Goal: Task Accomplishment & Management: Manage account settings

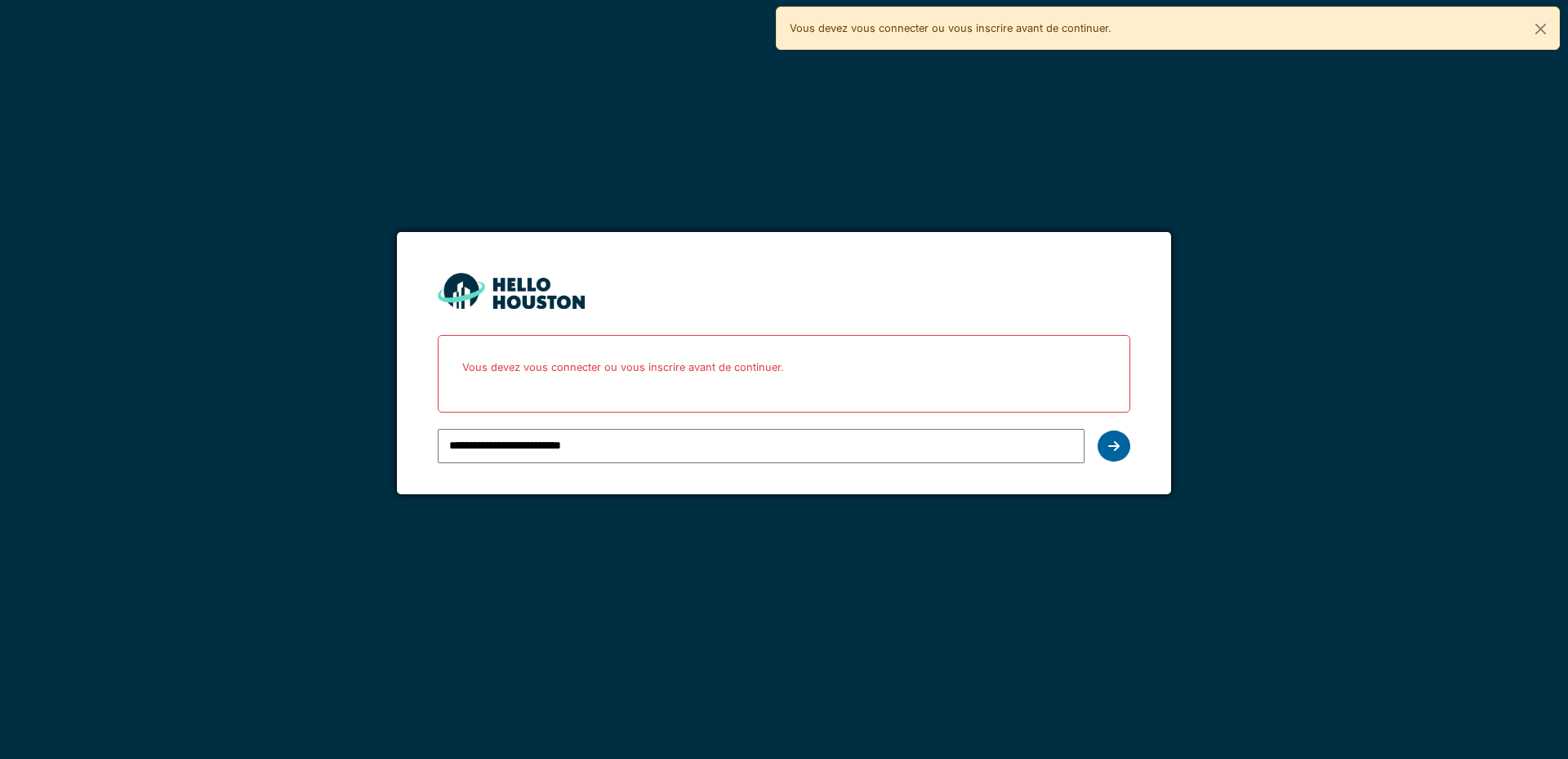
click at [1112, 449] on icon at bounding box center [1114, 445] width 12 height 13
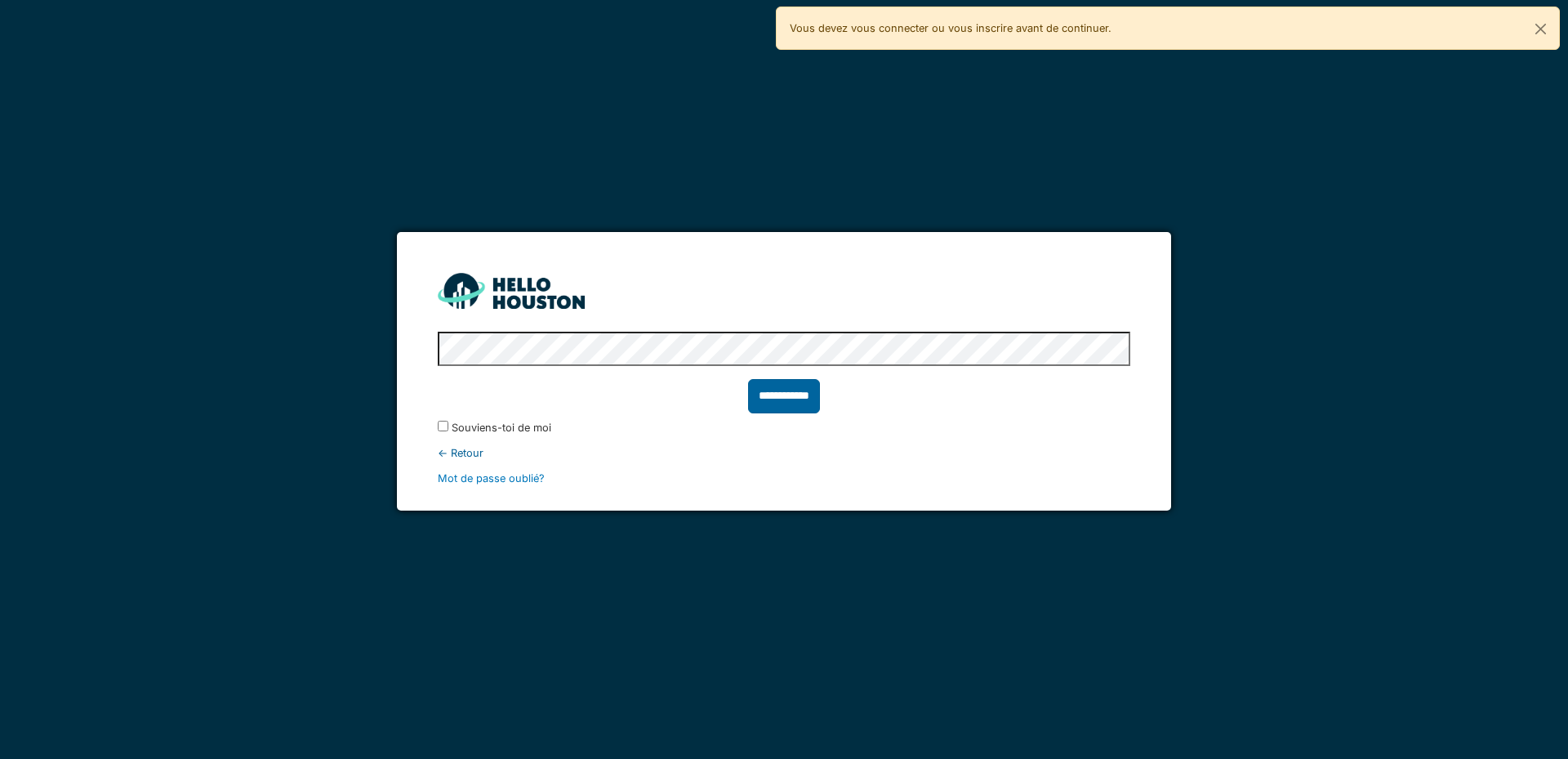
click at [780, 394] on input "**********" at bounding box center [784, 396] width 72 height 35
type input "******"
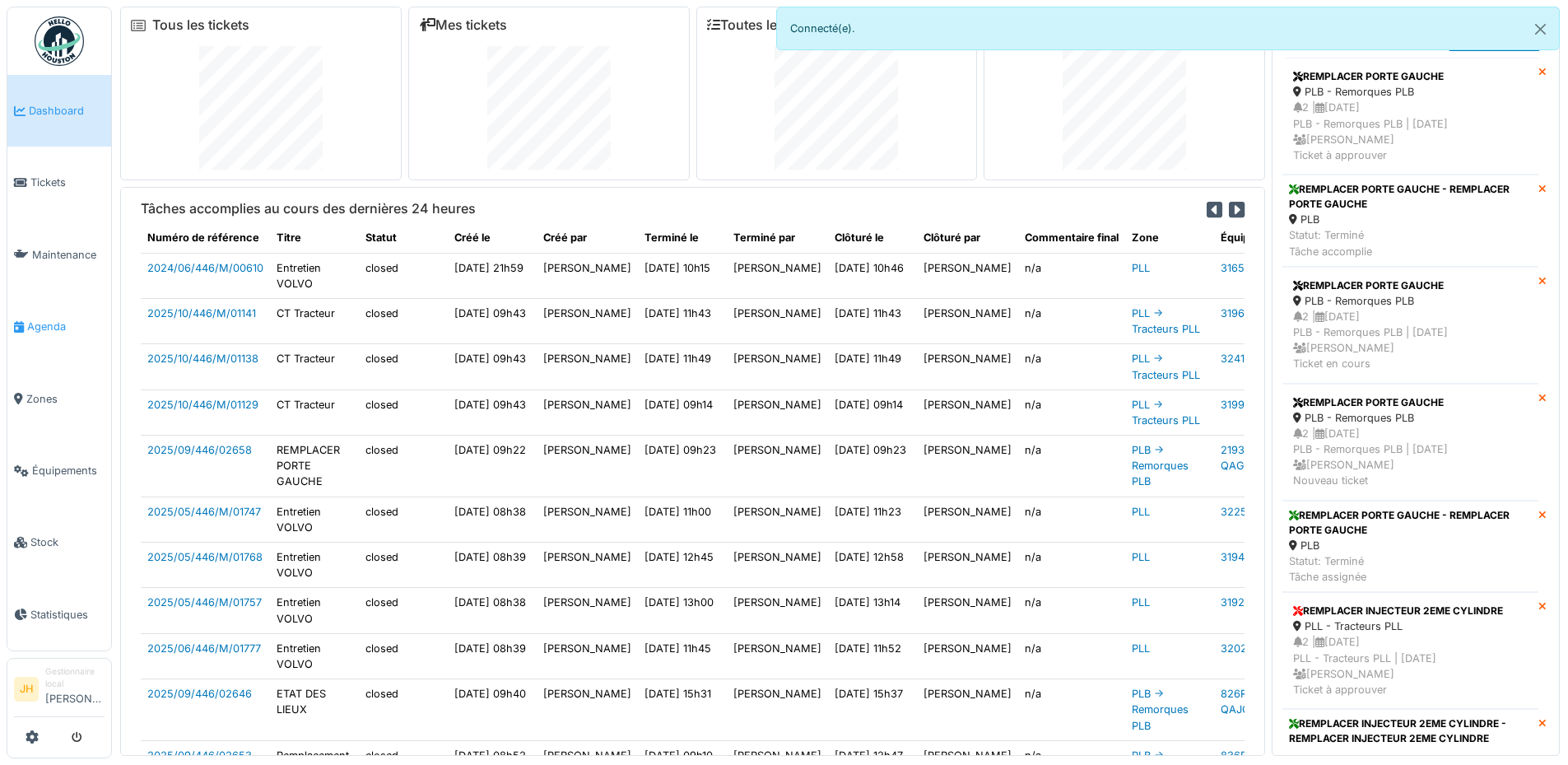
click at [49, 319] on span "Agenda" at bounding box center [66, 326] width 77 height 16
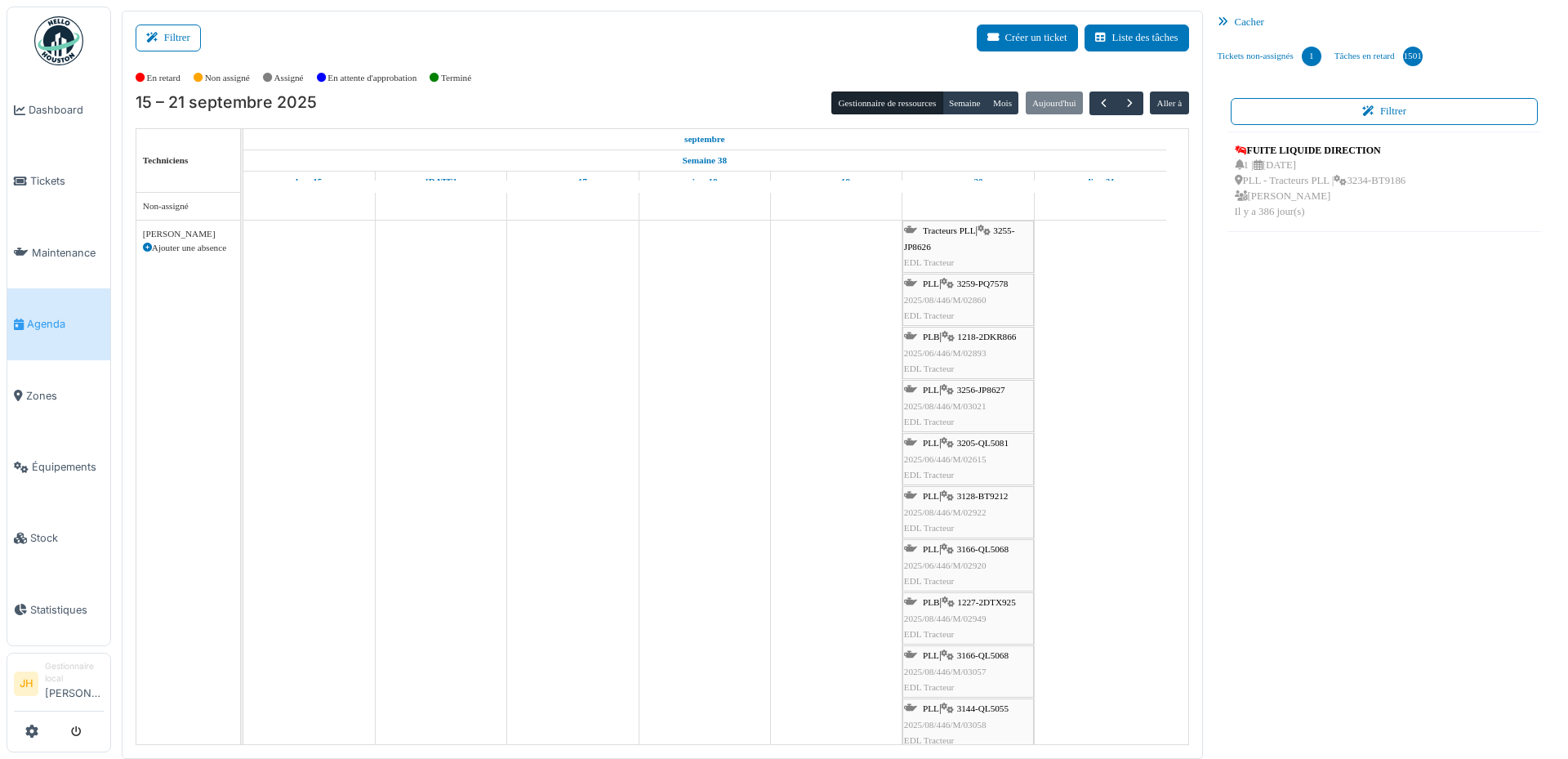
click at [997, 336] on span "1218-2DKR866" at bounding box center [986, 336] width 59 height 10
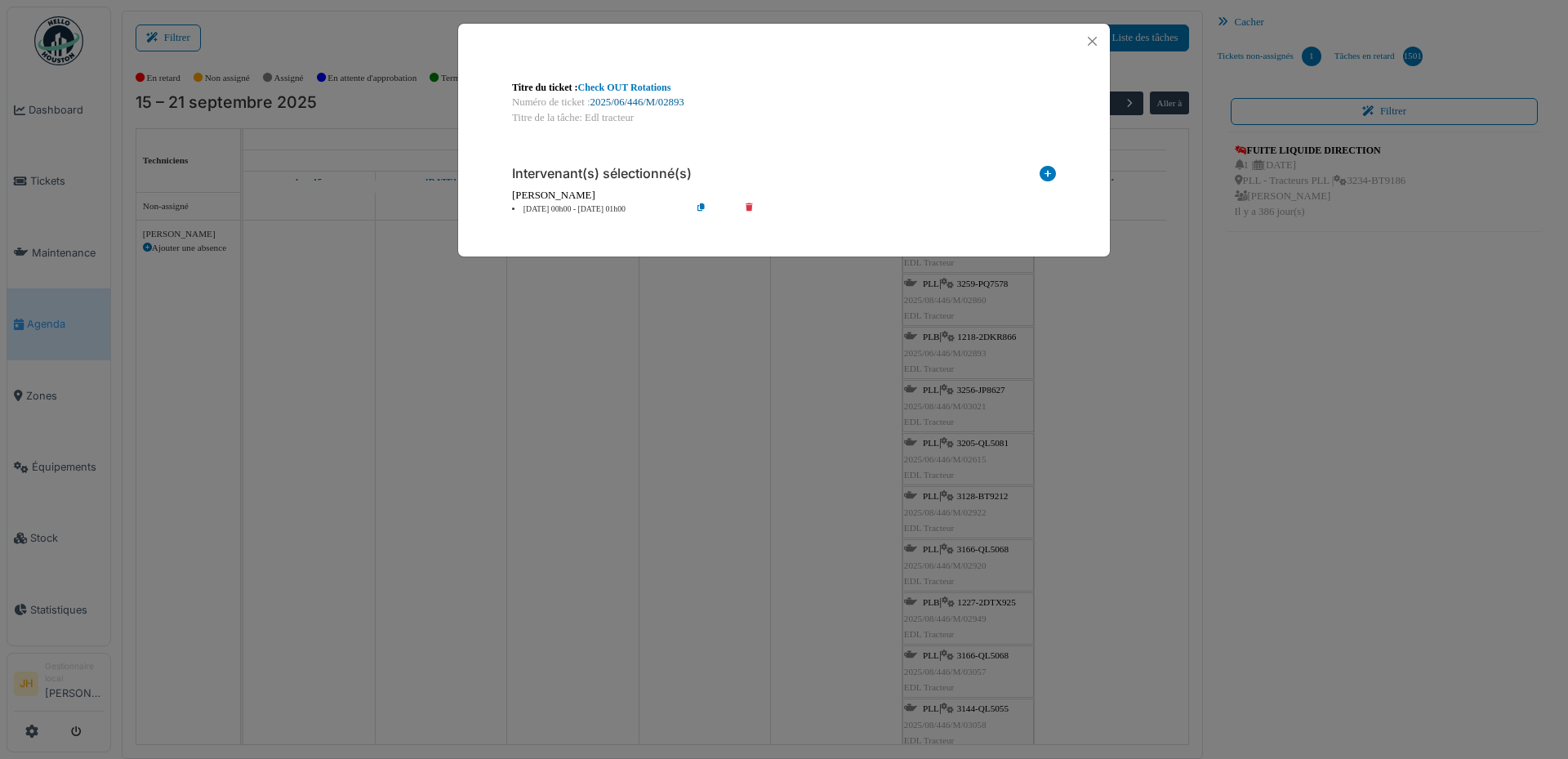
click at [647, 103] on link "2025/06/446/M/02893" at bounding box center [637, 102] width 94 height 12
click at [1090, 42] on button "Close" at bounding box center [1093, 41] width 22 height 22
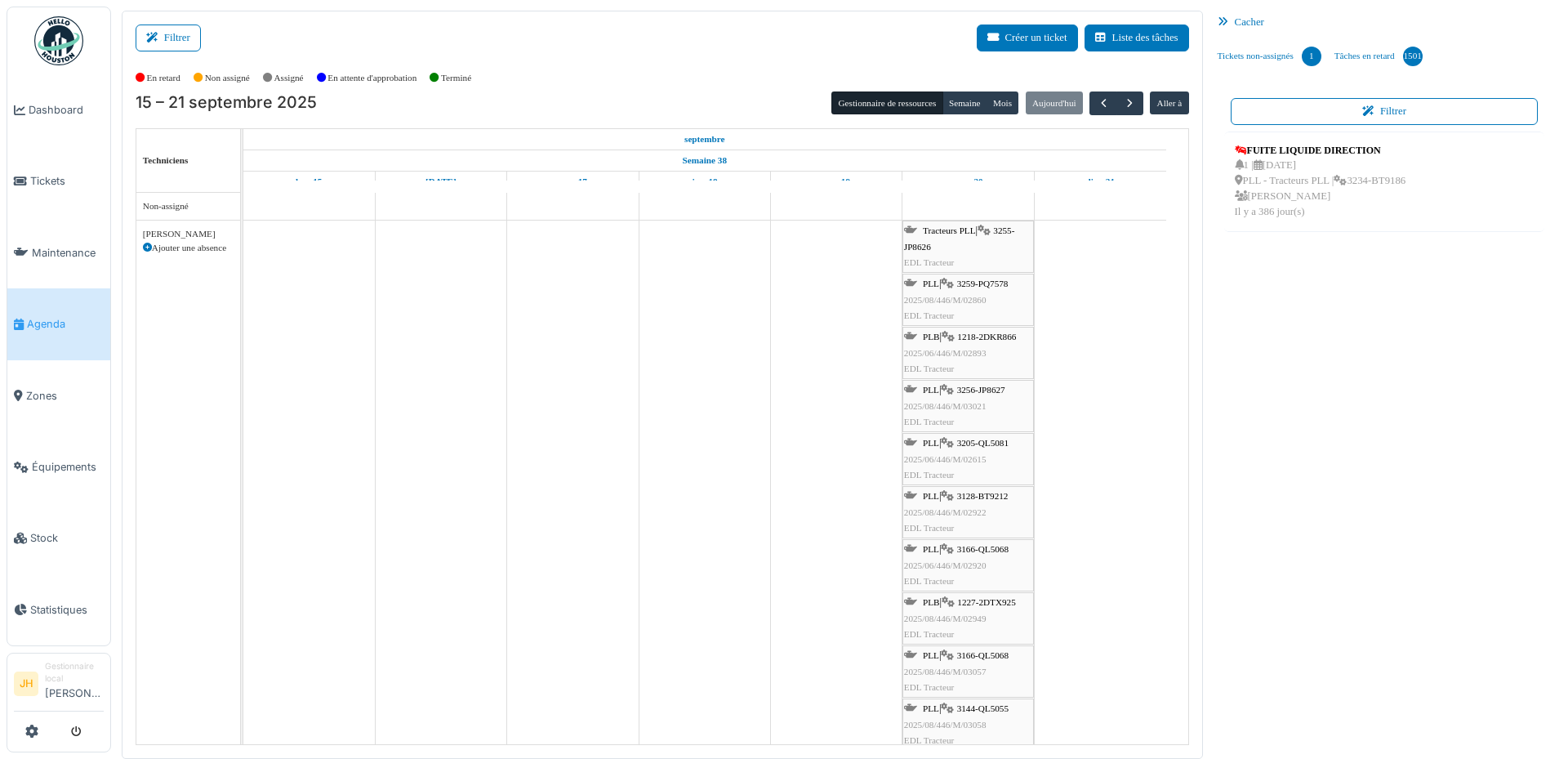
click at [1003, 227] on span "3255-JP8626" at bounding box center [960, 238] width 111 height 25
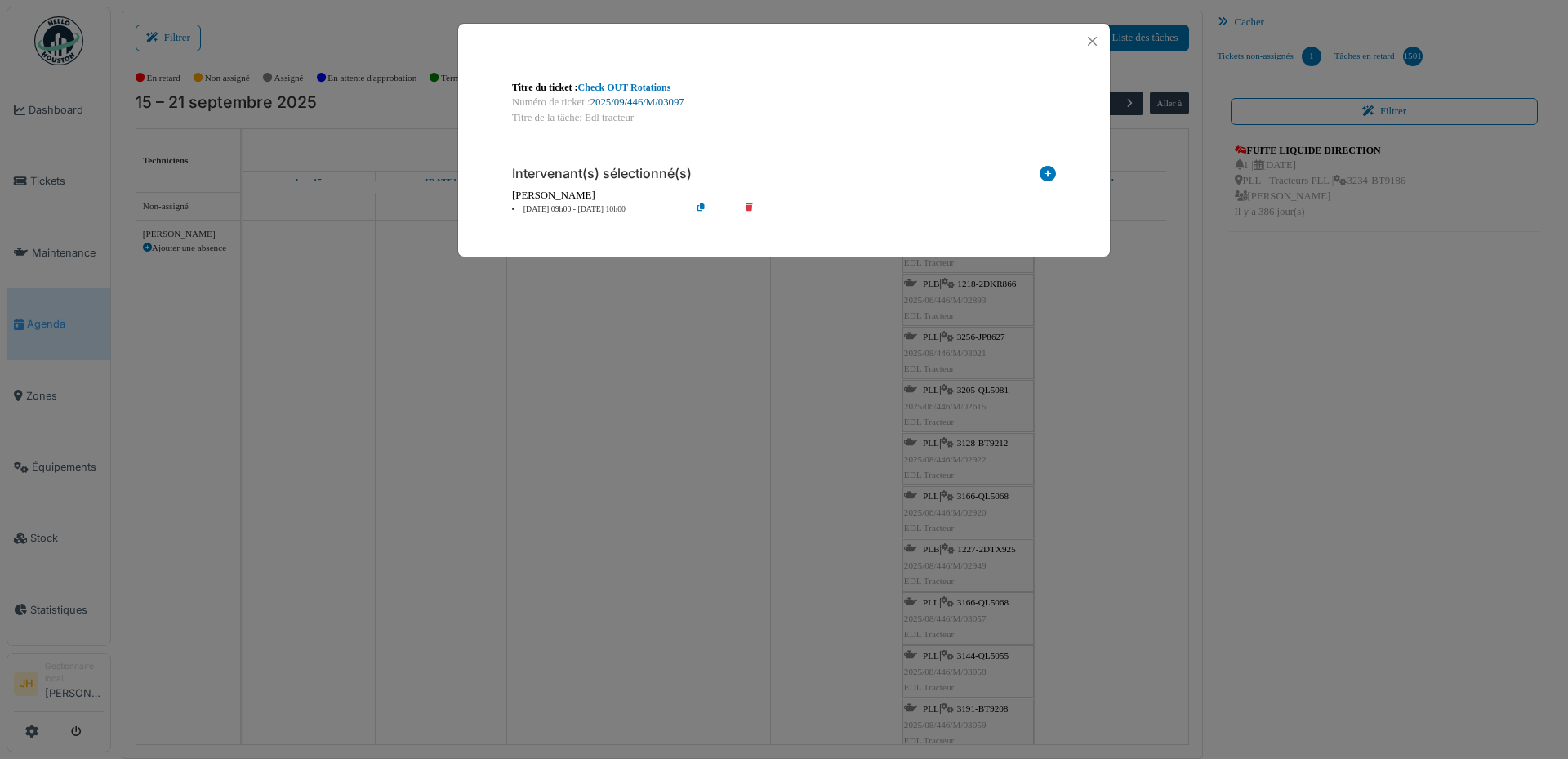
click at [671, 102] on link "2025/09/446/M/03097" at bounding box center [637, 102] width 94 height 12
click at [1091, 35] on button "Close" at bounding box center [1093, 41] width 22 height 22
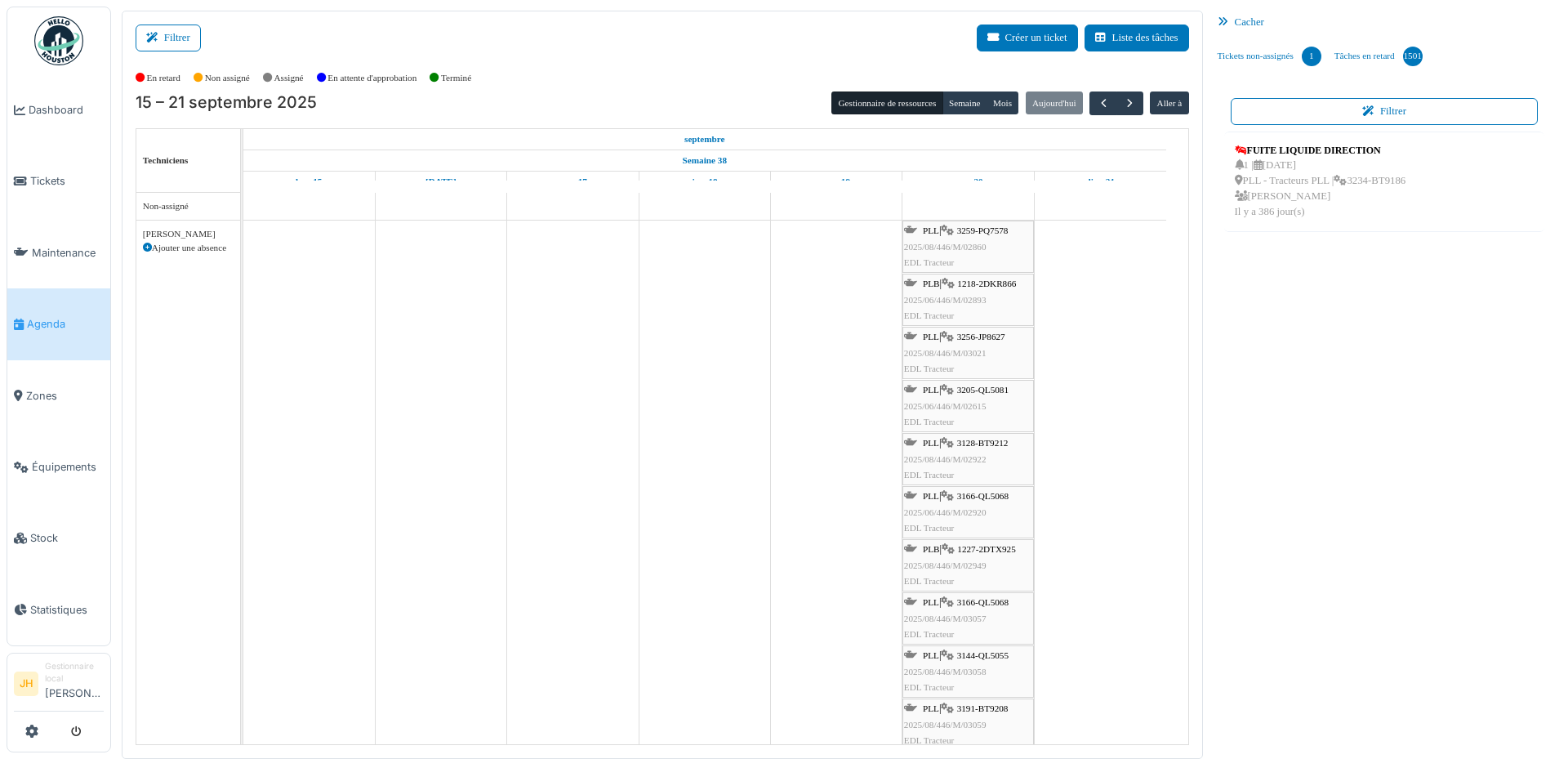
click at [1009, 283] on span "1218-2DKR866" at bounding box center [986, 283] width 59 height 10
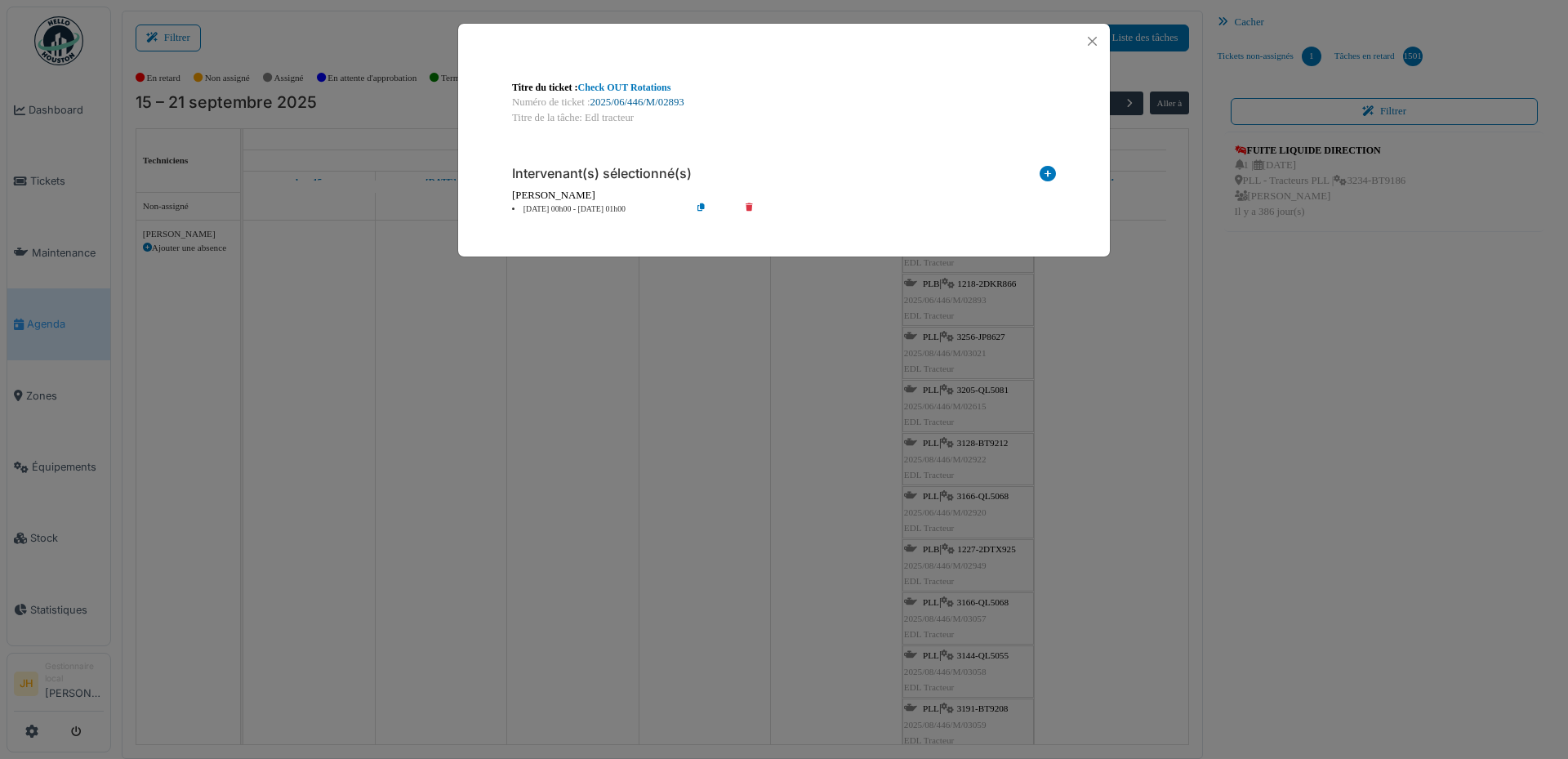
click at [672, 105] on link "2025/06/446/M/02893" at bounding box center [637, 102] width 94 height 12
click at [1094, 42] on button "Close" at bounding box center [1093, 41] width 22 height 22
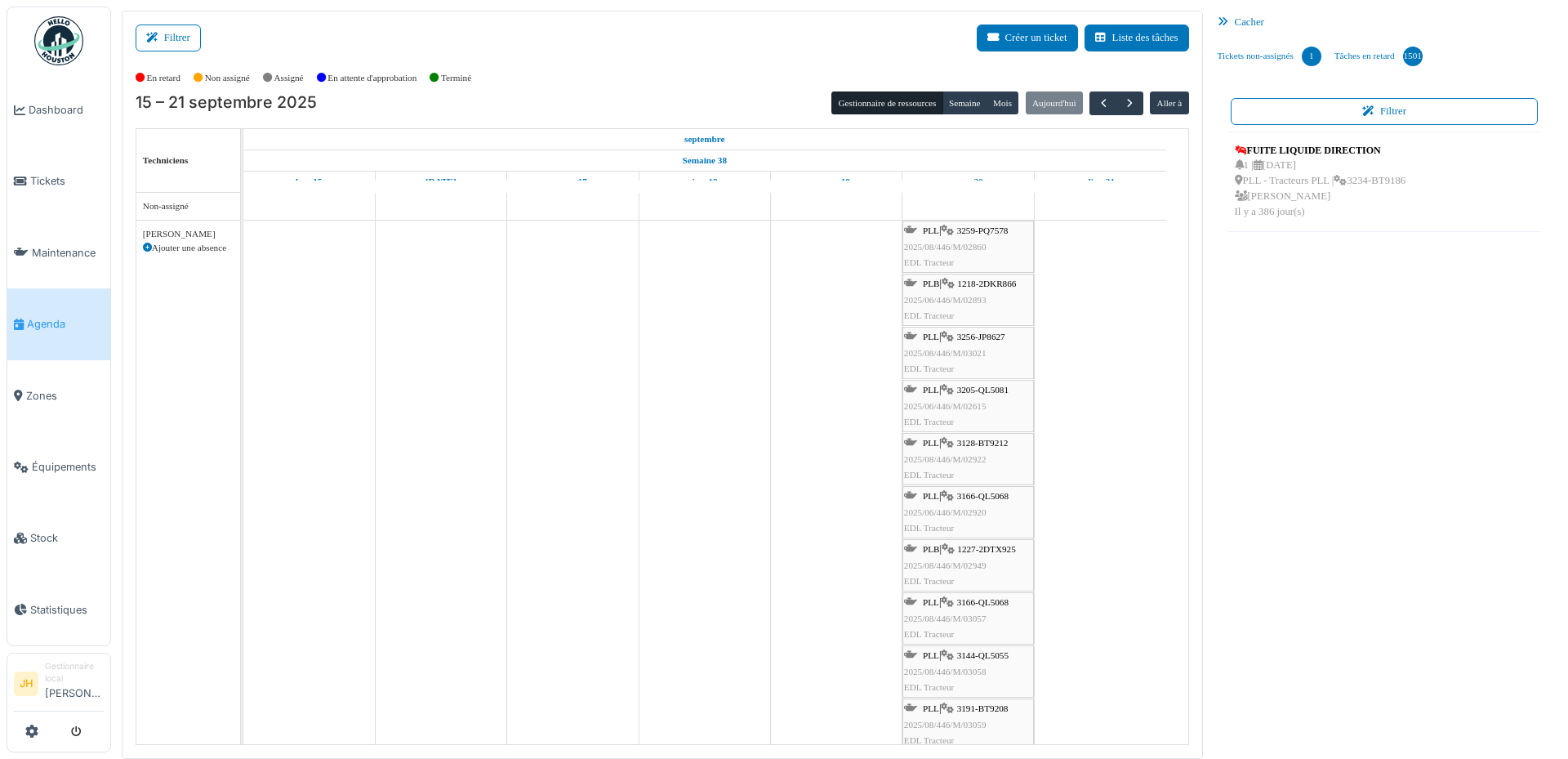
click at [85, 308] on link "Agenda" at bounding box center [58, 324] width 103 height 71
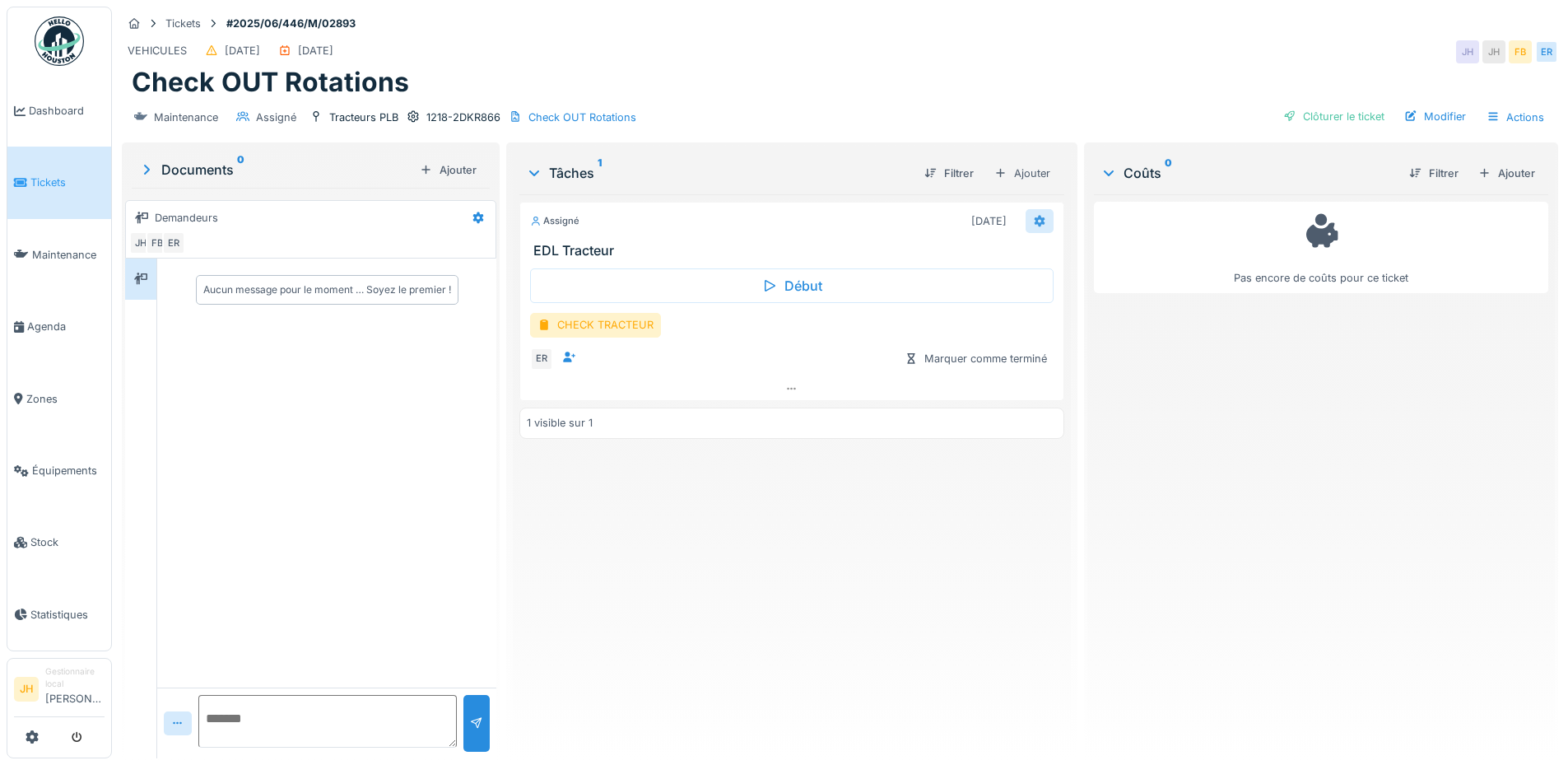
click at [1034, 218] on icon at bounding box center [1039, 220] width 11 height 12
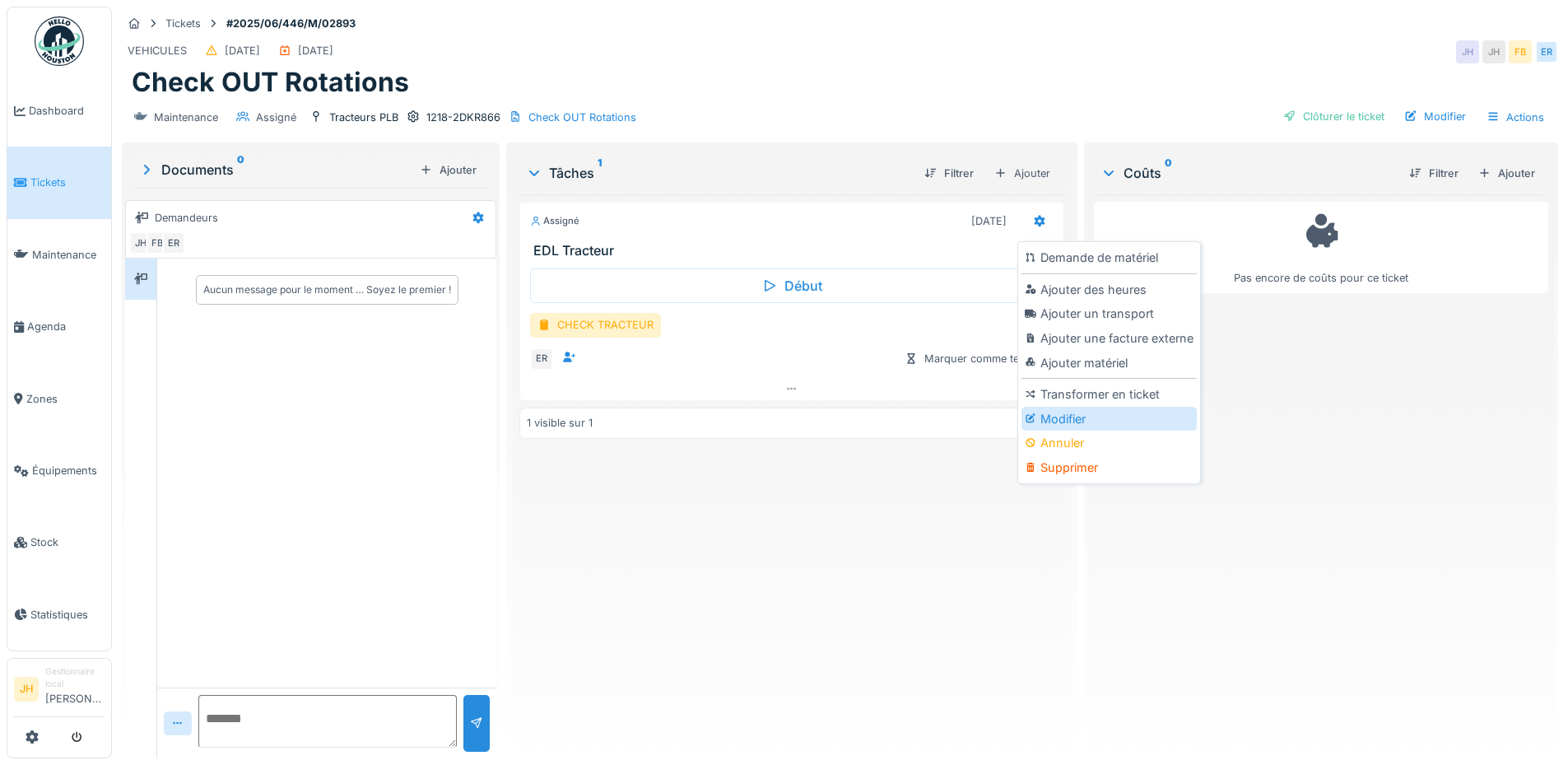
click at [1116, 426] on div "Modifier" at bounding box center [1109, 419] width 175 height 25
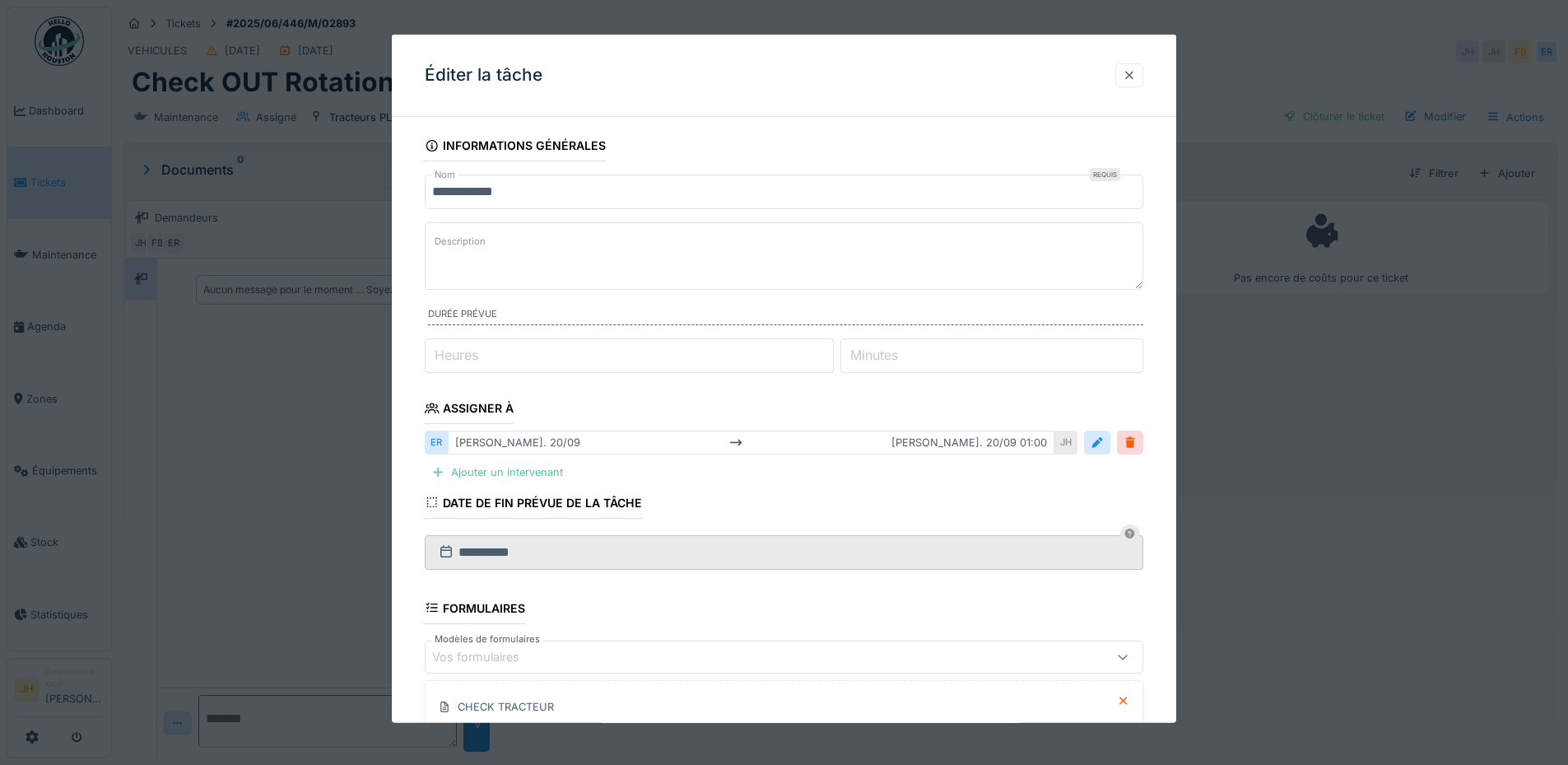
click at [1136, 74] on div at bounding box center [1129, 75] width 13 height 16
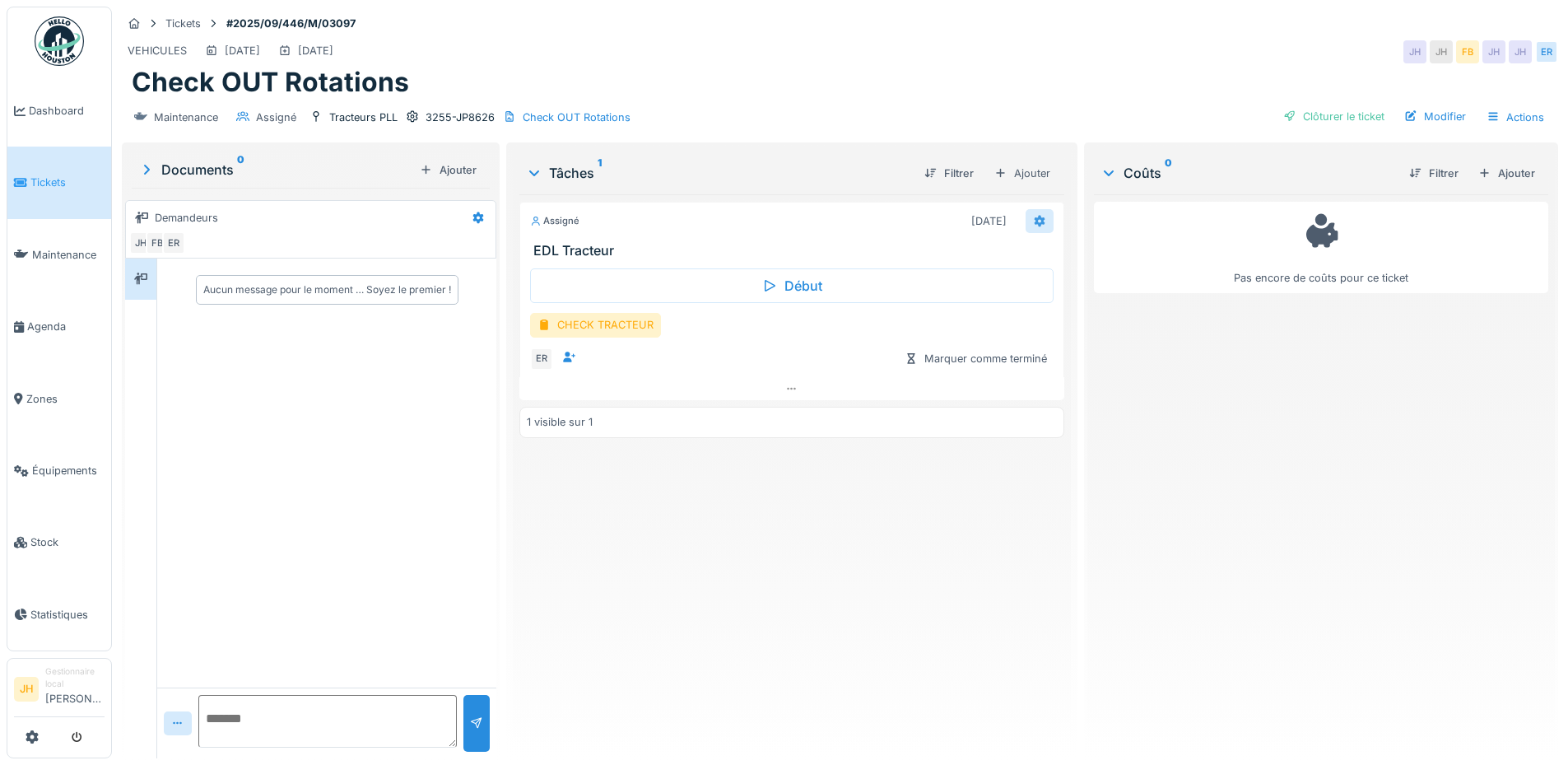
click at [1034, 224] on icon at bounding box center [1040, 221] width 13 height 11
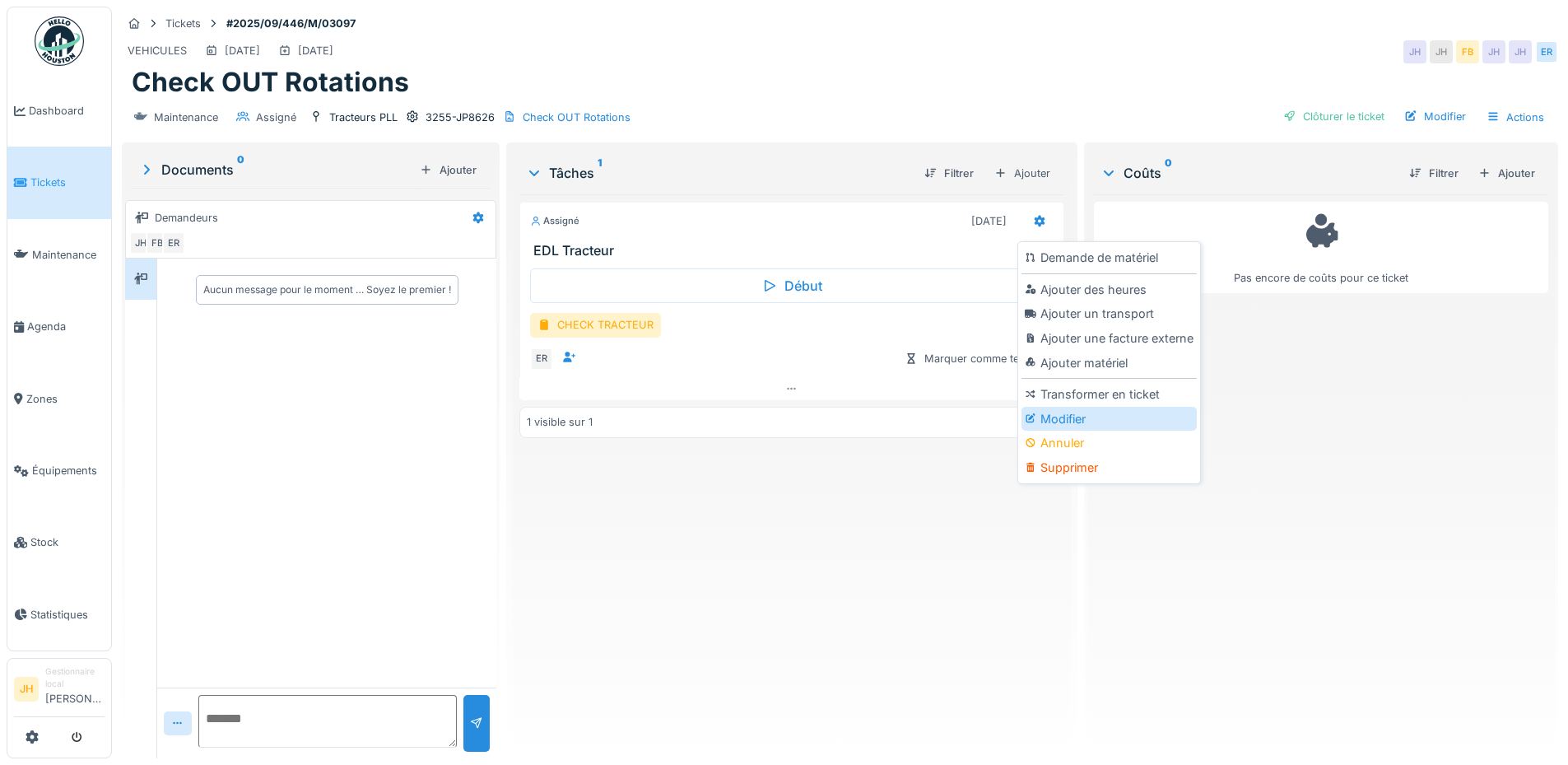
click at [1094, 410] on div "Modifier" at bounding box center [1109, 419] width 175 height 25
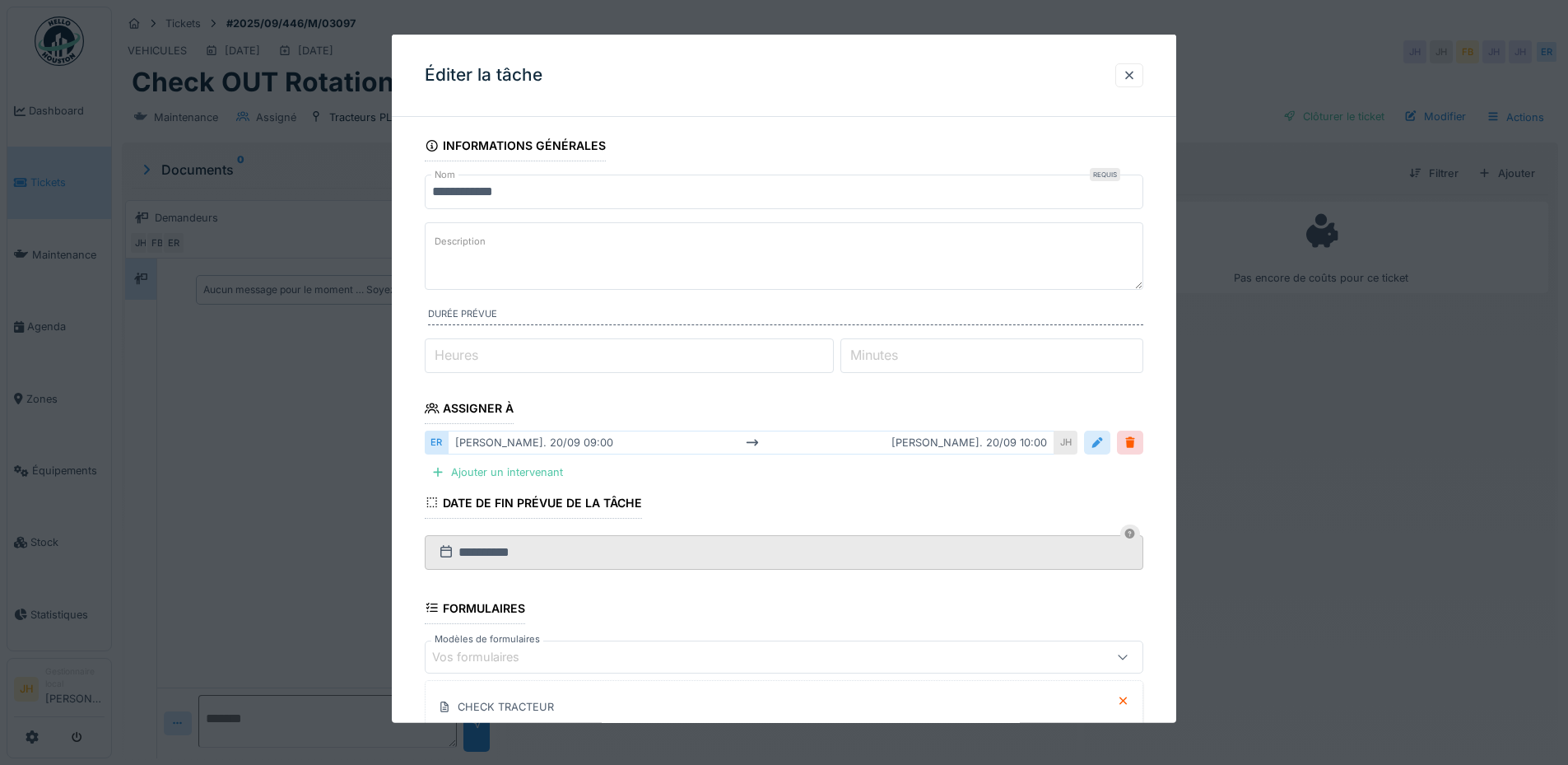
click at [1111, 443] on div at bounding box center [1097, 443] width 27 height 24
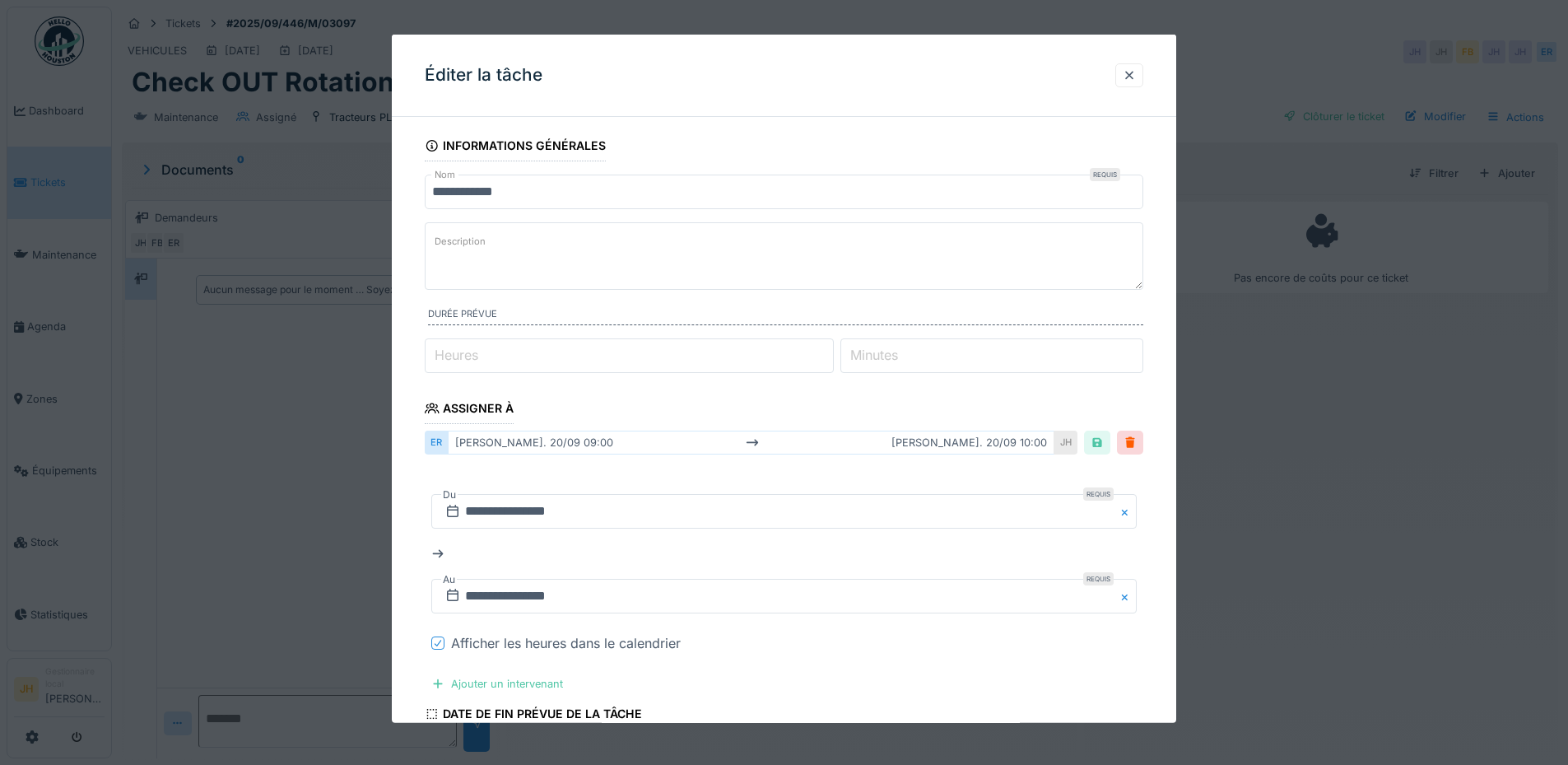
click at [435, 643] on icon at bounding box center [438, 642] width 10 height 8
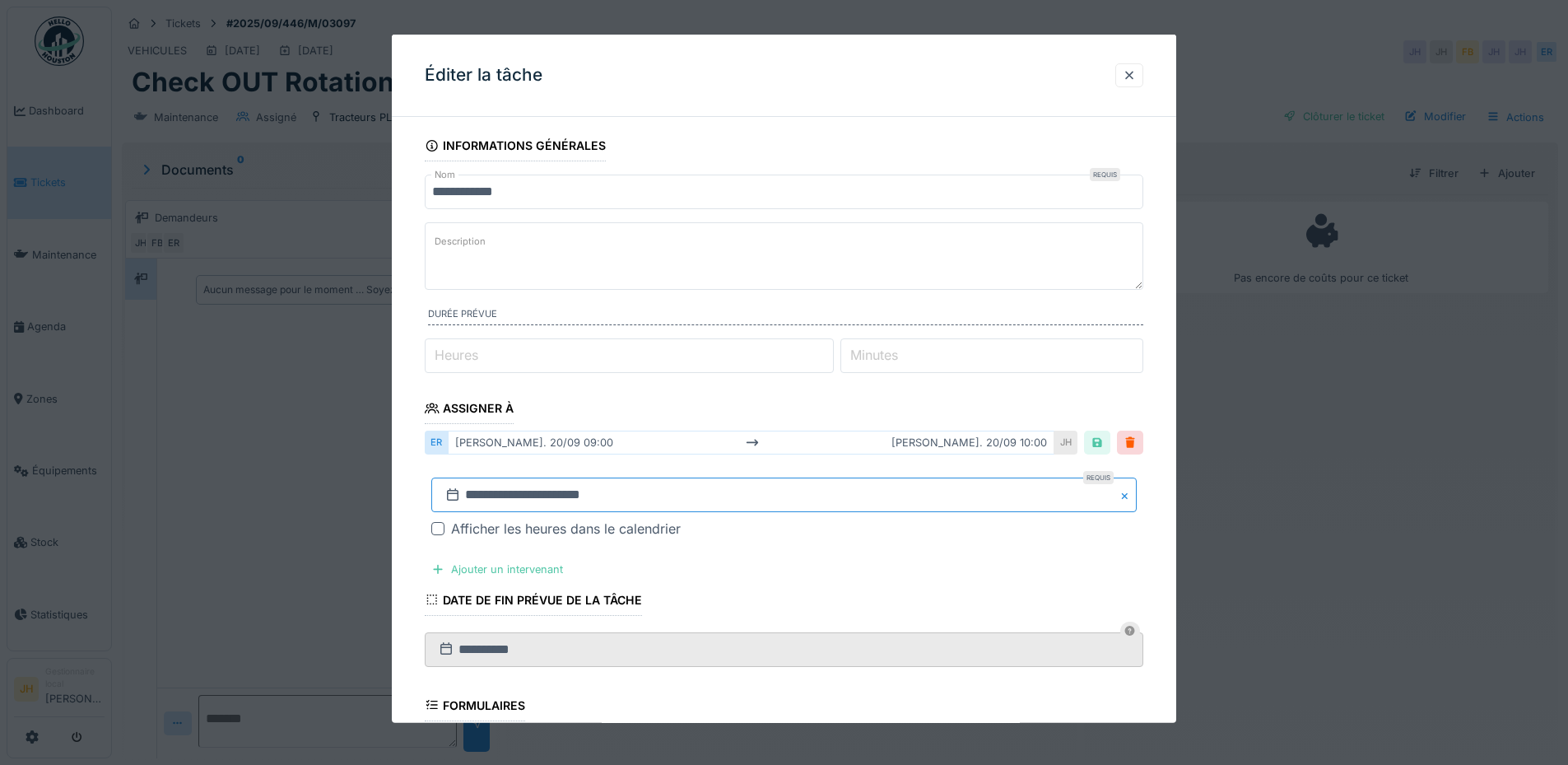
click at [942, 490] on input "**********" at bounding box center [784, 495] width 706 height 35
click at [872, 269] on button "Next Month" at bounding box center [871, 275] width 27 height 27
click at [846, 426] on div "25" at bounding box center [841, 422] width 22 height 22
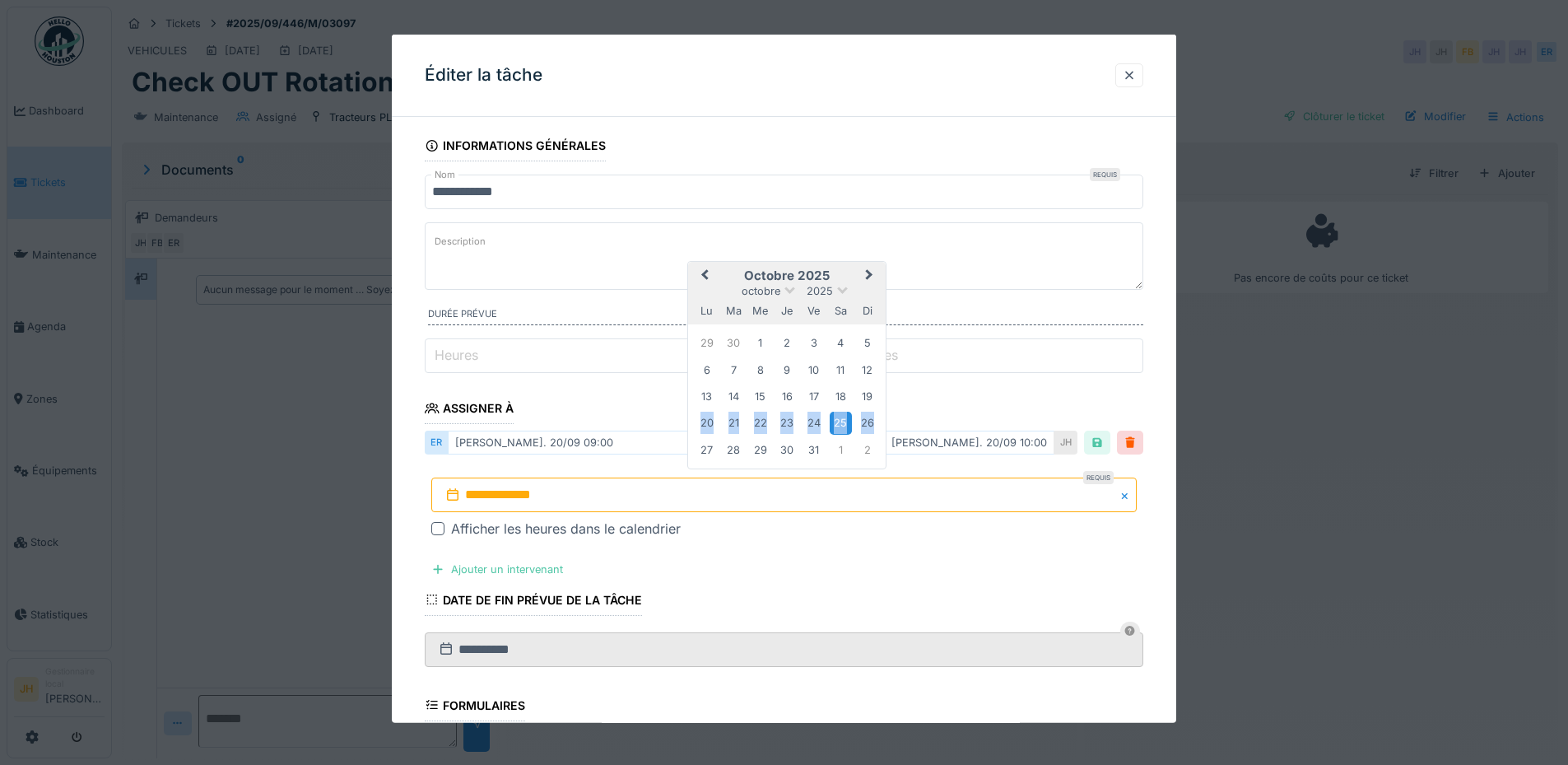
click at [846, 426] on div "25" at bounding box center [841, 422] width 22 height 22
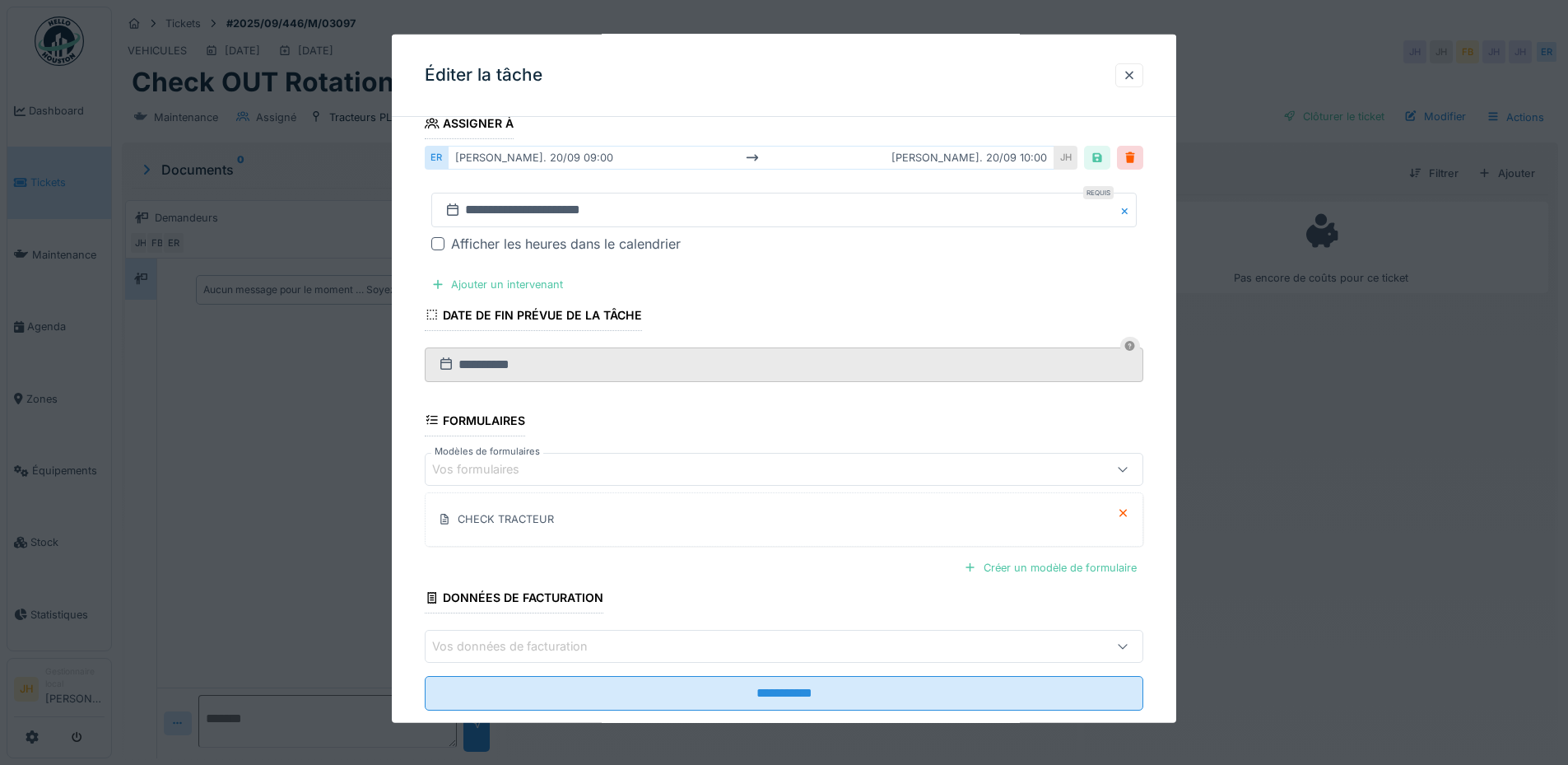
scroll to position [319, 0]
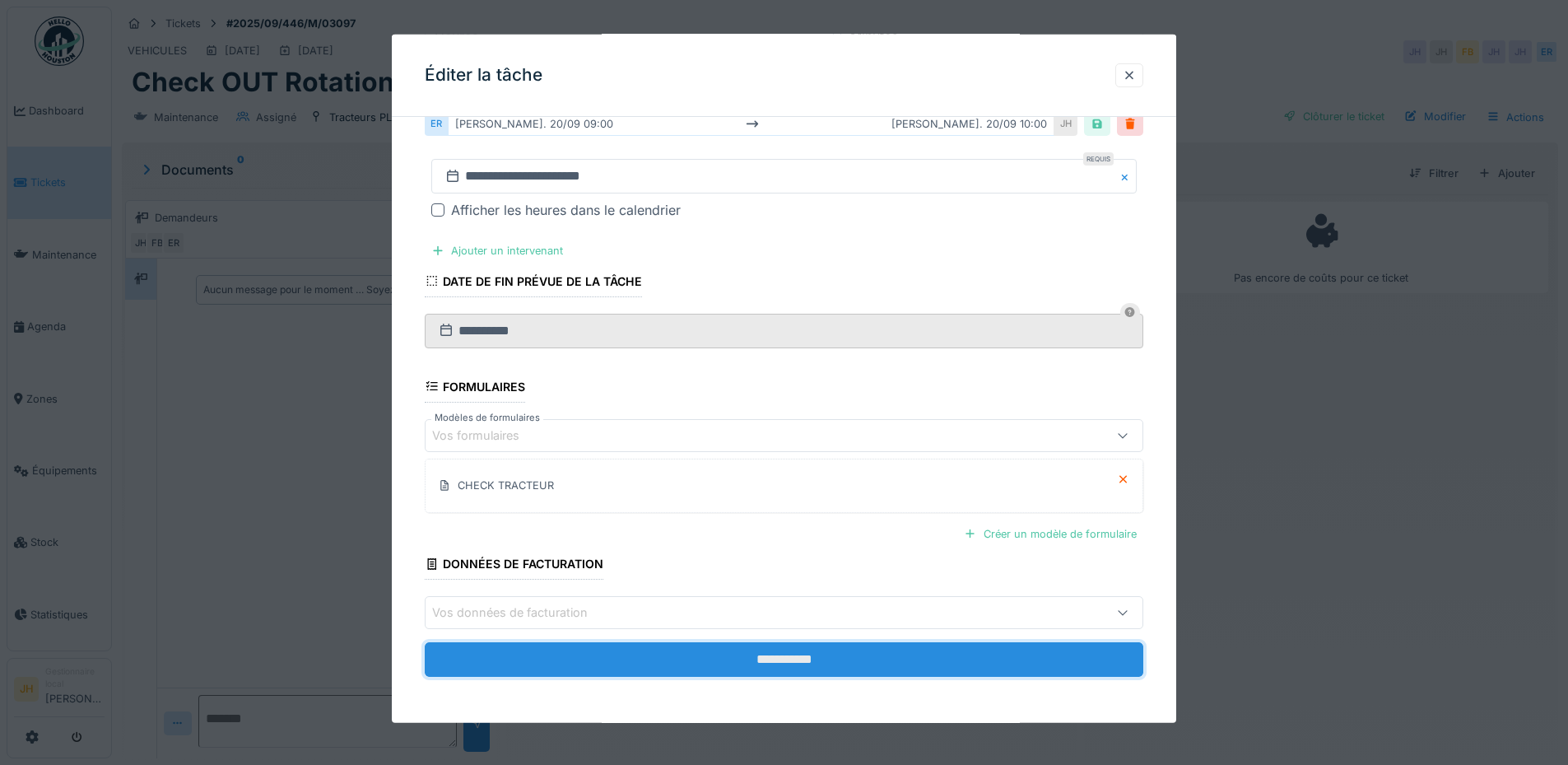
click at [856, 655] on input "**********" at bounding box center [784, 660] width 718 height 35
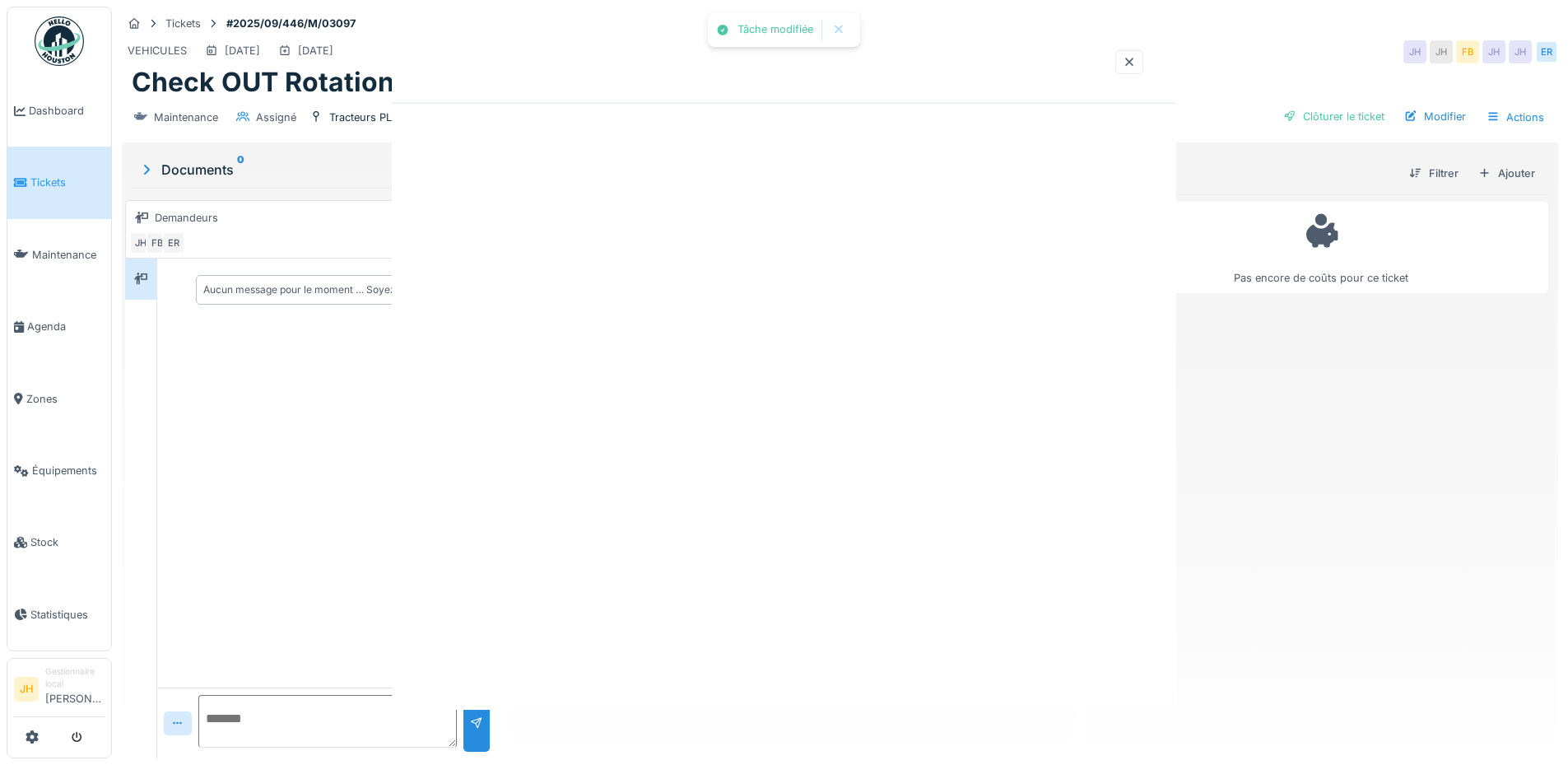
scroll to position [0, 0]
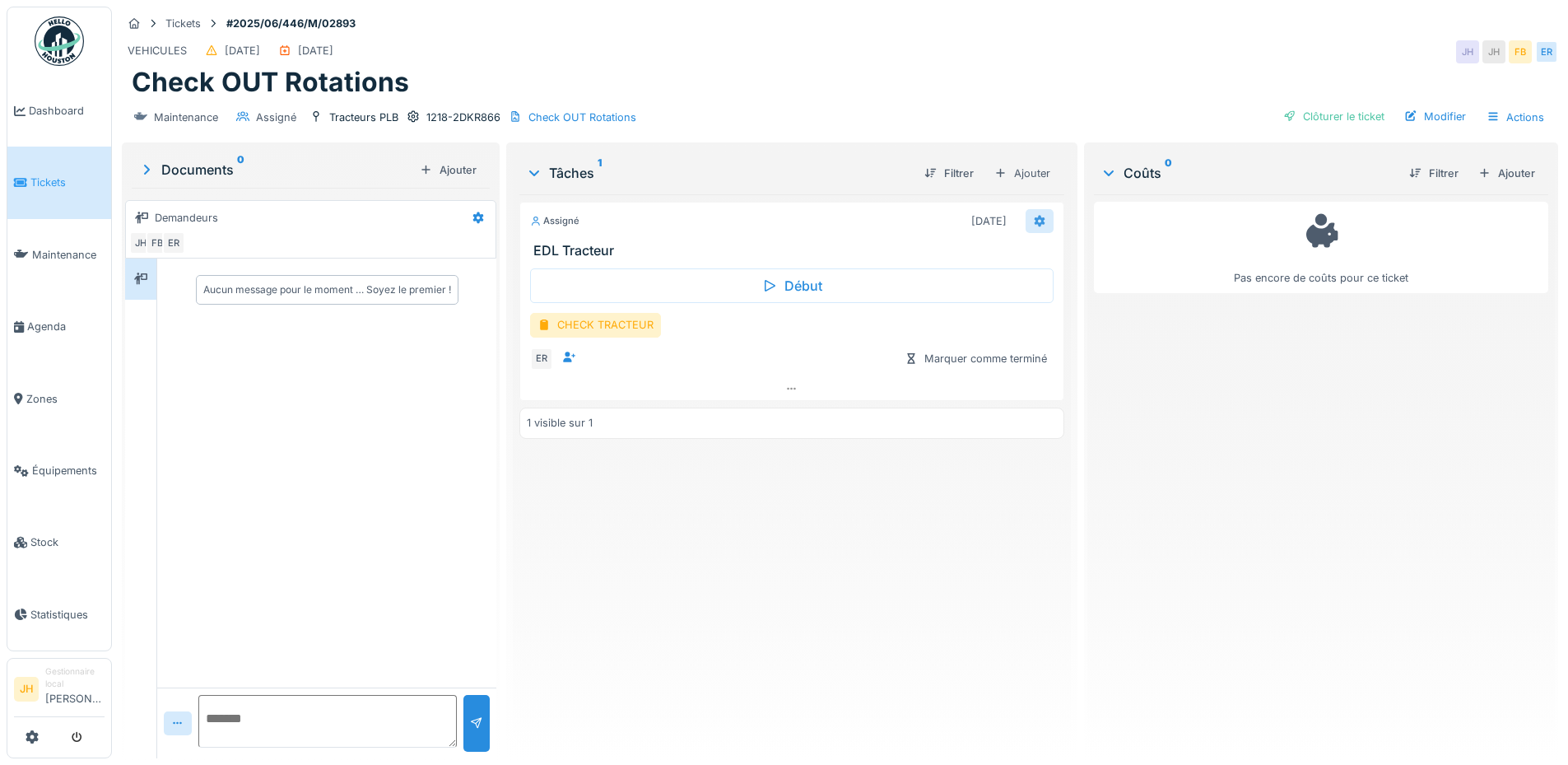
click at [1044, 223] on div at bounding box center [1039, 221] width 28 height 24
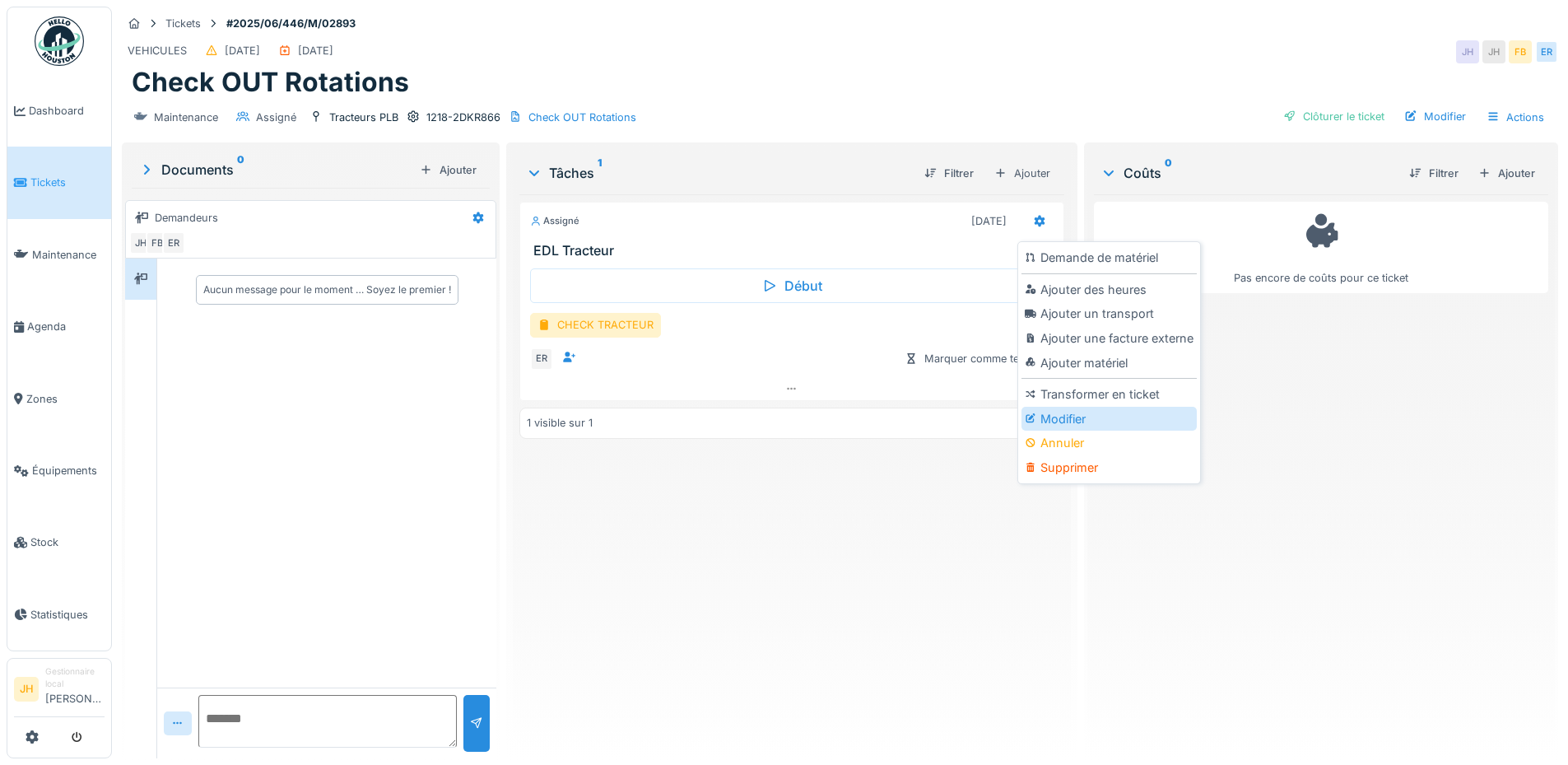
click at [1081, 419] on div "Modifier" at bounding box center [1109, 419] width 175 height 25
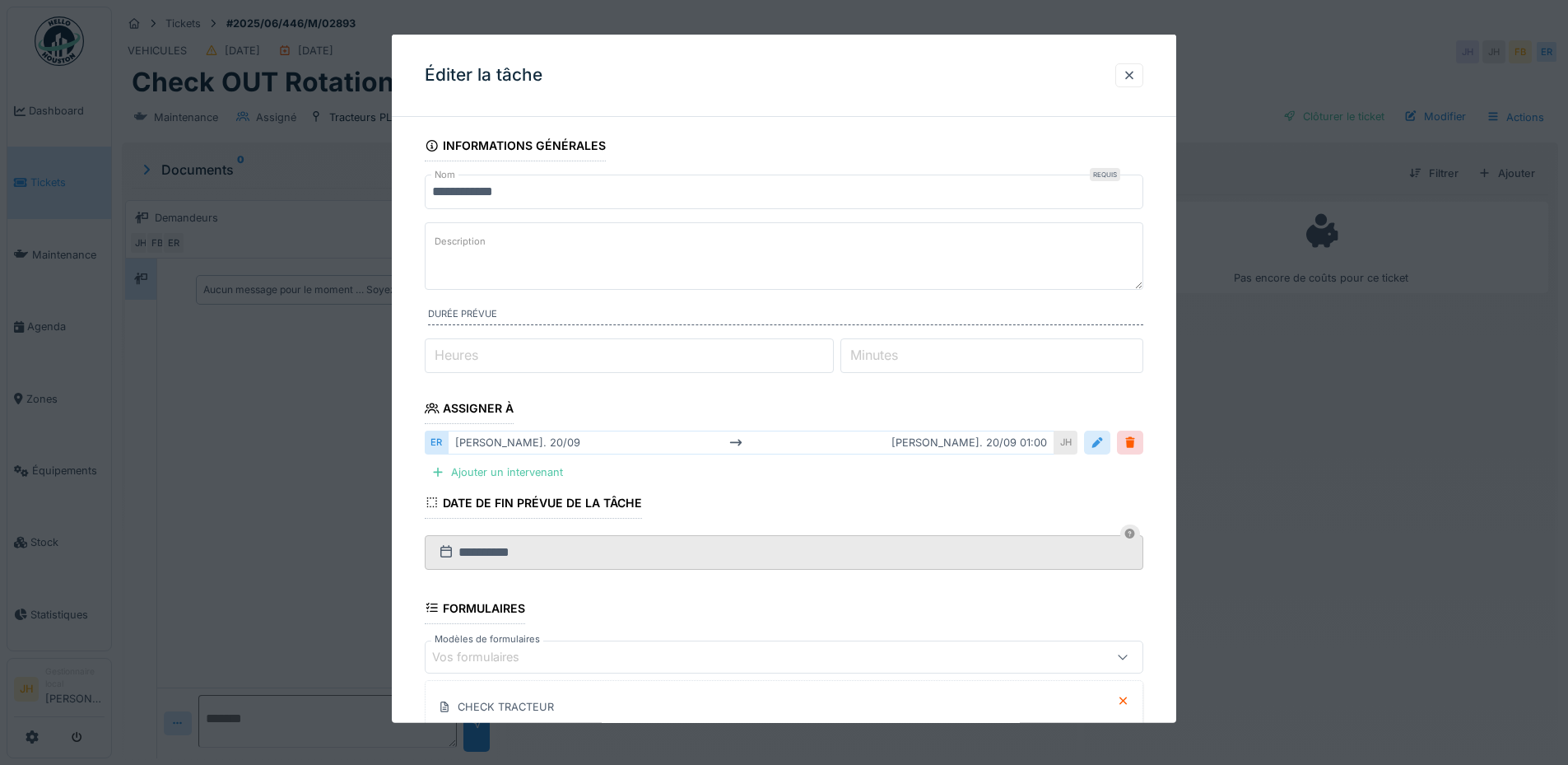
click at [1104, 444] on div at bounding box center [1097, 442] width 13 height 16
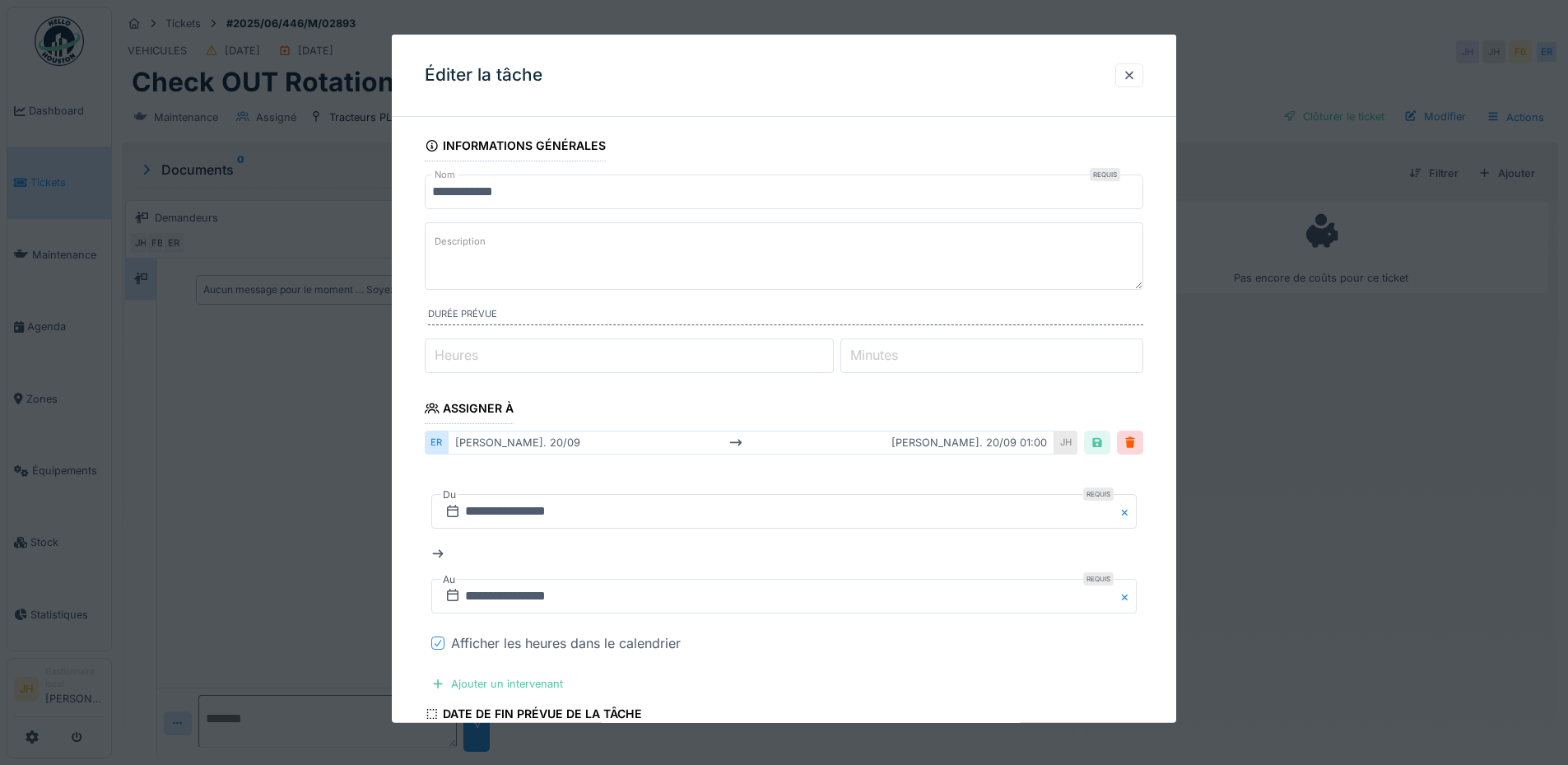
click at [438, 642] on icon at bounding box center [438, 642] width 10 height 8
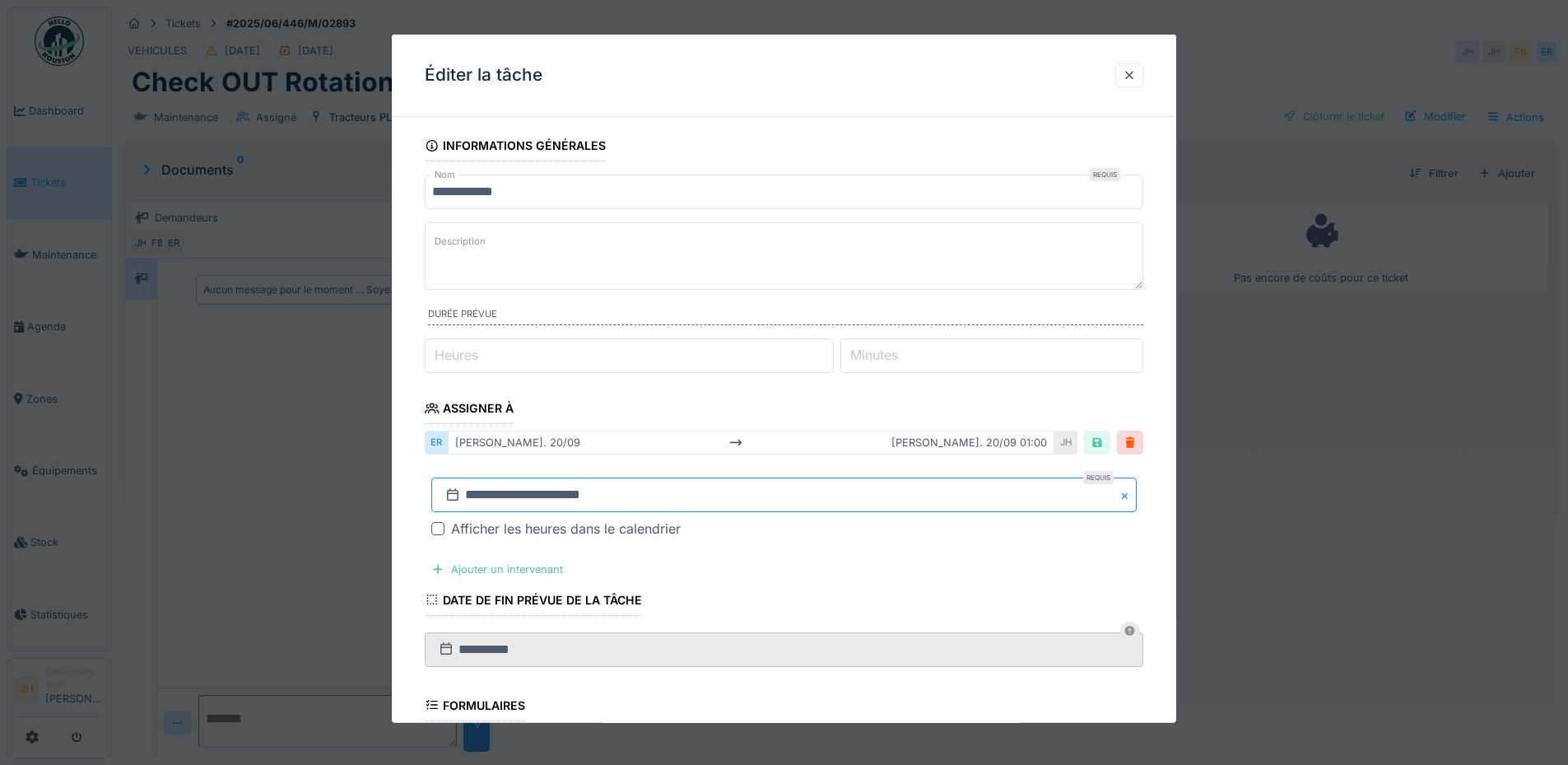
click at [765, 494] on input "**********" at bounding box center [784, 495] width 706 height 35
click at [870, 273] on span "Next Month" at bounding box center [870, 274] width 0 height 20
click at [849, 401] on div "18" at bounding box center [841, 396] width 22 height 22
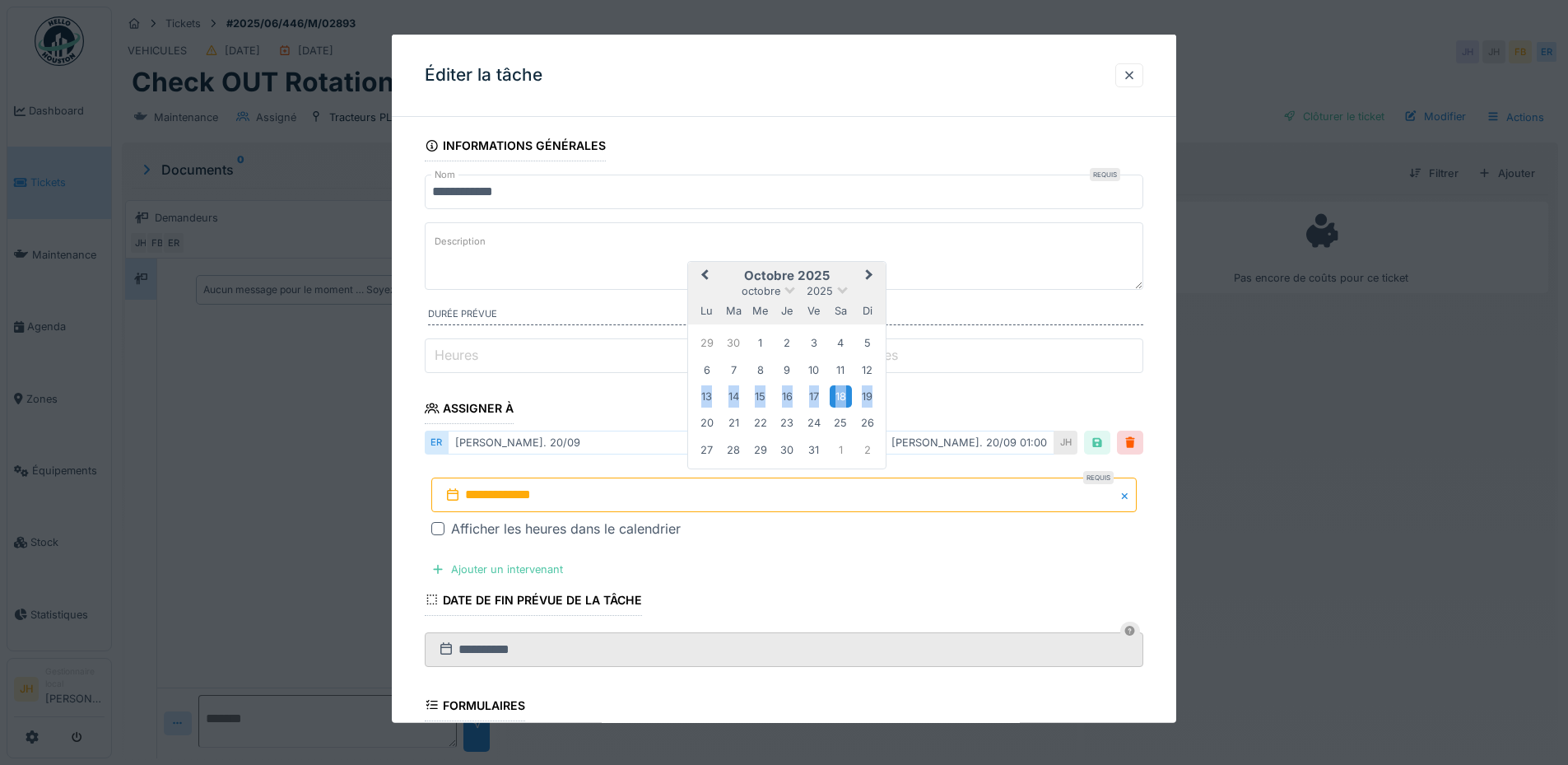
click at [849, 401] on div "18" at bounding box center [841, 396] width 22 height 22
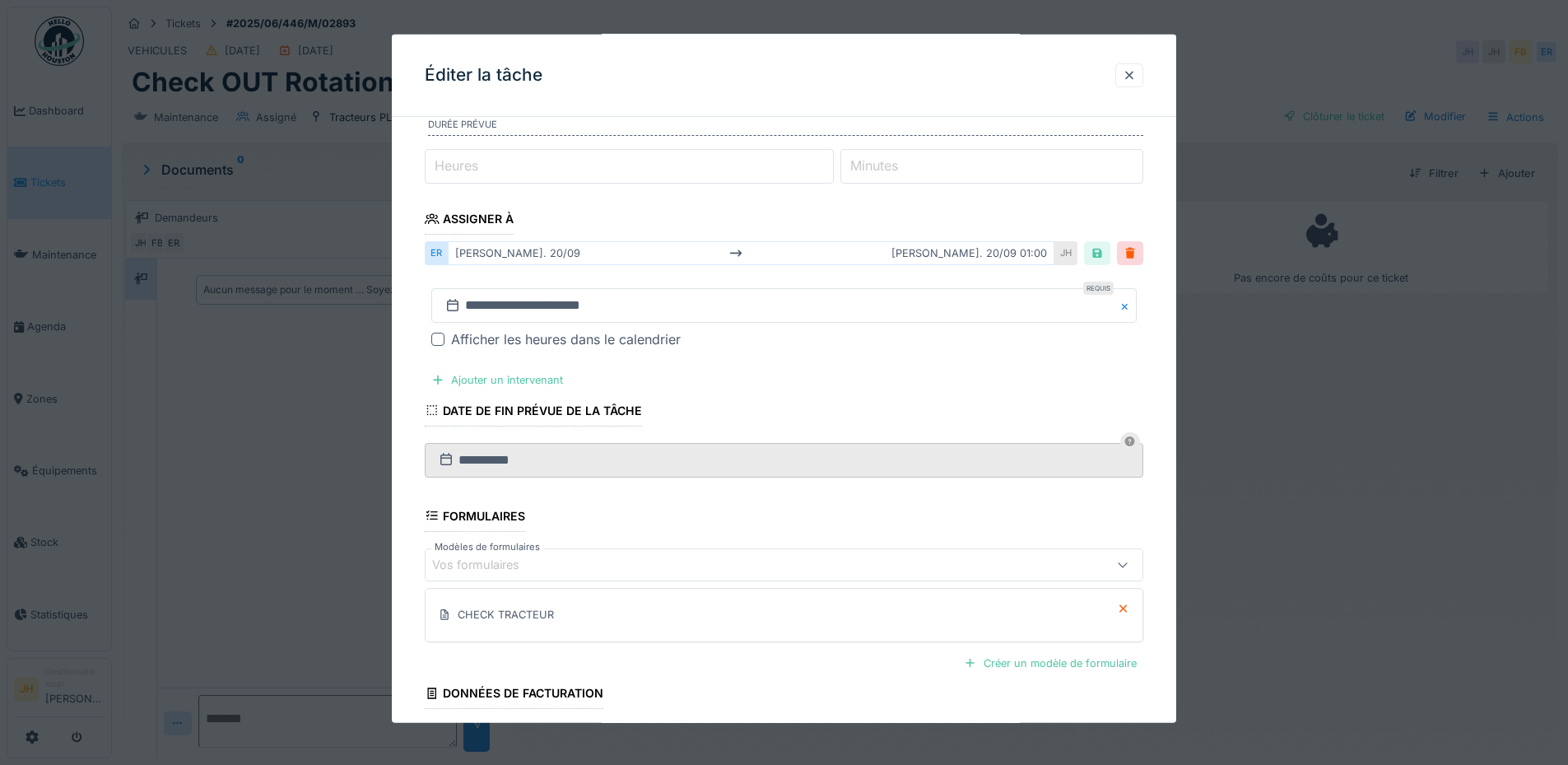
scroll to position [319, 0]
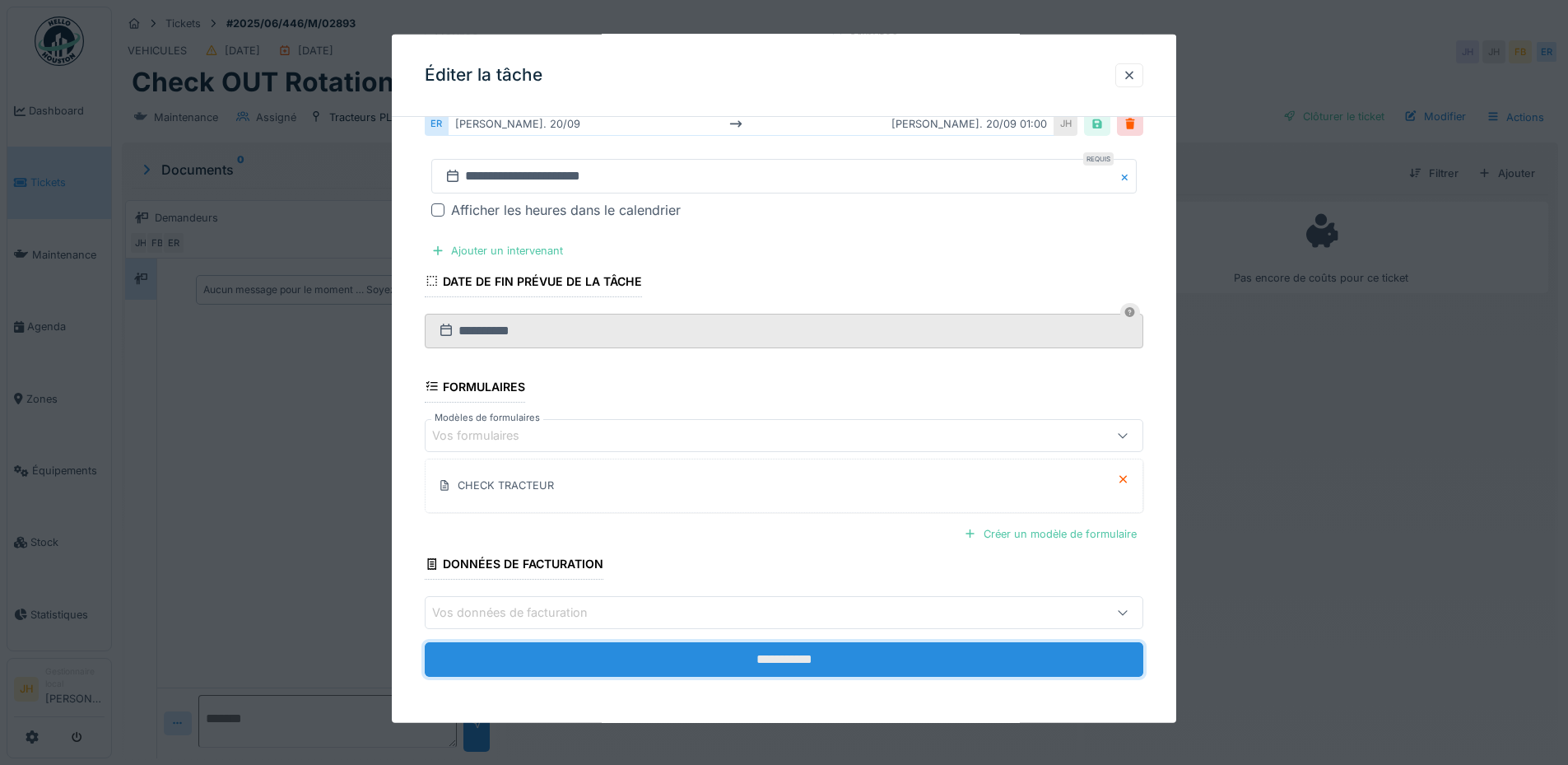
click at [847, 661] on input "**********" at bounding box center [784, 660] width 718 height 35
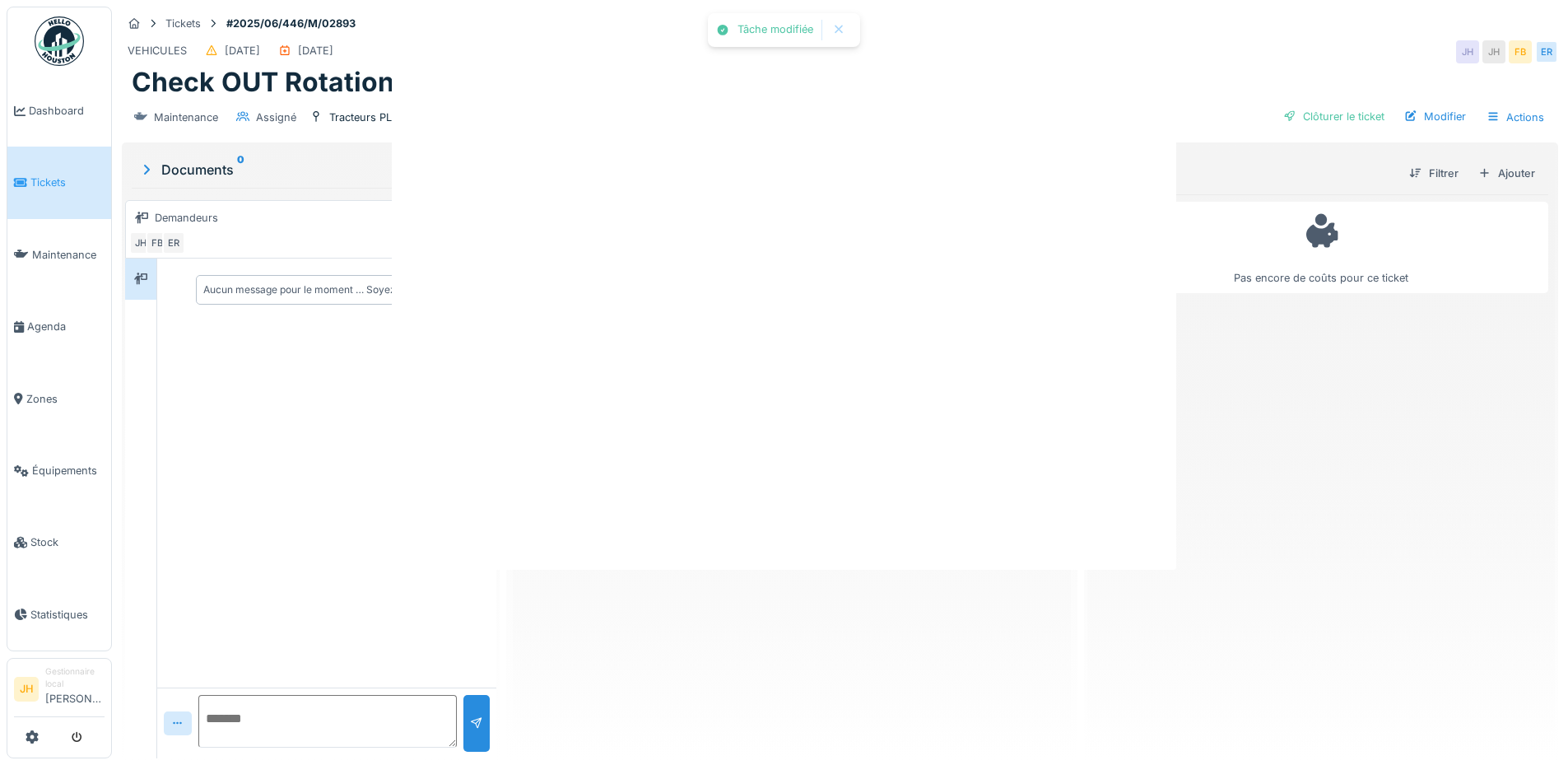
scroll to position [0, 0]
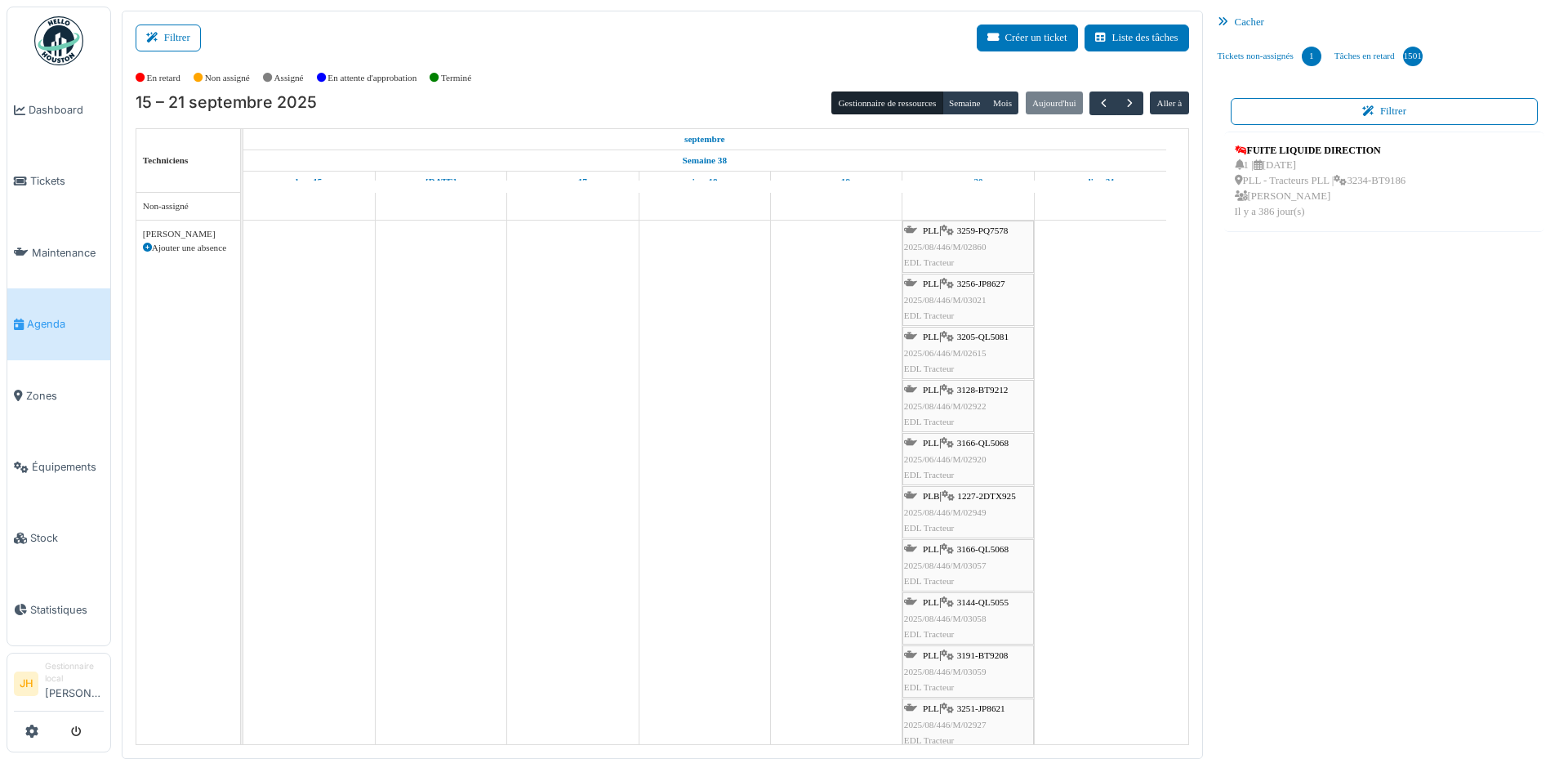
click at [986, 233] on span "3259-PQ7578" at bounding box center [983, 230] width 52 height 10
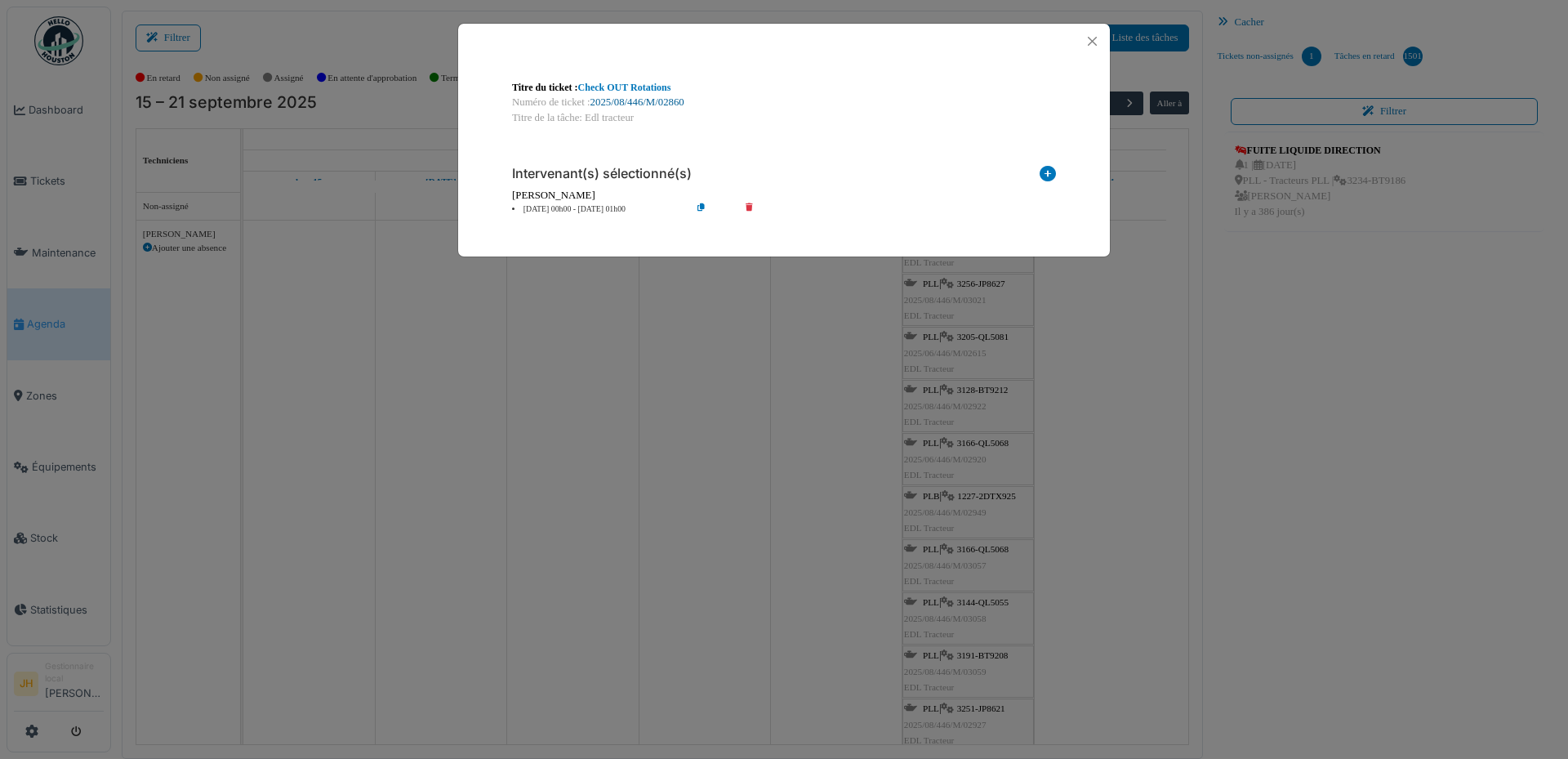
click at [644, 107] on link "2025/08/446/M/02860" at bounding box center [637, 102] width 94 height 12
click at [1091, 43] on button "Close" at bounding box center [1093, 41] width 22 height 22
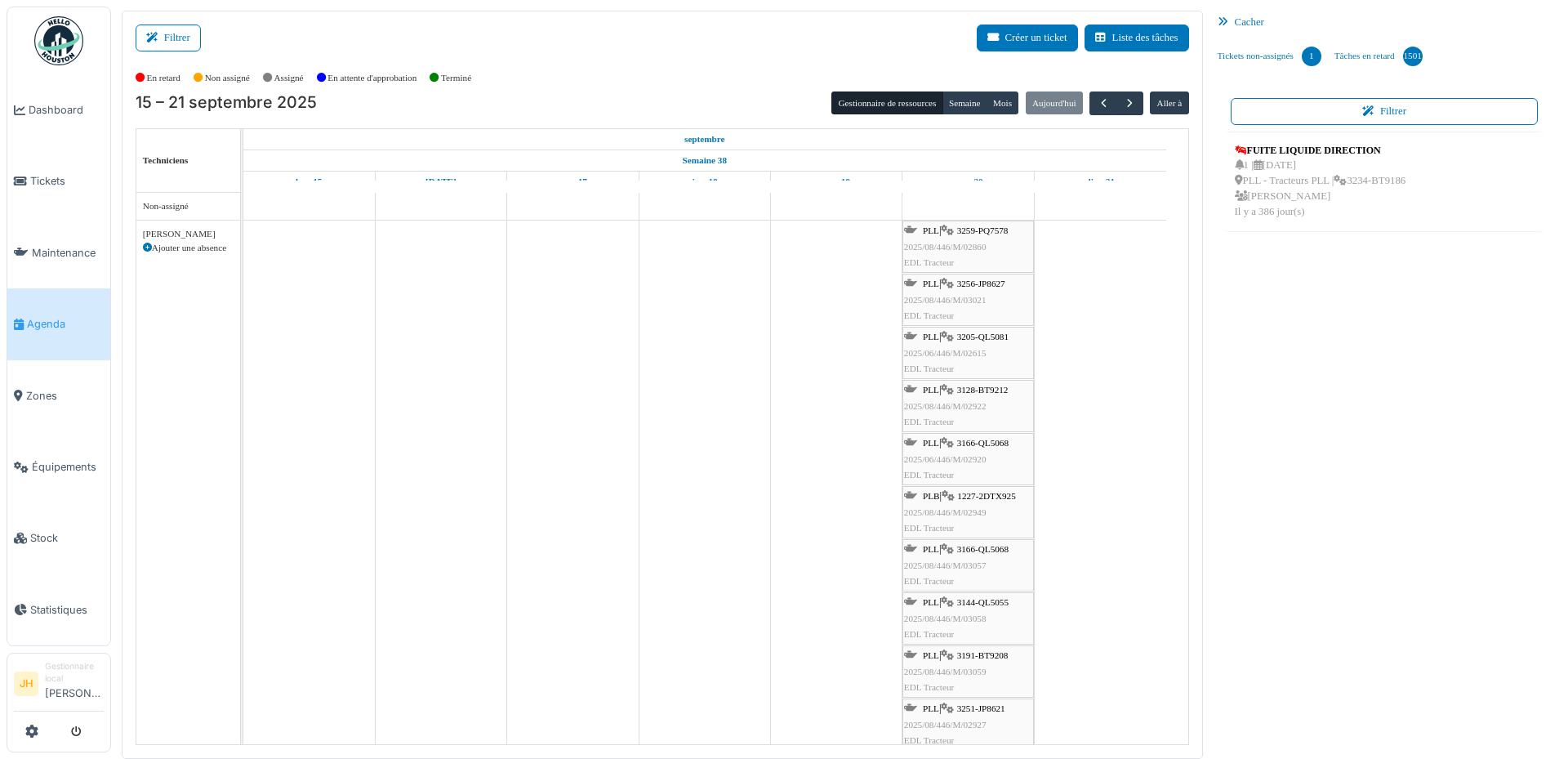
click at [1005, 285] on span "3256-JP8627" at bounding box center [981, 283] width 48 height 10
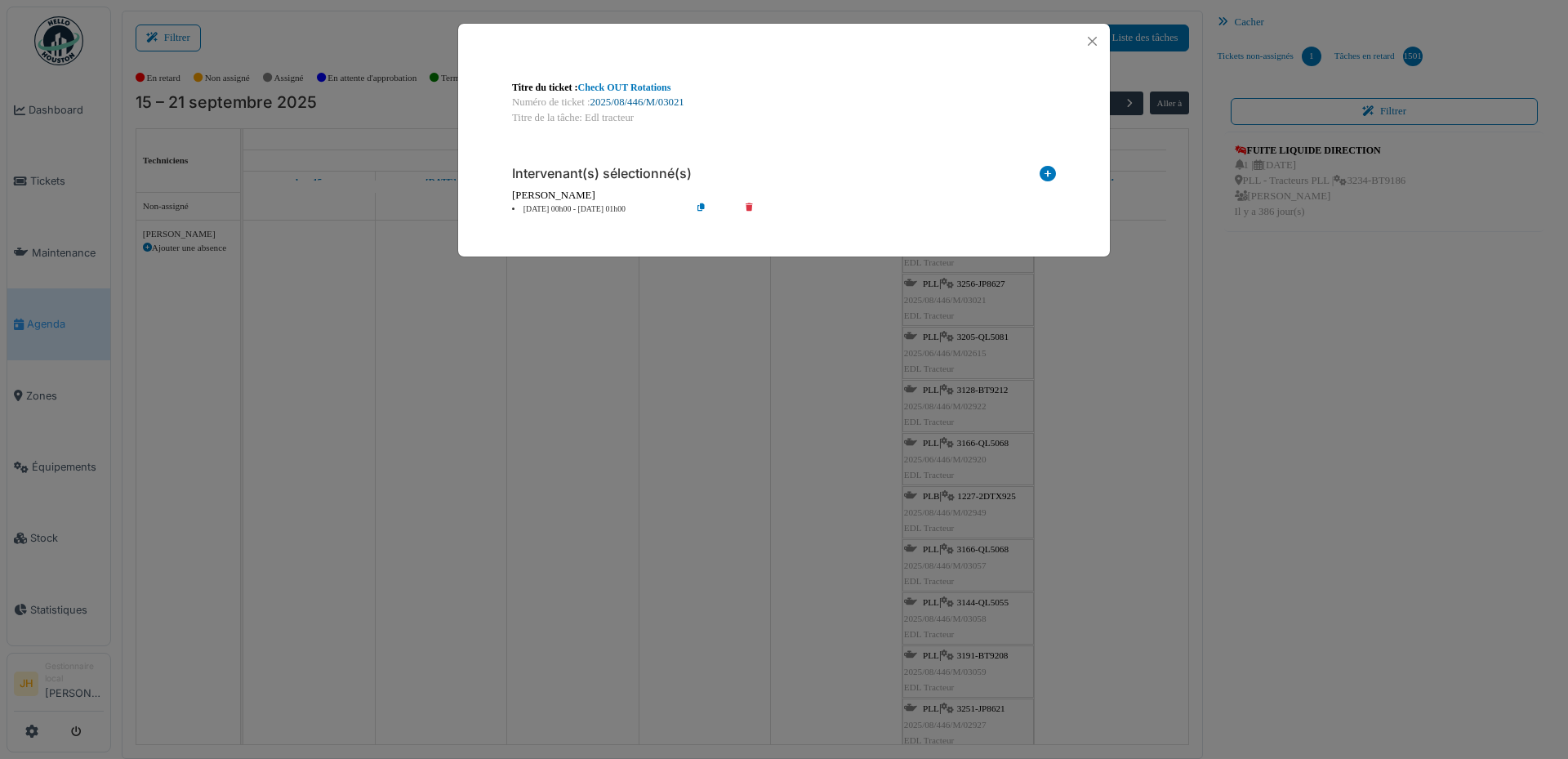
click at [661, 97] on link "2025/08/446/M/03021" at bounding box center [637, 102] width 94 height 12
click at [1094, 37] on button "Close" at bounding box center [1093, 41] width 22 height 22
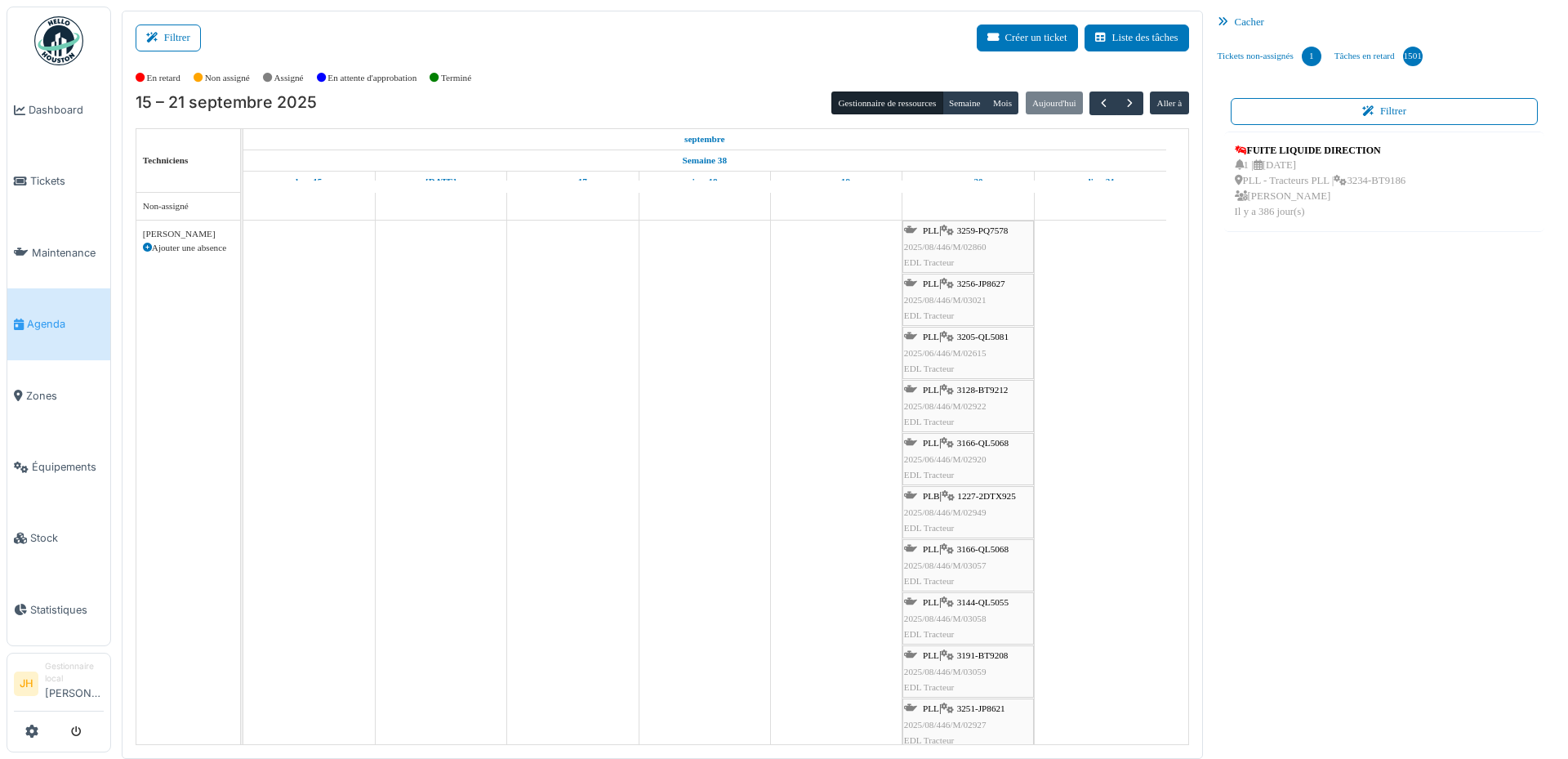
click at [73, 295] on link "Agenda" at bounding box center [58, 324] width 103 height 71
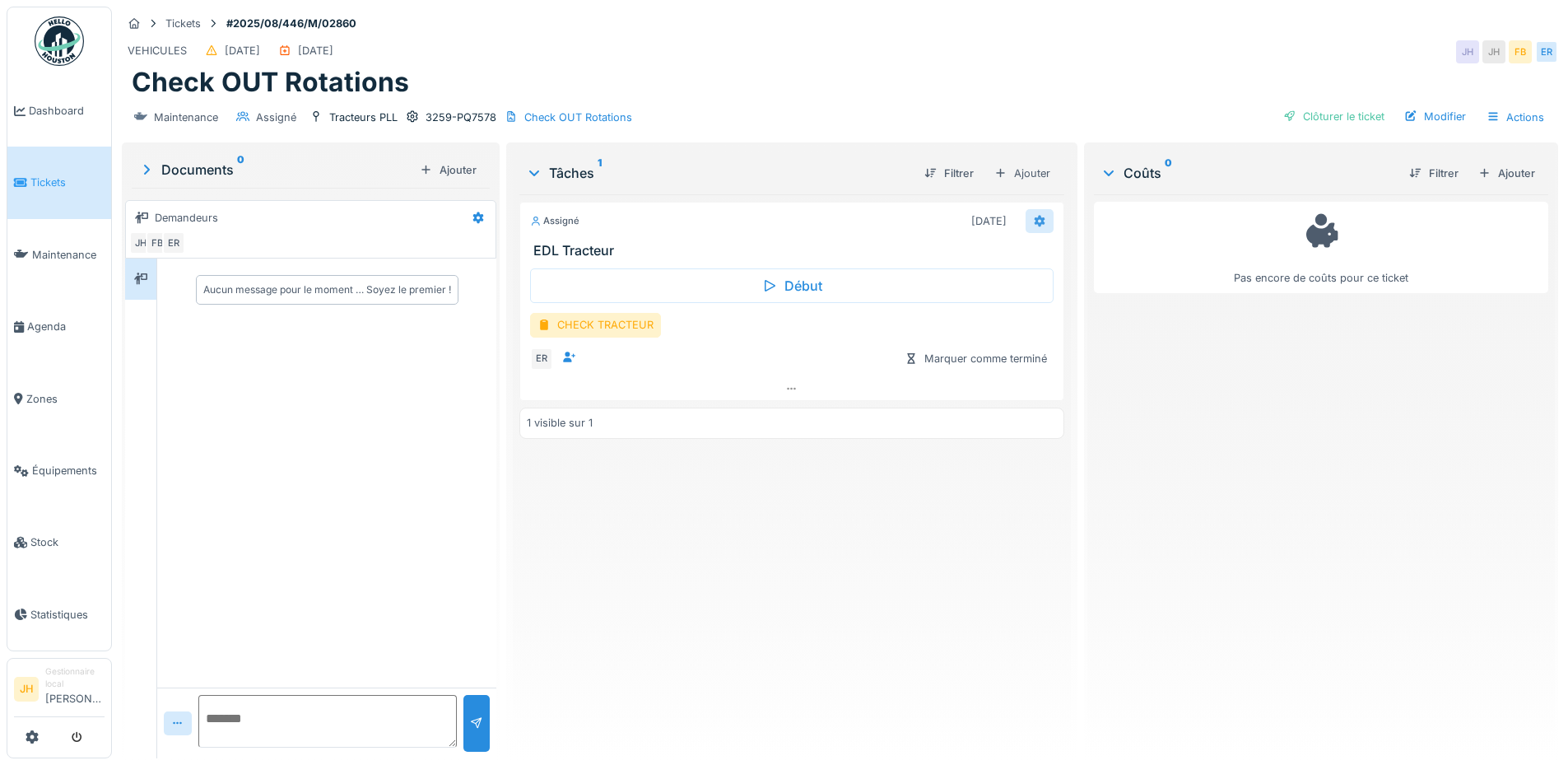
click at [1037, 216] on icon at bounding box center [1040, 221] width 13 height 11
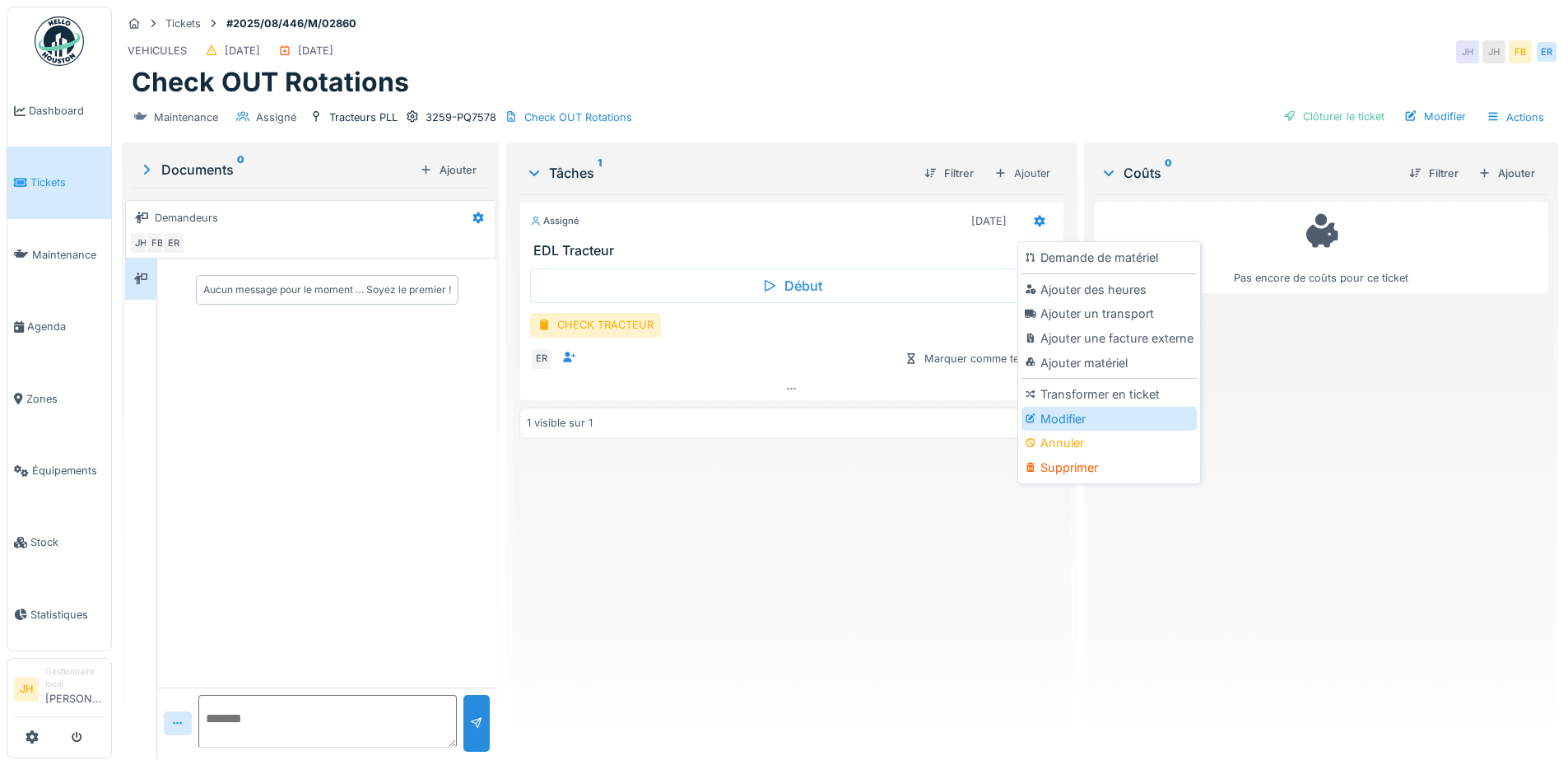
click at [1080, 415] on div "Modifier" at bounding box center [1109, 419] width 175 height 25
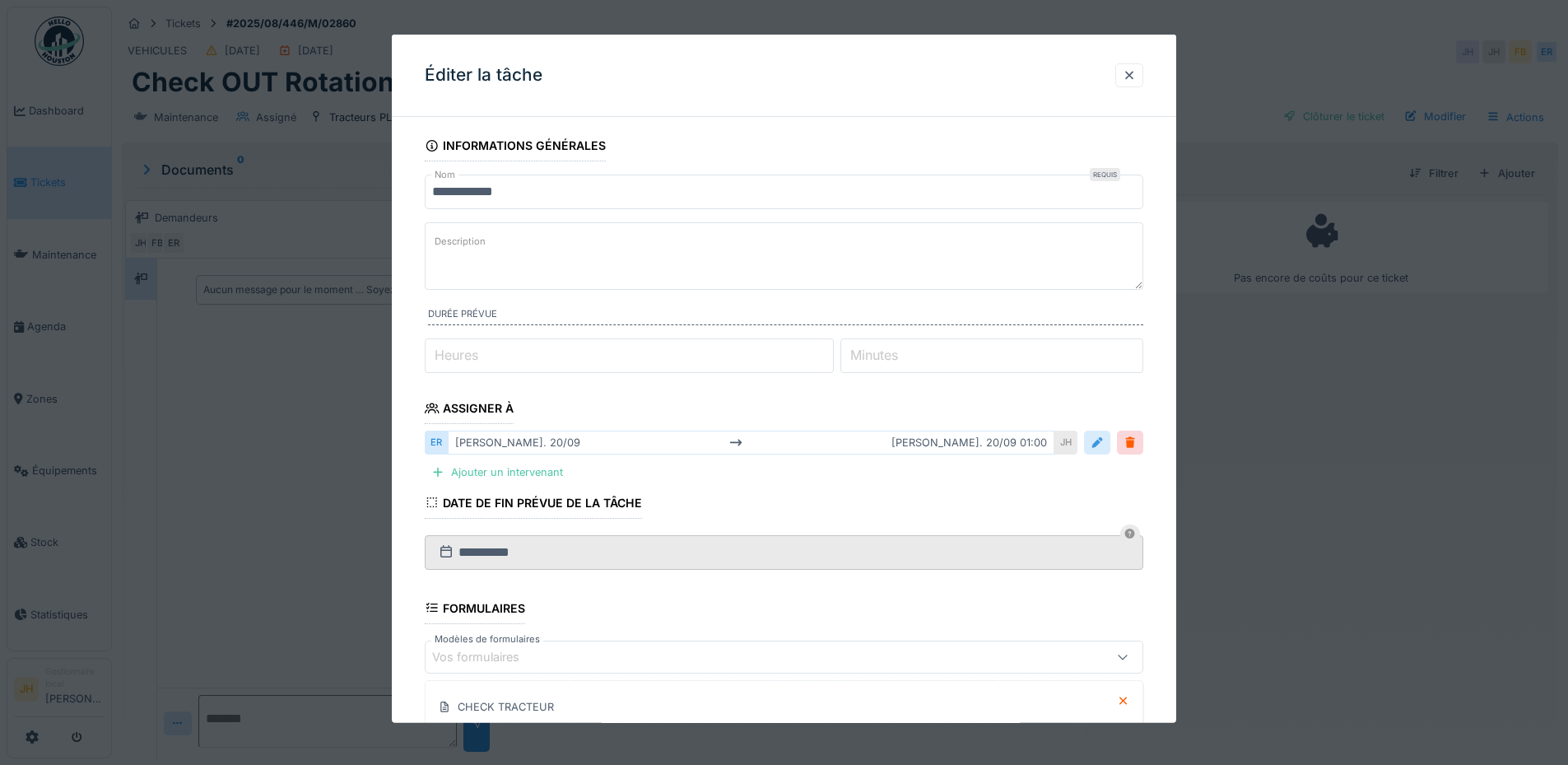
click at [1104, 446] on div at bounding box center [1097, 442] width 13 height 16
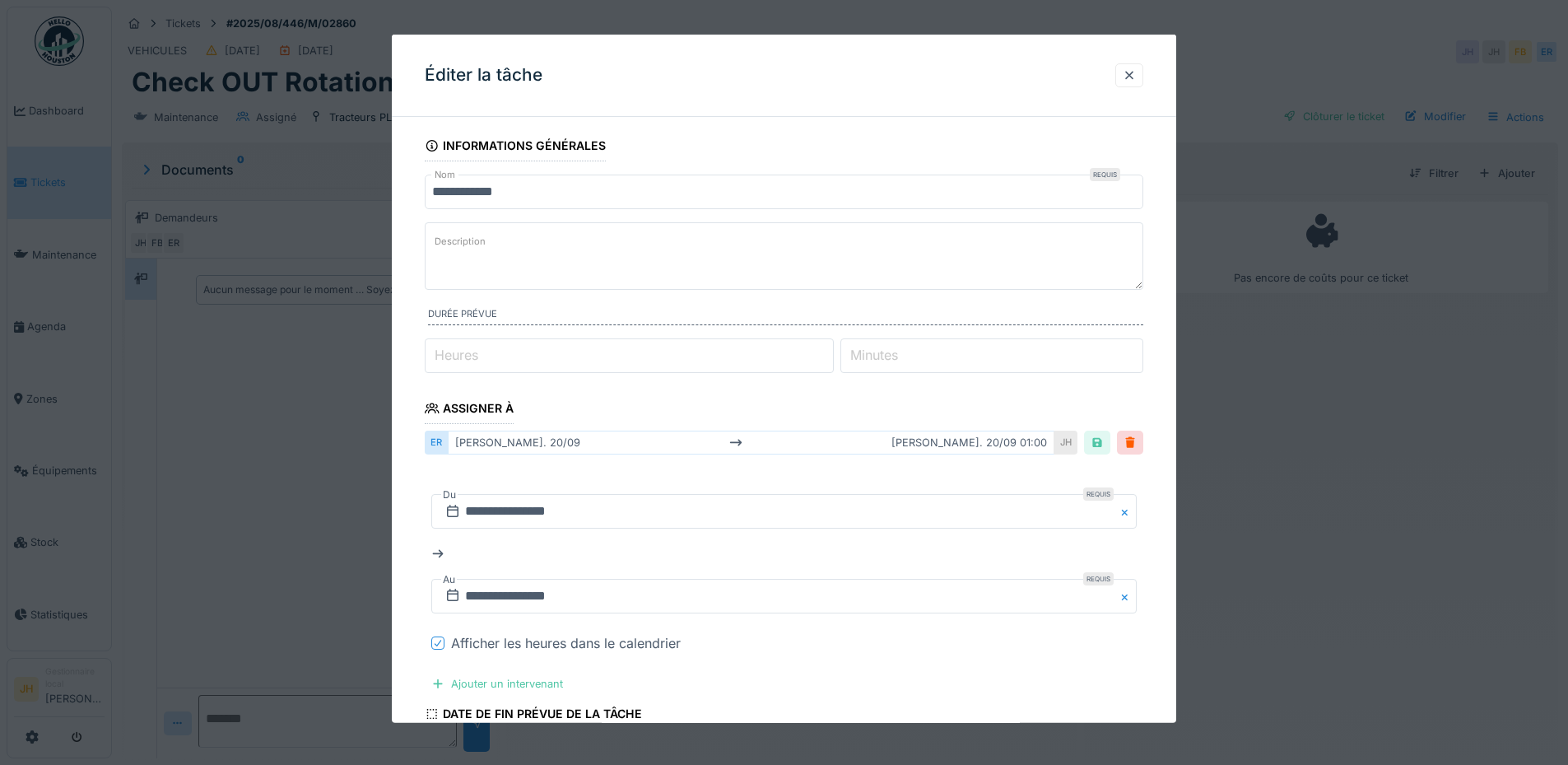
click at [434, 643] on icon at bounding box center [438, 642] width 10 height 8
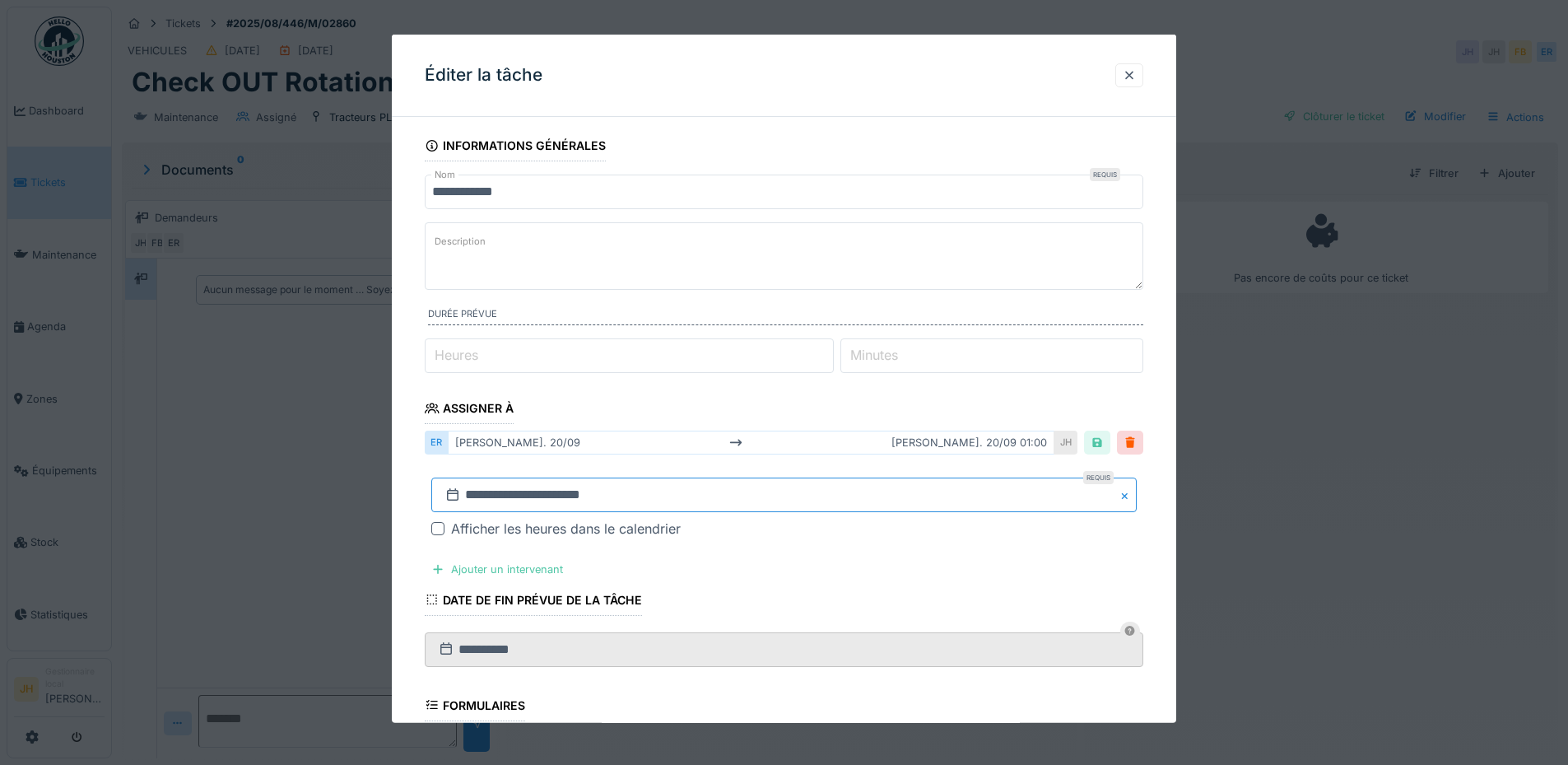
drag, startPoint x: 512, startPoint y: 490, endPoint x: 556, endPoint y: 475, distance: 46.5
click at [512, 490] on input "**********" at bounding box center [784, 495] width 706 height 35
click at [870, 267] on span "Next Month" at bounding box center [870, 274] width 0 height 20
click at [838, 363] on div "11" at bounding box center [841, 369] width 22 height 22
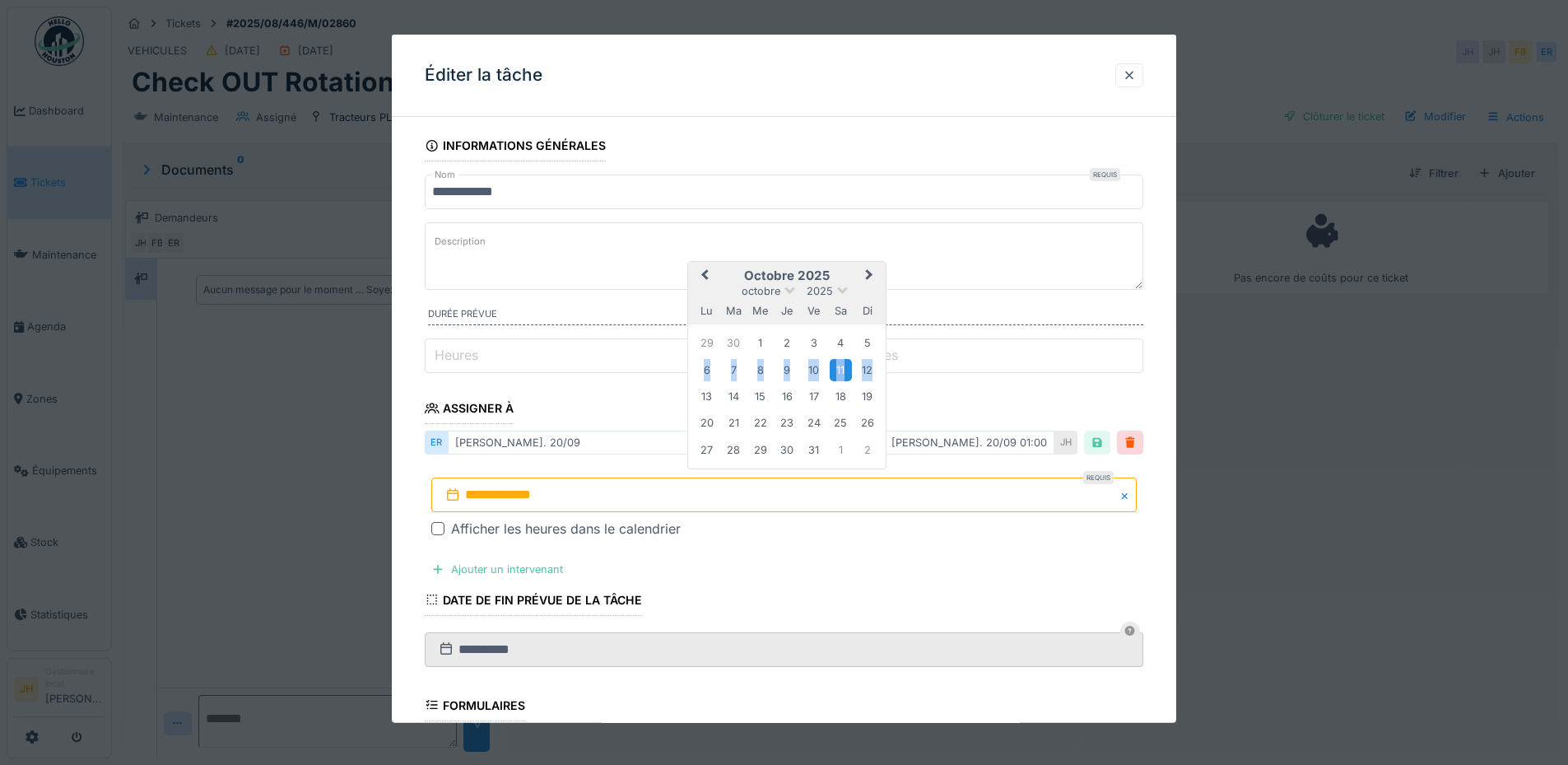
click at [838, 363] on div "11" at bounding box center [841, 369] width 22 height 22
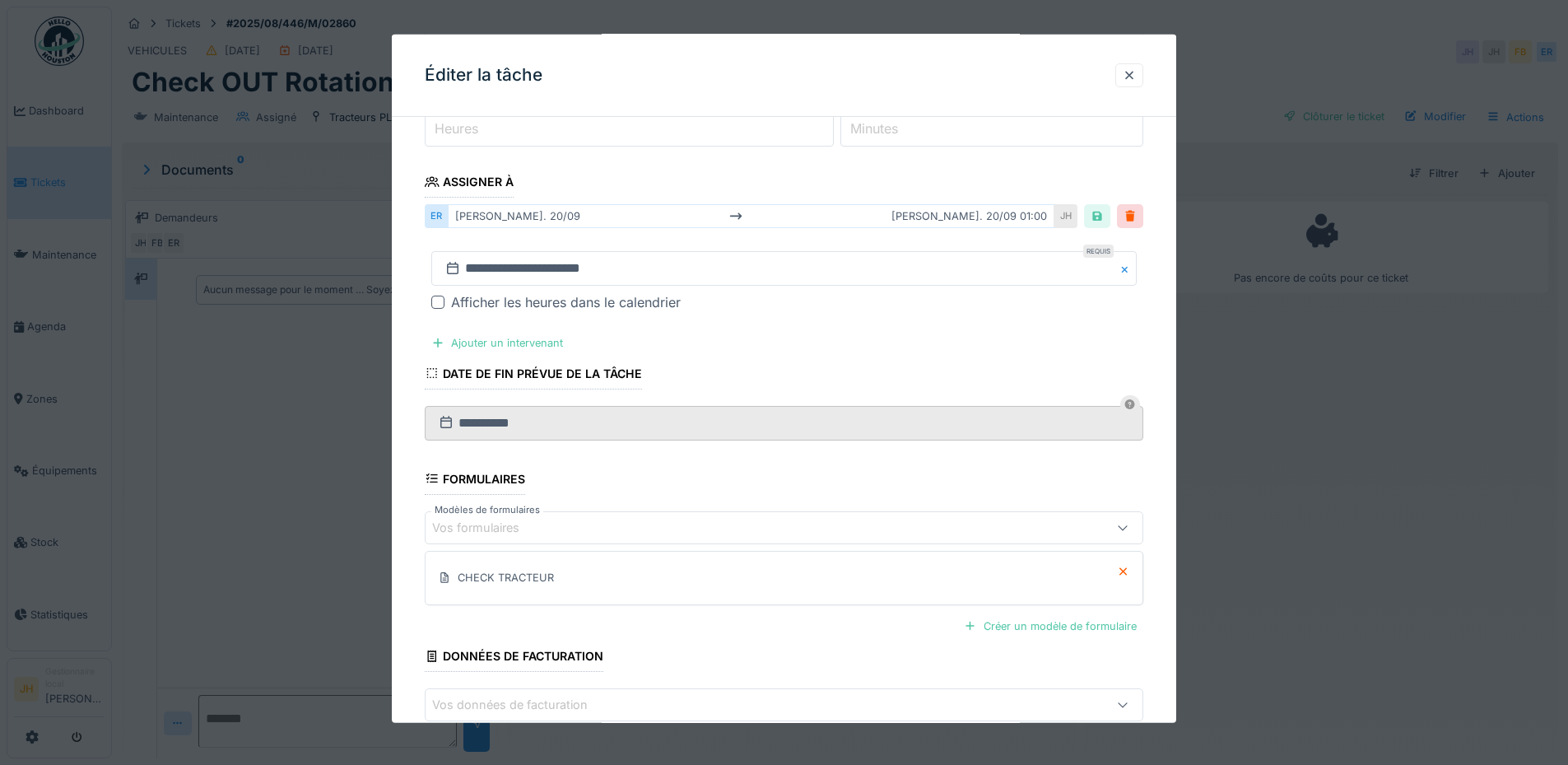
scroll to position [319, 0]
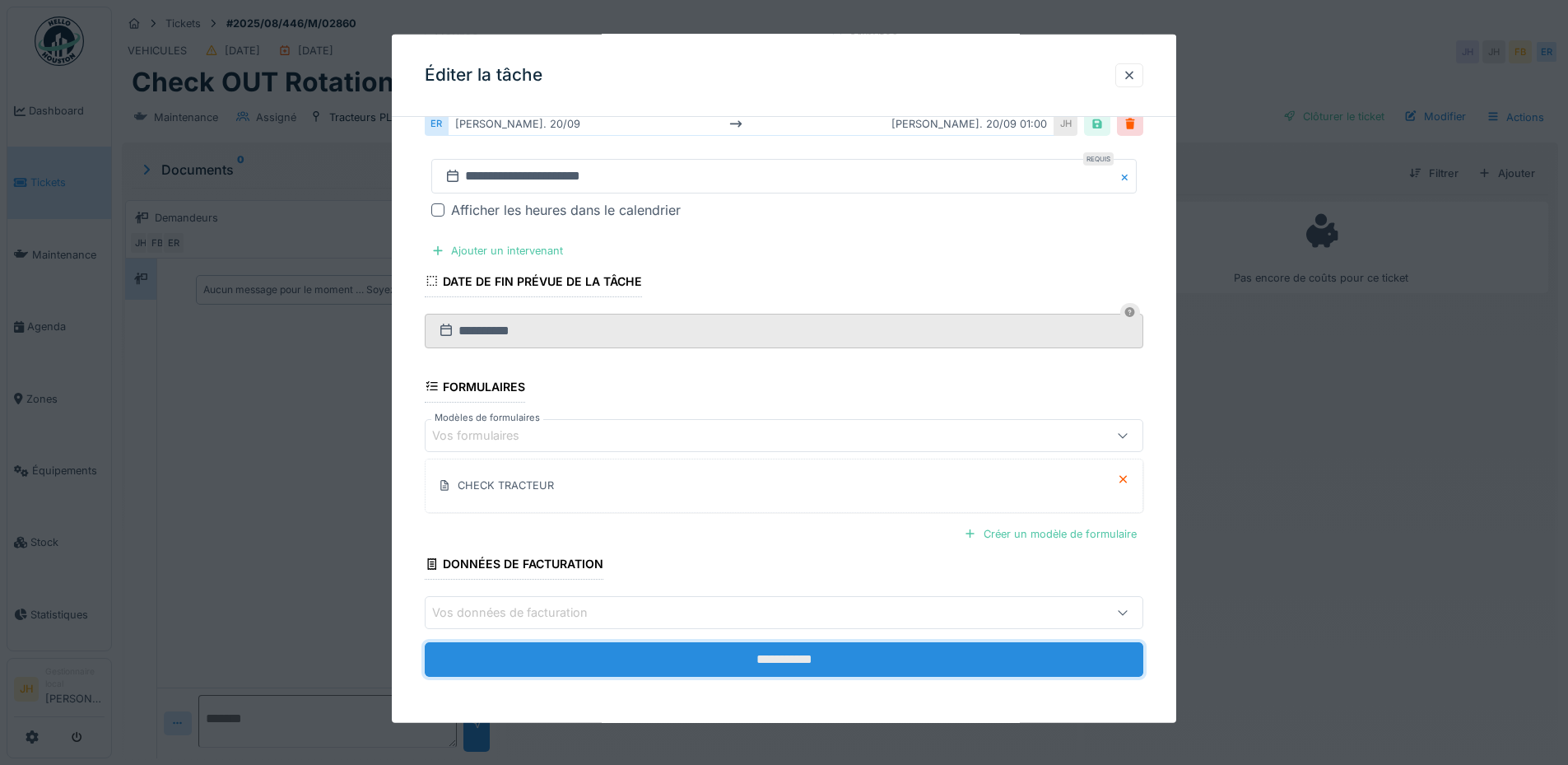
click at [743, 665] on input "**********" at bounding box center [784, 660] width 718 height 35
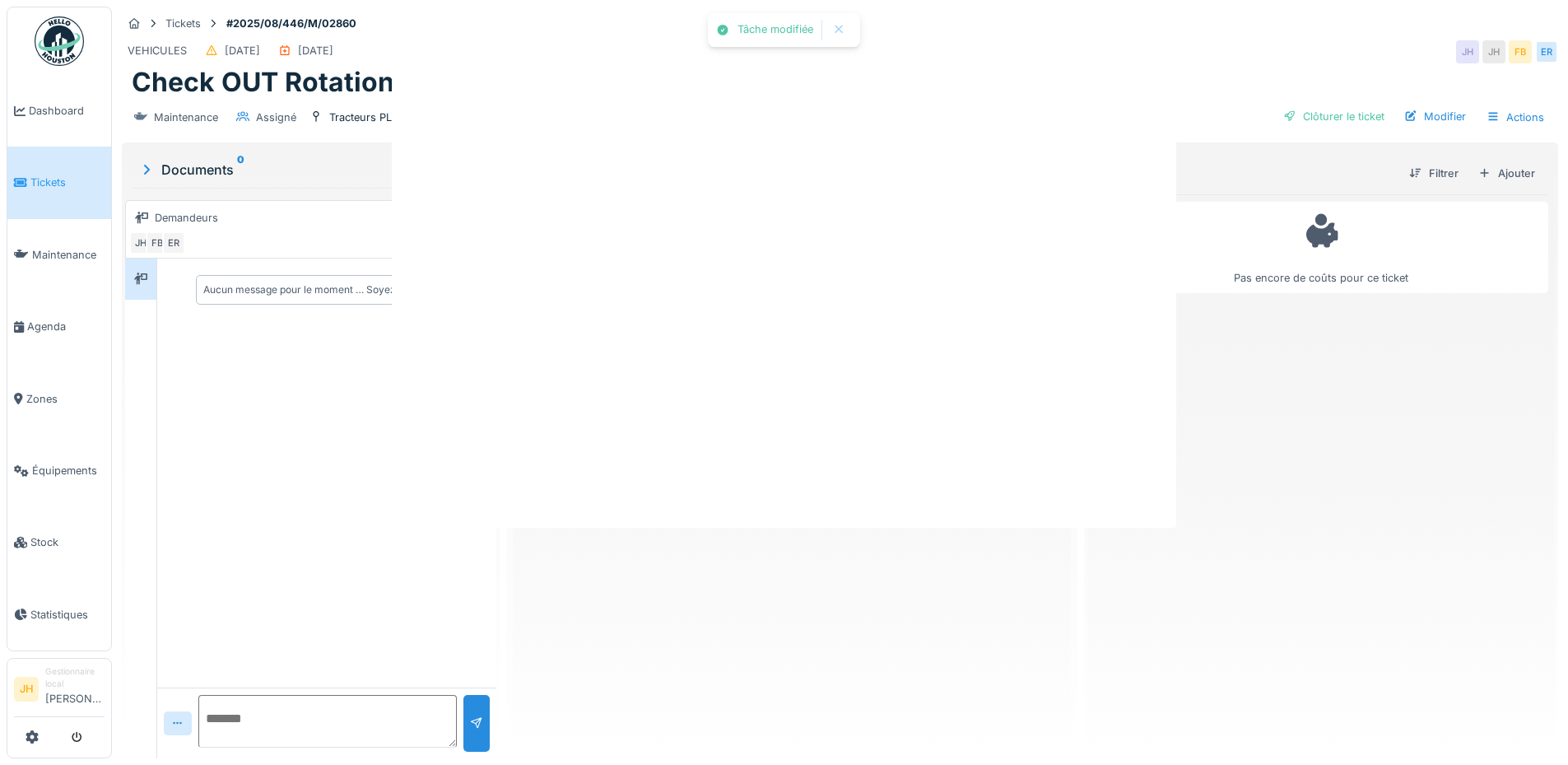
scroll to position [0, 0]
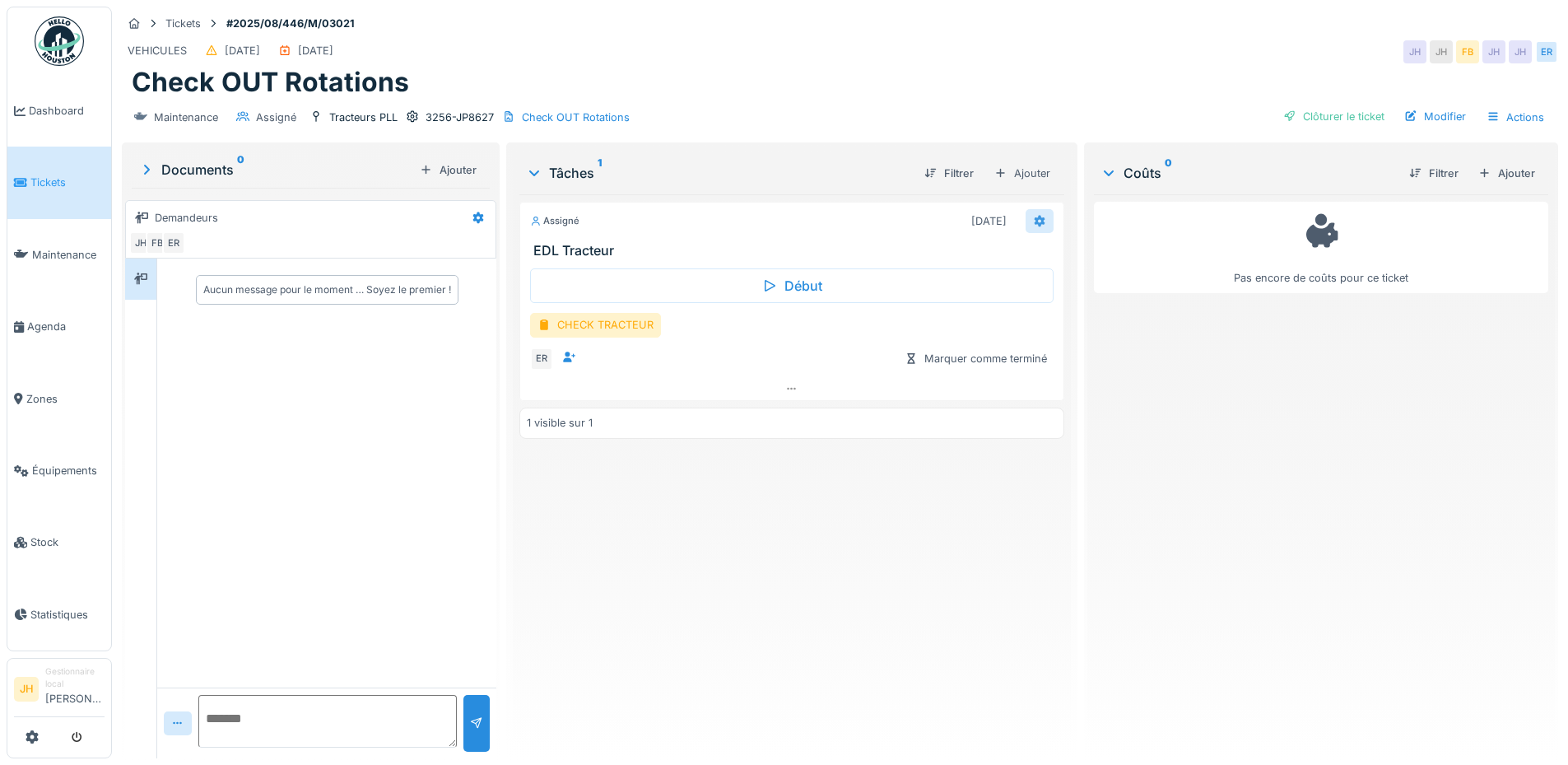
click at [1034, 221] on icon at bounding box center [1040, 221] width 13 height 11
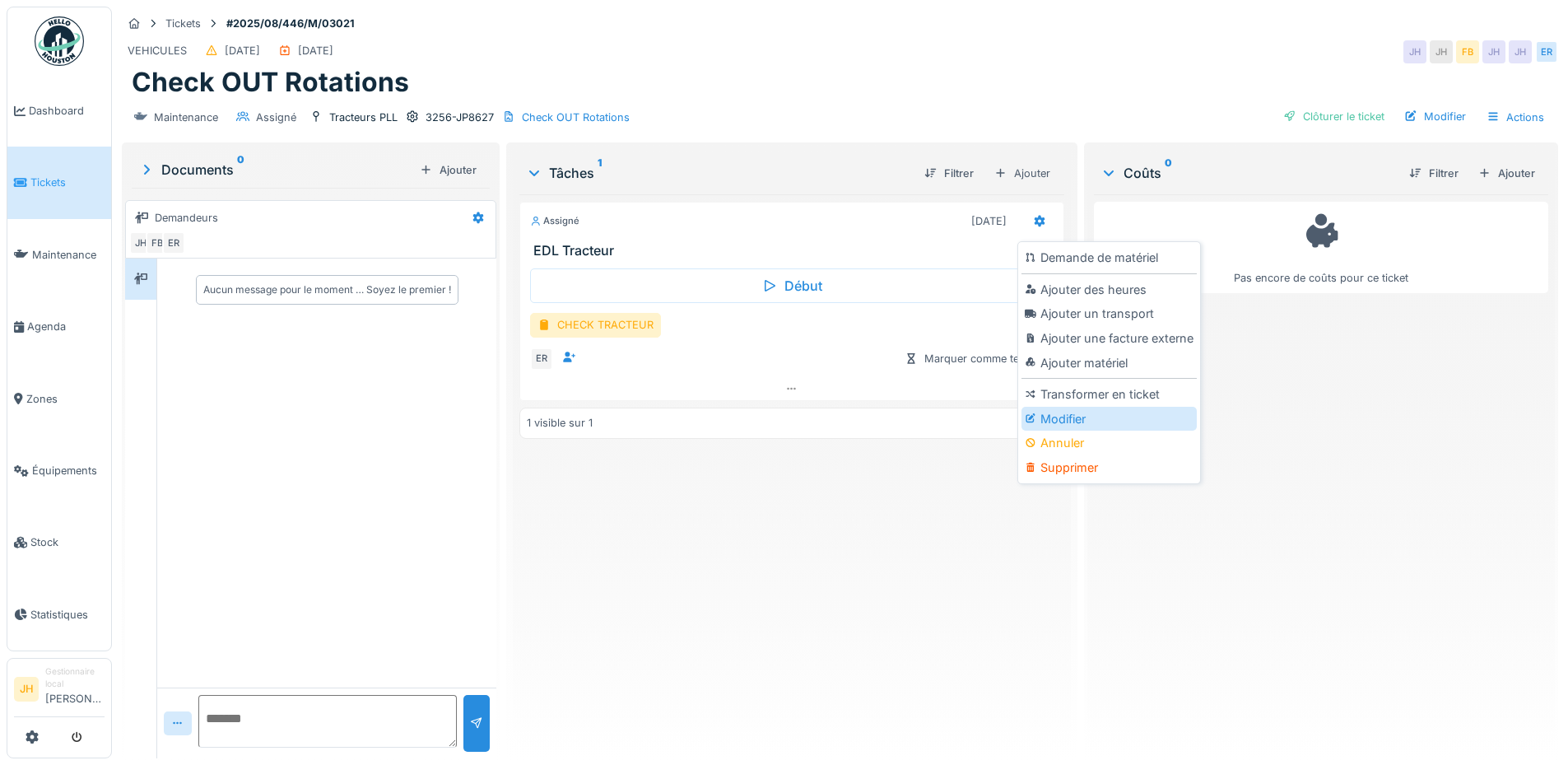
click at [1092, 422] on div "Modifier" at bounding box center [1109, 419] width 175 height 25
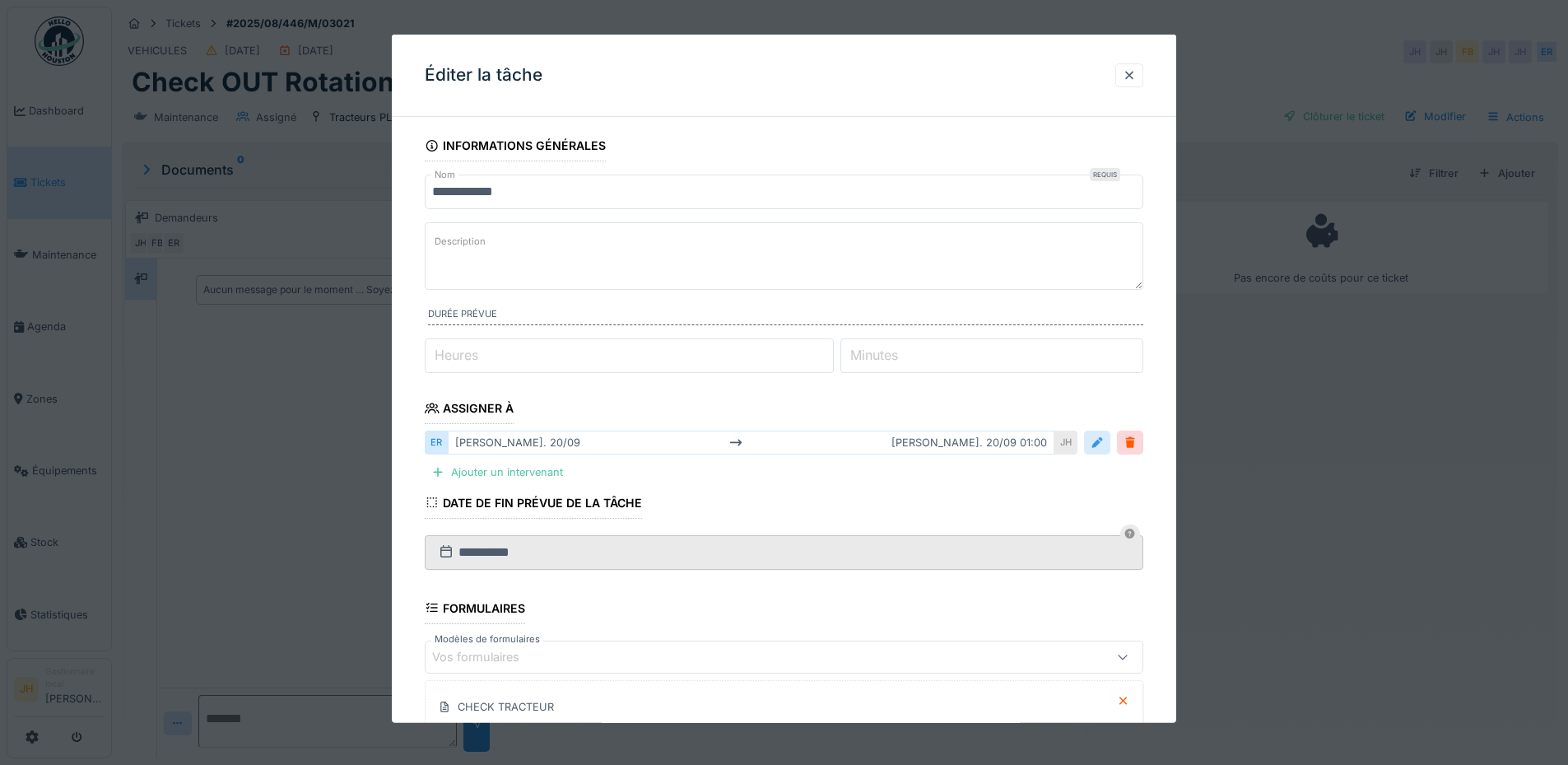
click at [1100, 445] on div at bounding box center [1097, 442] width 13 height 16
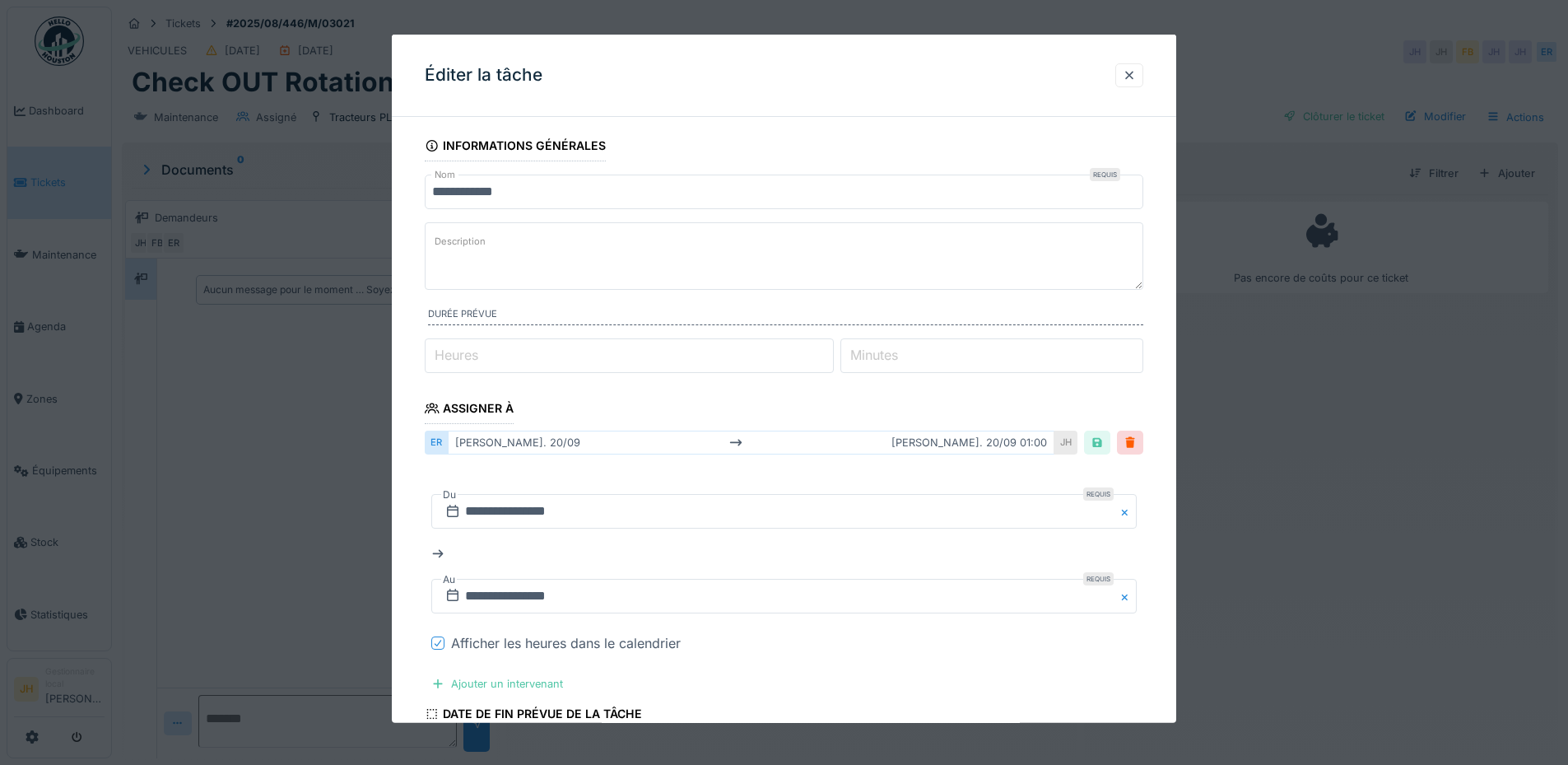
click at [437, 640] on icon at bounding box center [438, 642] width 10 height 8
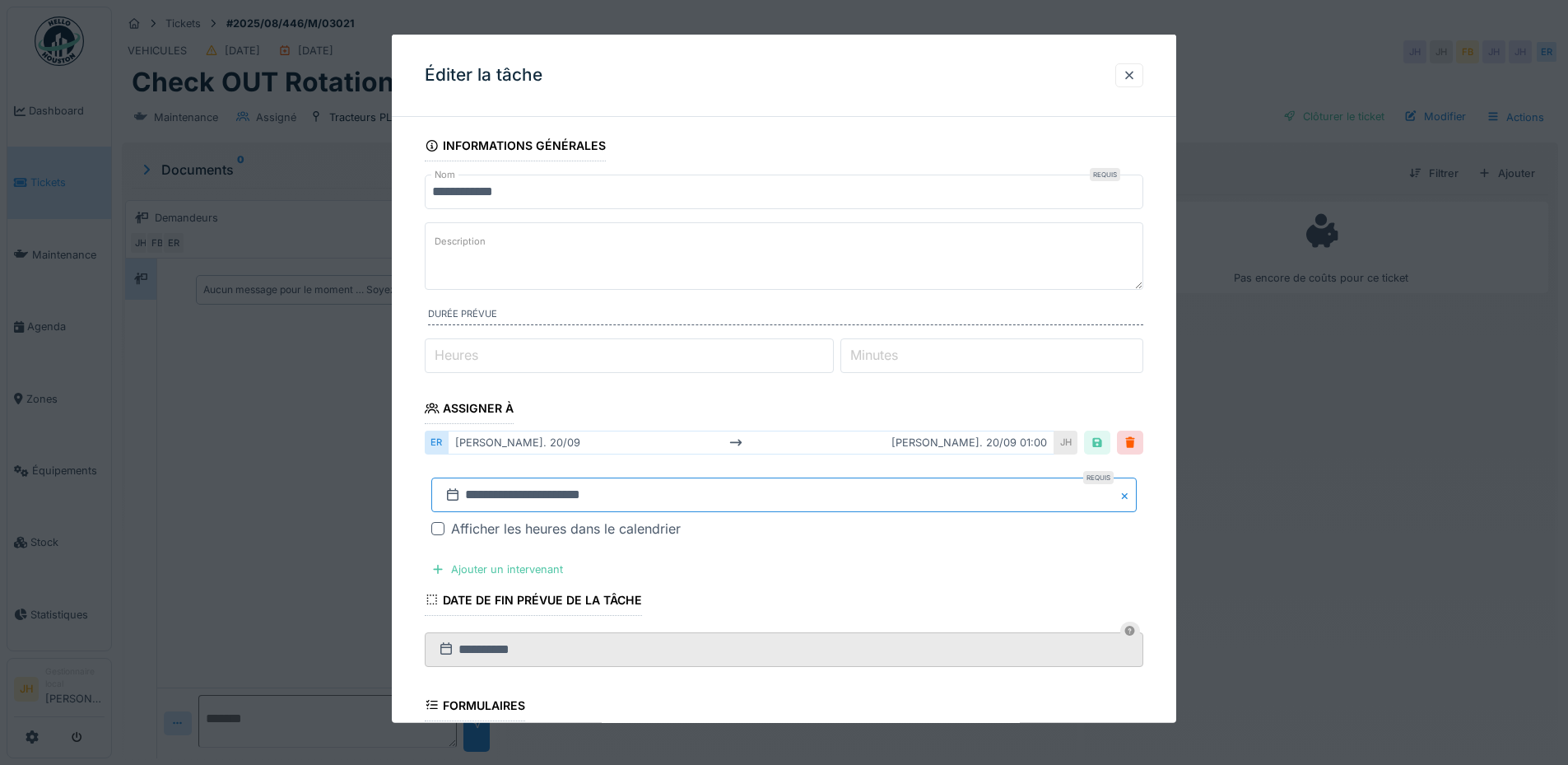
click at [529, 501] on input "**********" at bounding box center [784, 495] width 706 height 35
click at [870, 277] on span "Next Month" at bounding box center [870, 274] width 0 height 20
click at [843, 386] on div "18" at bounding box center [841, 396] width 22 height 22
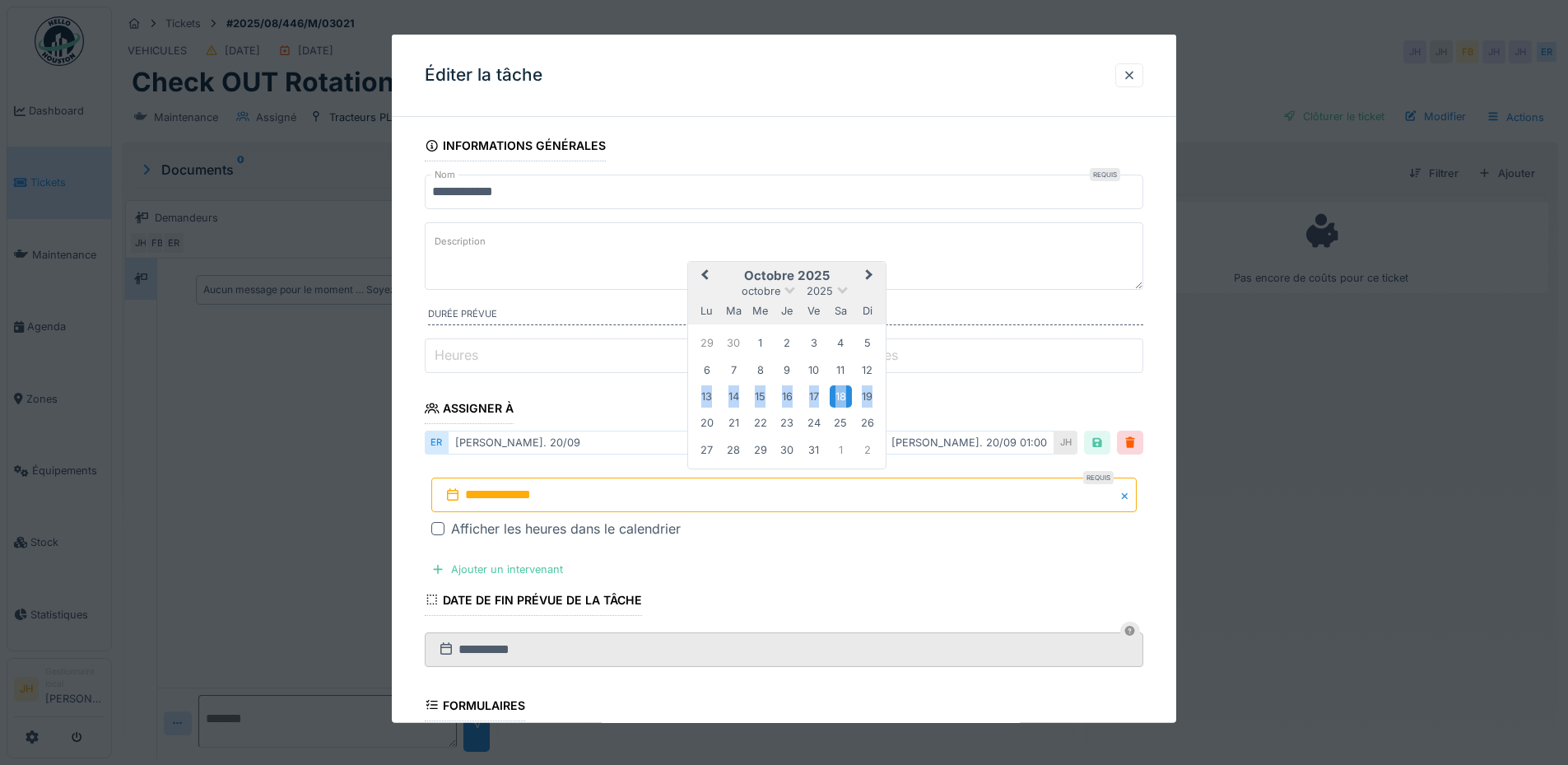
click at [843, 386] on div "18" at bounding box center [841, 396] width 22 height 22
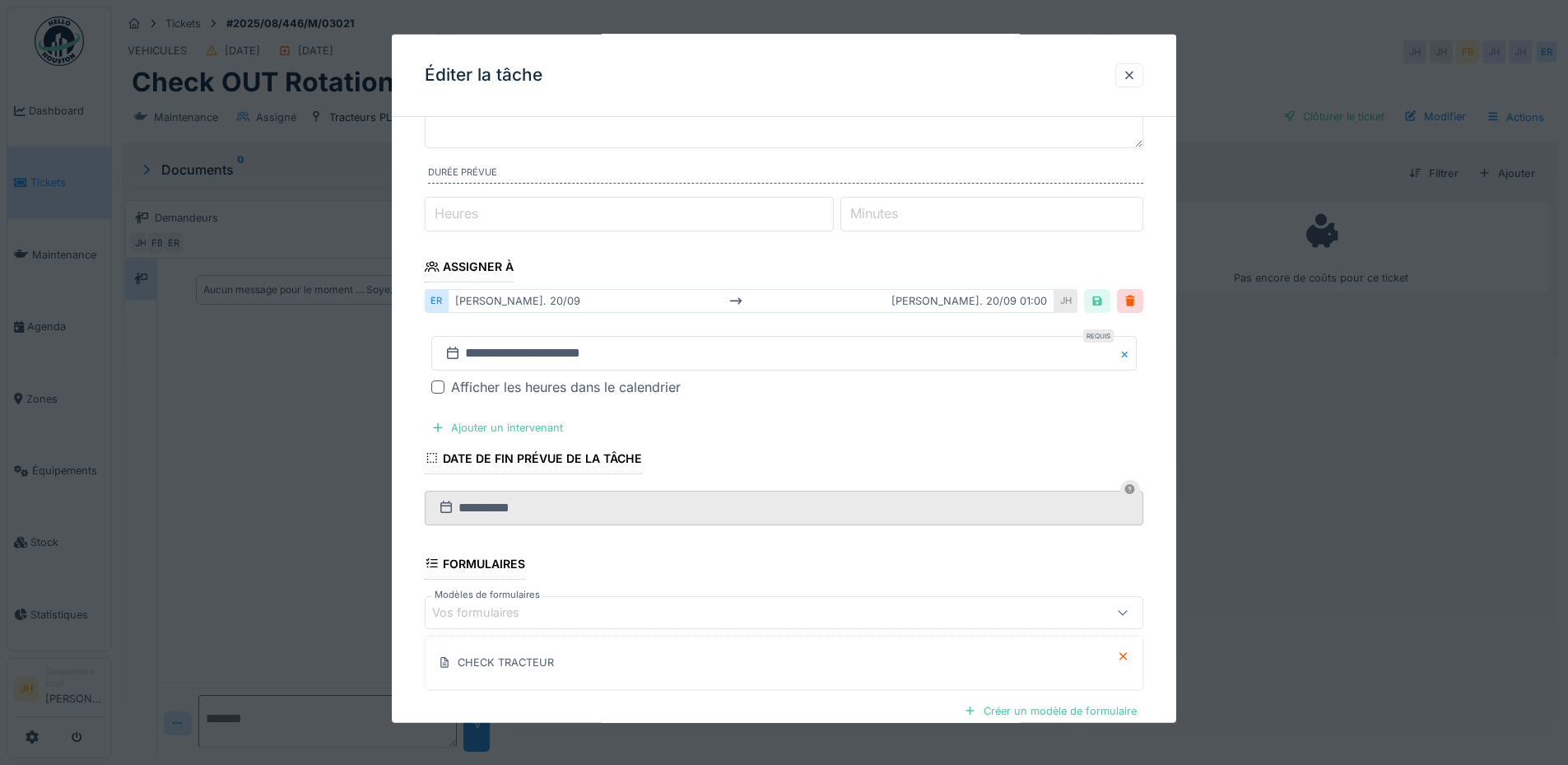
scroll to position [319, 0]
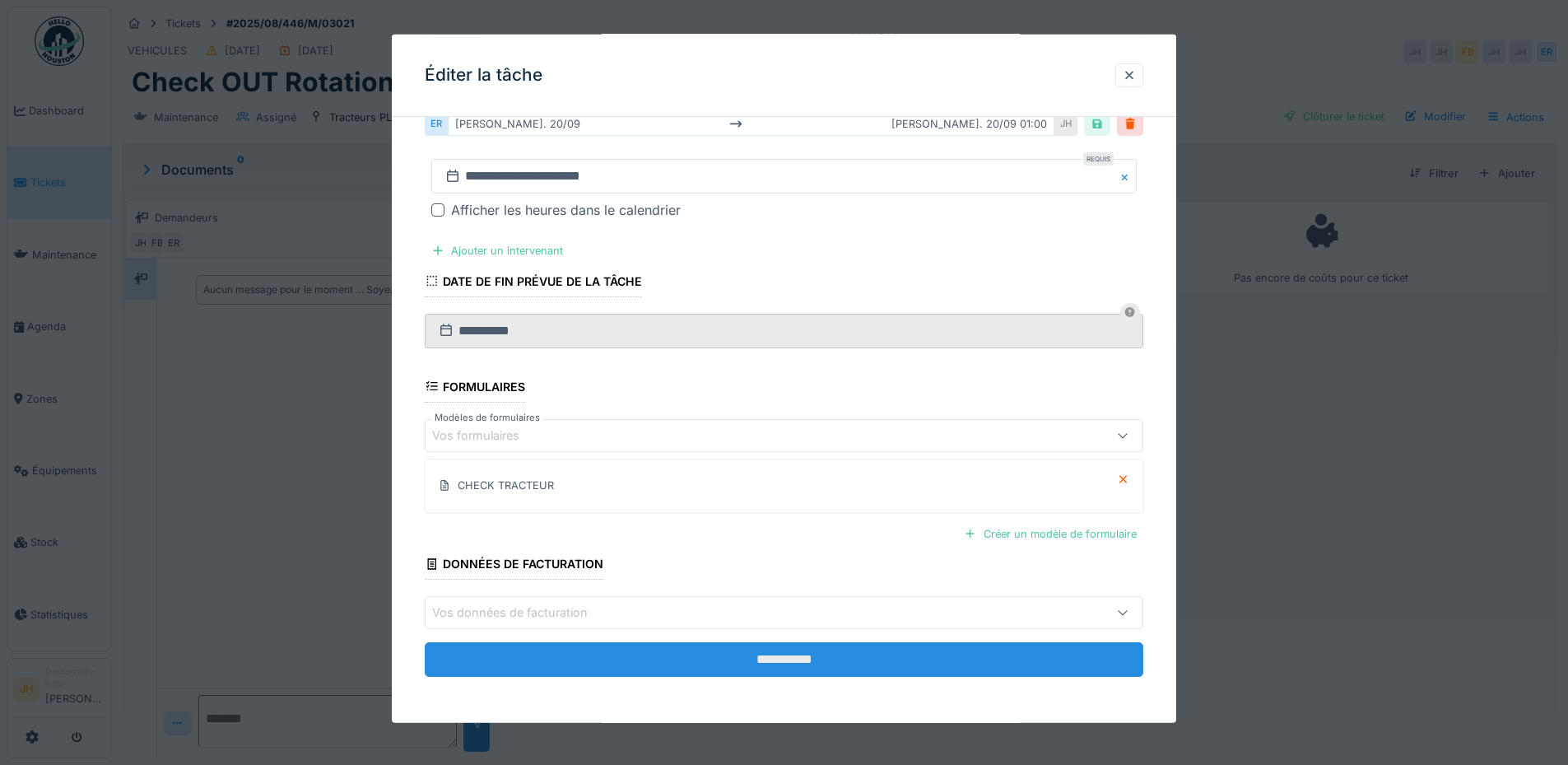
click at [863, 655] on input "**********" at bounding box center [784, 660] width 718 height 35
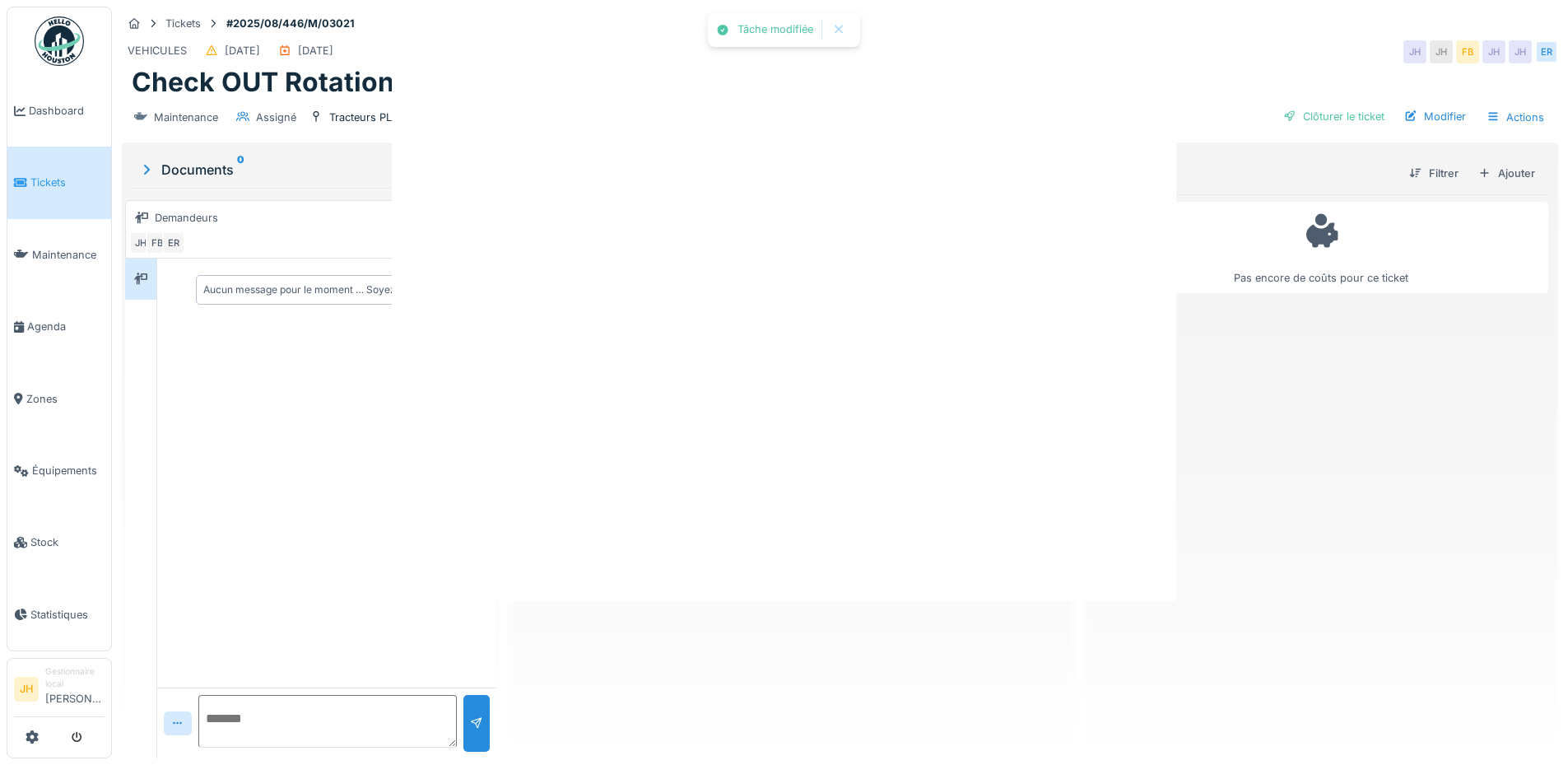
scroll to position [0, 0]
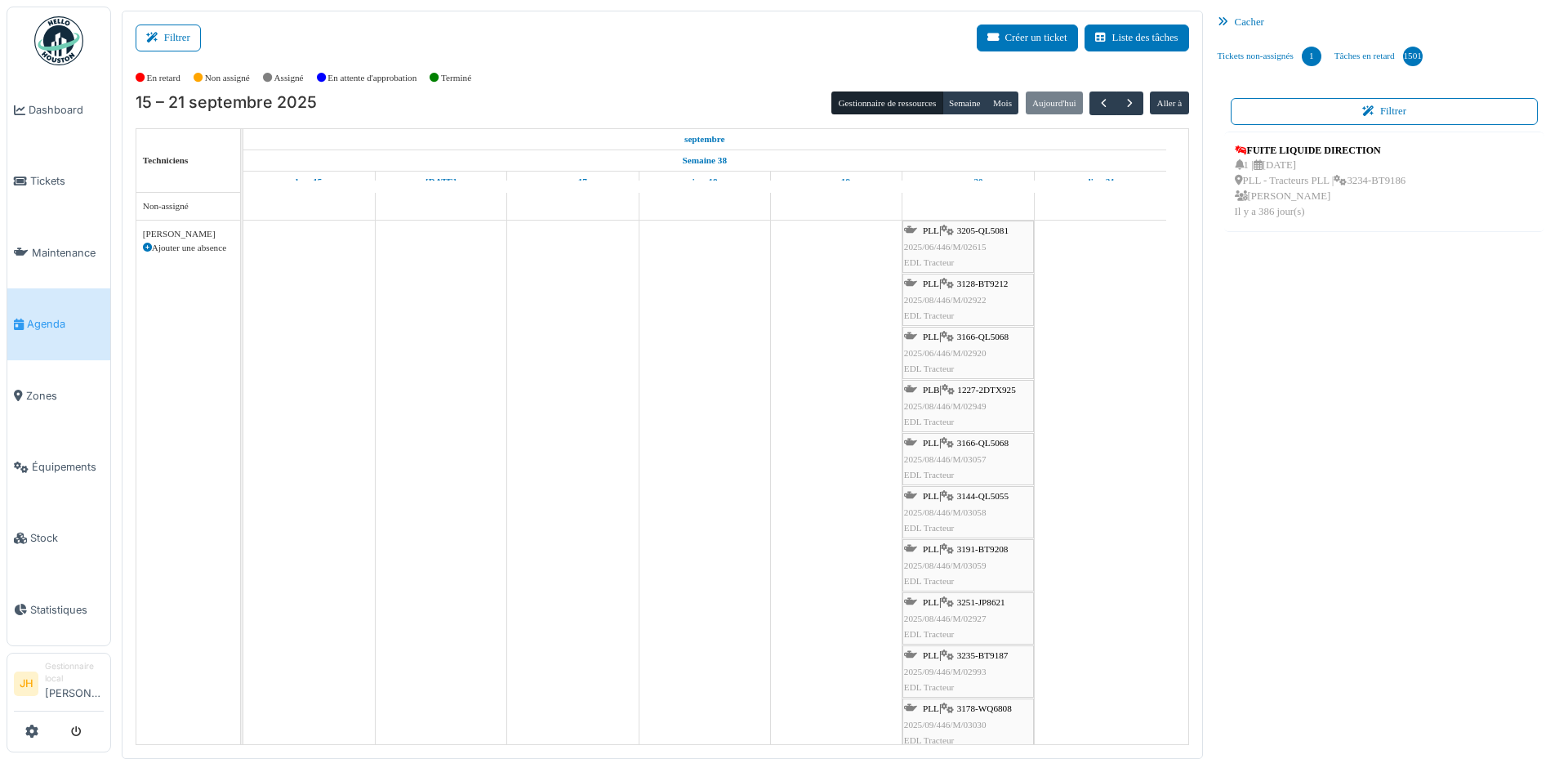
click at [84, 316] on span "Agenda" at bounding box center [65, 324] width 76 height 15
click at [991, 228] on span "3205-QL5081" at bounding box center [983, 230] width 52 height 10
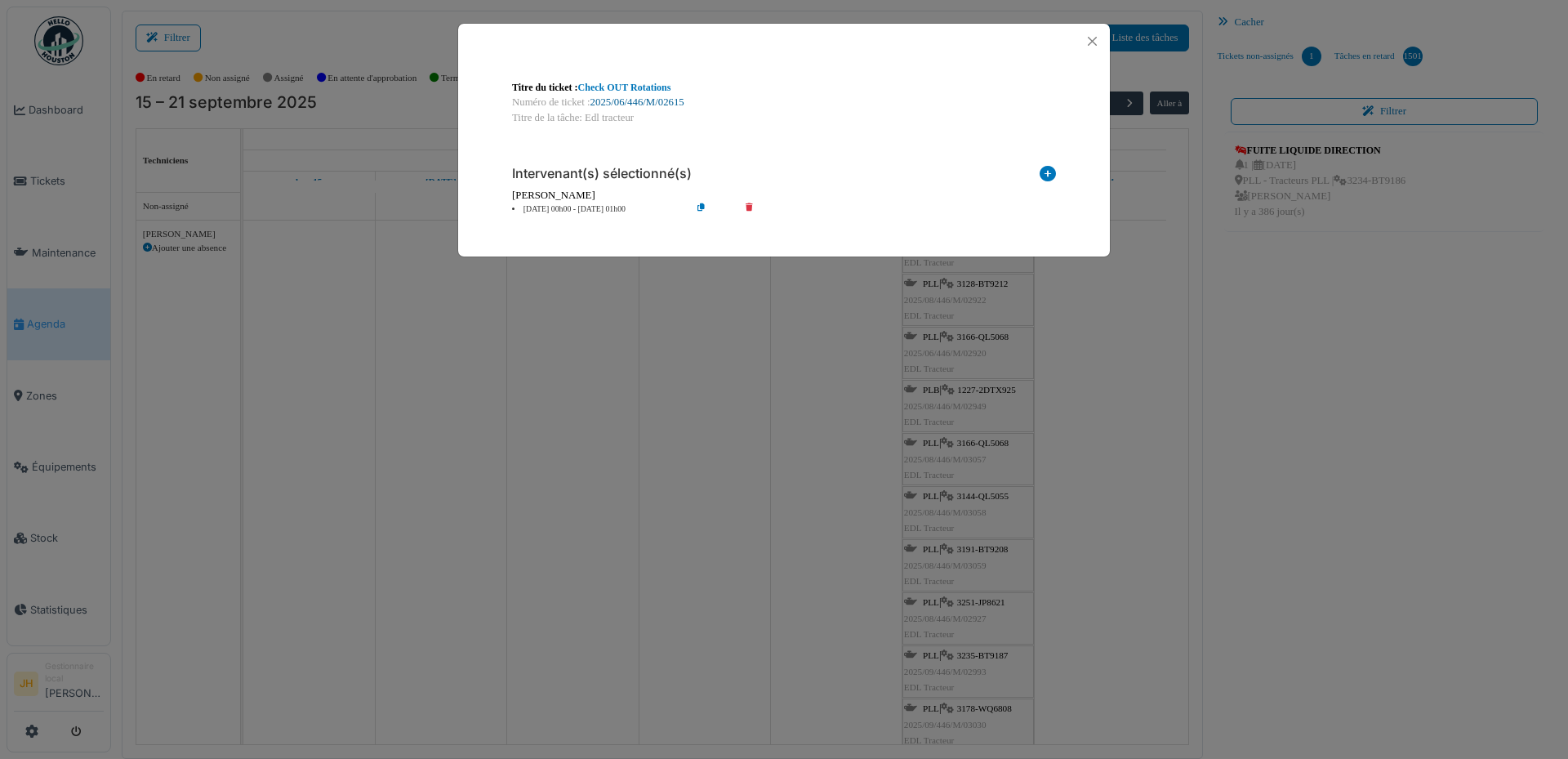
click at [641, 99] on link "2025/06/446/M/02615" at bounding box center [637, 102] width 94 height 12
click at [1091, 43] on button "Close" at bounding box center [1093, 41] width 22 height 22
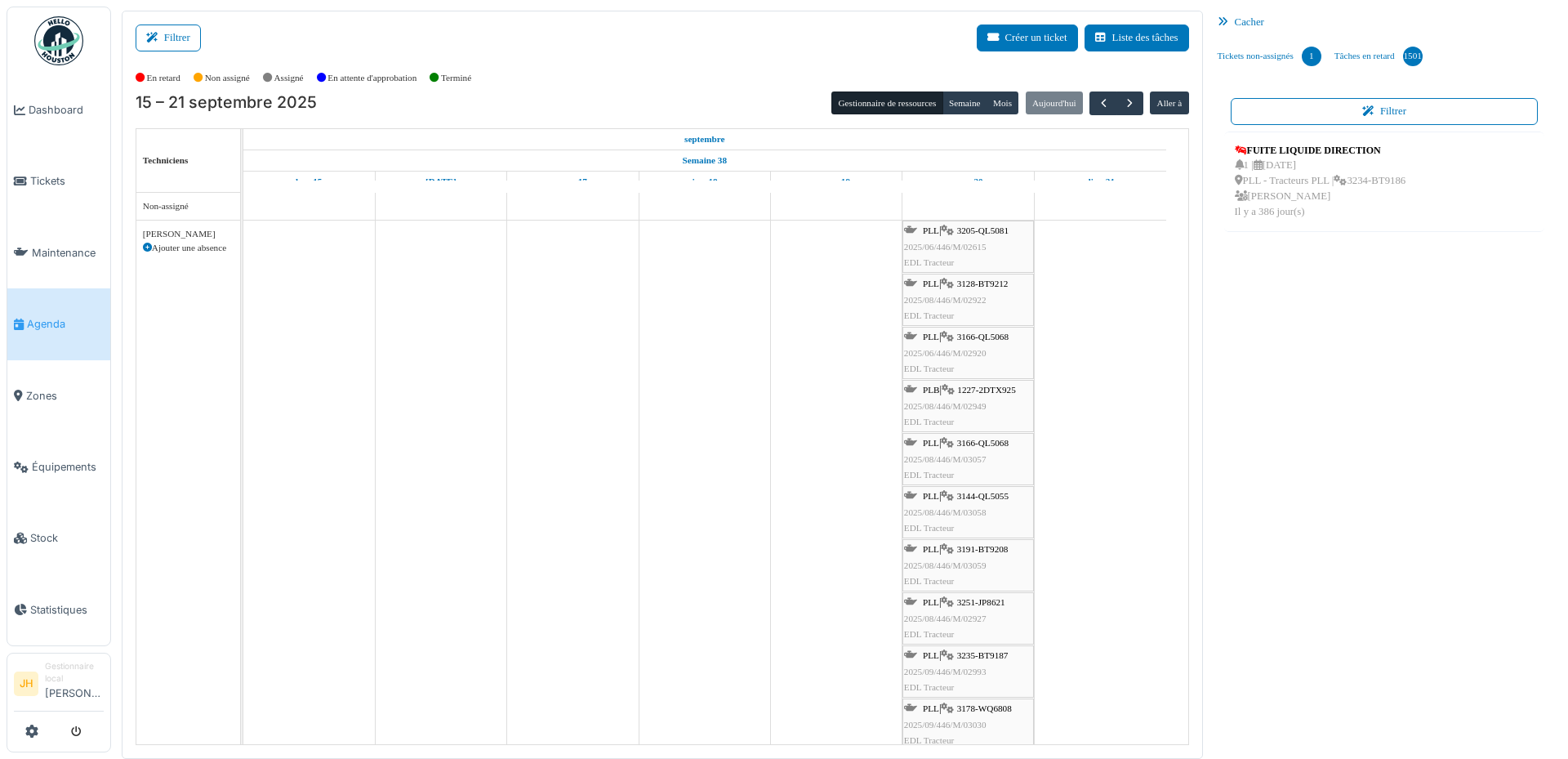
click at [983, 285] on span "3128-BT9212" at bounding box center [983, 283] width 52 height 10
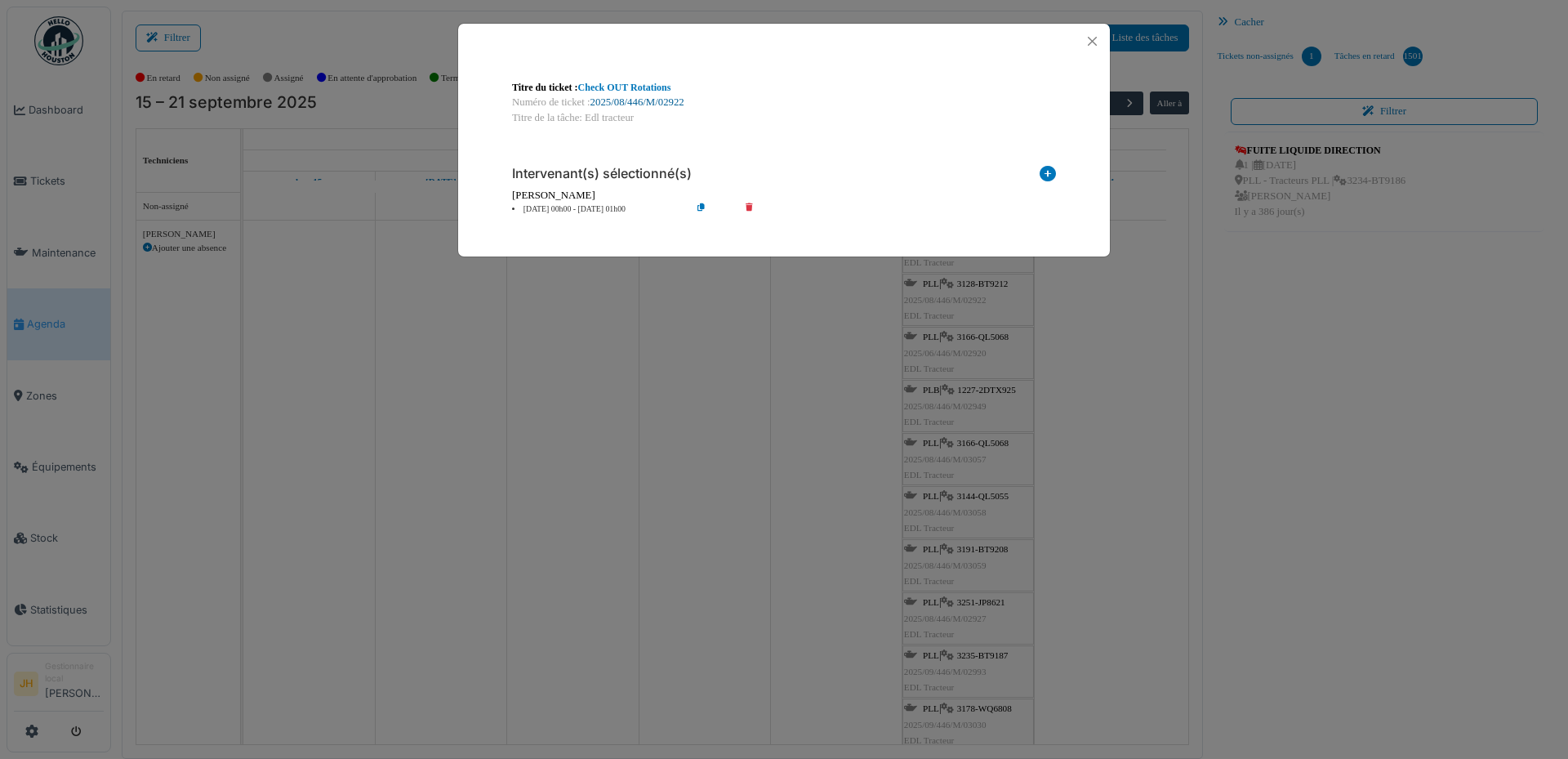
click at [651, 104] on link "2025/08/446/M/02922" at bounding box center [637, 102] width 94 height 12
click at [1095, 42] on button "Close" at bounding box center [1093, 41] width 22 height 22
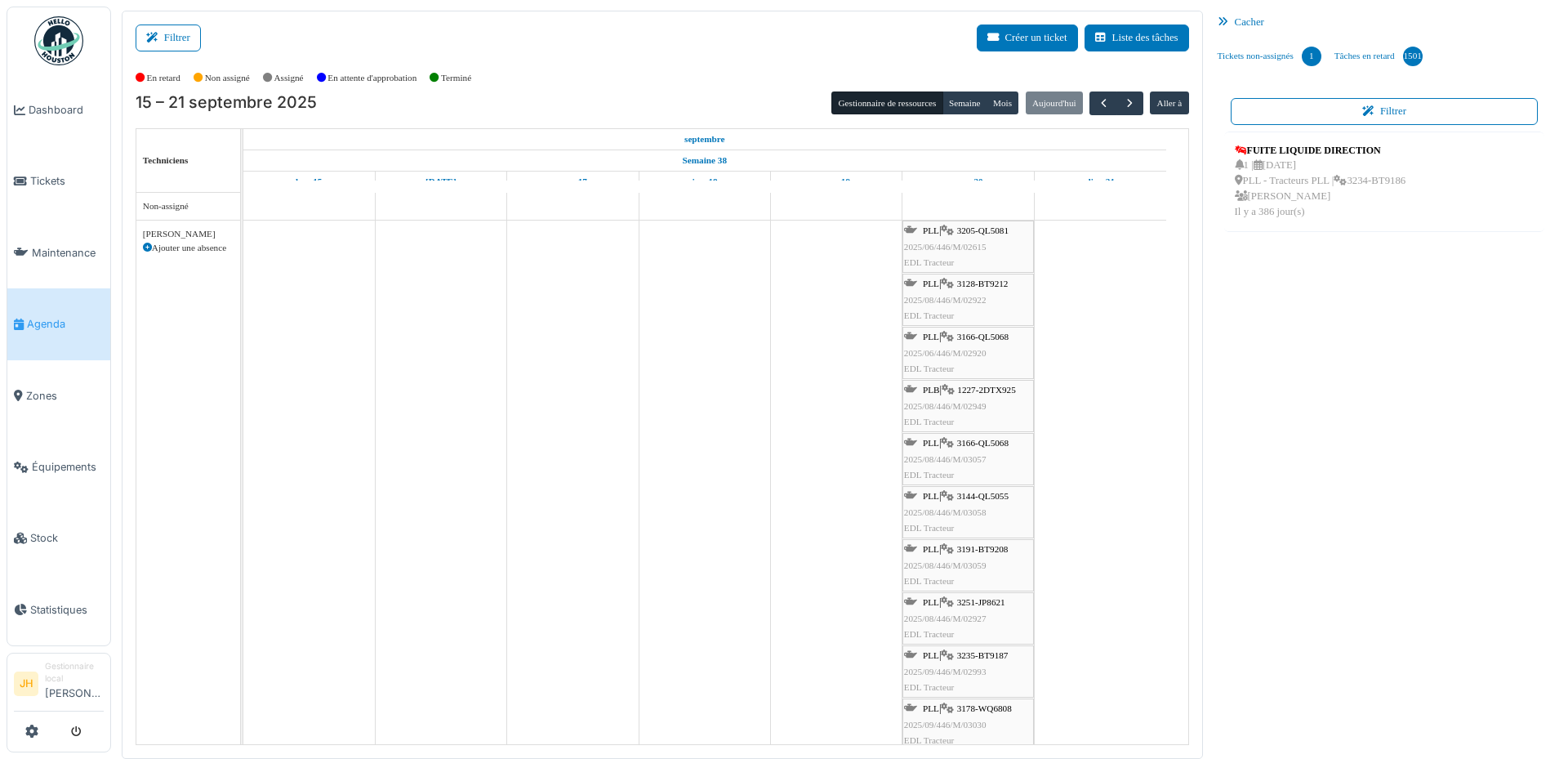
click at [62, 306] on link "Agenda" at bounding box center [58, 324] width 103 height 71
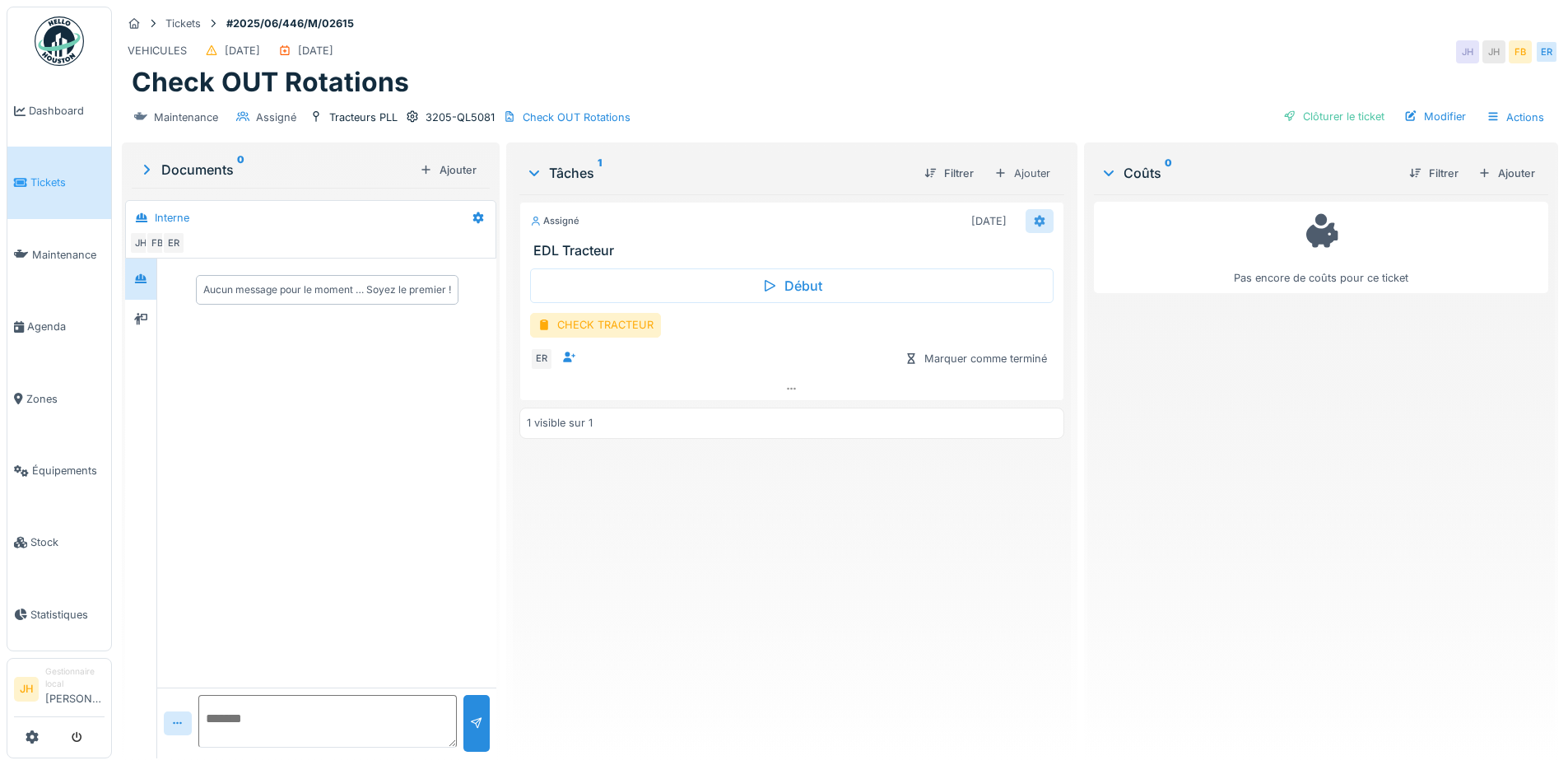
click at [1034, 218] on icon at bounding box center [1039, 220] width 11 height 12
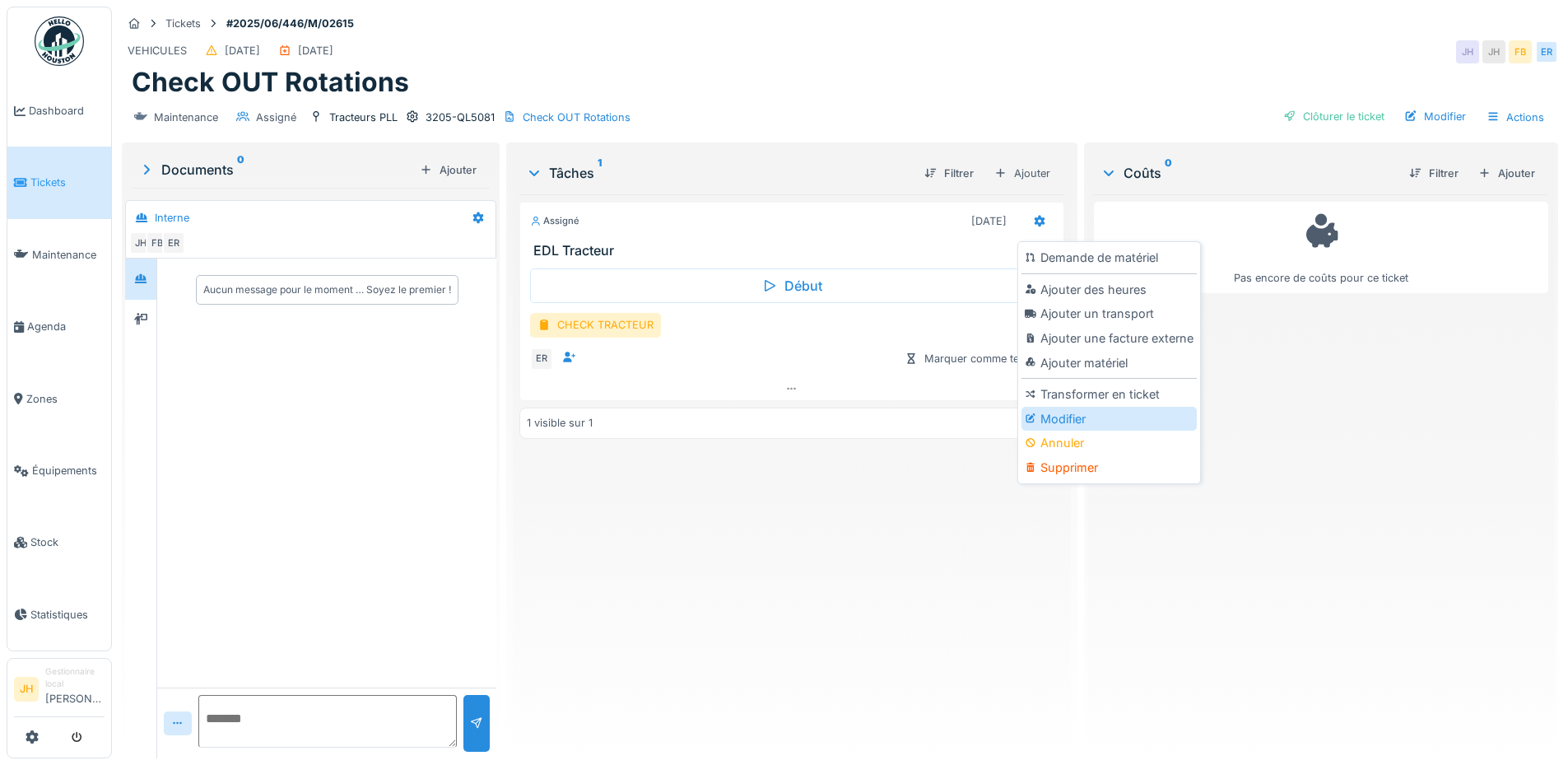
click at [1094, 428] on div "Modifier" at bounding box center [1109, 419] width 175 height 25
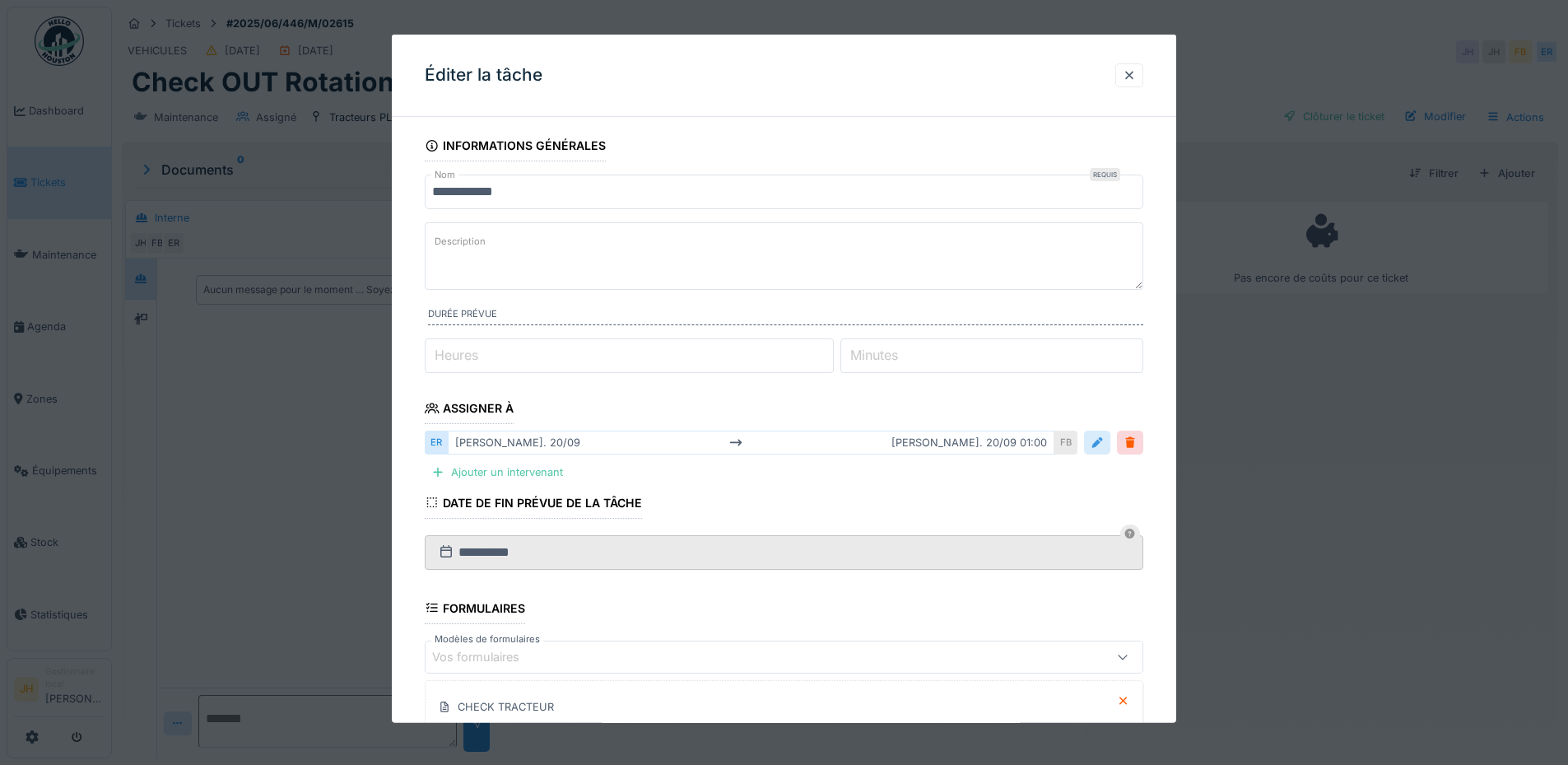
click at [1104, 445] on div at bounding box center [1097, 442] width 13 height 16
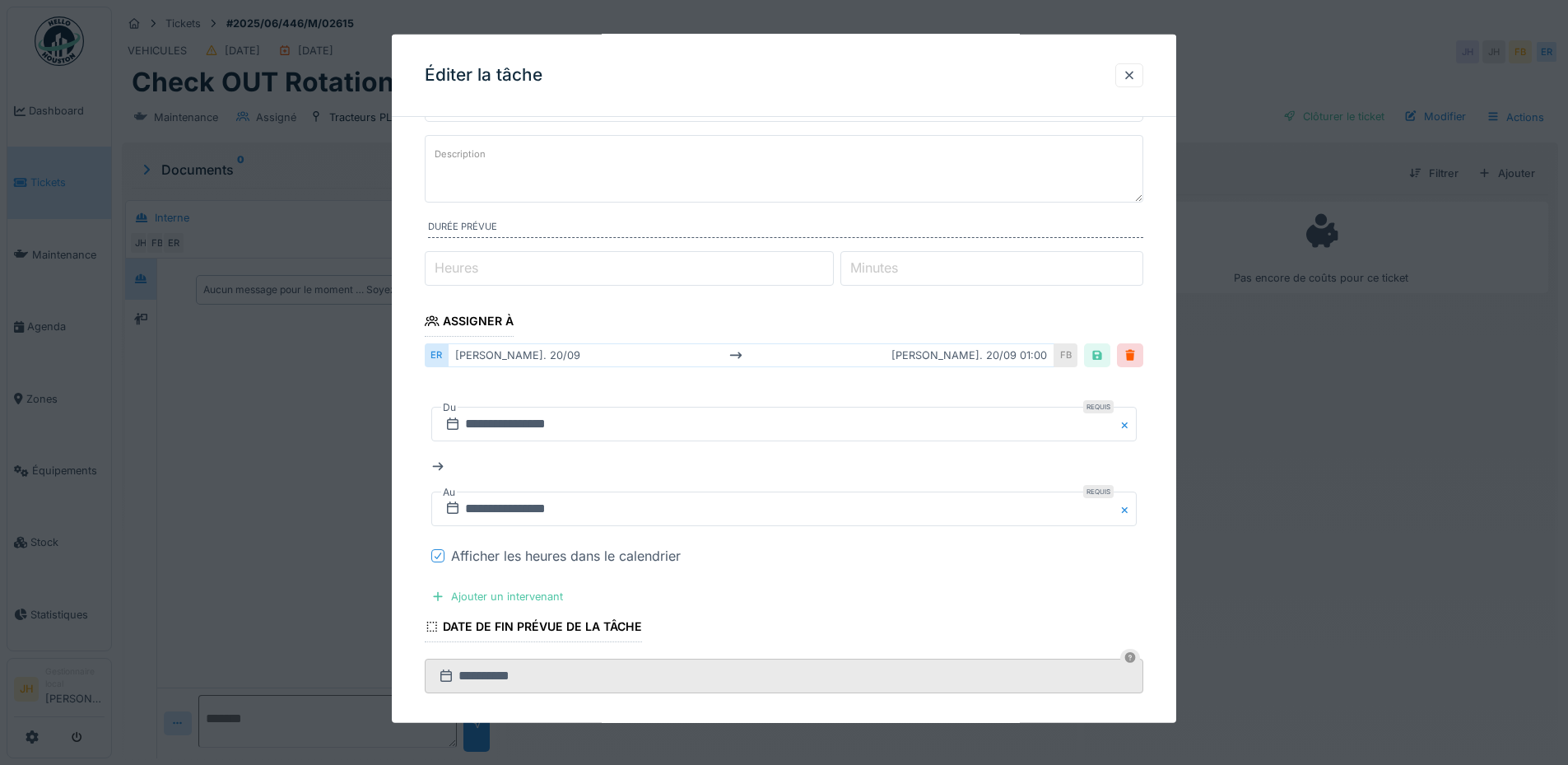
scroll to position [165, 0]
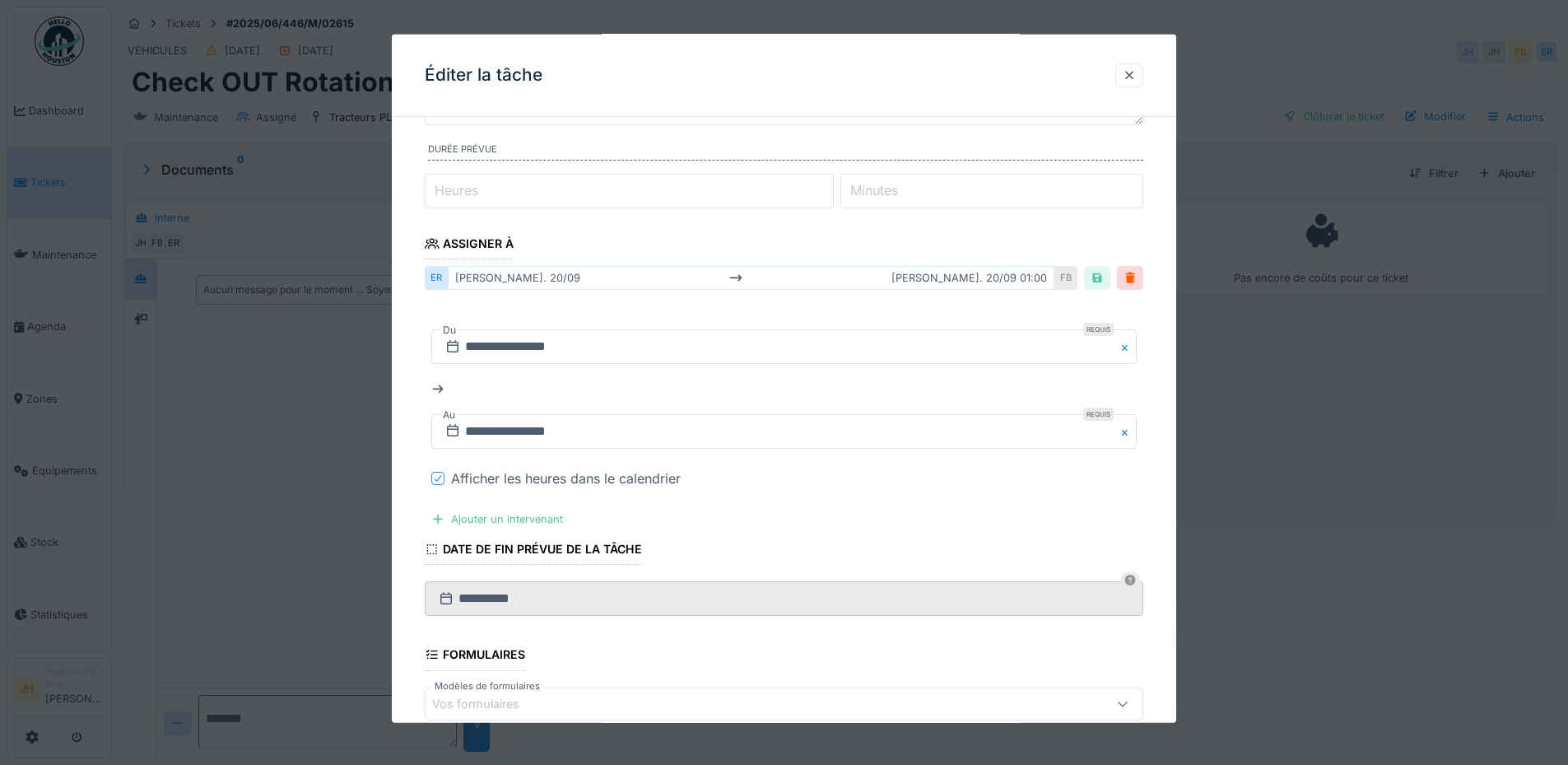
click at [433, 483] on div at bounding box center [438, 477] width 10 height 16
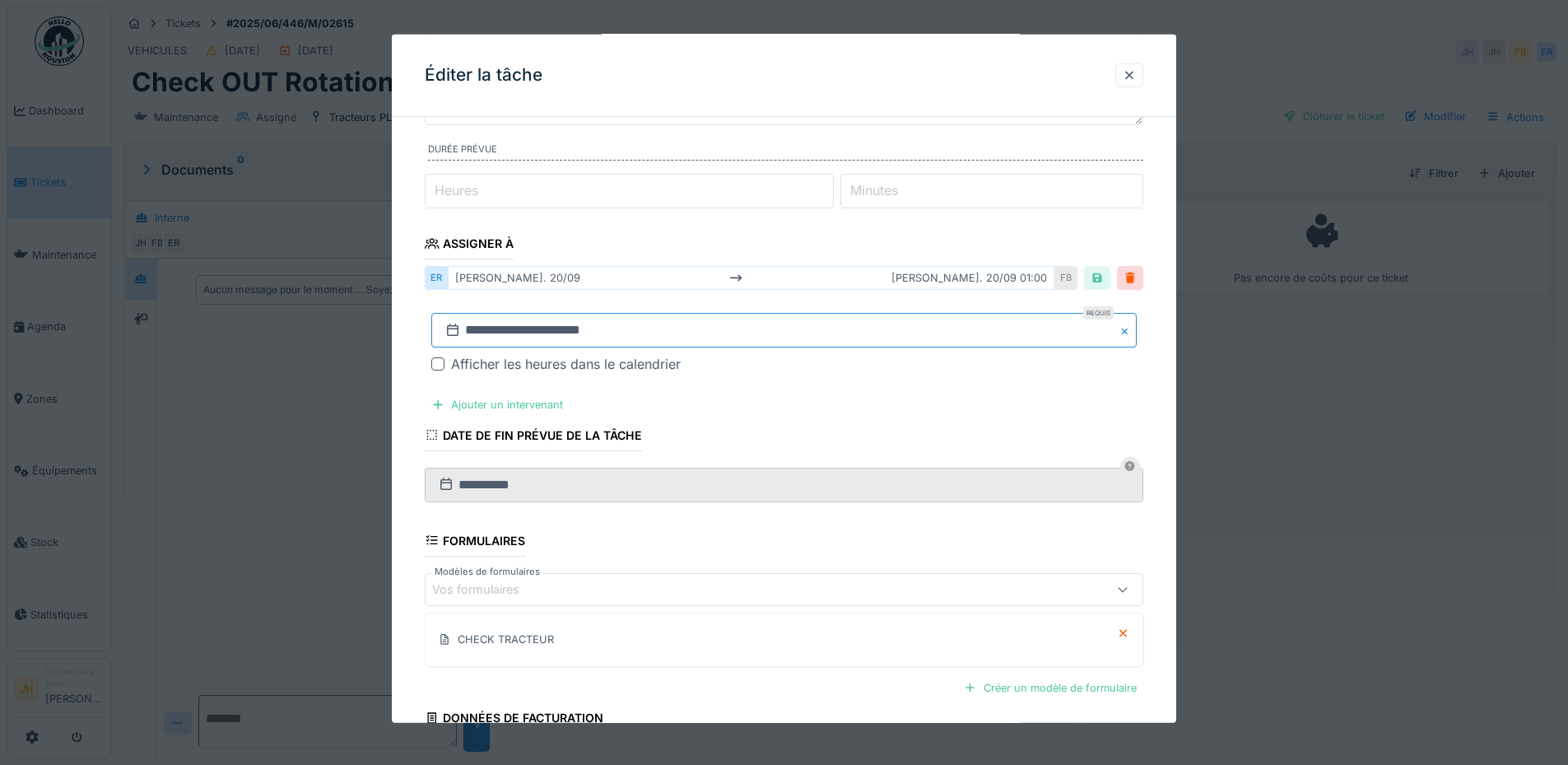
click at [628, 342] on input "**********" at bounding box center [784, 330] width 706 height 35
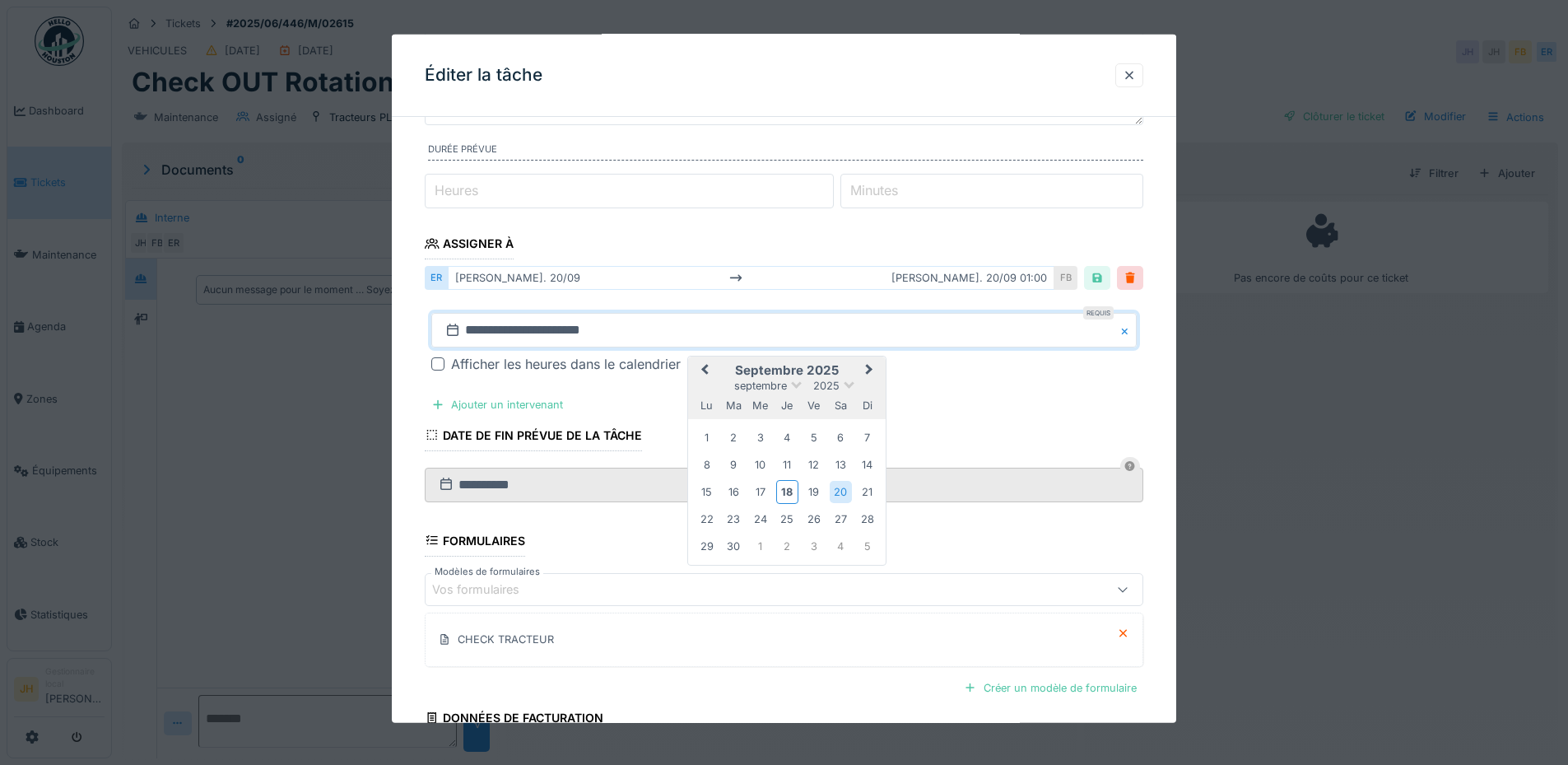
click at [870, 366] on span "Next Month" at bounding box center [870, 371] width 0 height 20
click at [841, 502] on div "18" at bounding box center [841, 491] width 22 height 22
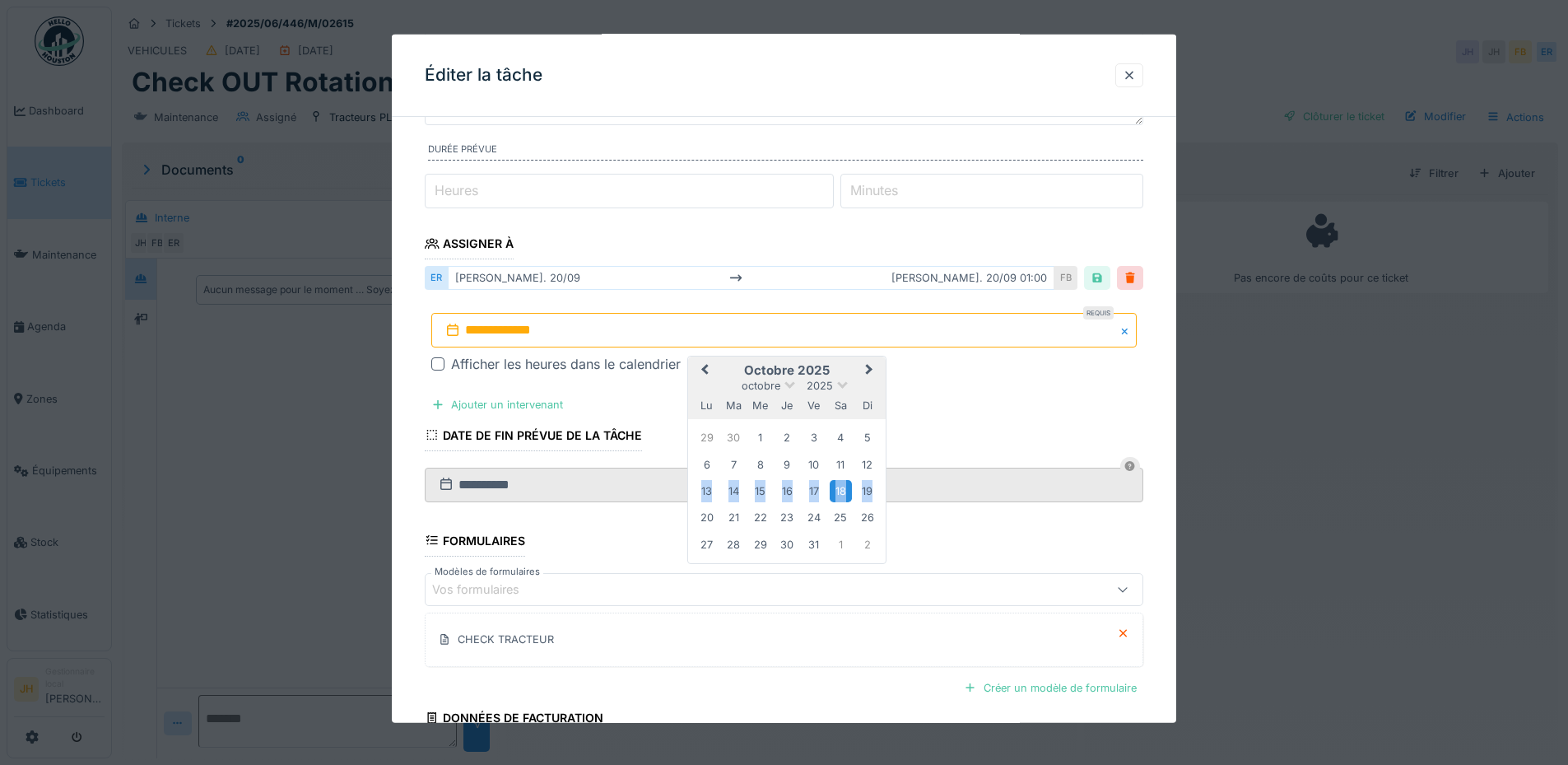
click at [841, 502] on div "18" at bounding box center [841, 491] width 22 height 22
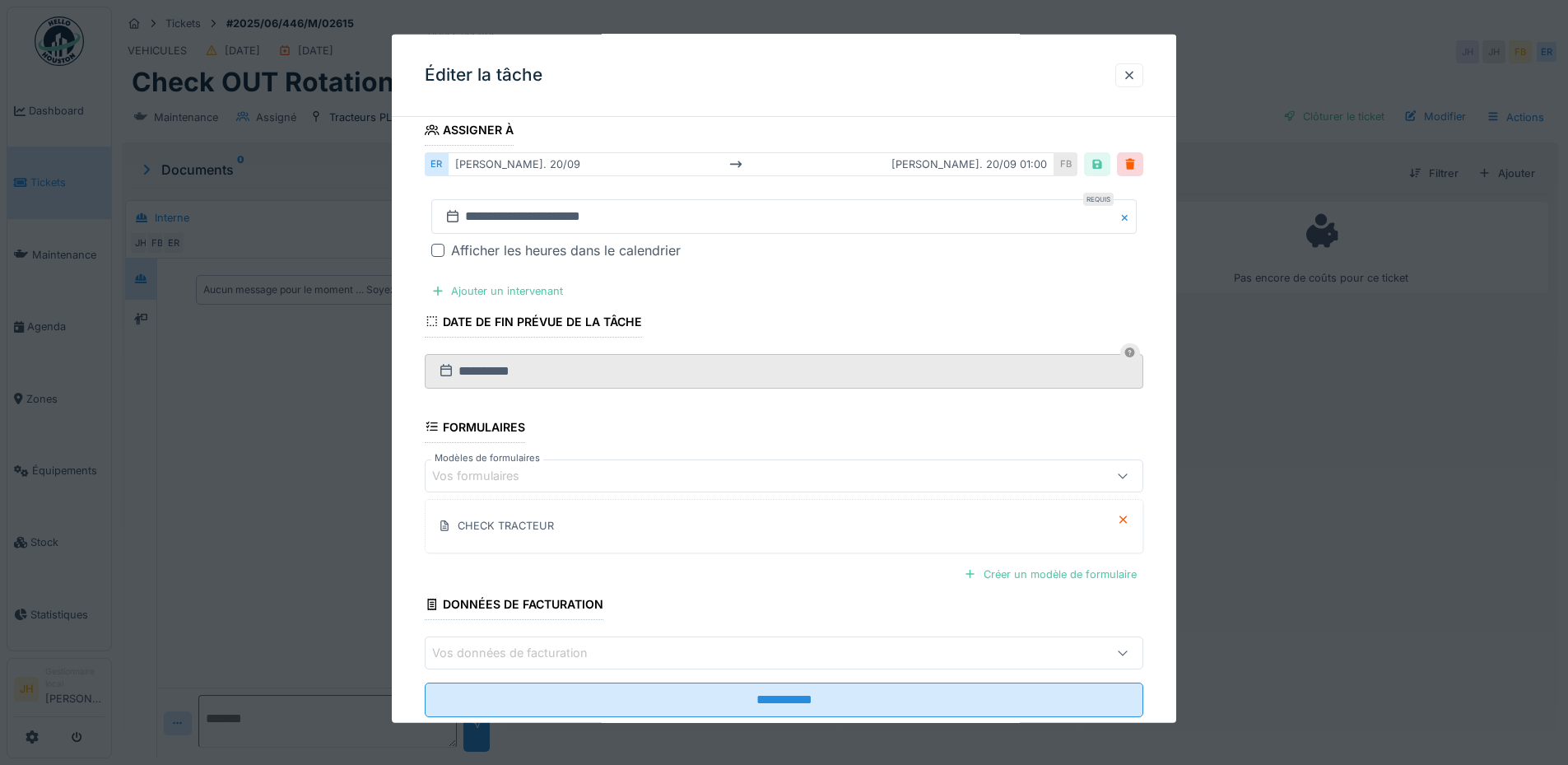
scroll to position [319, 0]
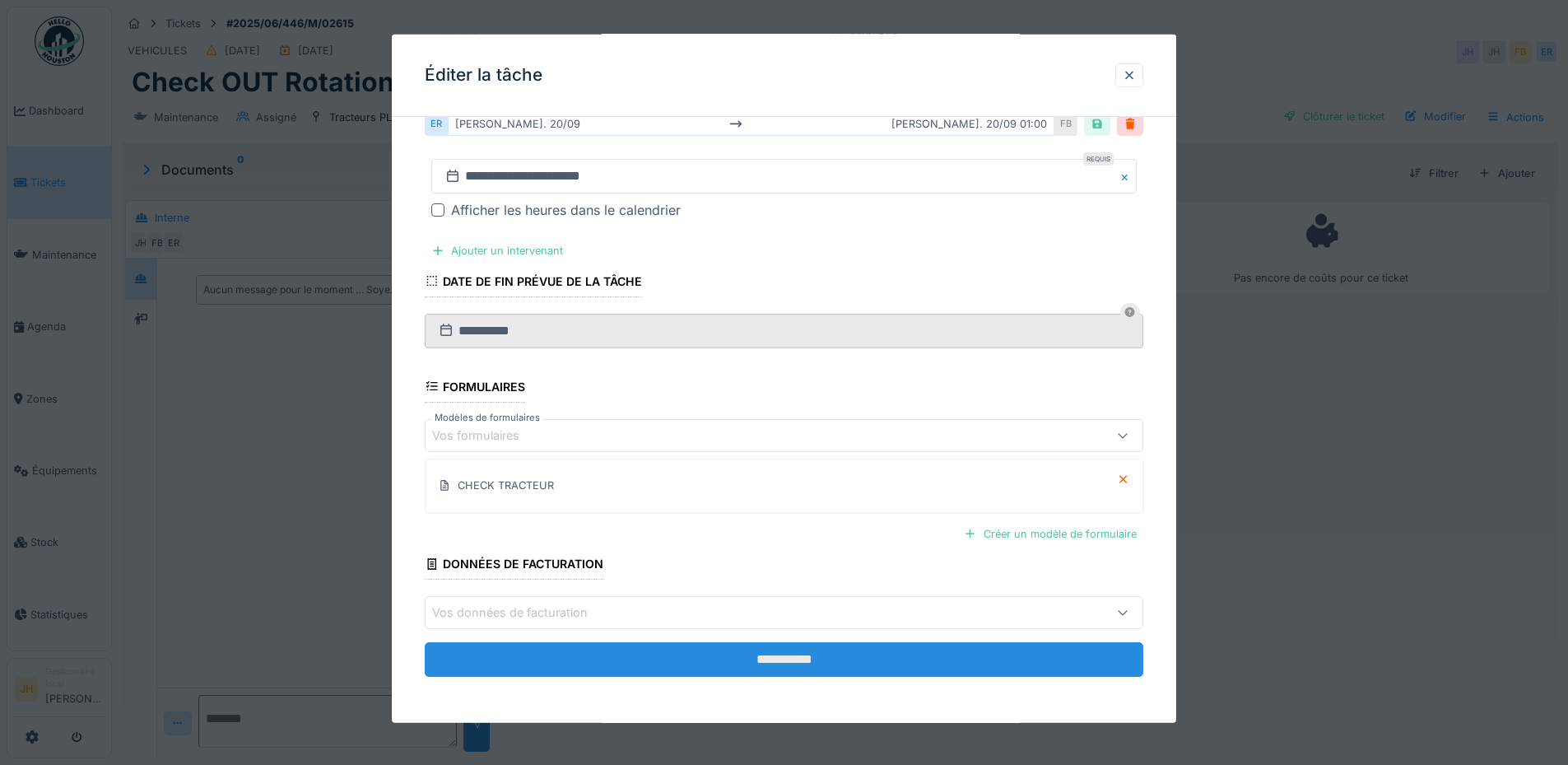
click at [729, 655] on input "**********" at bounding box center [784, 660] width 718 height 35
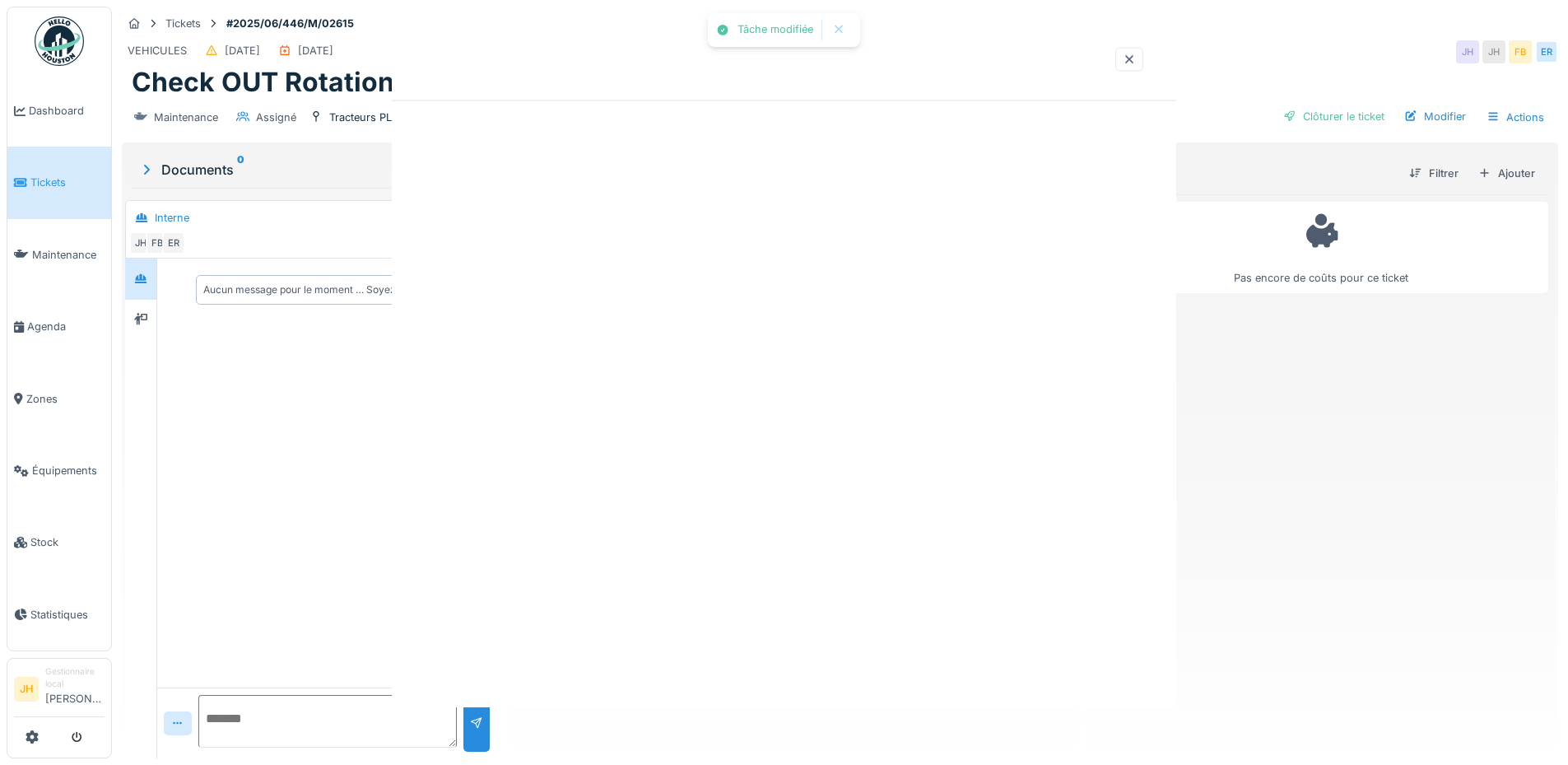
scroll to position [0, 0]
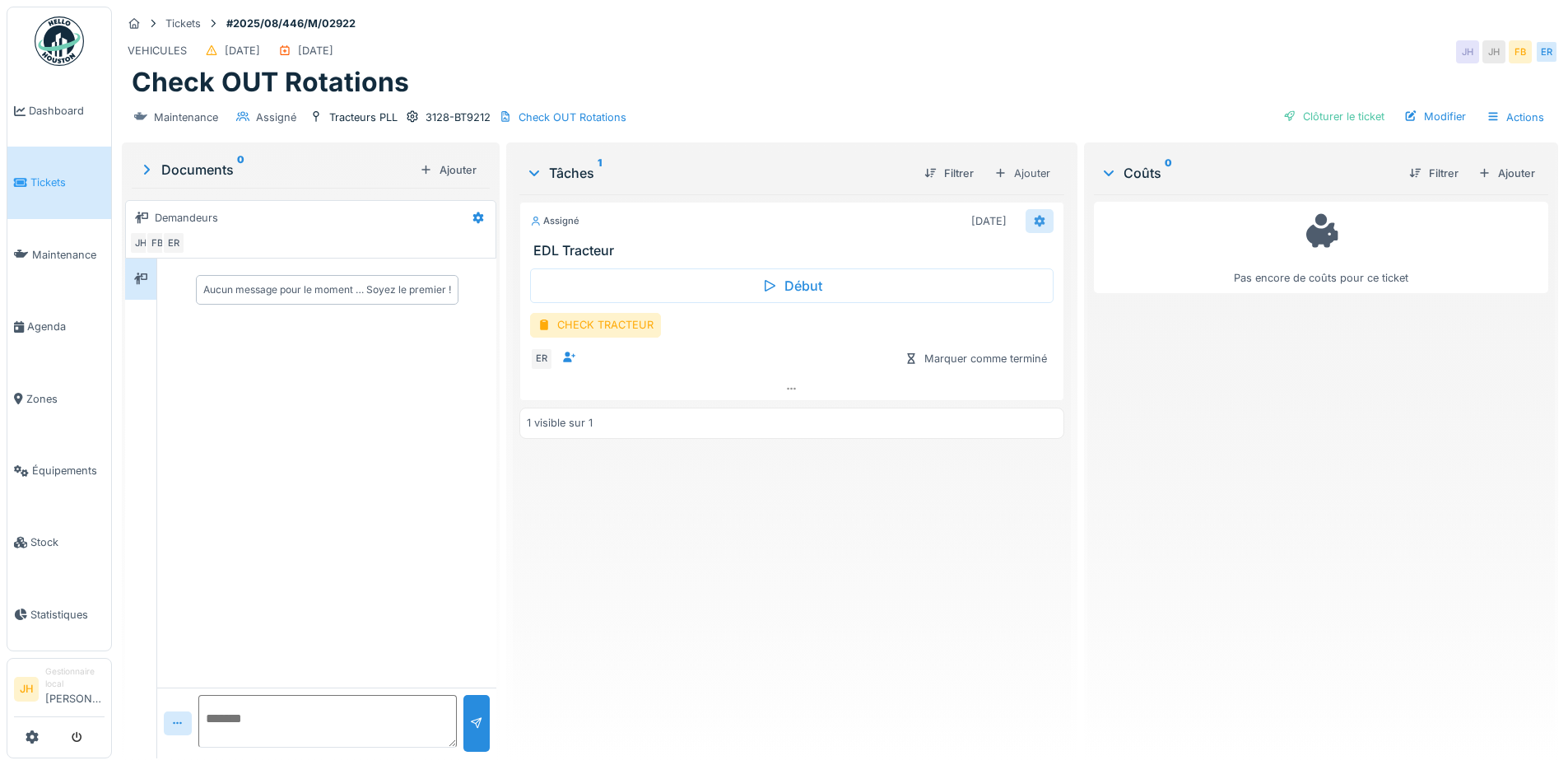
click at [1038, 221] on div at bounding box center [1039, 221] width 28 height 24
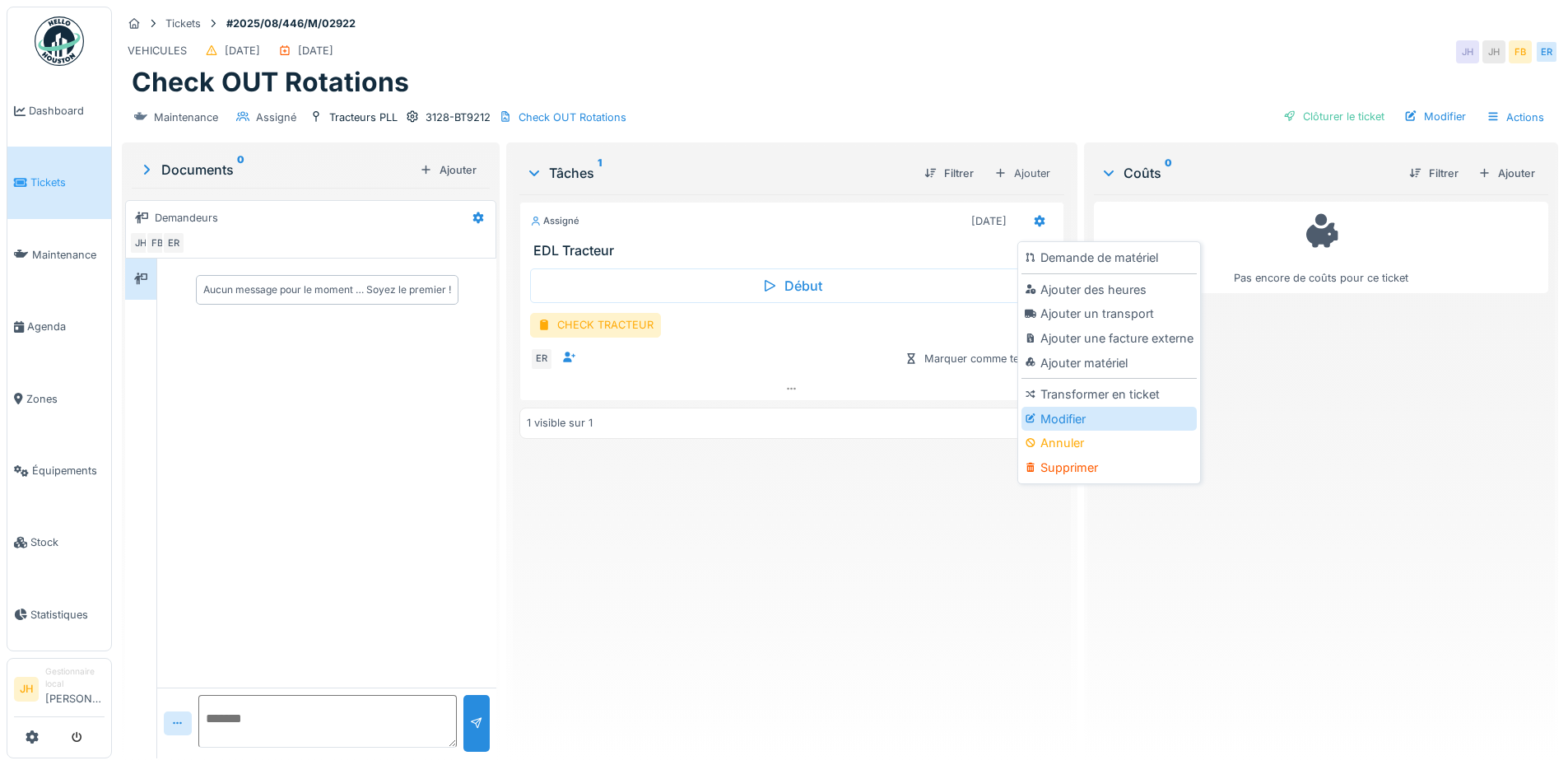
click at [1105, 425] on div "Modifier" at bounding box center [1109, 419] width 175 height 25
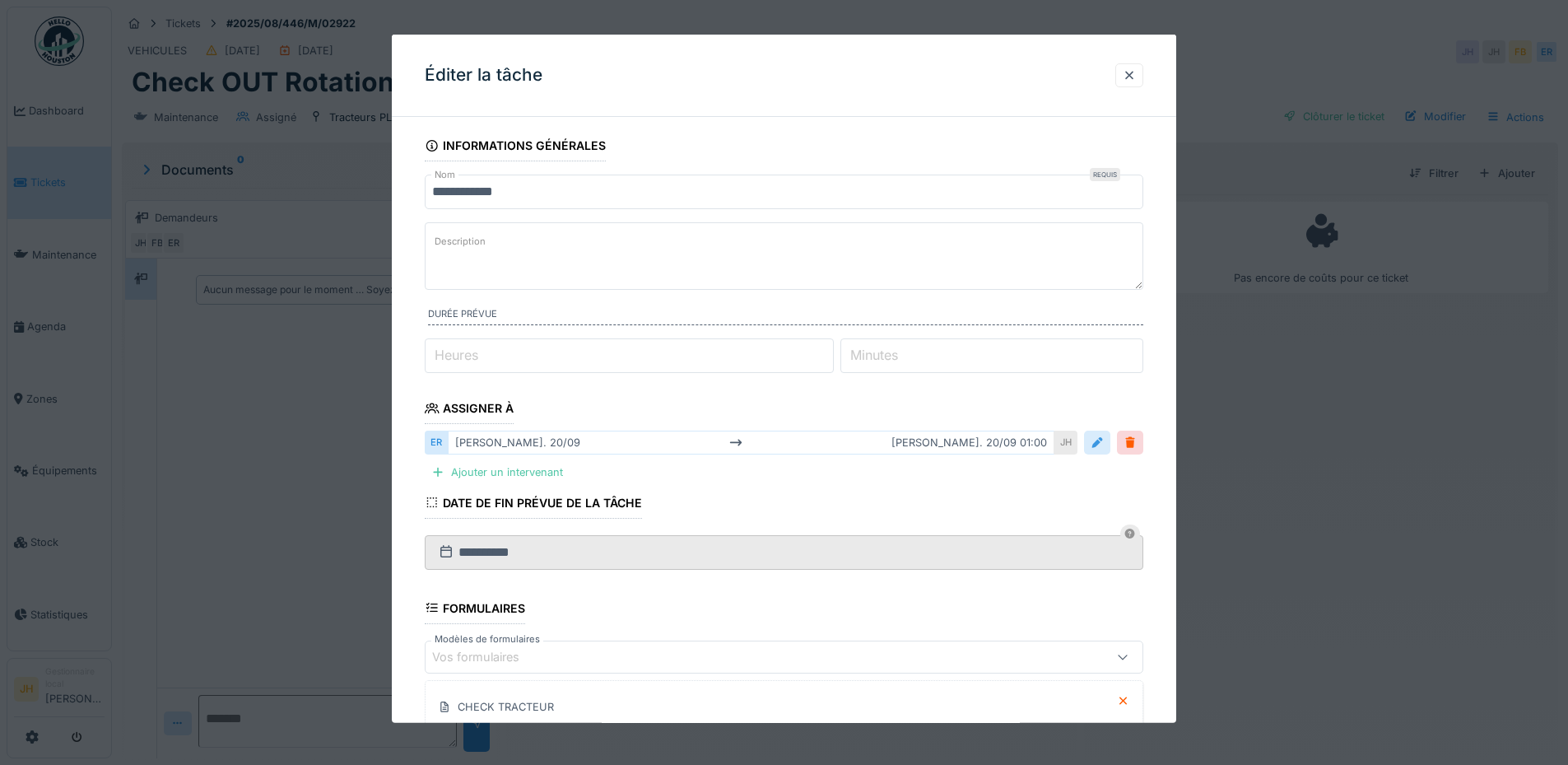
click at [1104, 435] on div at bounding box center [1097, 442] width 13 height 16
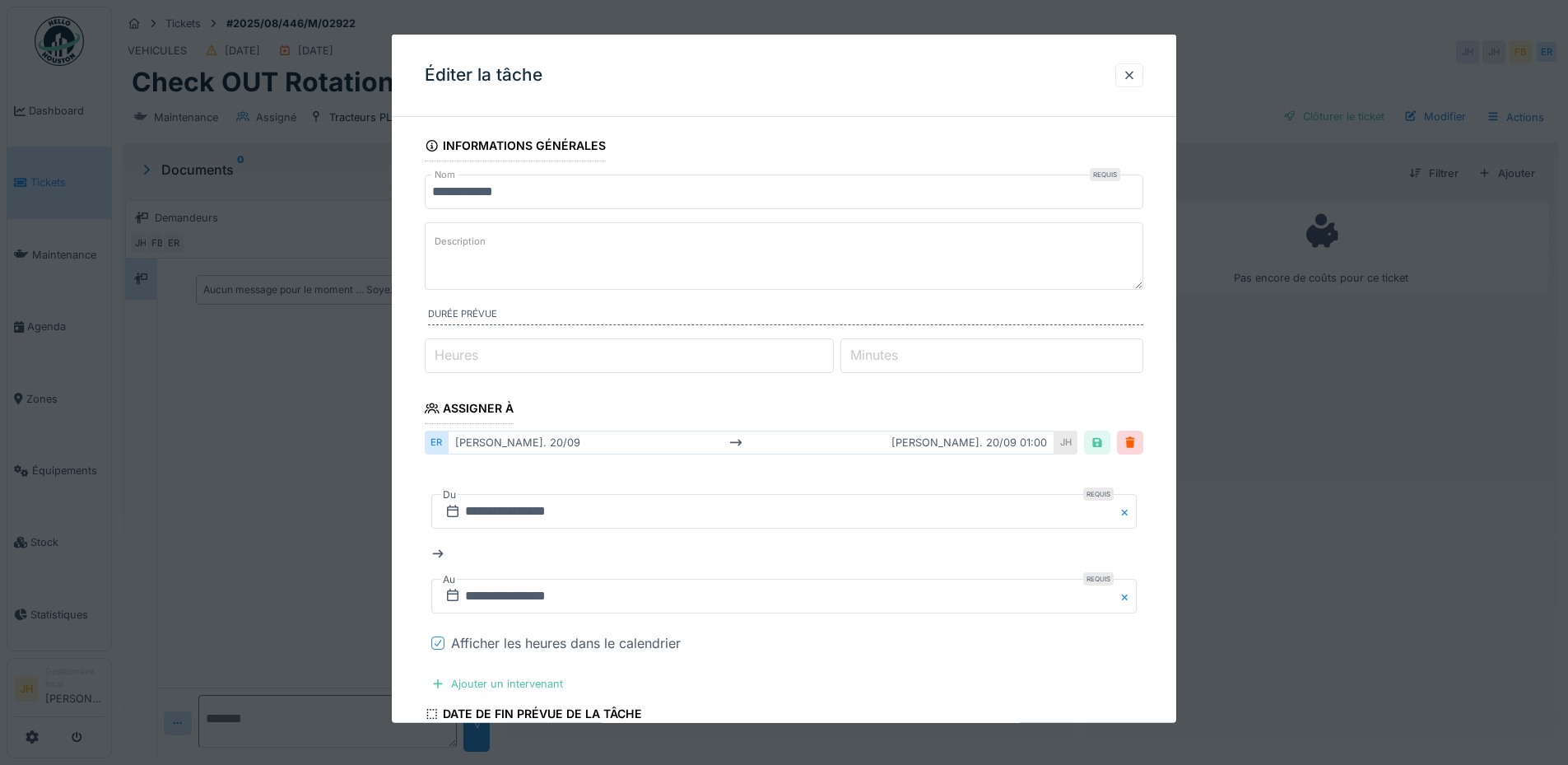
click at [442, 640] on icon at bounding box center [437, 642] width 6 height 6
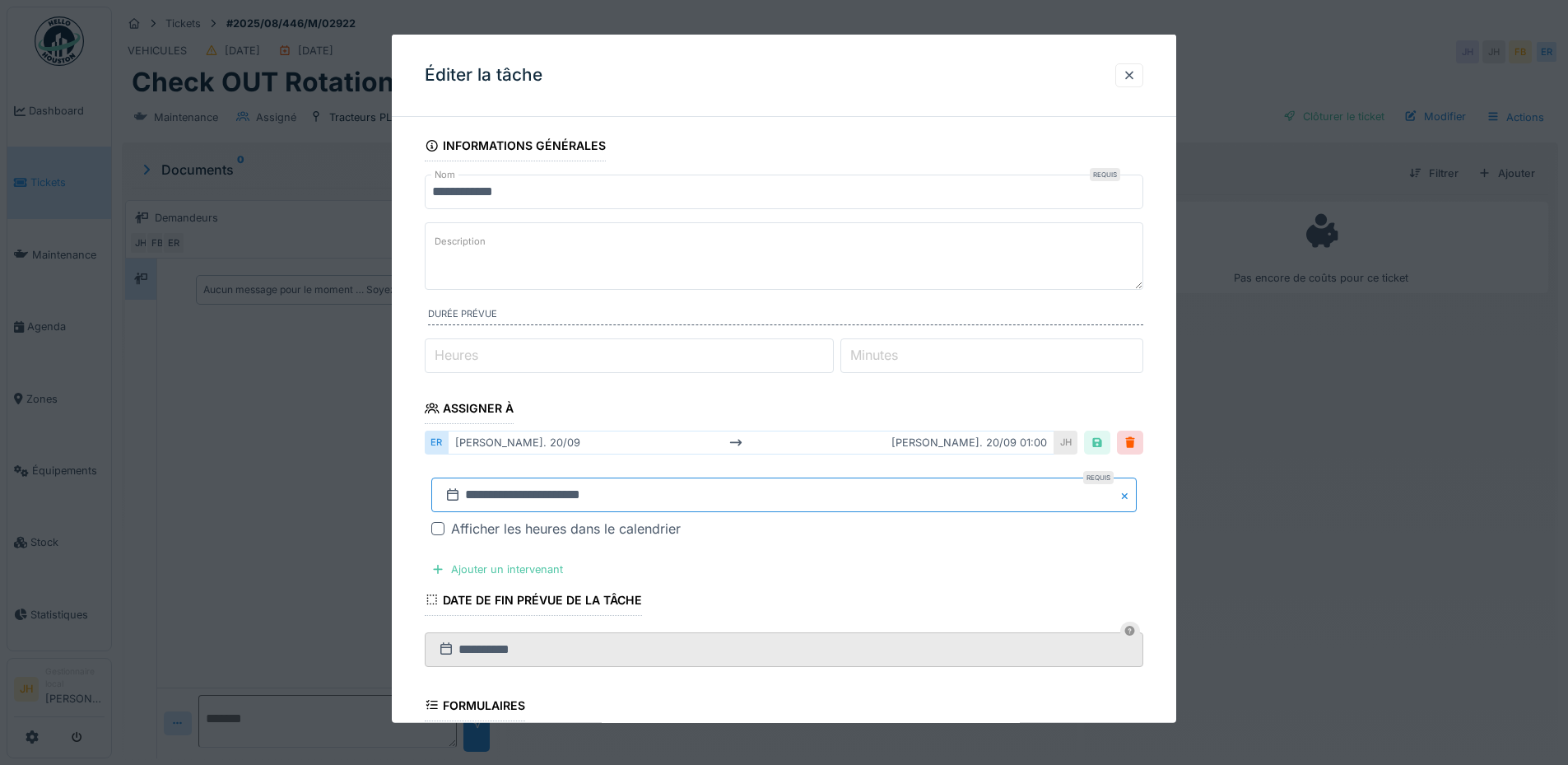
click at [691, 498] on input "**********" at bounding box center [784, 495] width 706 height 35
click at [870, 270] on span "Next Month" at bounding box center [870, 274] width 0 height 20
click at [844, 401] on div "18" at bounding box center [841, 396] width 22 height 22
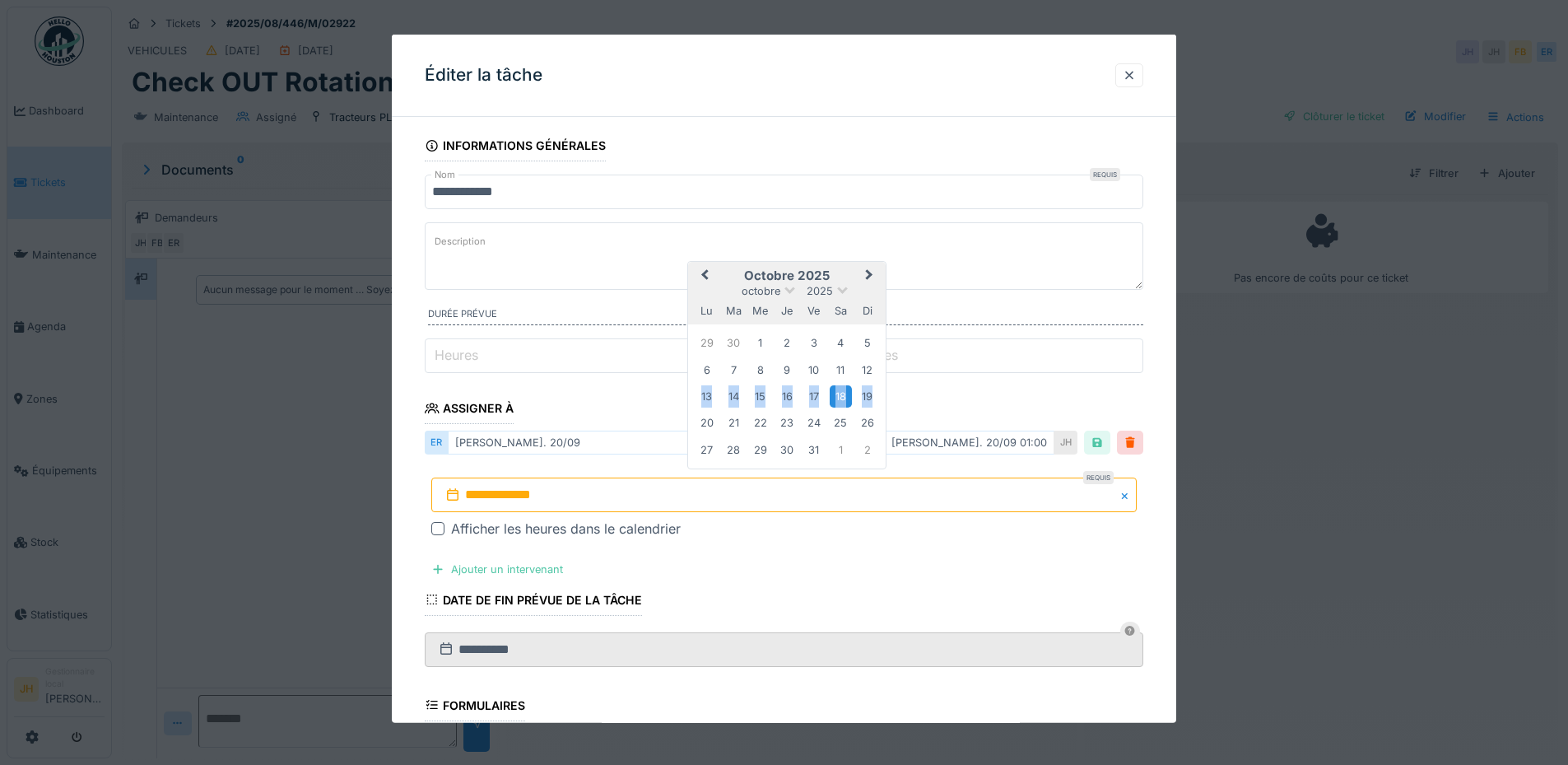
click at [844, 401] on div "18" at bounding box center [841, 396] width 22 height 22
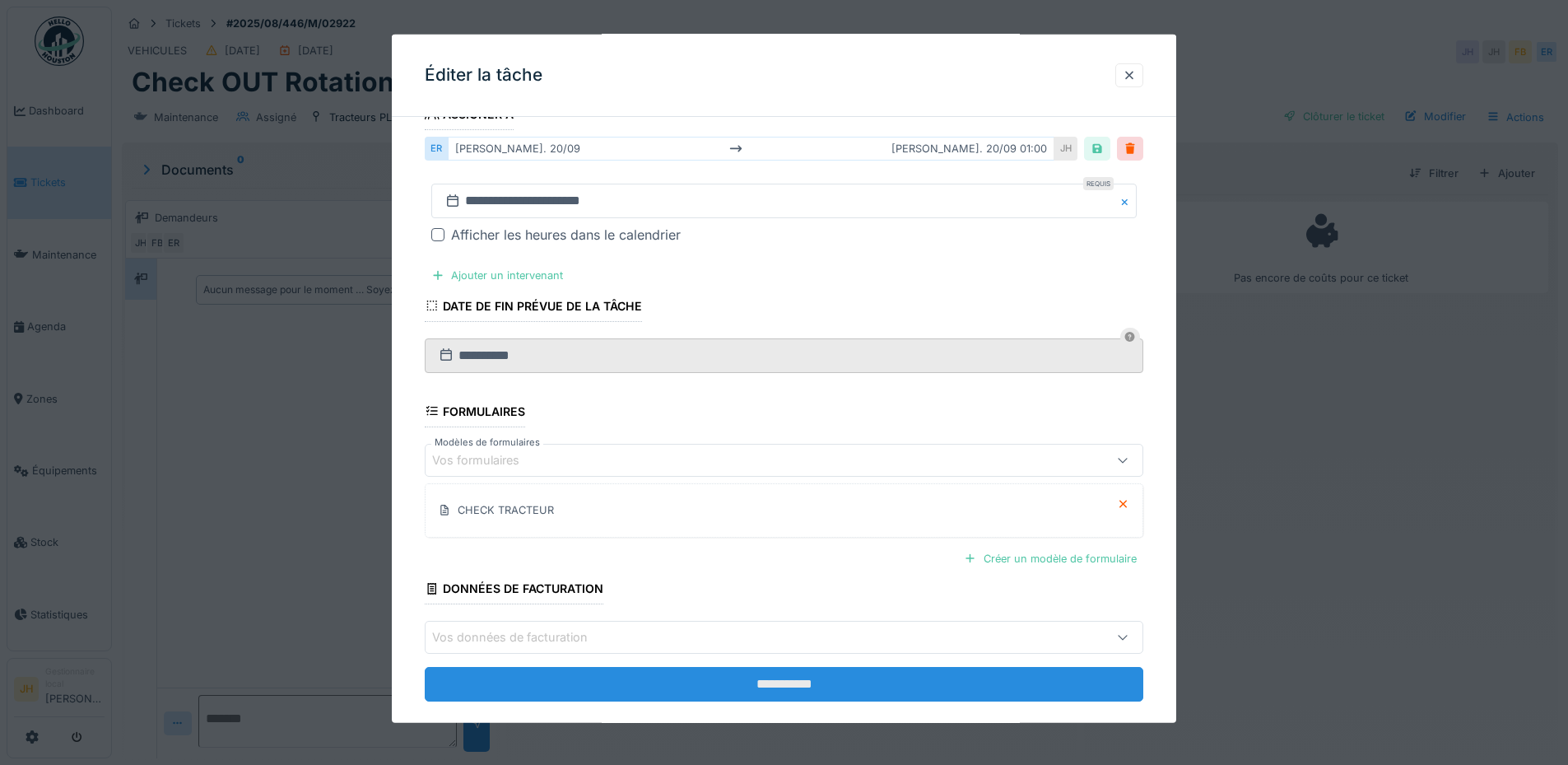
scroll to position [319, 0]
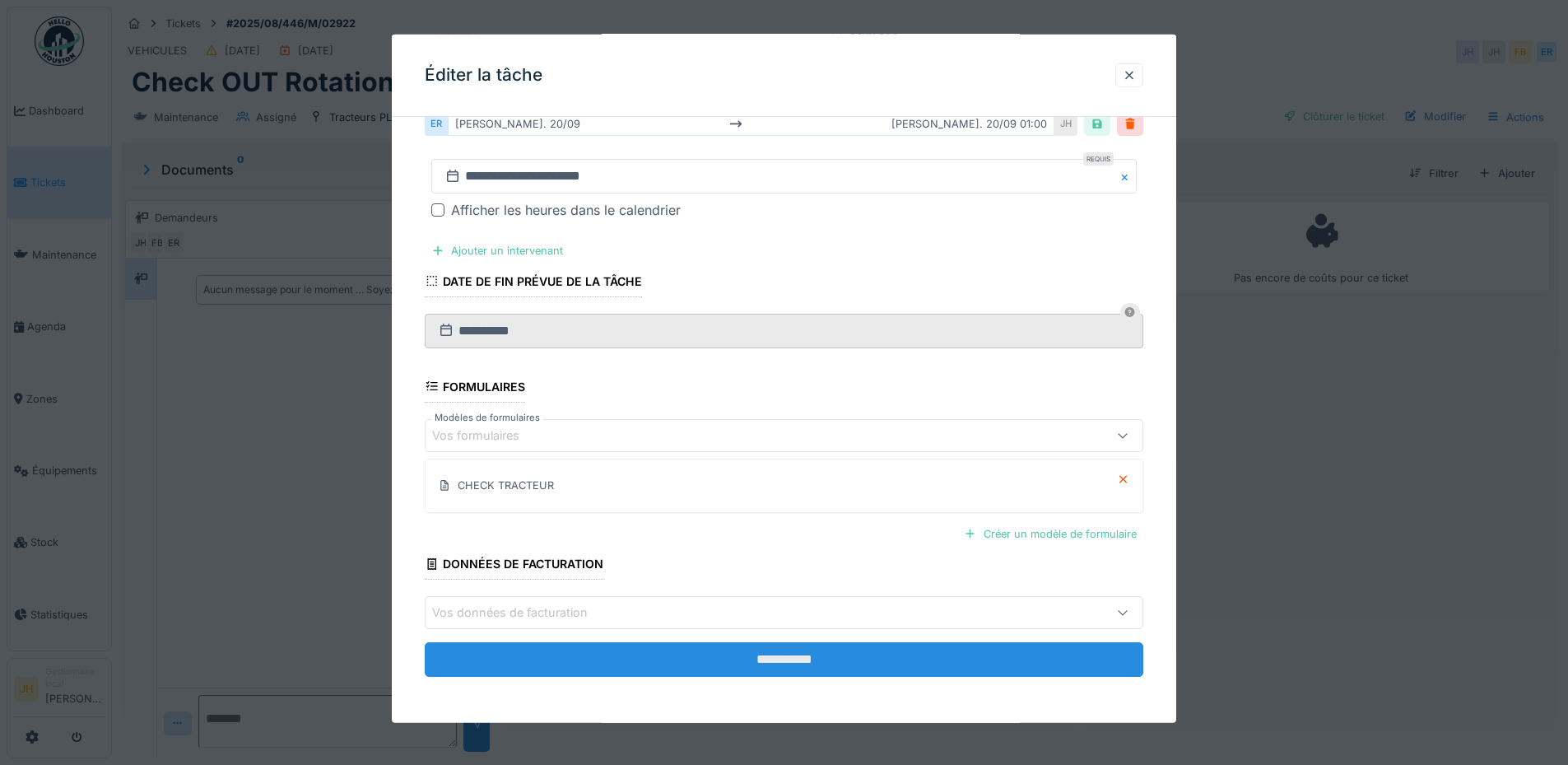
click at [850, 648] on input "**********" at bounding box center [784, 660] width 718 height 35
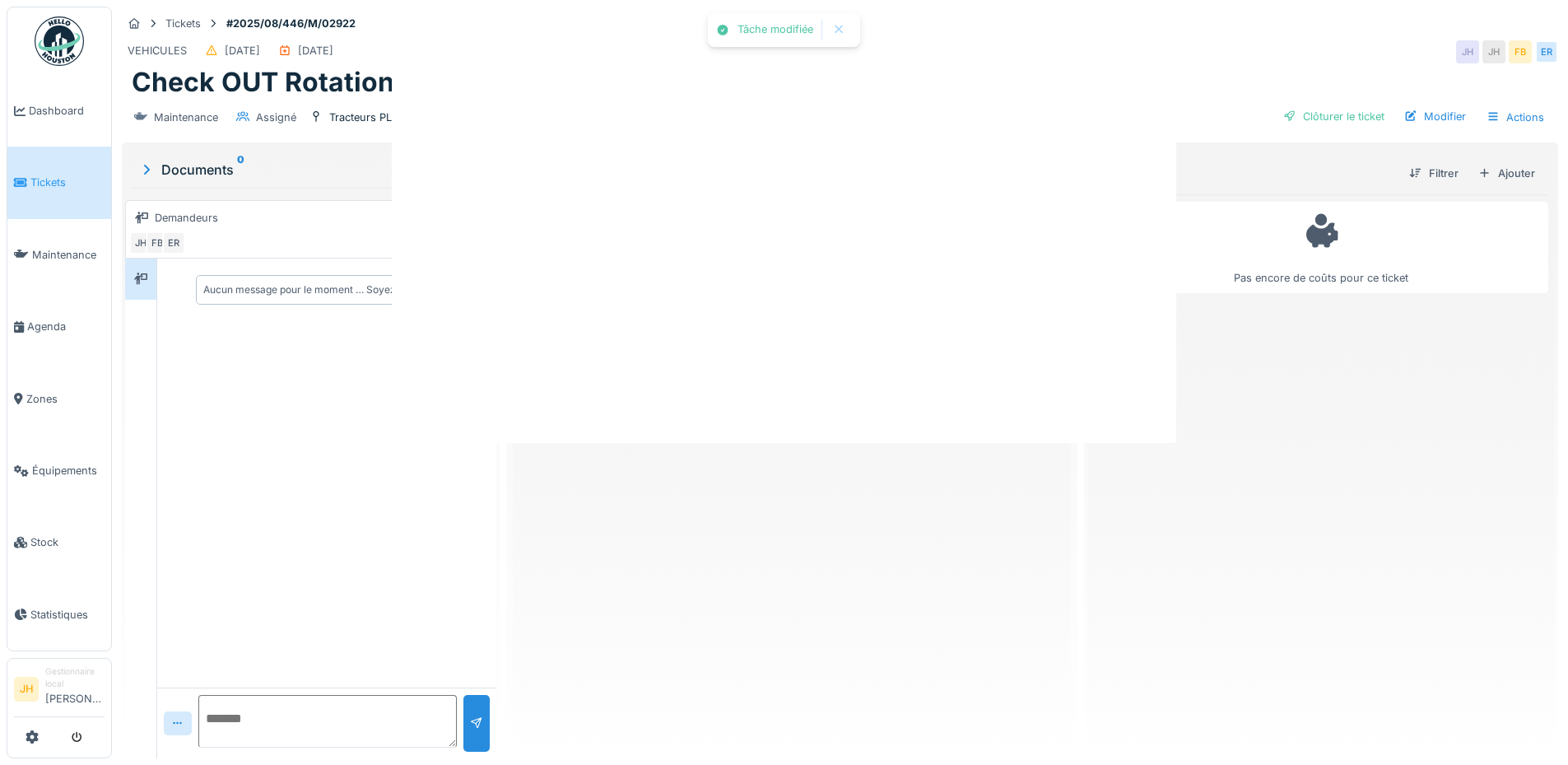
scroll to position [0, 0]
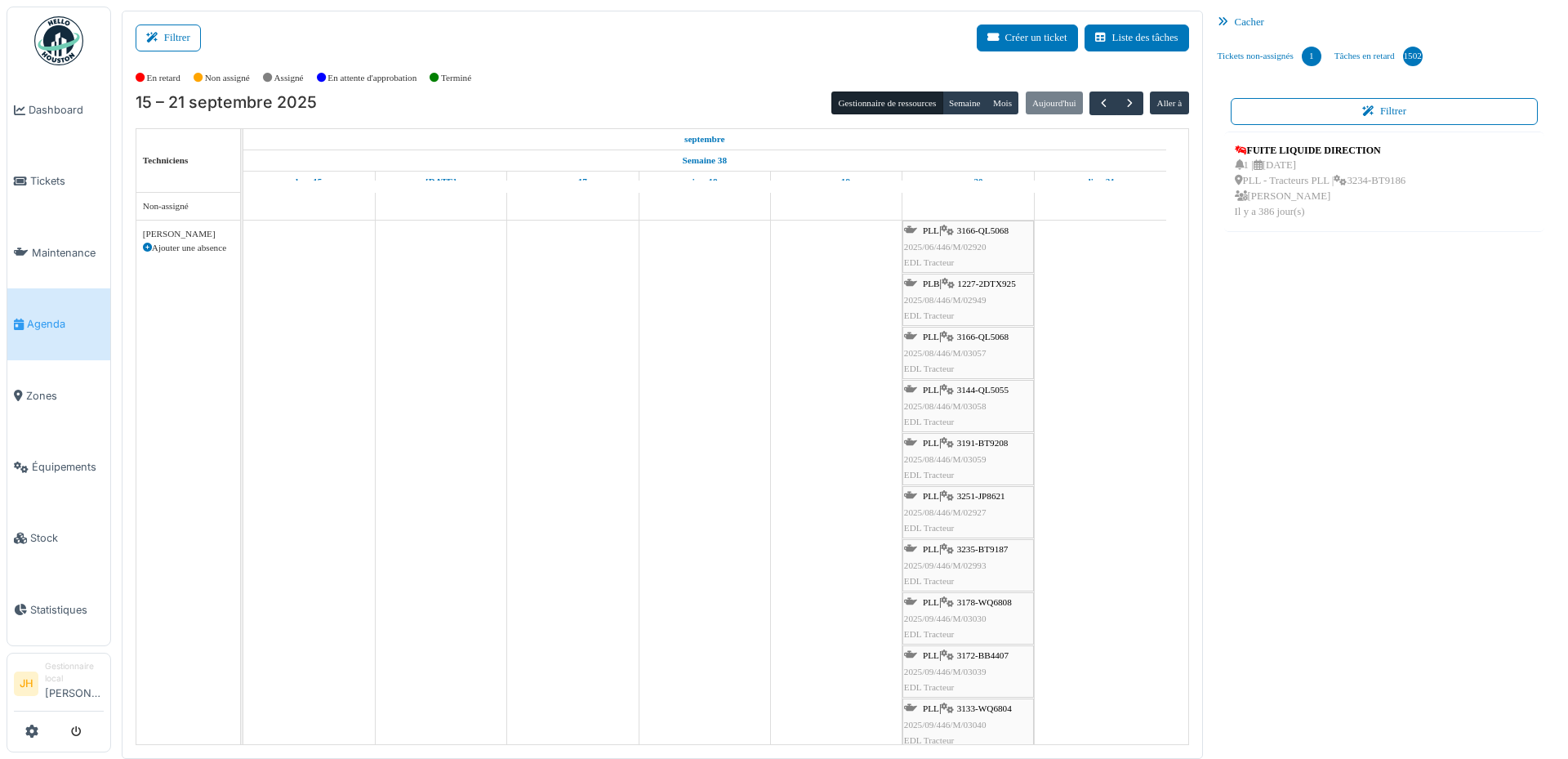
click at [998, 228] on span "3166-QL5068" at bounding box center [983, 230] width 52 height 10
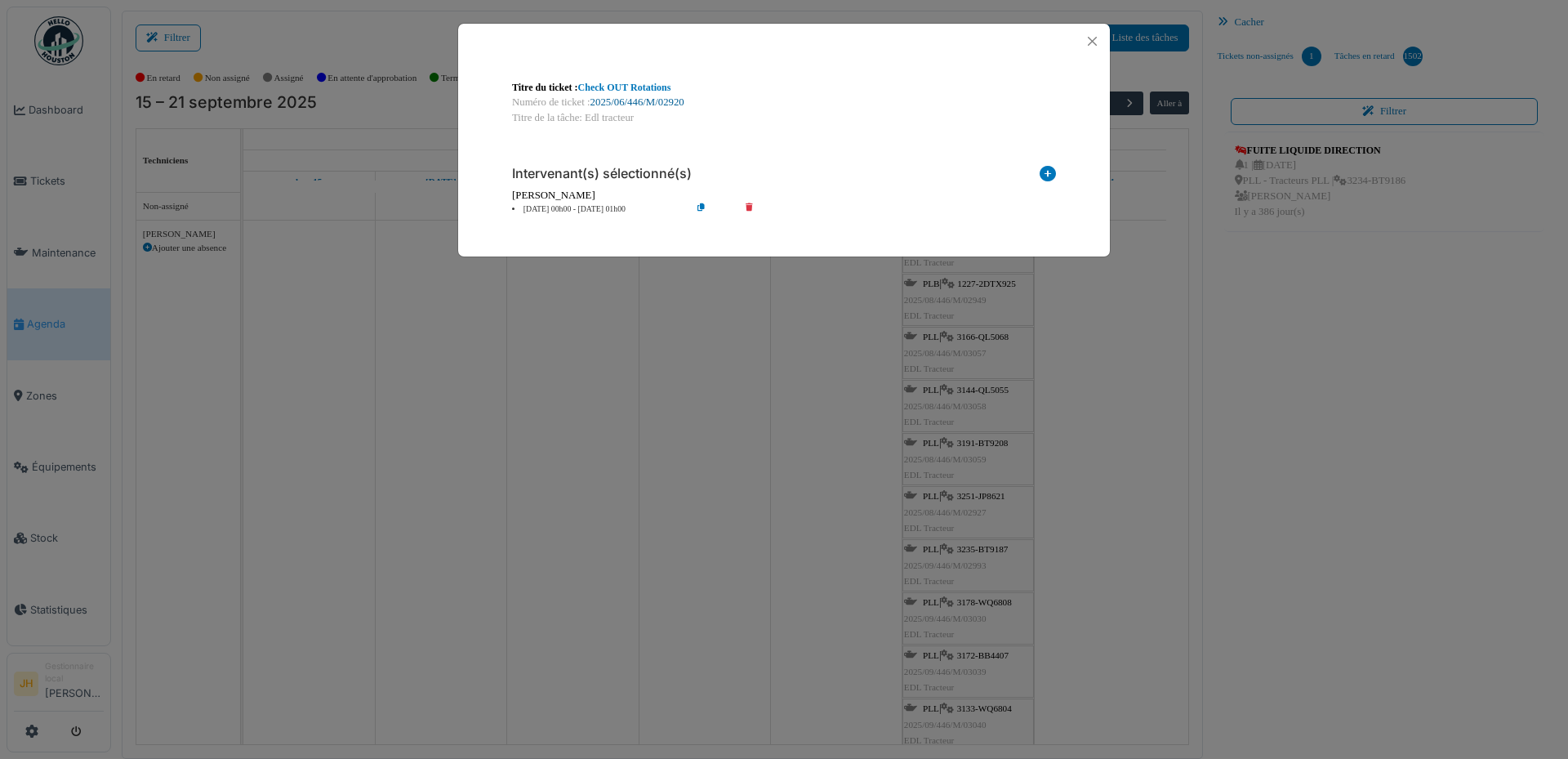
click at [664, 101] on link "2025/06/446/M/02920" at bounding box center [637, 102] width 94 height 12
click at [1094, 36] on button "Close" at bounding box center [1093, 41] width 22 height 22
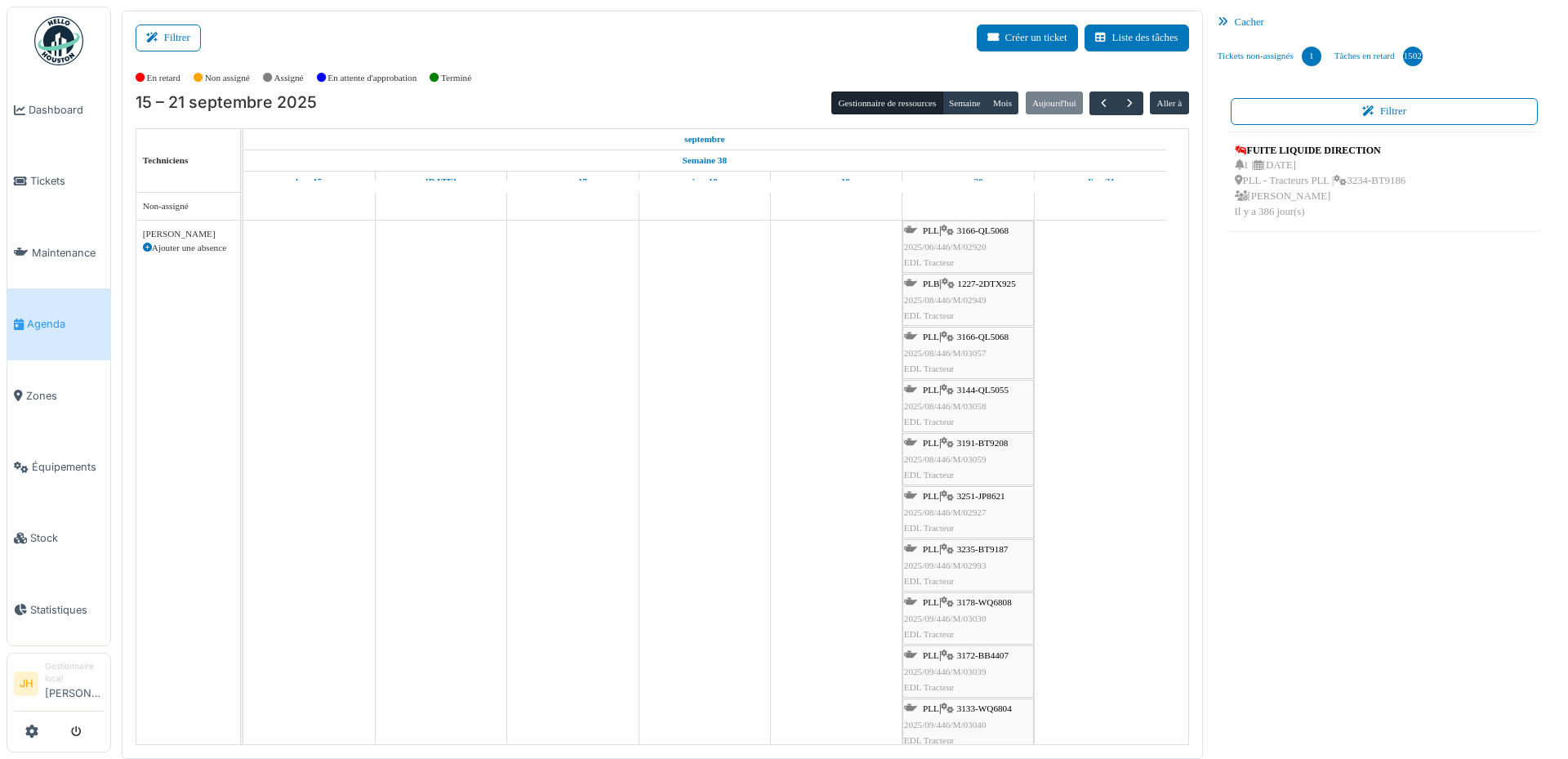
click at [56, 327] on link "Agenda" at bounding box center [58, 324] width 103 height 71
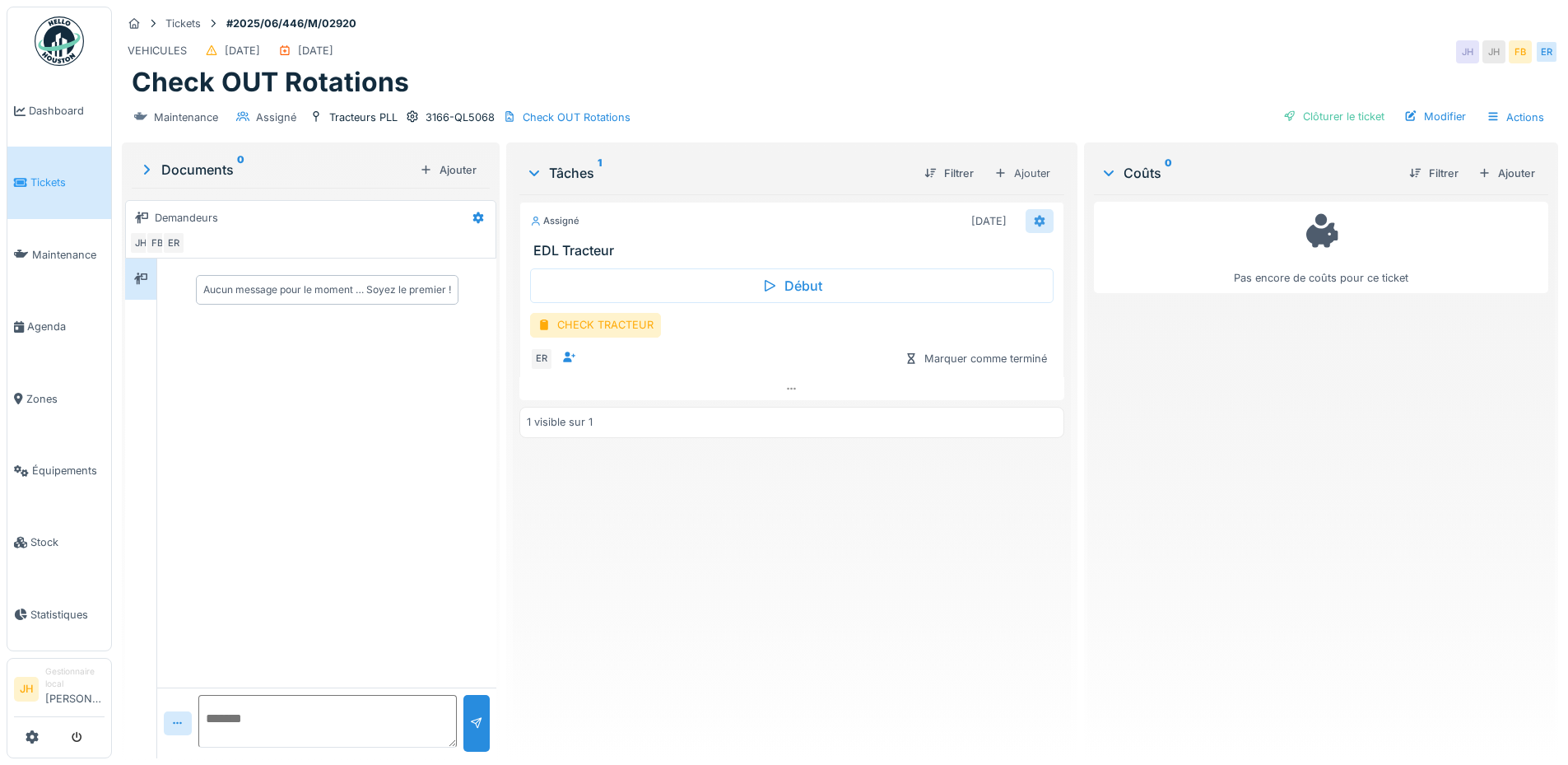
click at [1034, 220] on icon at bounding box center [1040, 221] width 13 height 11
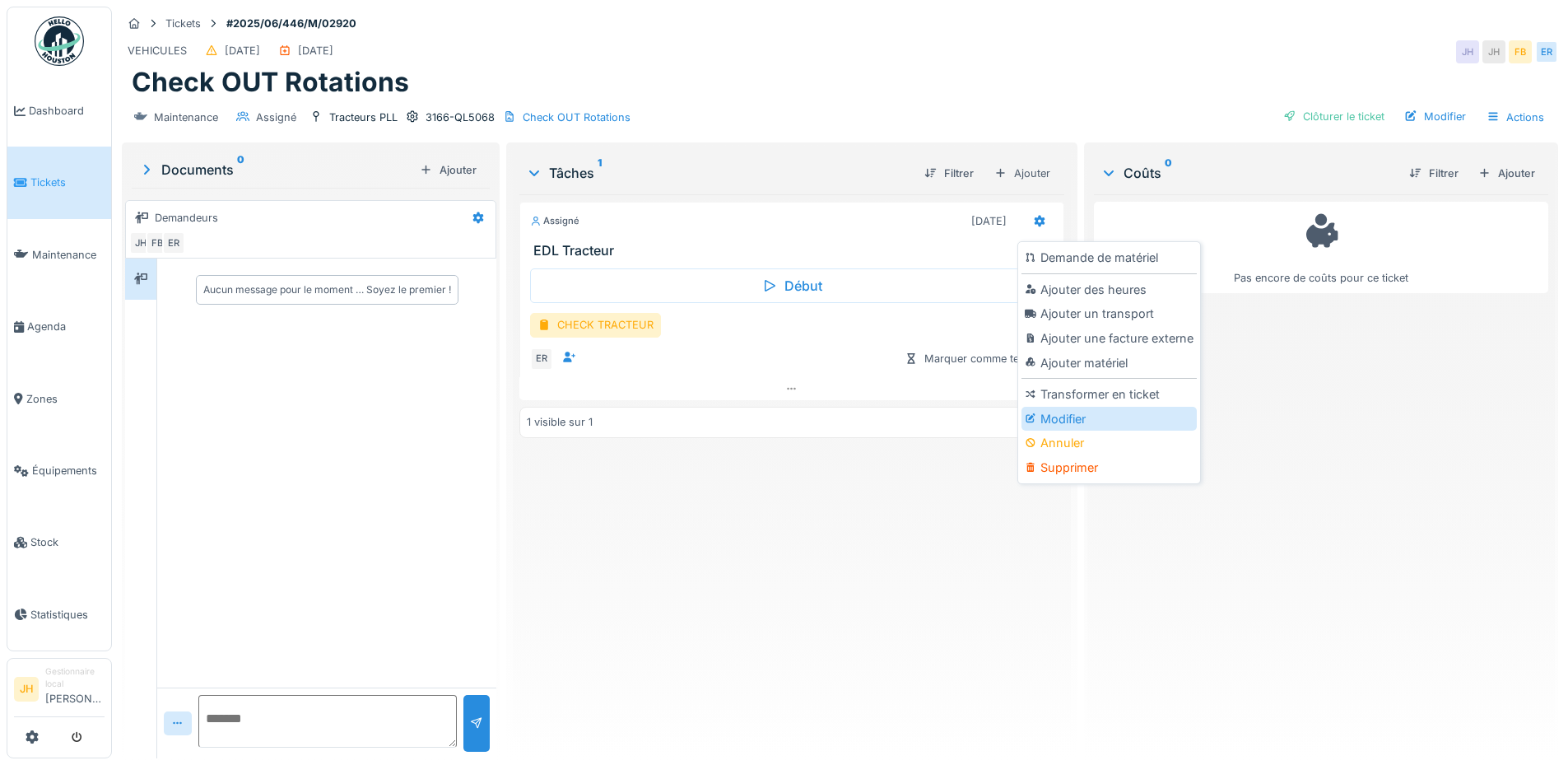
click at [1086, 425] on div "Modifier" at bounding box center [1109, 419] width 175 height 25
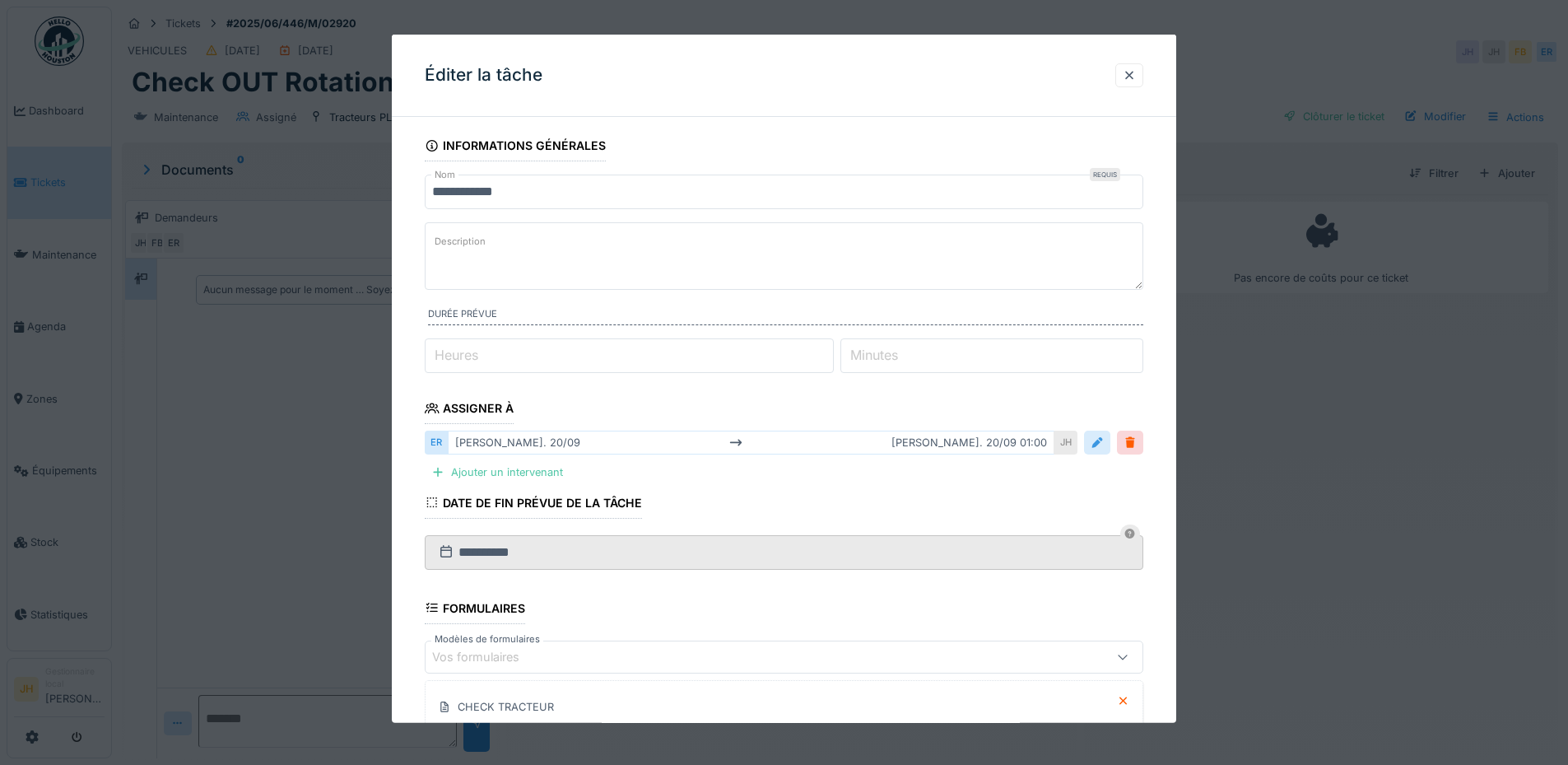
click at [1101, 442] on div at bounding box center [1097, 442] width 13 height 16
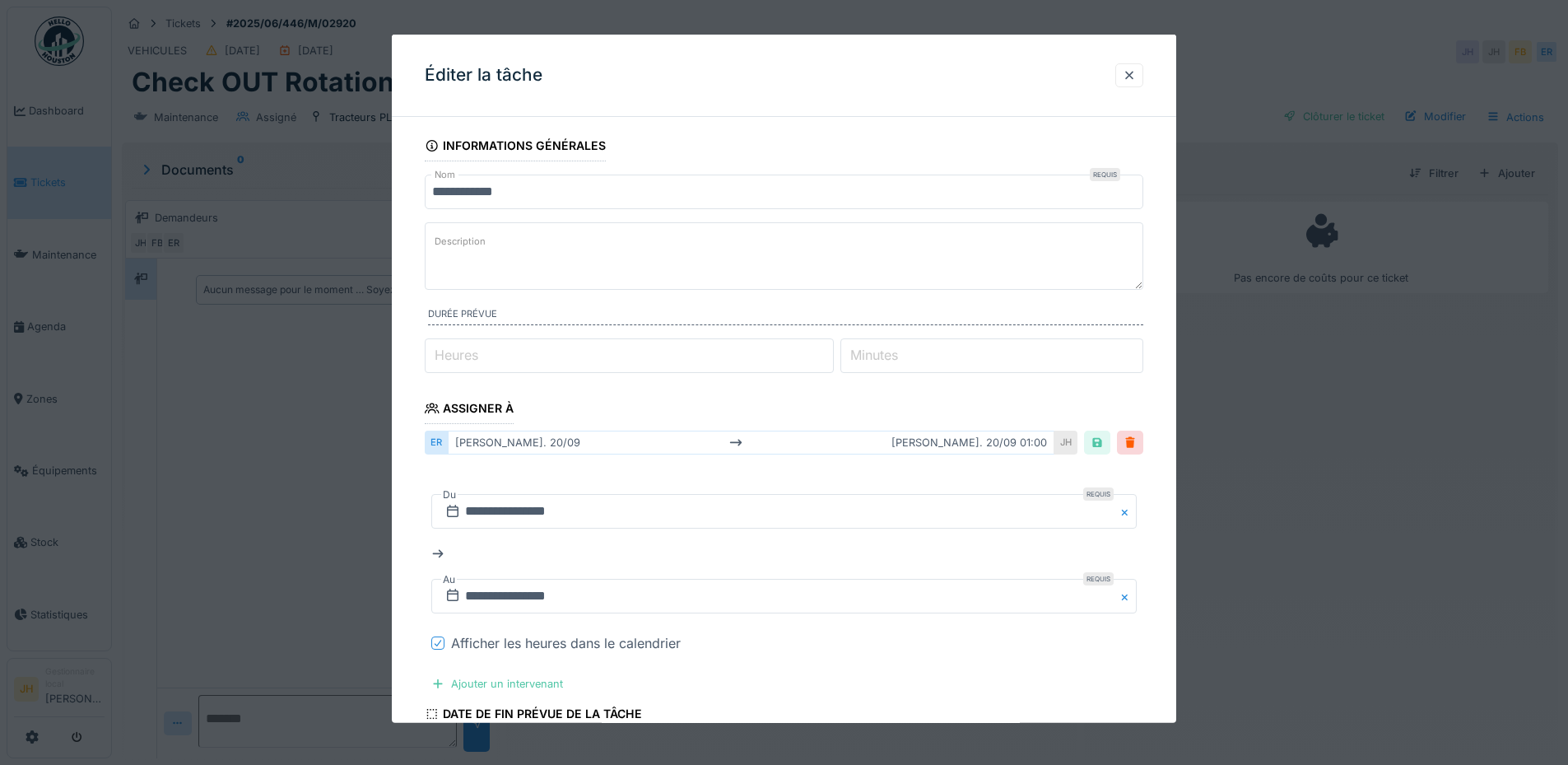
click at [441, 640] on icon at bounding box center [437, 642] width 6 height 6
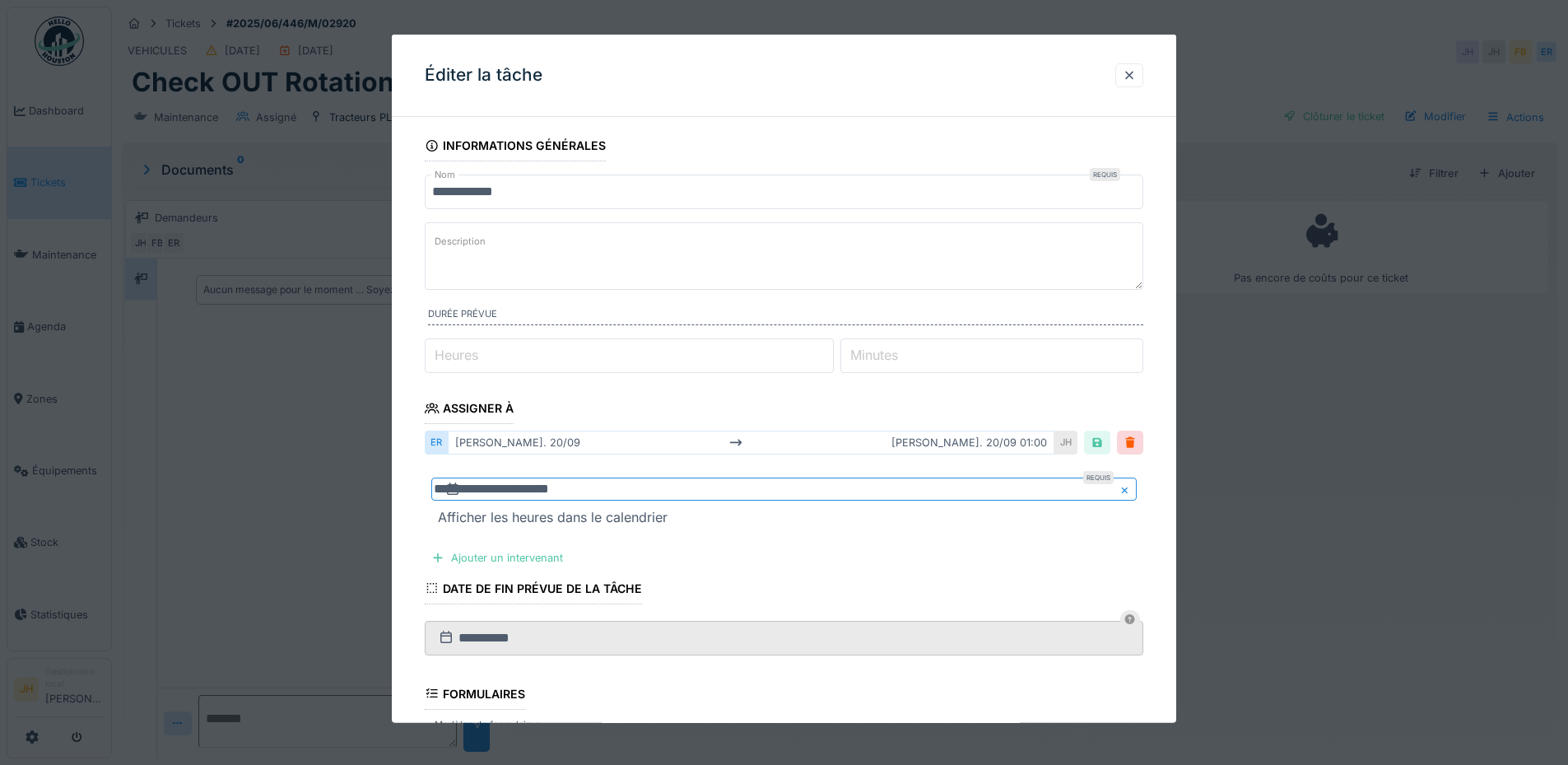
click at [844, 482] on input "**********" at bounding box center [784, 488] width 706 height 23
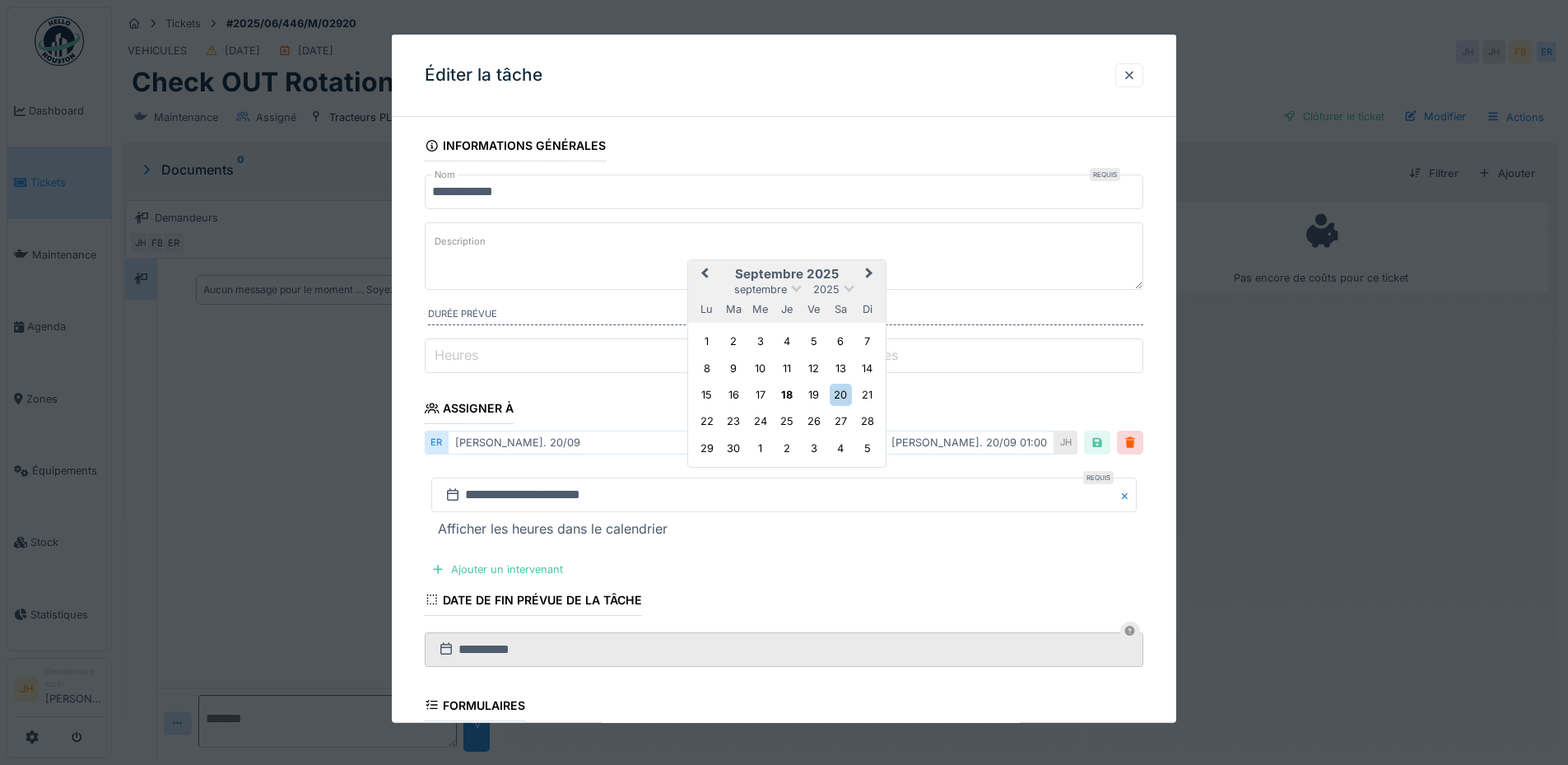
click at [876, 272] on button "Next Month" at bounding box center [871, 275] width 27 height 27
click at [844, 427] on div "25" at bounding box center [841, 422] width 22 height 22
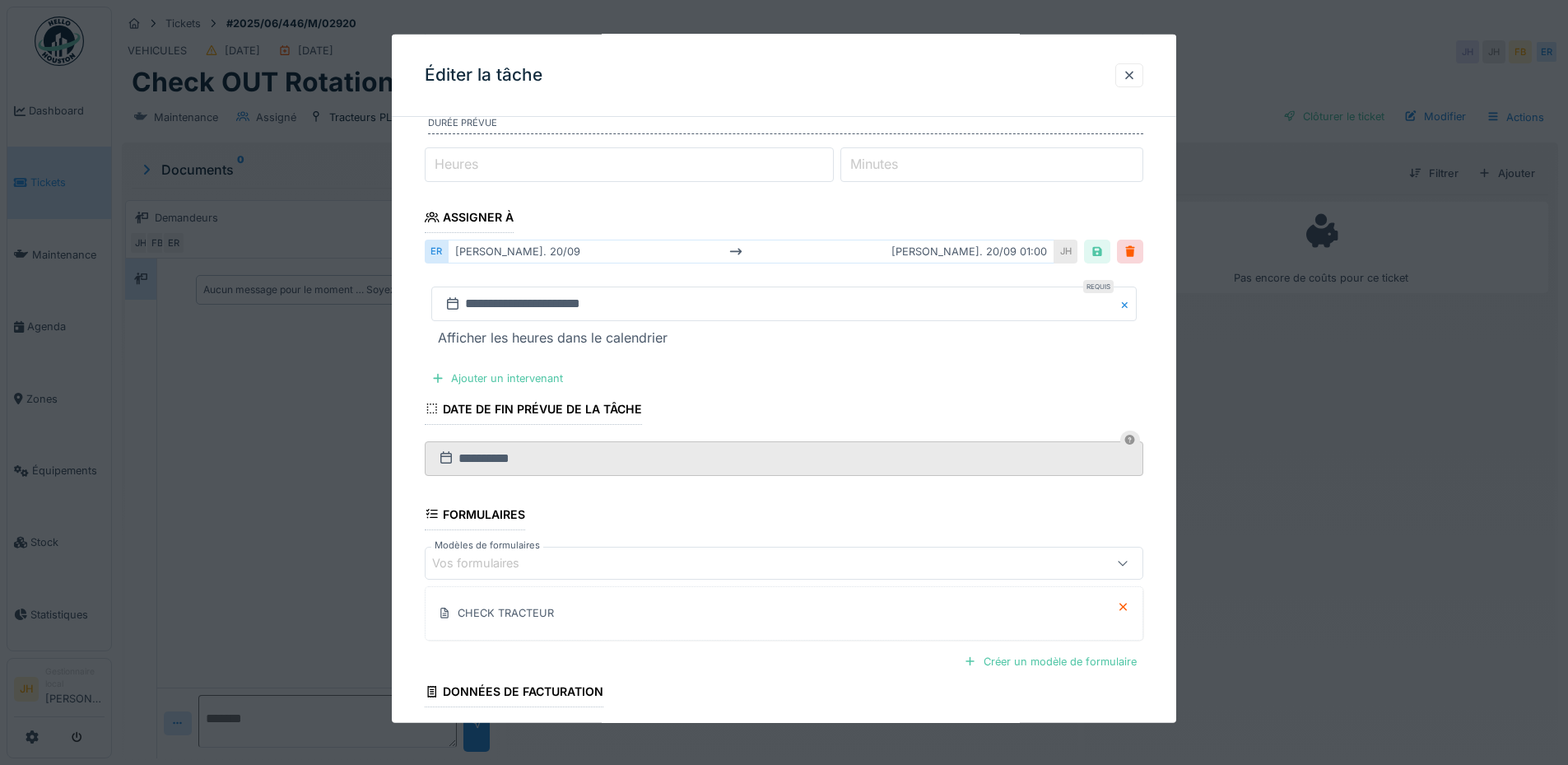
scroll to position [319, 0]
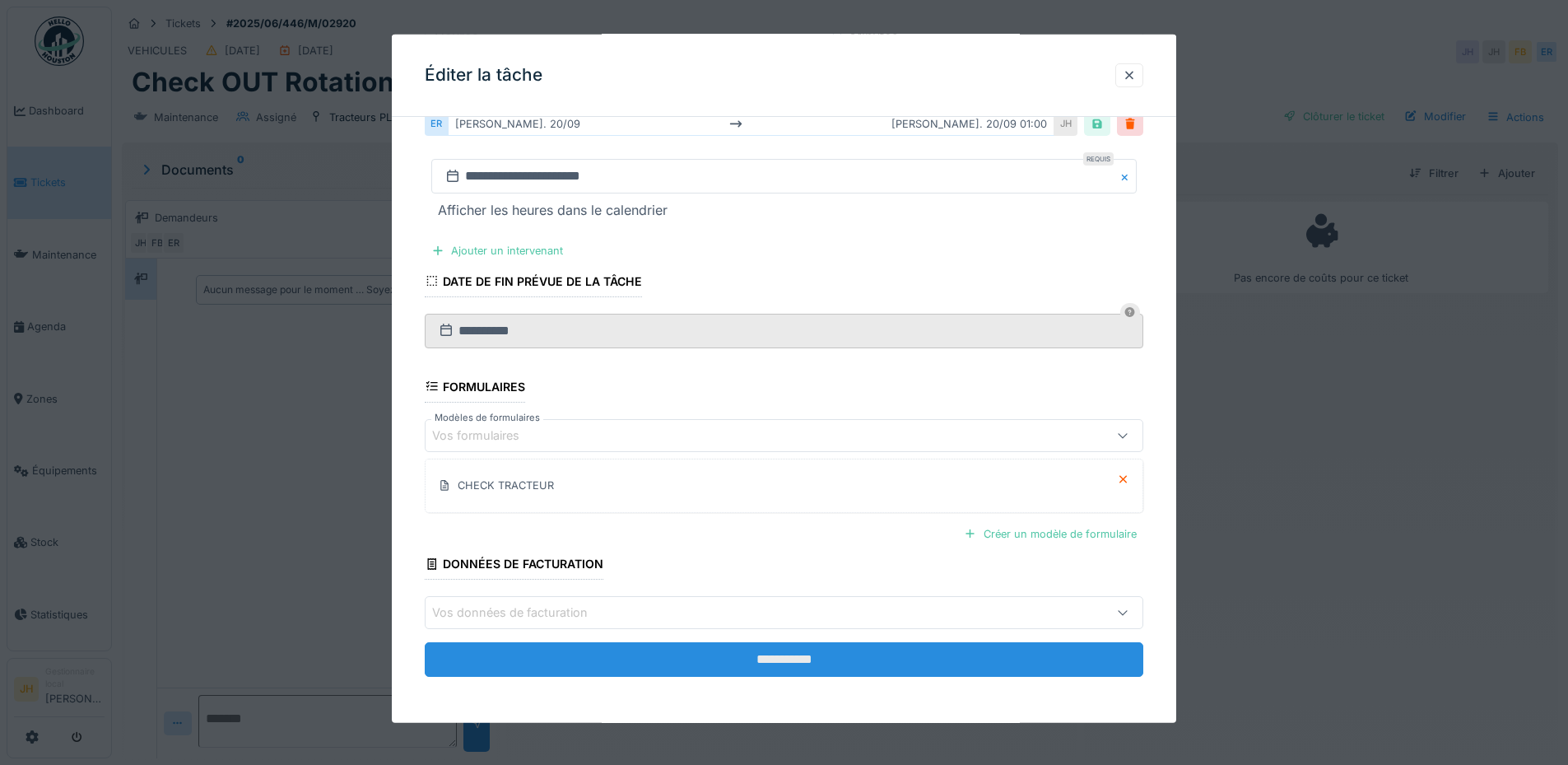
click at [858, 657] on input "**********" at bounding box center [784, 660] width 718 height 35
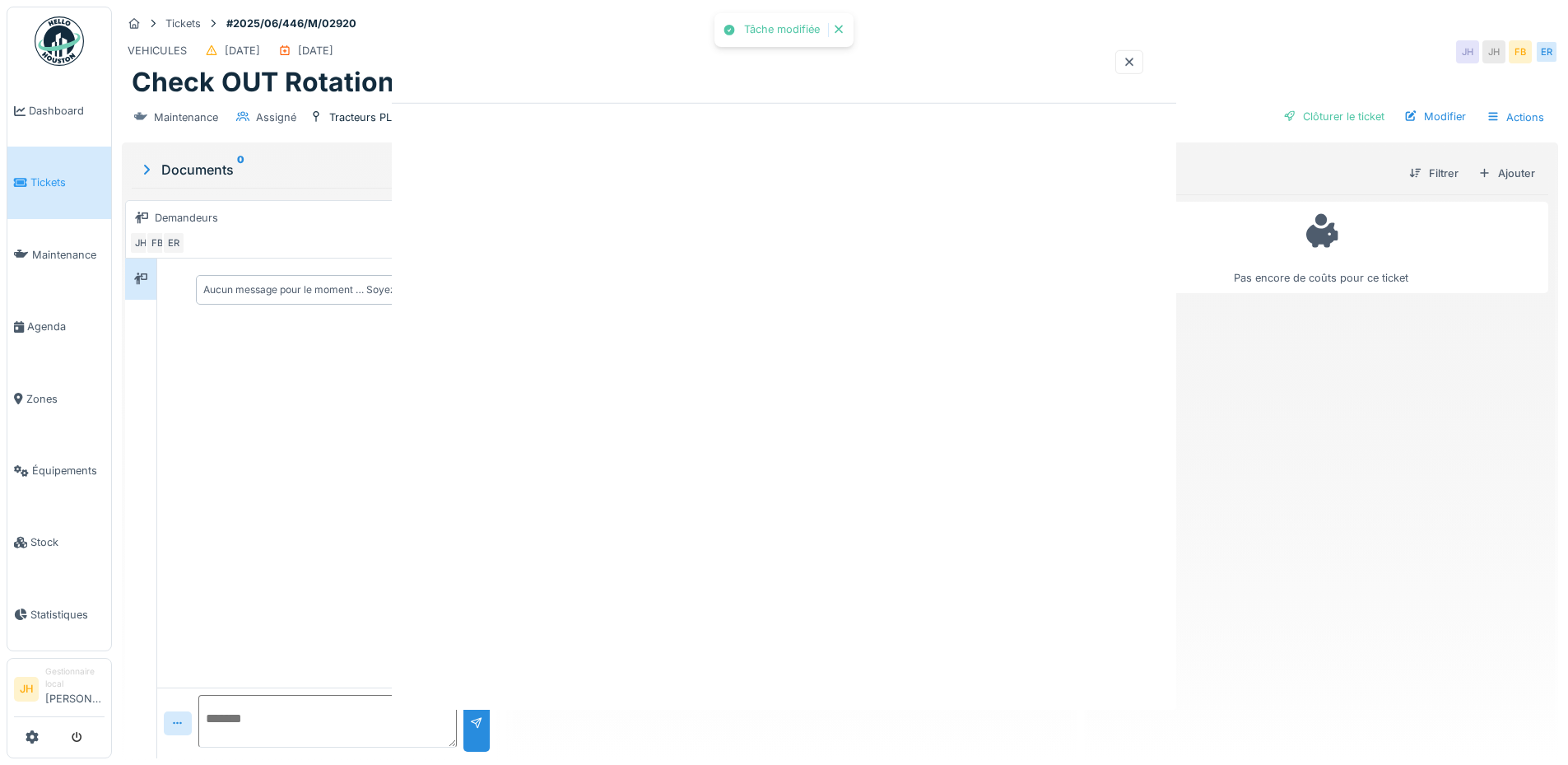
scroll to position [0, 0]
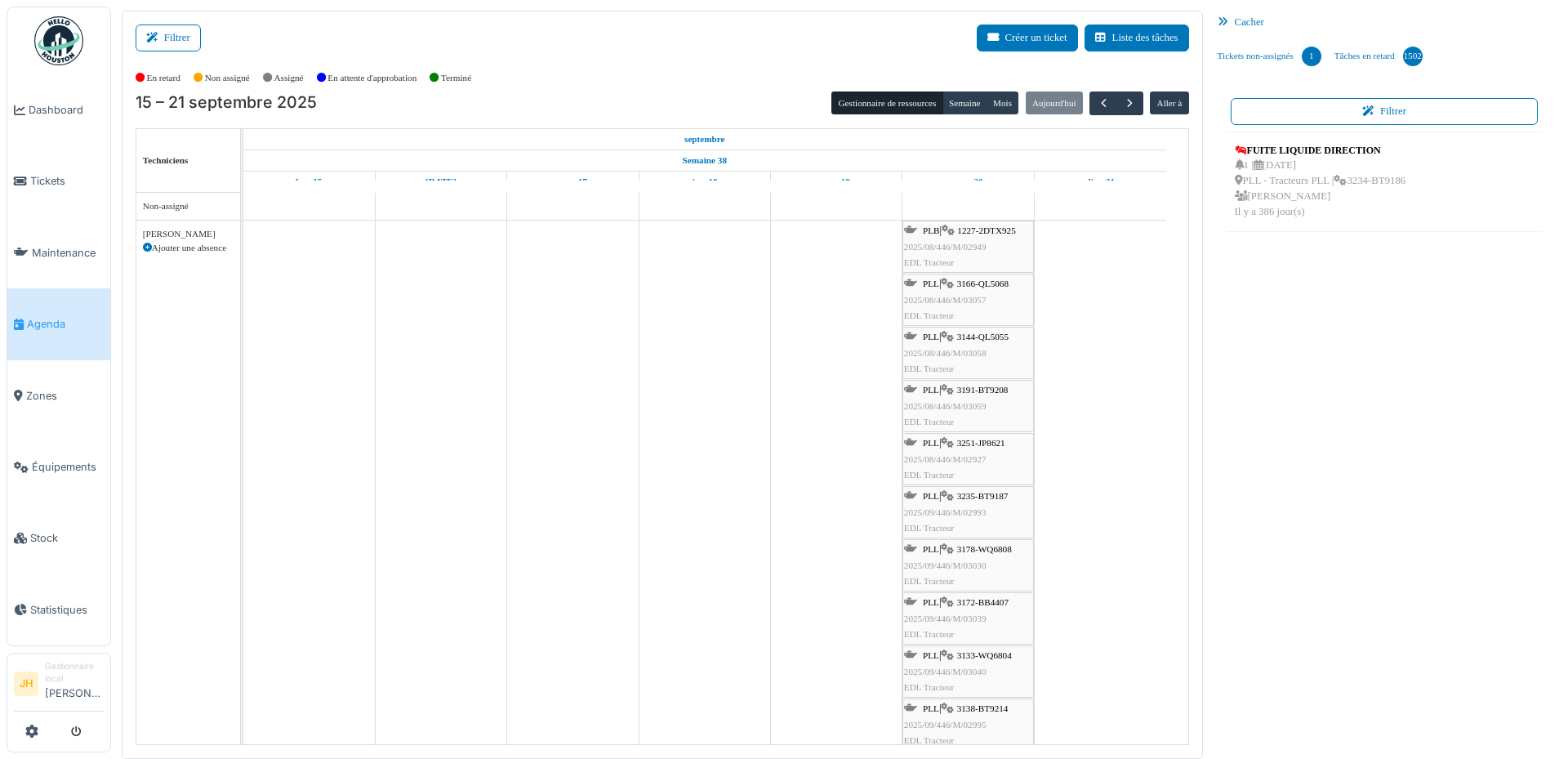
click at [89, 332] on link "Agenda" at bounding box center [58, 324] width 103 height 71
click at [972, 277] on div "PLL | 3166-QL5068 2025/08/446/M/03057 EDL Tracteur" at bounding box center [968, 300] width 128 height 47
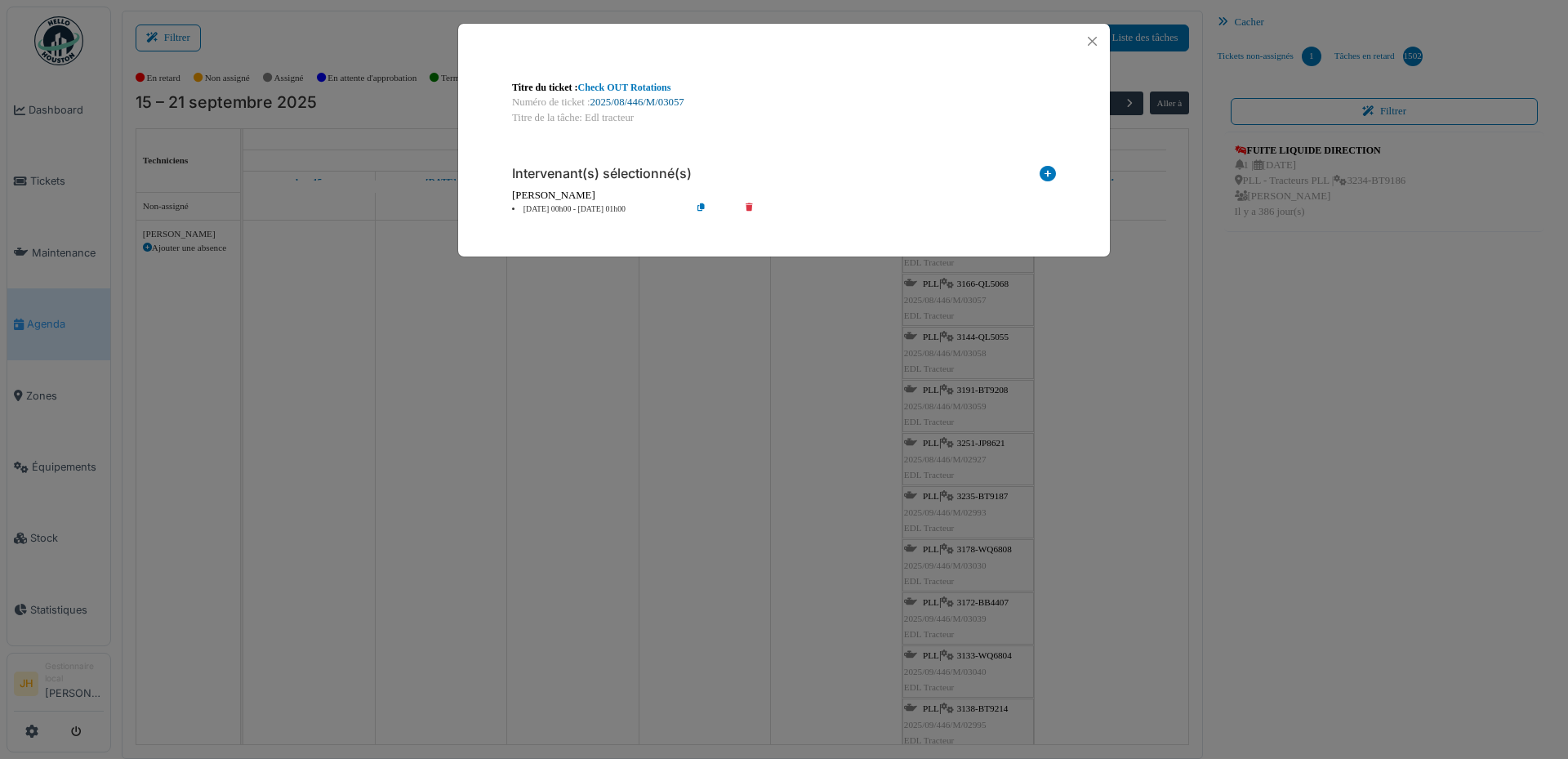
click at [649, 105] on link "2025/08/446/M/03057" at bounding box center [637, 102] width 94 height 12
click at [1096, 44] on button "Close" at bounding box center [1093, 41] width 22 height 22
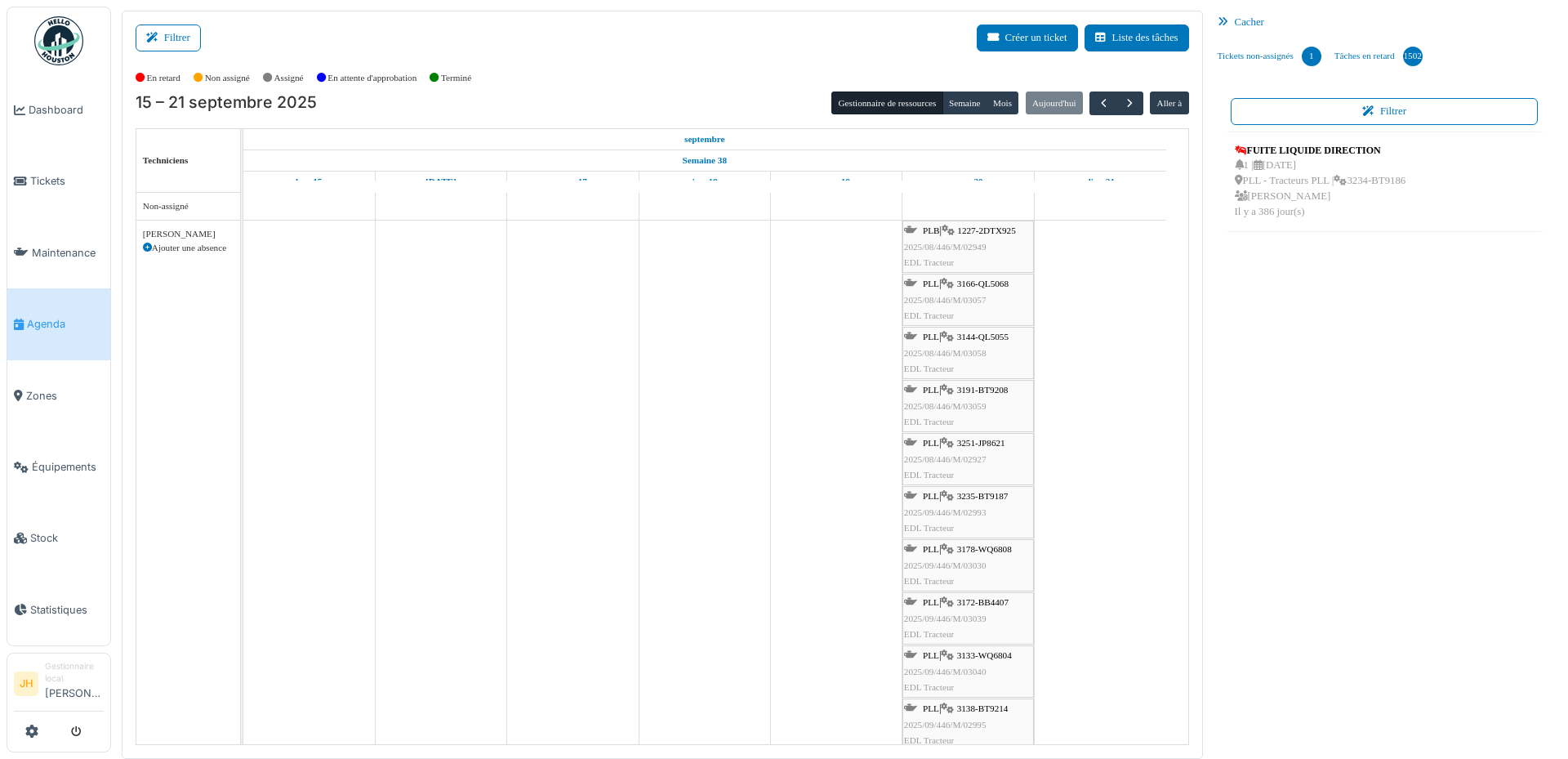
click at [84, 295] on link "Agenda" at bounding box center [58, 324] width 103 height 71
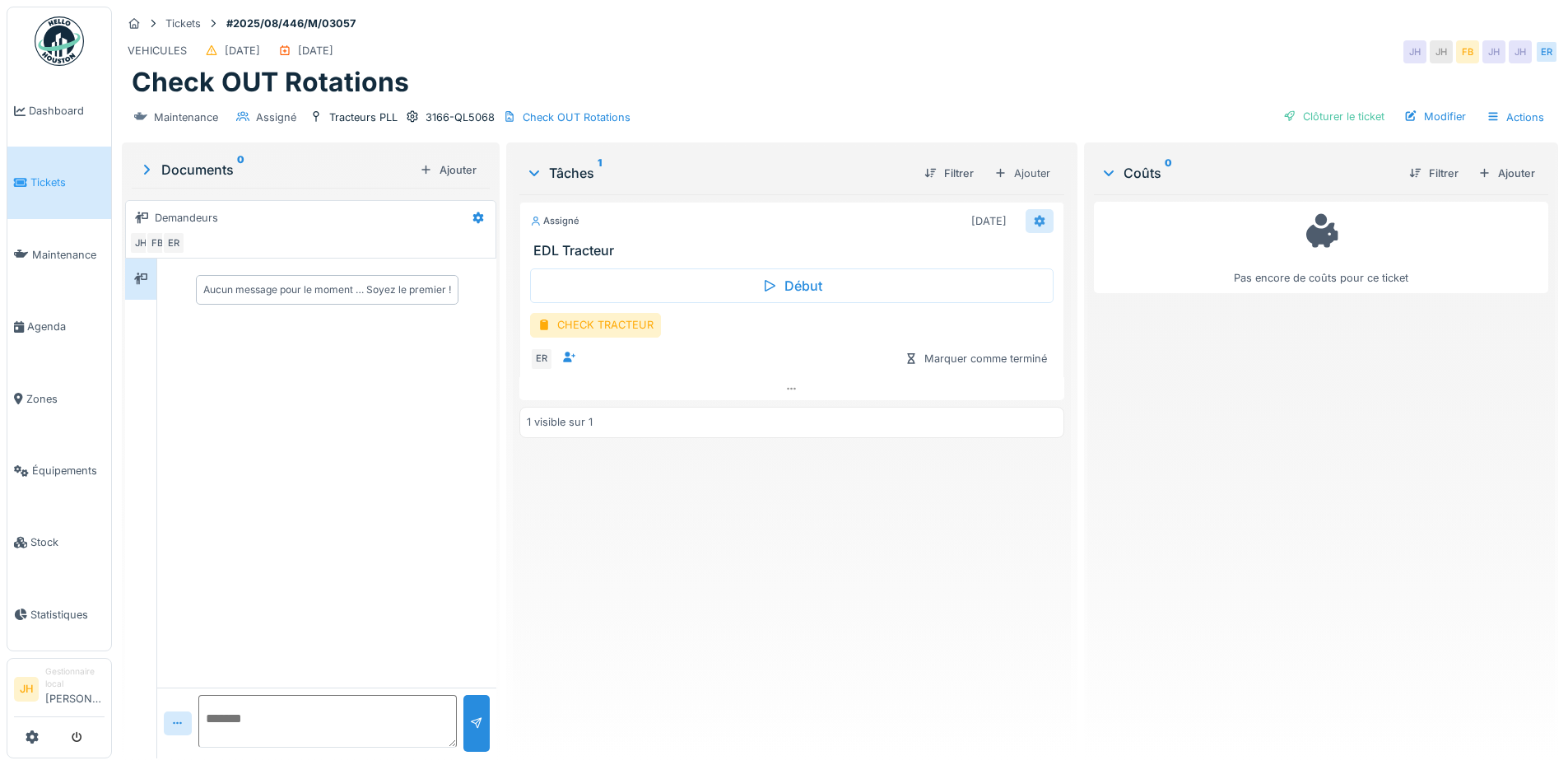
click at [1034, 223] on icon at bounding box center [1039, 220] width 11 height 12
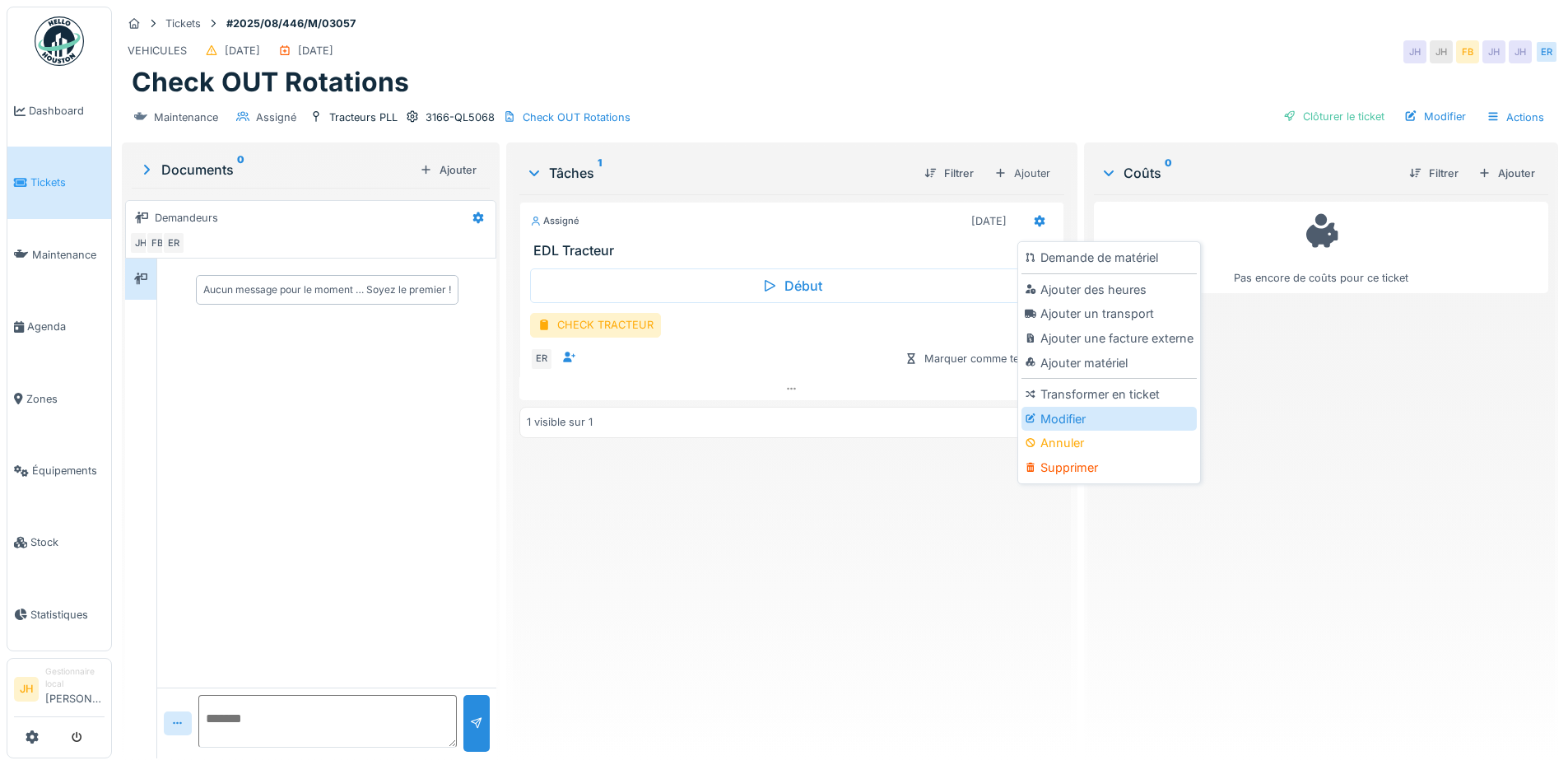
click at [1065, 416] on div "Modifier" at bounding box center [1109, 419] width 175 height 25
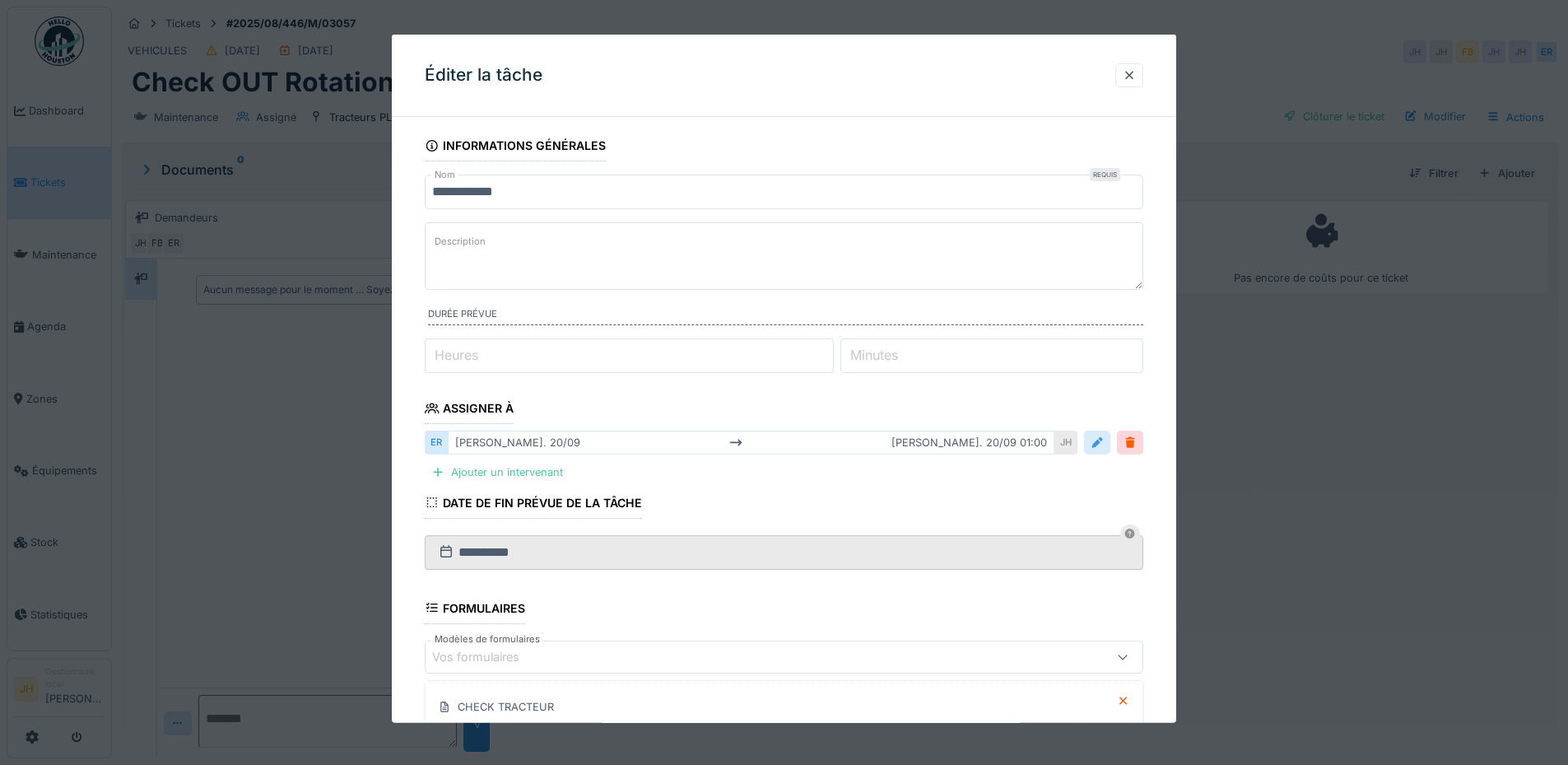
click at [1099, 439] on div at bounding box center [1097, 442] width 13 height 16
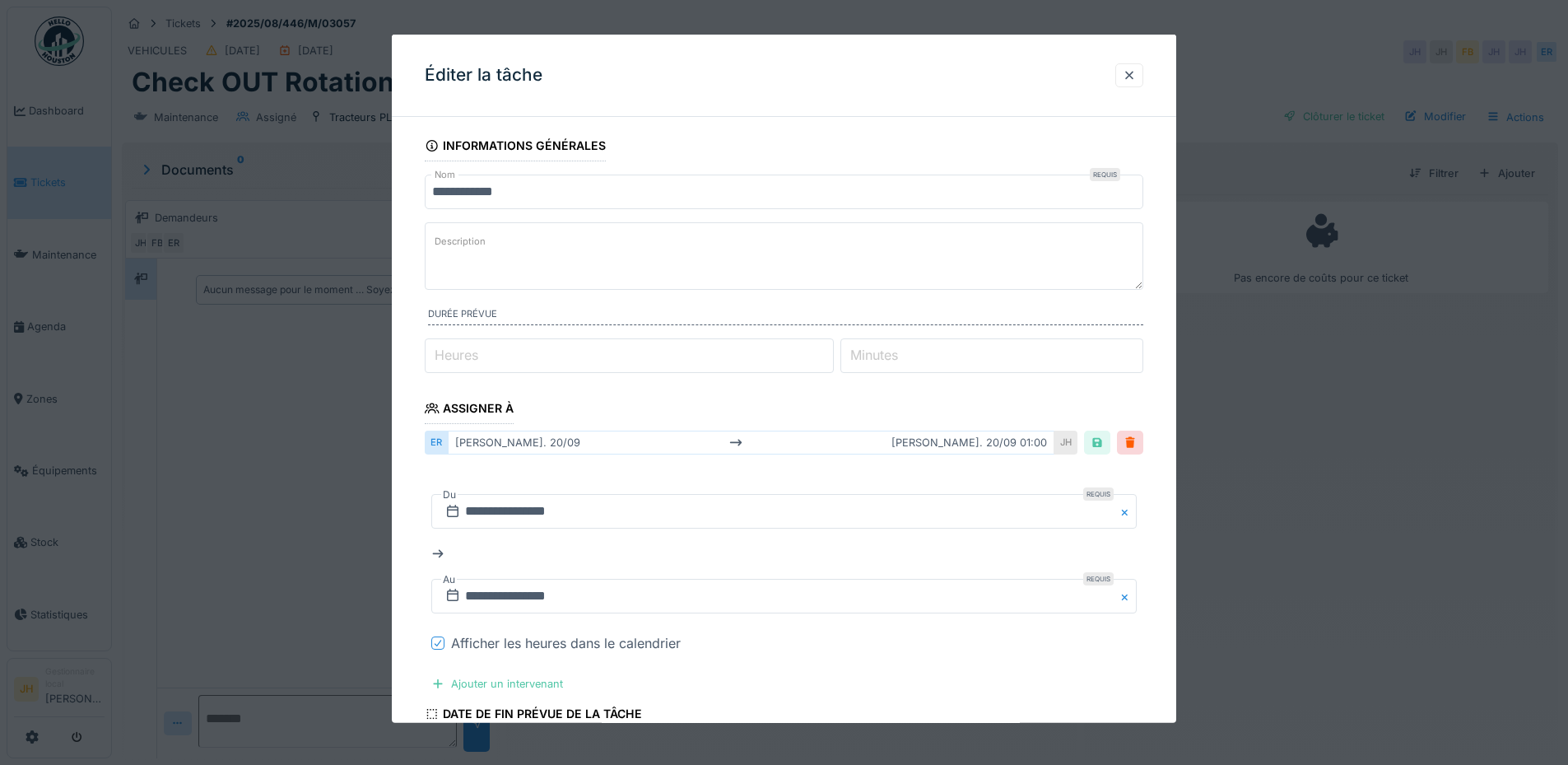
click at [435, 647] on div at bounding box center [438, 642] width 10 height 16
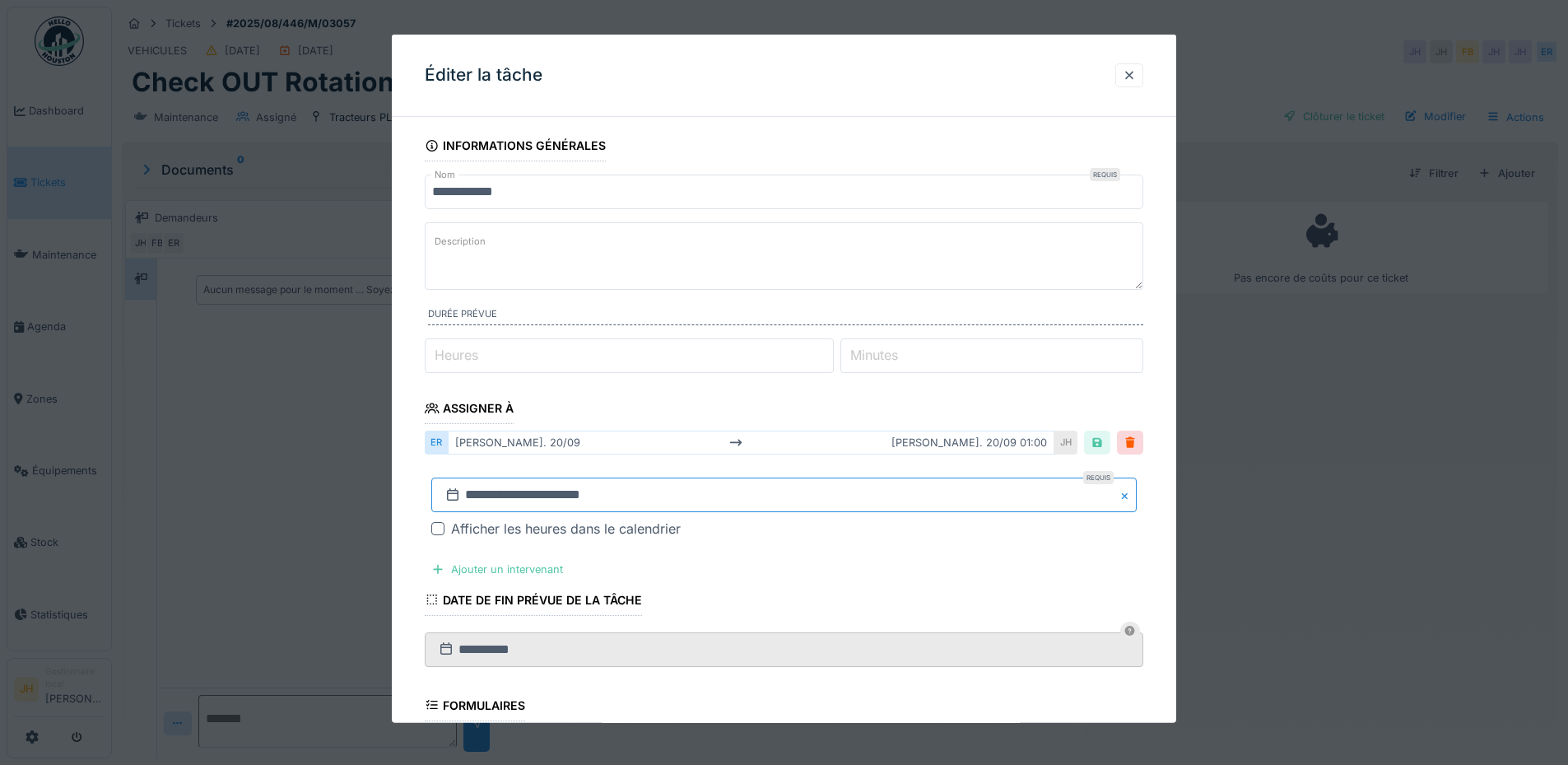
click at [595, 498] on input "**********" at bounding box center [784, 495] width 706 height 35
click at [875, 274] on button "Next Month" at bounding box center [871, 275] width 27 height 27
click at [847, 421] on div "25" at bounding box center [841, 422] width 22 height 22
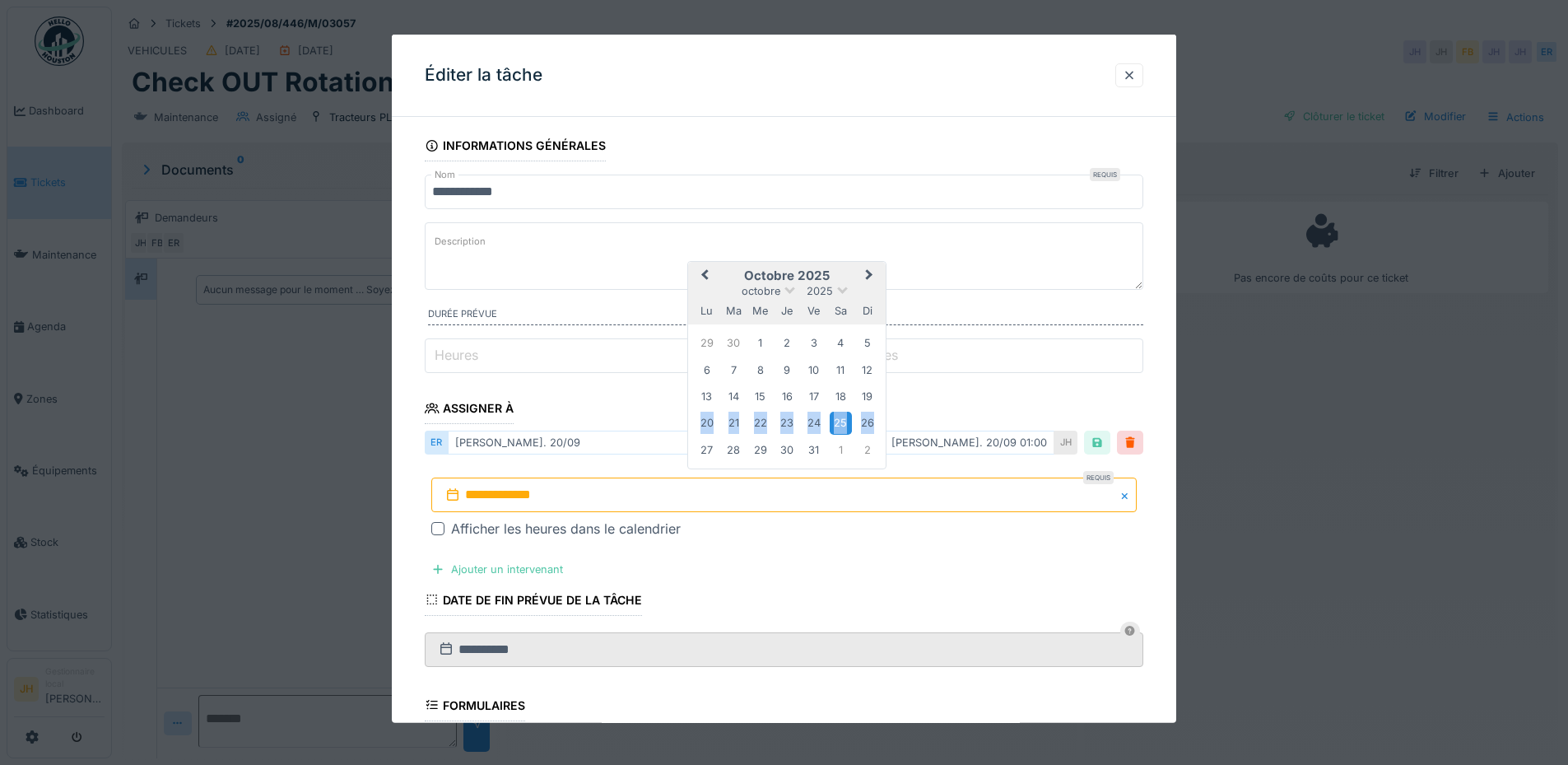
click at [847, 421] on div "25" at bounding box center [841, 422] width 22 height 22
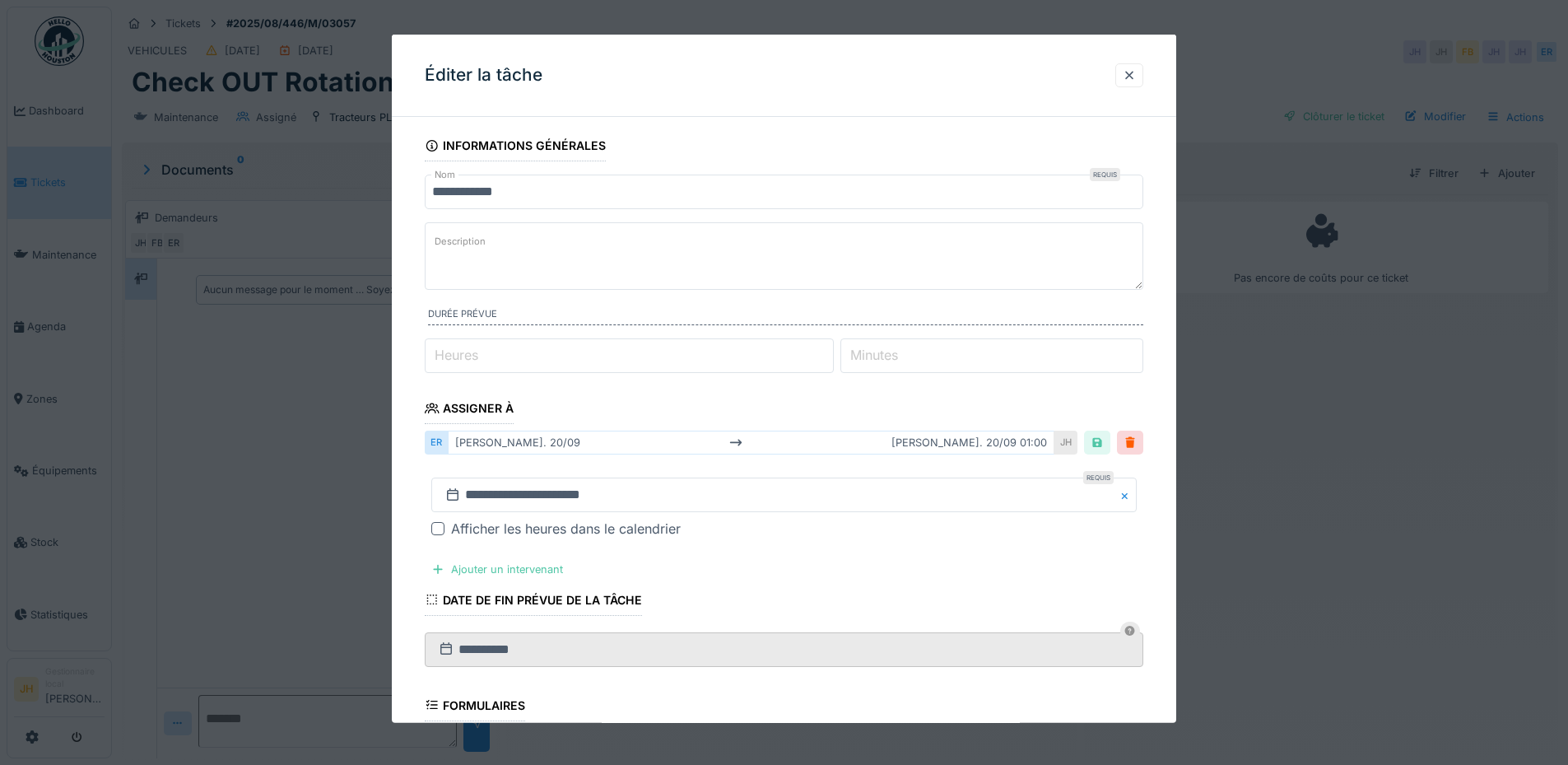
scroll to position [319, 0]
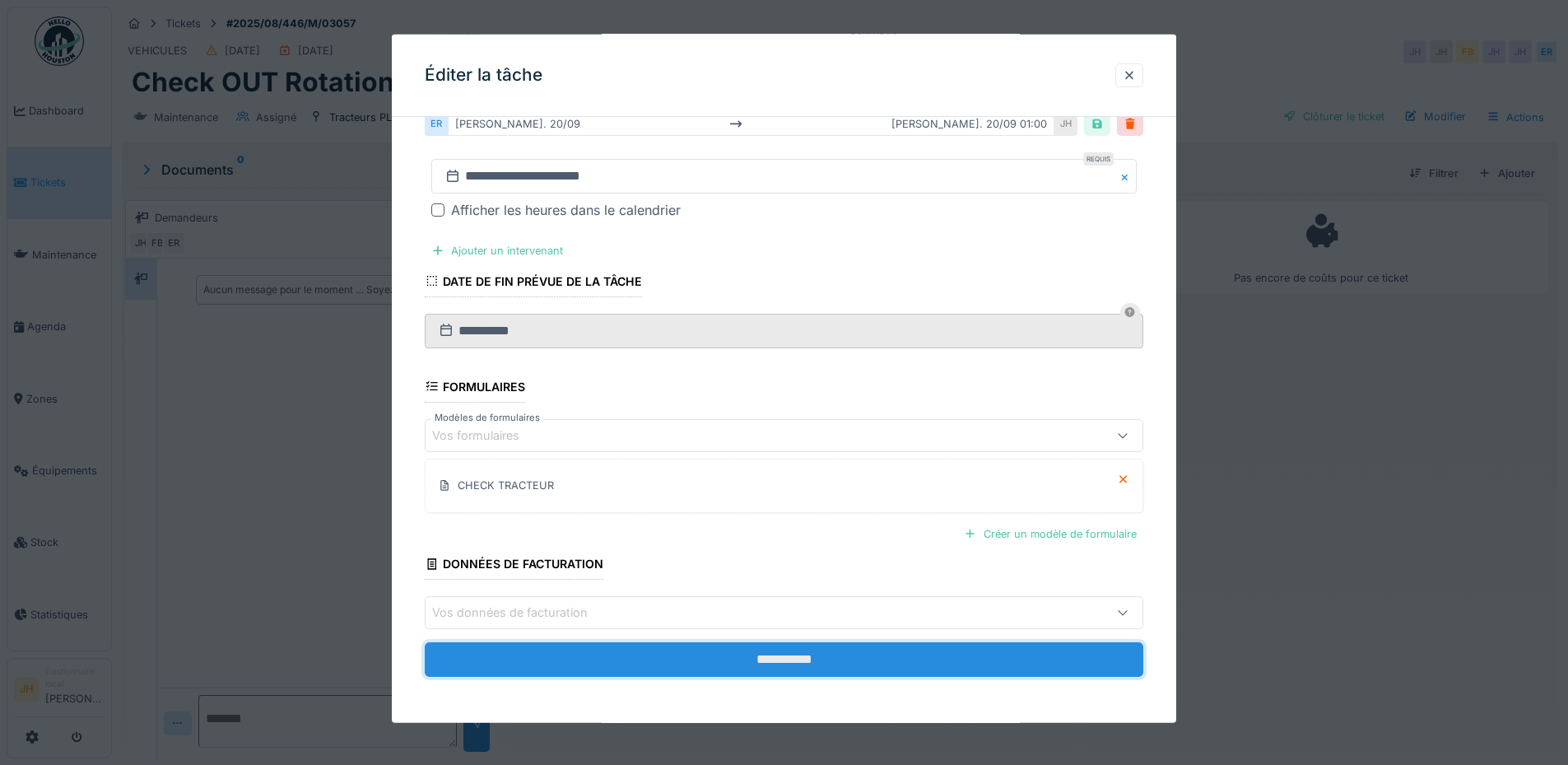
click at [829, 662] on input "**********" at bounding box center [784, 660] width 718 height 35
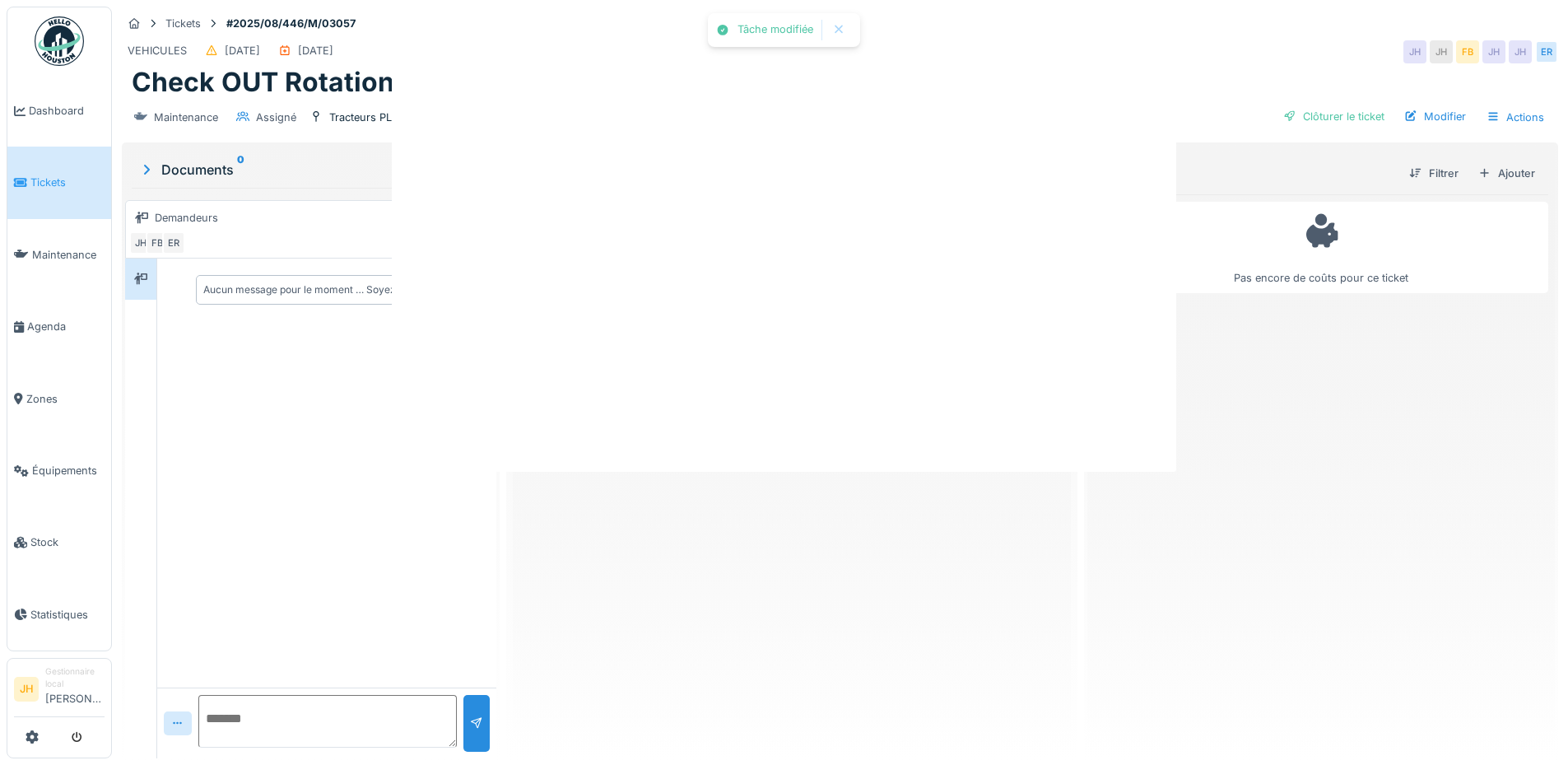
scroll to position [0, 0]
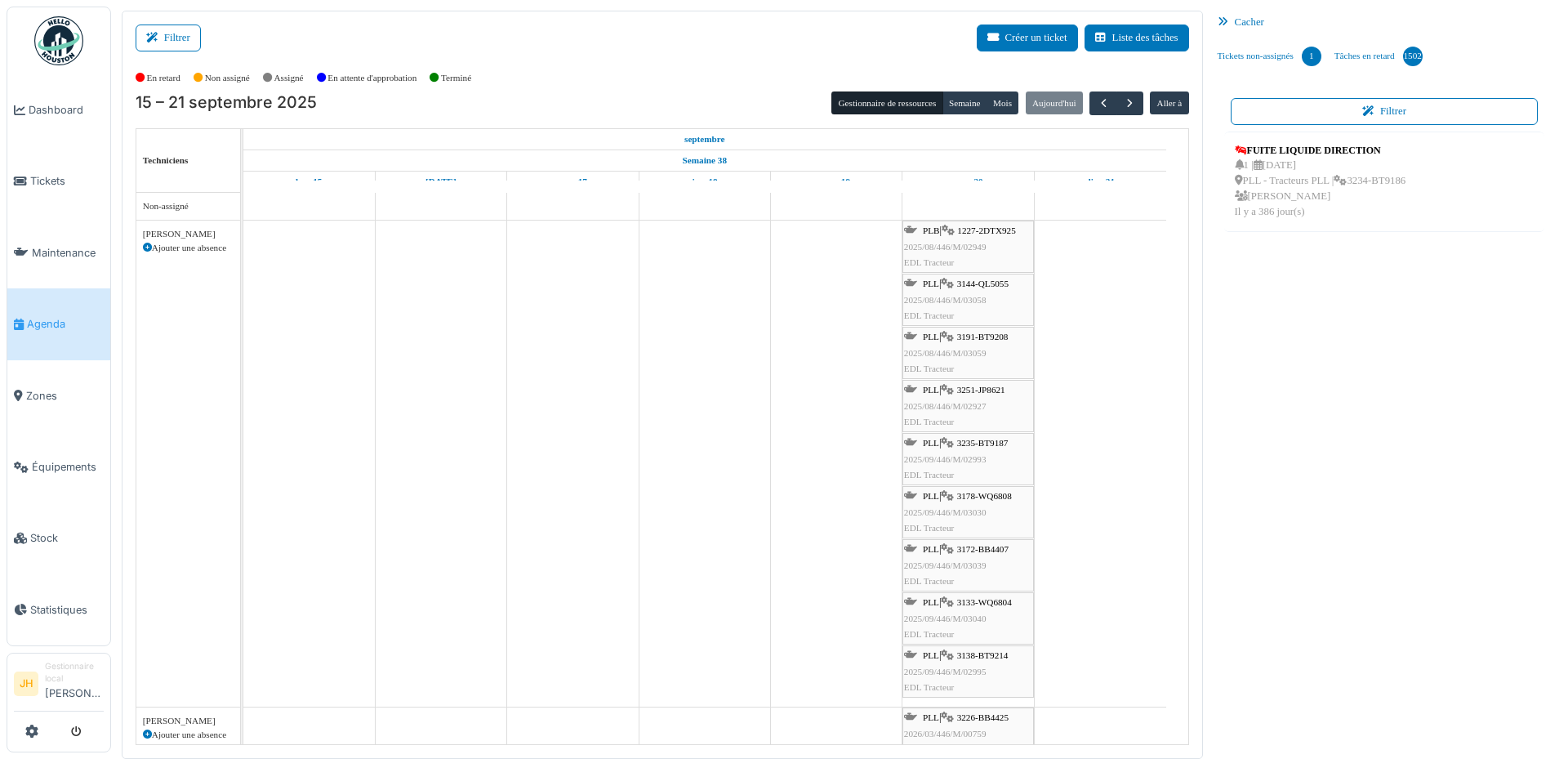
click at [985, 335] on span "3191-BT9208" at bounding box center [983, 336] width 52 height 10
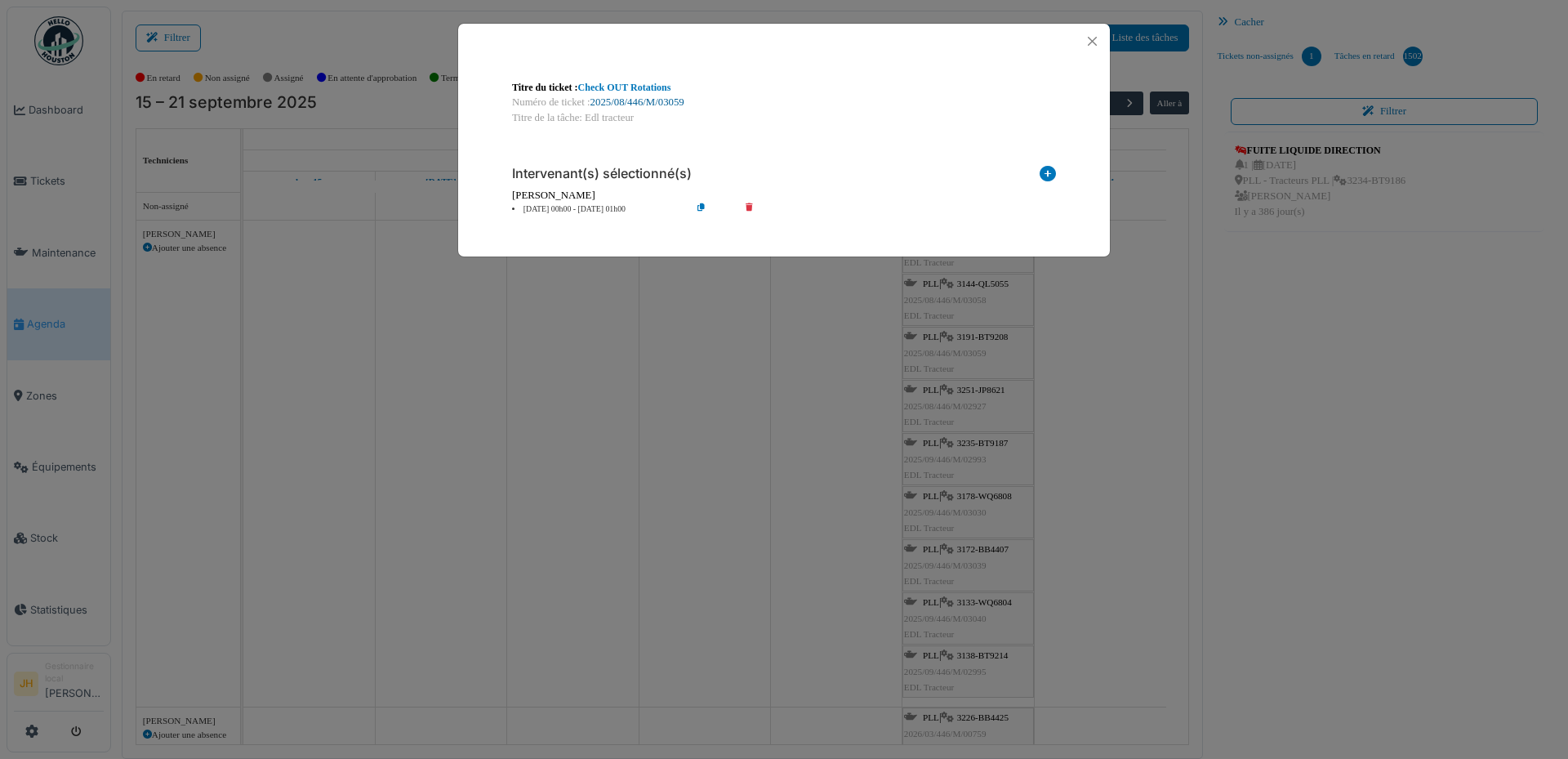
click at [656, 104] on link "2025/08/446/M/03059" at bounding box center [637, 102] width 94 height 12
click at [1094, 41] on button "Close" at bounding box center [1093, 41] width 22 height 22
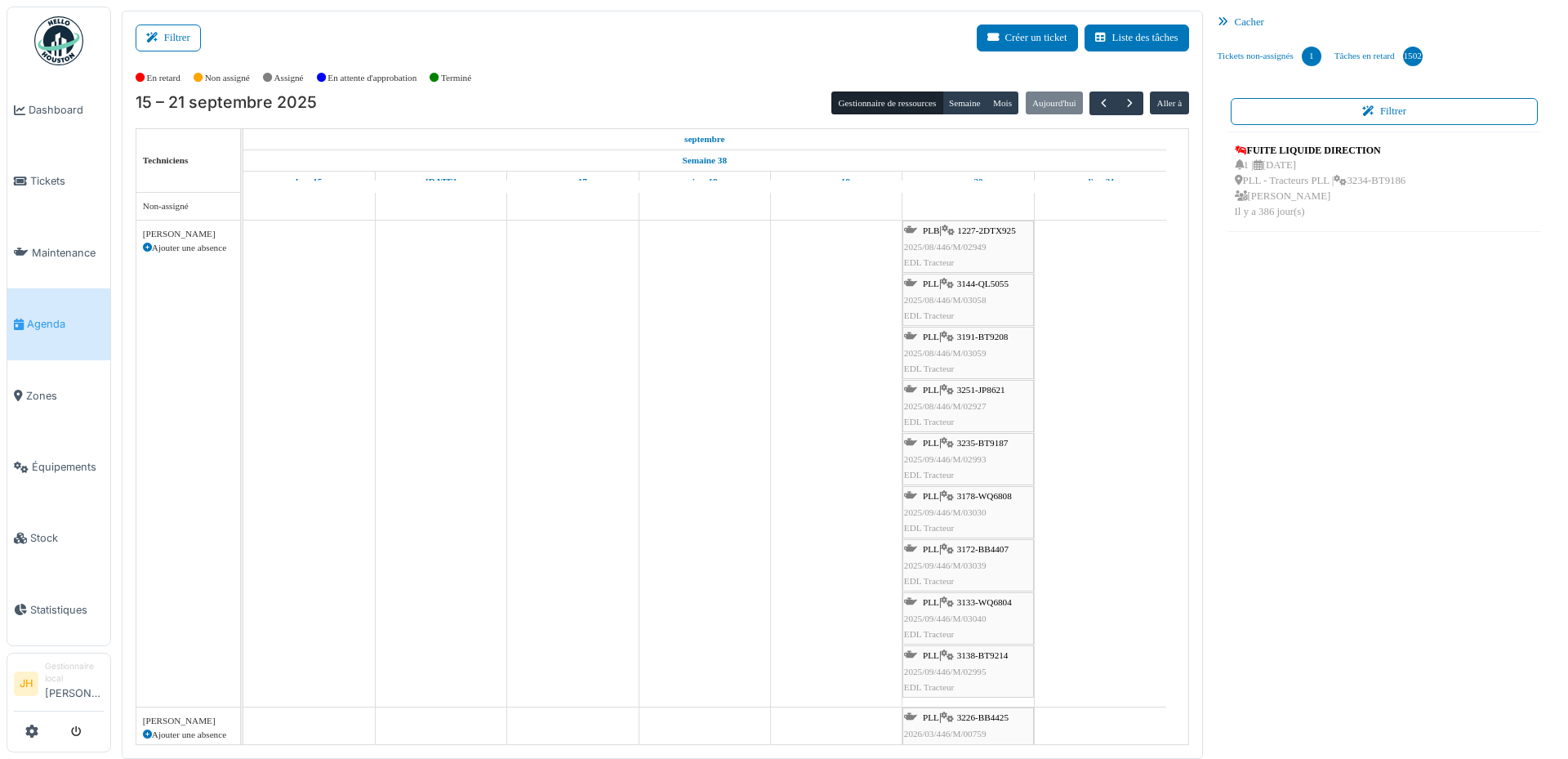
click at [983, 391] on span "3251-JP8621" at bounding box center [981, 389] width 48 height 10
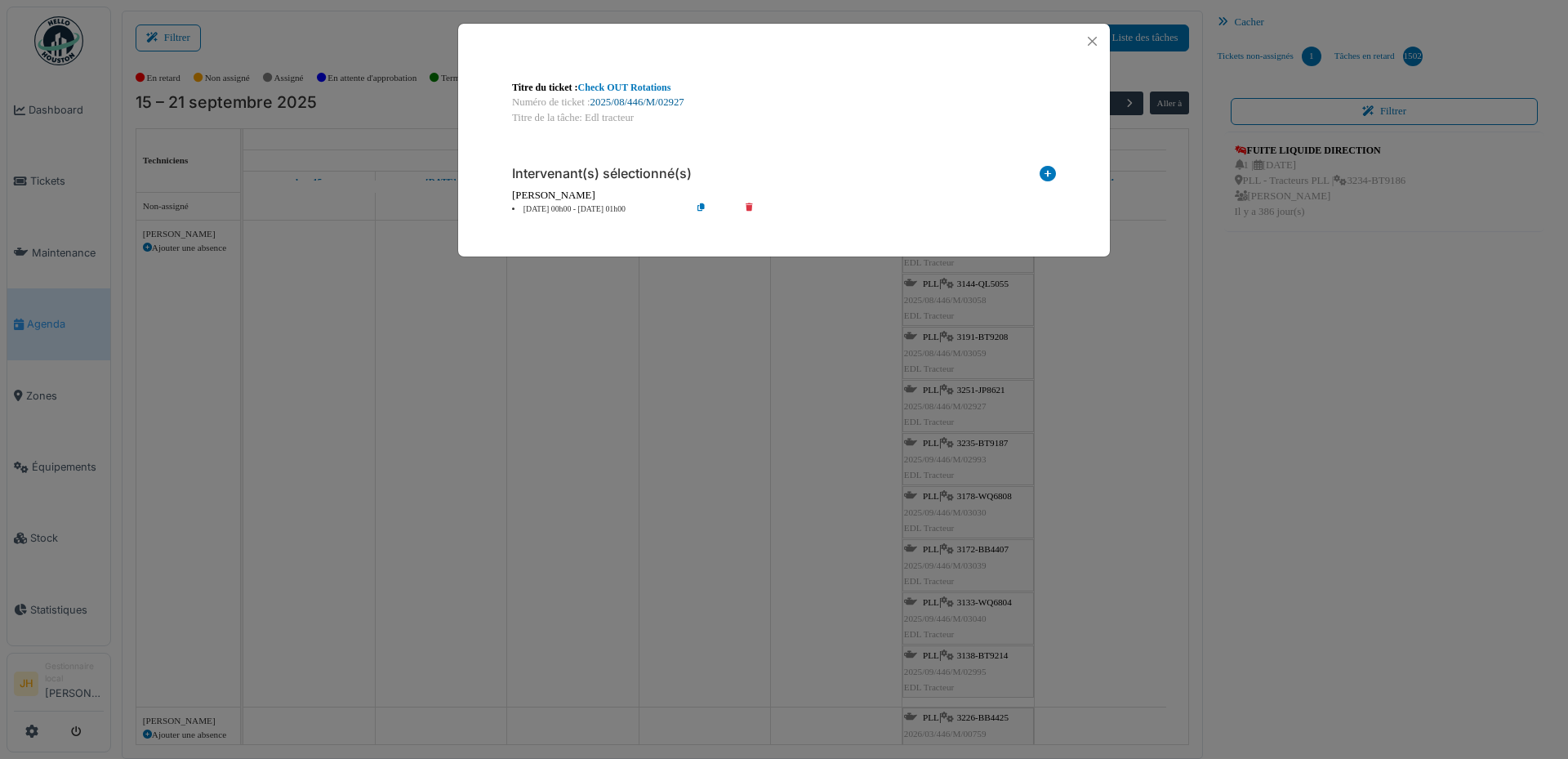
click at [668, 105] on link "2025/08/446/M/02927" at bounding box center [637, 102] width 94 height 12
click at [1090, 39] on button "Close" at bounding box center [1093, 41] width 22 height 22
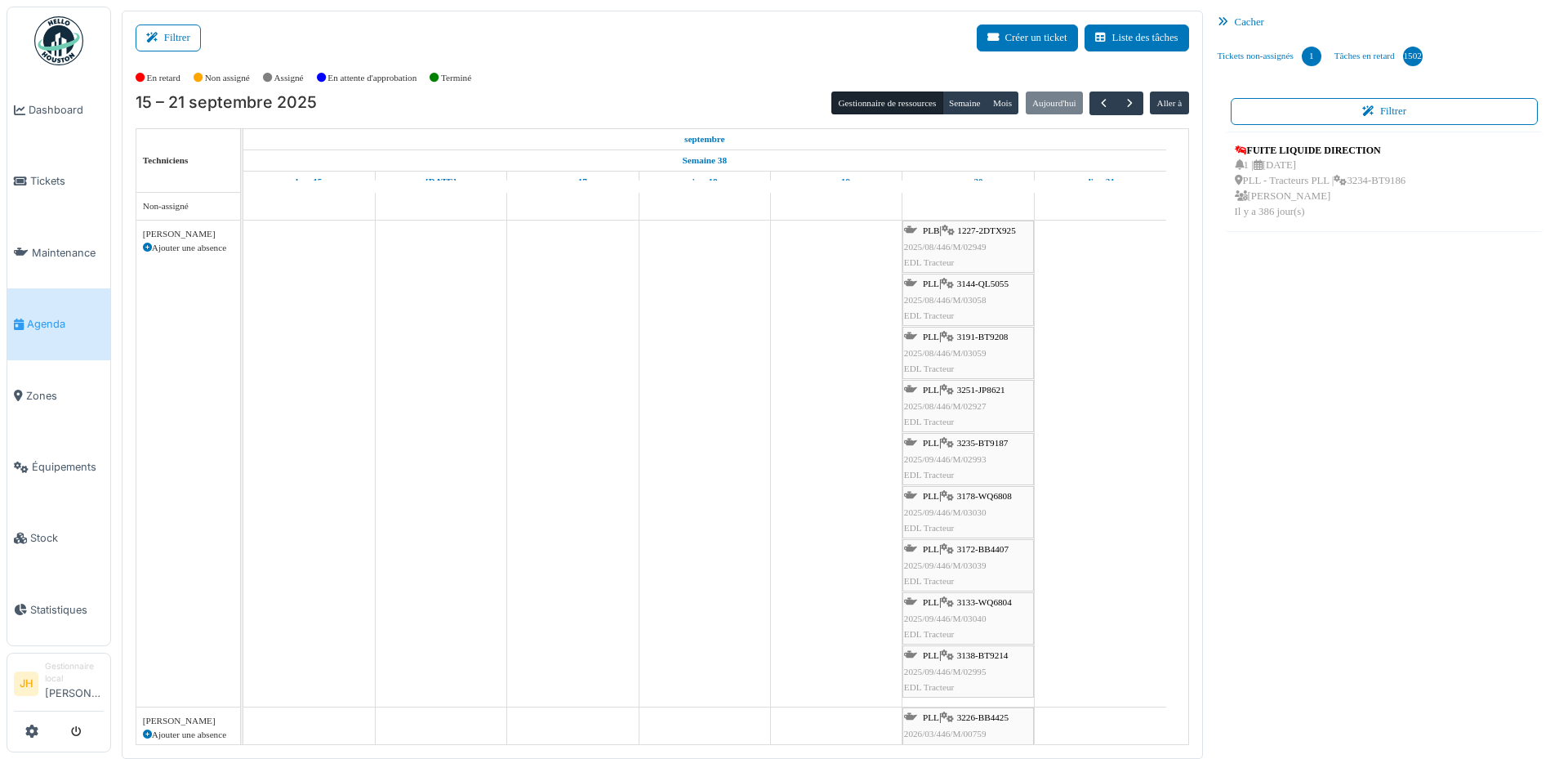
click at [42, 297] on link "Agenda" at bounding box center [58, 324] width 103 height 71
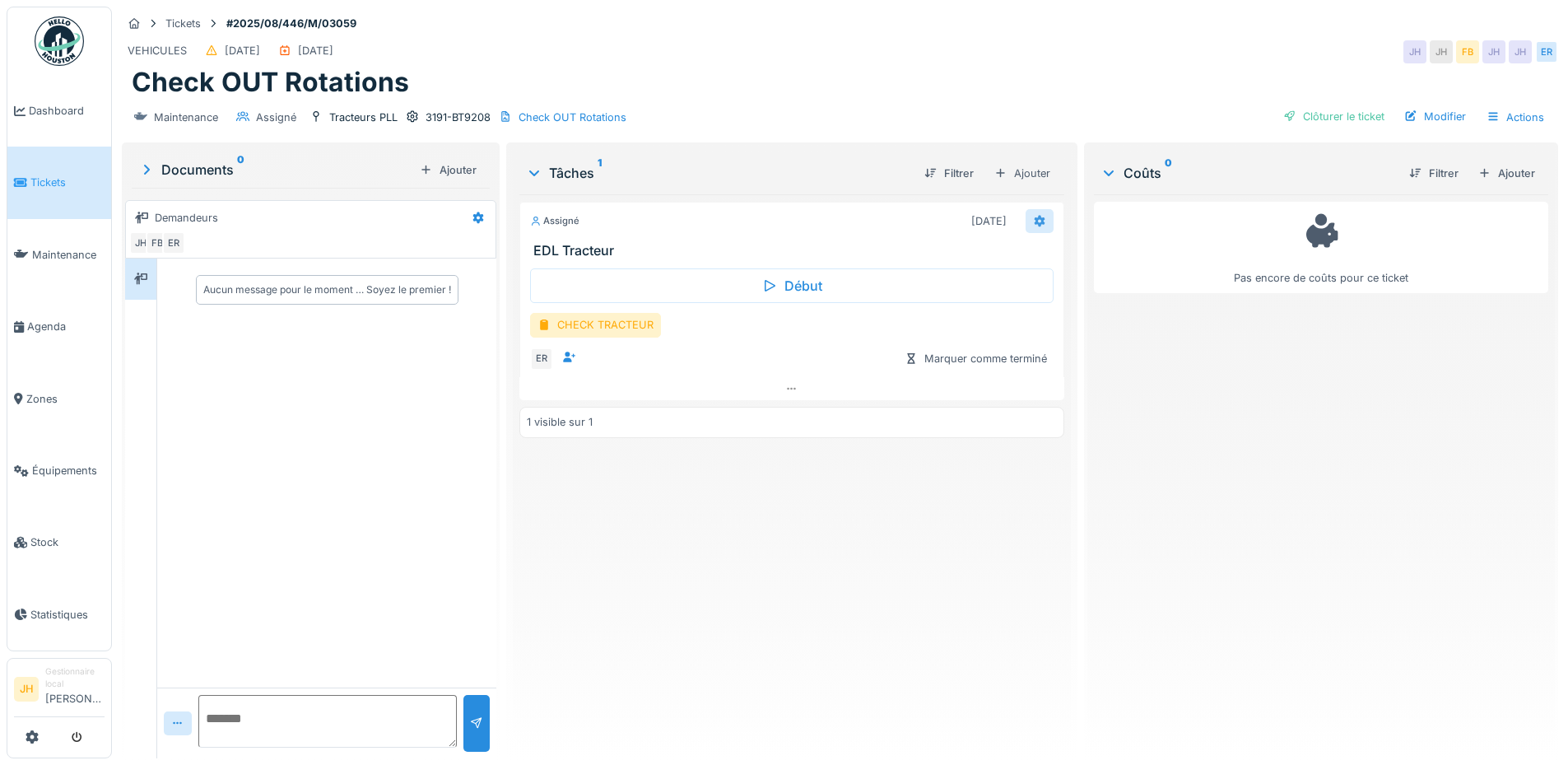
click at [1034, 218] on icon at bounding box center [1039, 220] width 11 height 12
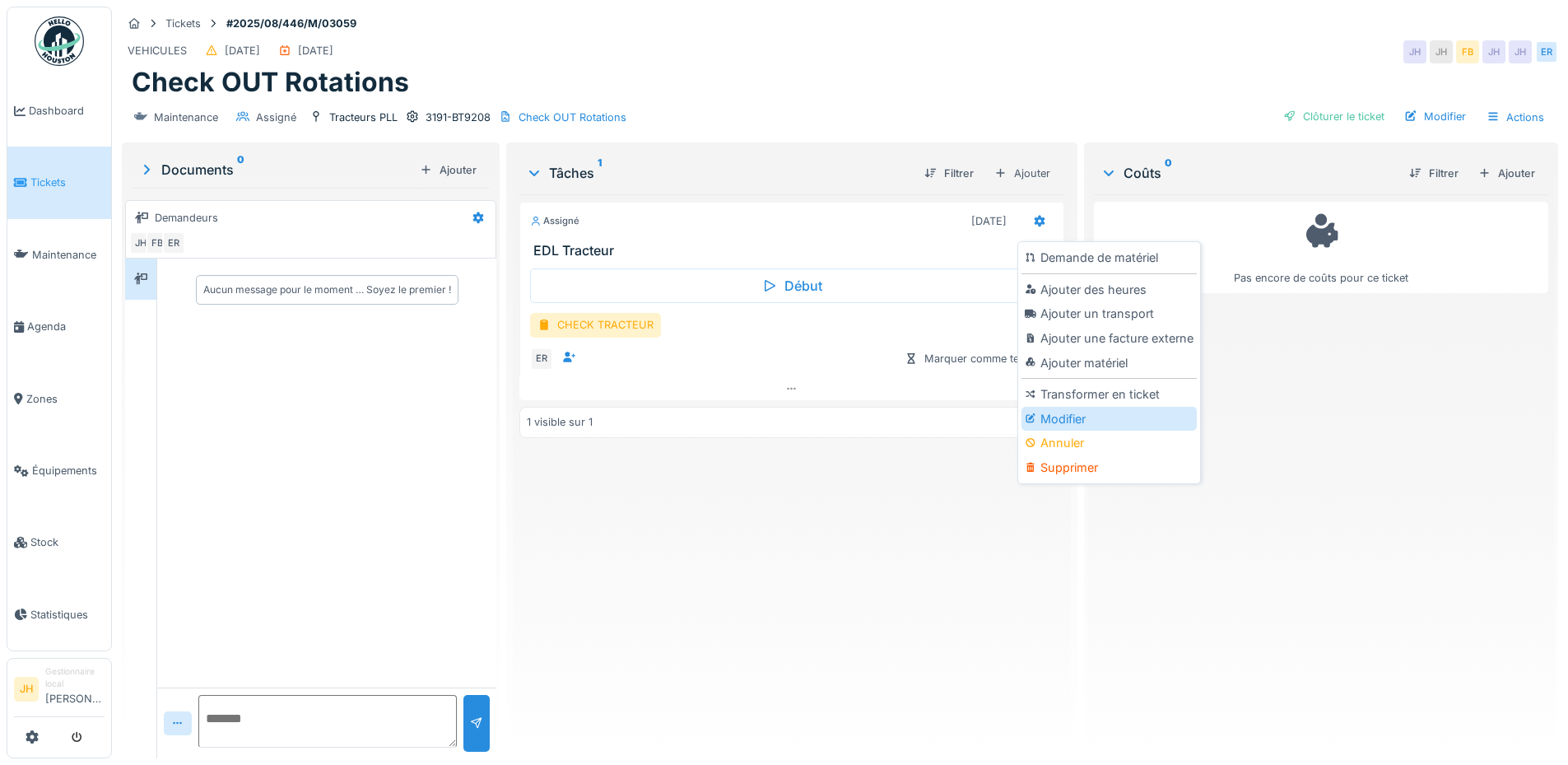
click at [1091, 418] on div "Modifier" at bounding box center [1109, 419] width 175 height 25
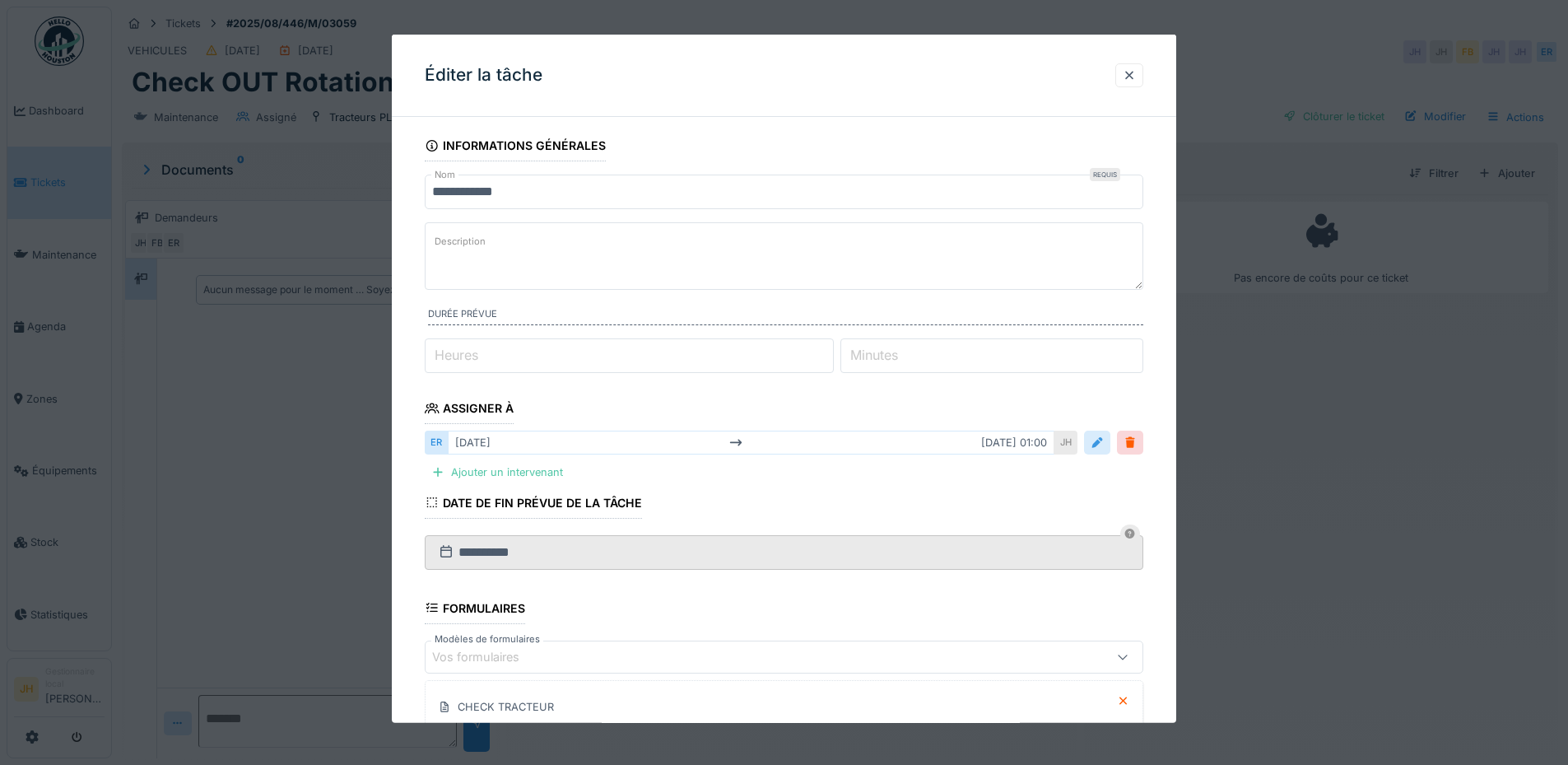
click at [1103, 450] on div at bounding box center [1097, 442] width 13 height 16
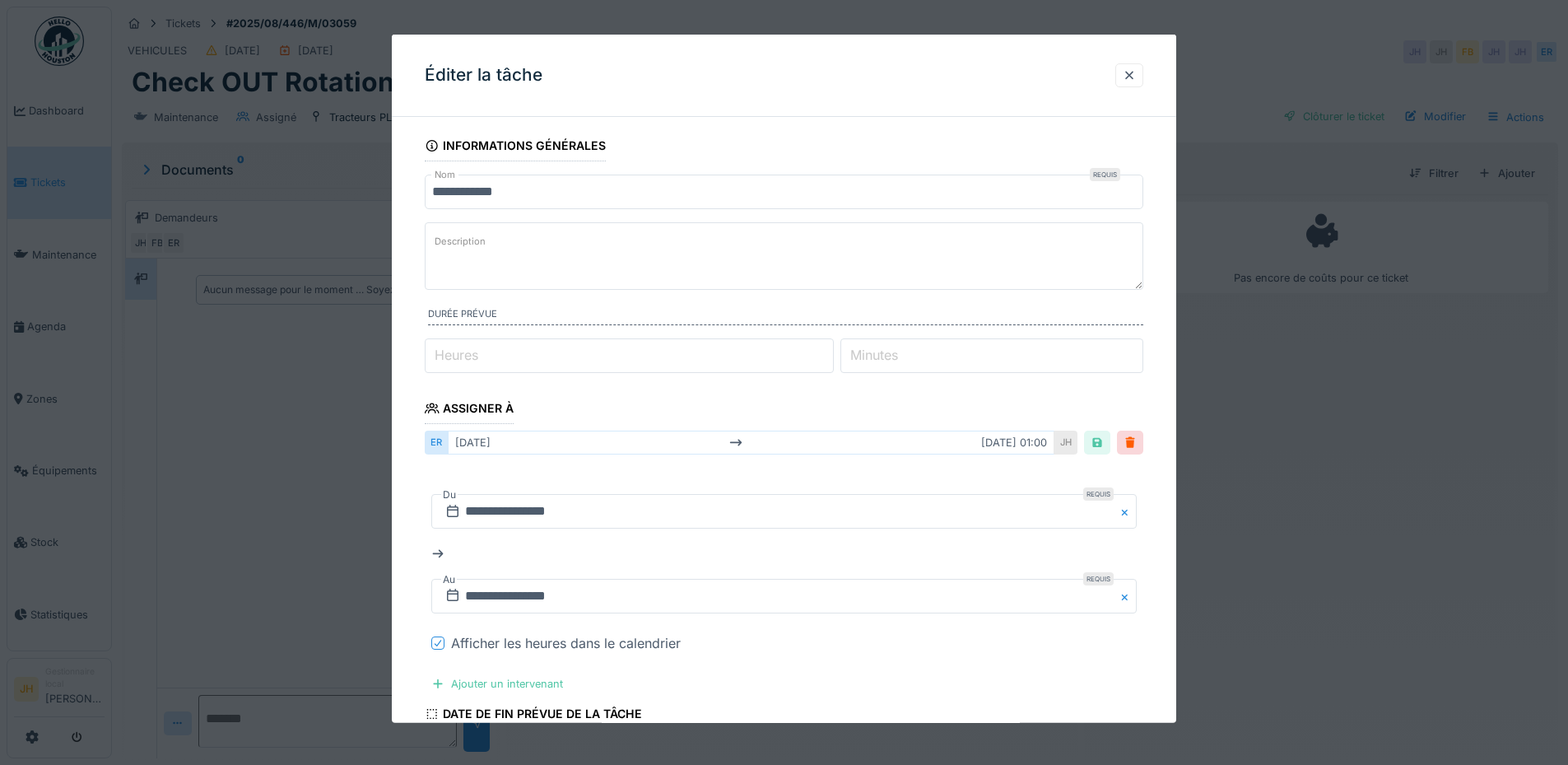
click at [458, 622] on div "**********" at bounding box center [784, 553] width 706 height 146
click at [435, 644] on icon at bounding box center [438, 642] width 10 height 8
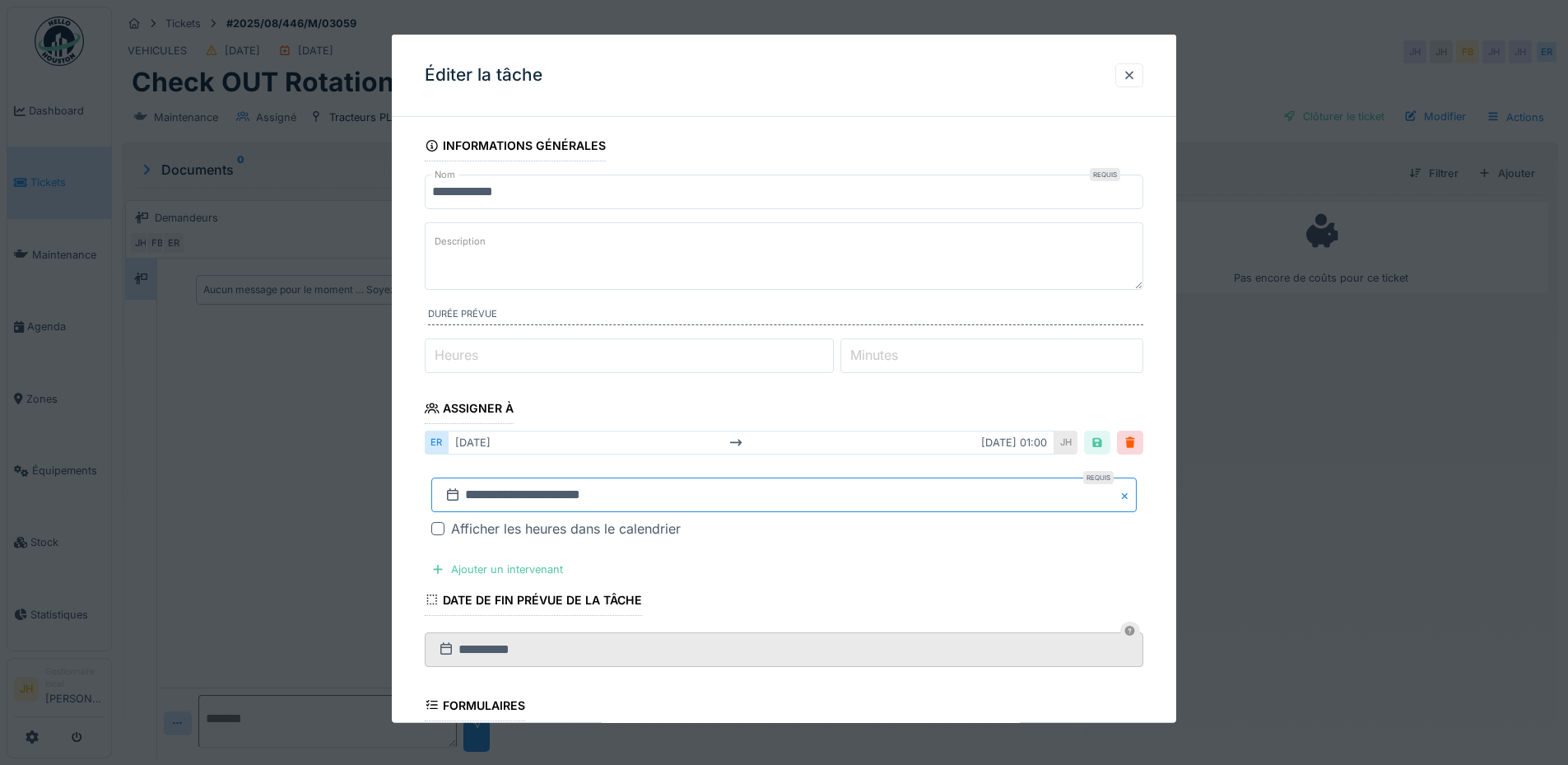
click at [591, 497] on input "**********" at bounding box center [784, 495] width 706 height 35
click at [872, 279] on button "Next Month" at bounding box center [871, 275] width 27 height 27
click at [839, 427] on div "25" at bounding box center [841, 422] width 22 height 22
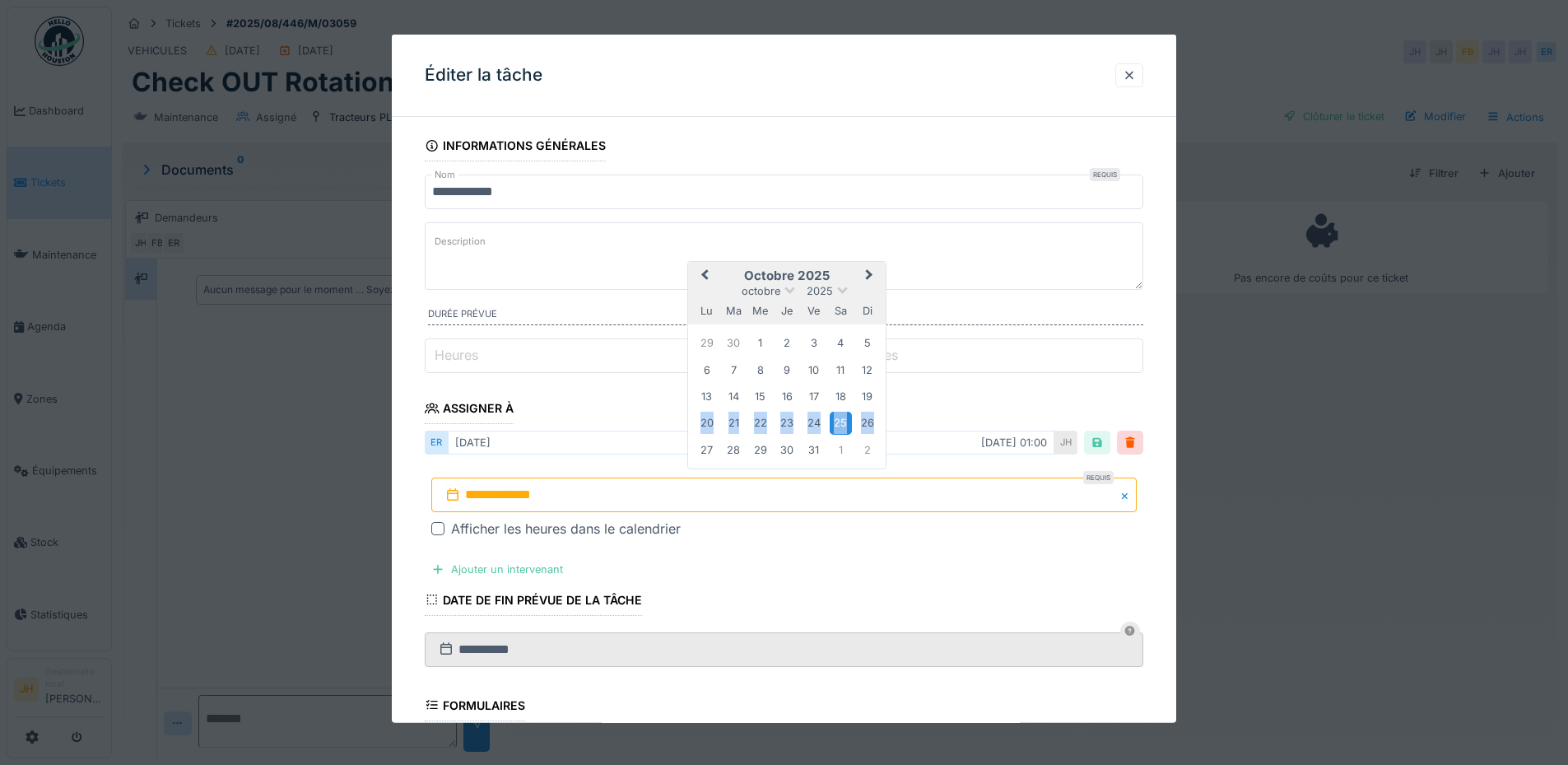
click at [839, 427] on div "25" at bounding box center [841, 422] width 22 height 22
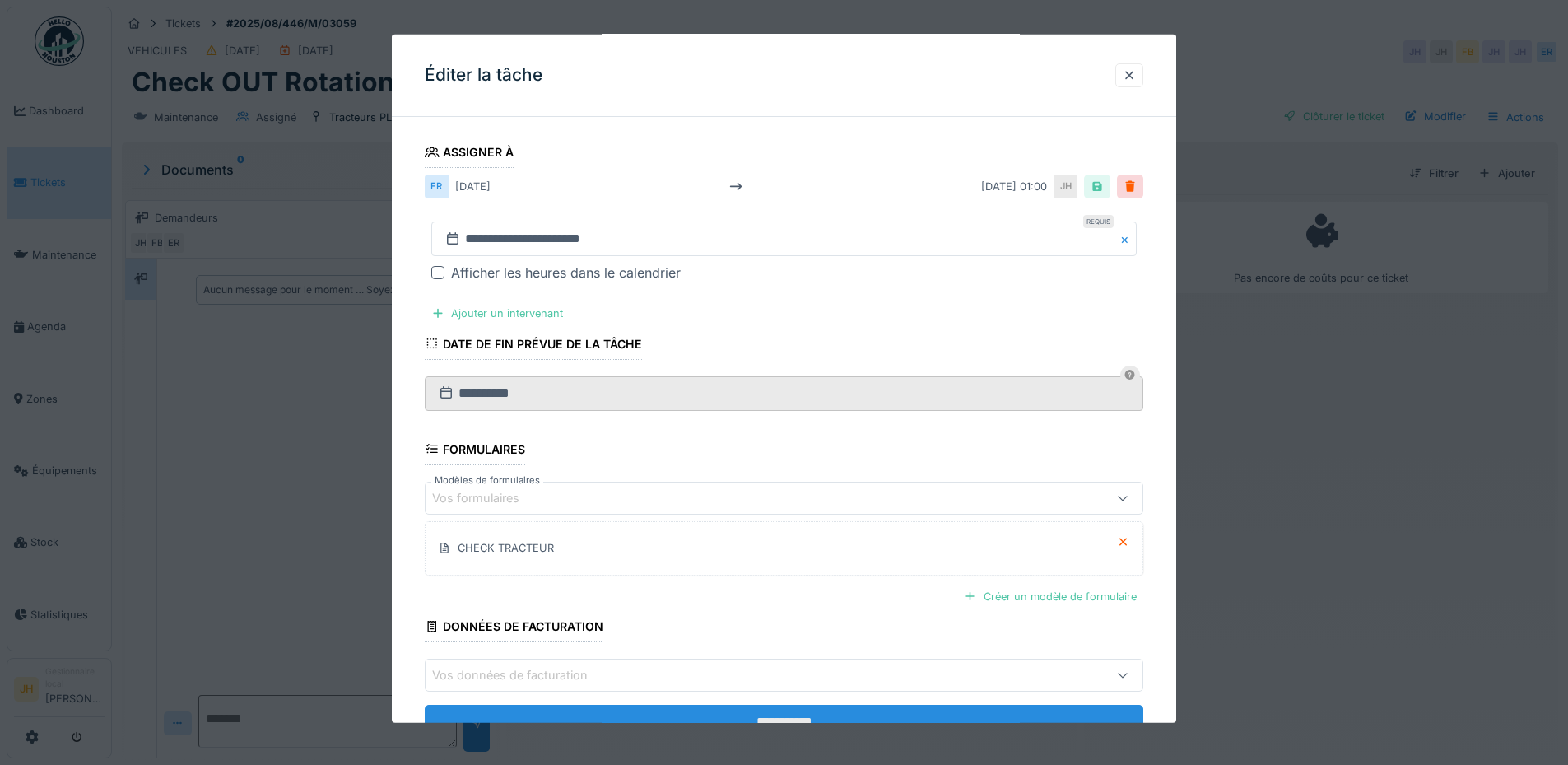
scroll to position [319, 0]
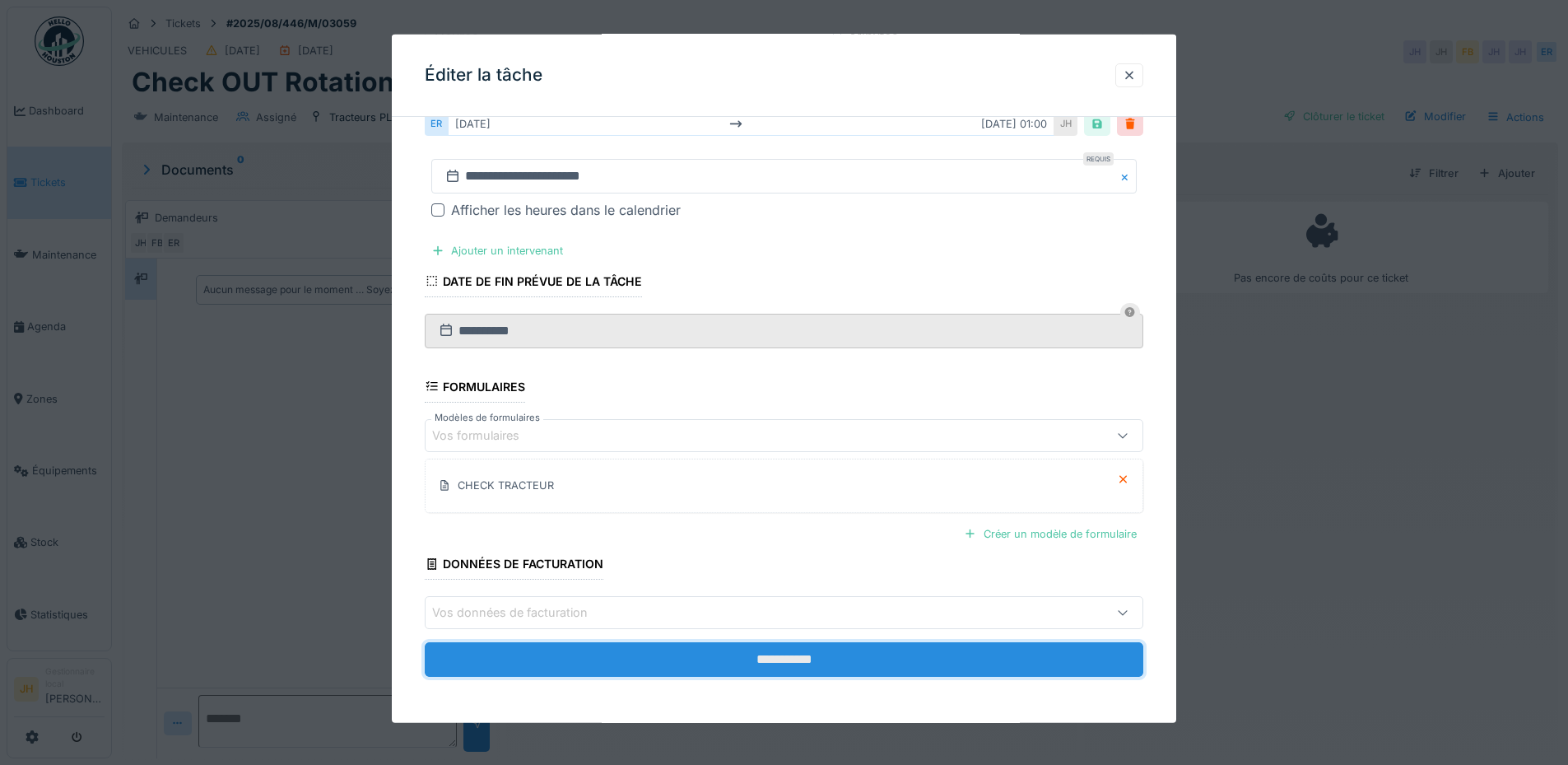
click at [832, 652] on input "**********" at bounding box center [784, 660] width 718 height 35
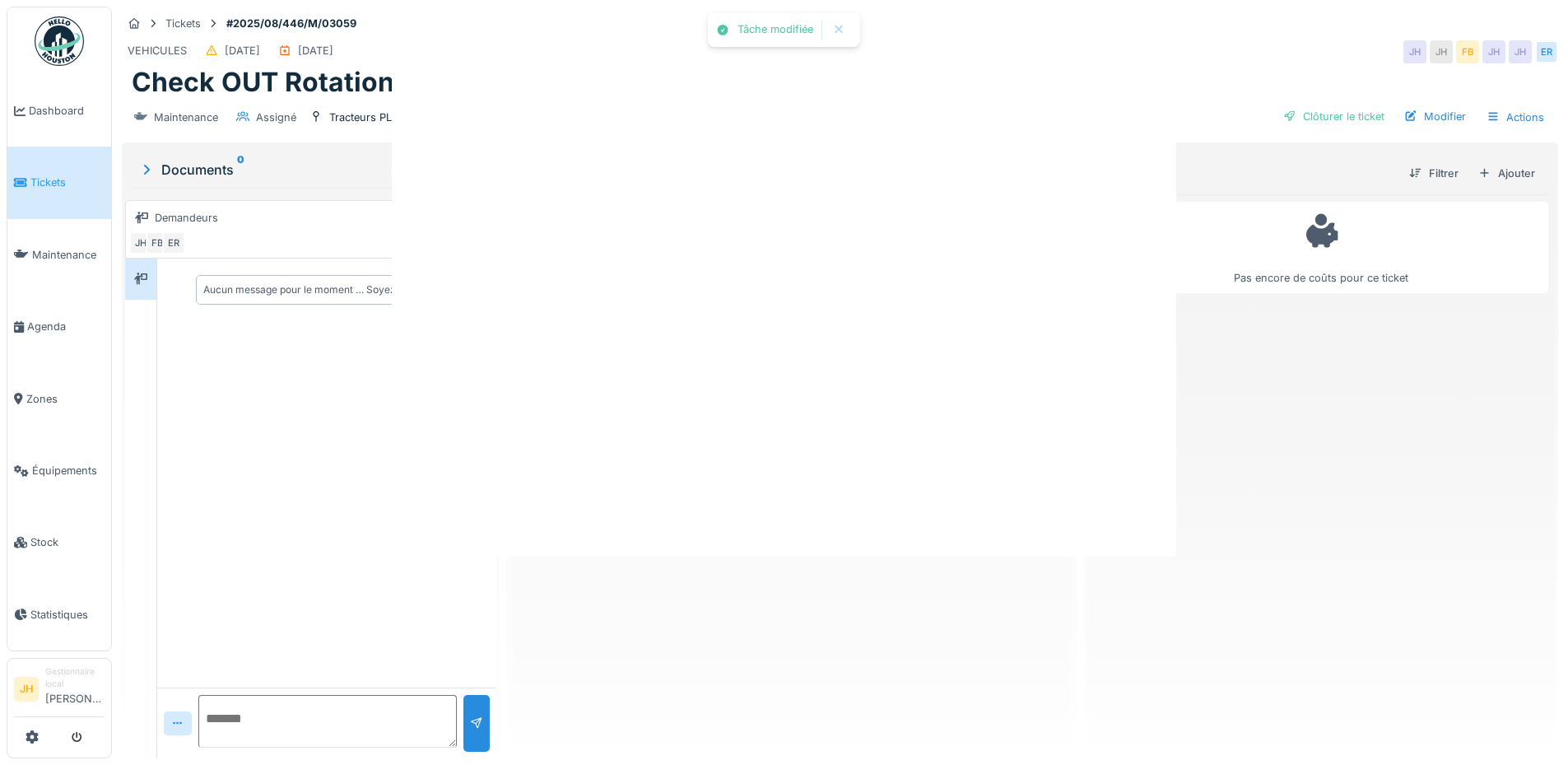
scroll to position [0, 0]
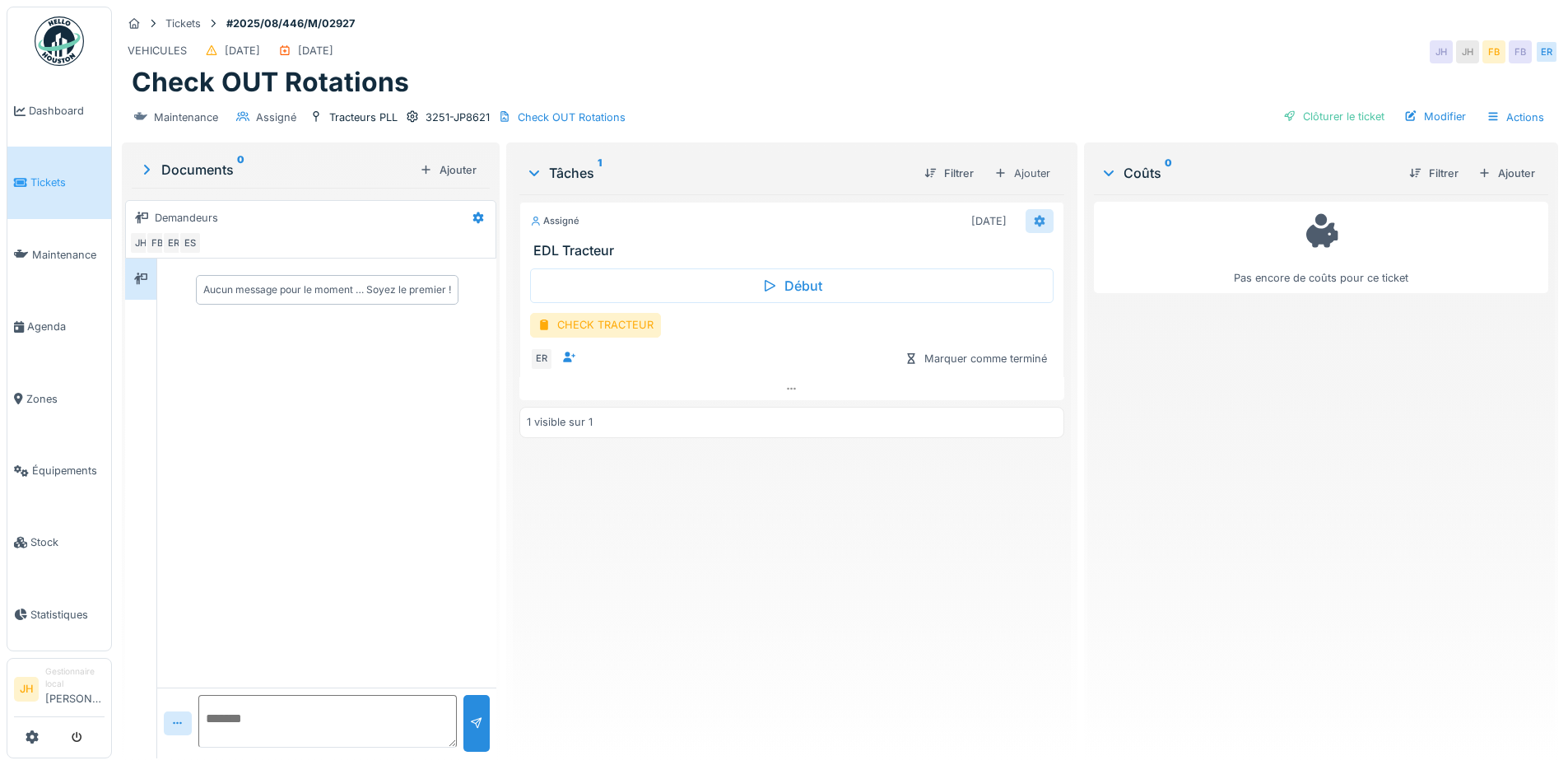
click at [1034, 222] on icon at bounding box center [1040, 221] width 13 height 11
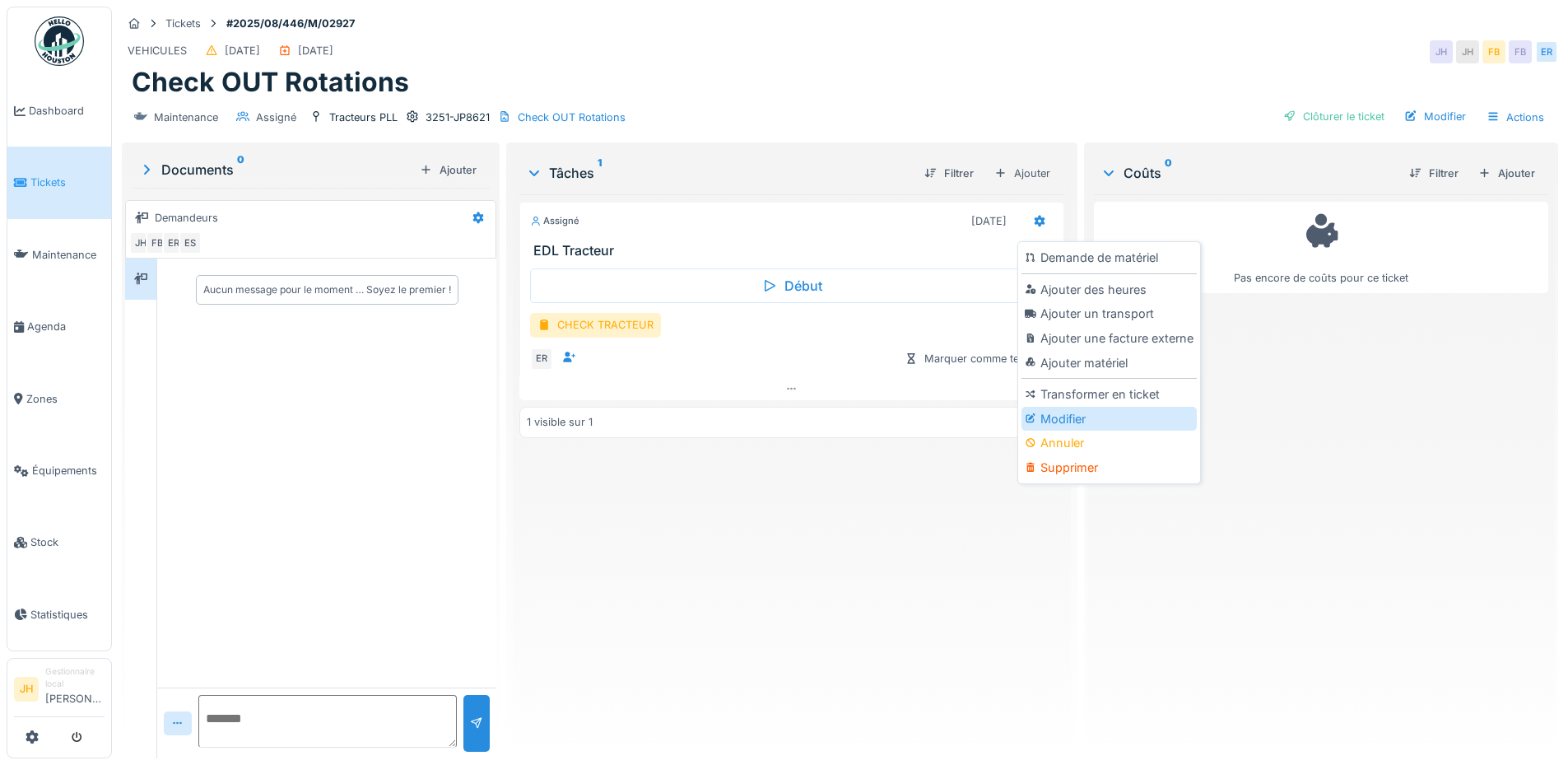
click at [1050, 419] on div "Modifier" at bounding box center [1109, 419] width 175 height 25
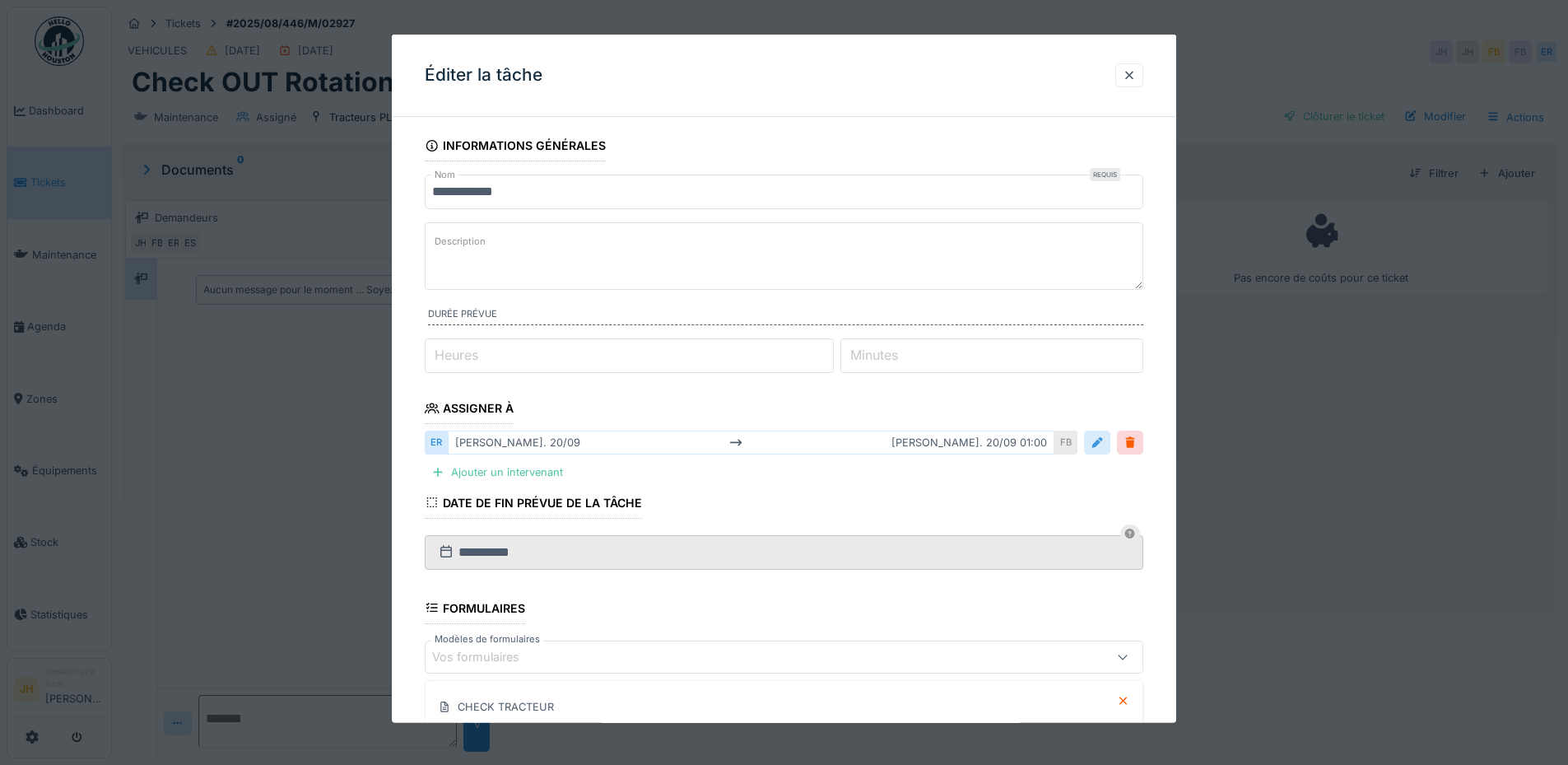
click at [1104, 447] on div at bounding box center [1097, 442] width 13 height 16
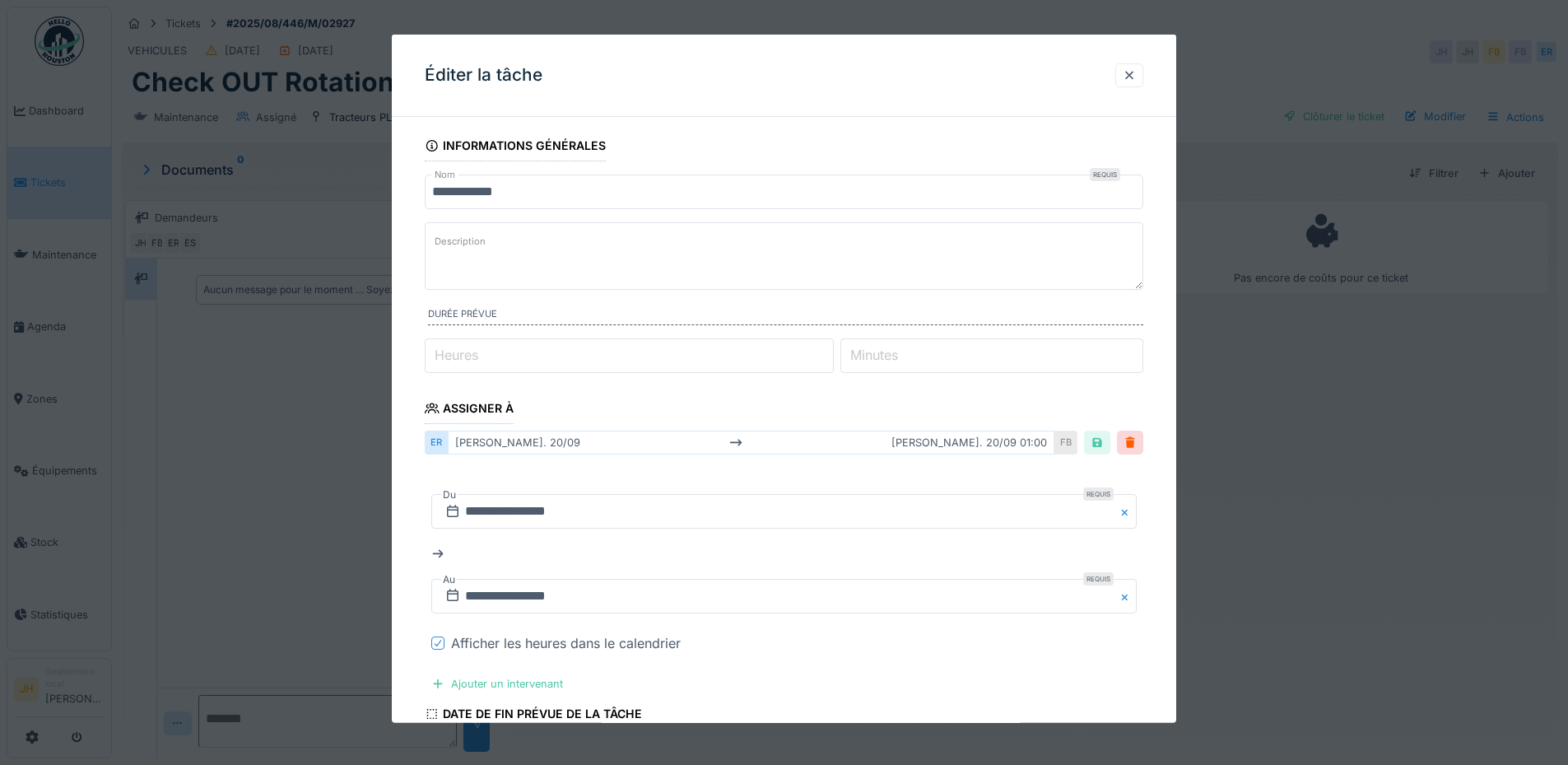
click at [436, 644] on icon at bounding box center [438, 642] width 10 height 8
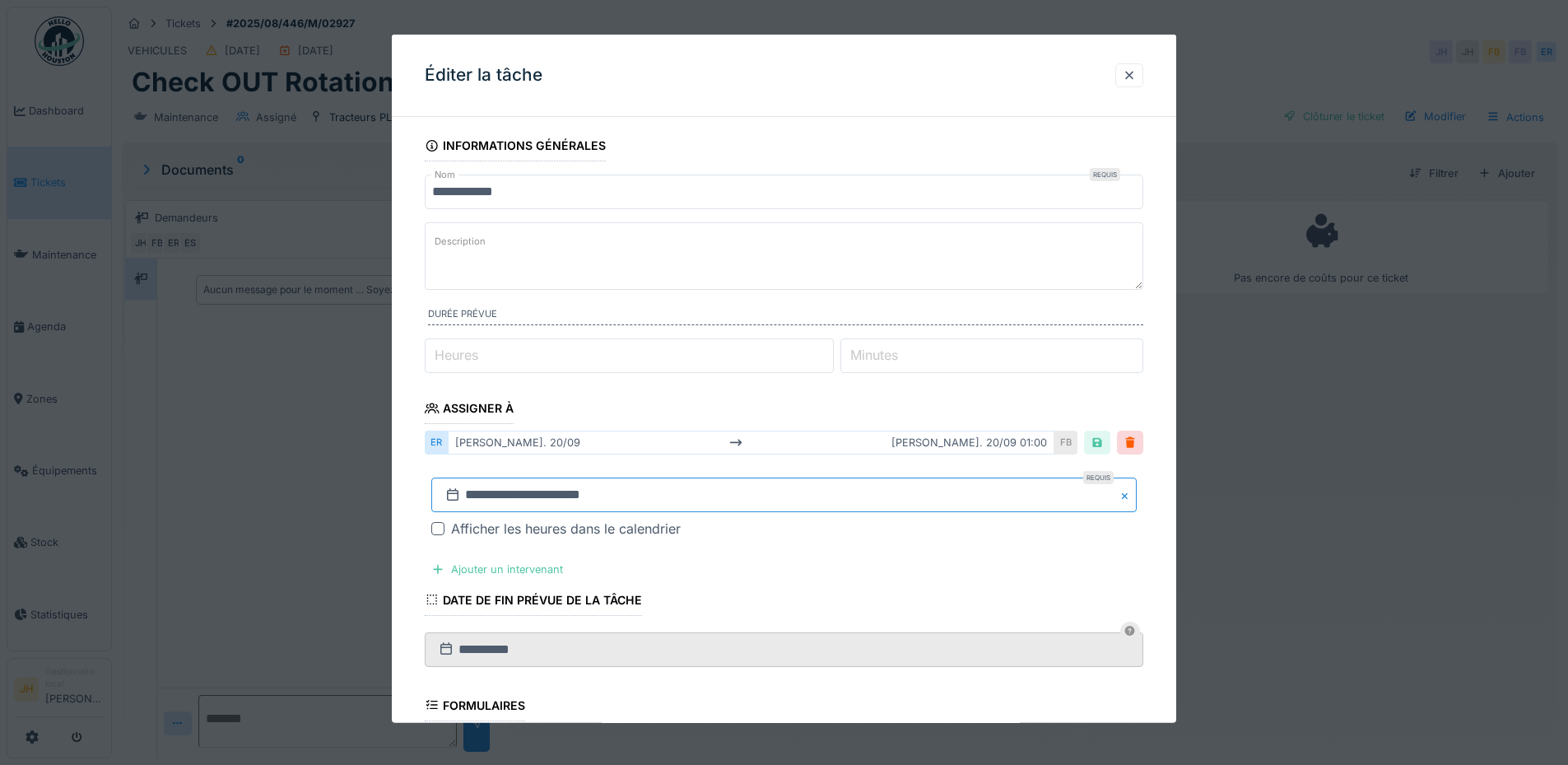
click at [524, 487] on input "**********" at bounding box center [784, 495] width 706 height 35
click at [870, 278] on span "Next Month" at bounding box center [870, 274] width 0 height 20
click at [870, 276] on span "Next Month" at bounding box center [870, 276] width 0 height 20
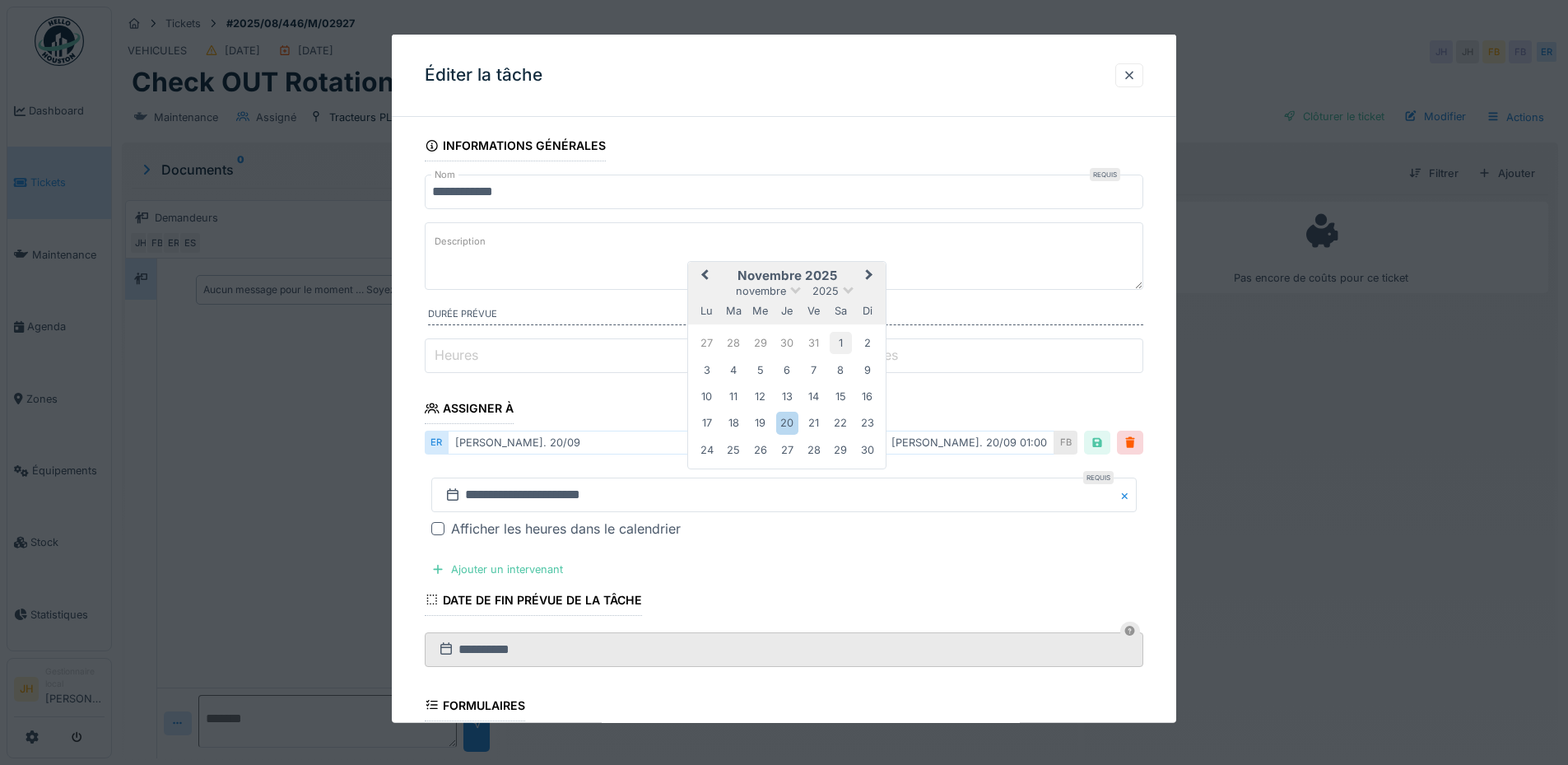
click at [846, 341] on div "1" at bounding box center [841, 343] width 22 height 22
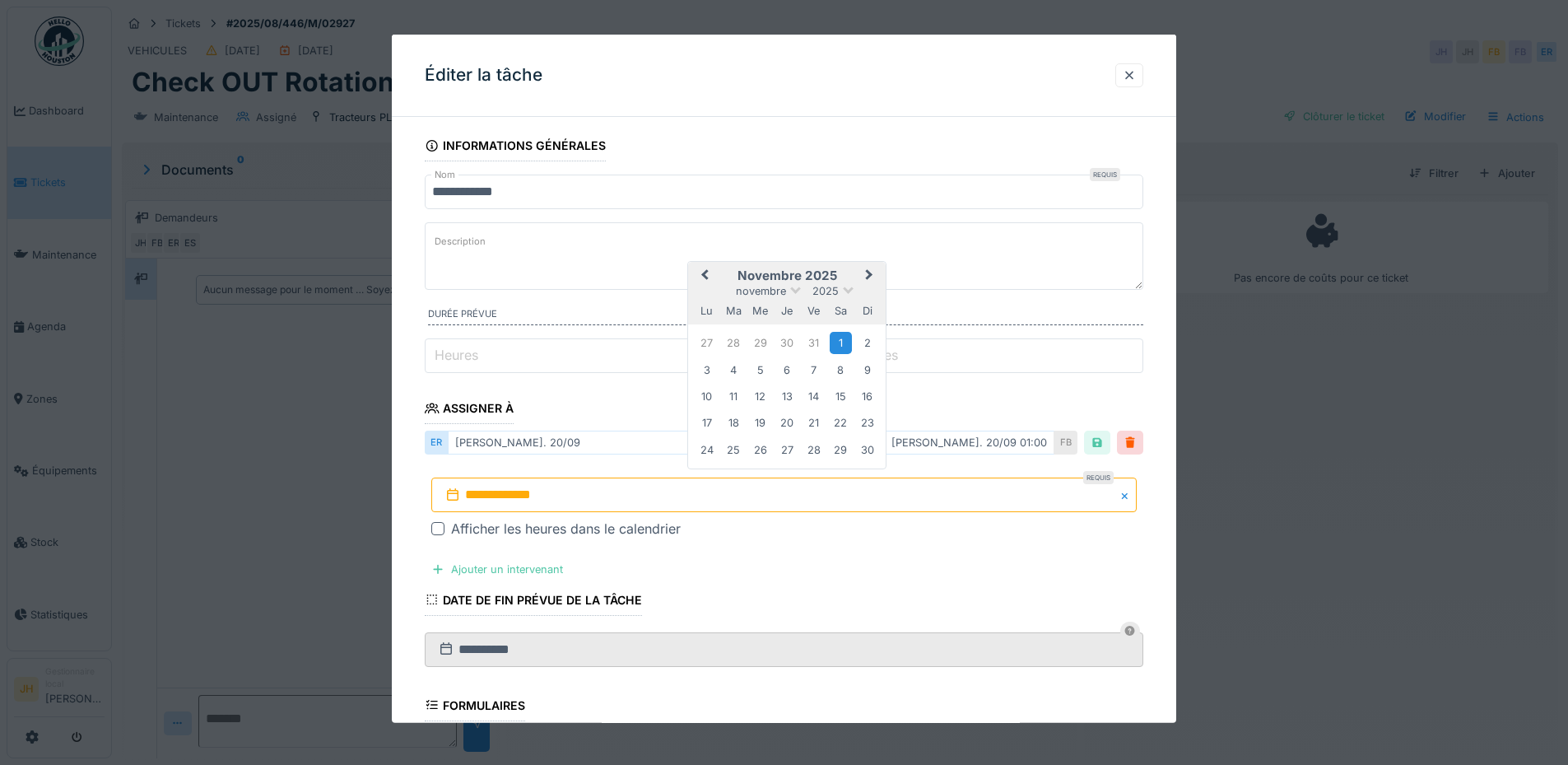
click at [846, 341] on div "1" at bounding box center [841, 343] width 22 height 22
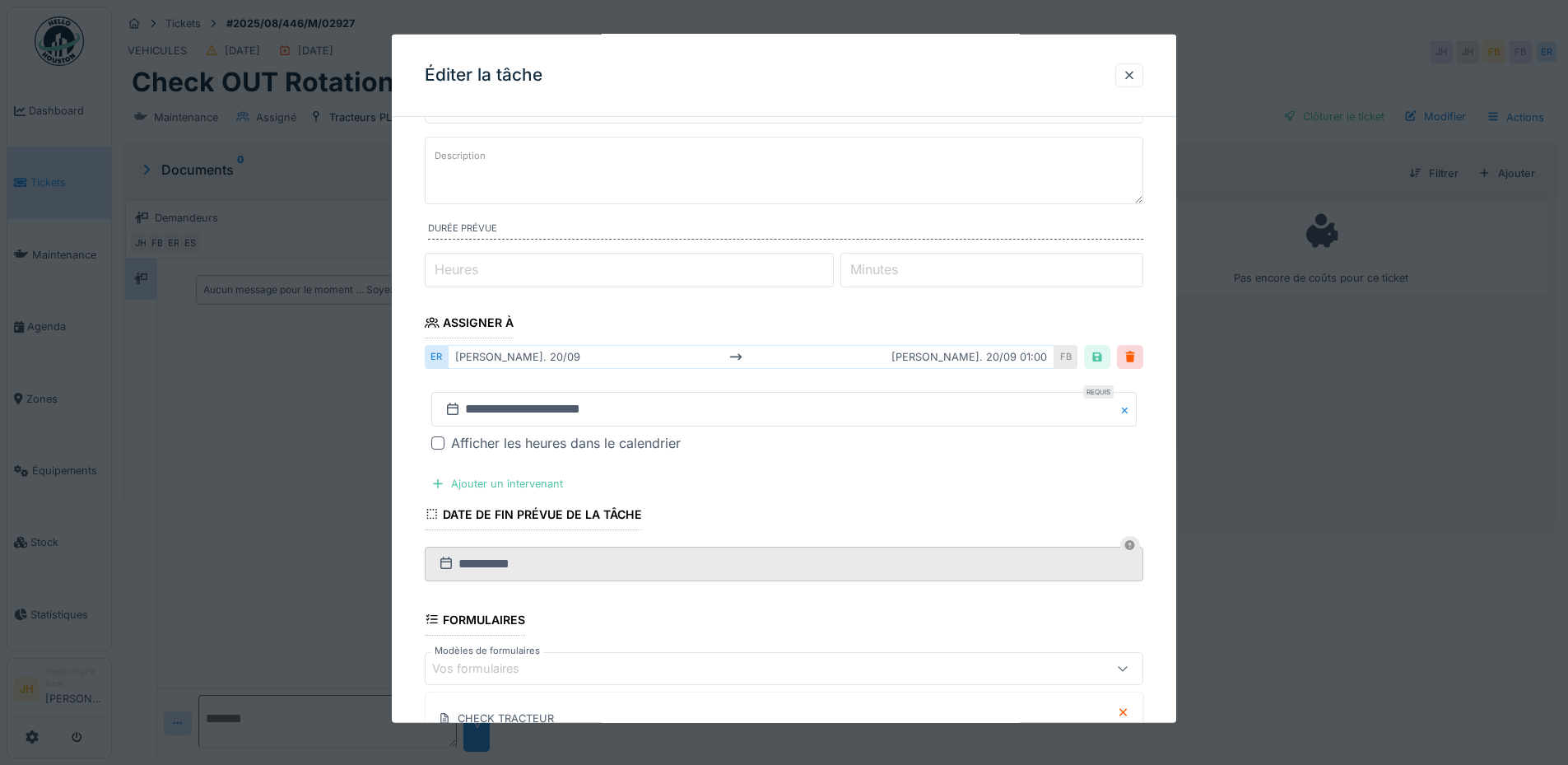
scroll to position [319, 0]
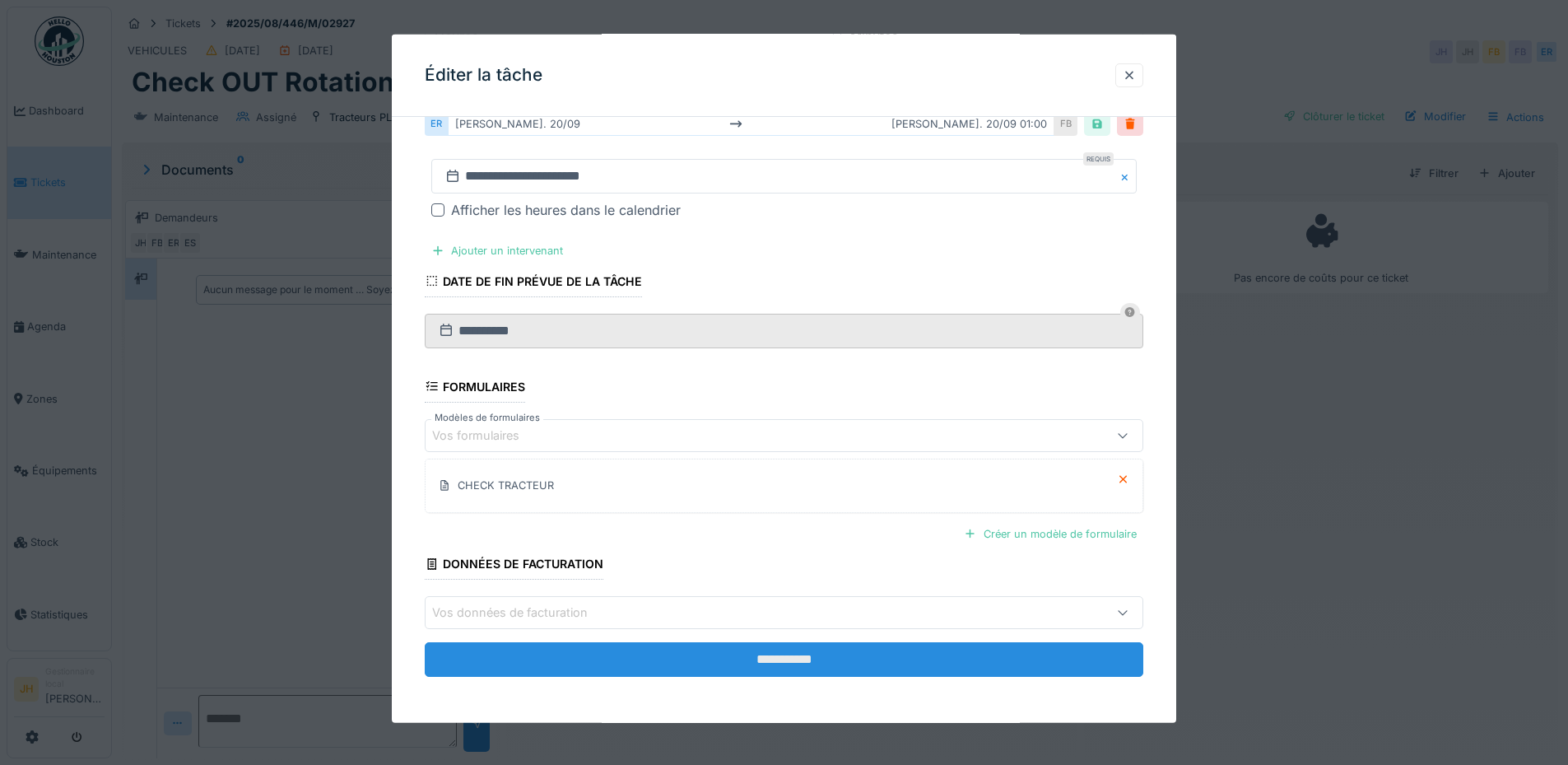
click at [854, 653] on input "**********" at bounding box center [784, 660] width 718 height 35
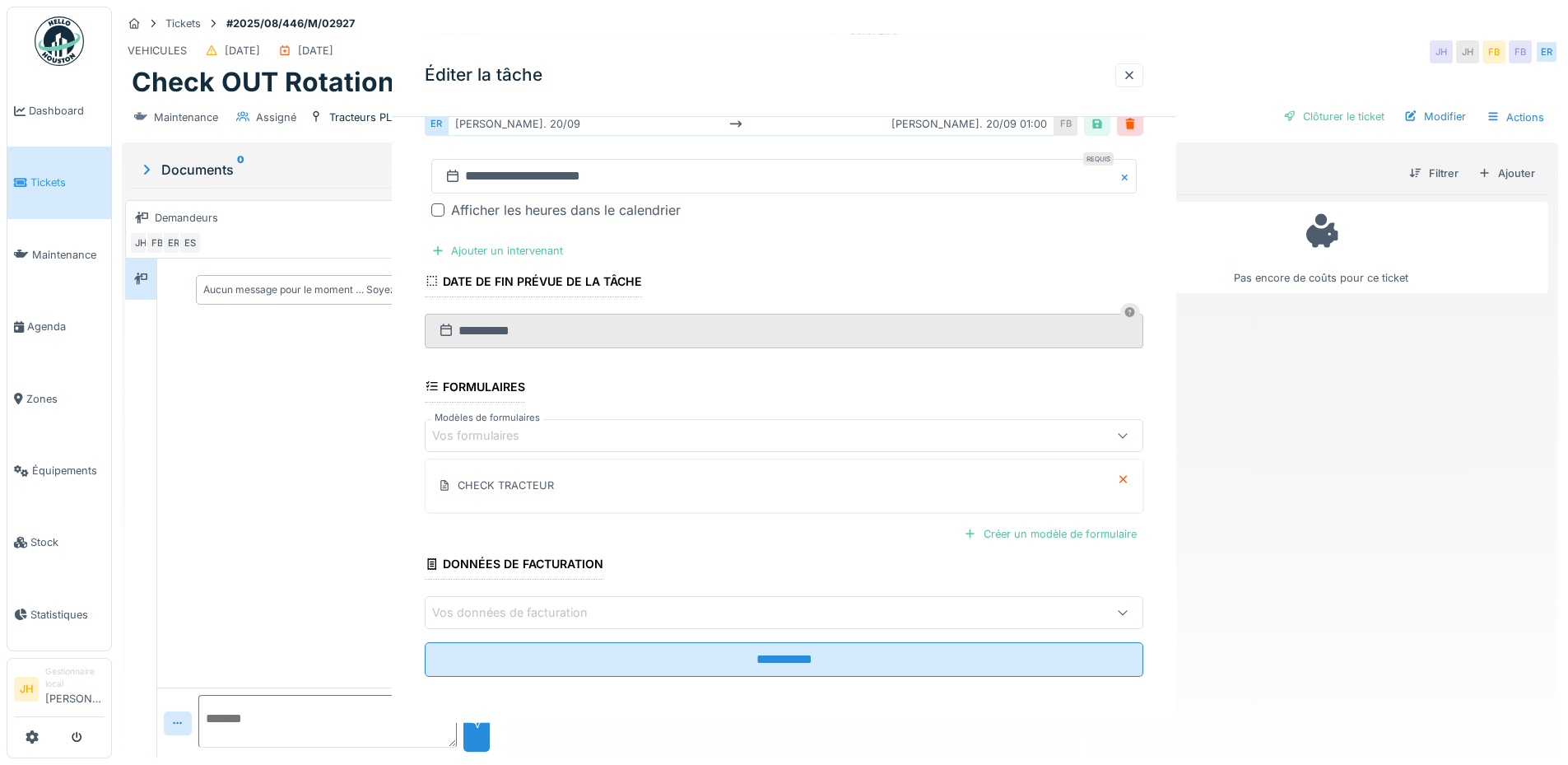
scroll to position [0, 0]
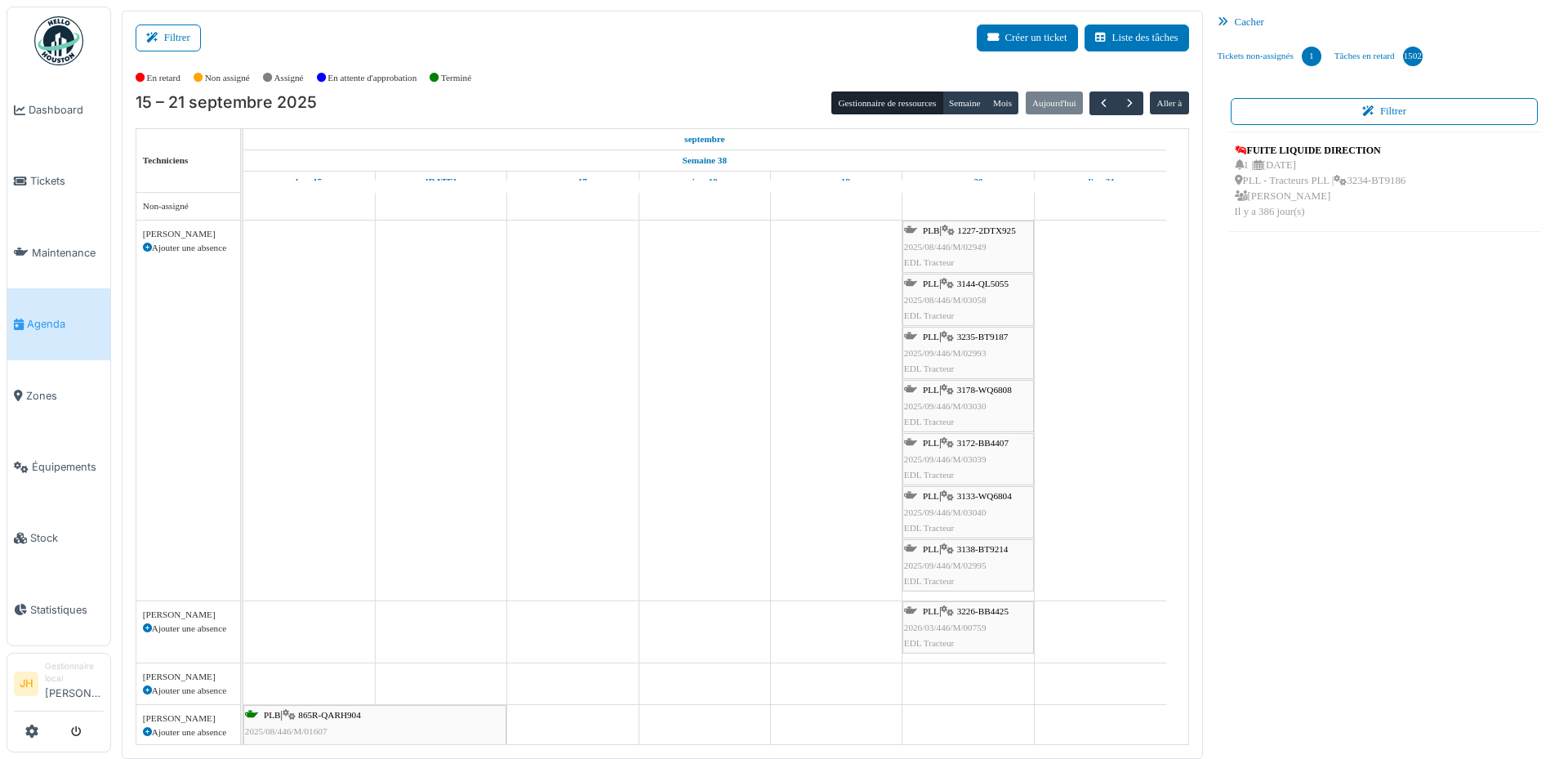
click at [980, 337] on span "3235-BT9187" at bounding box center [983, 336] width 52 height 10
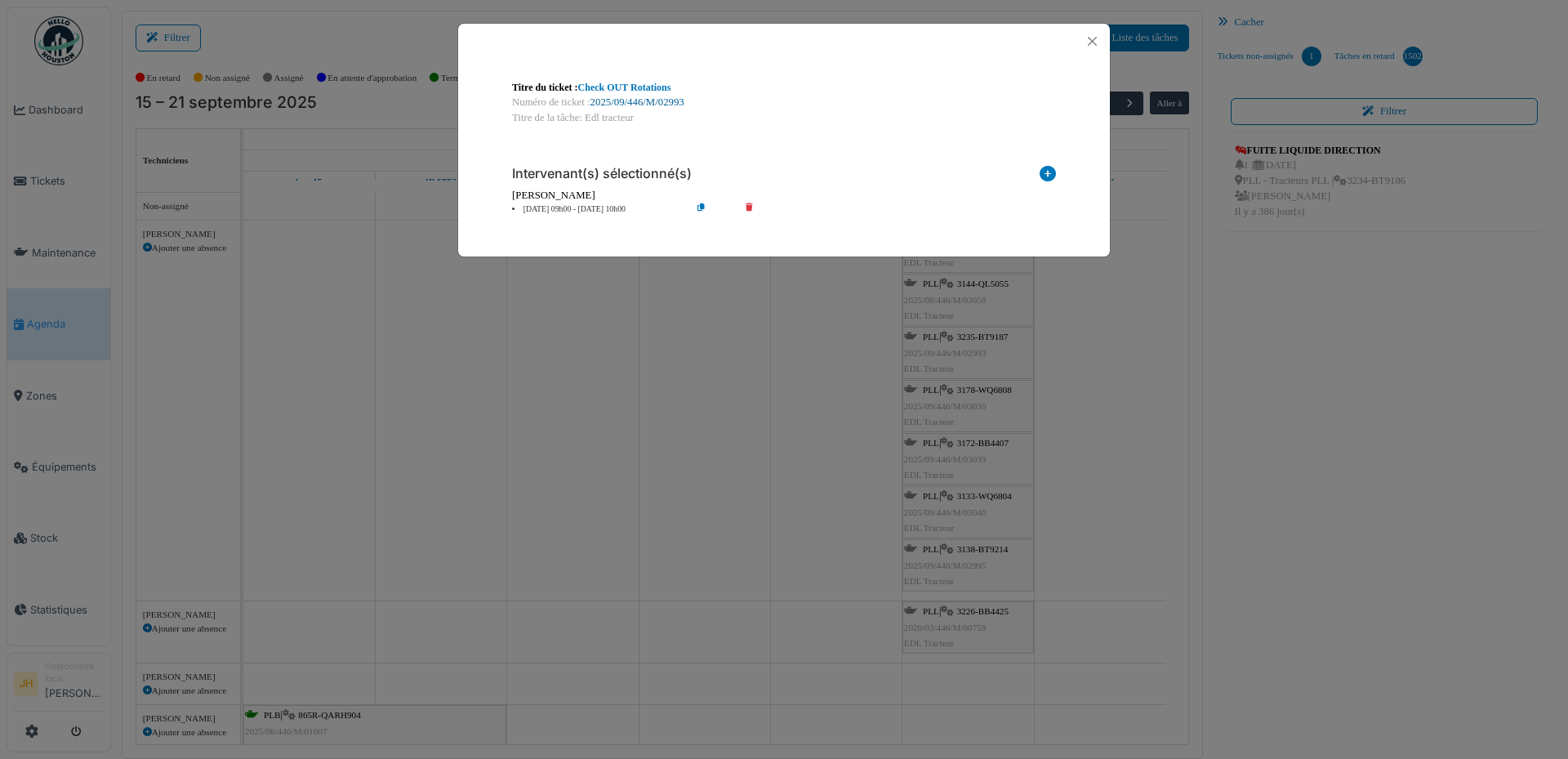
click at [670, 101] on link "2025/09/446/M/02993" at bounding box center [637, 102] width 94 height 12
click at [1089, 40] on button "Close" at bounding box center [1093, 41] width 22 height 22
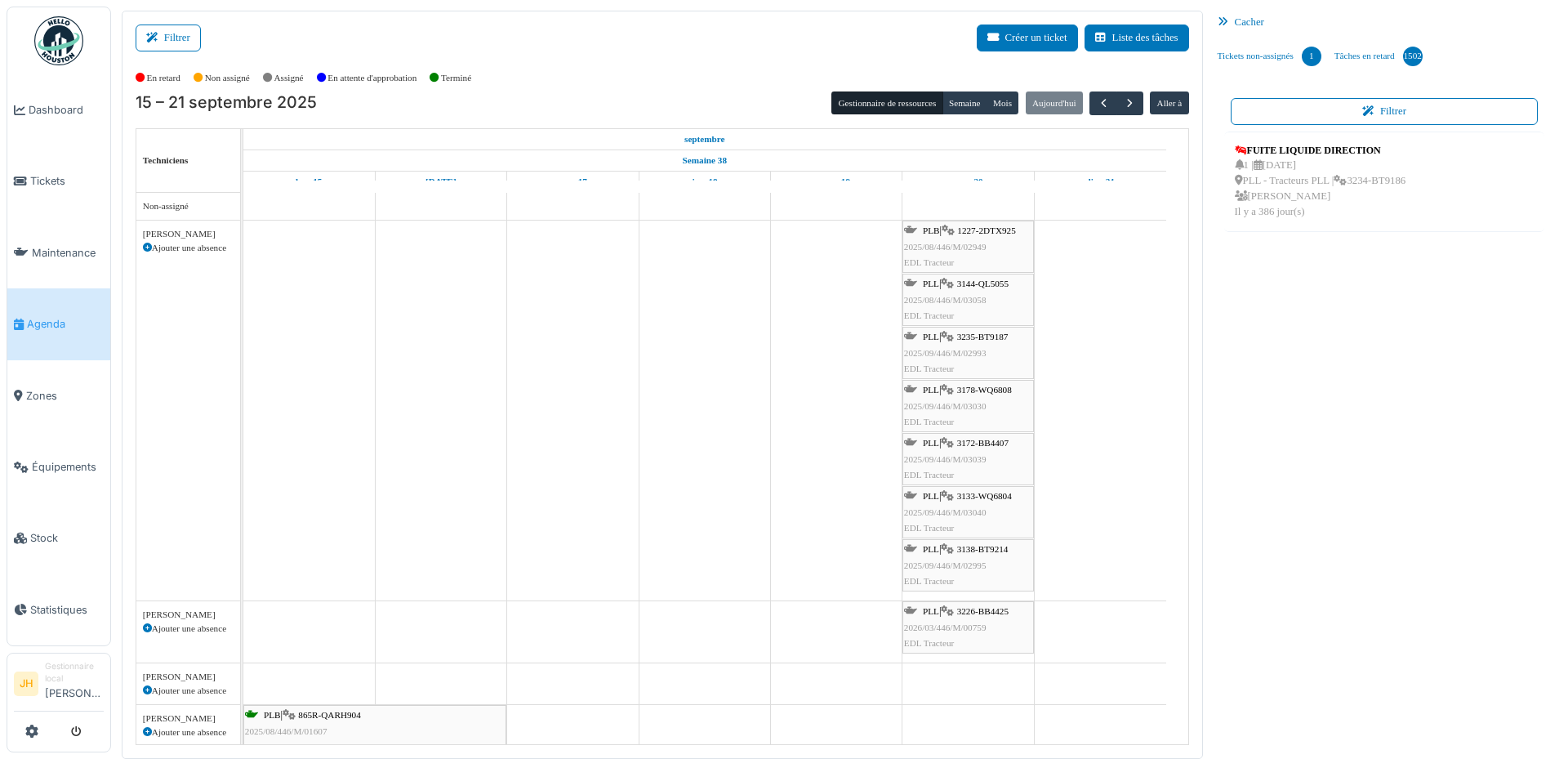
click at [62, 327] on link "Agenda" at bounding box center [58, 324] width 103 height 71
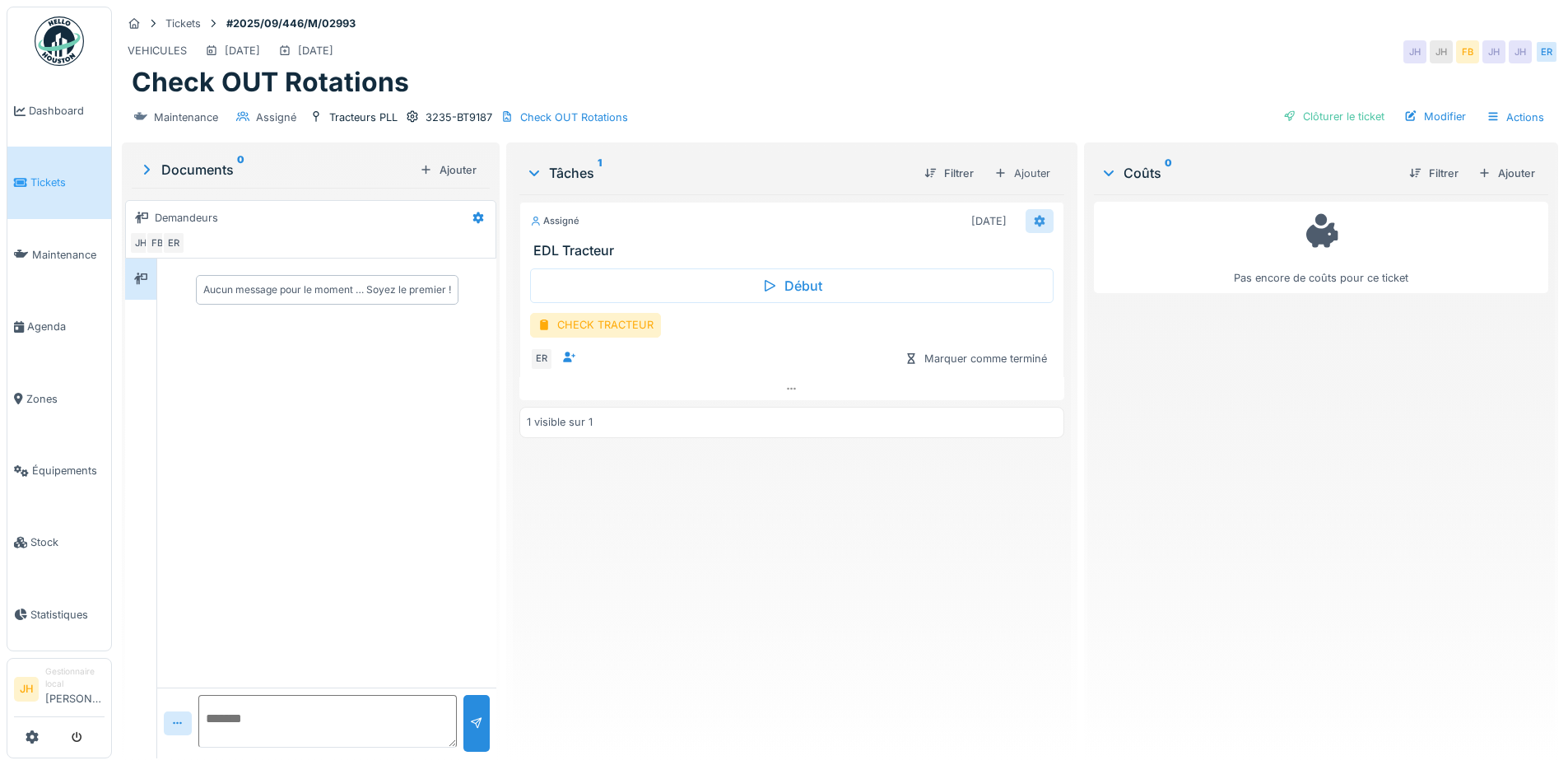
click at [1034, 227] on div at bounding box center [1040, 221] width 13 height 16
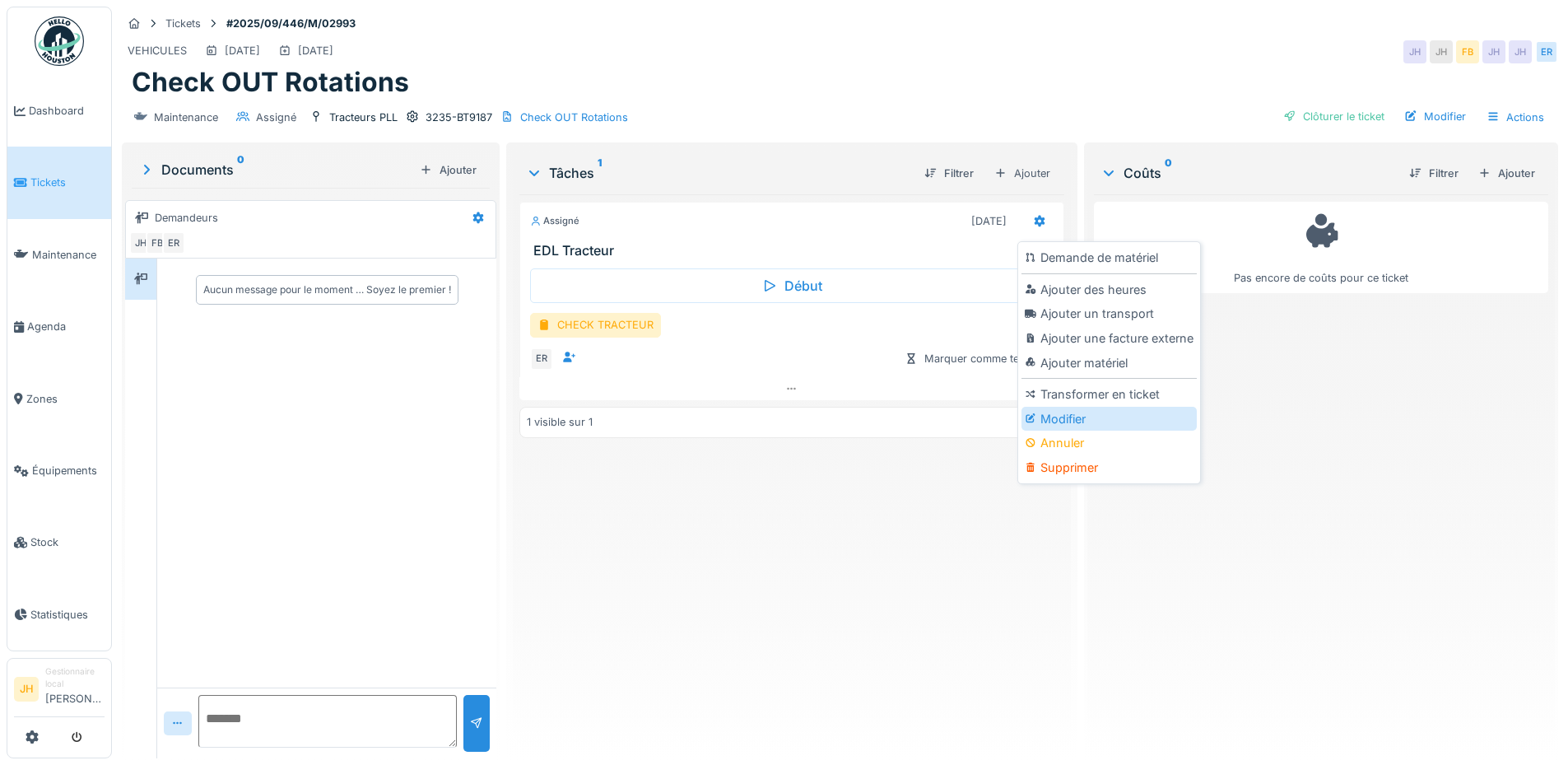
click at [1098, 418] on div "Modifier" at bounding box center [1109, 419] width 175 height 25
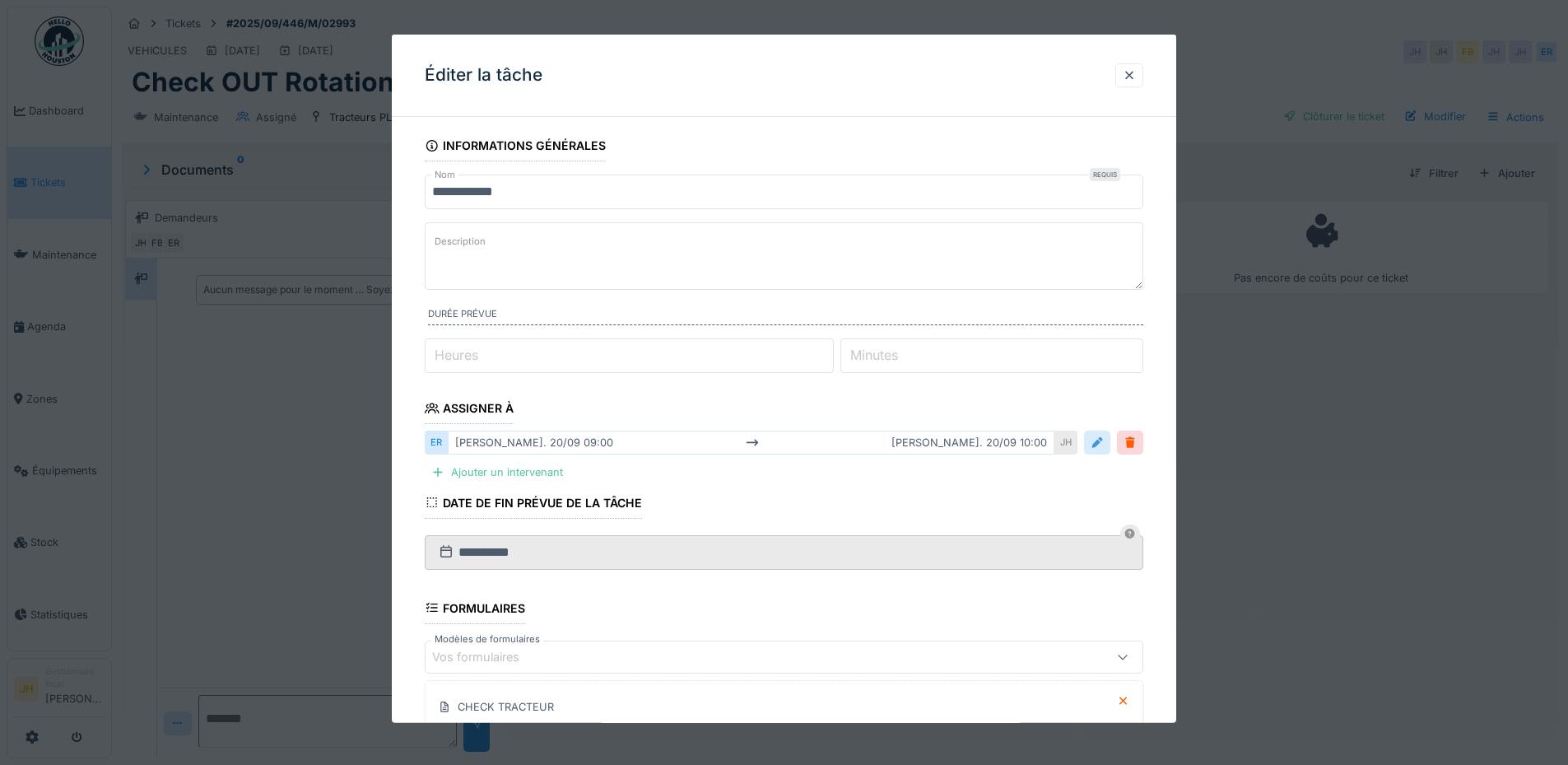
click at [1104, 443] on div at bounding box center [1097, 442] width 13 height 16
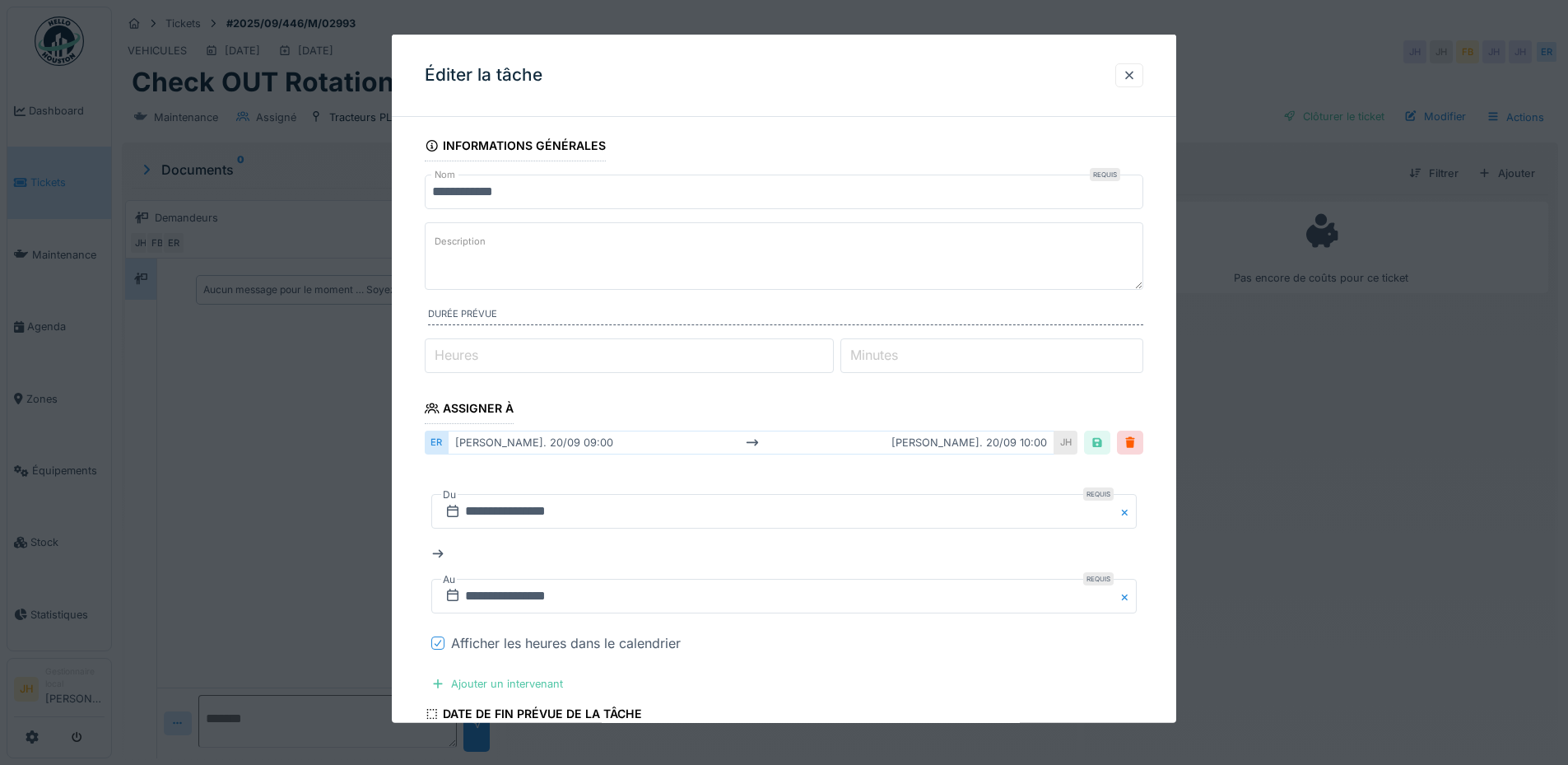
click at [435, 643] on icon at bounding box center [438, 642] width 10 height 8
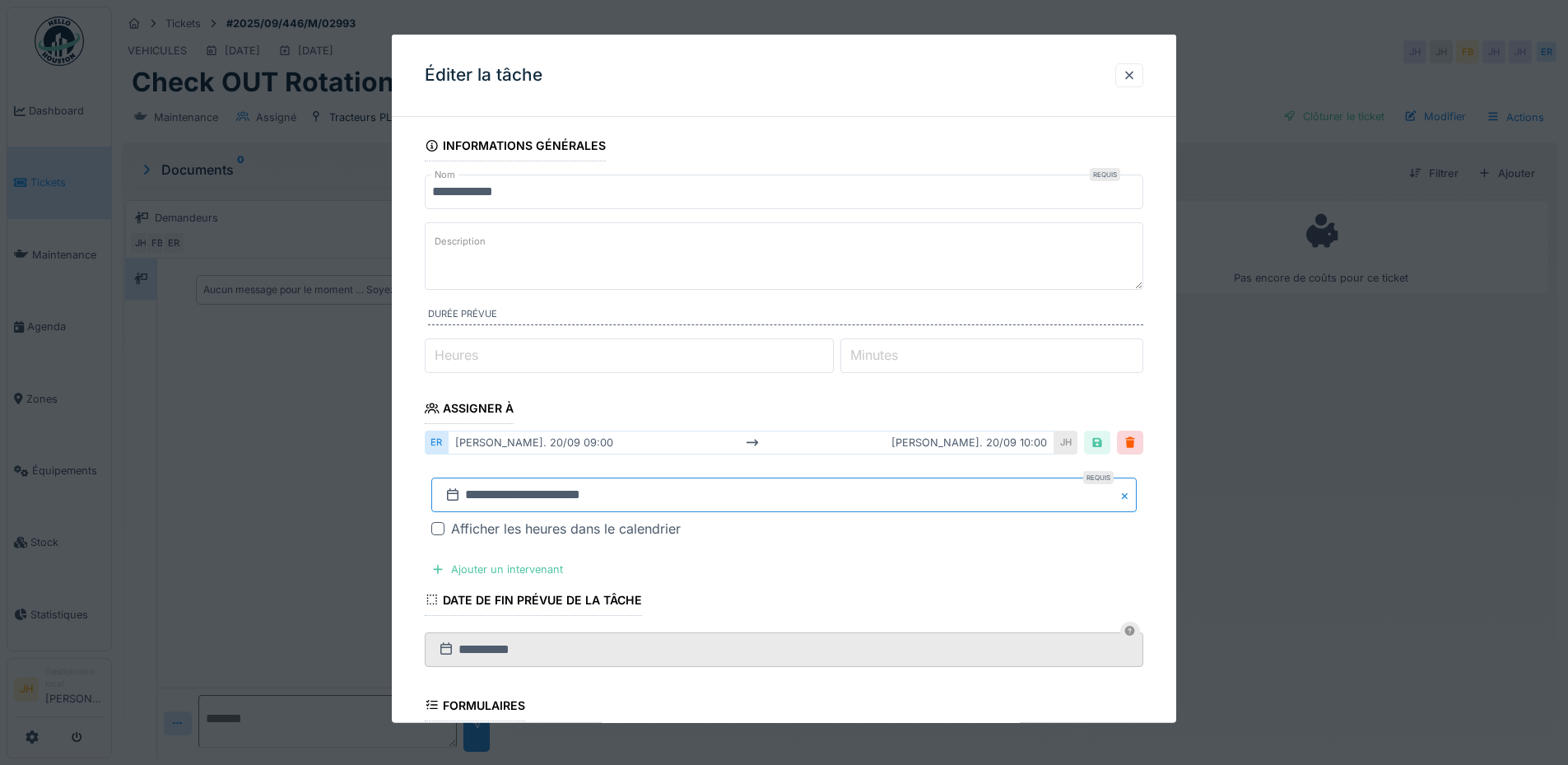
click at [592, 498] on input "**********" at bounding box center [784, 495] width 706 height 35
click at [870, 273] on span "Next Month" at bounding box center [870, 274] width 0 height 20
click at [870, 274] on span "Next Month" at bounding box center [870, 276] width 0 height 20
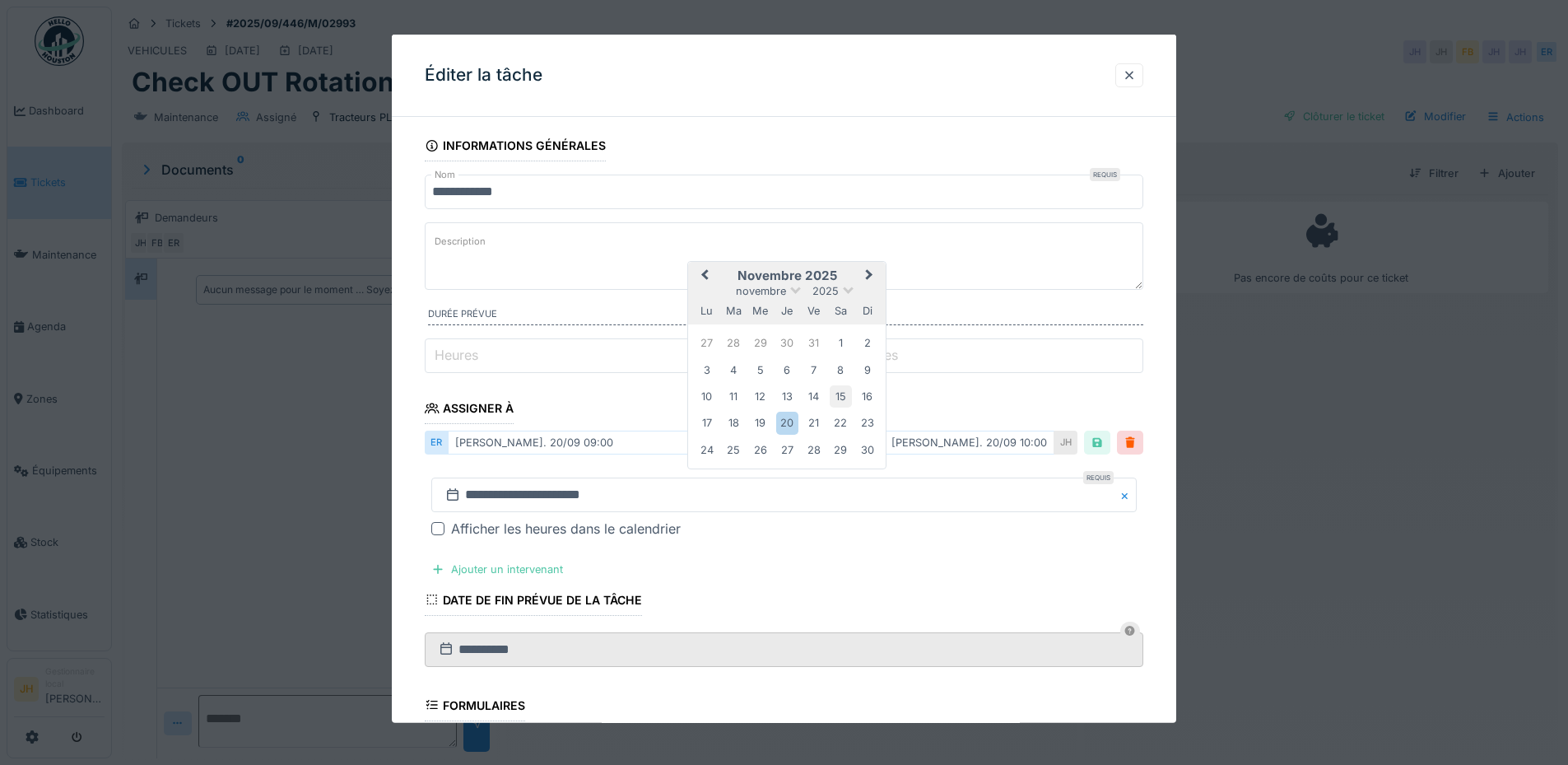
click at [842, 400] on div "15" at bounding box center [841, 396] width 22 height 22
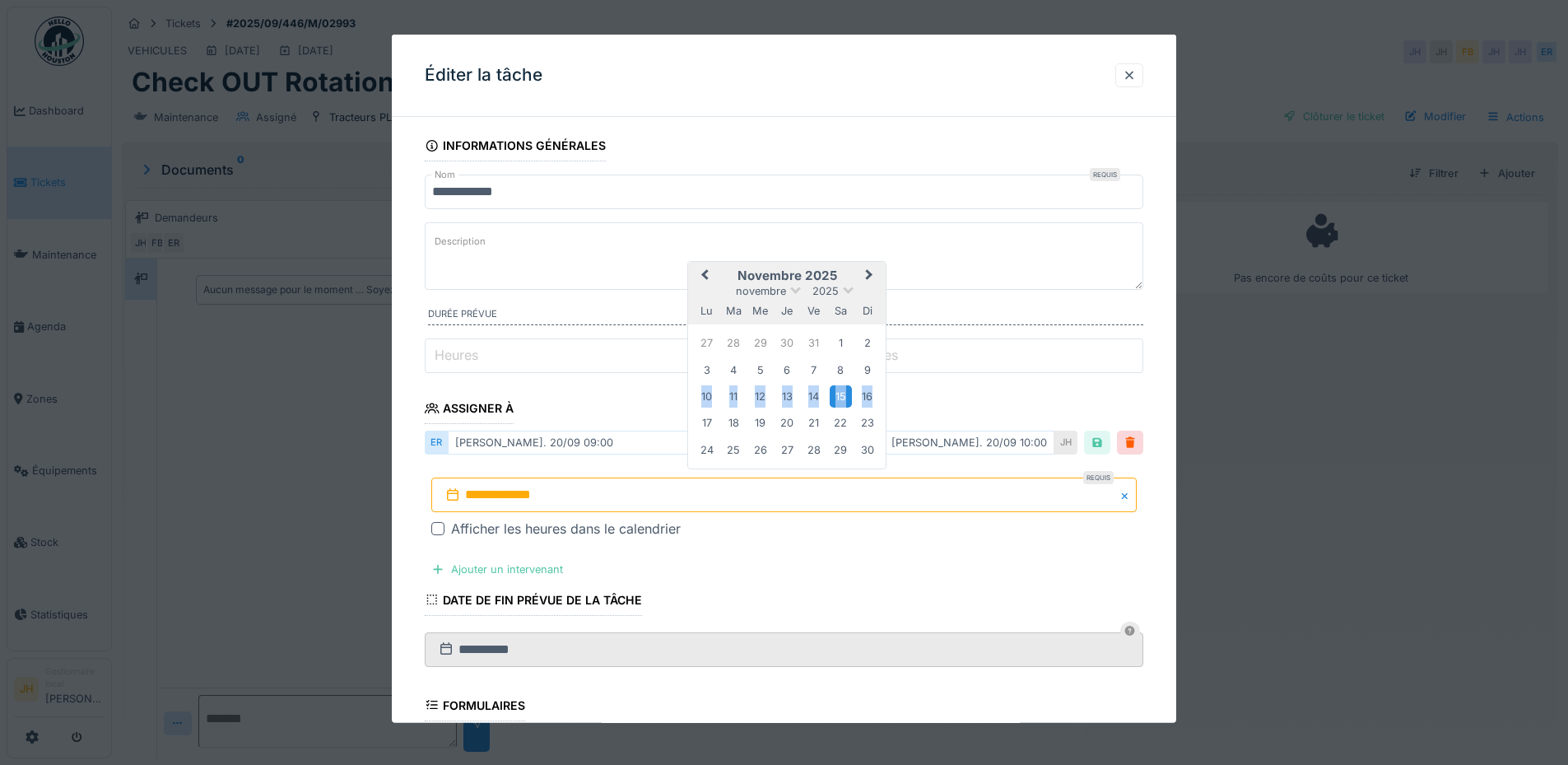
click at [842, 400] on div "15" at bounding box center [841, 396] width 22 height 22
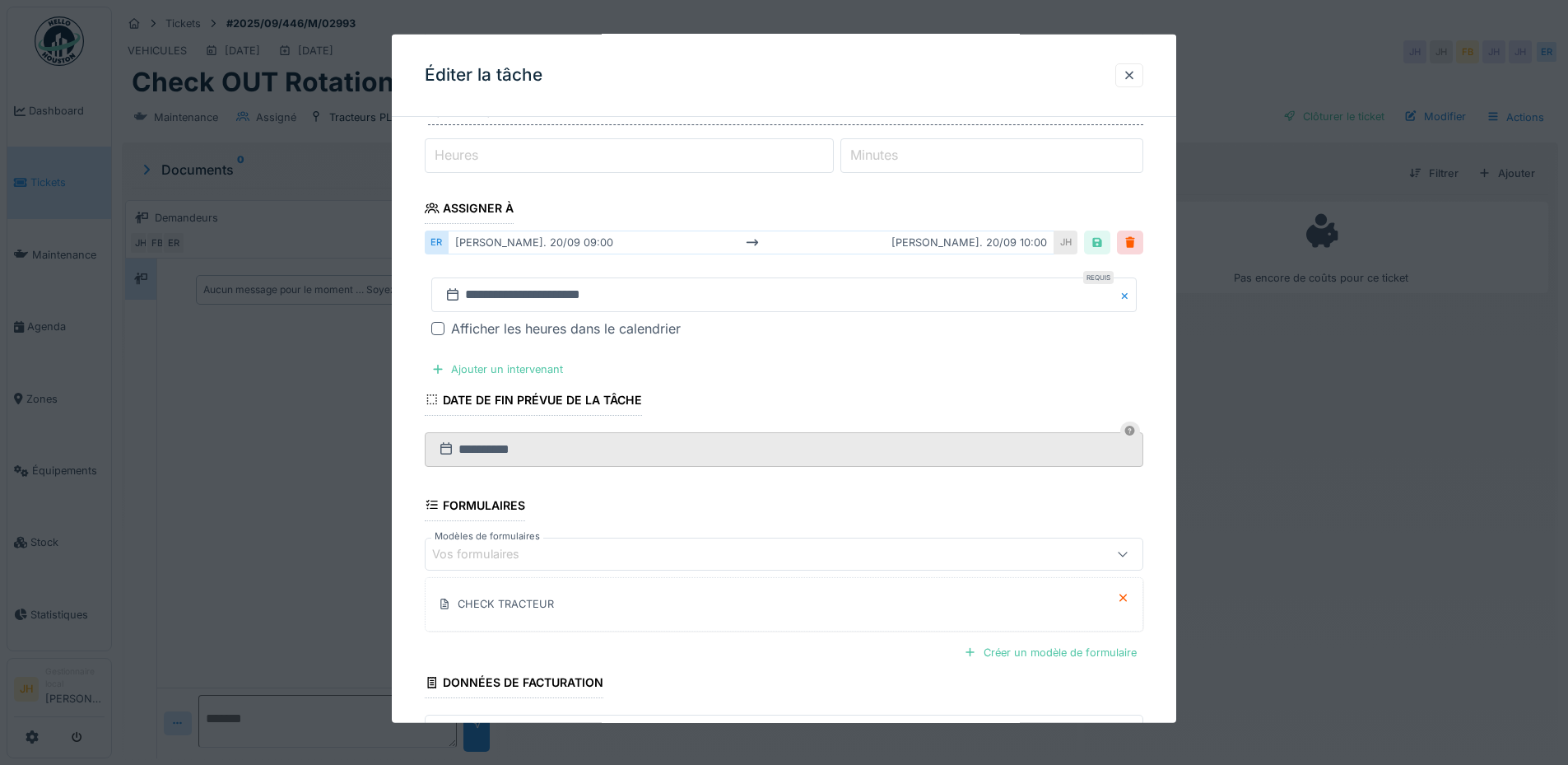
scroll to position [319, 0]
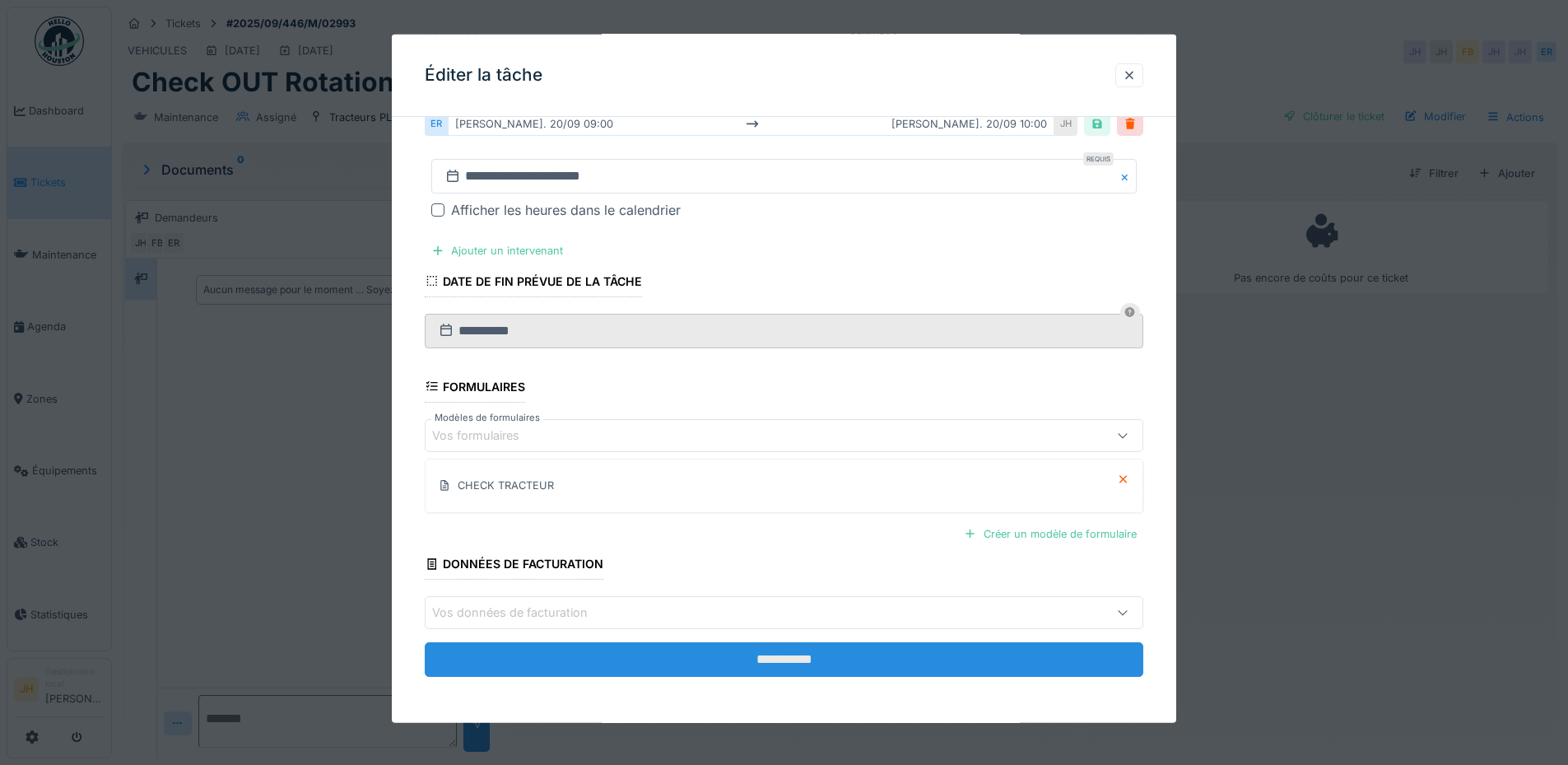
click at [766, 666] on input "**********" at bounding box center [784, 660] width 718 height 35
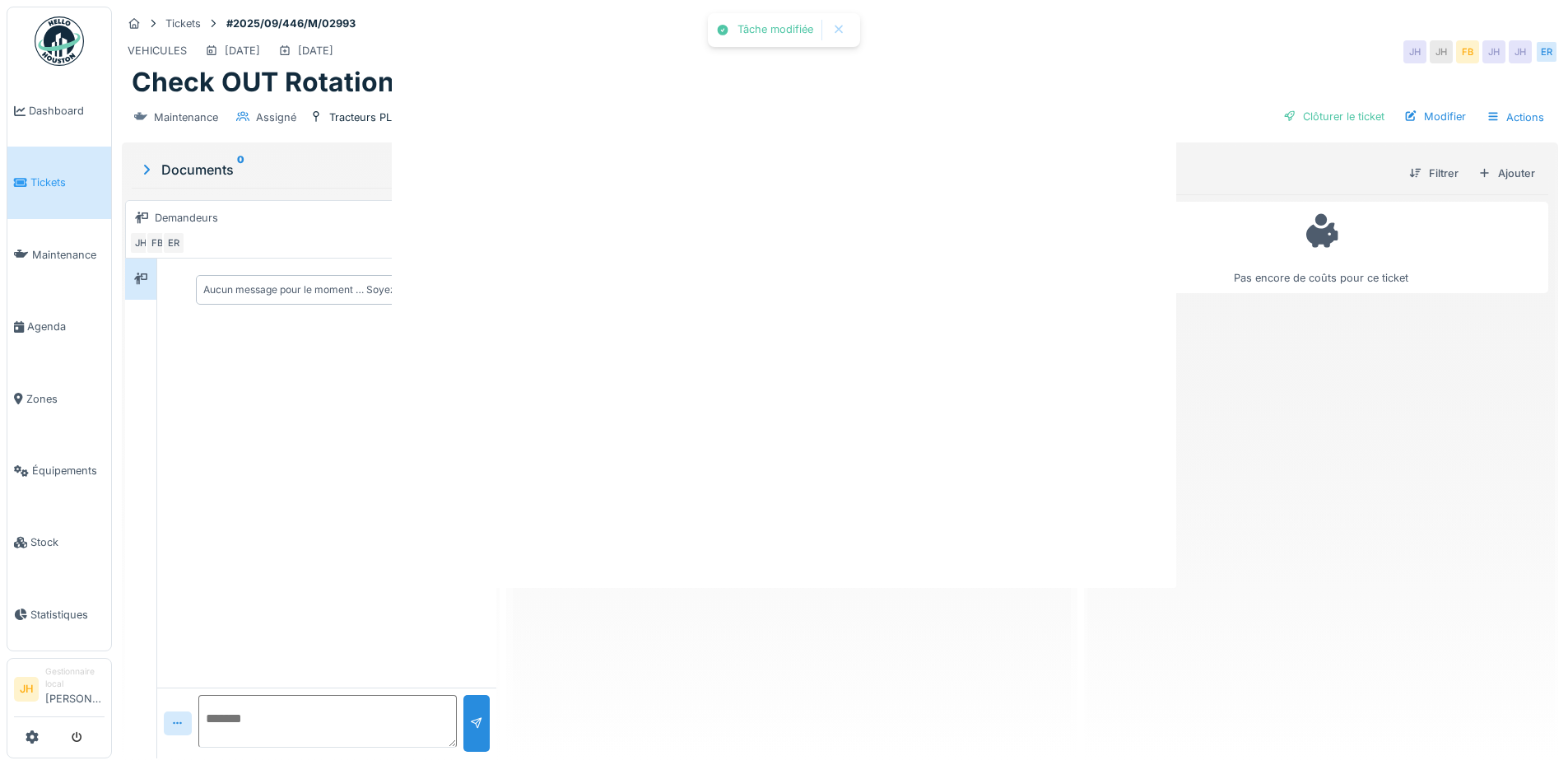
scroll to position [0, 0]
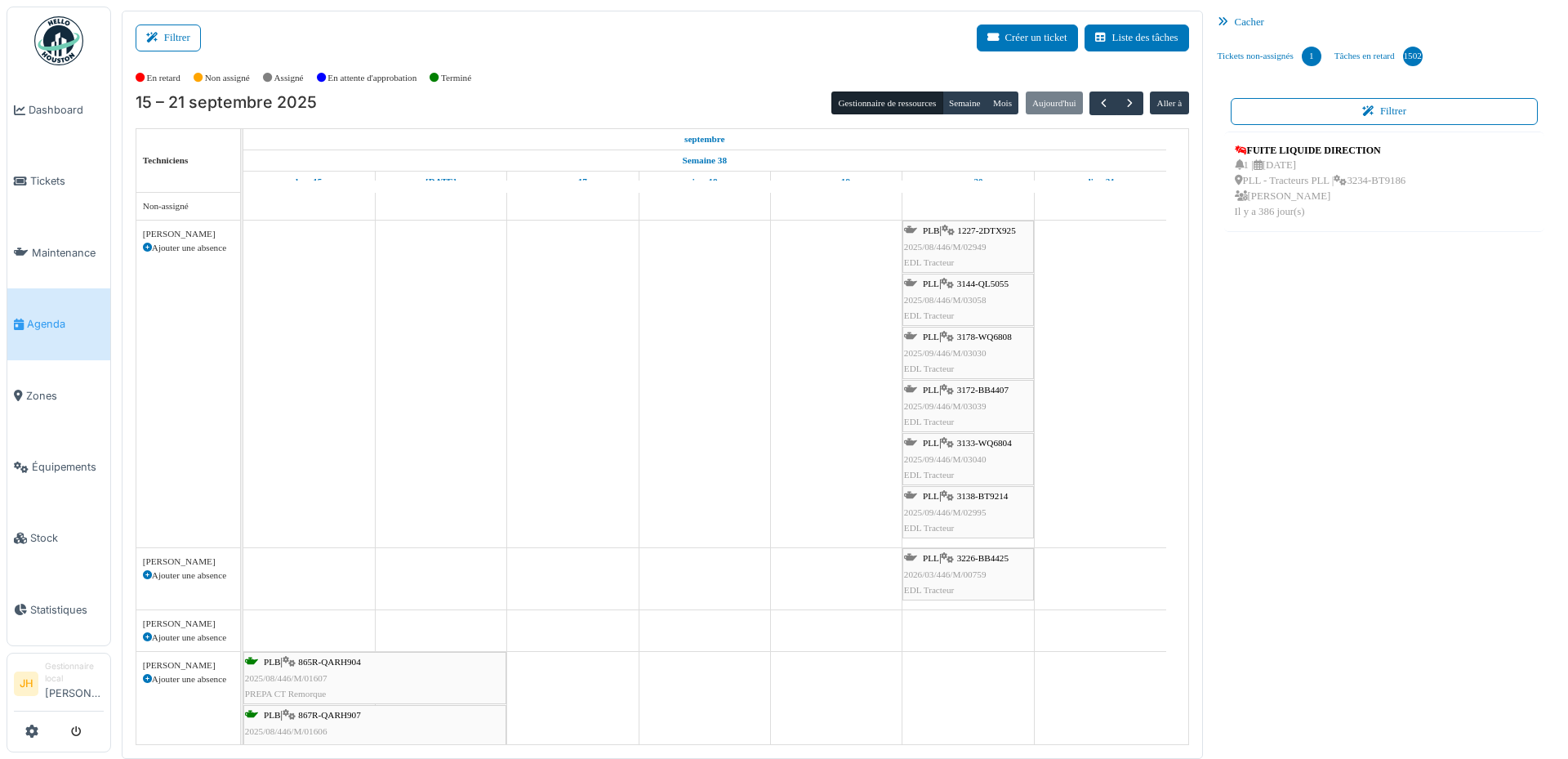
click at [1009, 338] on span "3178-WQ6808" at bounding box center [984, 336] width 55 height 10
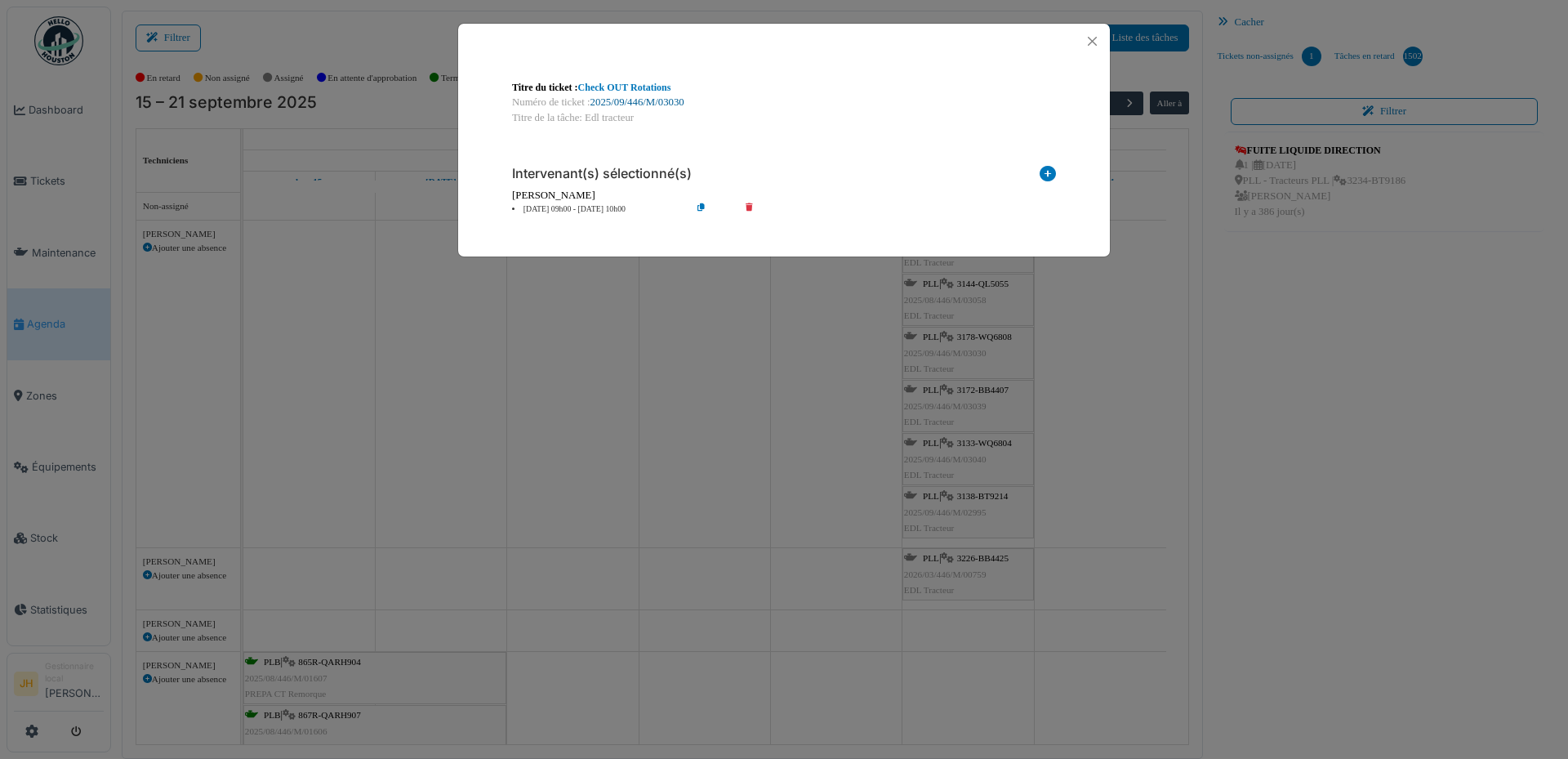
click at [679, 106] on link "2025/09/446/M/03030" at bounding box center [637, 102] width 94 height 12
click at [1090, 42] on button "Close" at bounding box center [1093, 41] width 22 height 22
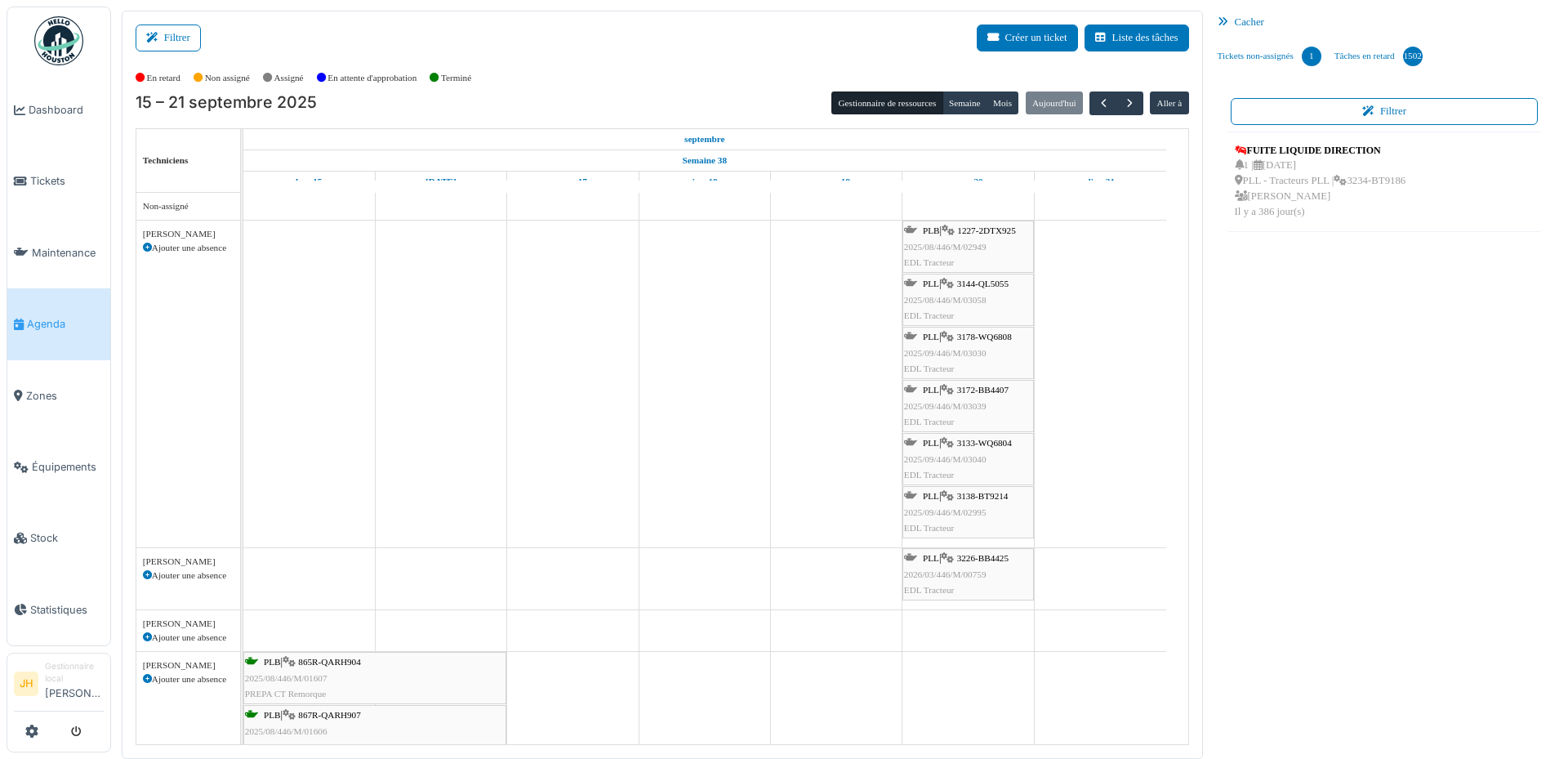
click at [980, 393] on span "3172-BB4407" at bounding box center [983, 389] width 52 height 10
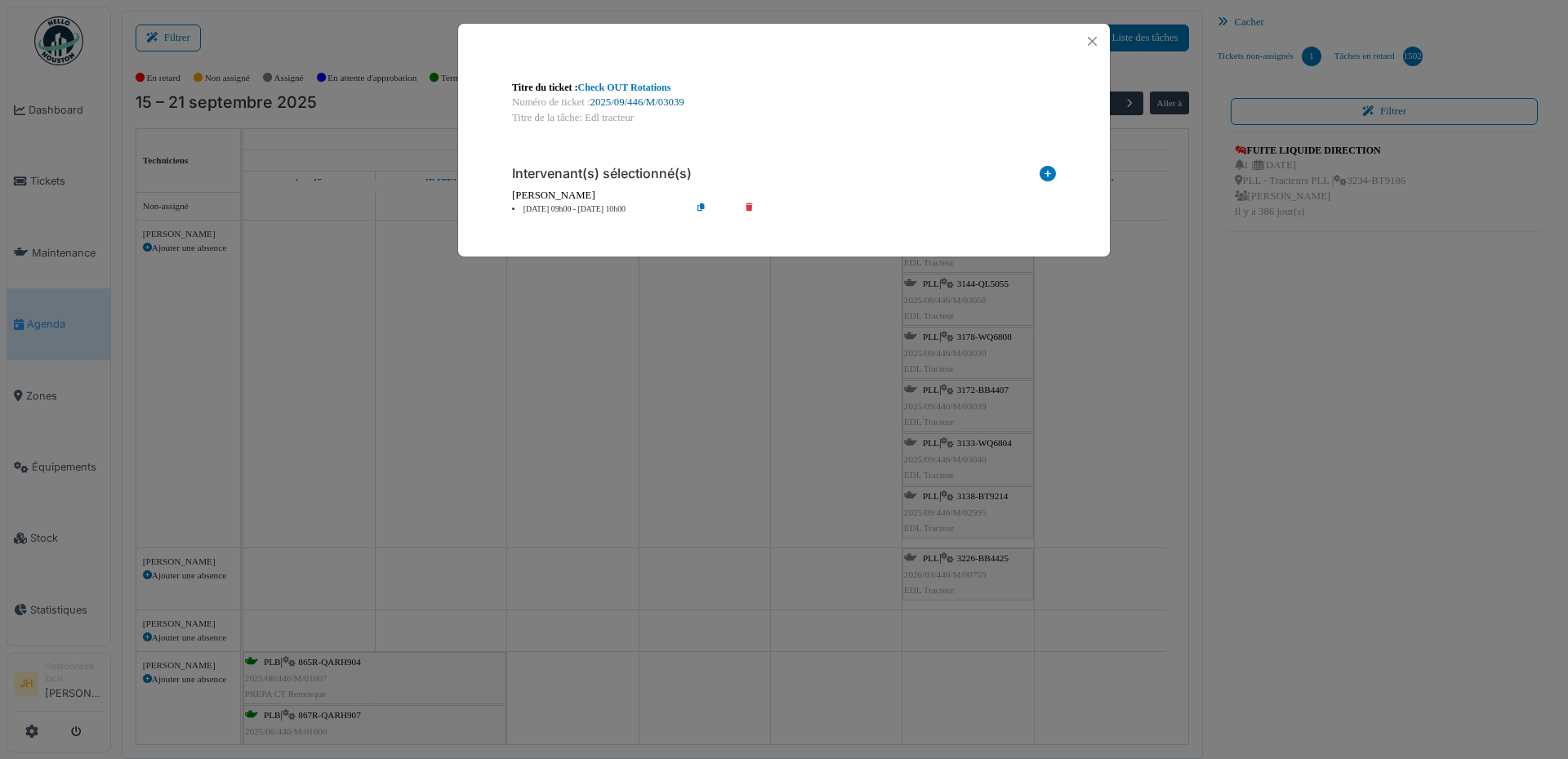
click at [627, 102] on link "2025/09/446/M/03039" at bounding box center [637, 102] width 94 height 12
click at [1094, 40] on button "Close" at bounding box center [1093, 41] width 22 height 22
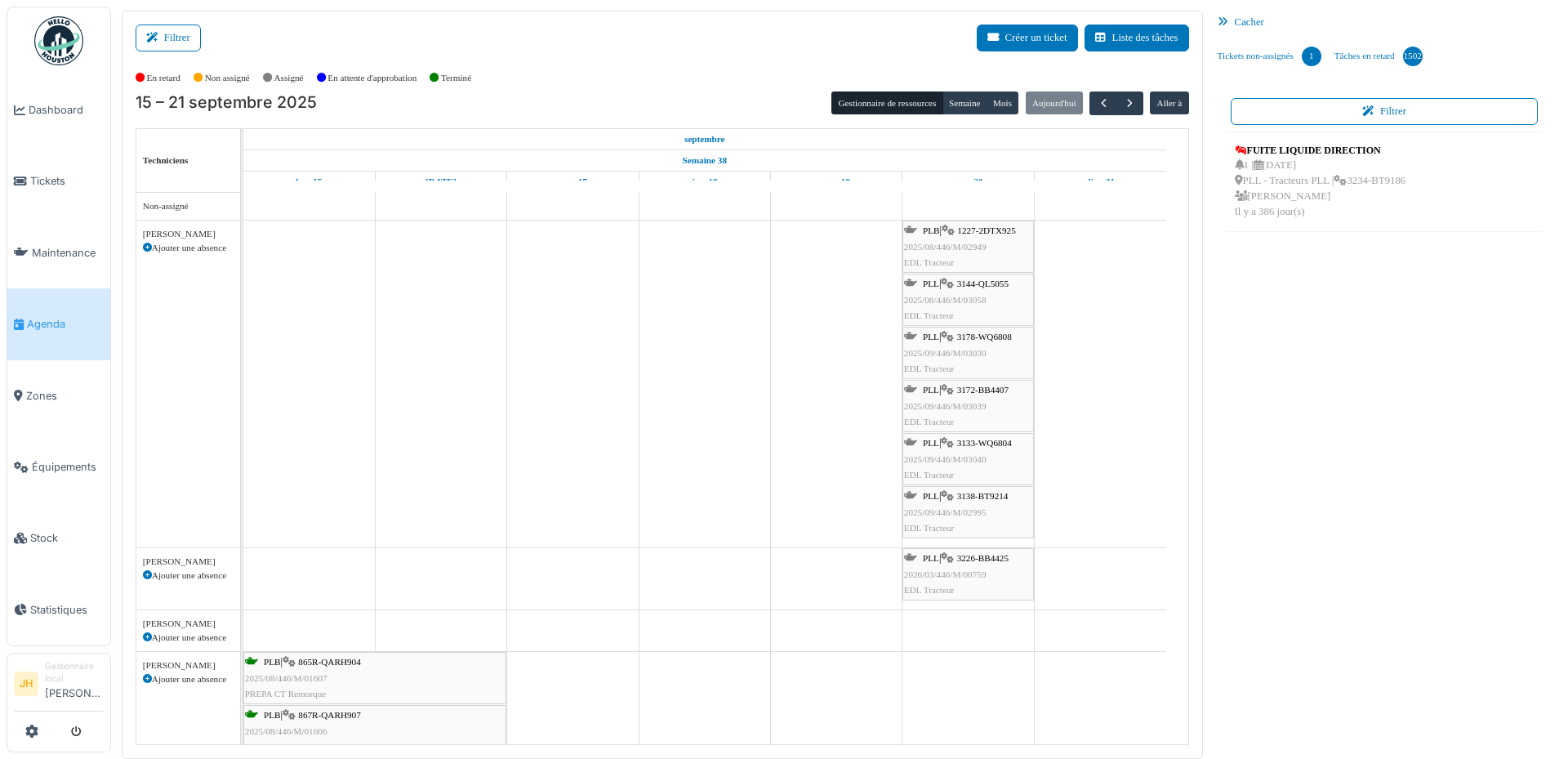
click at [95, 306] on link "Agenda" at bounding box center [58, 324] width 103 height 71
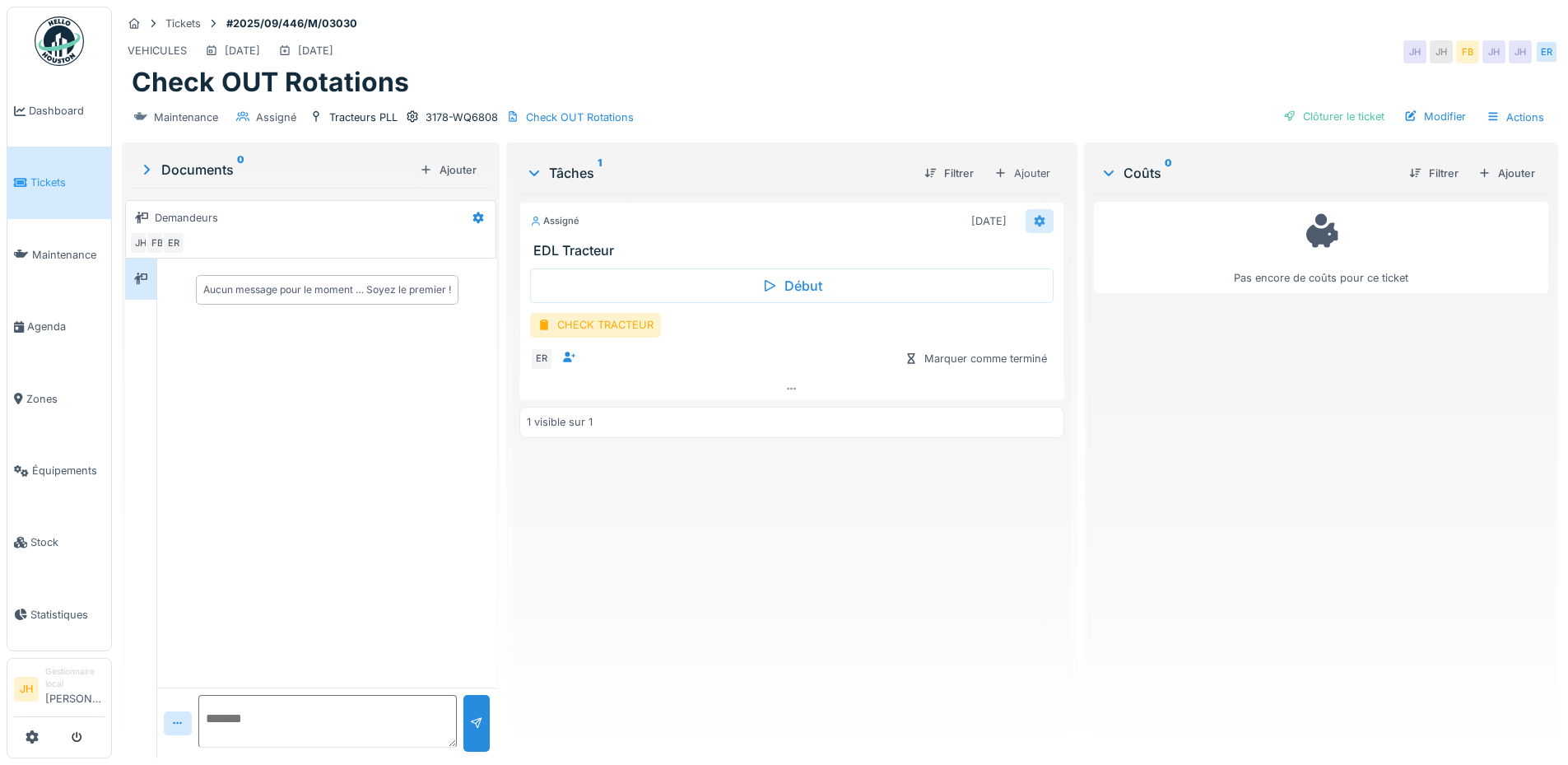
click at [1034, 218] on icon at bounding box center [1039, 220] width 11 height 12
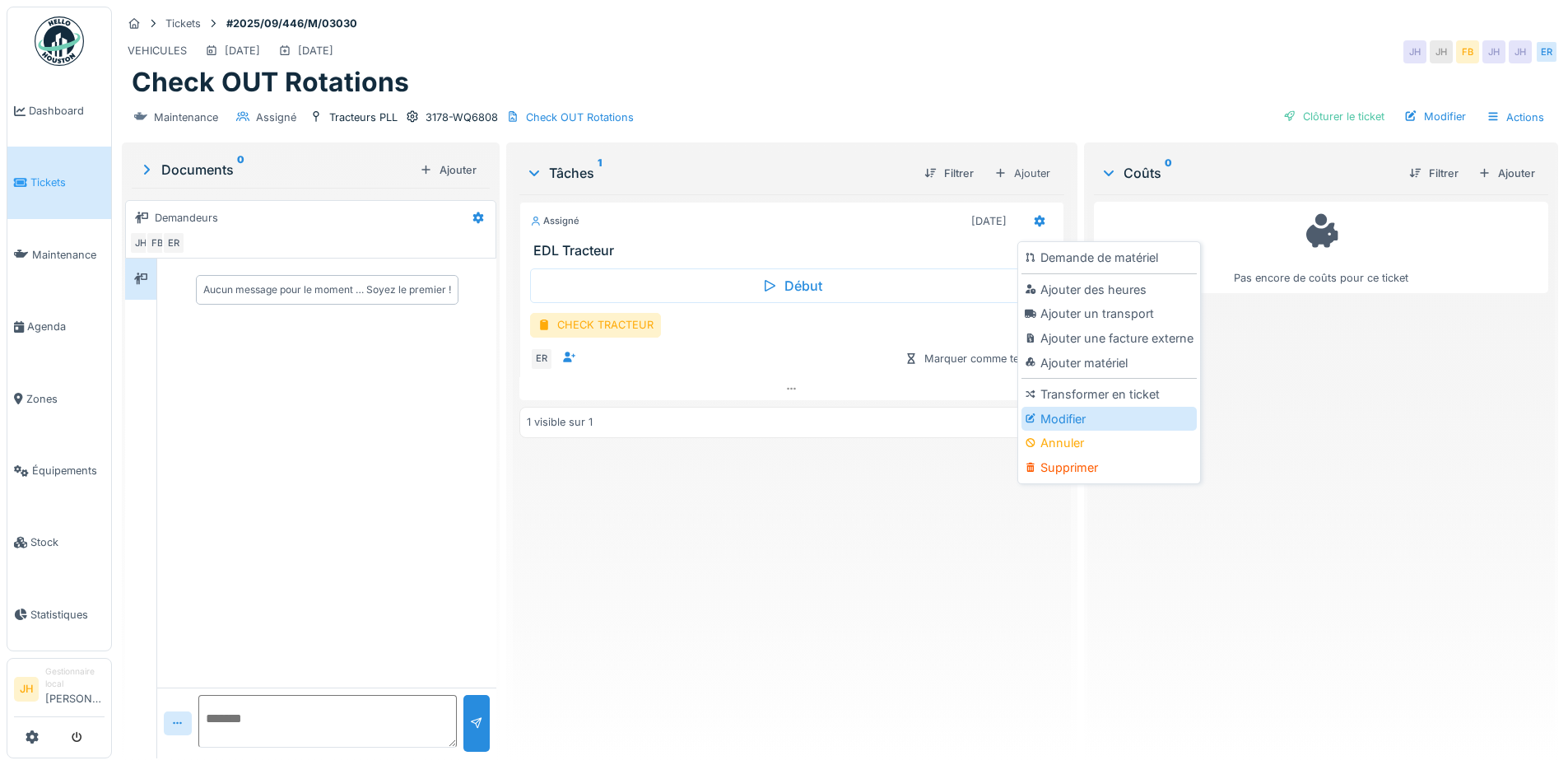
click at [1069, 412] on div "Modifier" at bounding box center [1109, 419] width 175 height 25
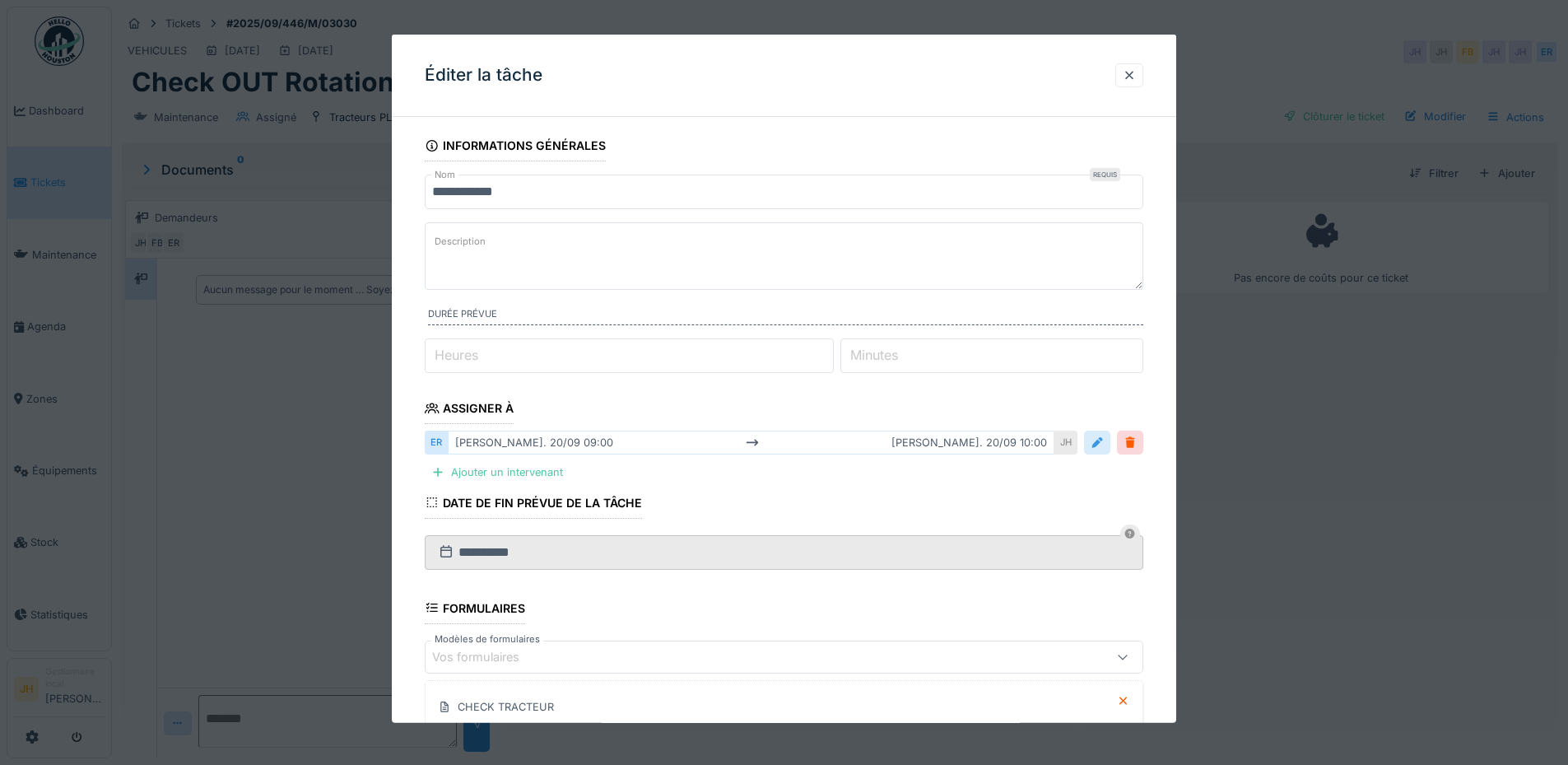
click at [1098, 442] on div at bounding box center [1097, 442] width 13 height 16
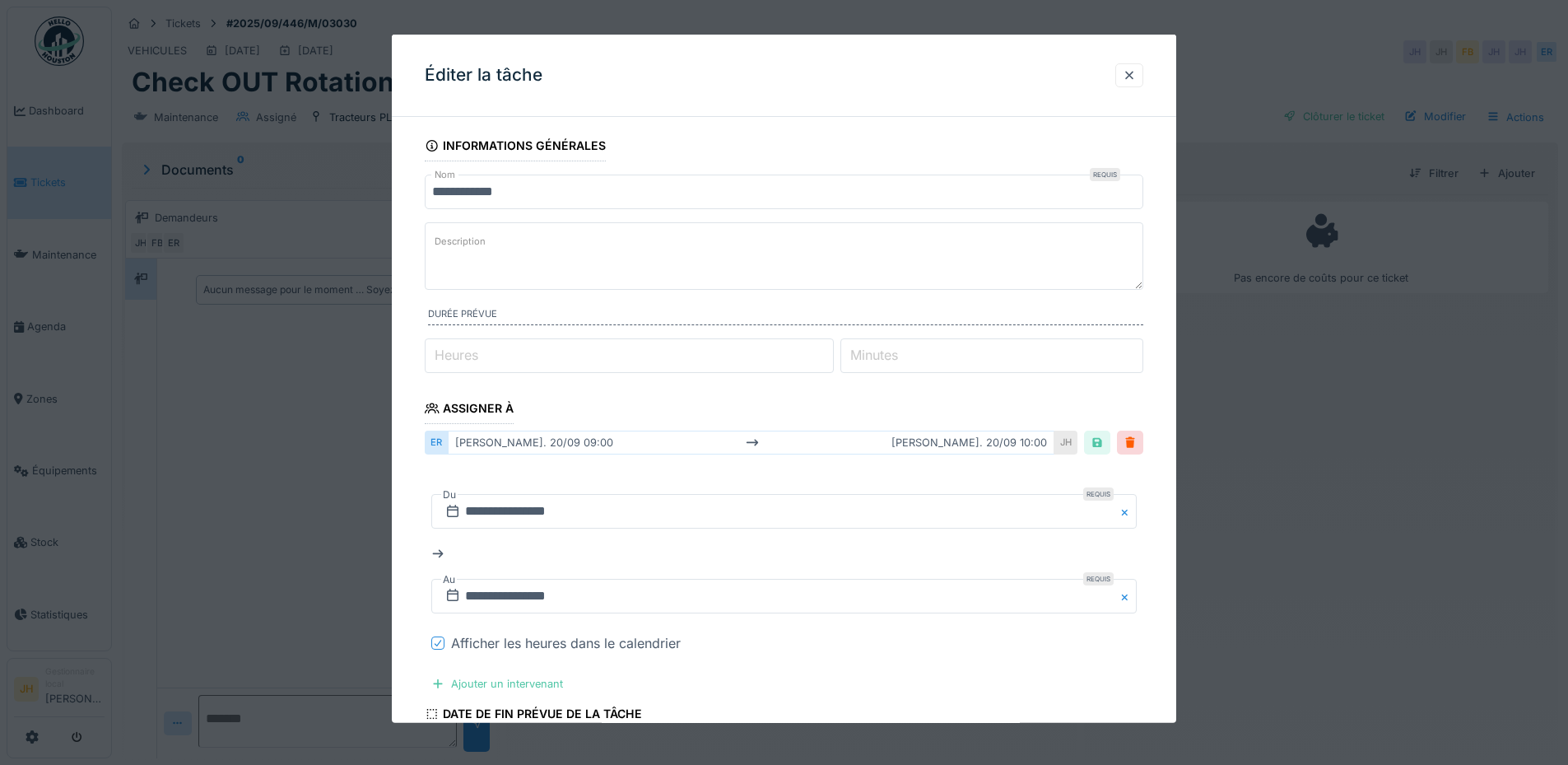
click at [442, 640] on icon at bounding box center [437, 642] width 6 height 6
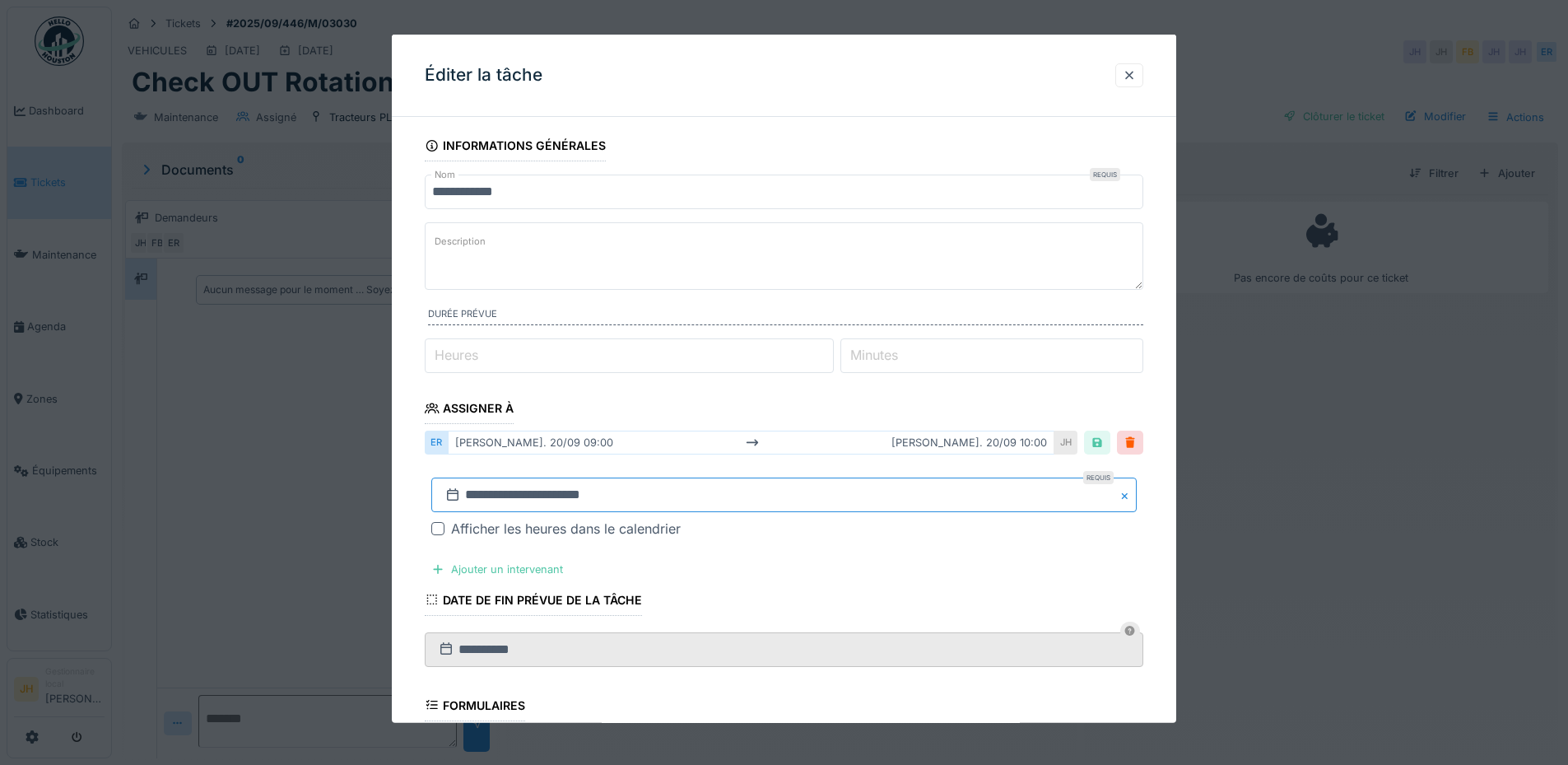
click at [559, 505] on input "**********" at bounding box center [784, 495] width 706 height 35
click at [869, 278] on button "Next Month" at bounding box center [871, 275] width 27 height 27
click at [870, 278] on span "Next Month" at bounding box center [870, 276] width 0 height 20
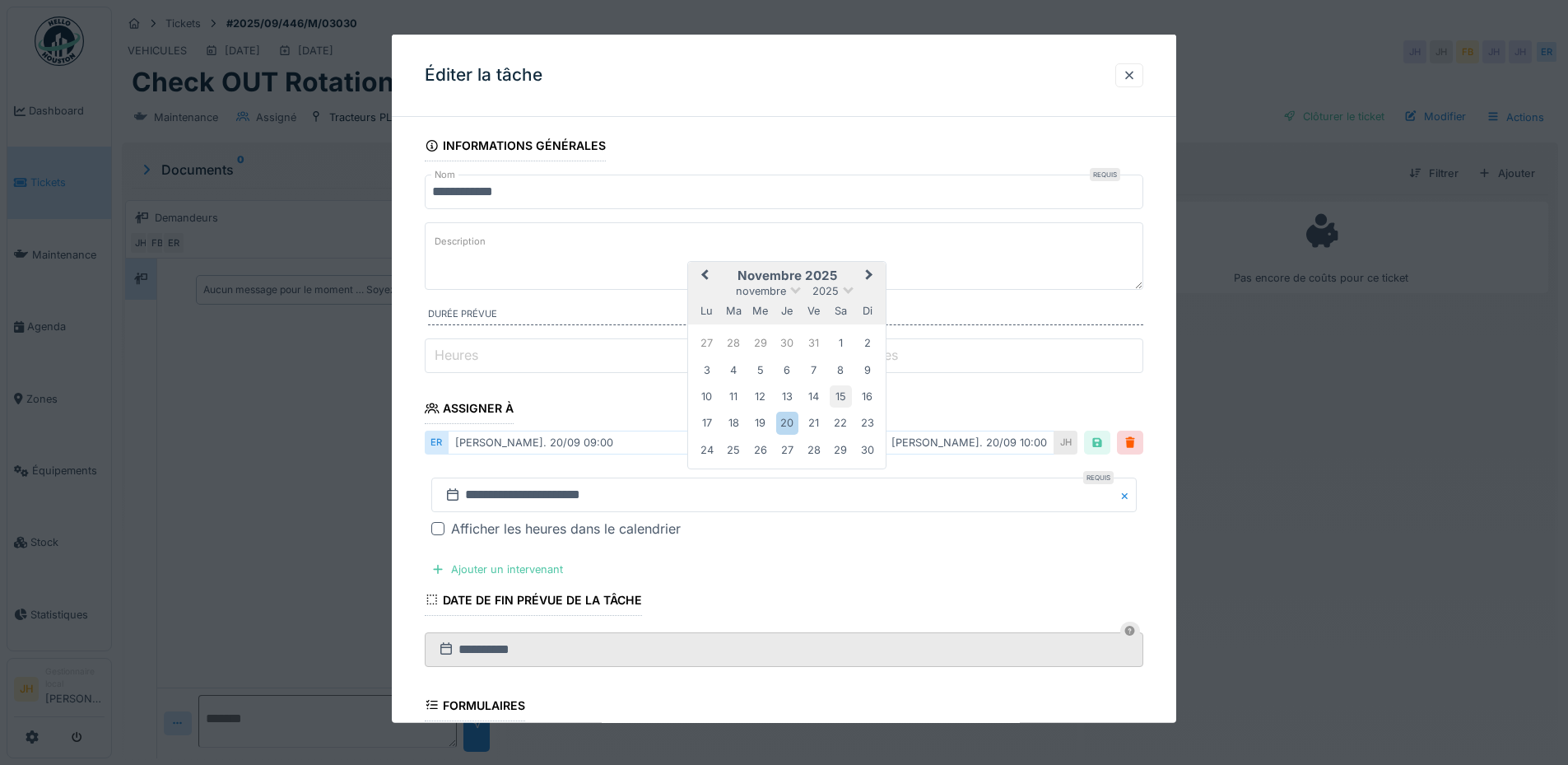
click at [847, 394] on div "15" at bounding box center [841, 396] width 22 height 22
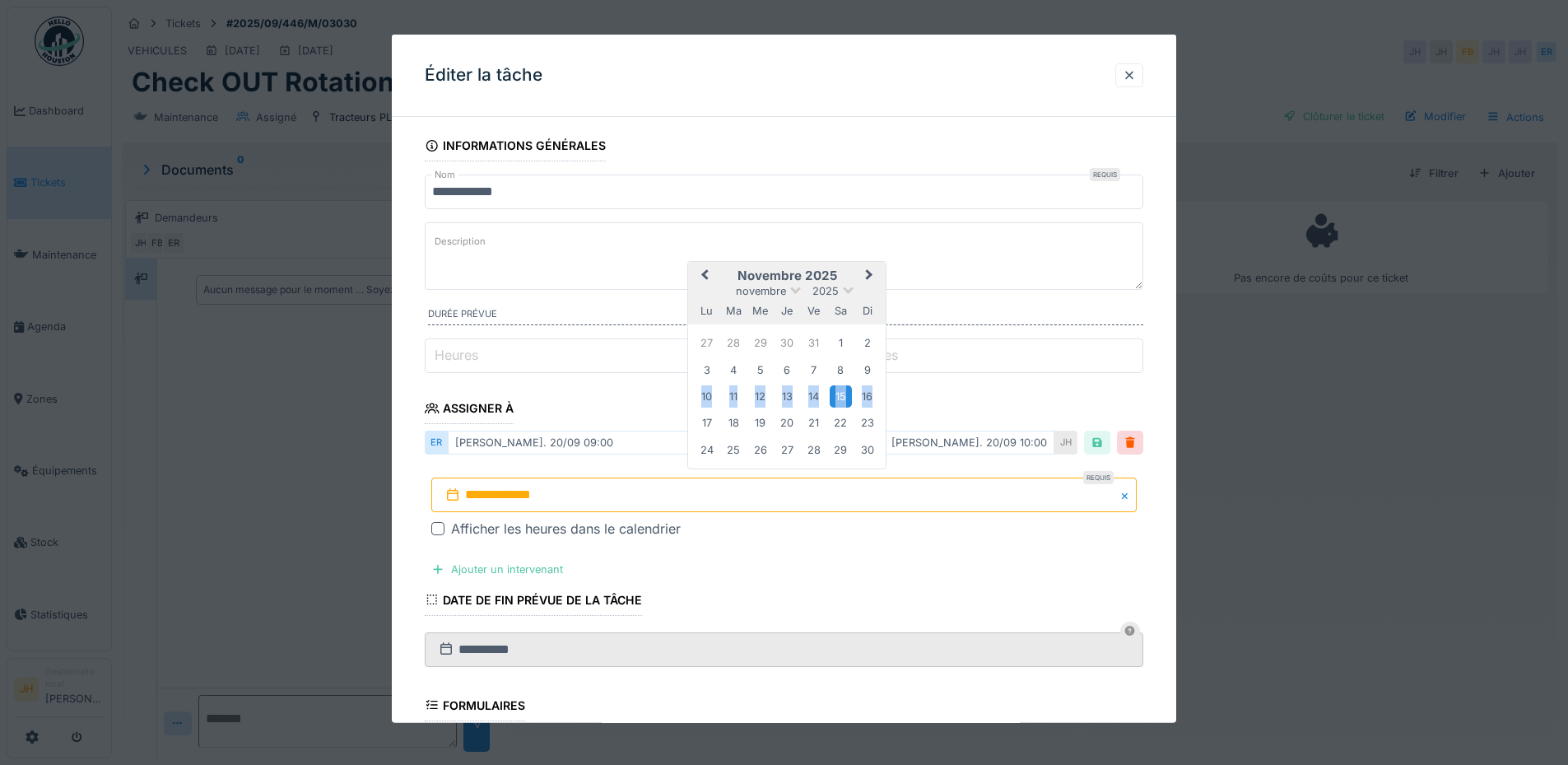
click at [847, 394] on div "15" at bounding box center [841, 396] width 22 height 22
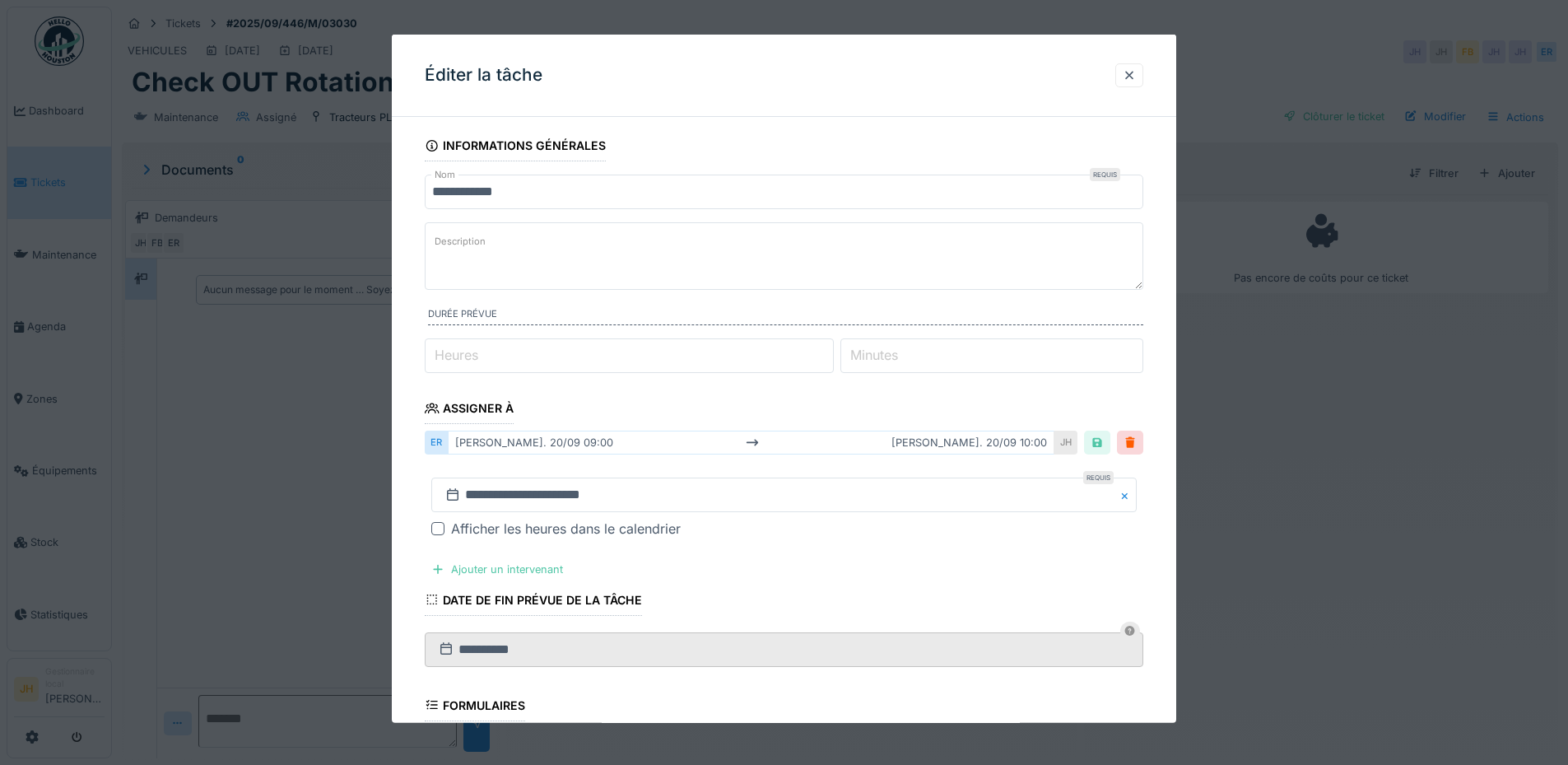
scroll to position [319, 0]
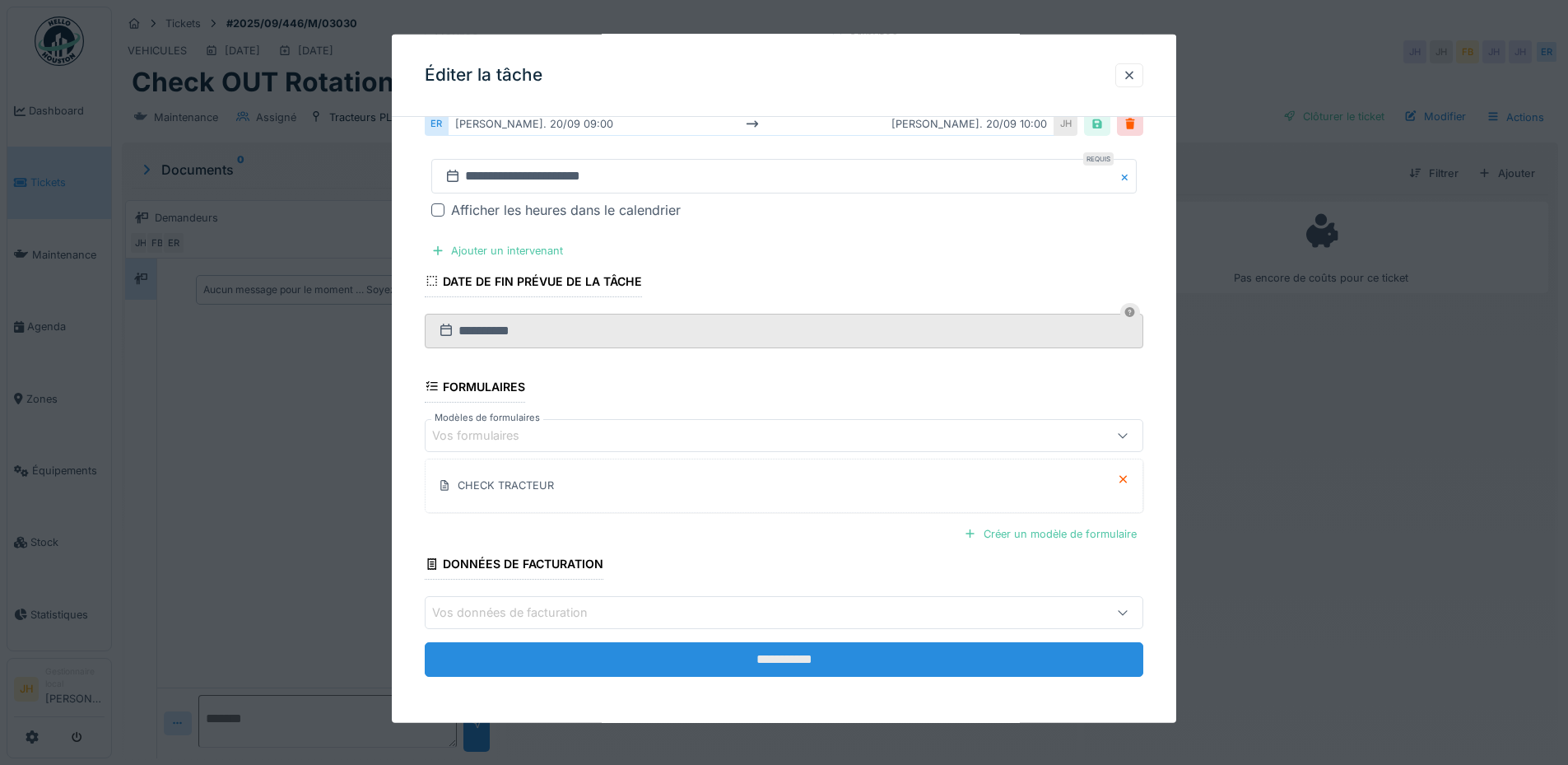
click at [891, 662] on input "**********" at bounding box center [784, 660] width 718 height 35
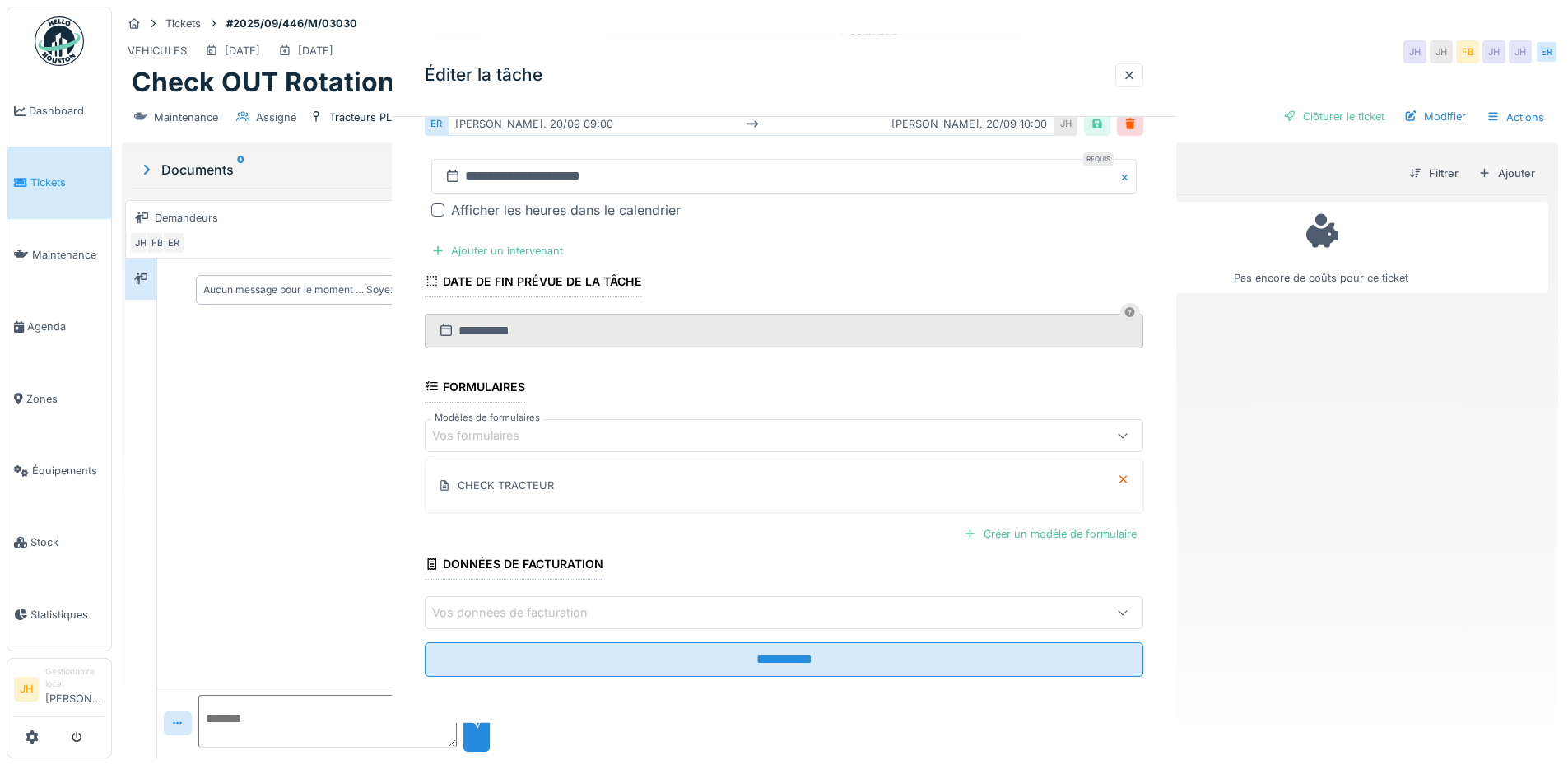
scroll to position [0, 0]
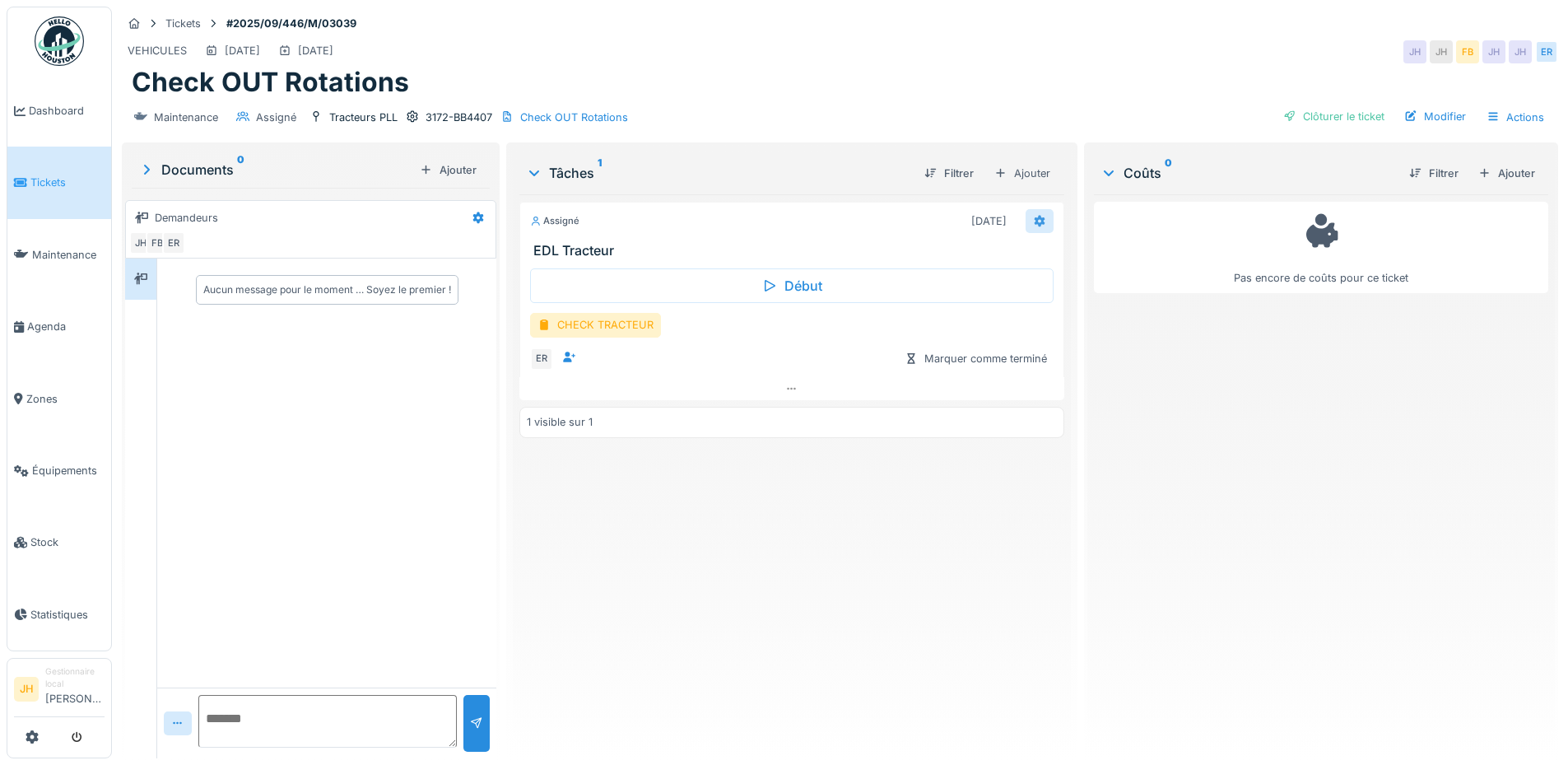
click at [1034, 221] on icon at bounding box center [1039, 220] width 11 height 12
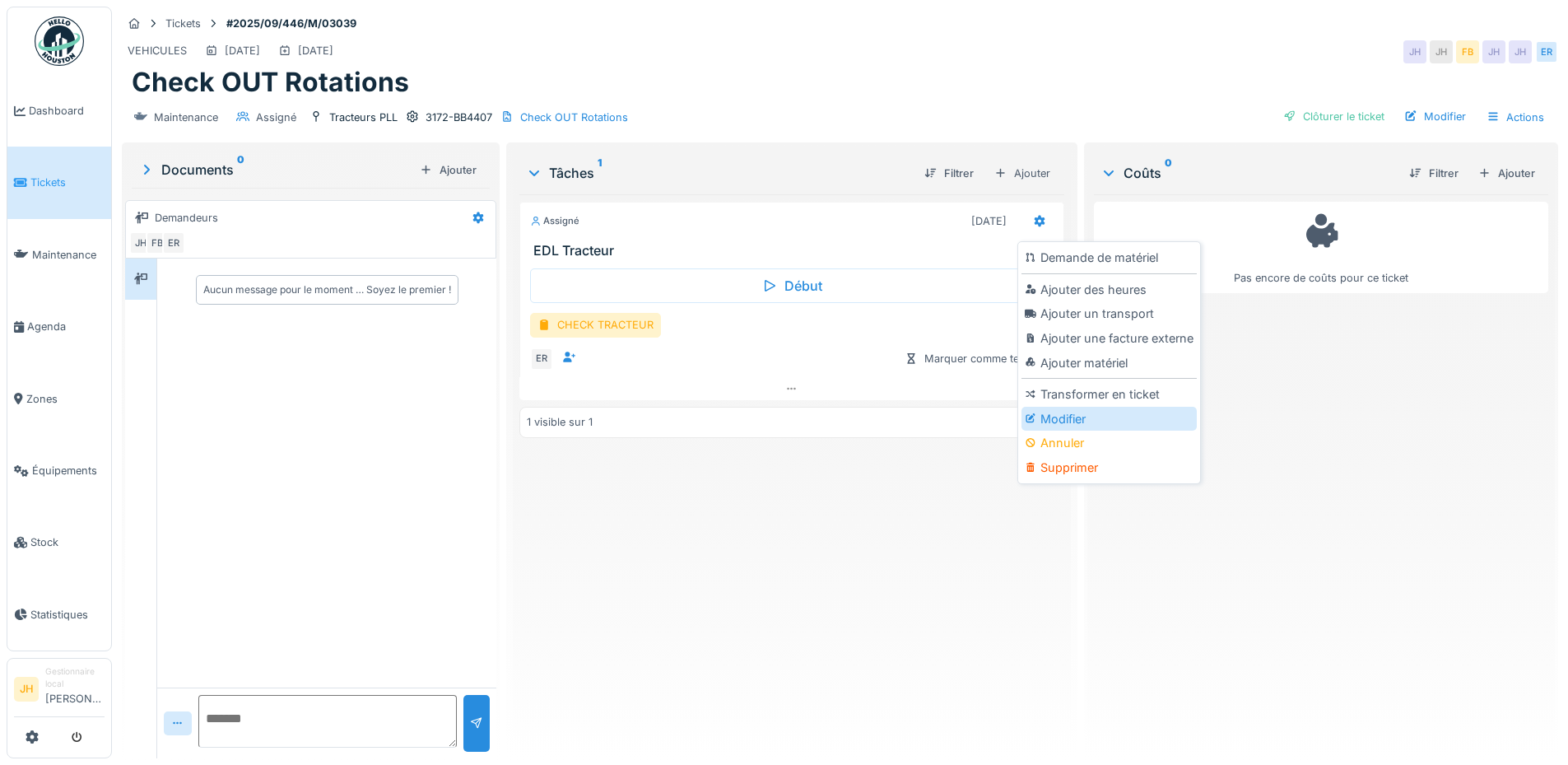
click at [1034, 422] on icon at bounding box center [1030, 419] width 9 height 9
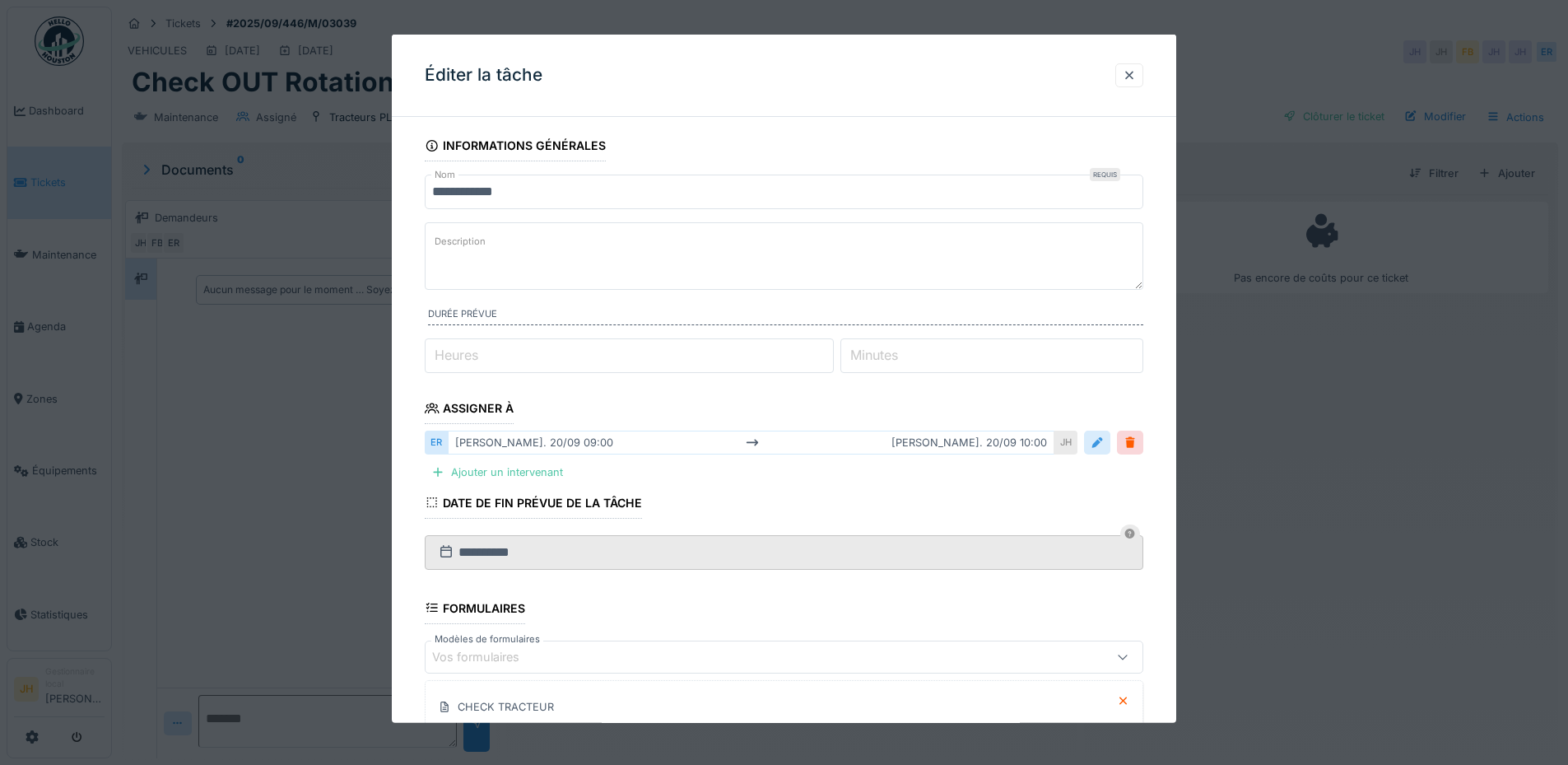
click at [1097, 436] on div at bounding box center [1097, 442] width 13 height 16
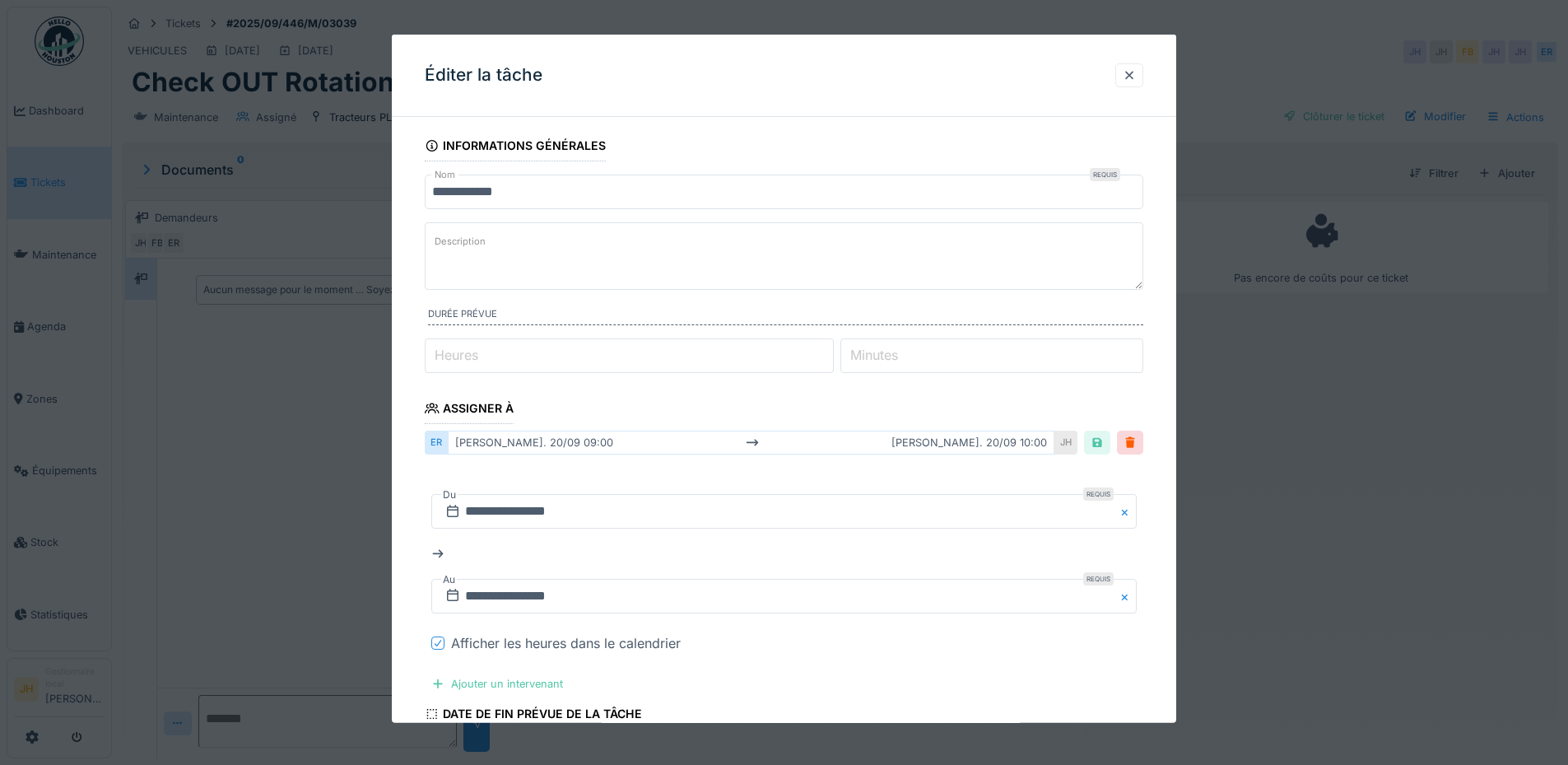
click at [434, 644] on icon at bounding box center [438, 642] width 10 height 8
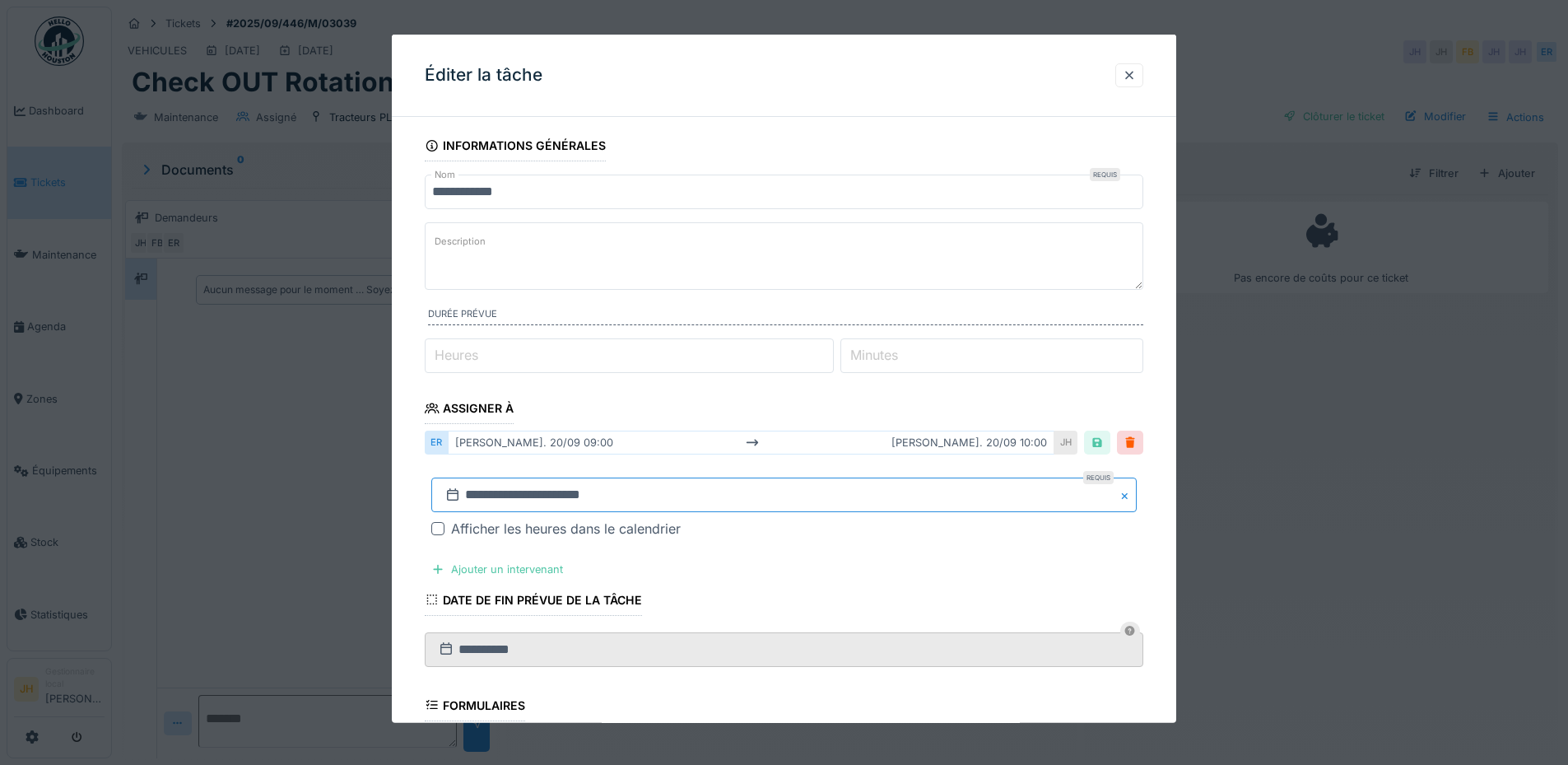
click at [708, 481] on input "**********" at bounding box center [784, 495] width 706 height 35
click at [871, 269] on button "Next Month" at bounding box center [871, 275] width 27 height 27
click at [871, 270] on button "Next Month" at bounding box center [871, 276] width 27 height 27
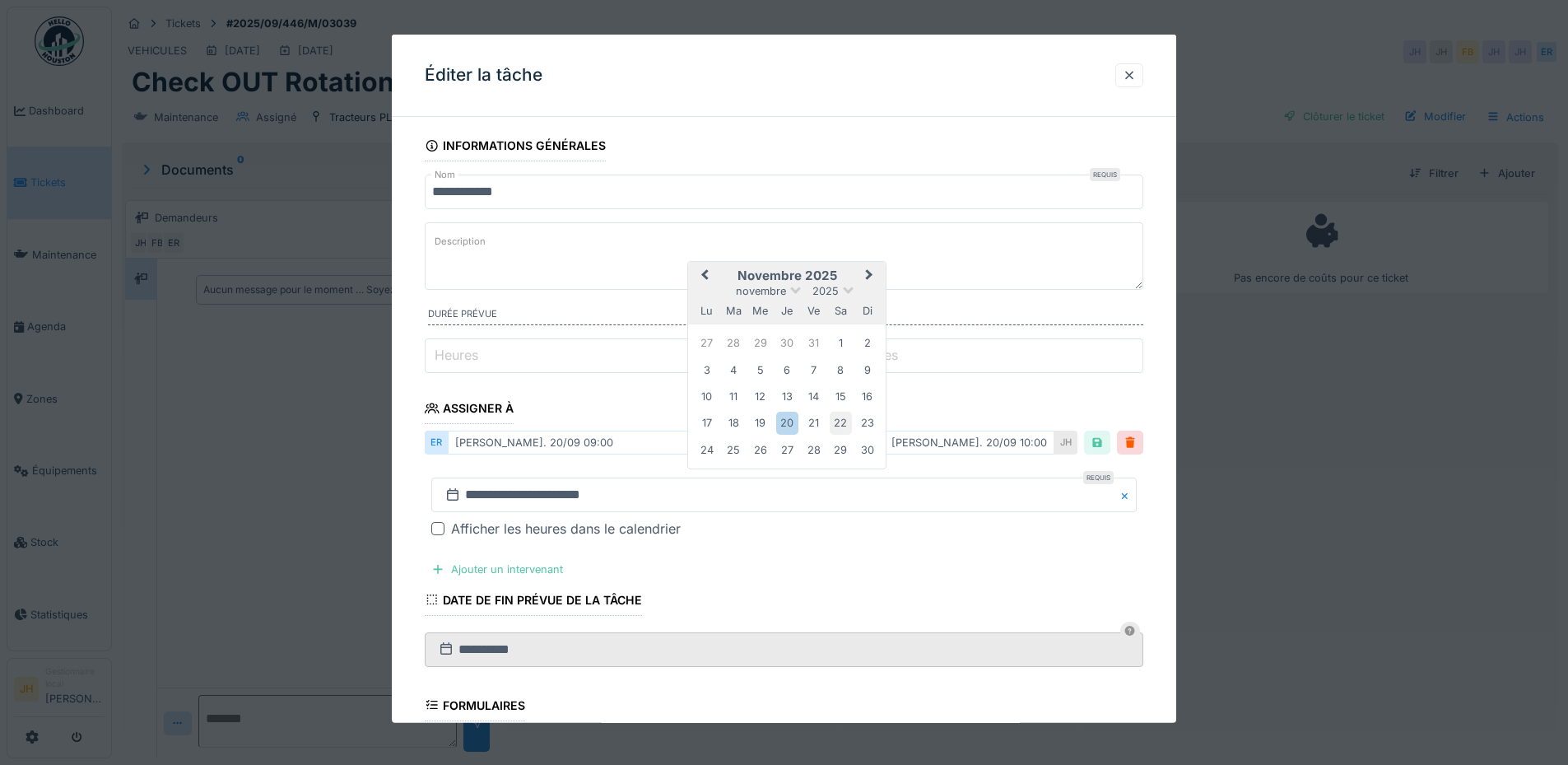
click at [839, 418] on div "22" at bounding box center [841, 422] width 22 height 22
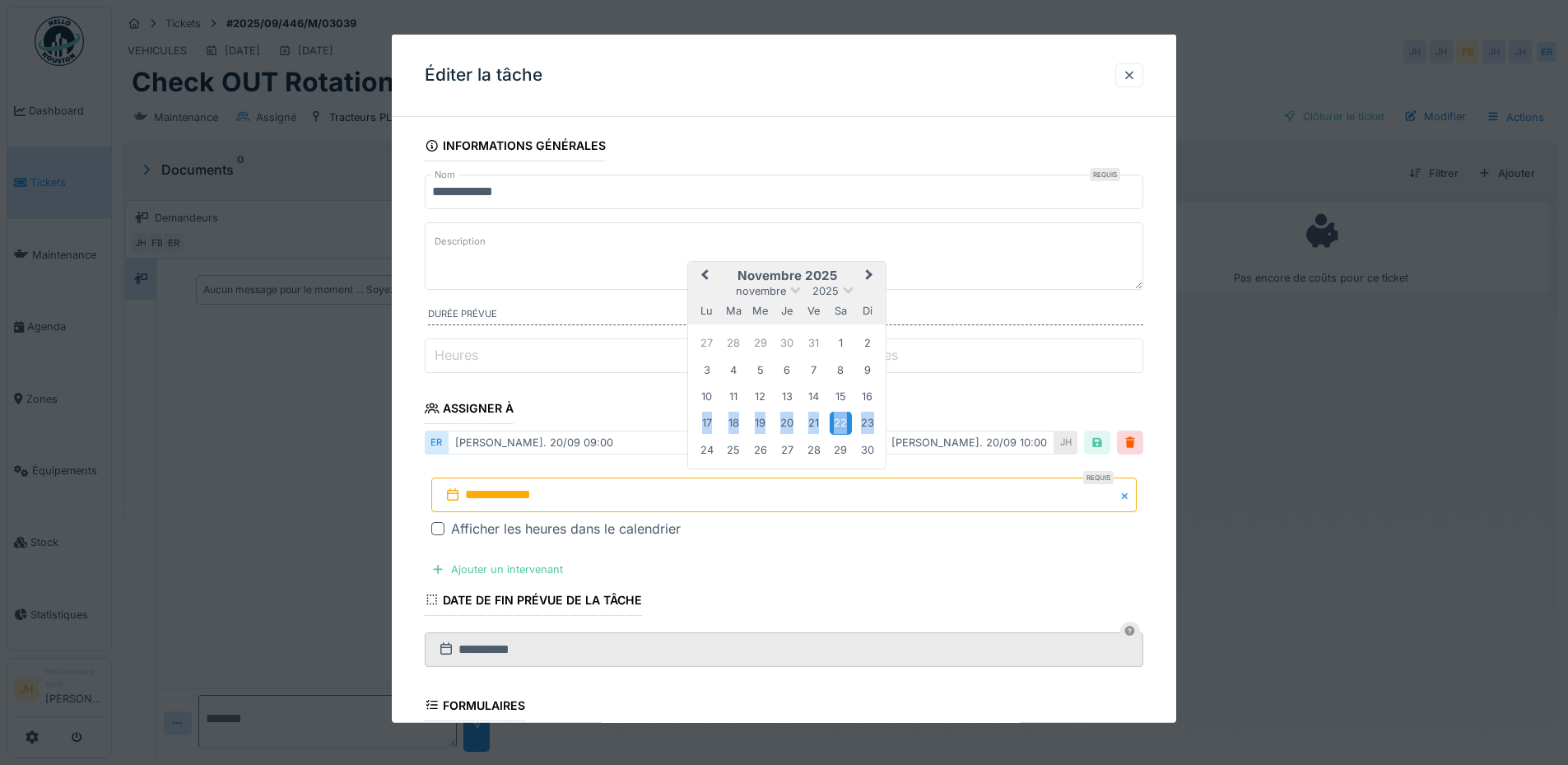
click at [839, 418] on div "22" at bounding box center [841, 422] width 22 height 22
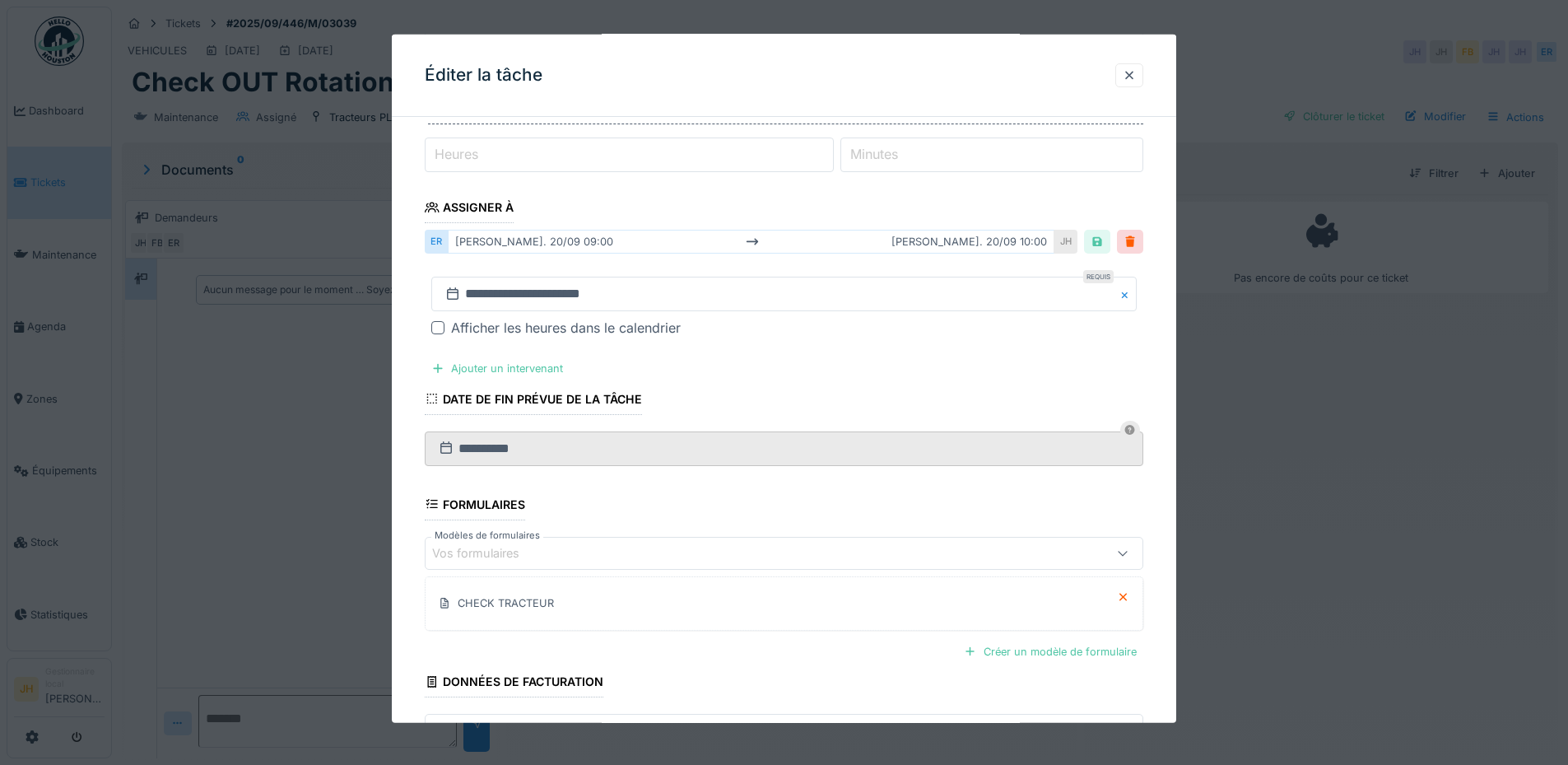
scroll to position [319, 0]
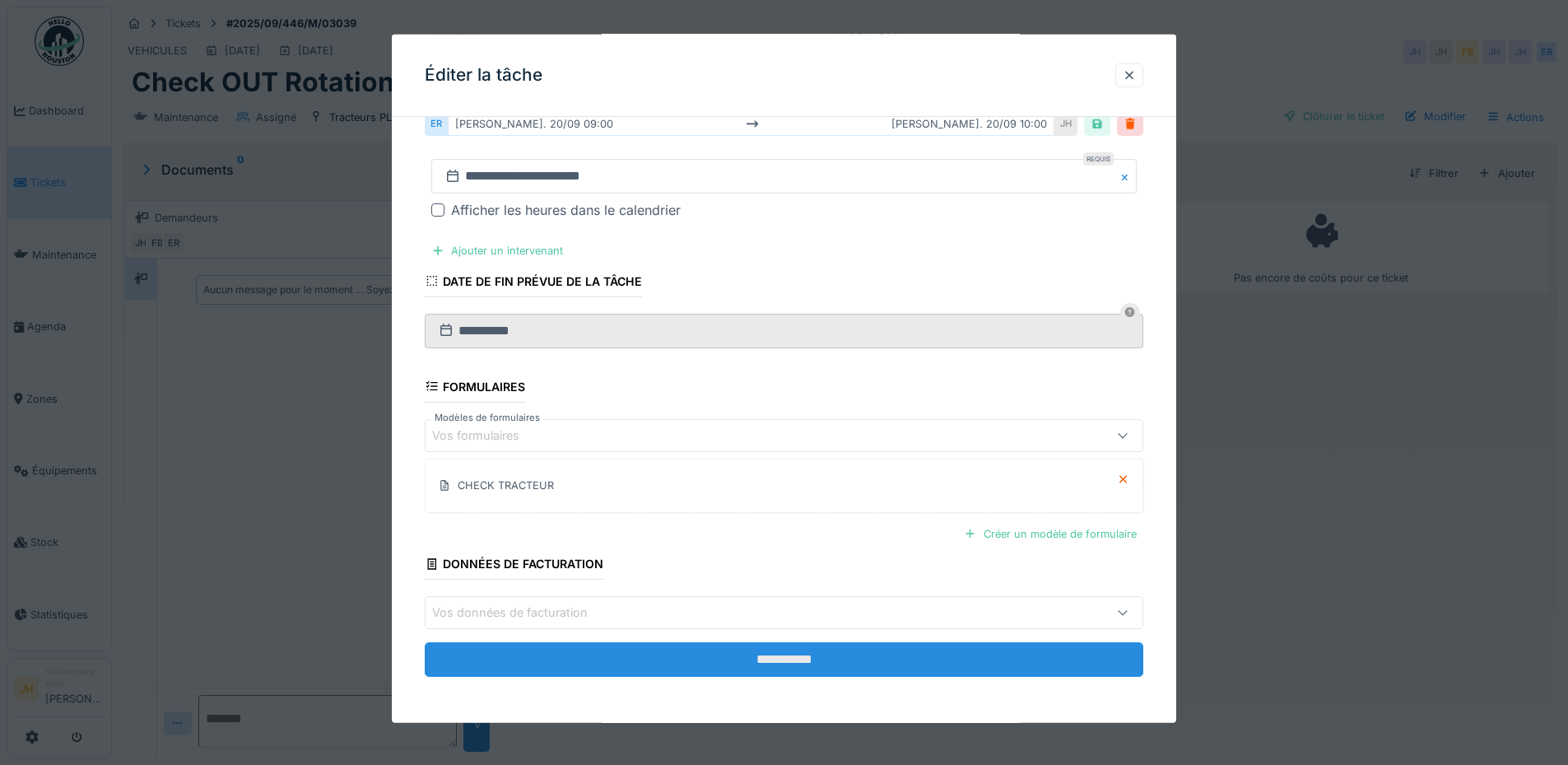
click at [934, 660] on input "**********" at bounding box center [784, 660] width 718 height 35
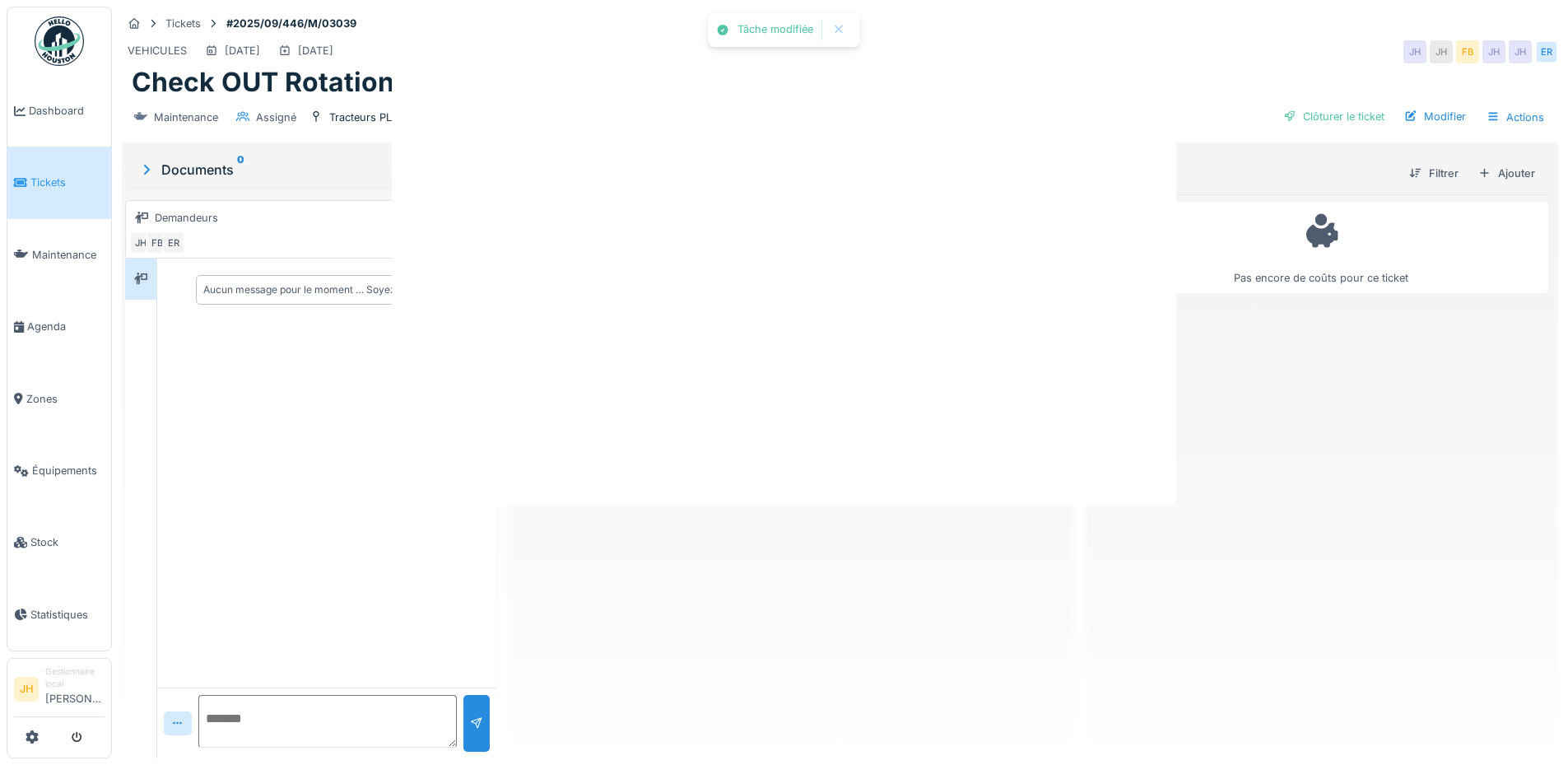
scroll to position [0, 0]
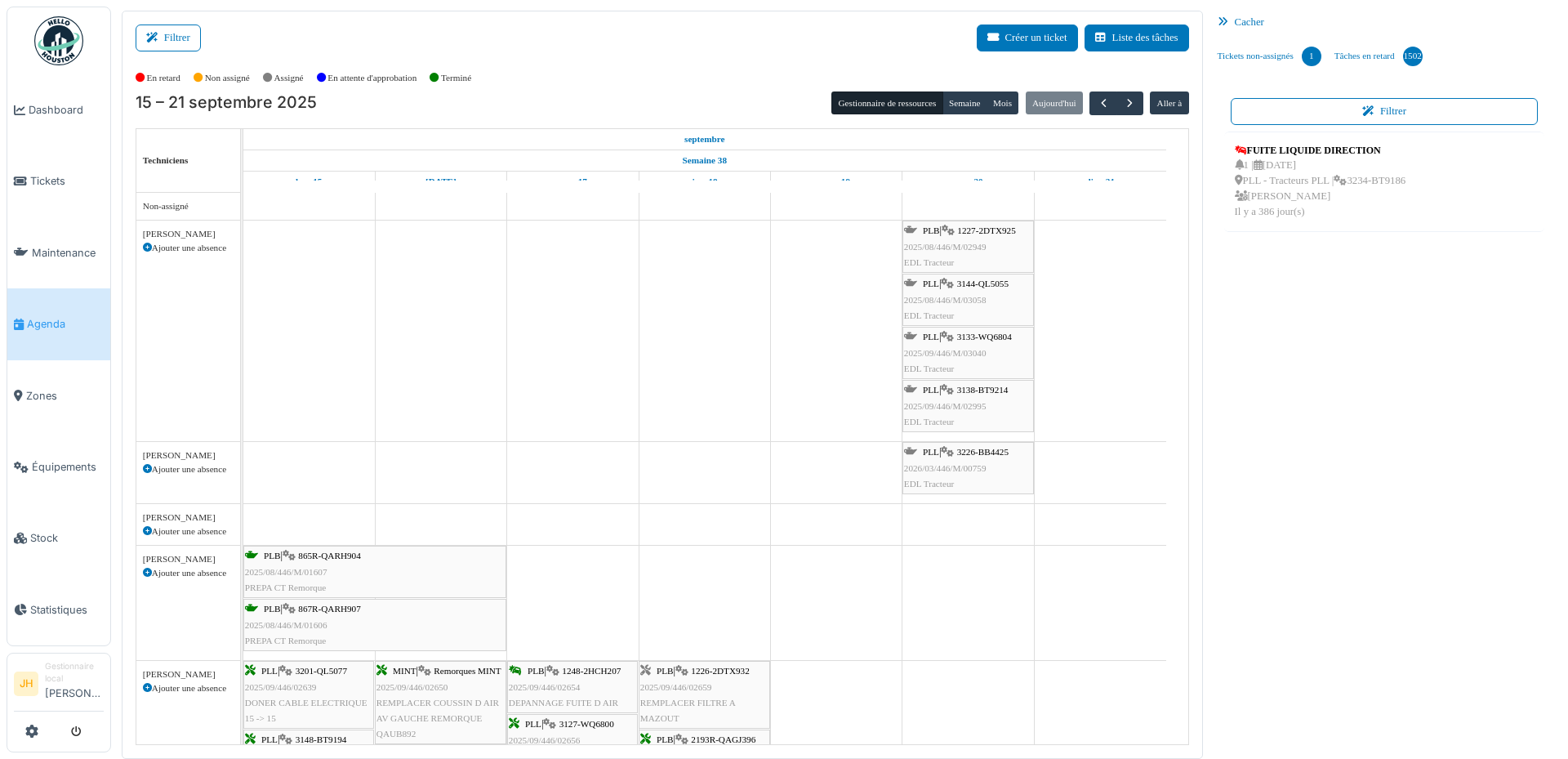
click at [994, 333] on span "3133-WQ6804" at bounding box center [984, 336] width 55 height 10
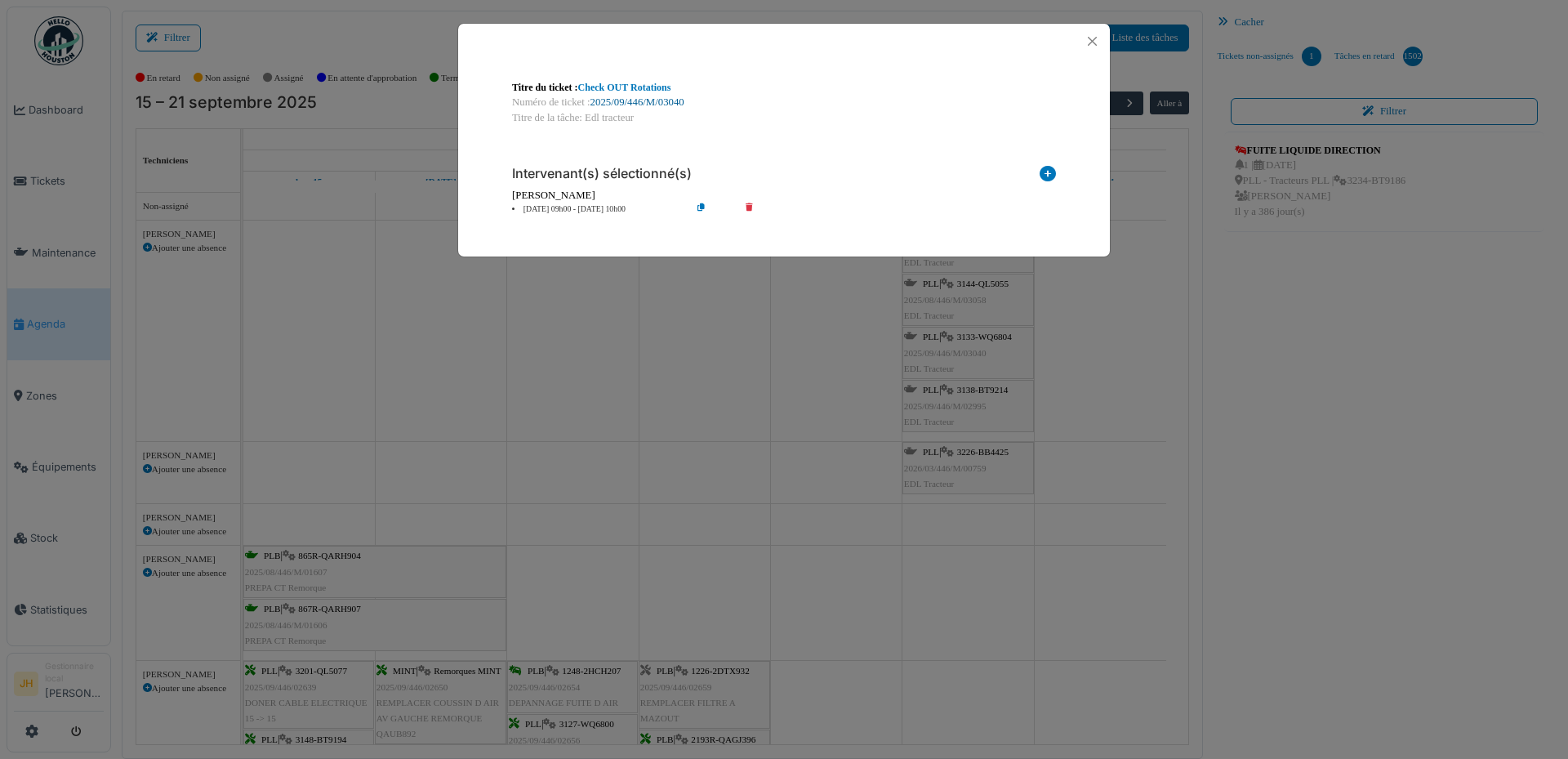
click at [665, 105] on link "2025/09/446/M/03040" at bounding box center [637, 102] width 94 height 12
click at [1092, 36] on button "Close" at bounding box center [1093, 41] width 22 height 22
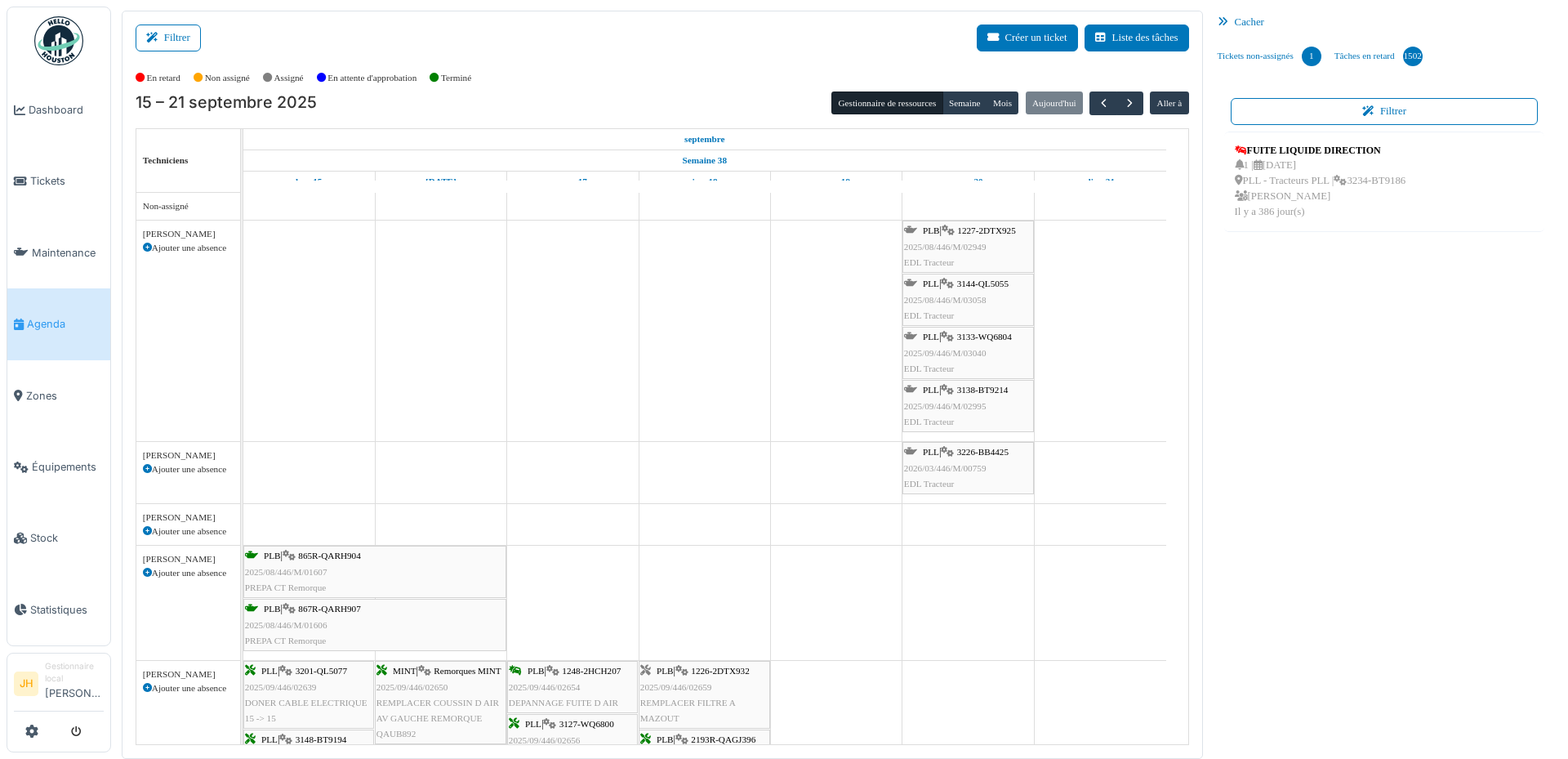
click at [60, 318] on span "Agenda" at bounding box center [65, 324] width 76 height 15
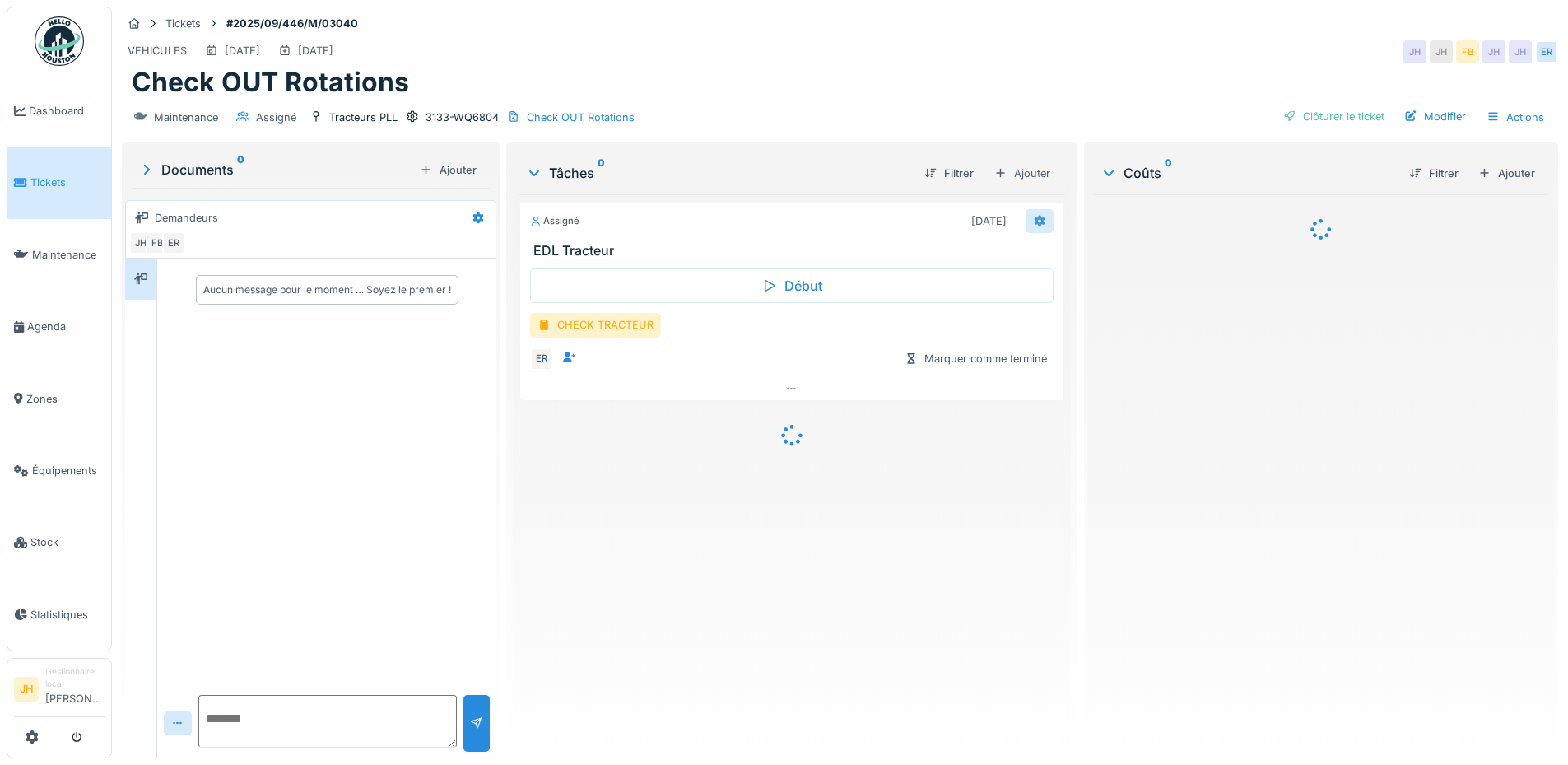
click at [1036, 216] on icon at bounding box center [1040, 221] width 13 height 11
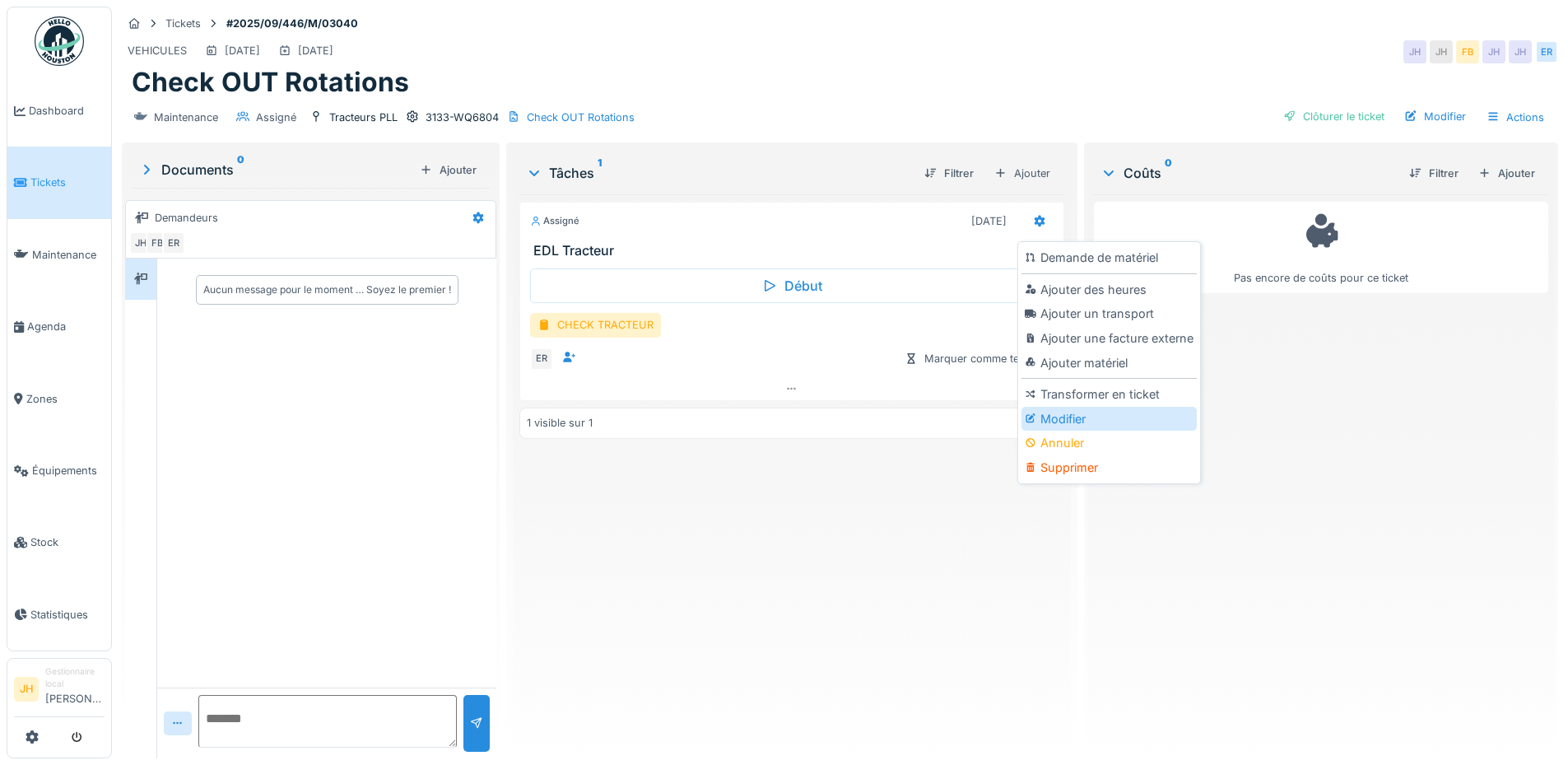
click at [1102, 414] on div "Modifier" at bounding box center [1109, 419] width 175 height 25
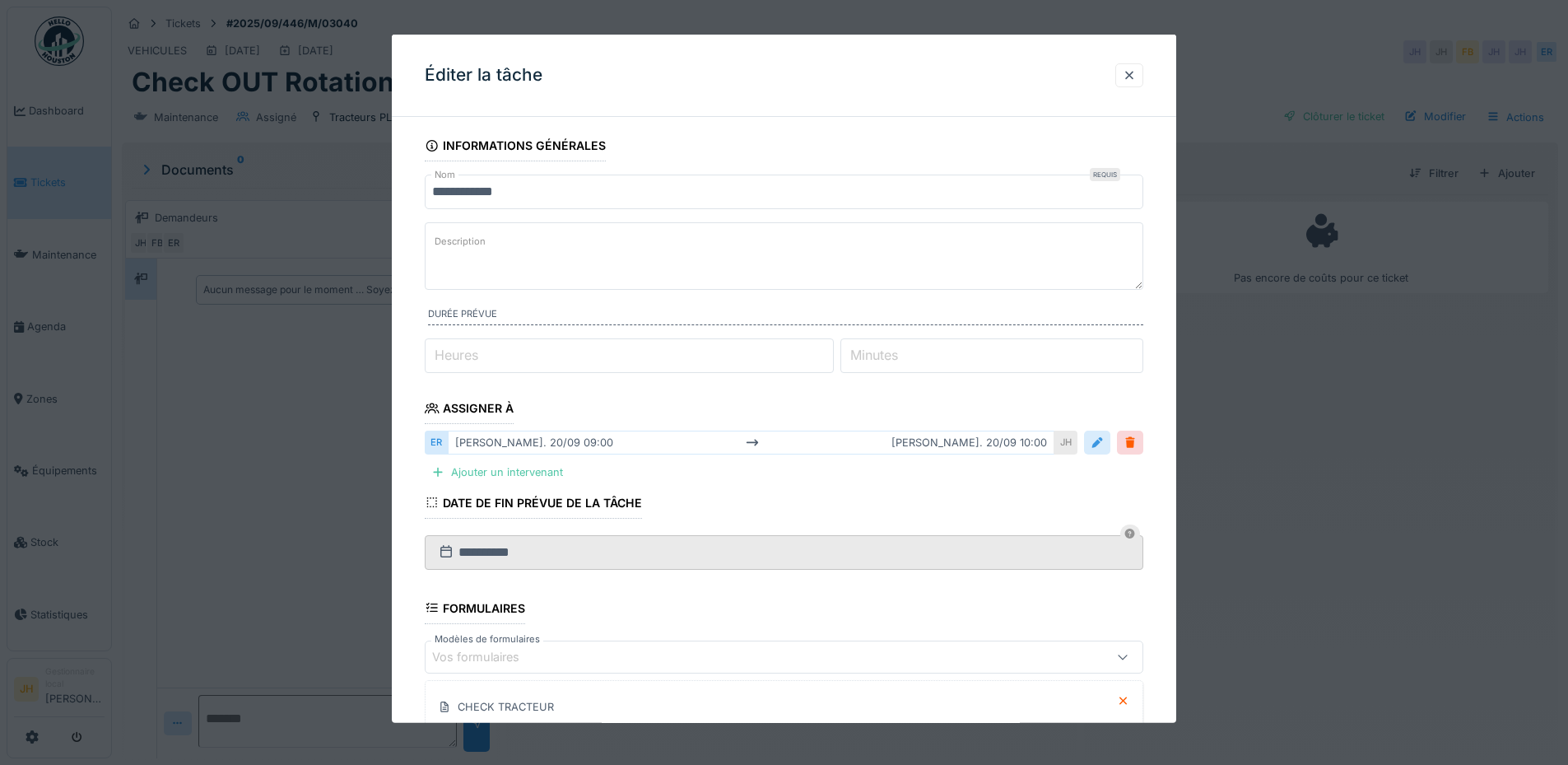
click at [1098, 447] on div at bounding box center [1097, 442] width 13 height 16
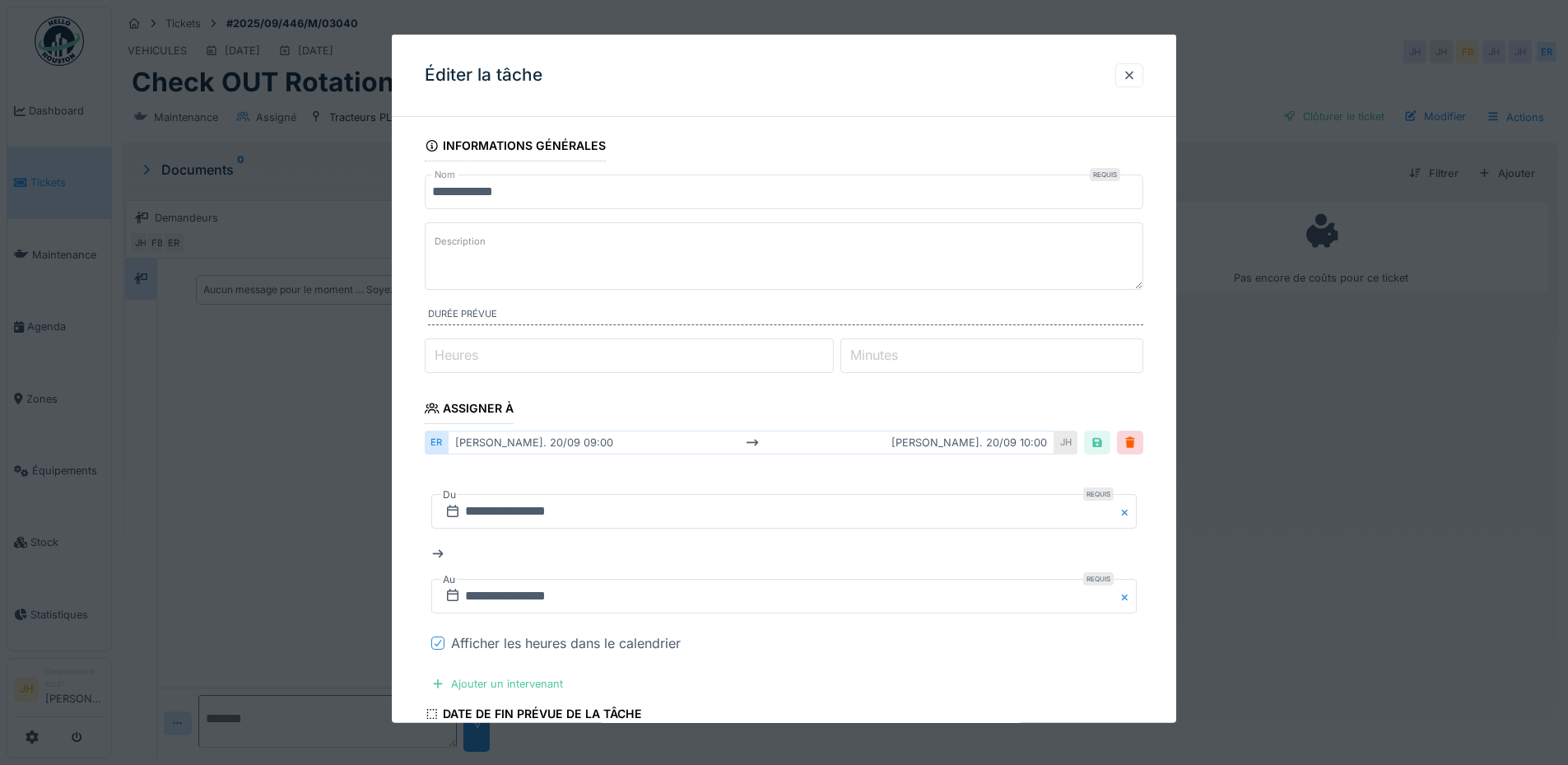
click at [440, 641] on icon at bounding box center [438, 642] width 10 height 8
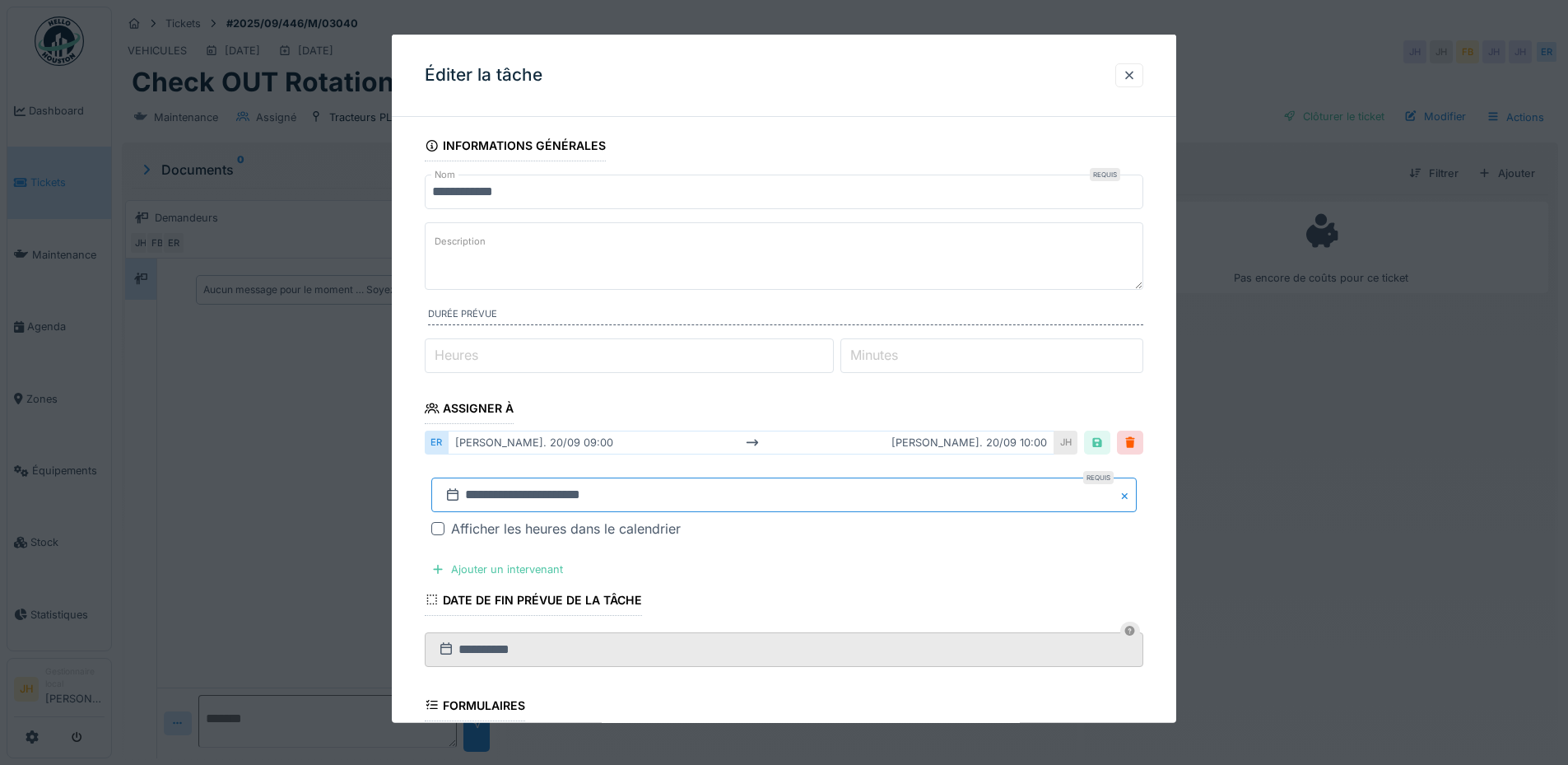
click at [491, 496] on input "**********" at bounding box center [784, 495] width 706 height 35
click at [870, 271] on span "Next Month" at bounding box center [870, 274] width 0 height 20
click at [870, 271] on span "Next Month" at bounding box center [870, 276] width 0 height 20
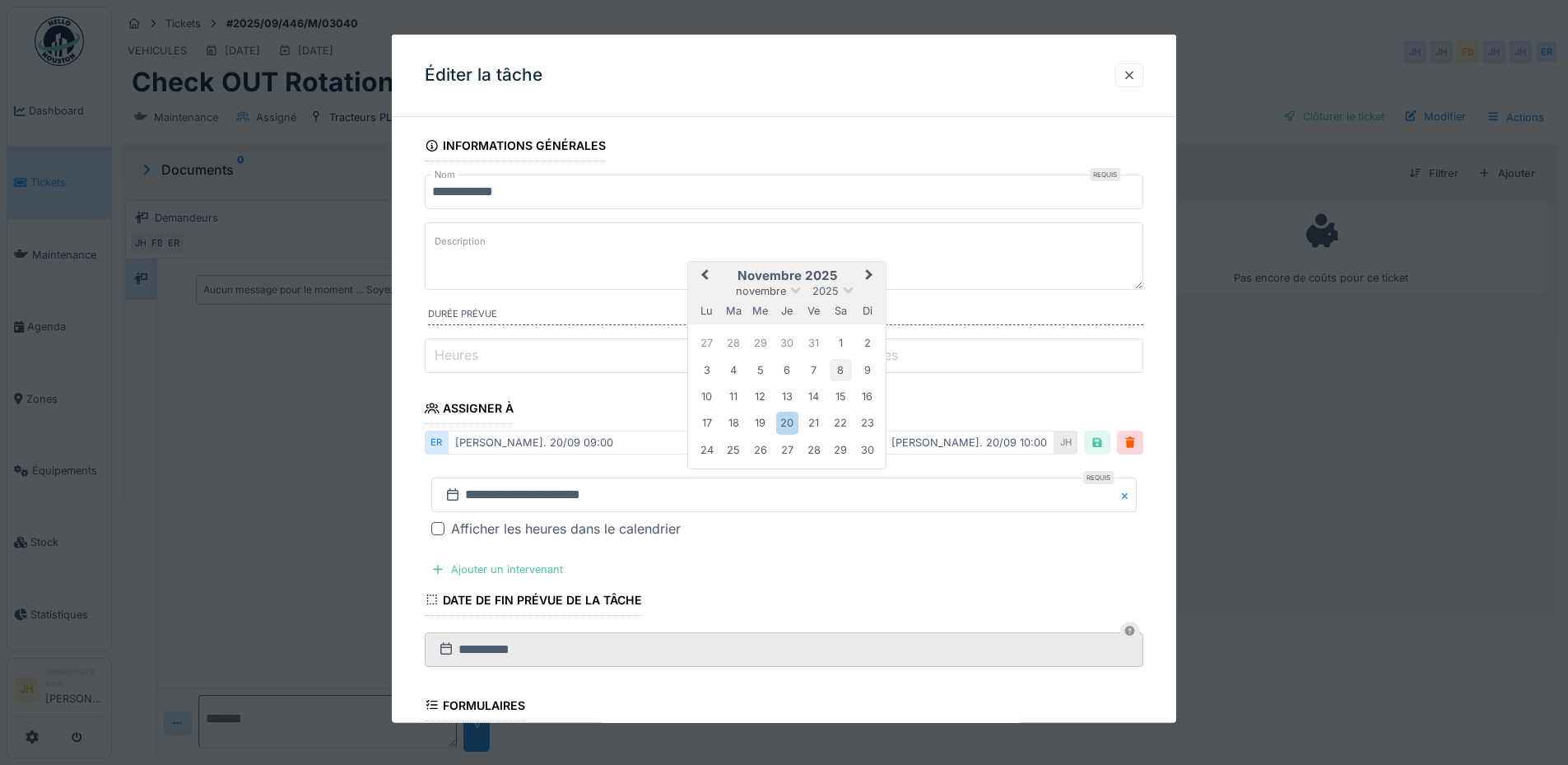
click at [843, 377] on div "8" at bounding box center [841, 369] width 22 height 22
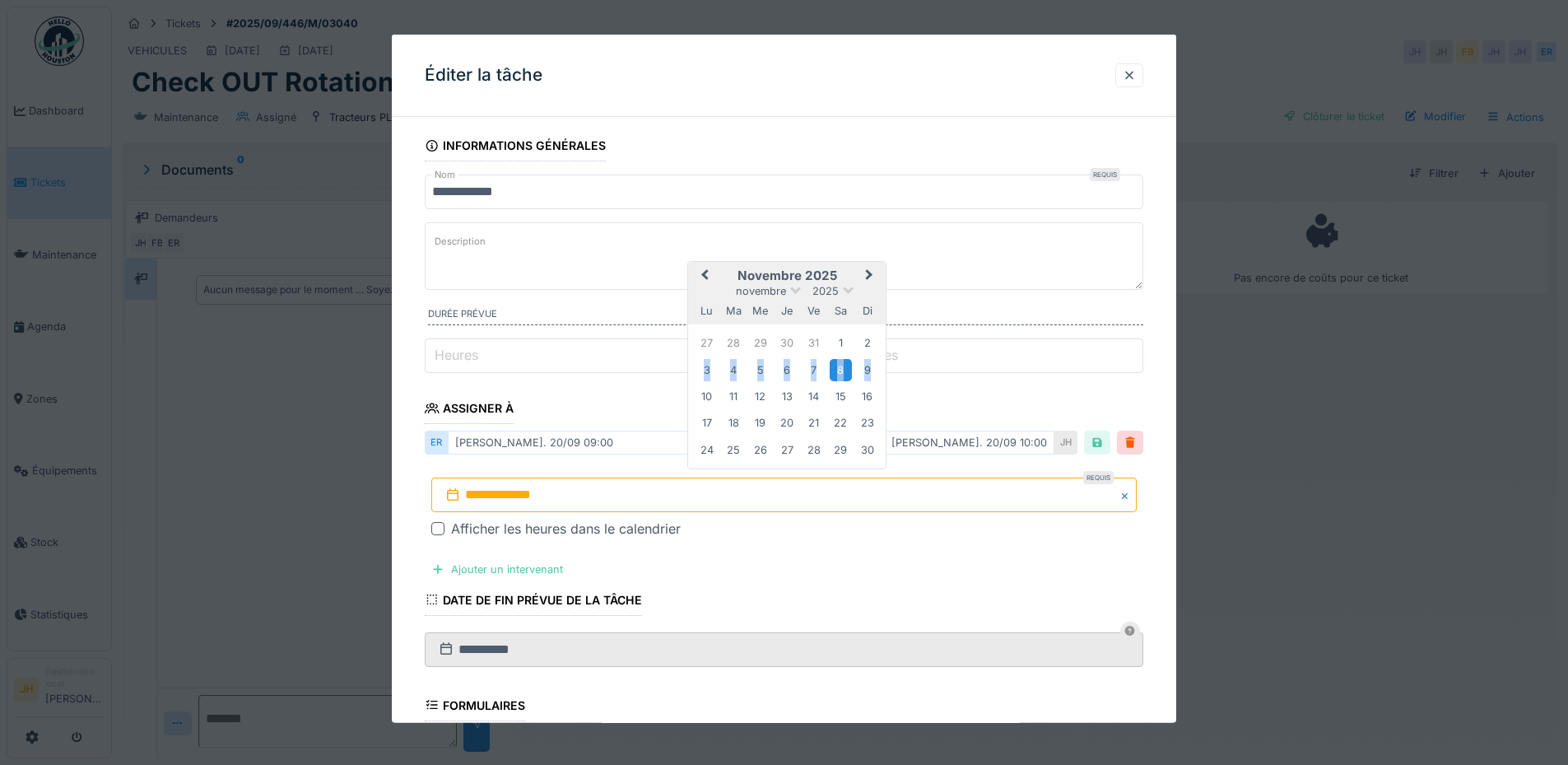
click at [843, 377] on div "8" at bounding box center [841, 369] width 22 height 22
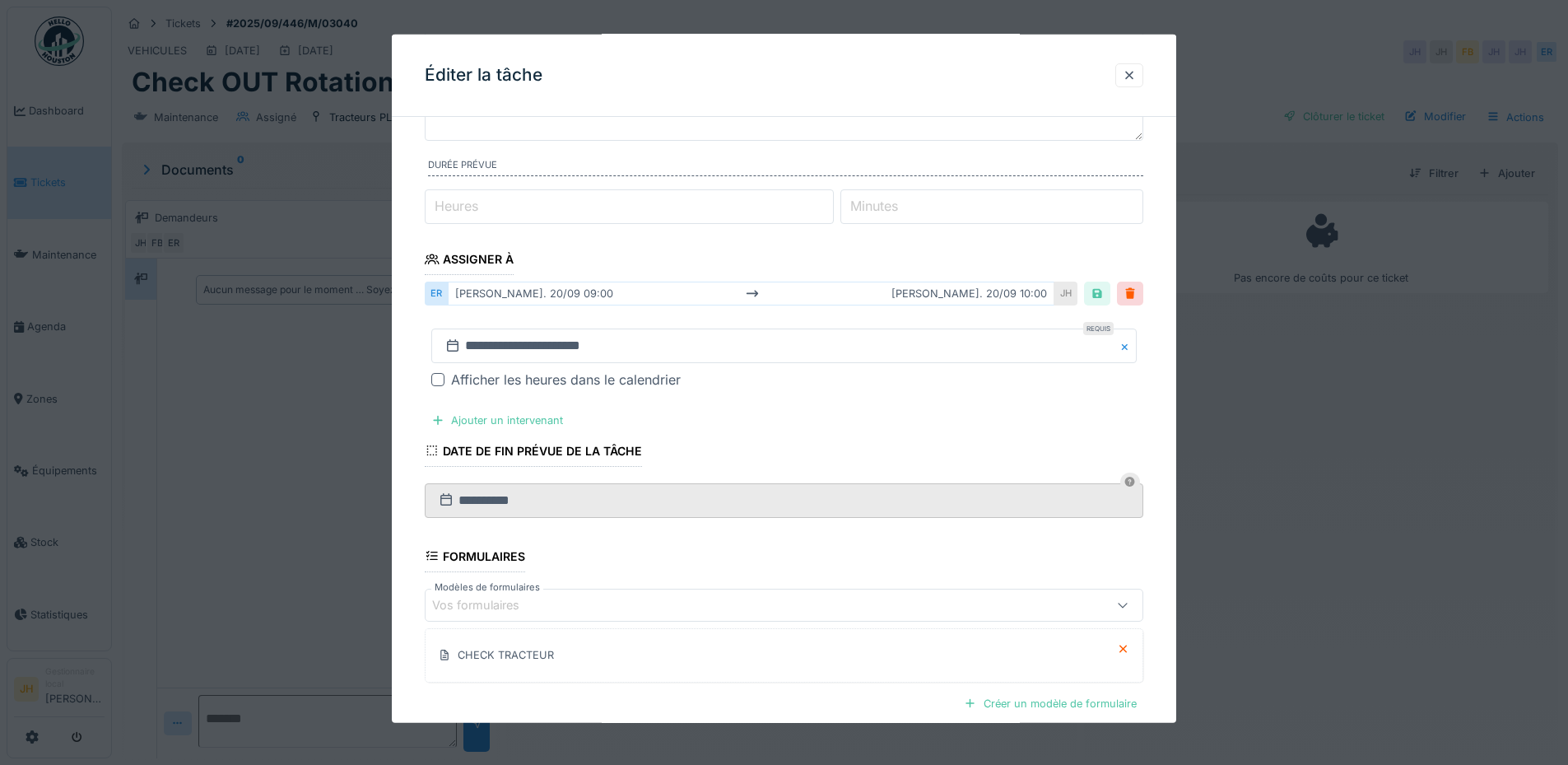
scroll to position [319, 0]
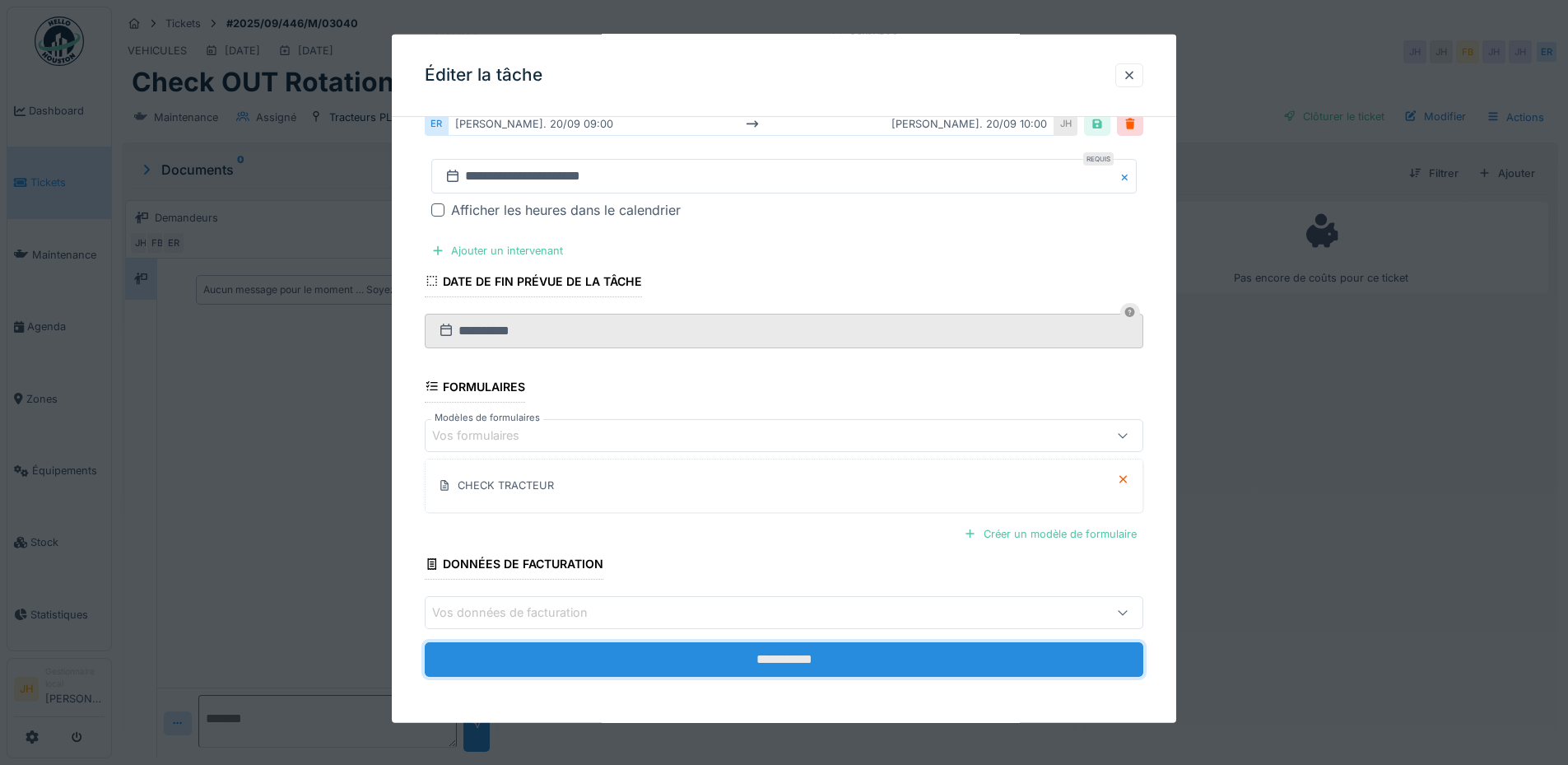
click at [862, 656] on input "**********" at bounding box center [784, 660] width 718 height 35
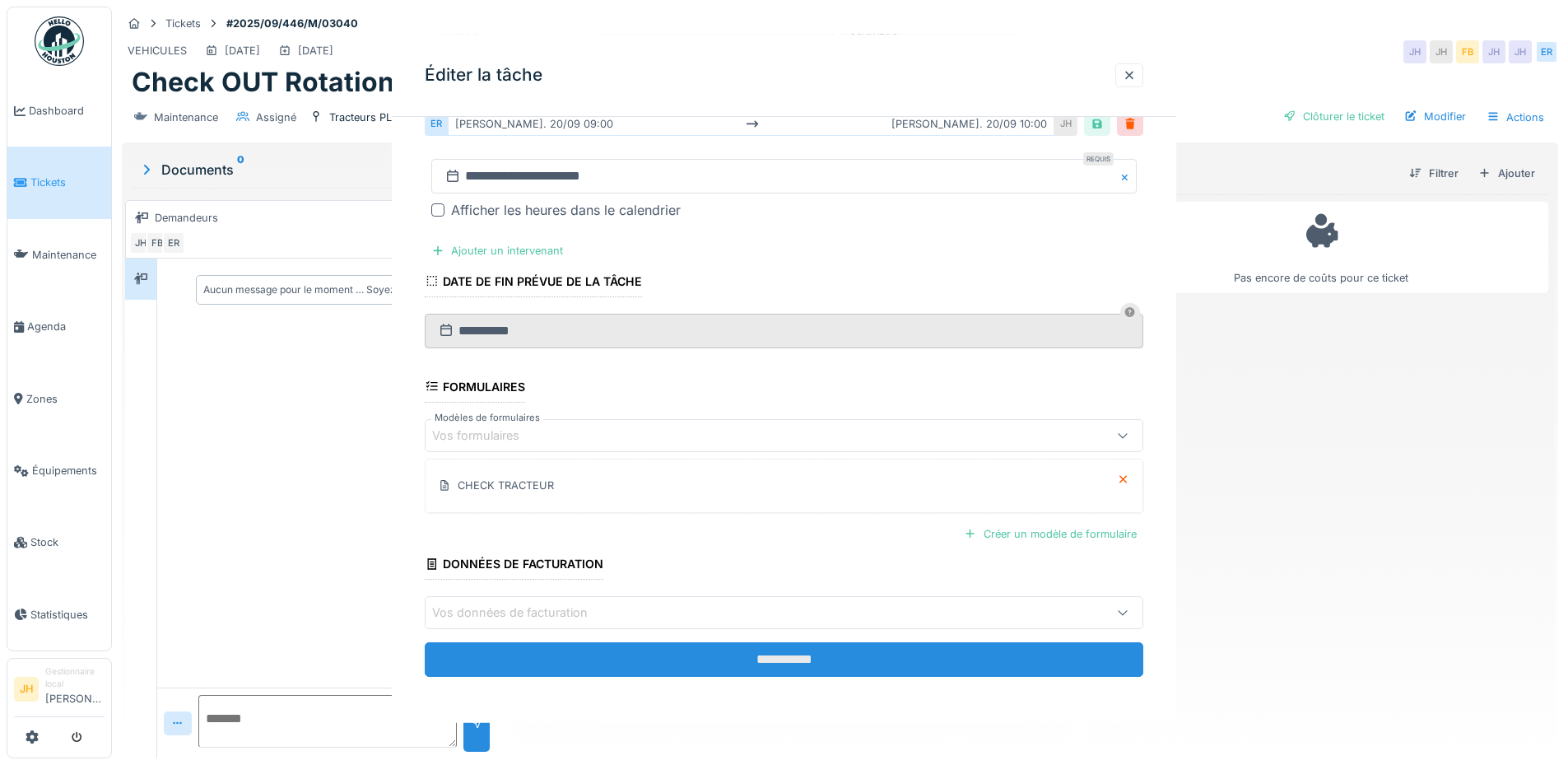
scroll to position [0, 0]
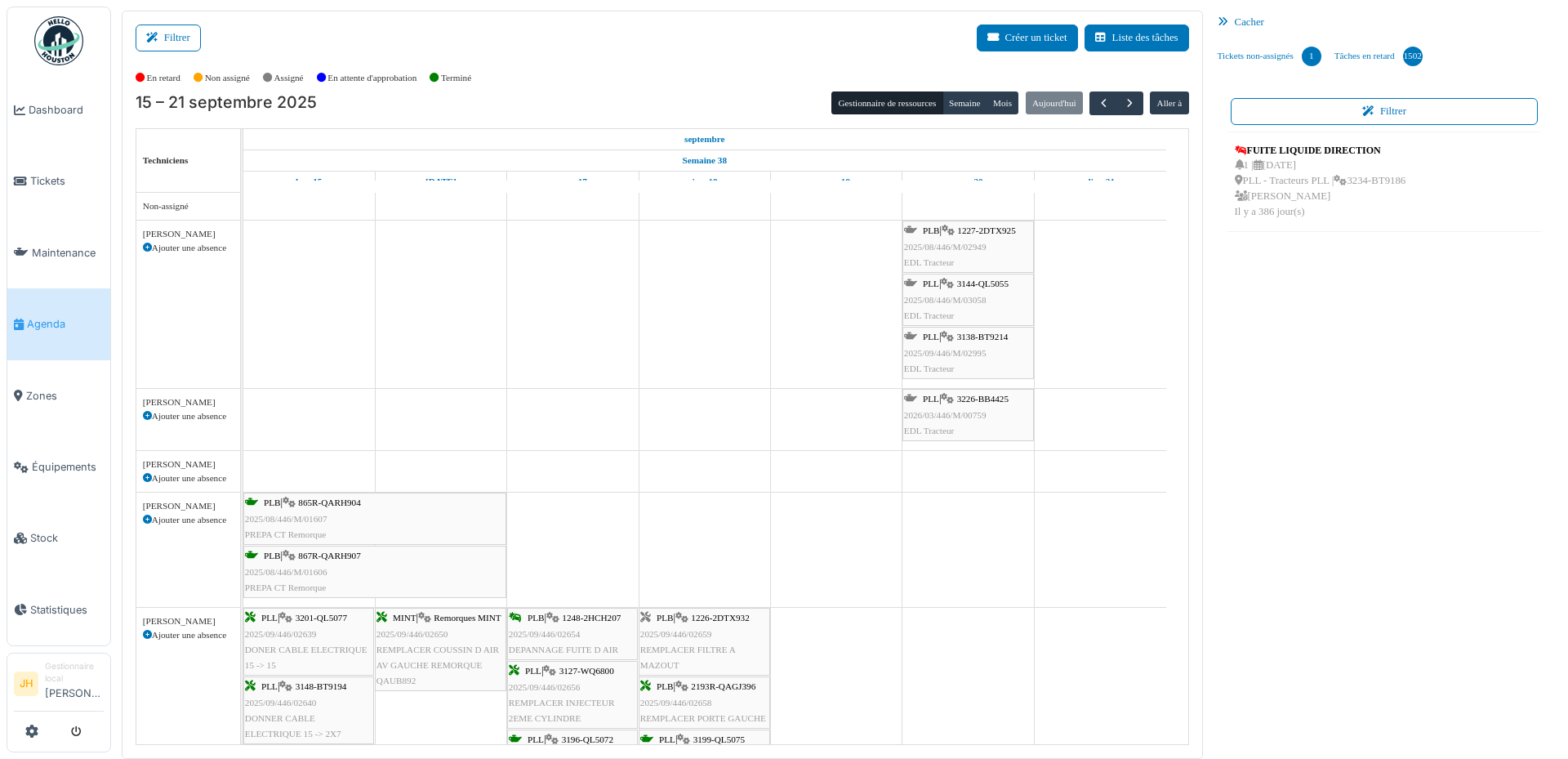
click at [984, 335] on span "3138-BT9214" at bounding box center [983, 336] width 52 height 10
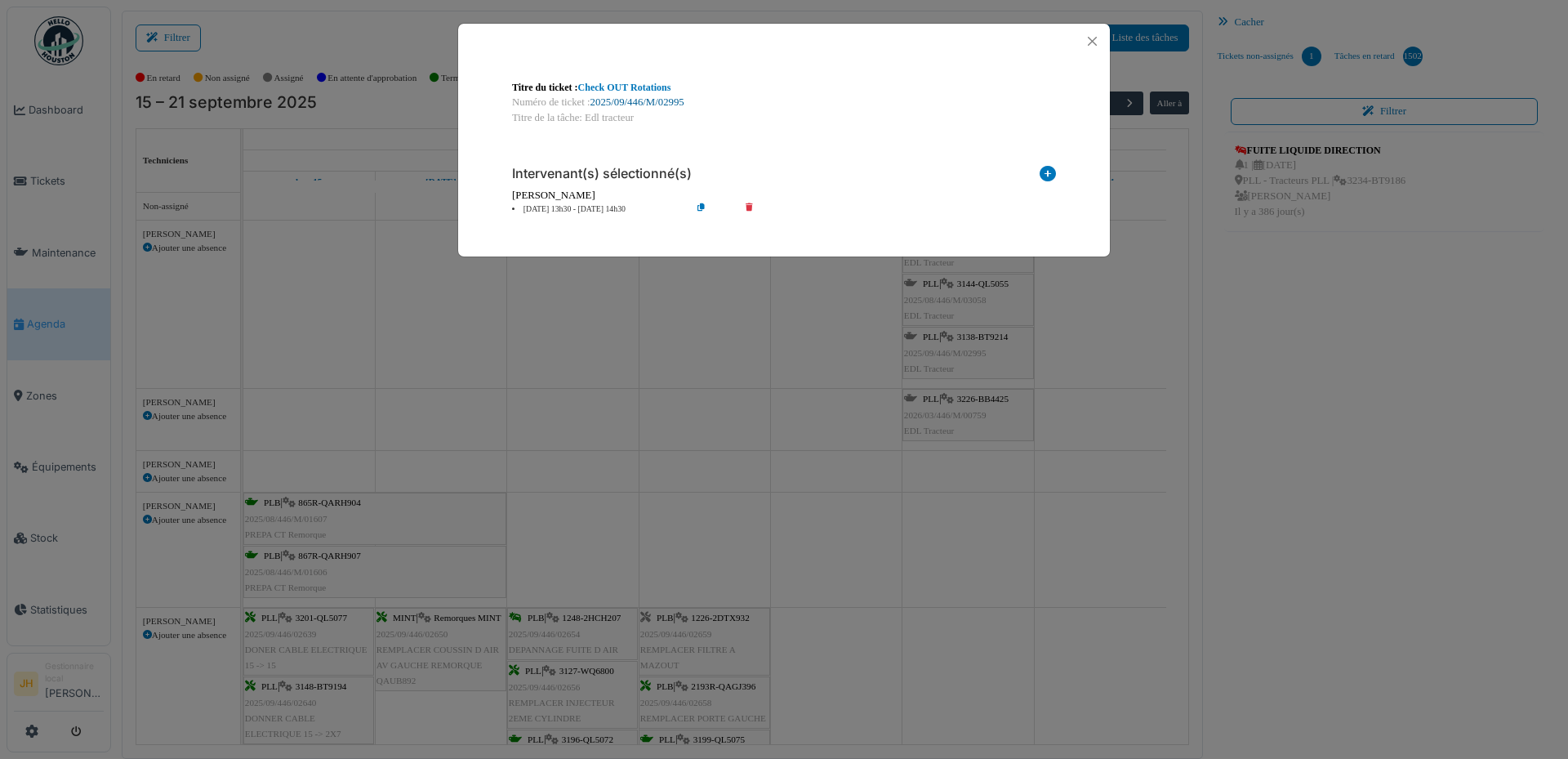
click at [662, 97] on link "2025/09/446/M/02995" at bounding box center [637, 102] width 94 height 12
click at [1093, 45] on button "Close" at bounding box center [1093, 41] width 22 height 22
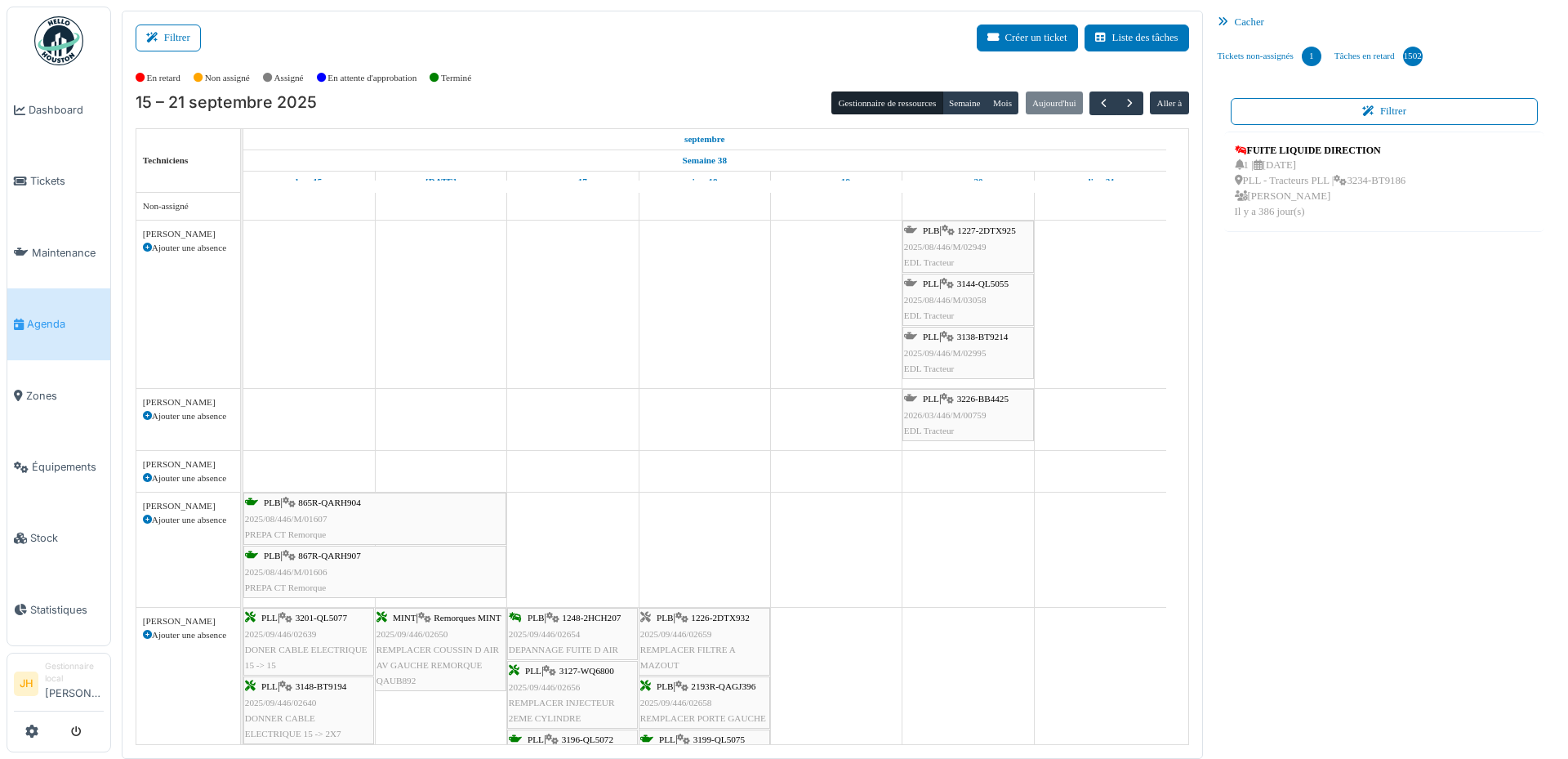
drag, startPoint x: 4, startPoint y: 304, endPoint x: 40, endPoint y: 307, distance: 36.1
click at [5, 304] on div "Modifier Entretien des abords Etat des lieux materiel Etat des lieux remorque E…" at bounding box center [784, 379] width 1568 height 759
click at [49, 307] on link "Agenda" at bounding box center [58, 324] width 103 height 71
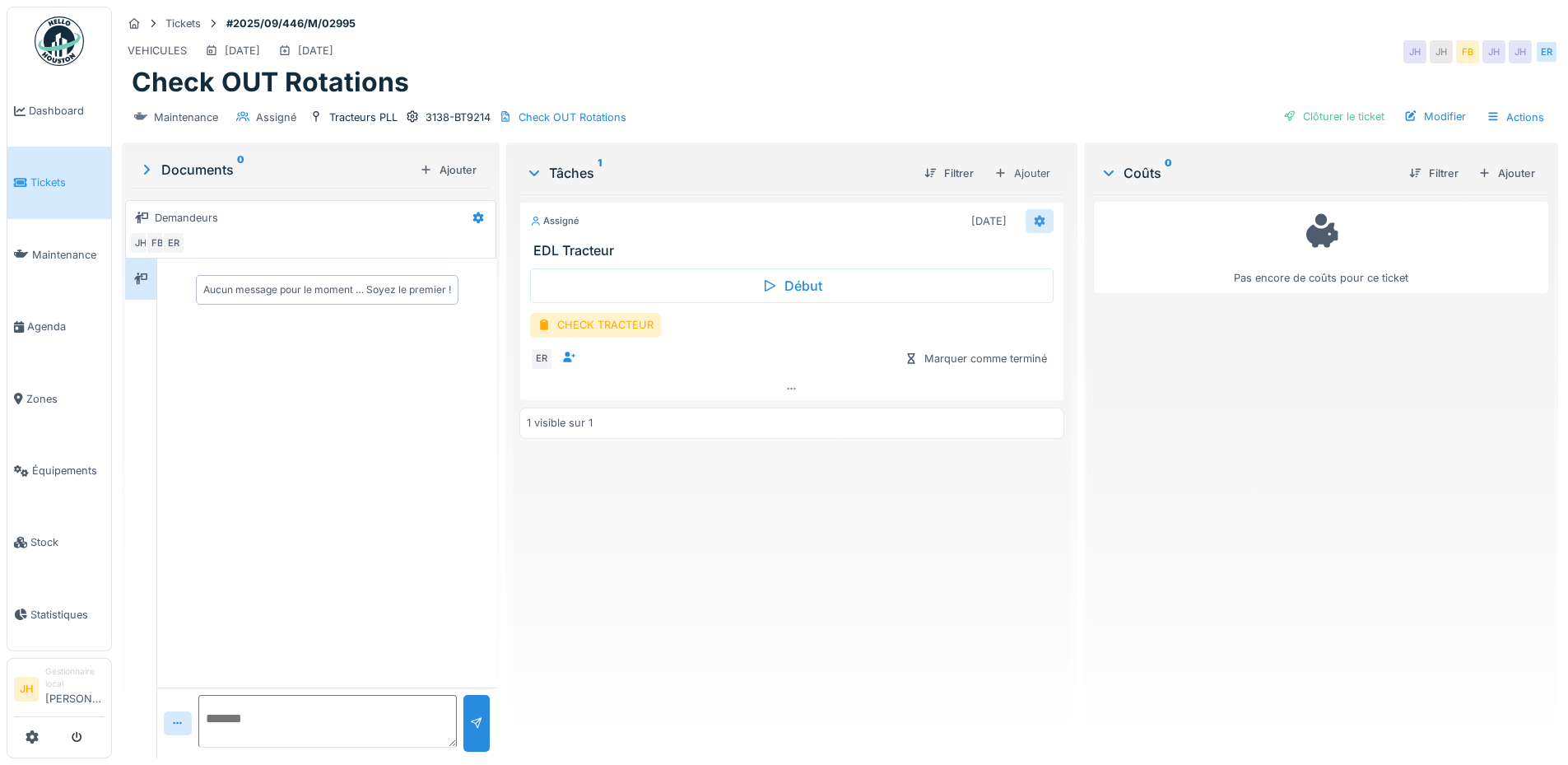
click at [1034, 215] on icon at bounding box center [1039, 220] width 11 height 12
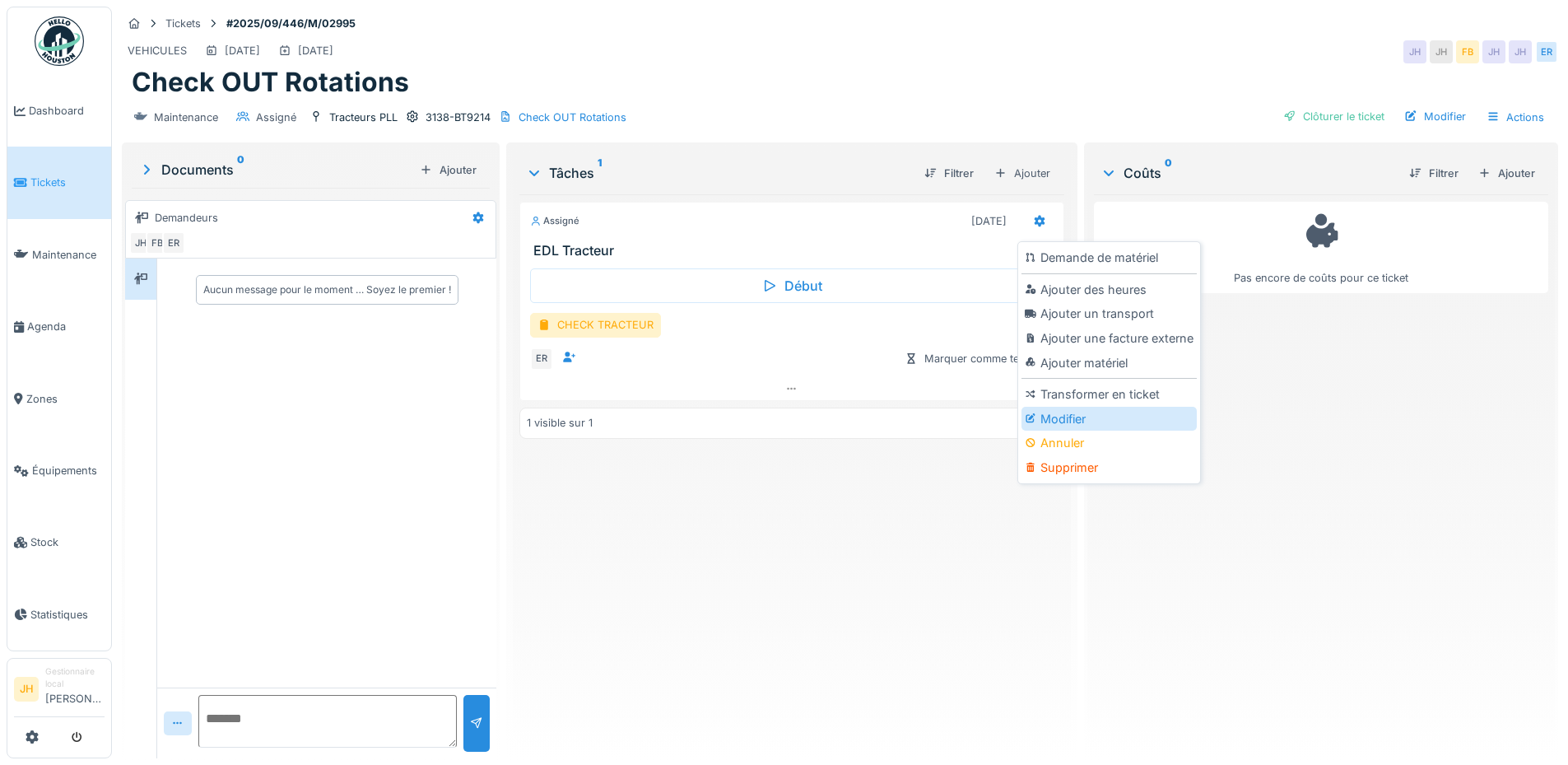
click at [1085, 422] on div "Modifier" at bounding box center [1109, 419] width 175 height 25
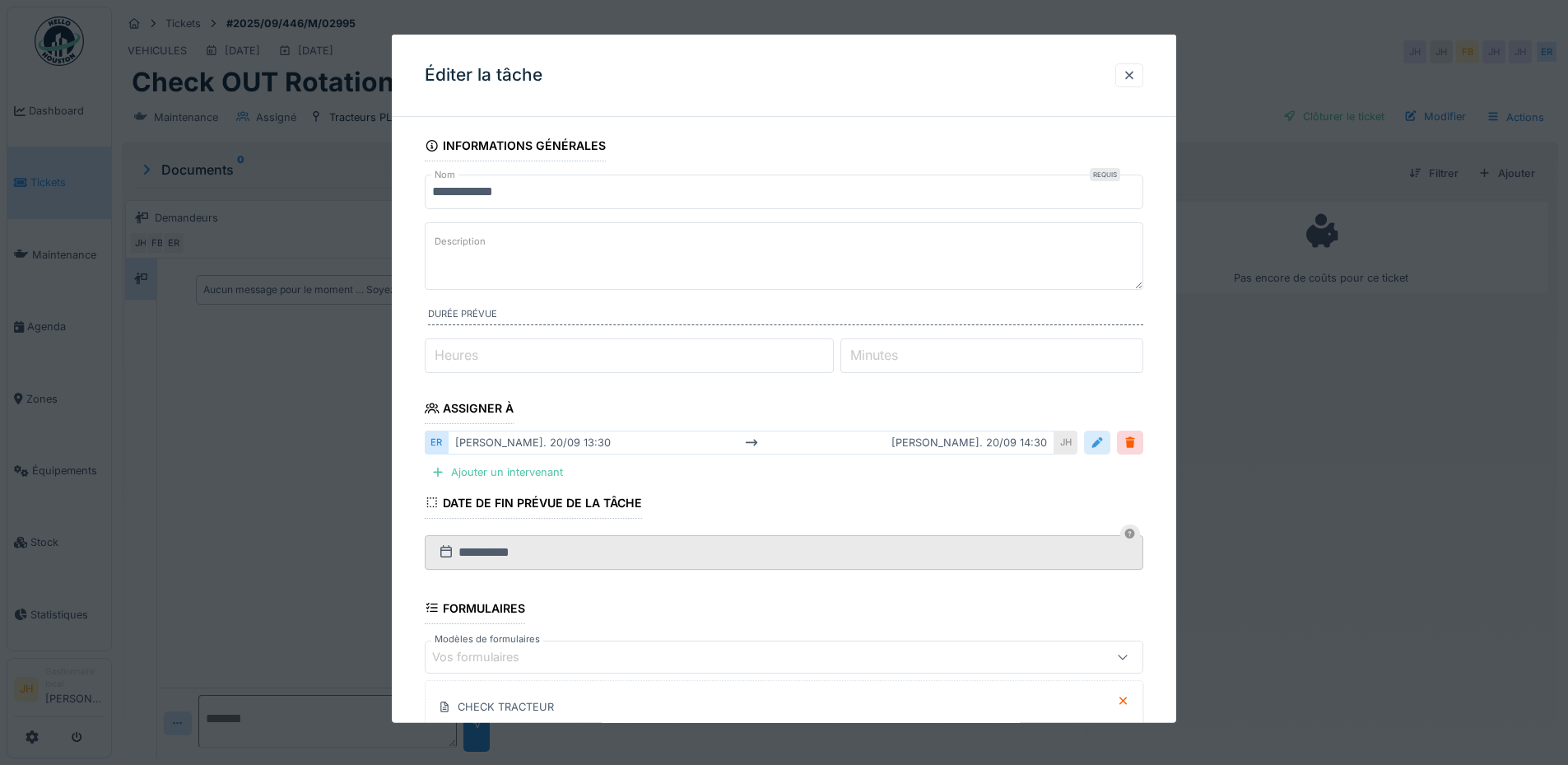
click at [1104, 440] on div at bounding box center [1097, 442] width 13 height 16
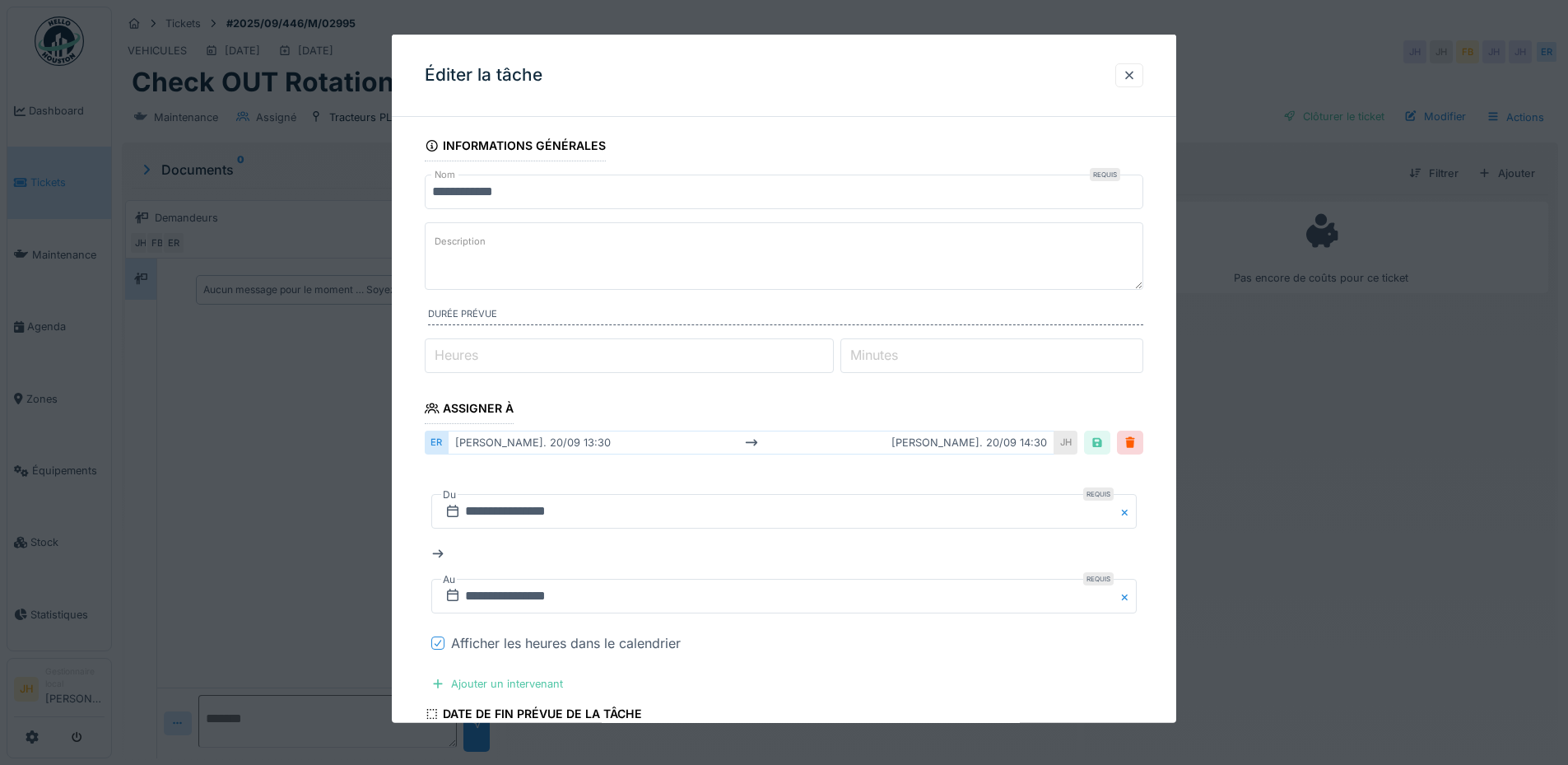
click at [433, 646] on div at bounding box center [438, 642] width 13 height 13
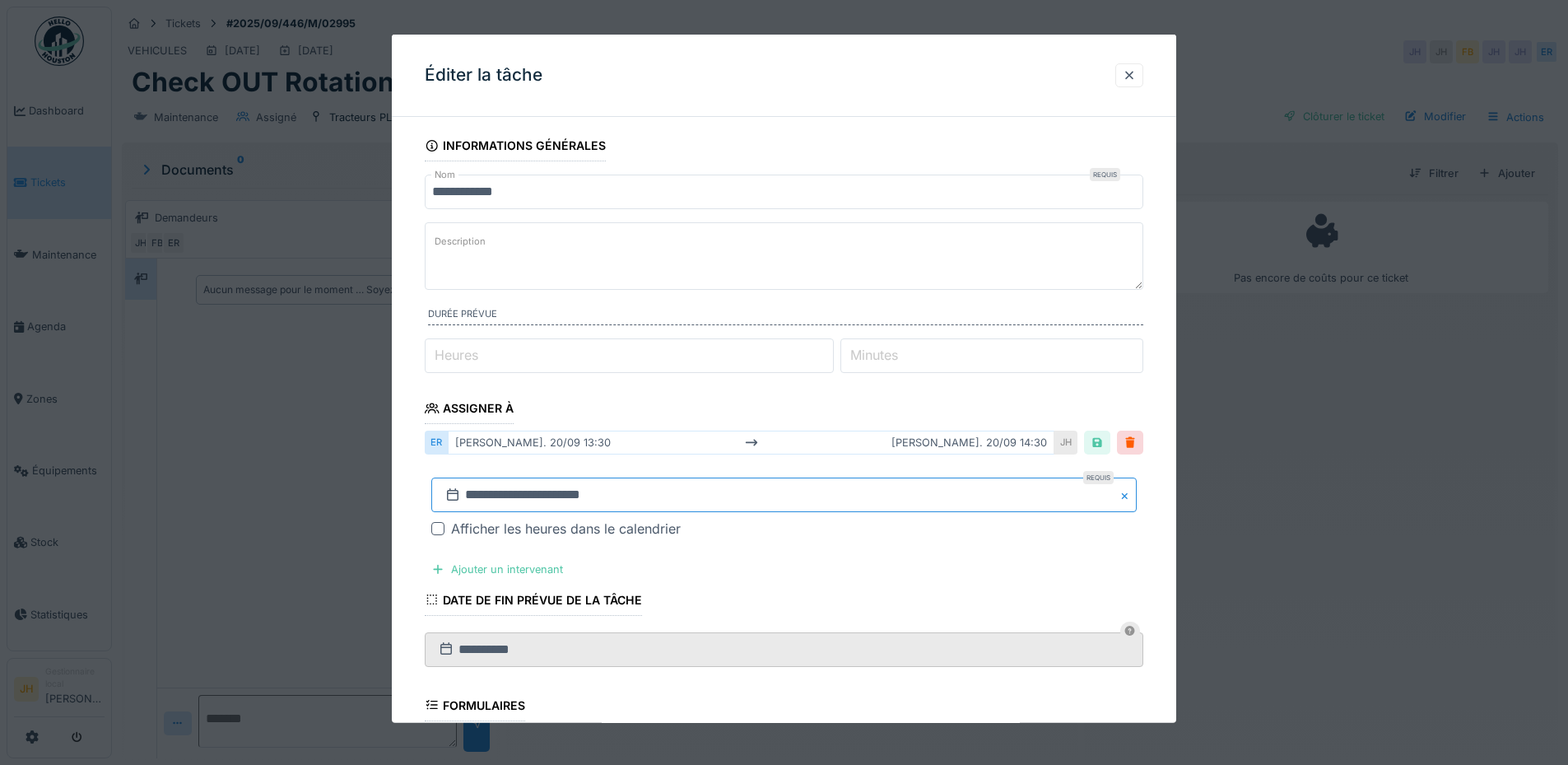
click at [587, 487] on input "**********" at bounding box center [784, 495] width 706 height 35
click at [870, 268] on span "Next Month" at bounding box center [870, 274] width 0 height 20
click at [867, 268] on button "Next Month" at bounding box center [871, 276] width 27 height 27
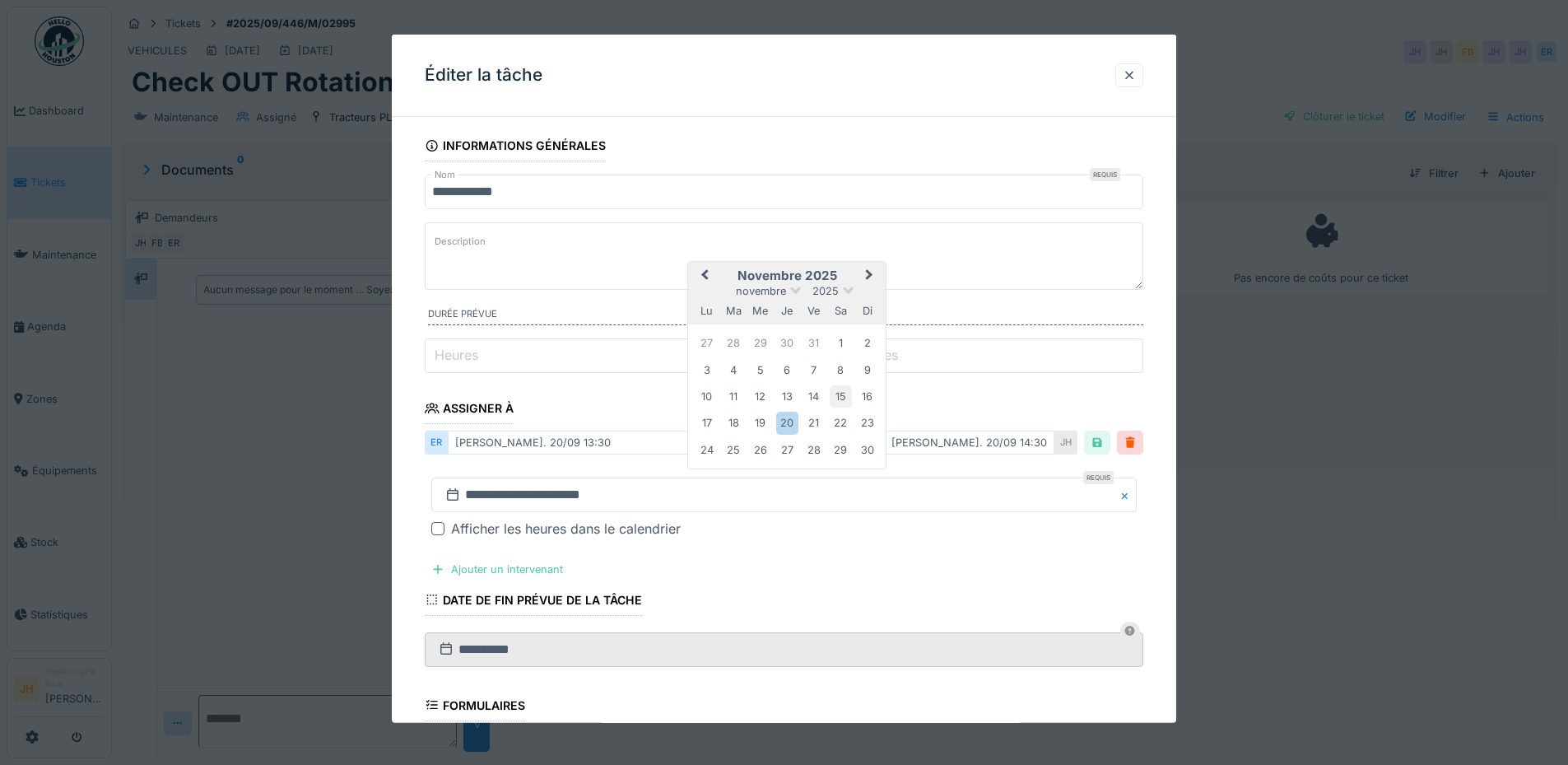
click at [842, 395] on div "15" at bounding box center [841, 396] width 22 height 22
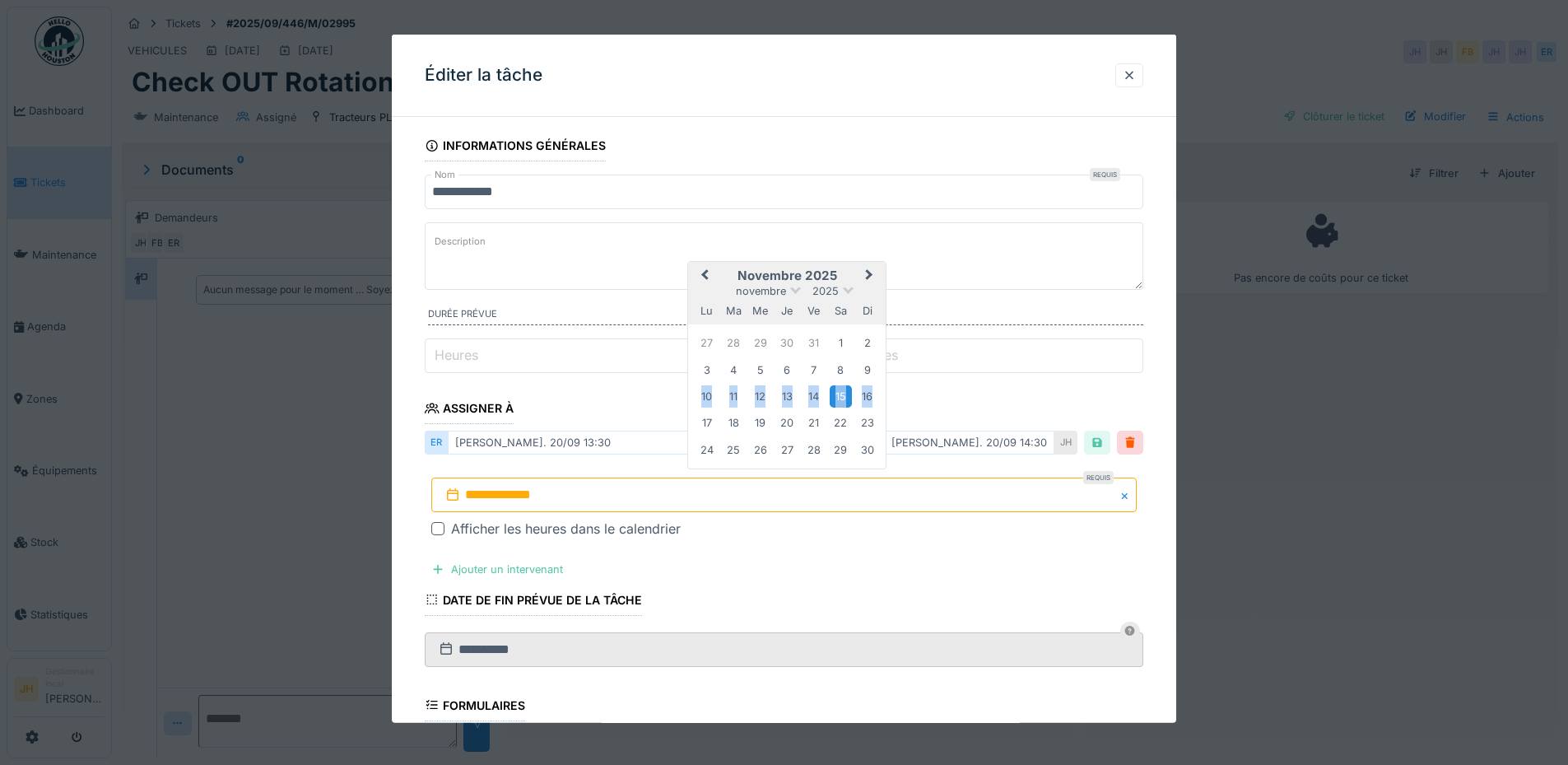
click at [842, 395] on div "15" at bounding box center [841, 396] width 22 height 22
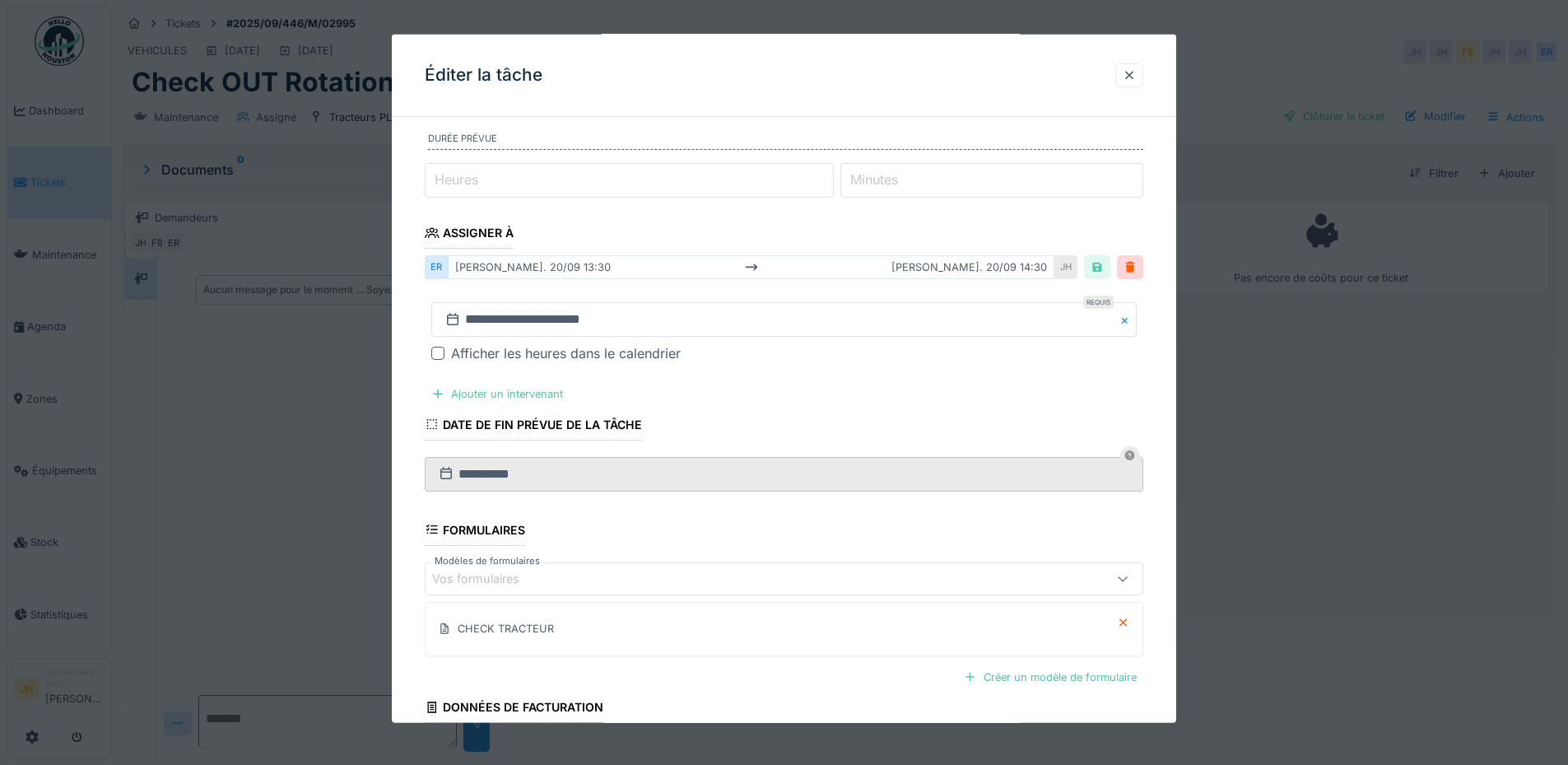
scroll to position [319, 0]
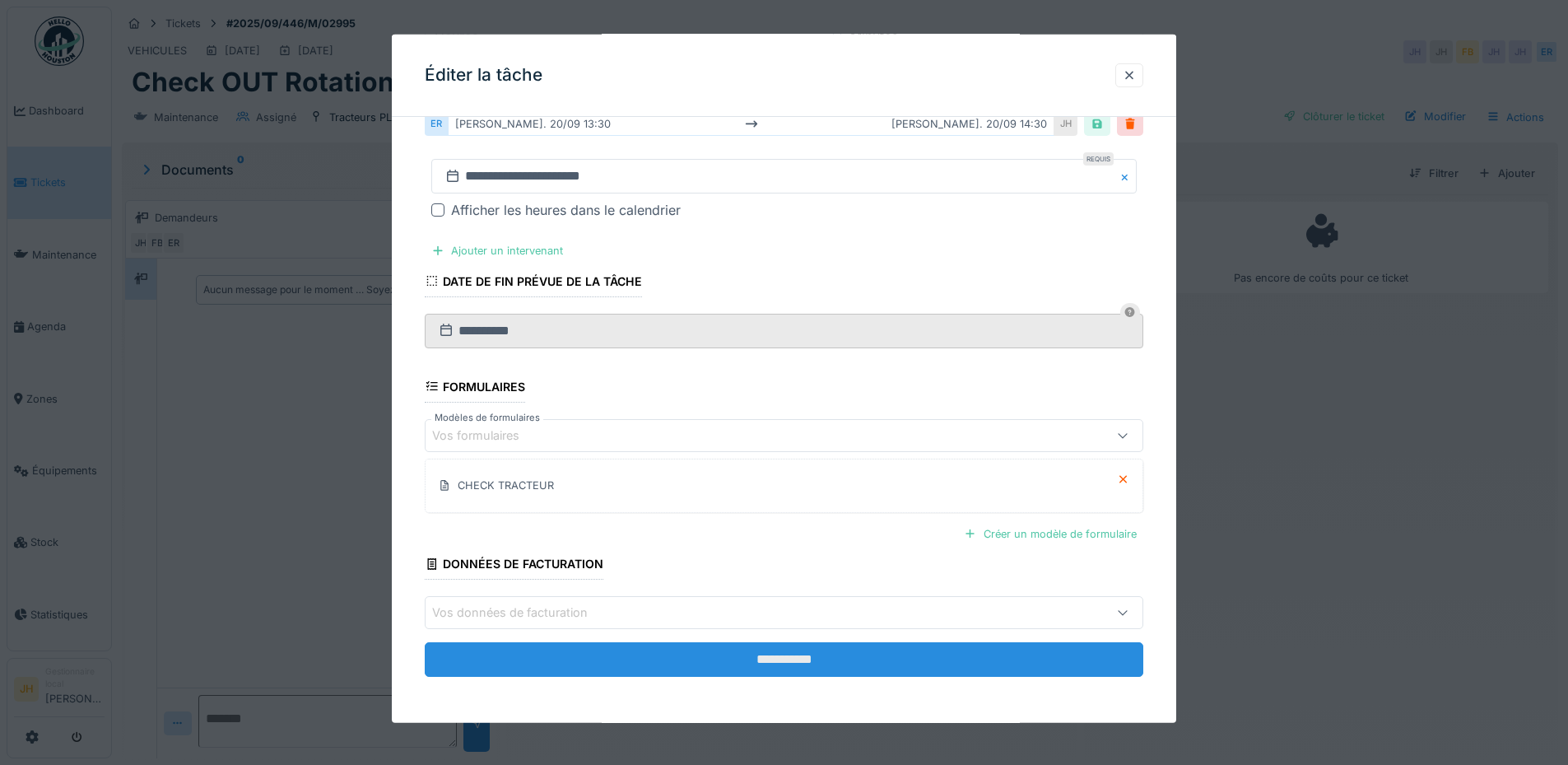
click at [783, 659] on input "**********" at bounding box center [784, 660] width 718 height 35
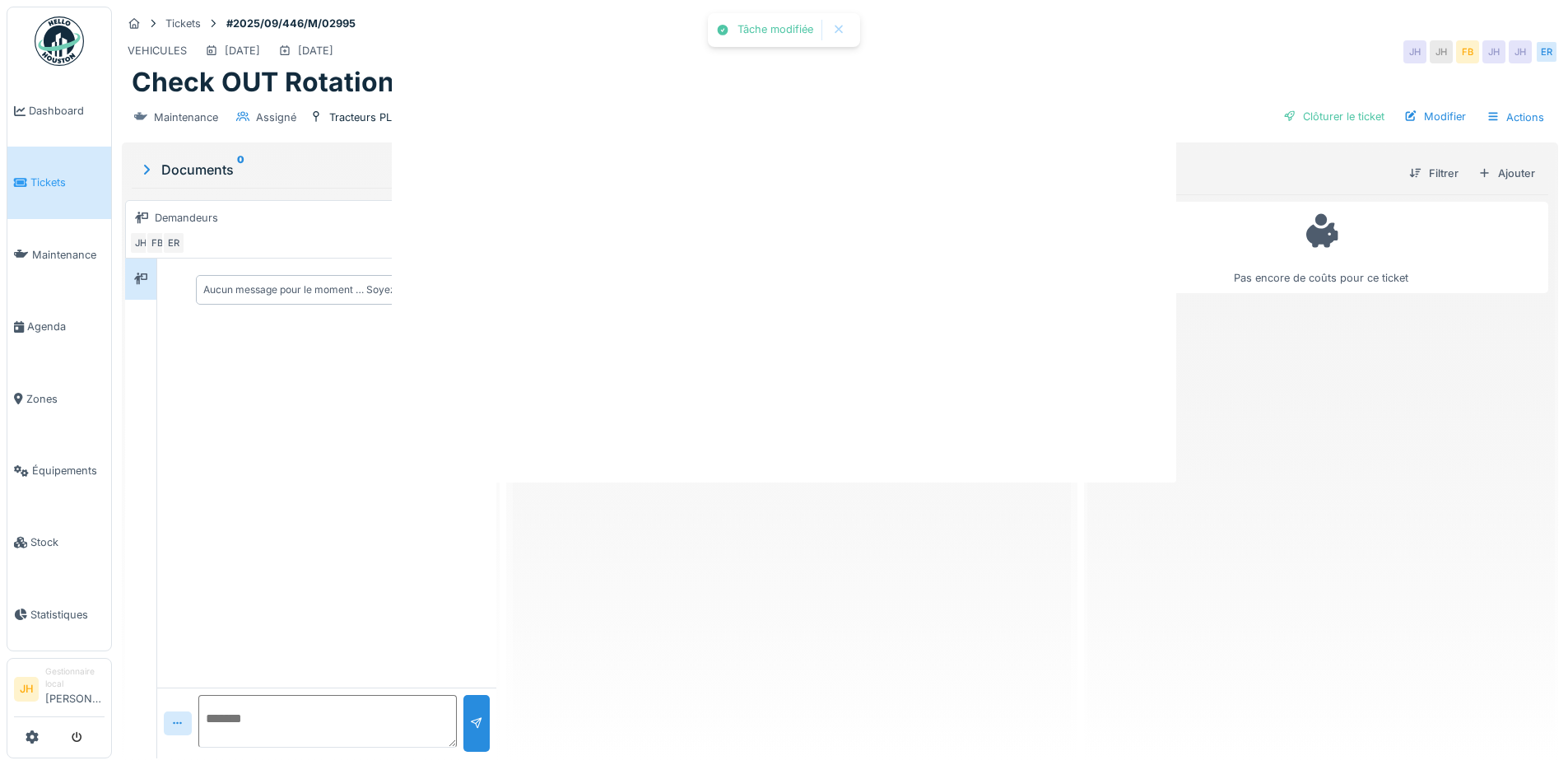
scroll to position [0, 0]
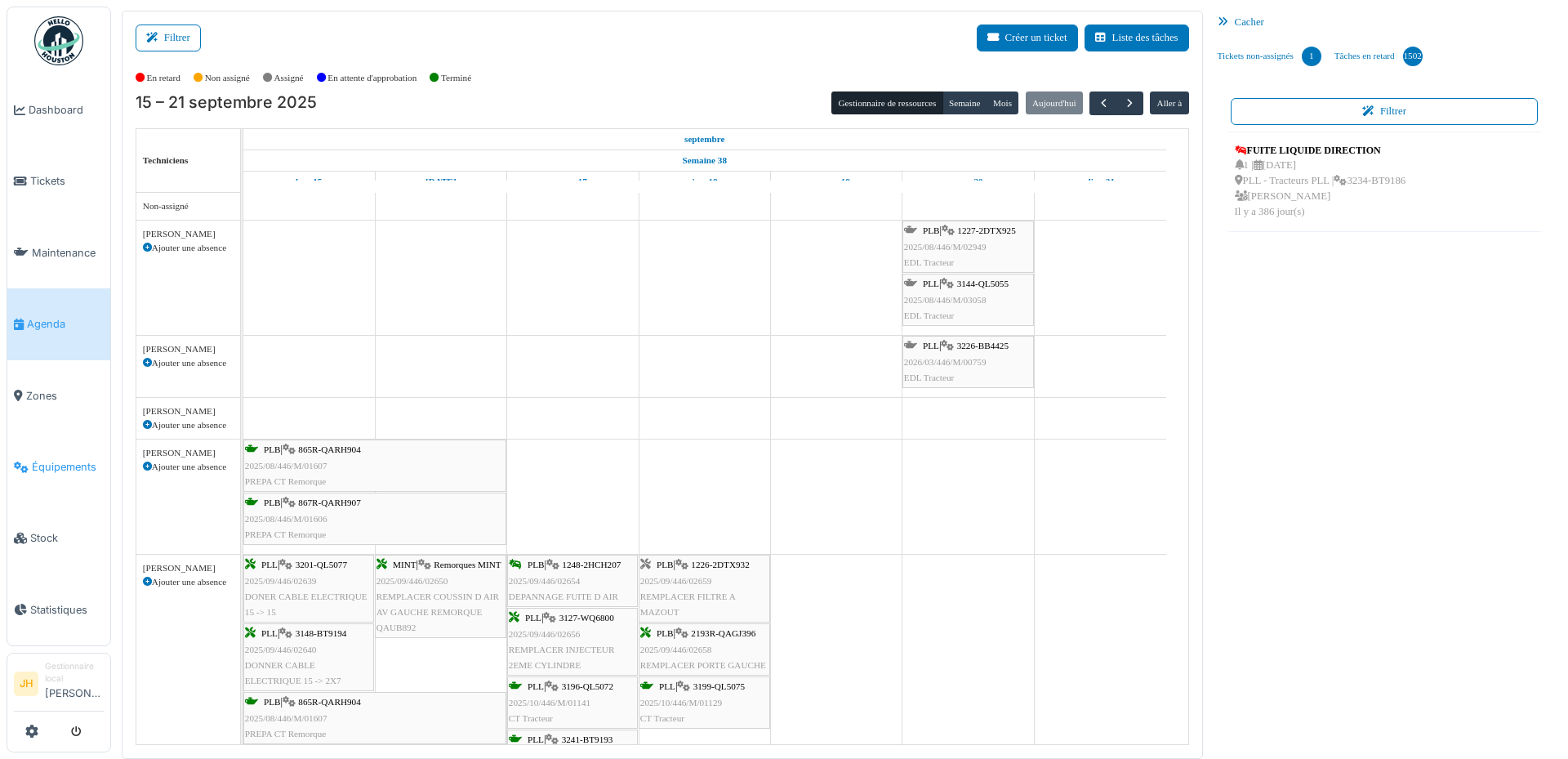
click at [65, 459] on span "Équipements" at bounding box center [67, 466] width 72 height 15
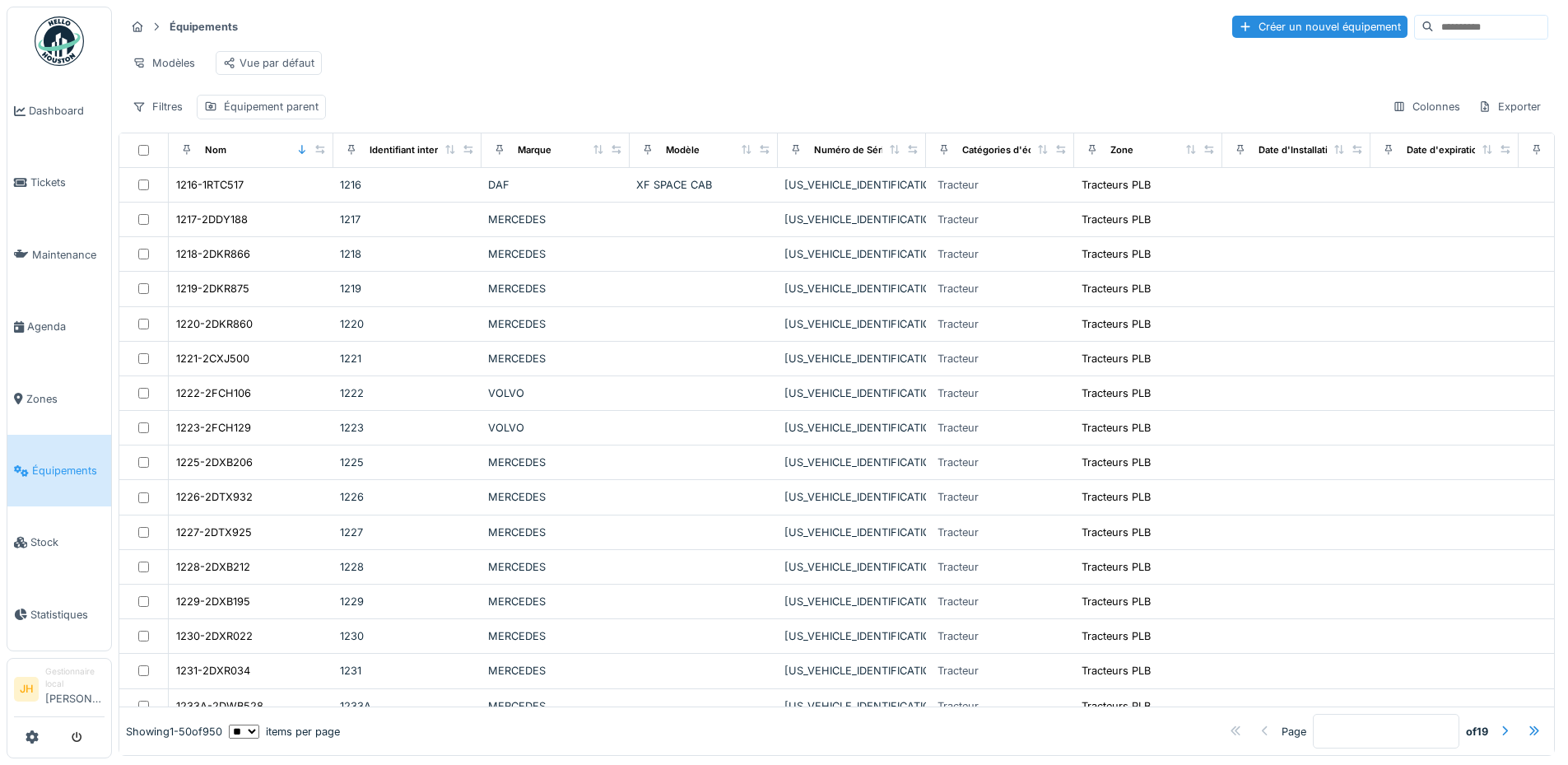
click at [1434, 27] on input at bounding box center [1491, 27] width 114 height 23
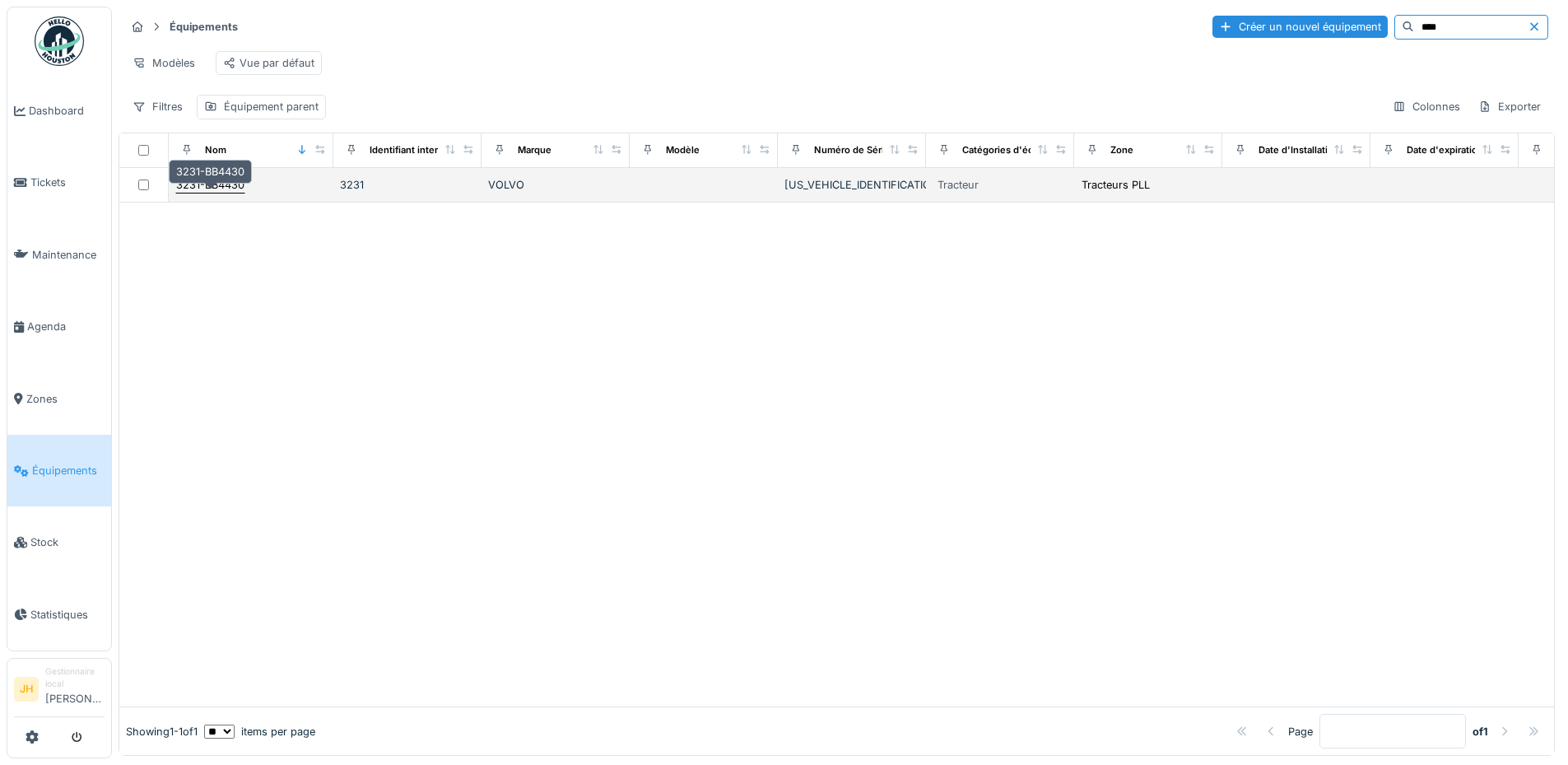
click at [214, 192] on div "3231-BB4430" at bounding box center [210, 184] width 69 height 16
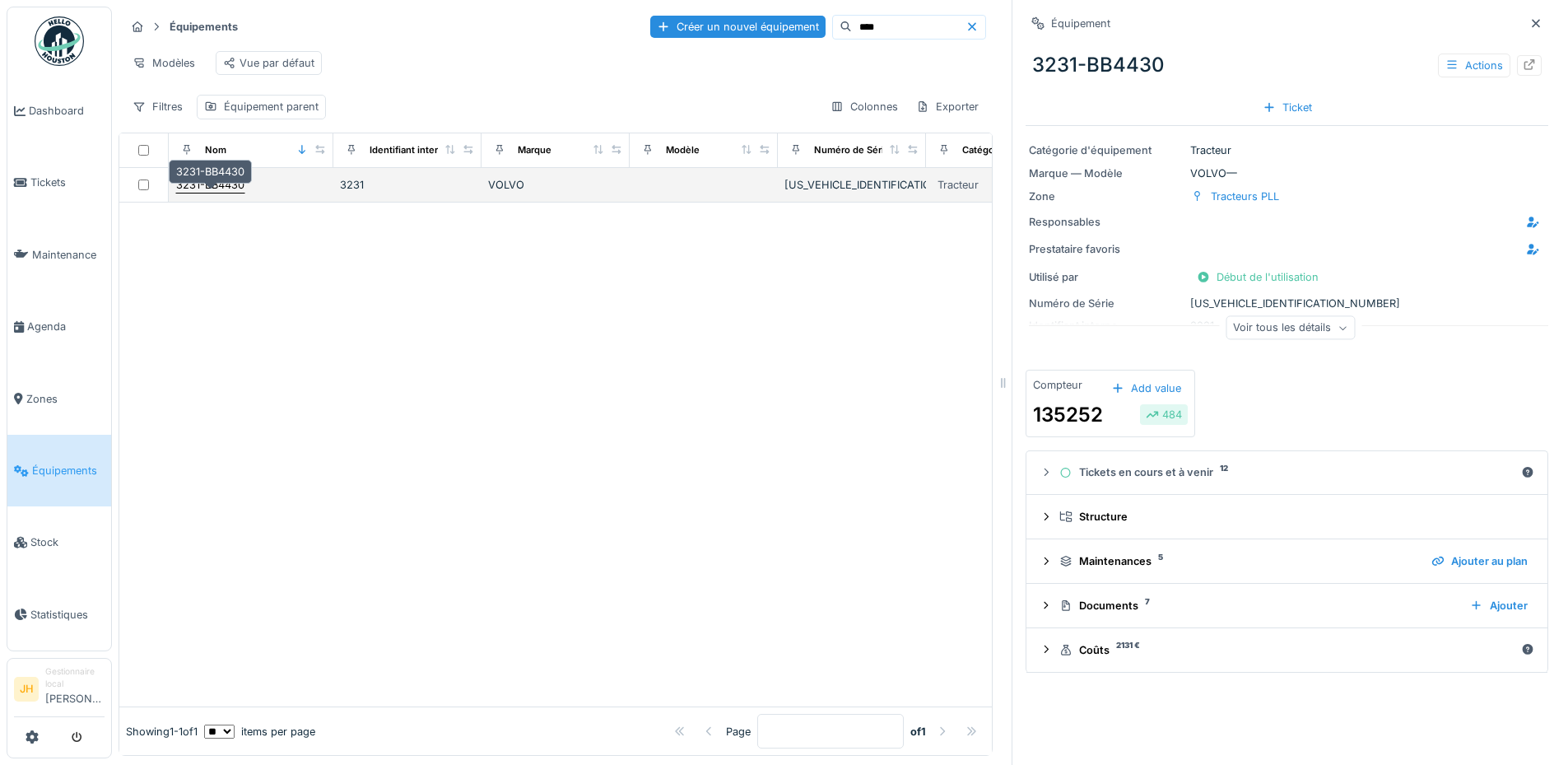
click at [209, 192] on div "3231-BB4430" at bounding box center [210, 184] width 69 height 16
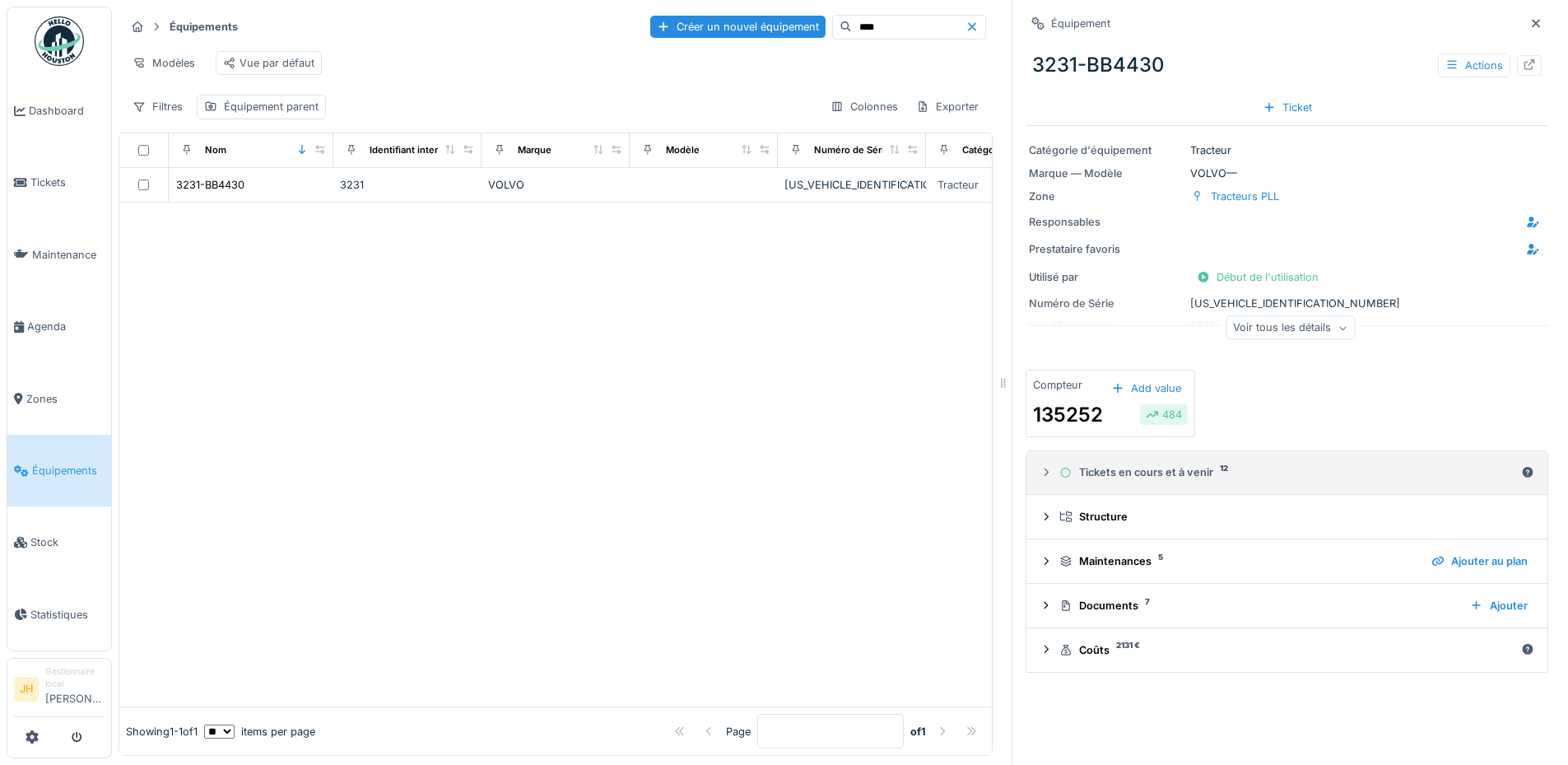
click at [1126, 474] on div "Tickets en cours et à venir 12" at bounding box center [1287, 472] width 455 height 16
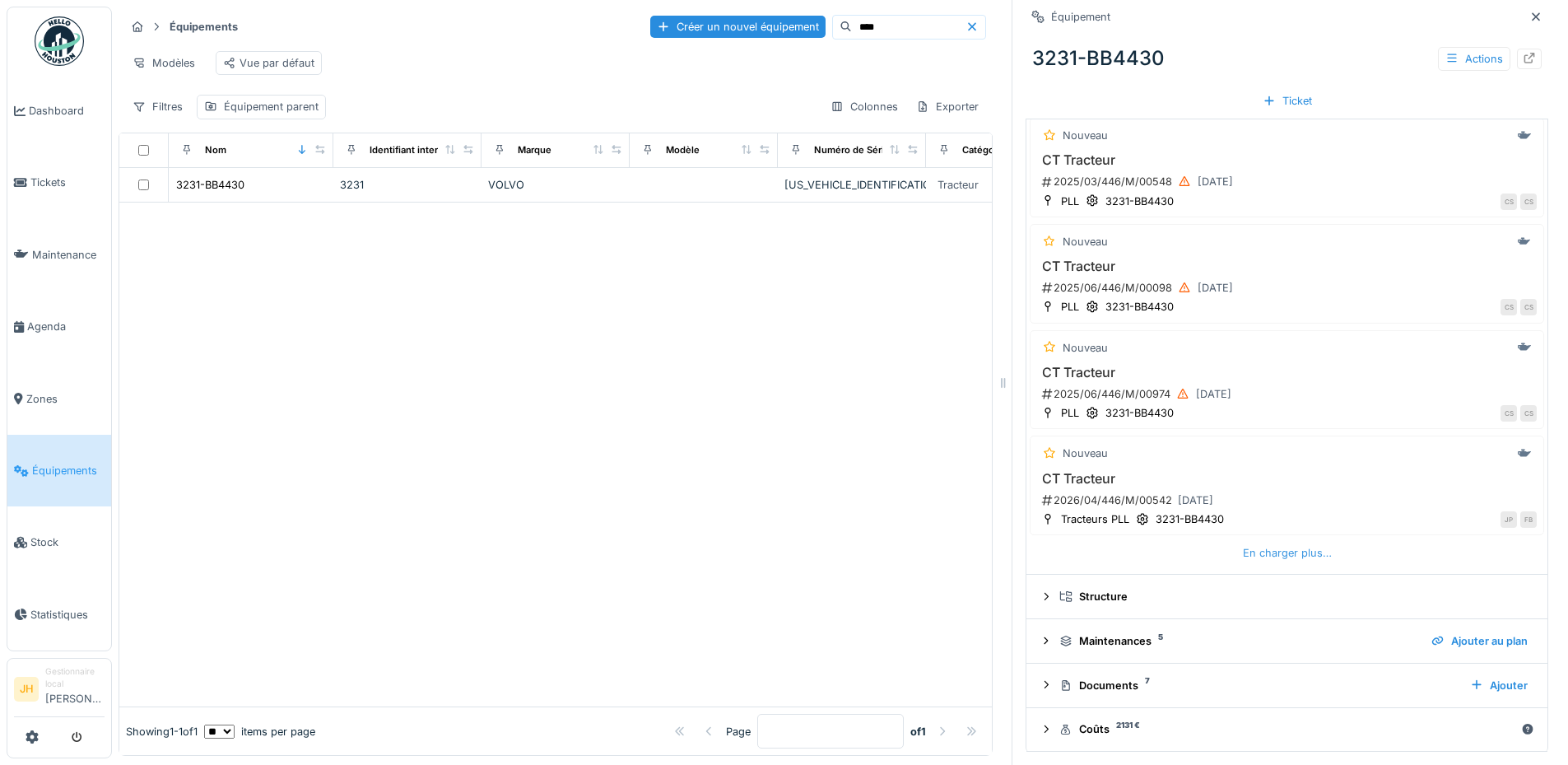
click at [1277, 547] on div "En charger plus…" at bounding box center [1287, 552] width 102 height 22
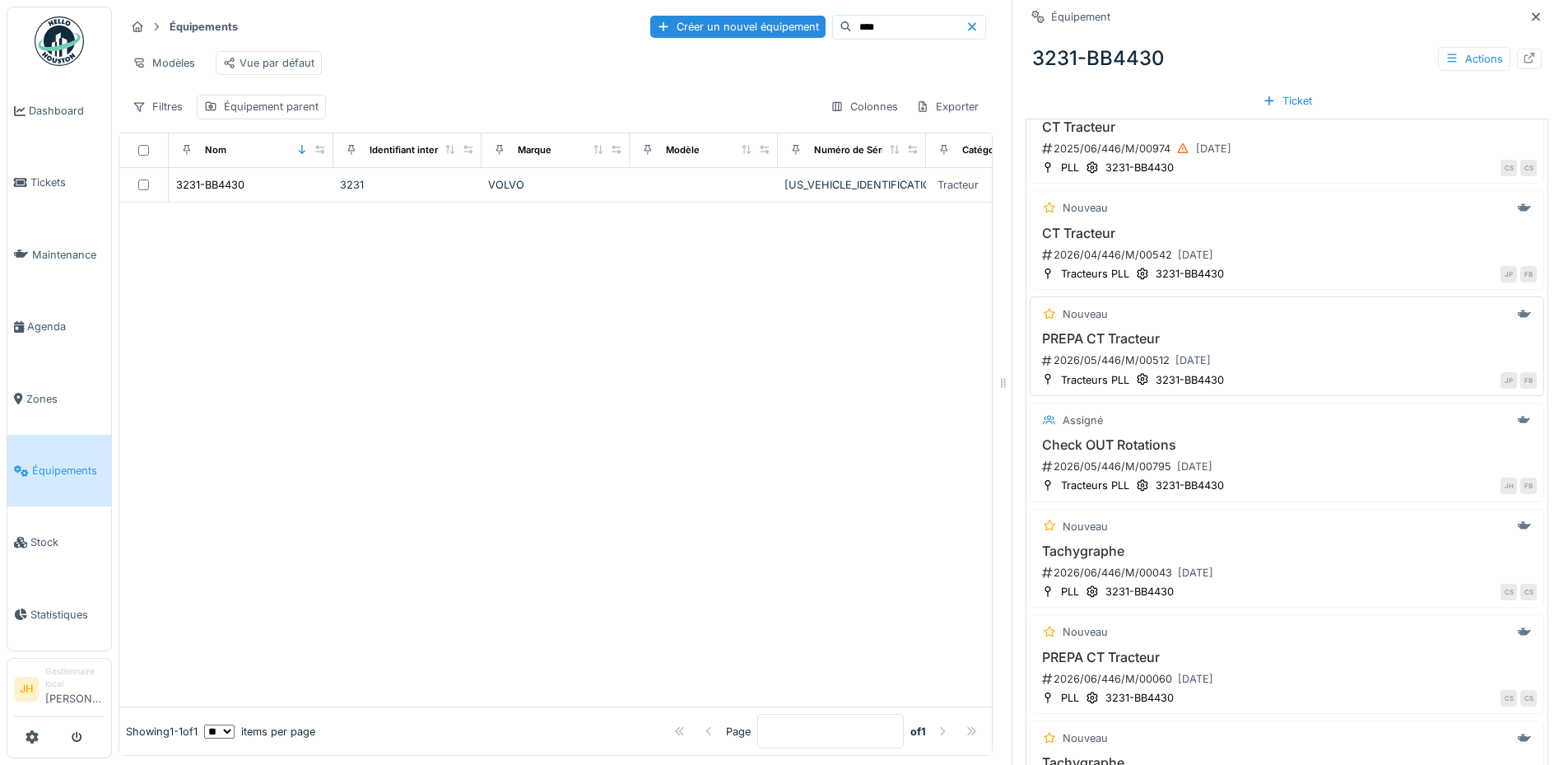
scroll to position [728, 0]
click at [1131, 443] on h3 "Check OUT Rotations" at bounding box center [1287, 441] width 499 height 16
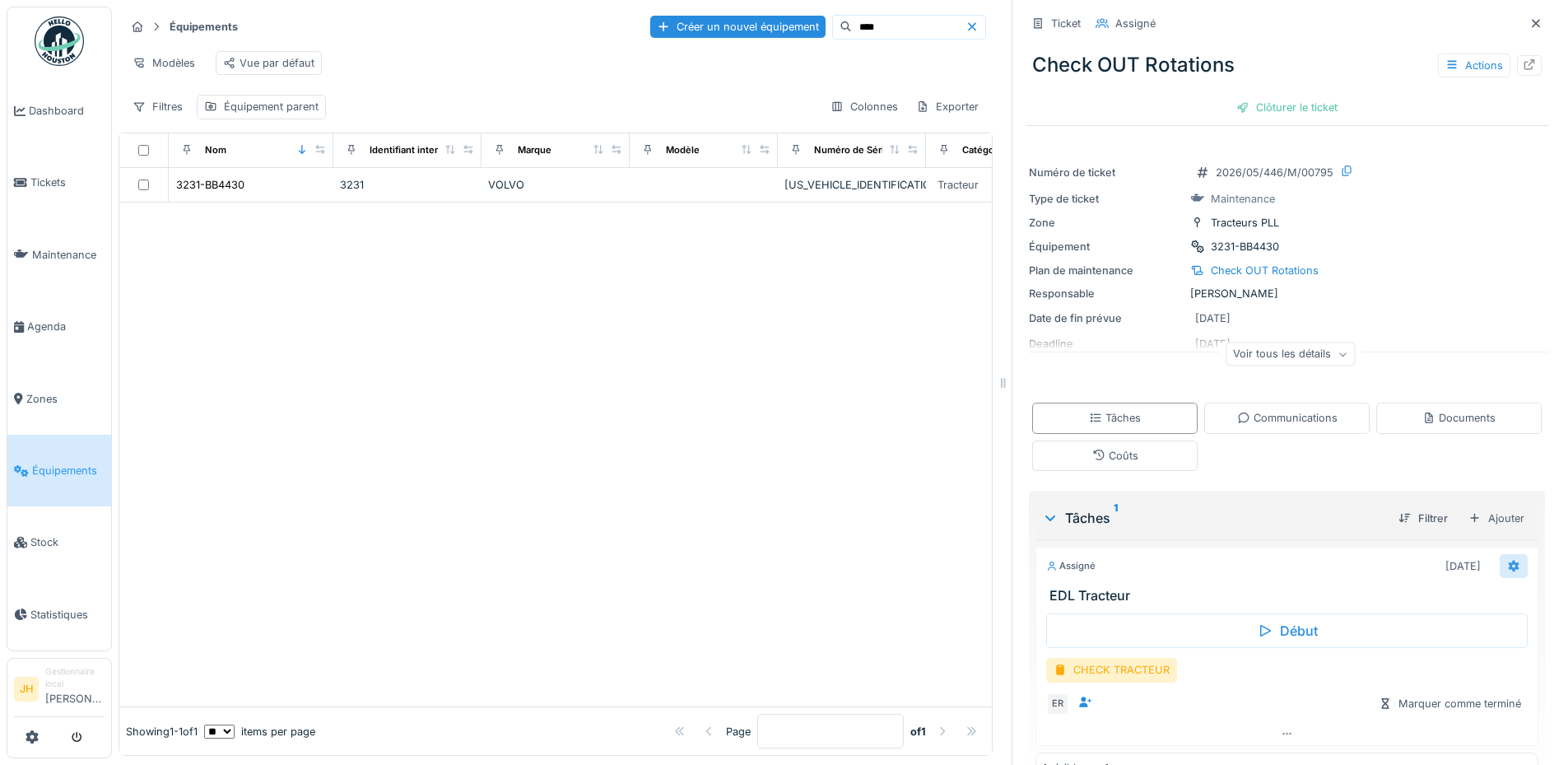
click at [1509, 570] on icon at bounding box center [1515, 565] width 11 height 12
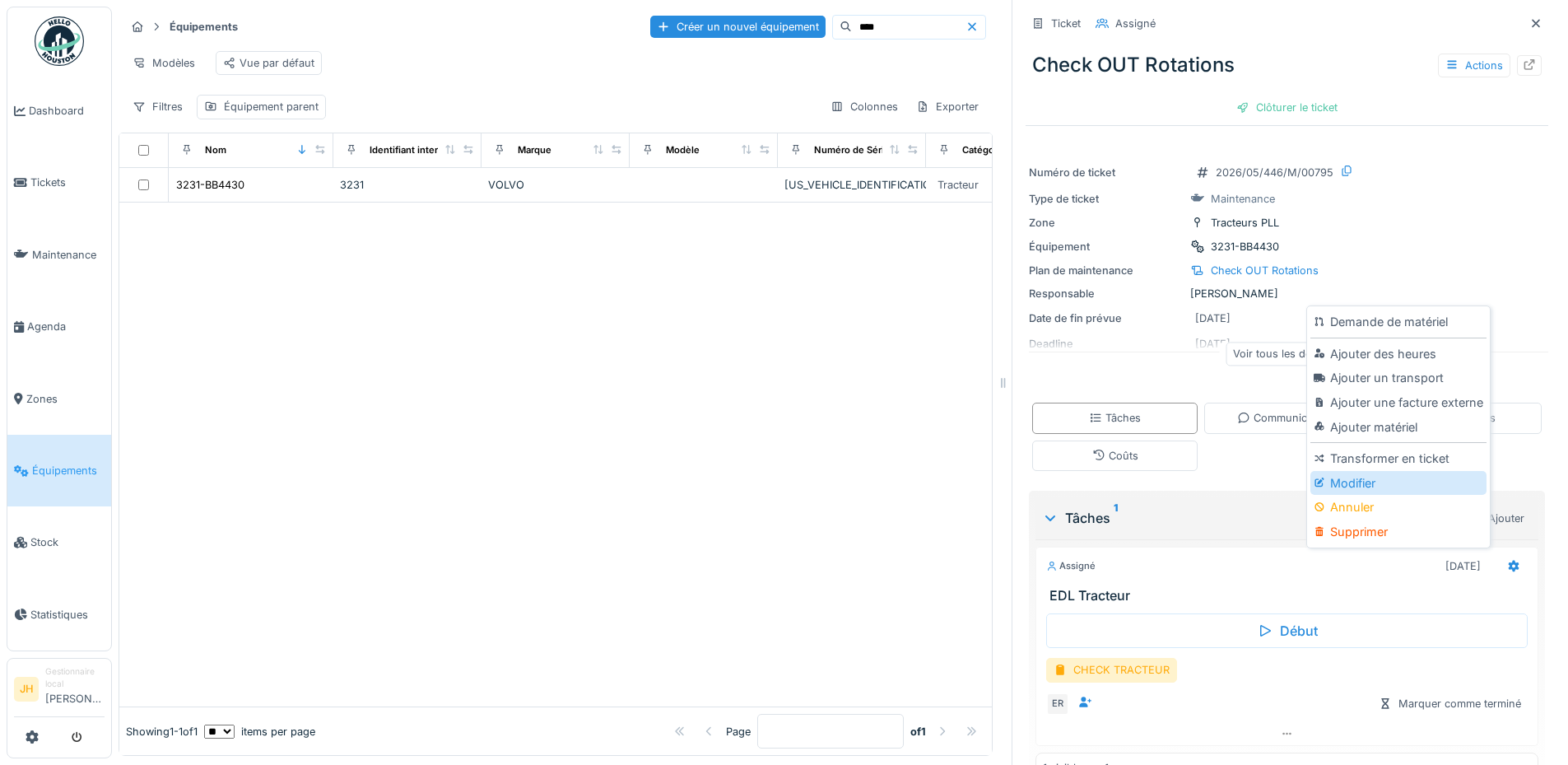
click at [1372, 485] on div "Modifier" at bounding box center [1398, 483] width 175 height 25
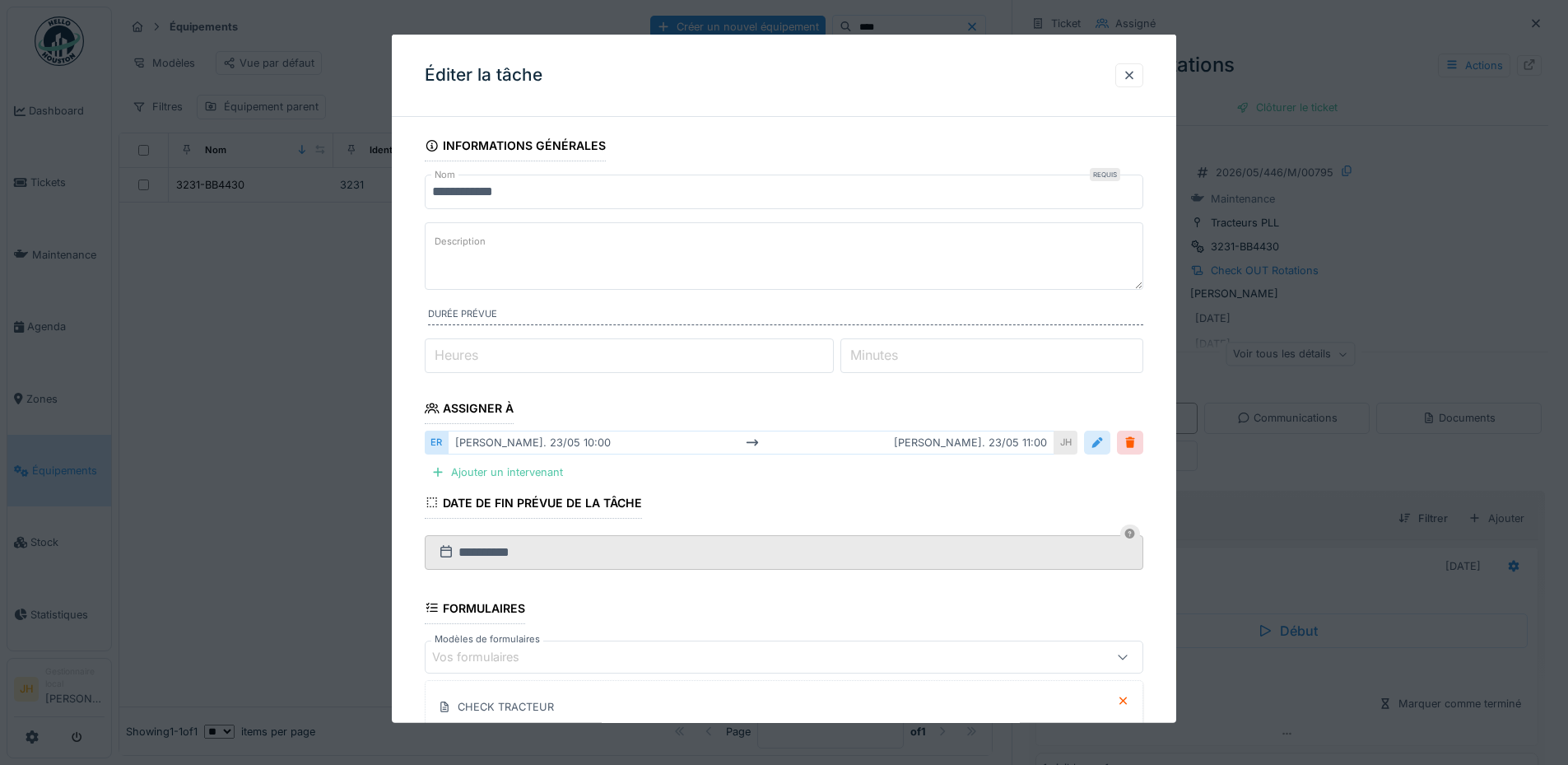
click at [1102, 448] on div at bounding box center [1097, 442] width 13 height 16
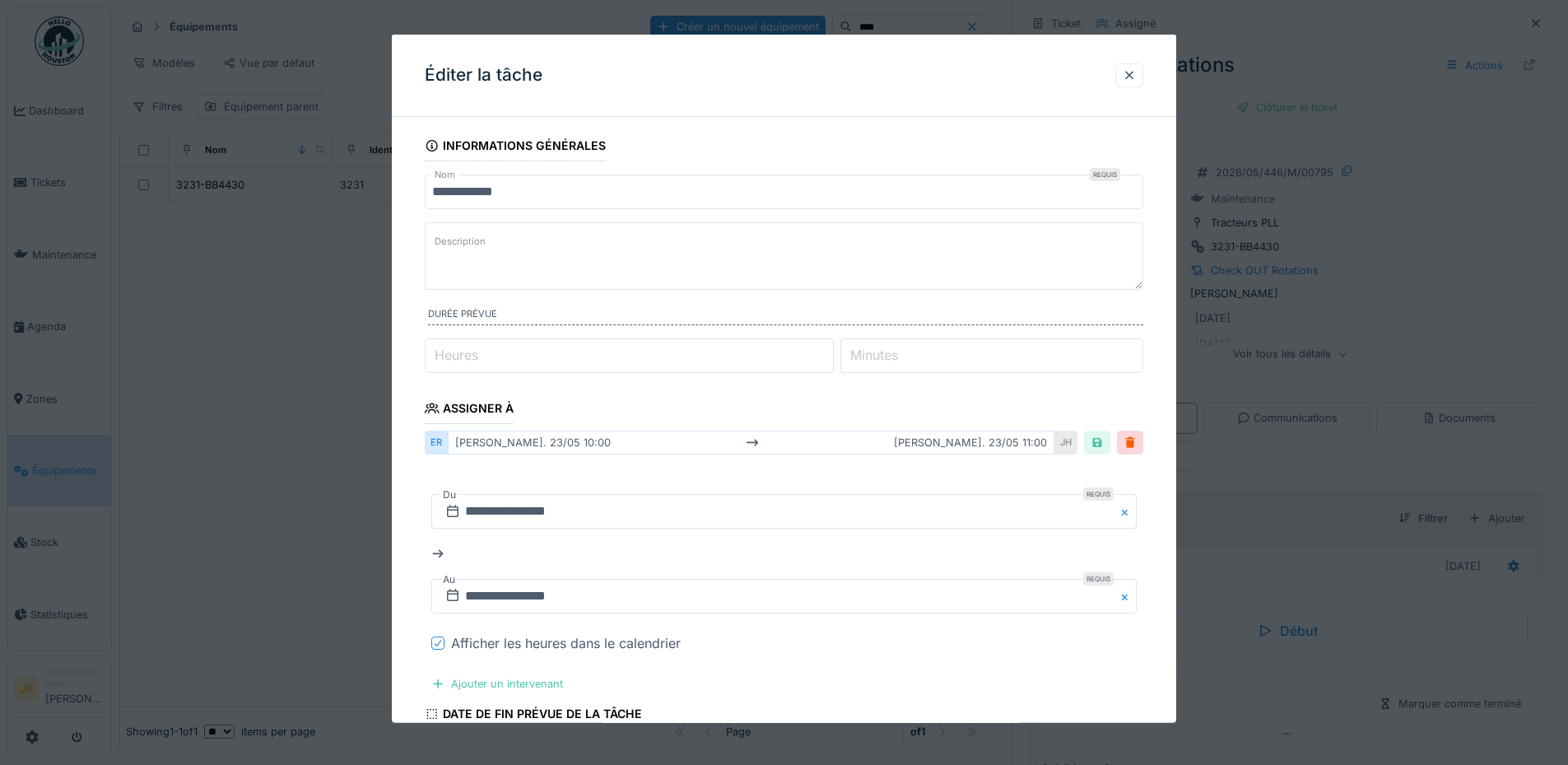
click at [442, 640] on icon at bounding box center [437, 642] width 6 height 6
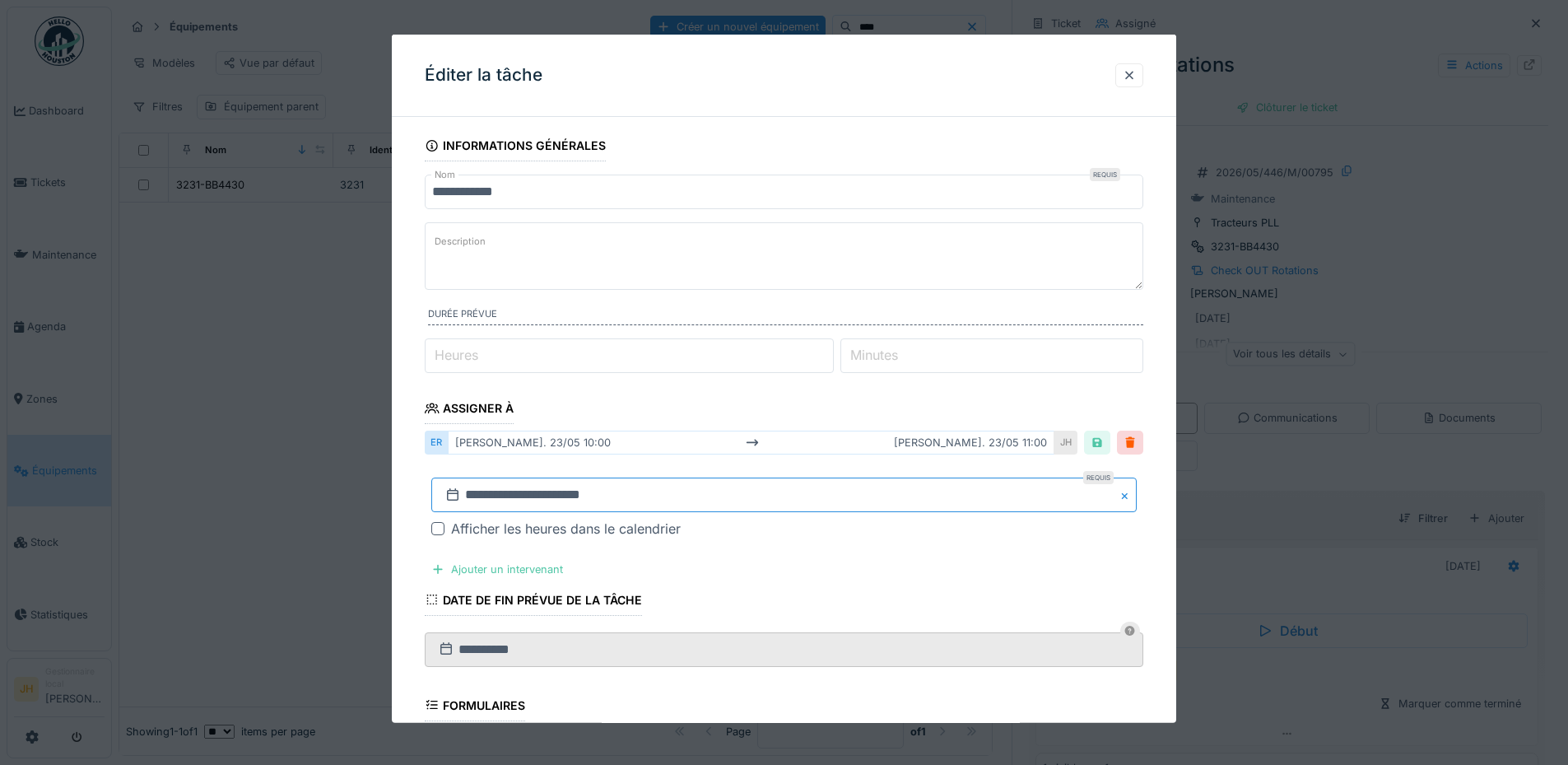
click at [602, 507] on input "**********" at bounding box center [784, 495] width 706 height 35
click at [710, 271] on button "Previous Month" at bounding box center [703, 276] width 27 height 27
click at [709, 279] on button "Previous Month" at bounding box center [703, 276] width 27 height 27
click at [705, 251] on span "Previous Month" at bounding box center [705, 249] width 0 height 20
click at [705, 274] on span "Previous Month" at bounding box center [705, 276] width 0 height 20
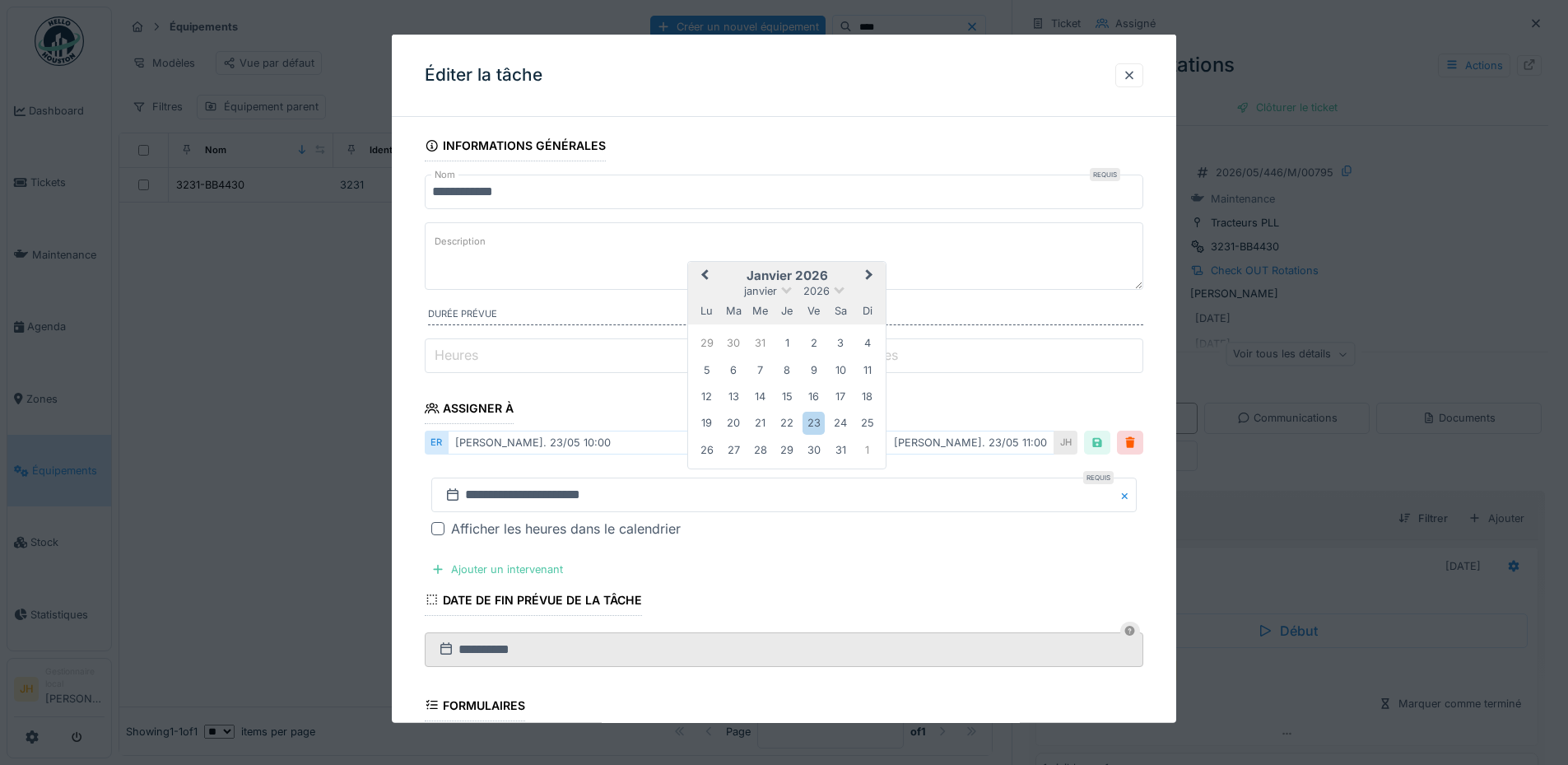
click at [705, 274] on span "Previous Month" at bounding box center [705, 276] width 0 height 20
click at [841, 393] on div "20" at bounding box center [841, 396] width 22 height 22
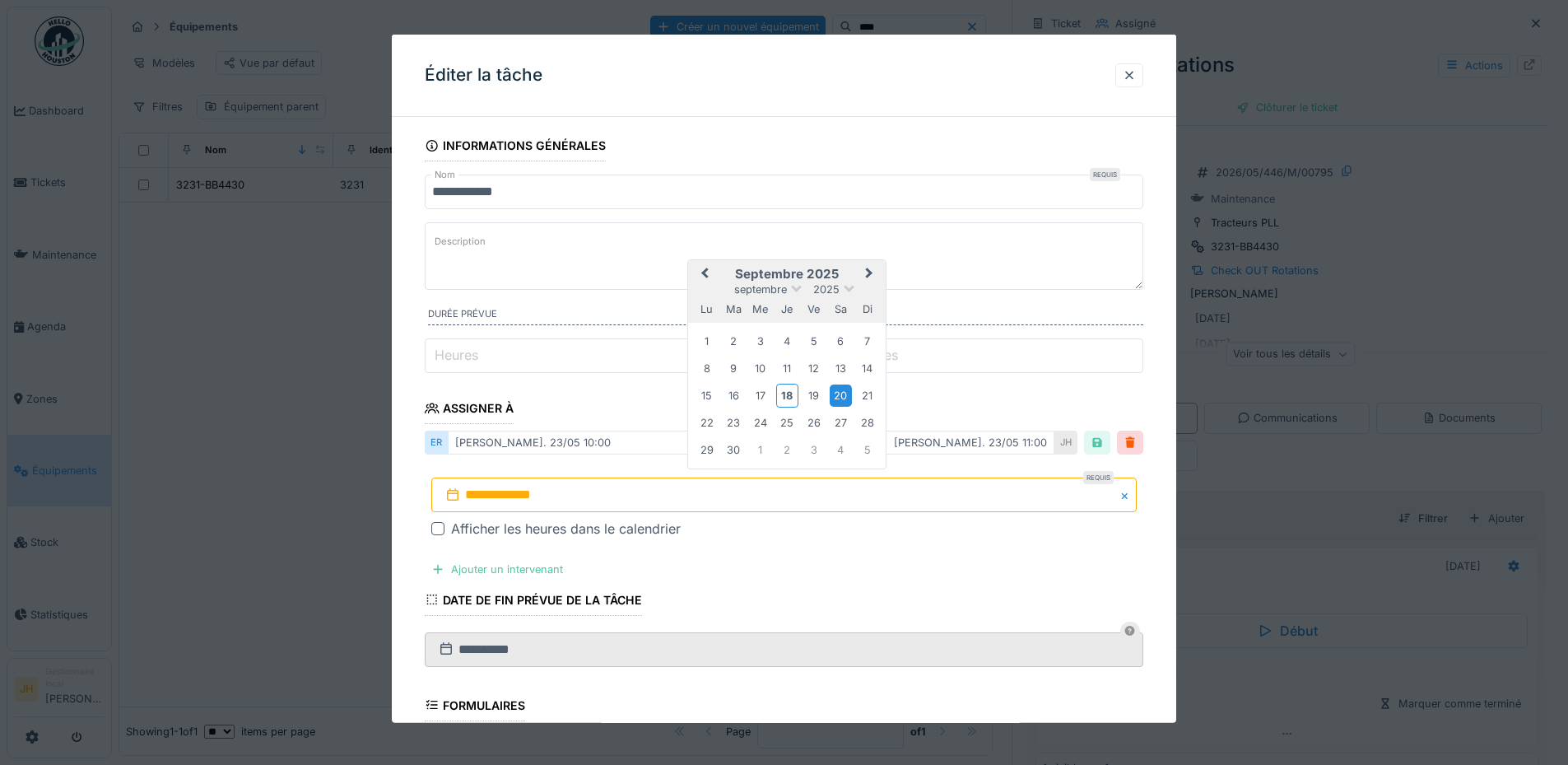
click at [841, 393] on div "20" at bounding box center [841, 396] width 22 height 22
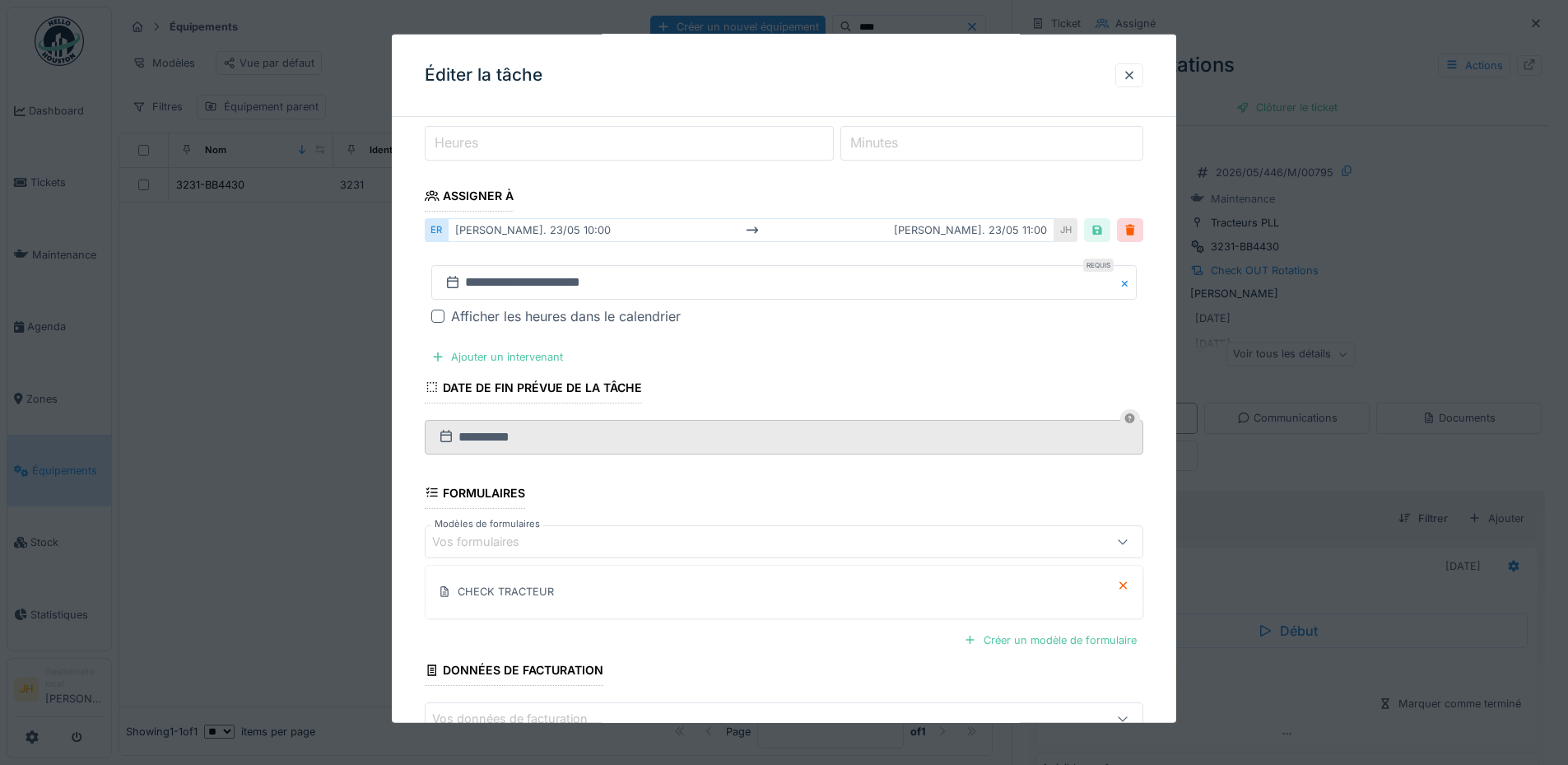
scroll to position [319, 0]
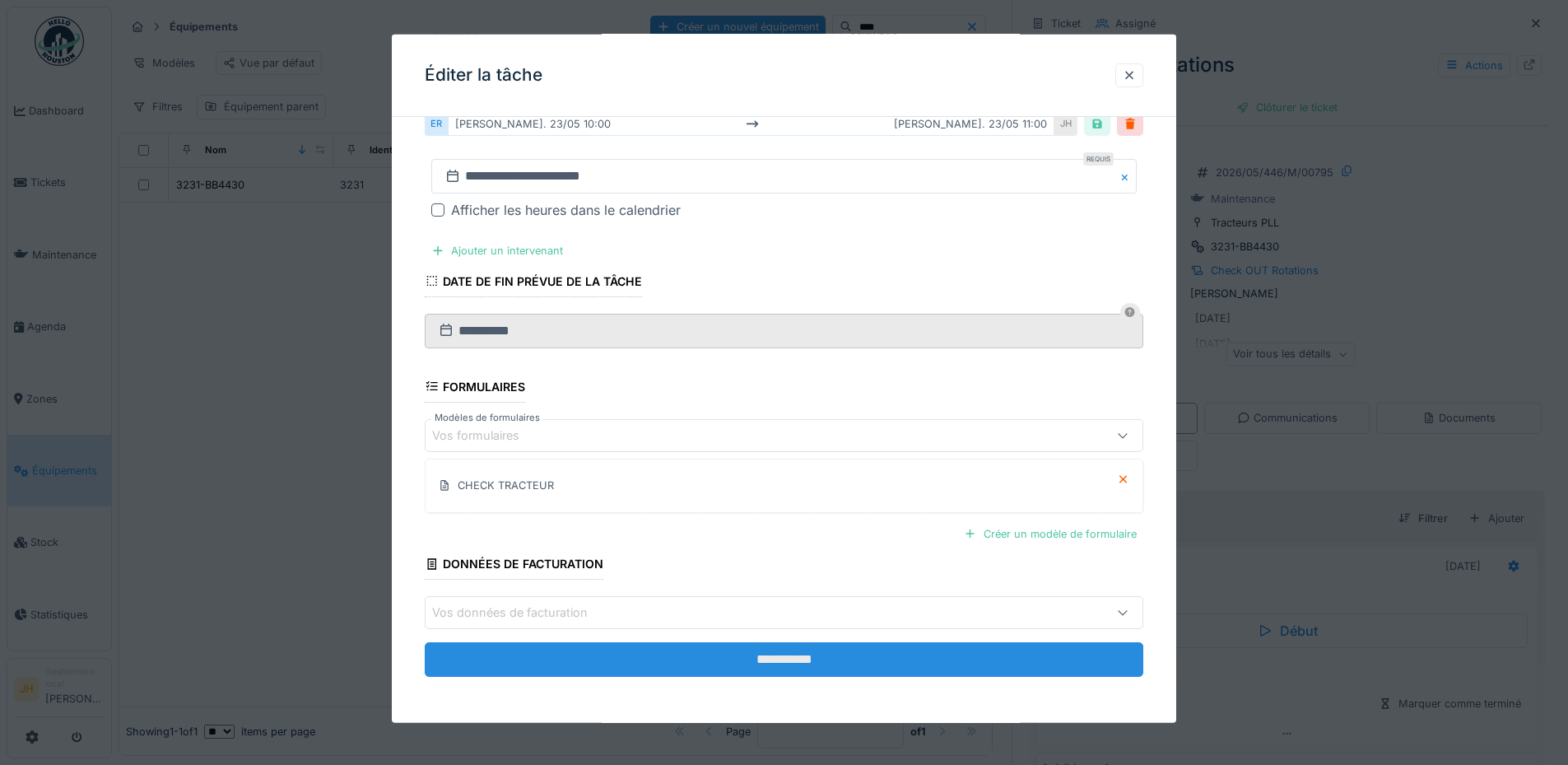
click at [808, 667] on input "**********" at bounding box center [784, 660] width 718 height 35
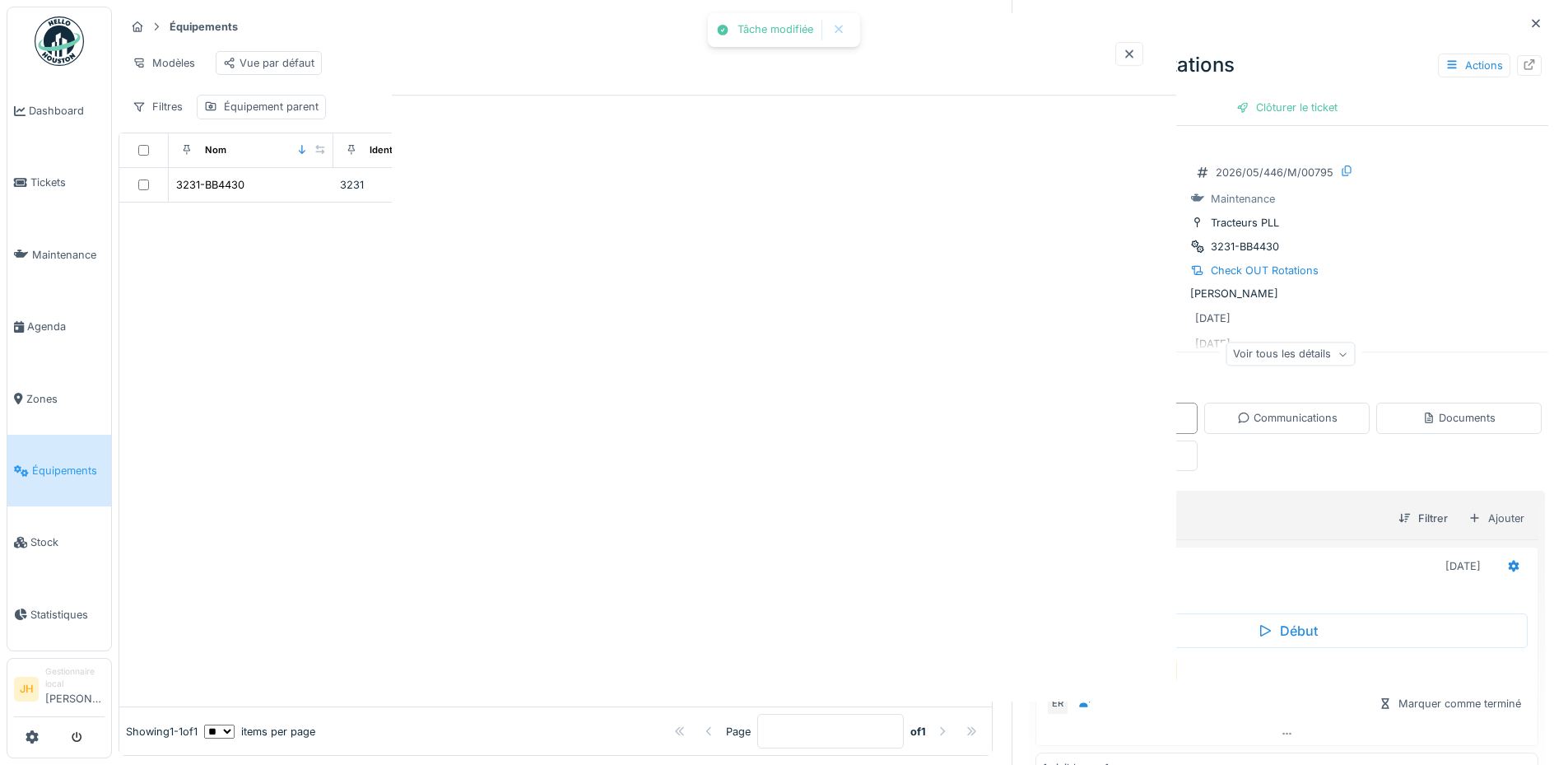
scroll to position [0, 0]
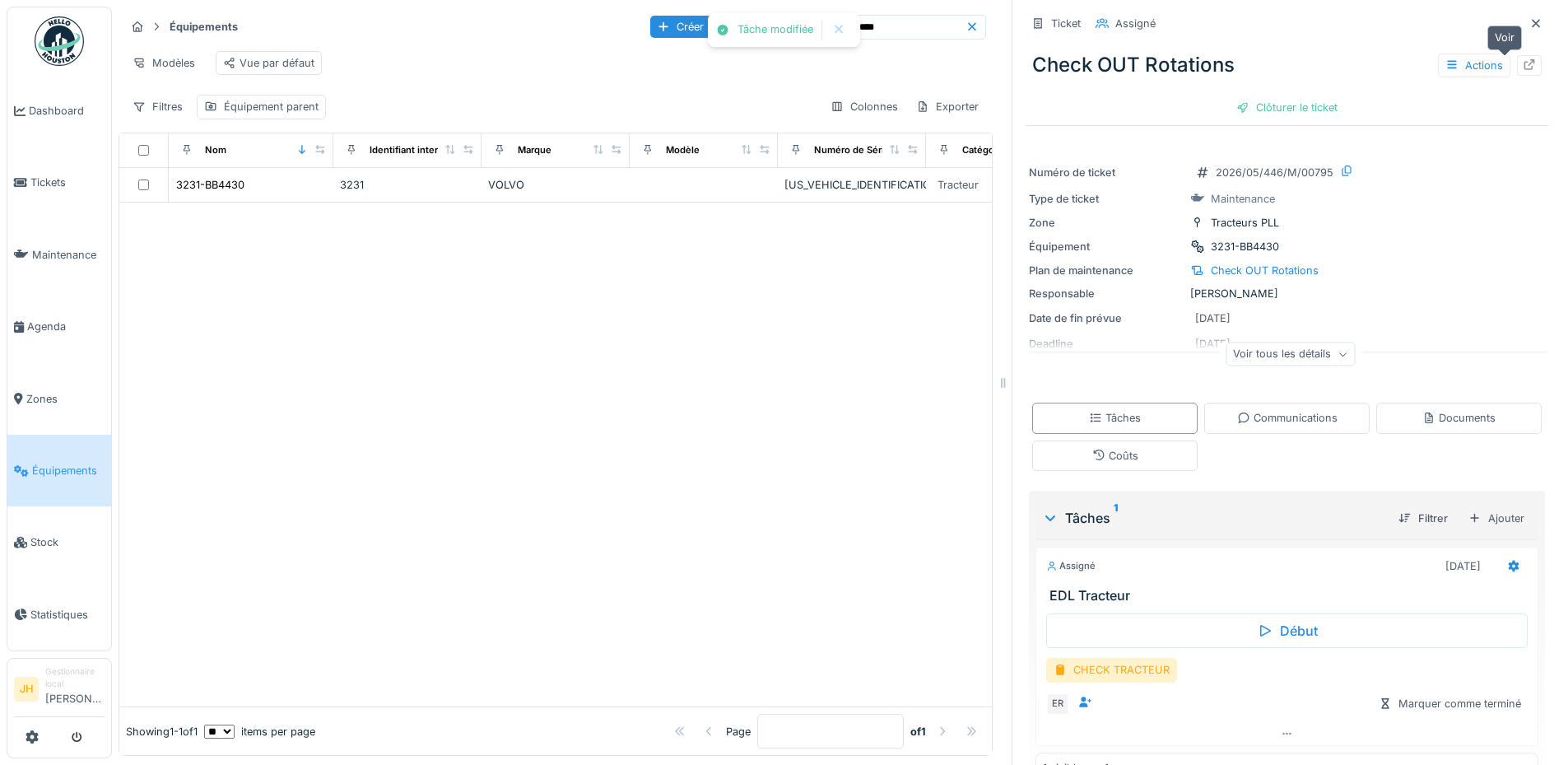
click at [1523, 64] on icon at bounding box center [1530, 65] width 13 height 11
click at [1441, 63] on div "Actions" at bounding box center [1475, 65] width 72 height 24
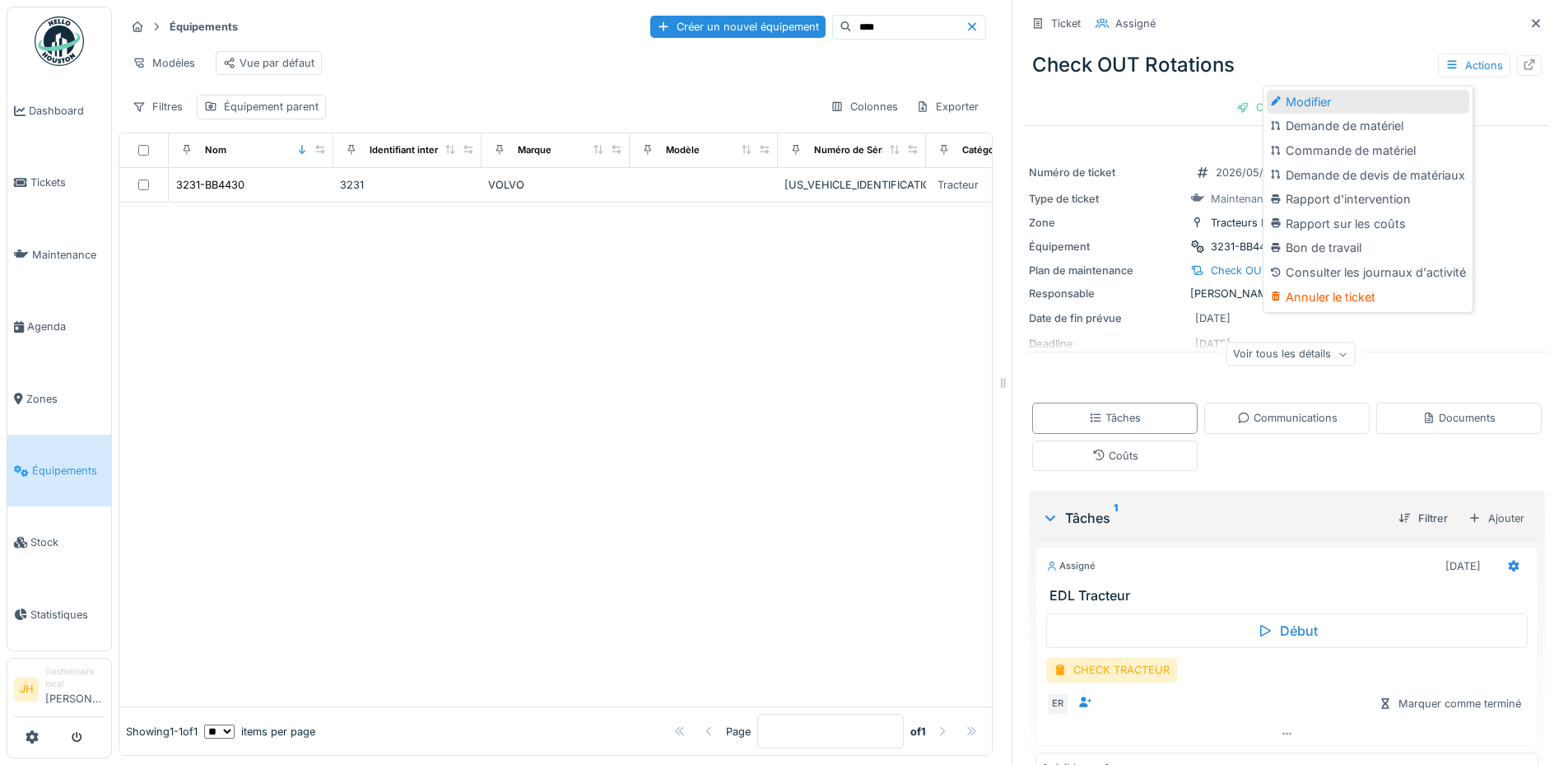
click at [1390, 95] on div "Modifier" at bounding box center [1368, 102] width 203 height 25
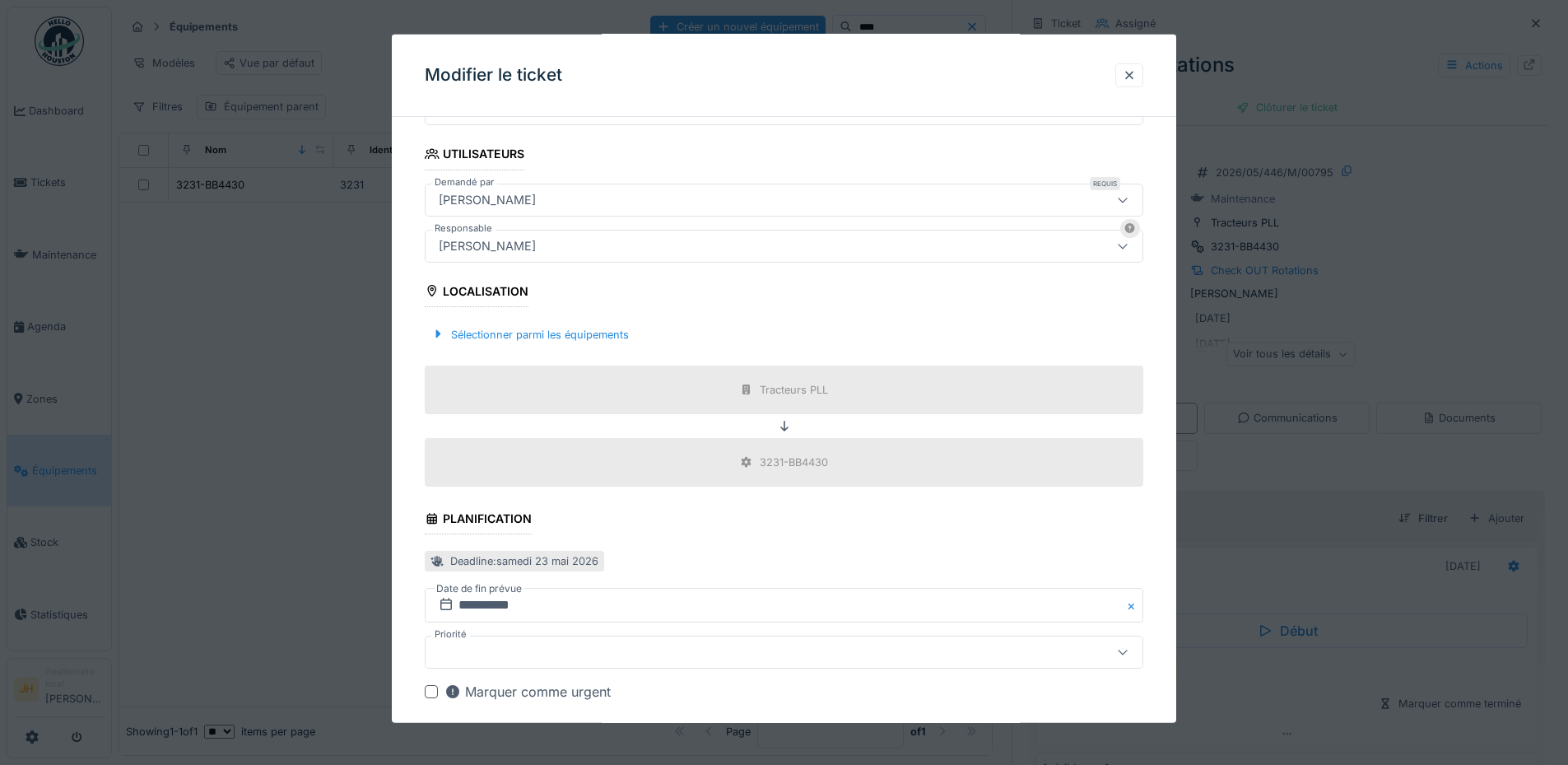
scroll to position [524, 0]
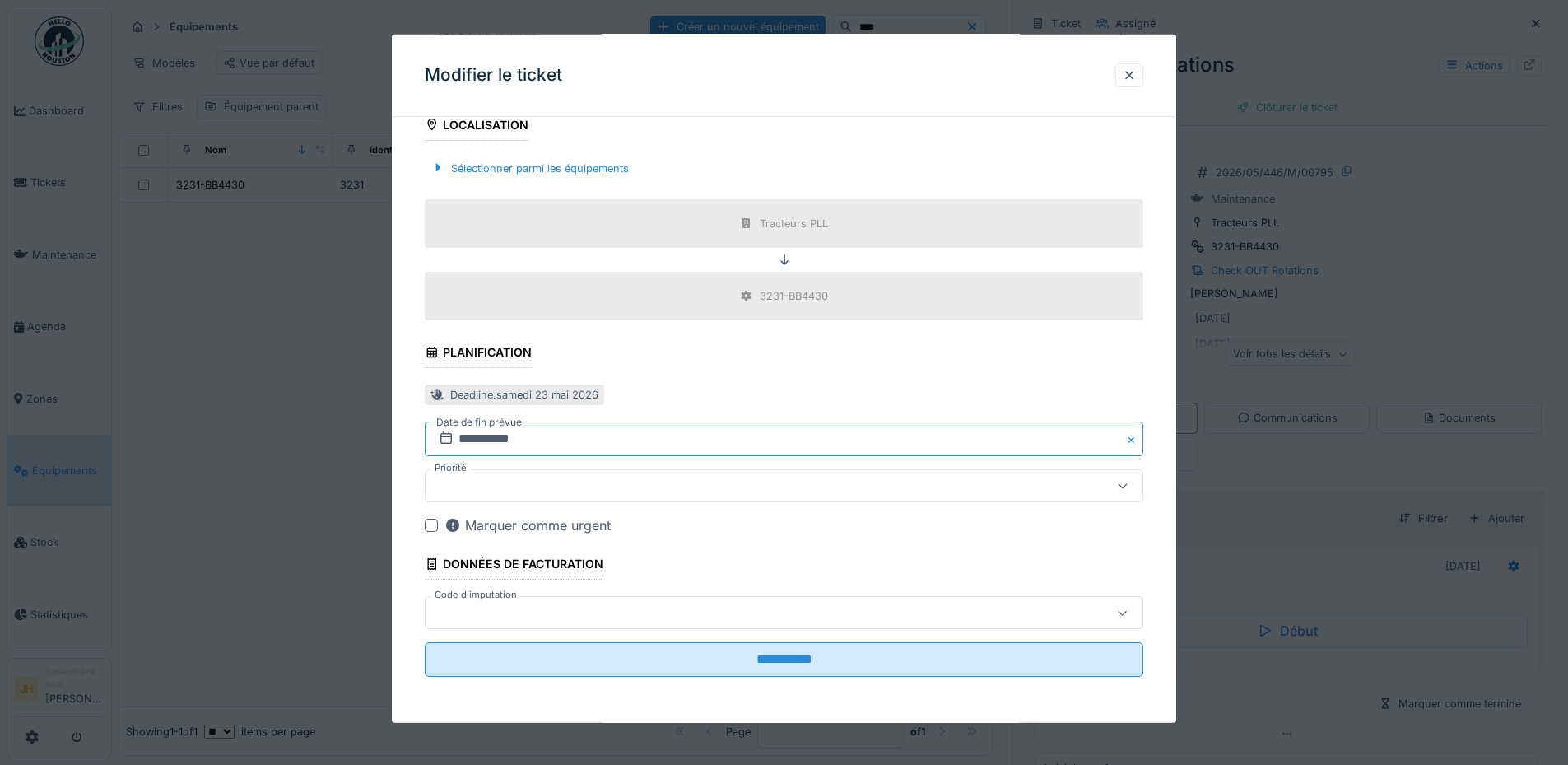
click at [522, 441] on input "**********" at bounding box center [784, 439] width 718 height 35
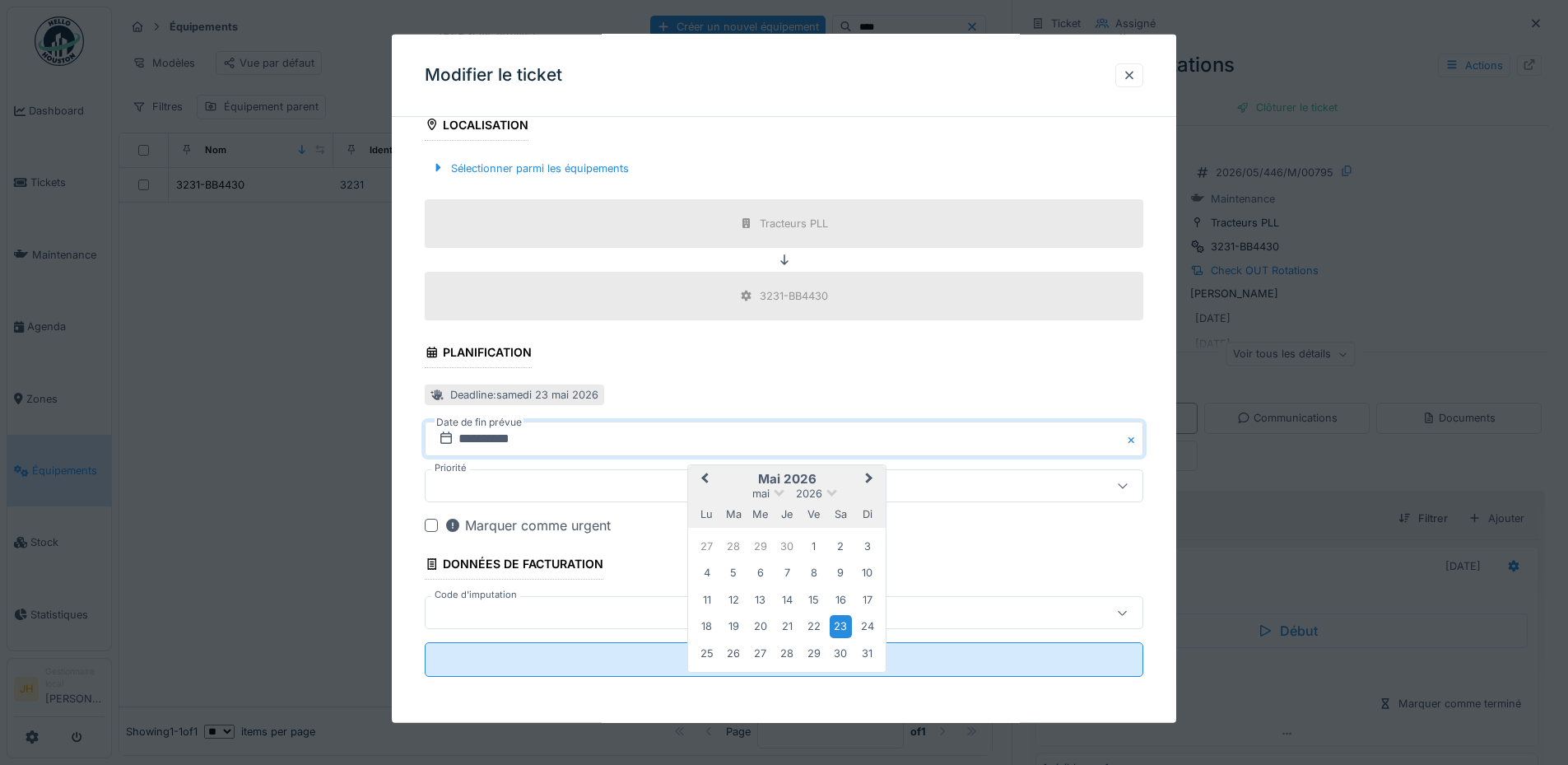
click at [705, 477] on span "Previous Month" at bounding box center [705, 479] width 0 height 20
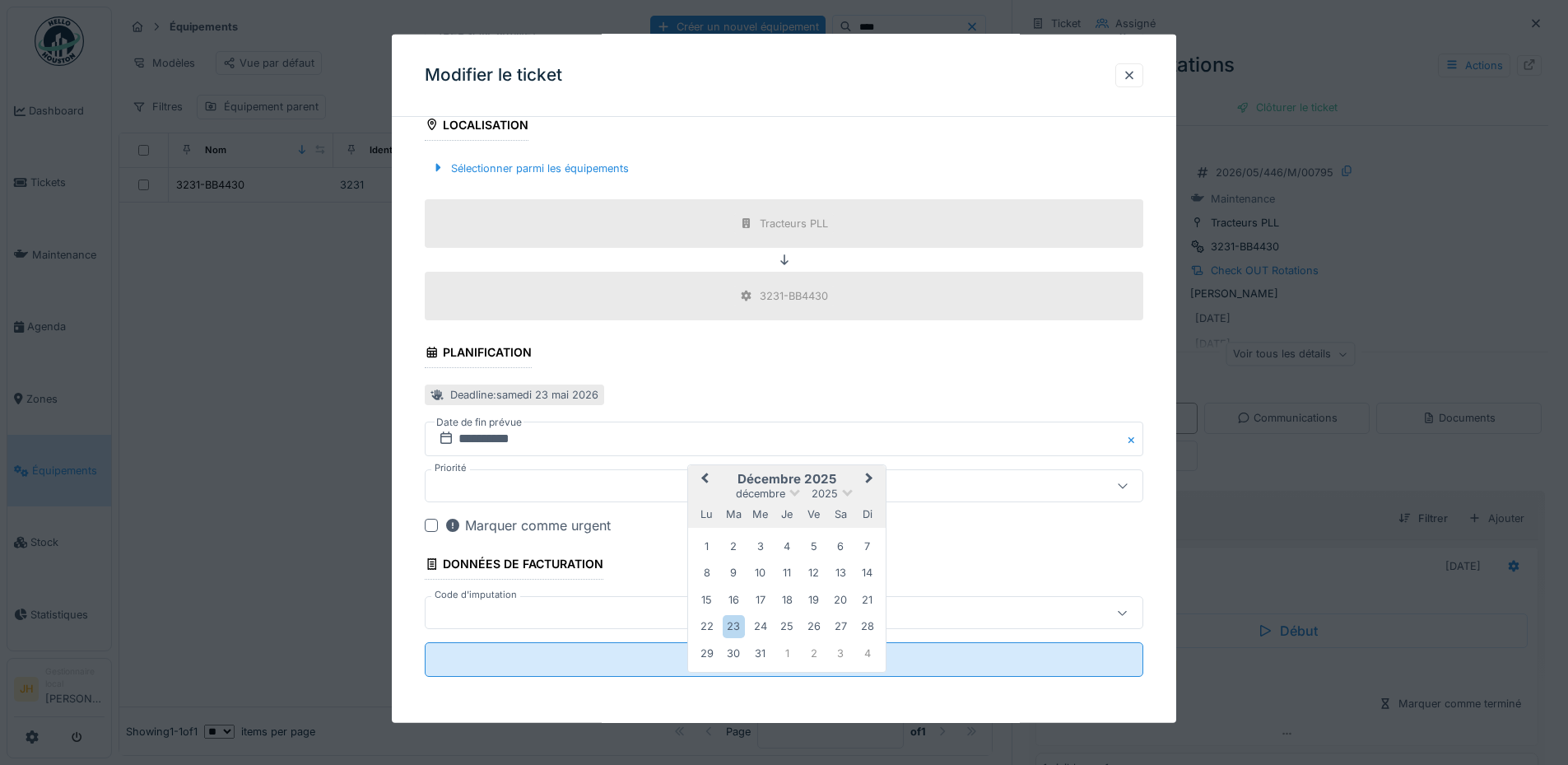
click at [705, 477] on span "Previous Month" at bounding box center [705, 479] width 0 height 20
click at [839, 604] on div "20" at bounding box center [841, 600] width 22 height 22
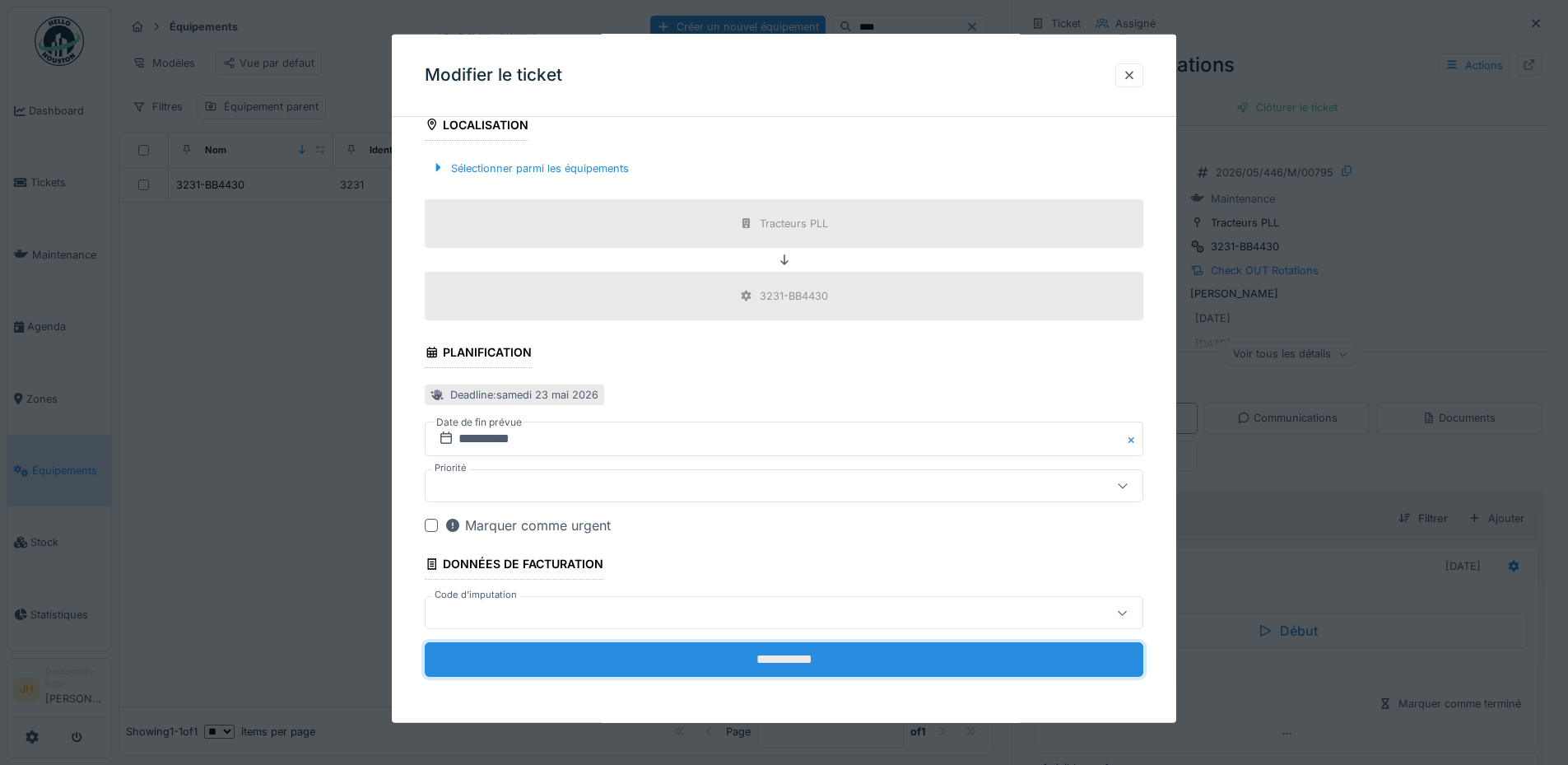
click at [844, 644] on input "**********" at bounding box center [784, 660] width 718 height 35
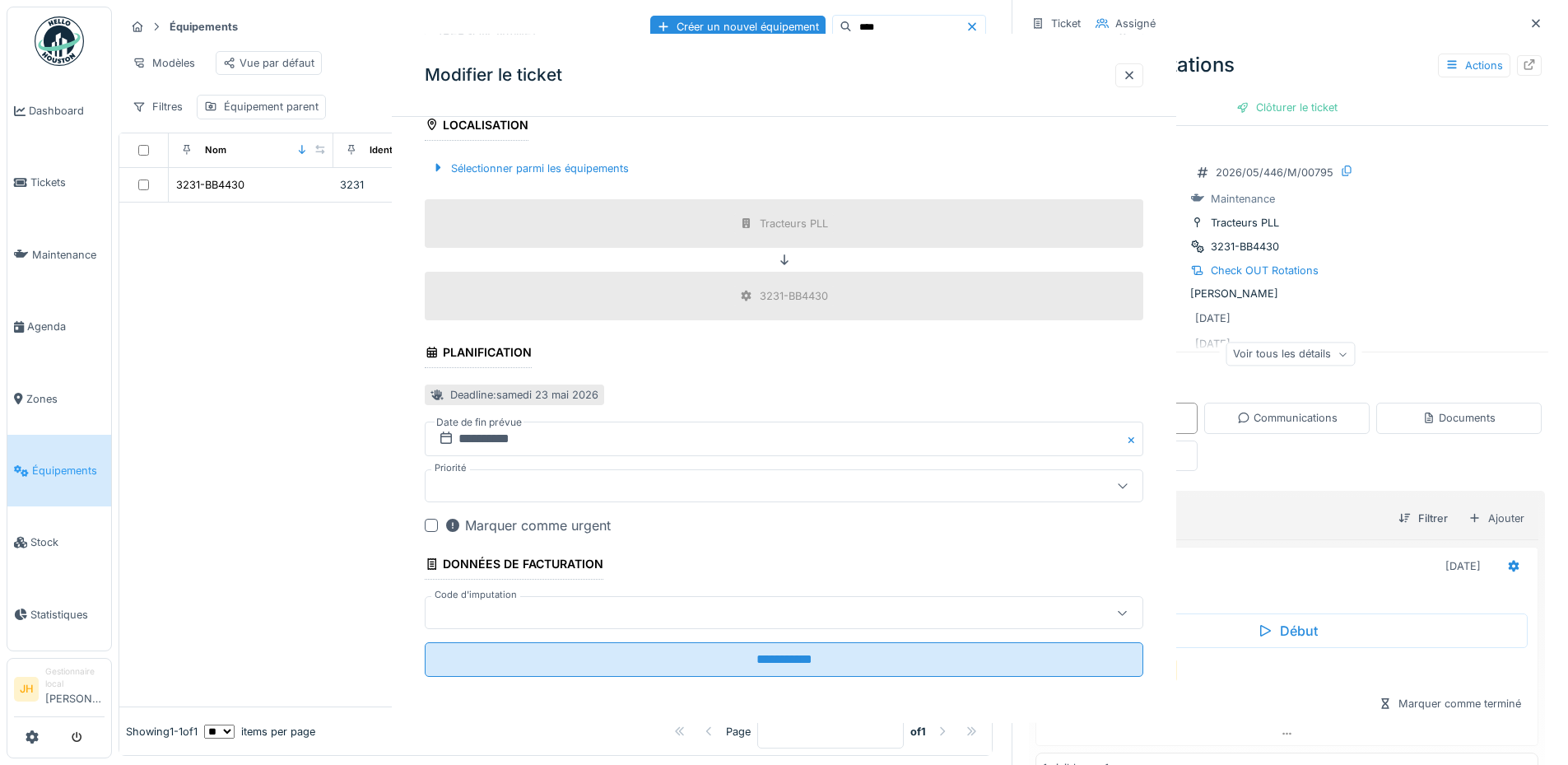
scroll to position [0, 0]
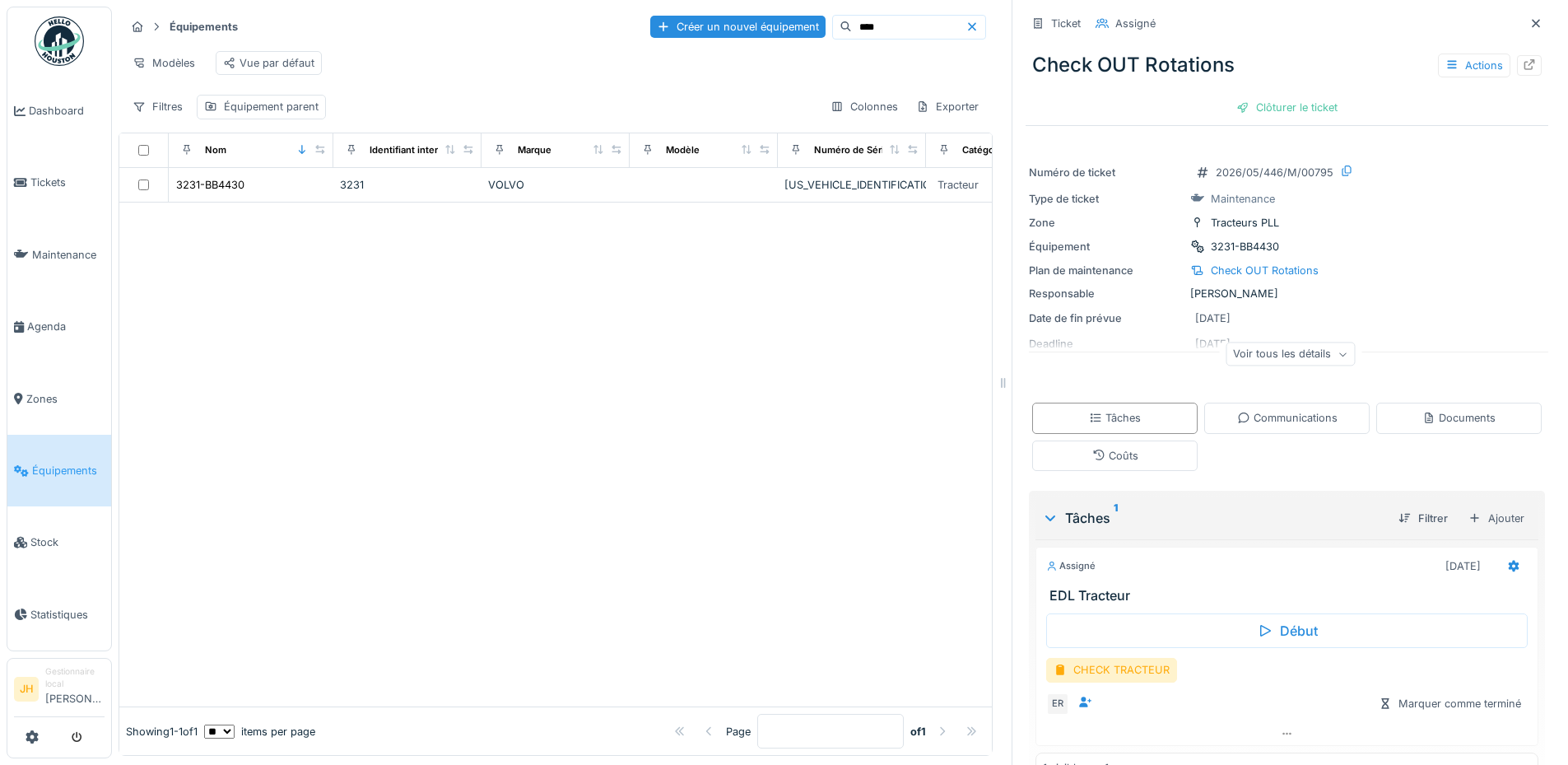
click at [854, 27] on input "****" at bounding box center [909, 27] width 114 height 23
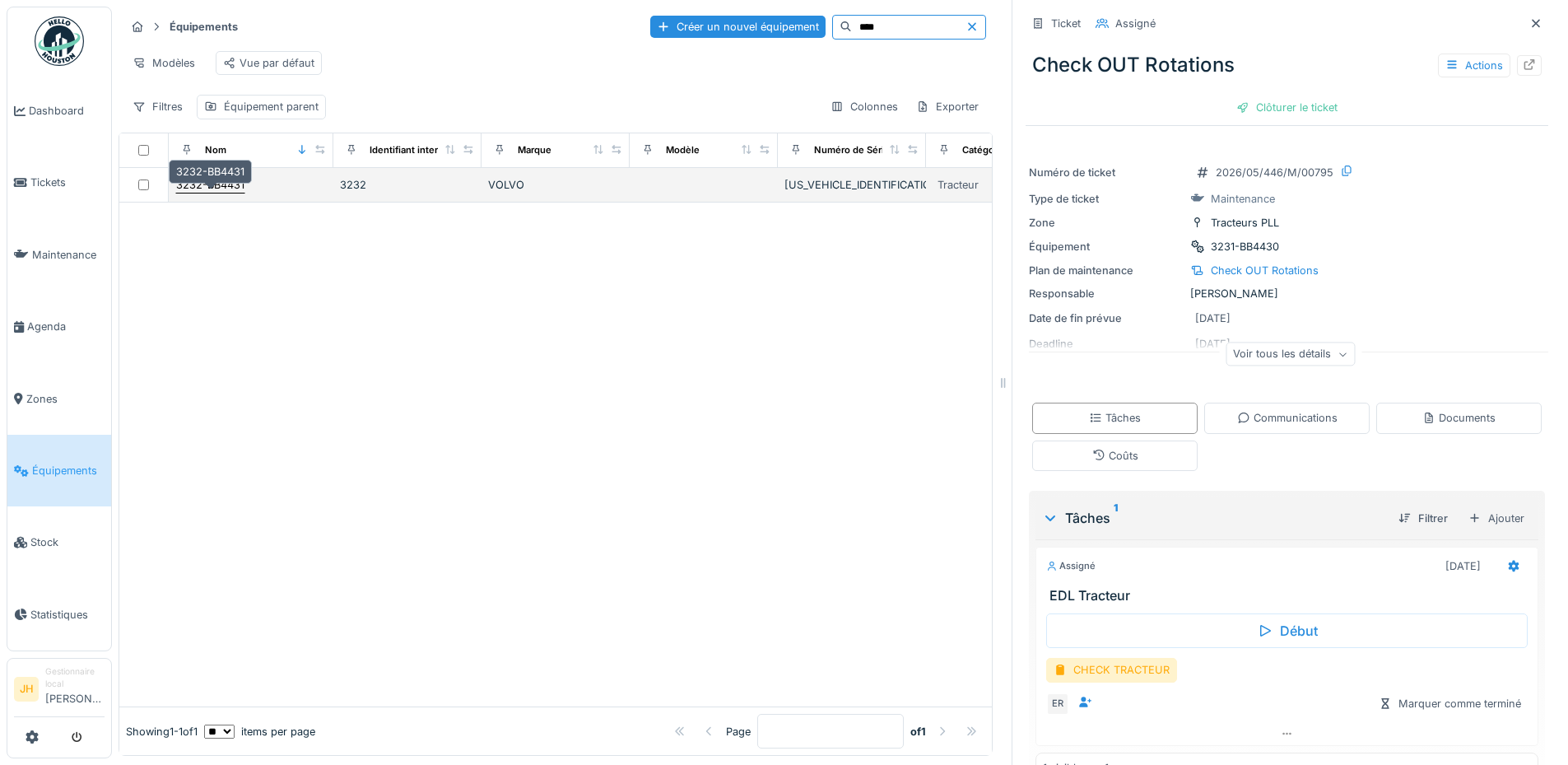
type input "****"
click at [211, 192] on div "3232-BB4431" at bounding box center [210, 184] width 69 height 16
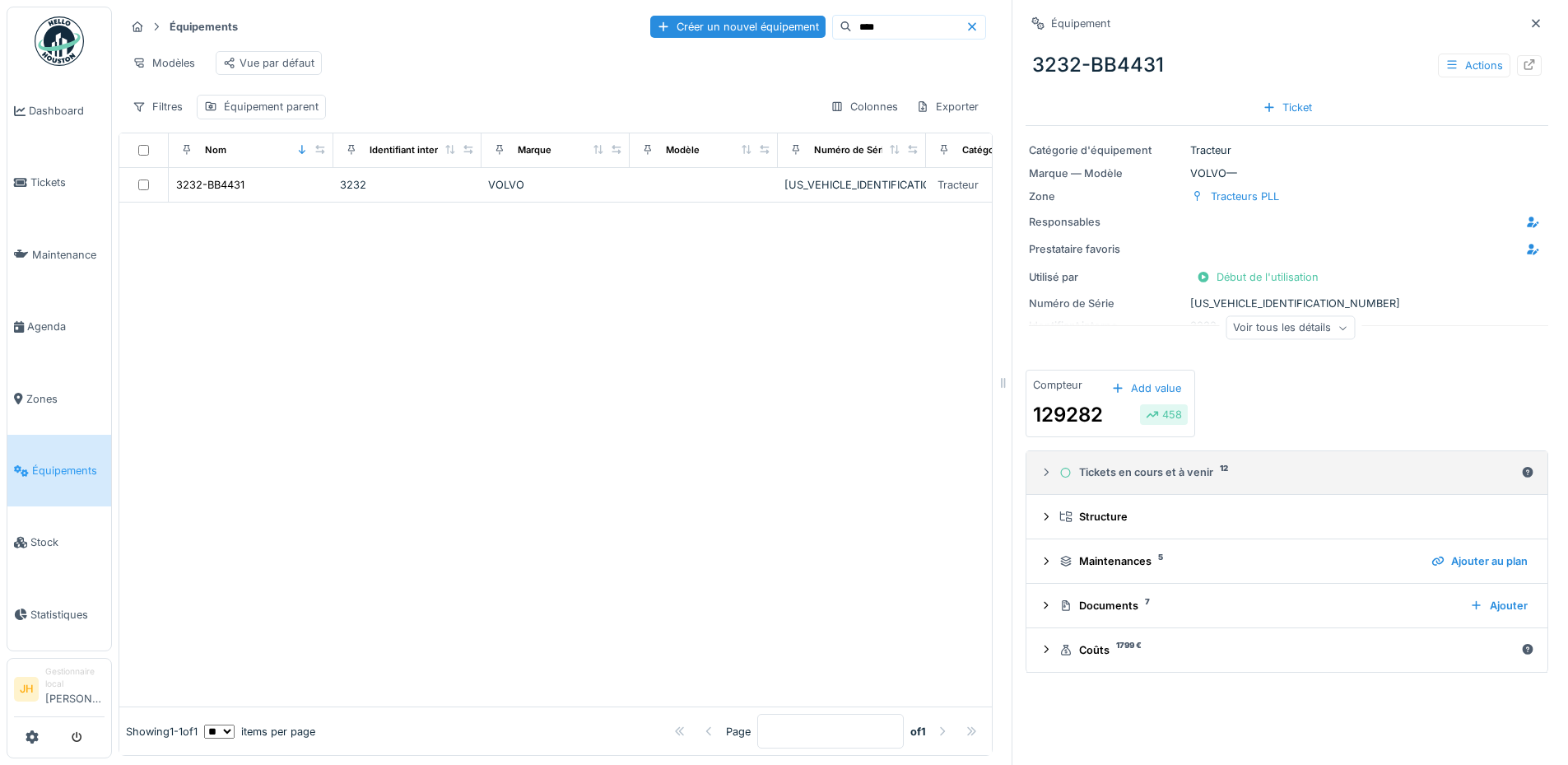
click at [1114, 477] on div "Tickets en cours et à venir 12" at bounding box center [1287, 472] width 455 height 16
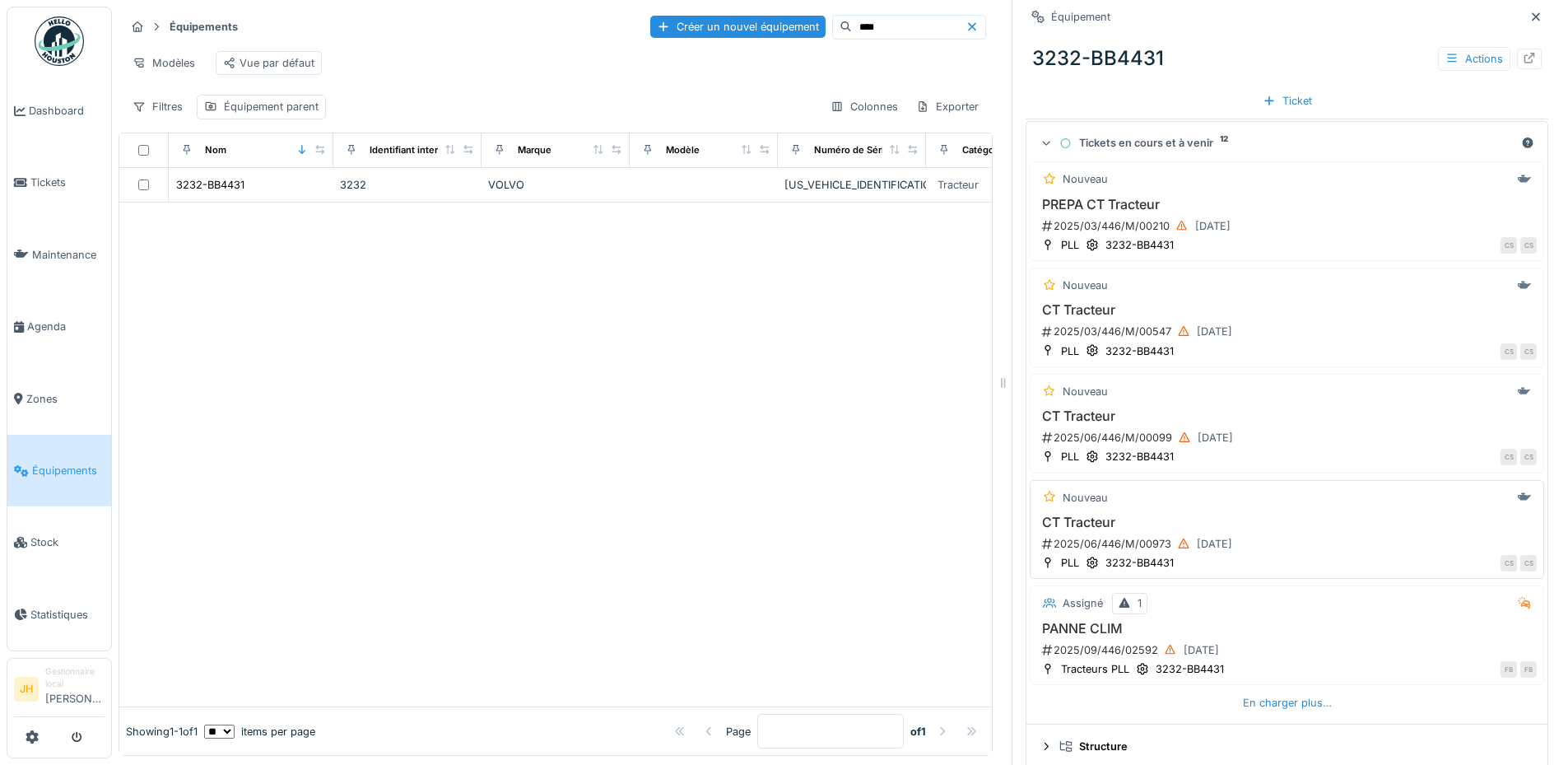
scroll to position [411, 0]
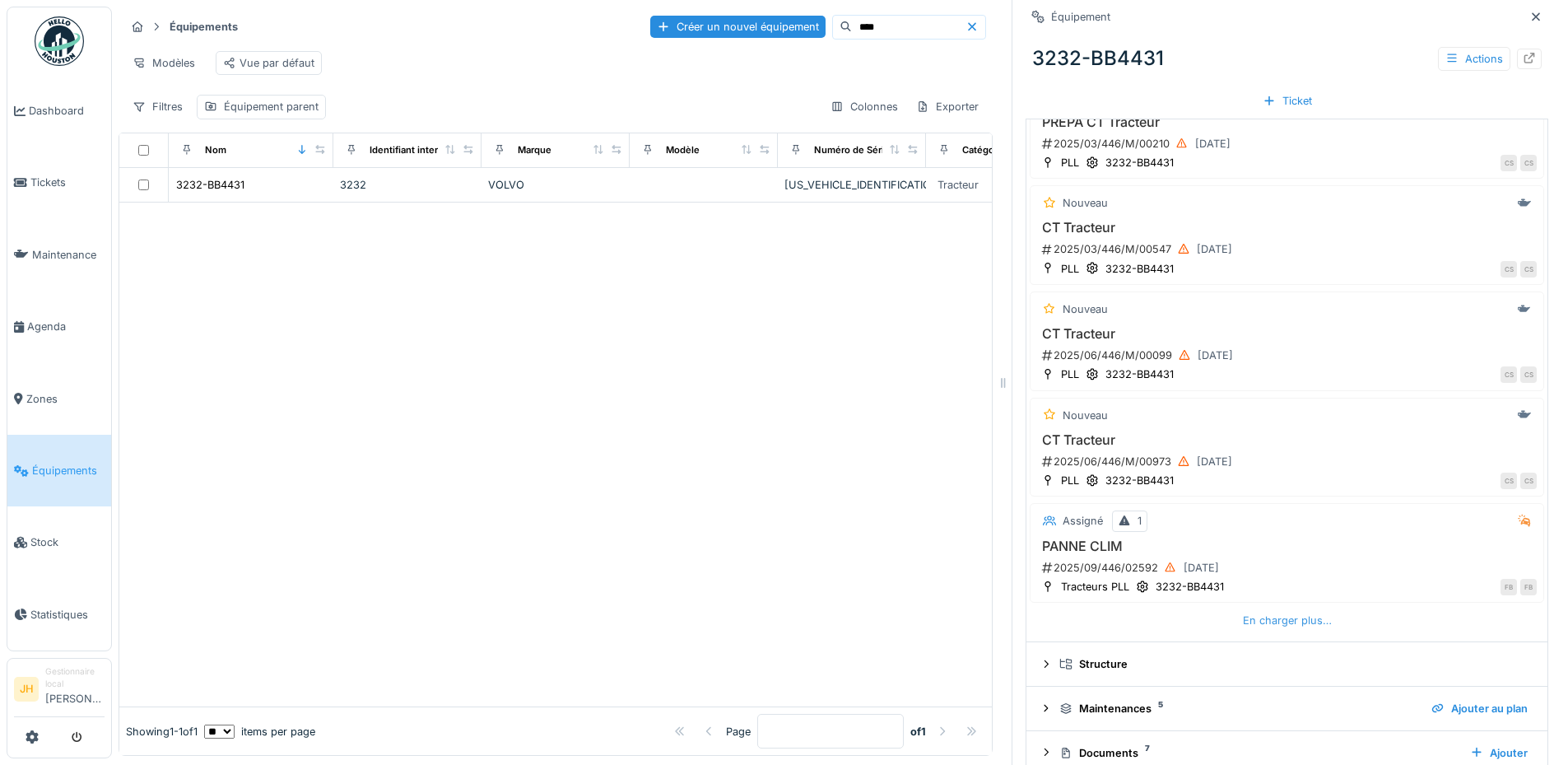
click at [1278, 628] on div "En charger plus…" at bounding box center [1287, 620] width 102 height 22
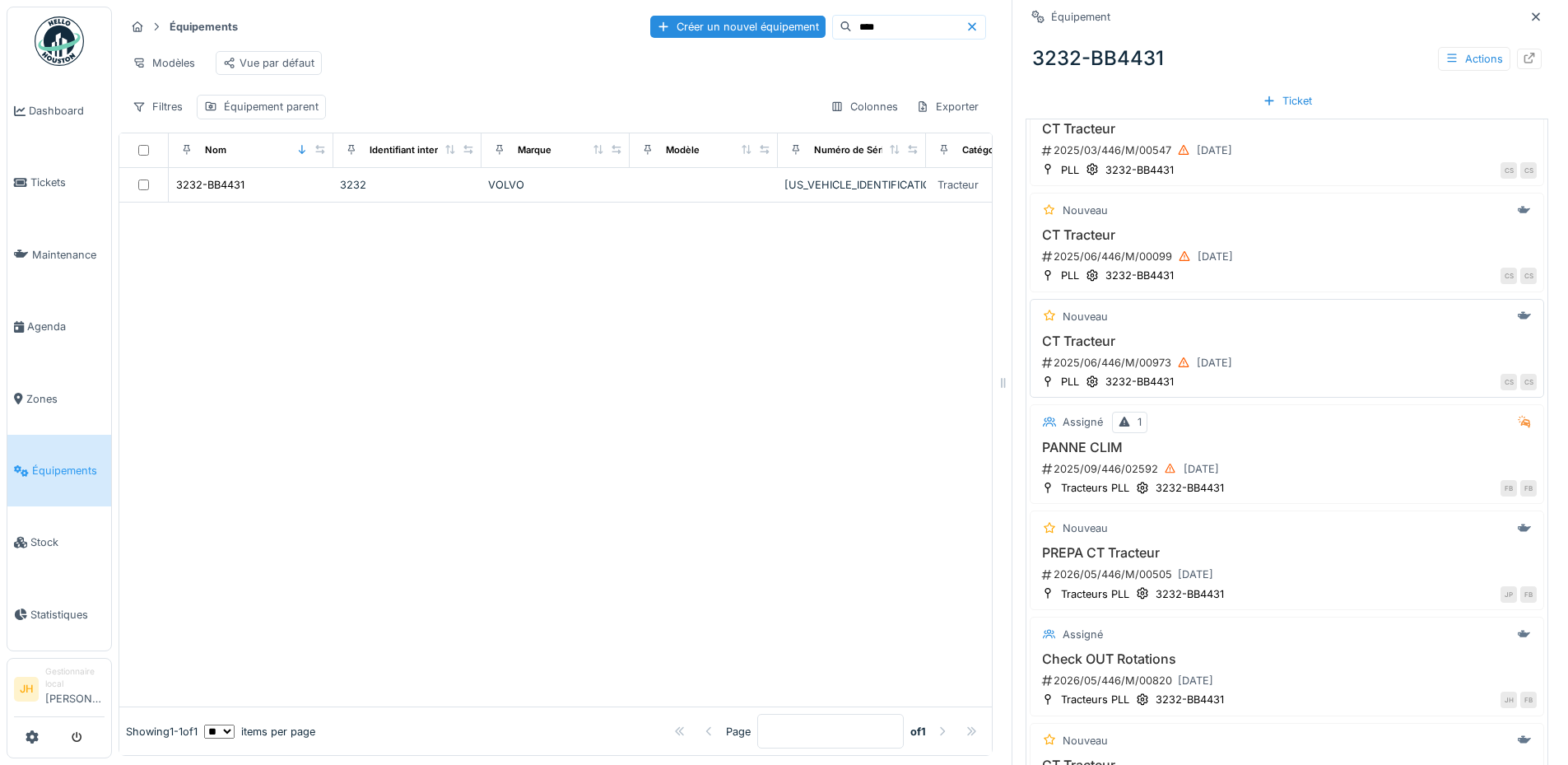
scroll to position [659, 0]
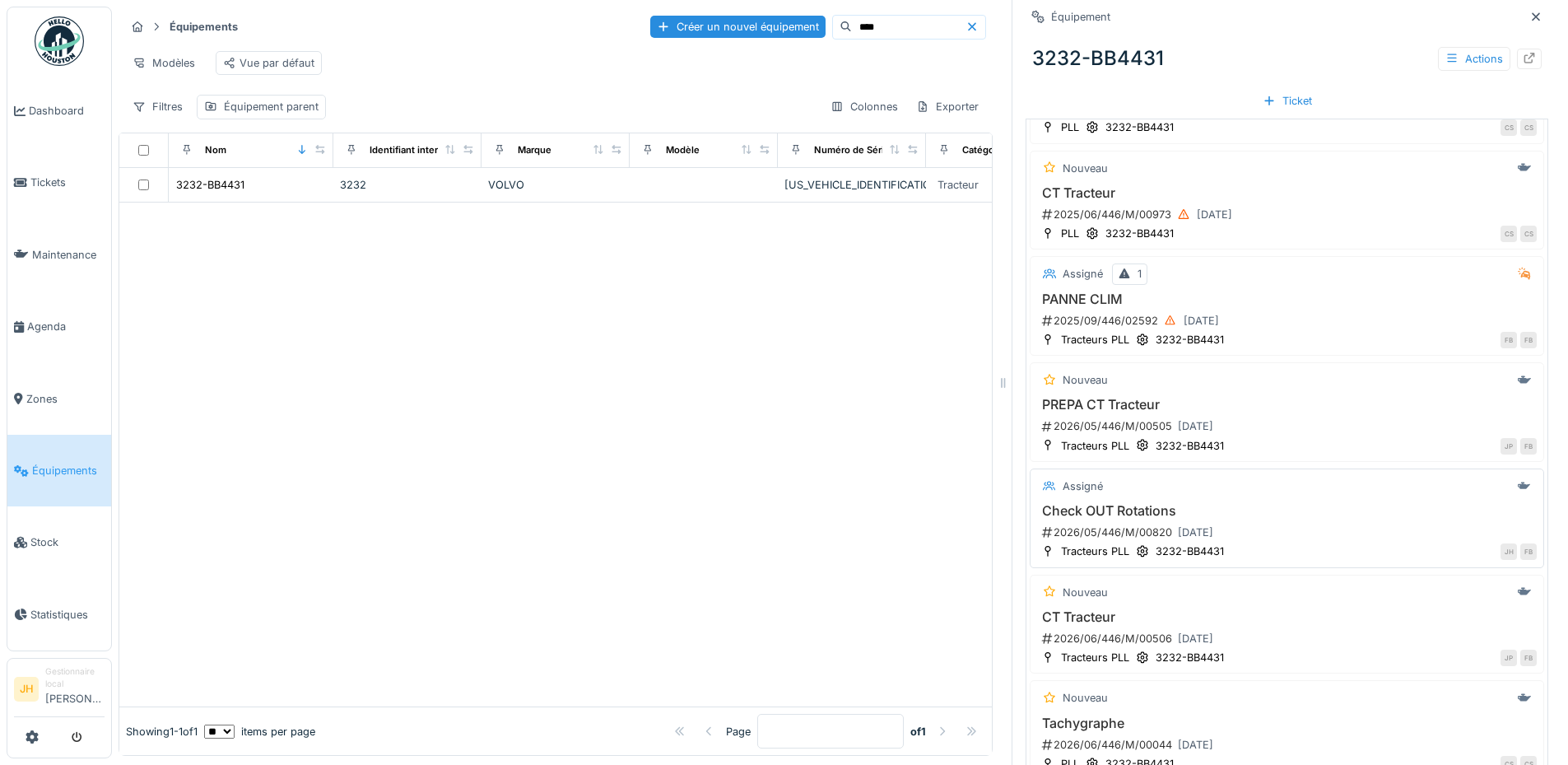
click at [1111, 515] on h3 "Check OUT Rotations" at bounding box center [1287, 510] width 499 height 16
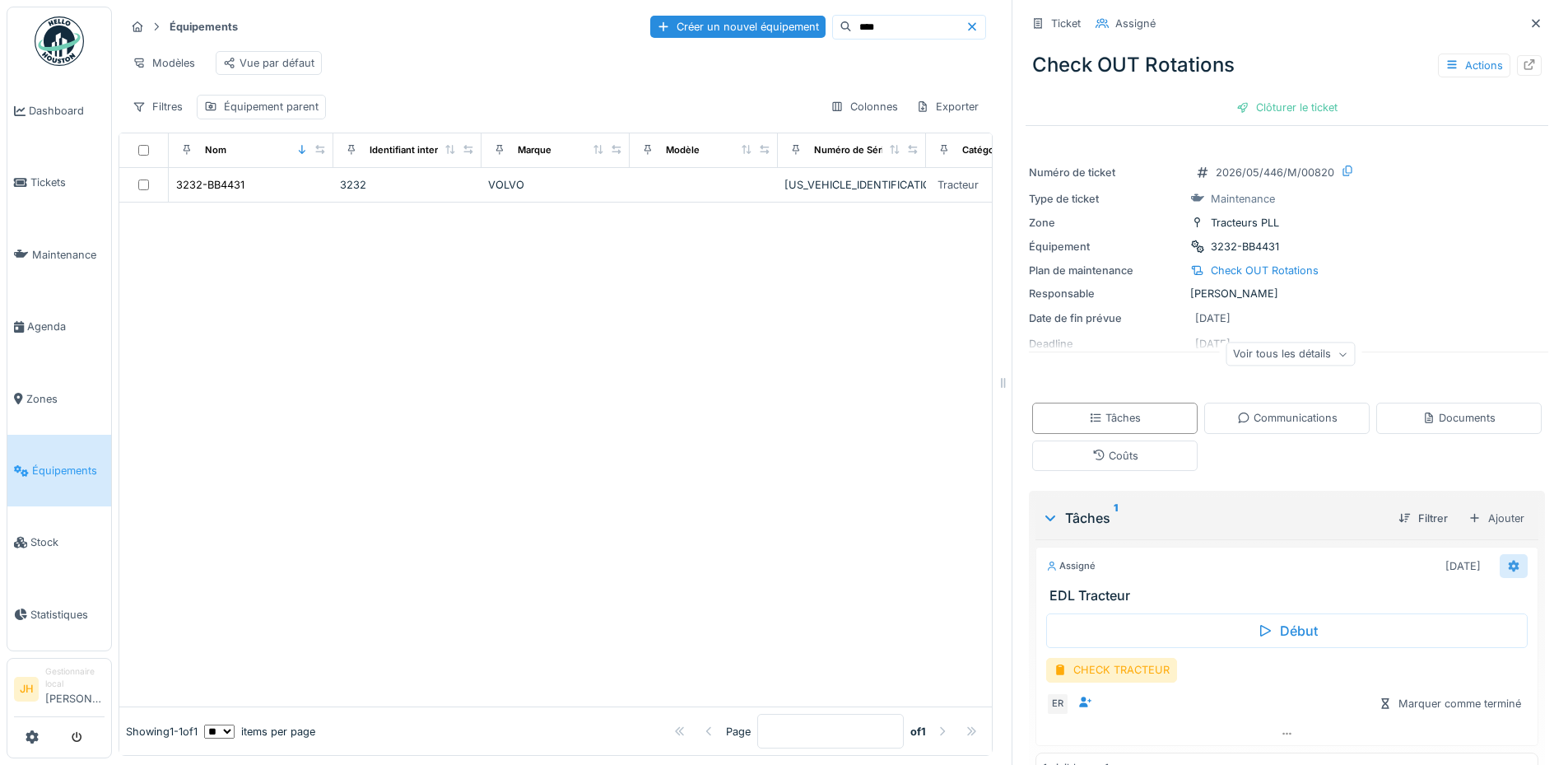
click at [1509, 570] on icon at bounding box center [1515, 565] width 11 height 12
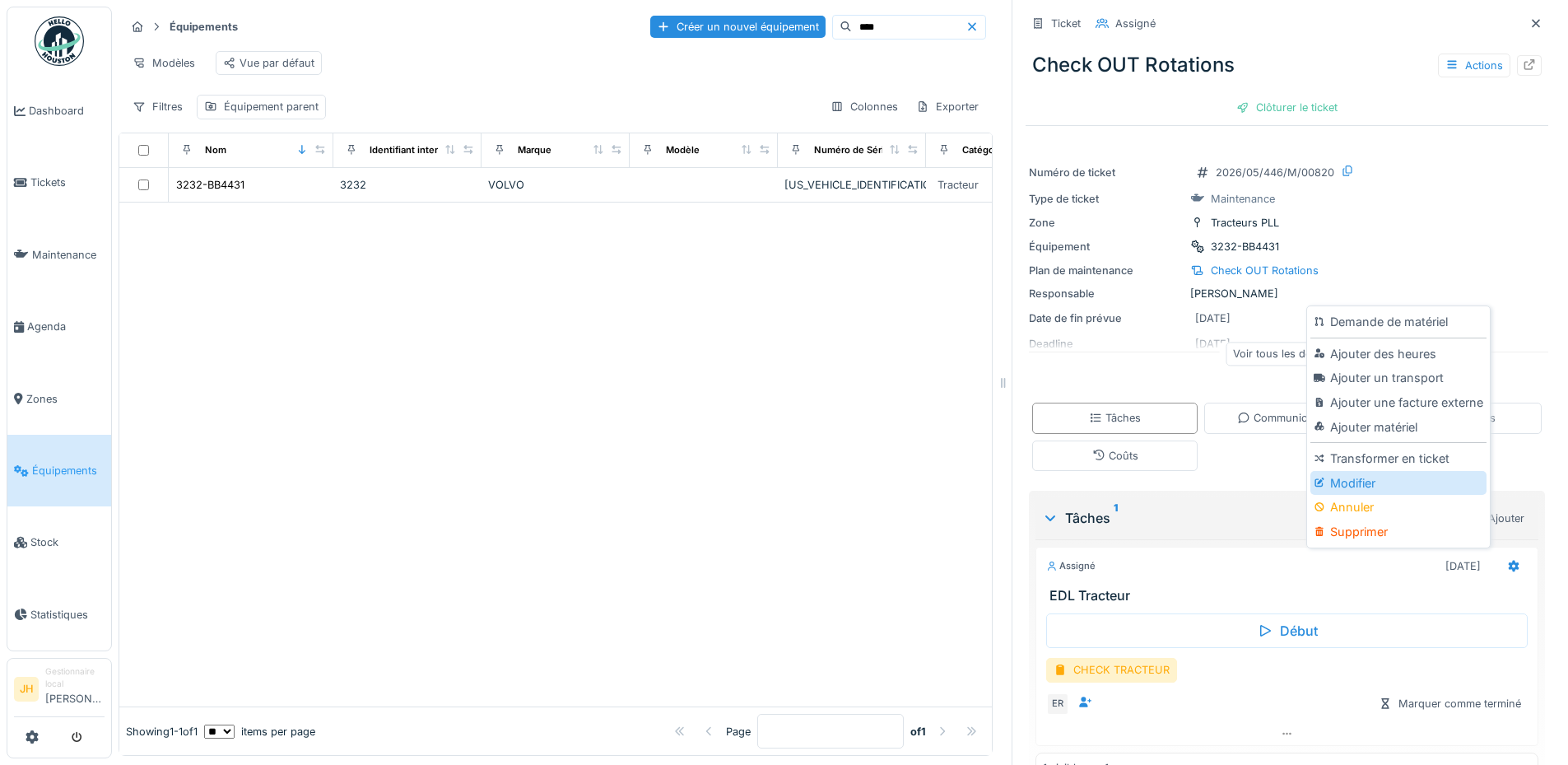
click at [1341, 484] on div "Modifier" at bounding box center [1398, 483] width 175 height 25
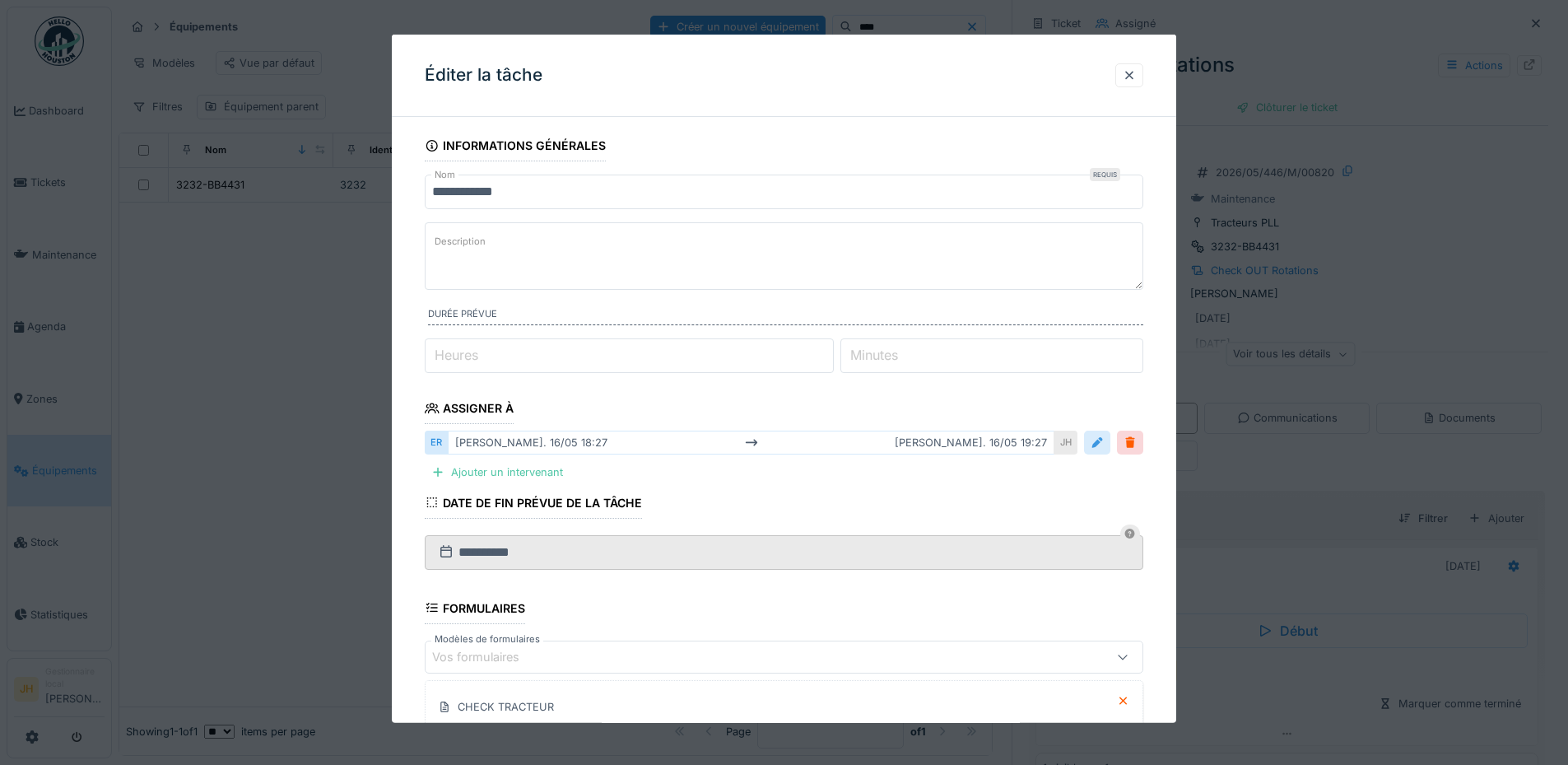
click at [1104, 443] on div at bounding box center [1097, 442] width 13 height 16
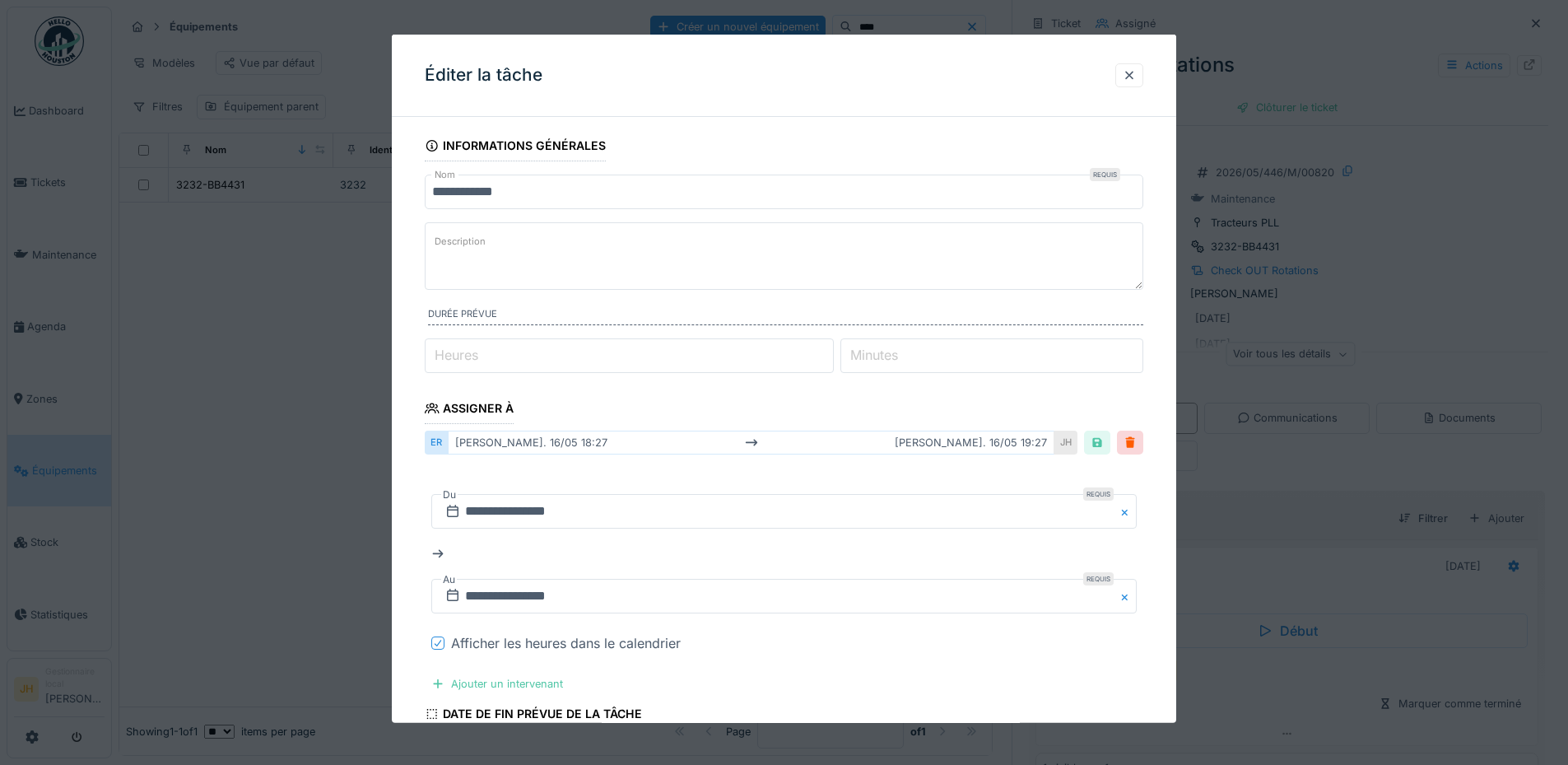
click at [433, 642] on icon at bounding box center [438, 642] width 10 height 8
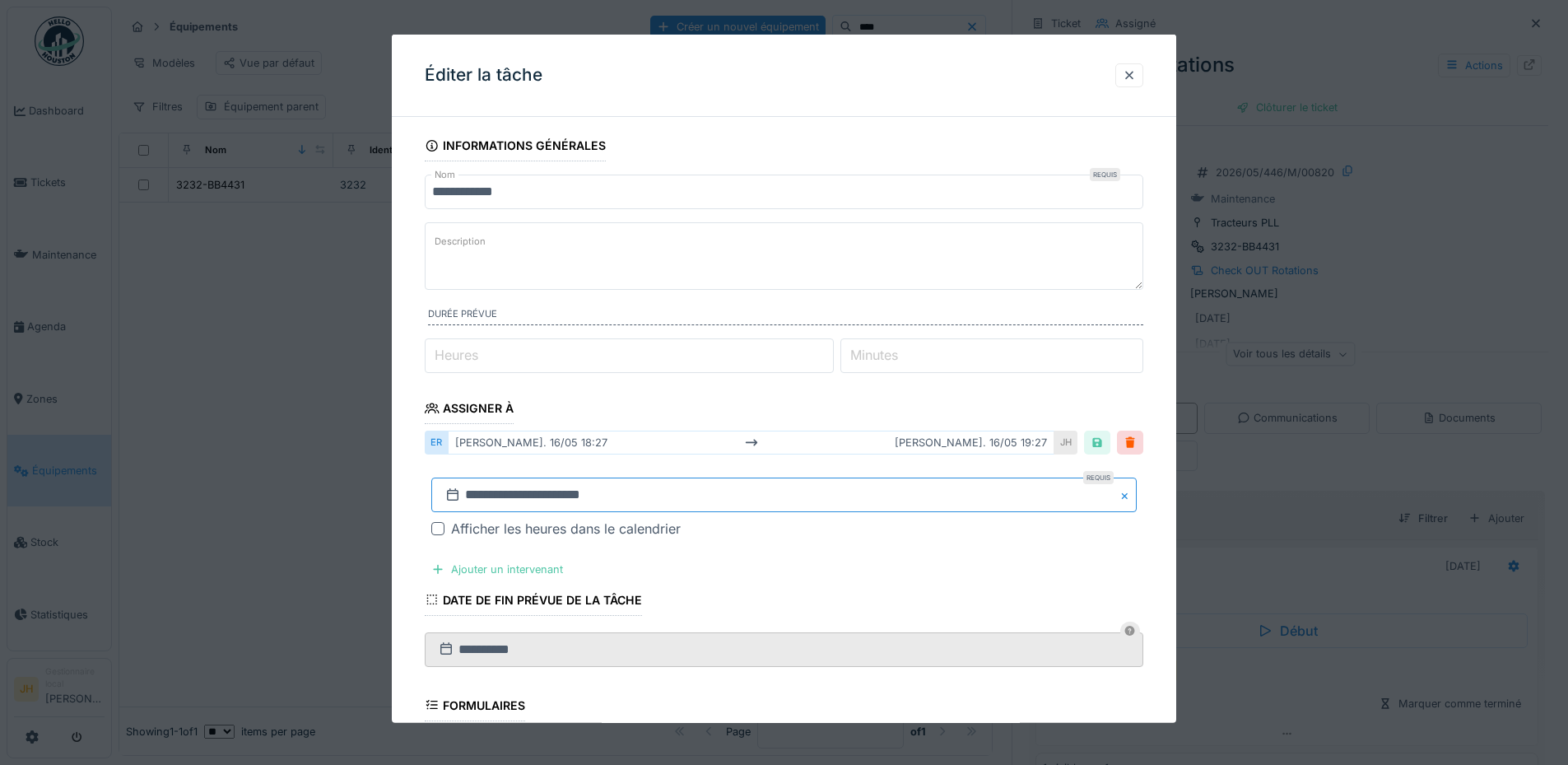
click at [484, 486] on input "**********" at bounding box center [784, 495] width 706 height 35
click at [704, 281] on button "Previous Month" at bounding box center [703, 276] width 27 height 27
click at [703, 281] on button "Previous Month" at bounding box center [703, 276] width 27 height 27
click at [705, 251] on span "Previous Month" at bounding box center [705, 249] width 0 height 20
click at [705, 272] on span "Previous Month" at bounding box center [705, 276] width 0 height 20
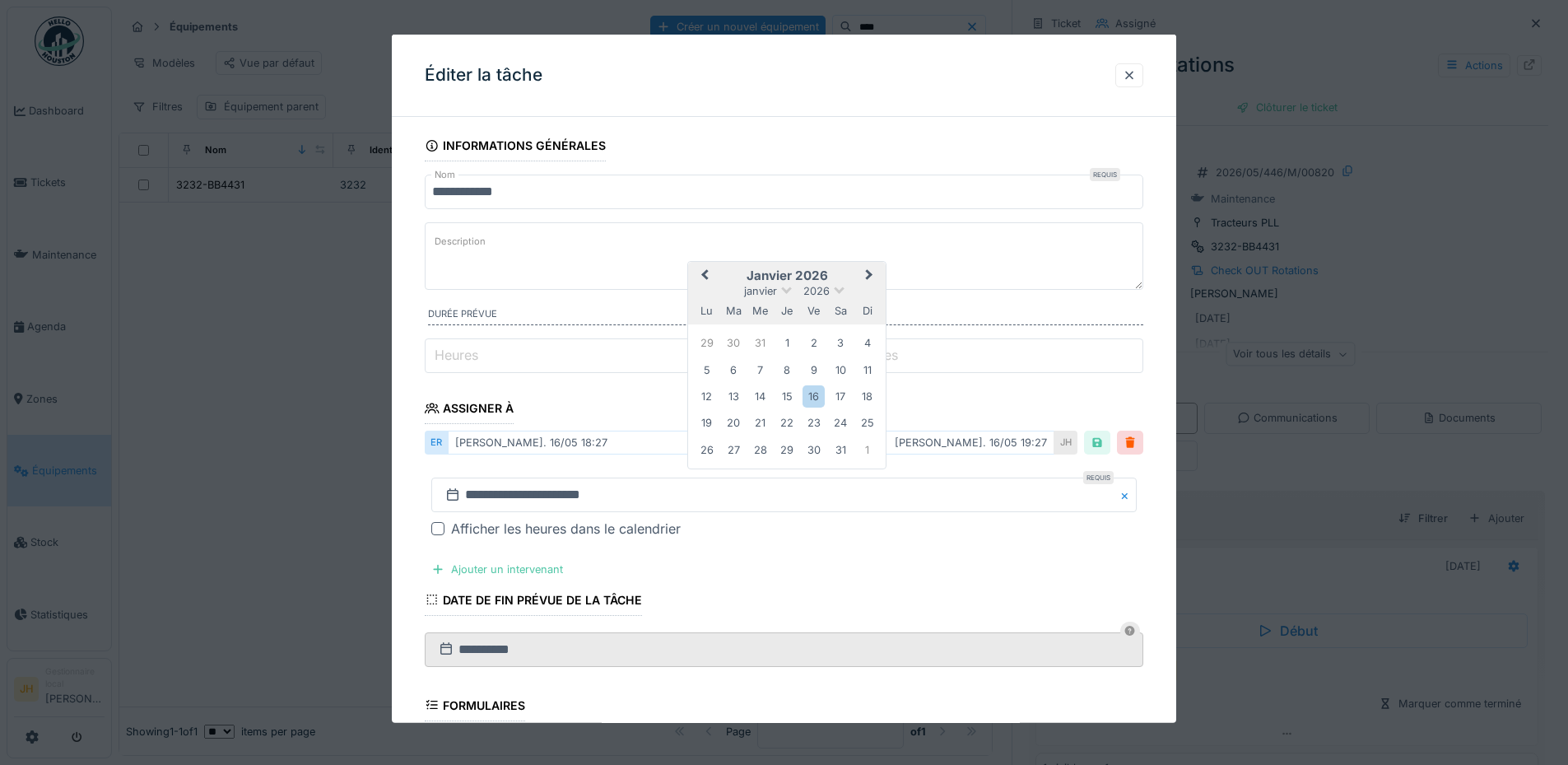
click at [705, 271] on span "Previous Month" at bounding box center [705, 276] width 0 height 20
click at [705, 269] on span "Previous Month" at bounding box center [705, 276] width 0 height 20
click at [703, 268] on button "Previous Month" at bounding box center [703, 276] width 27 height 27
click at [843, 393] on div "20" at bounding box center [841, 396] width 22 height 22
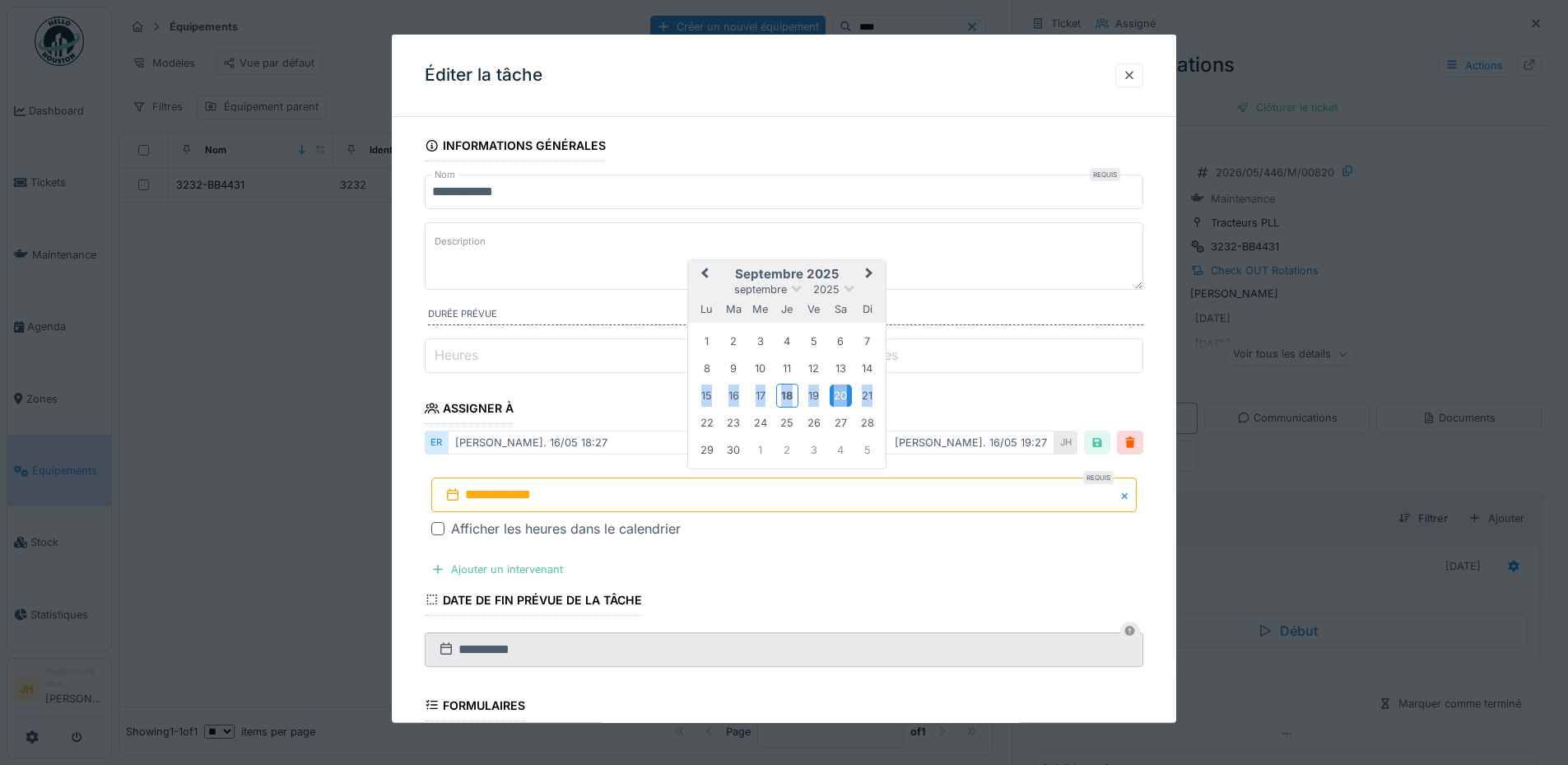
click at [843, 393] on div "20" at bounding box center [841, 396] width 22 height 22
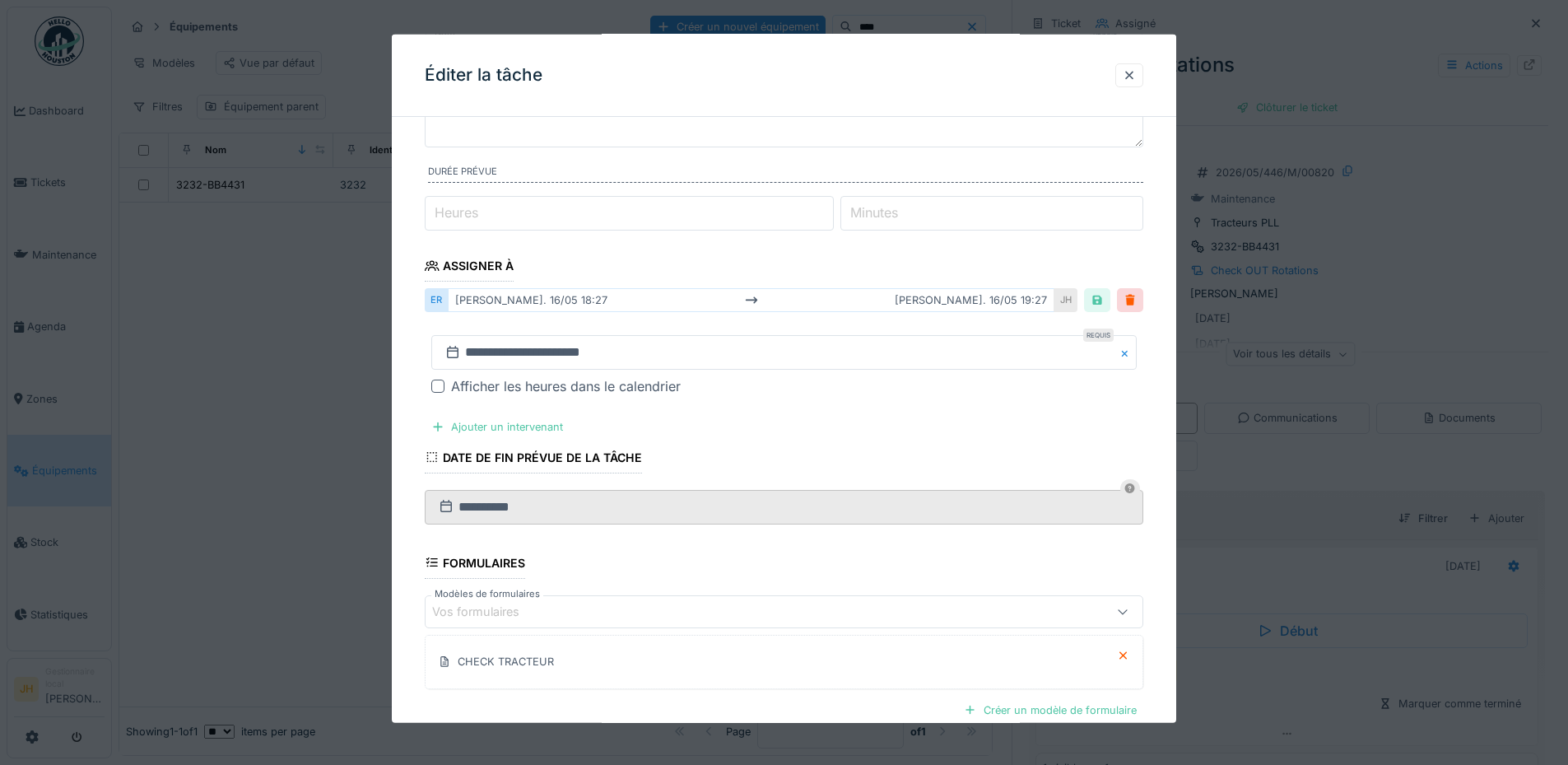
scroll to position [319, 0]
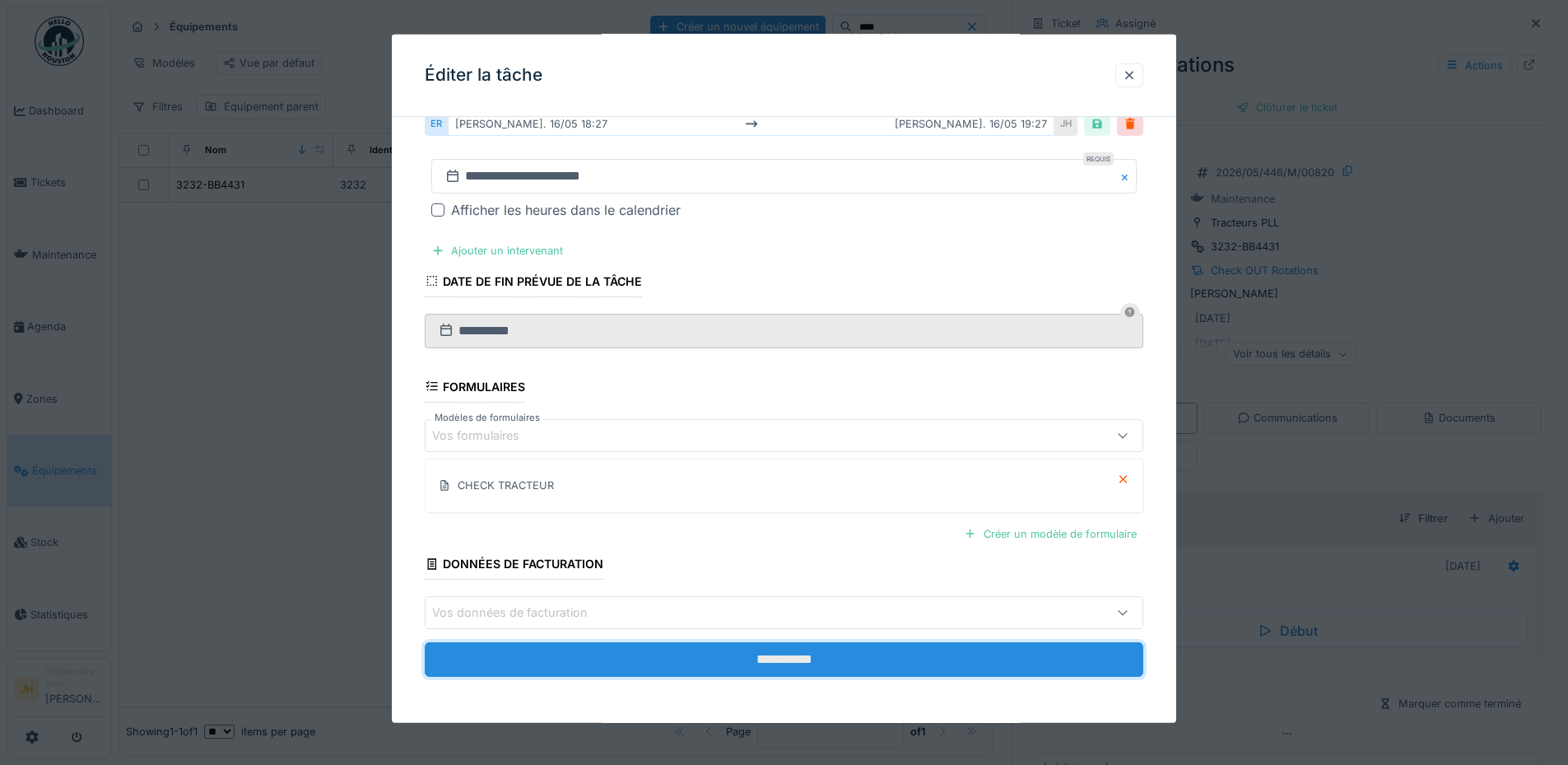
click at [872, 655] on input "**********" at bounding box center [784, 660] width 718 height 35
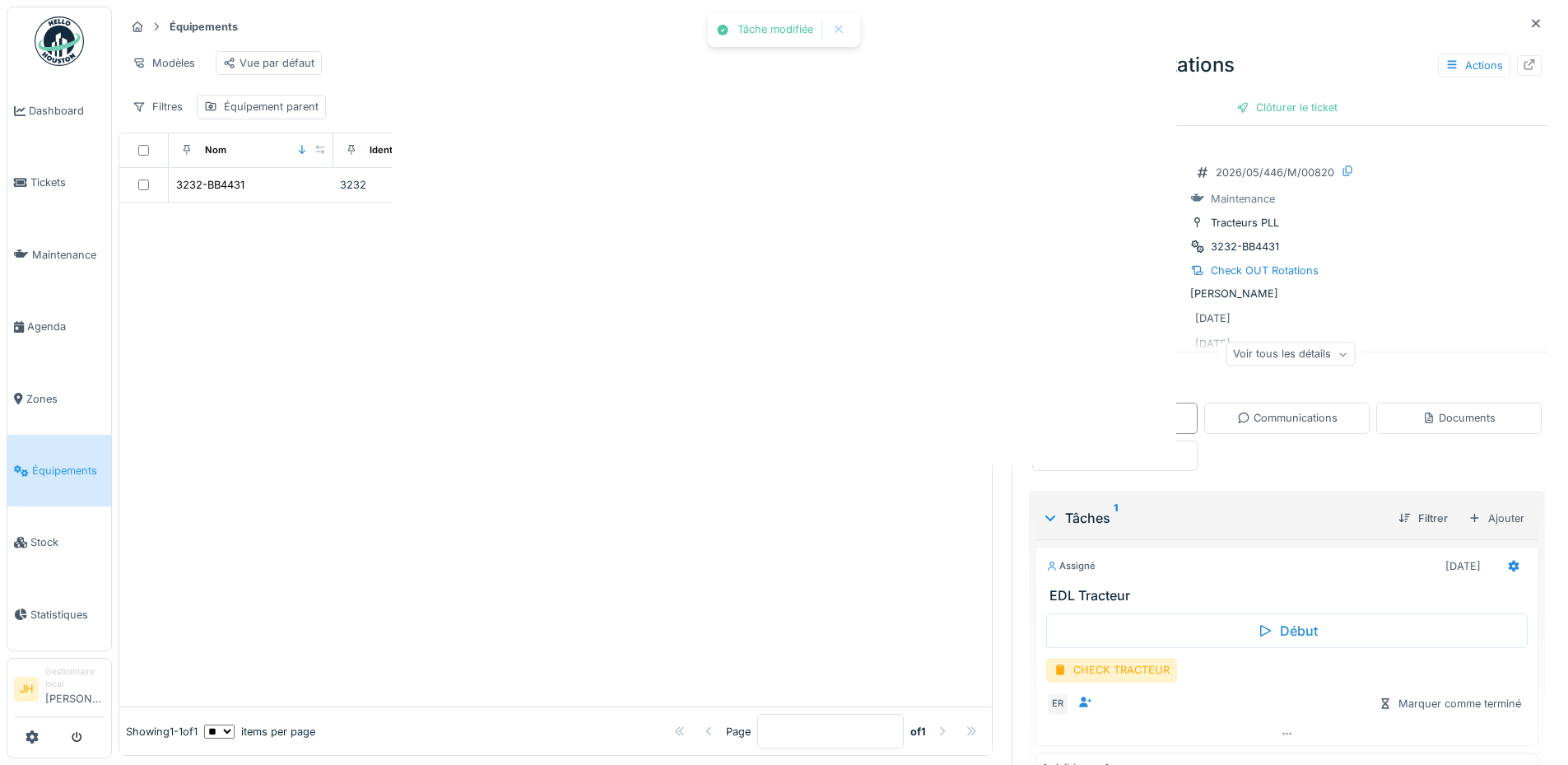
scroll to position [0, 0]
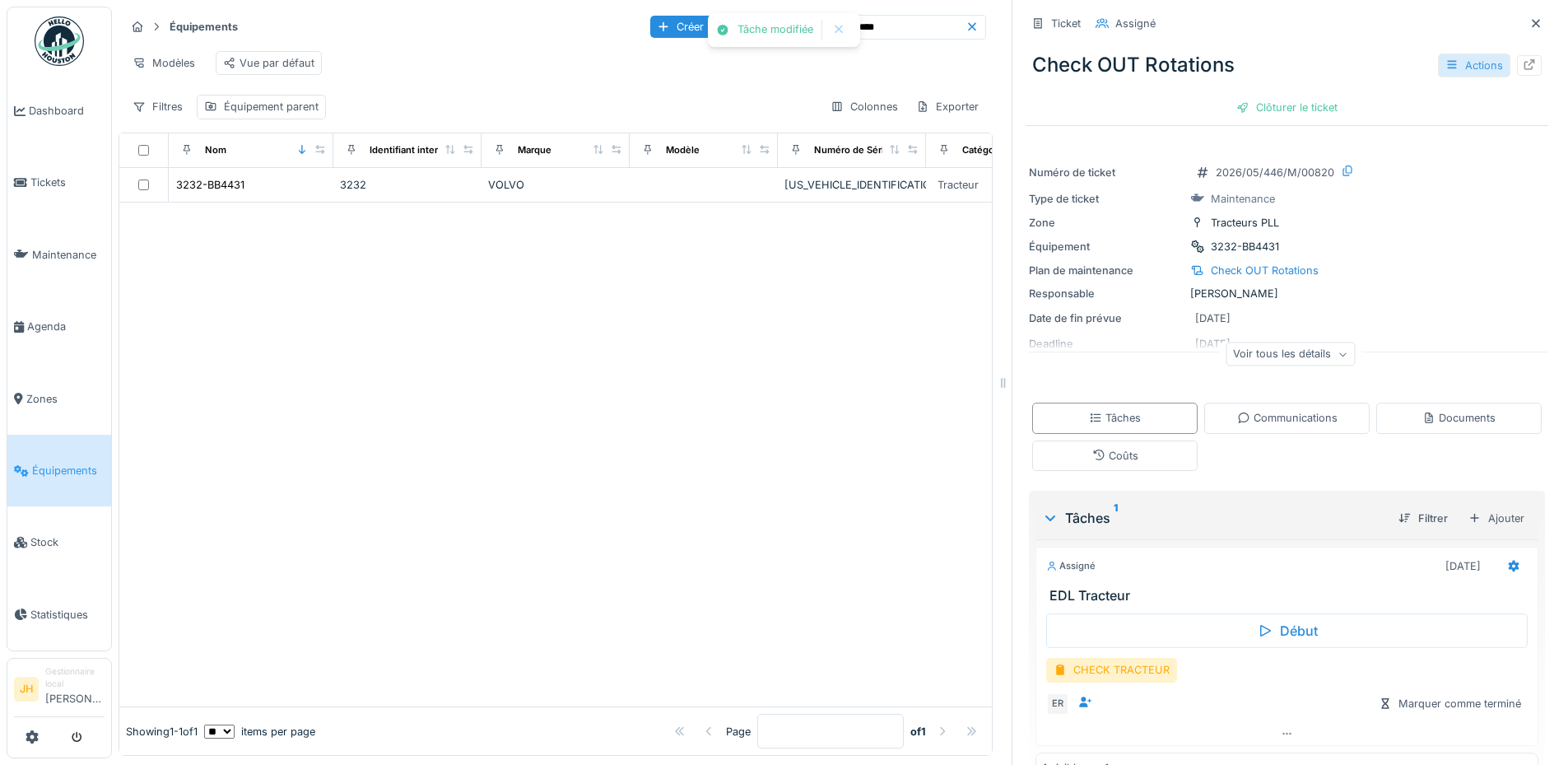
click at [1443, 62] on div "Actions" at bounding box center [1475, 65] width 72 height 24
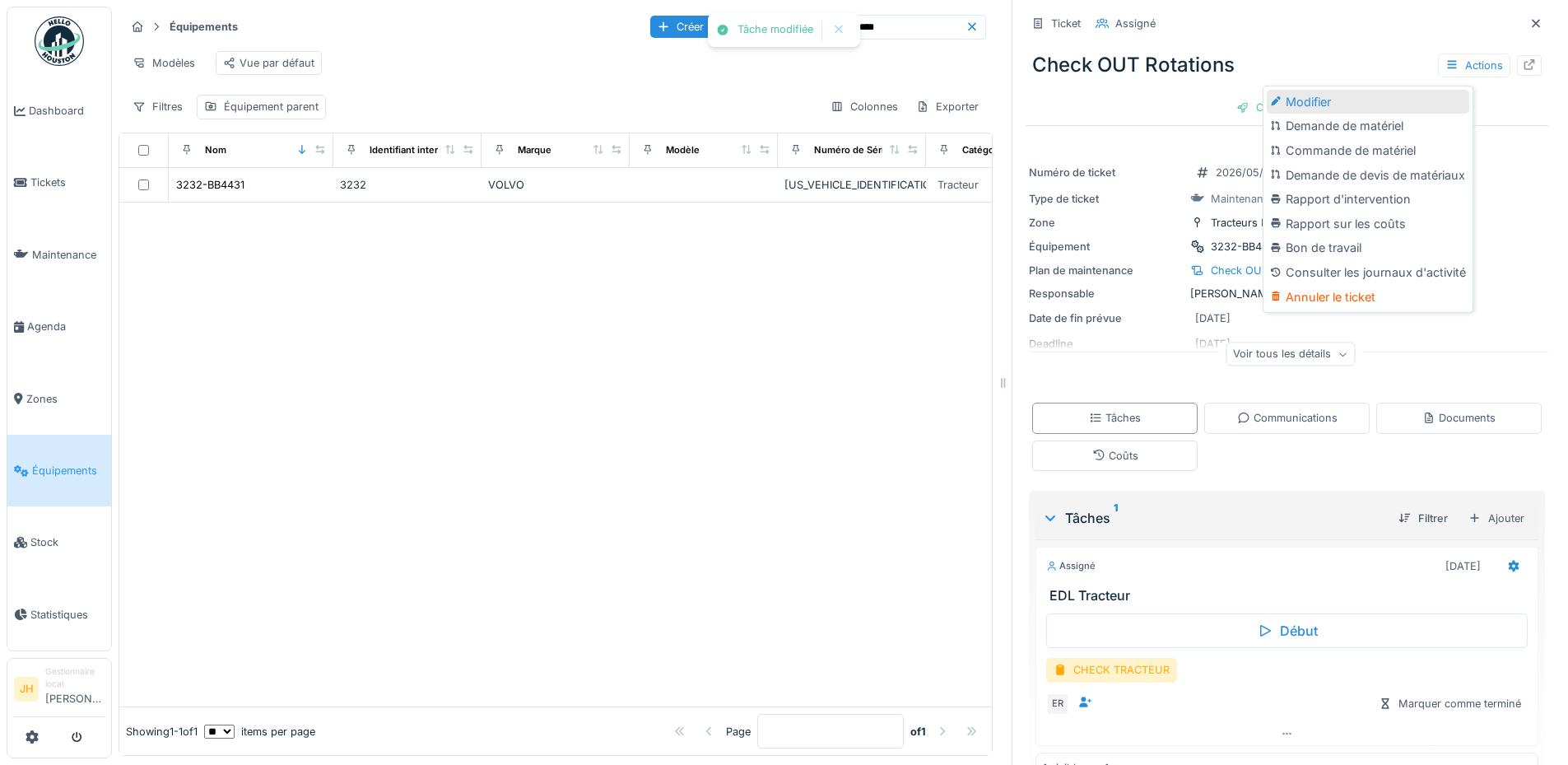
click at [1391, 113] on div "Modifier" at bounding box center [1368, 102] width 203 height 25
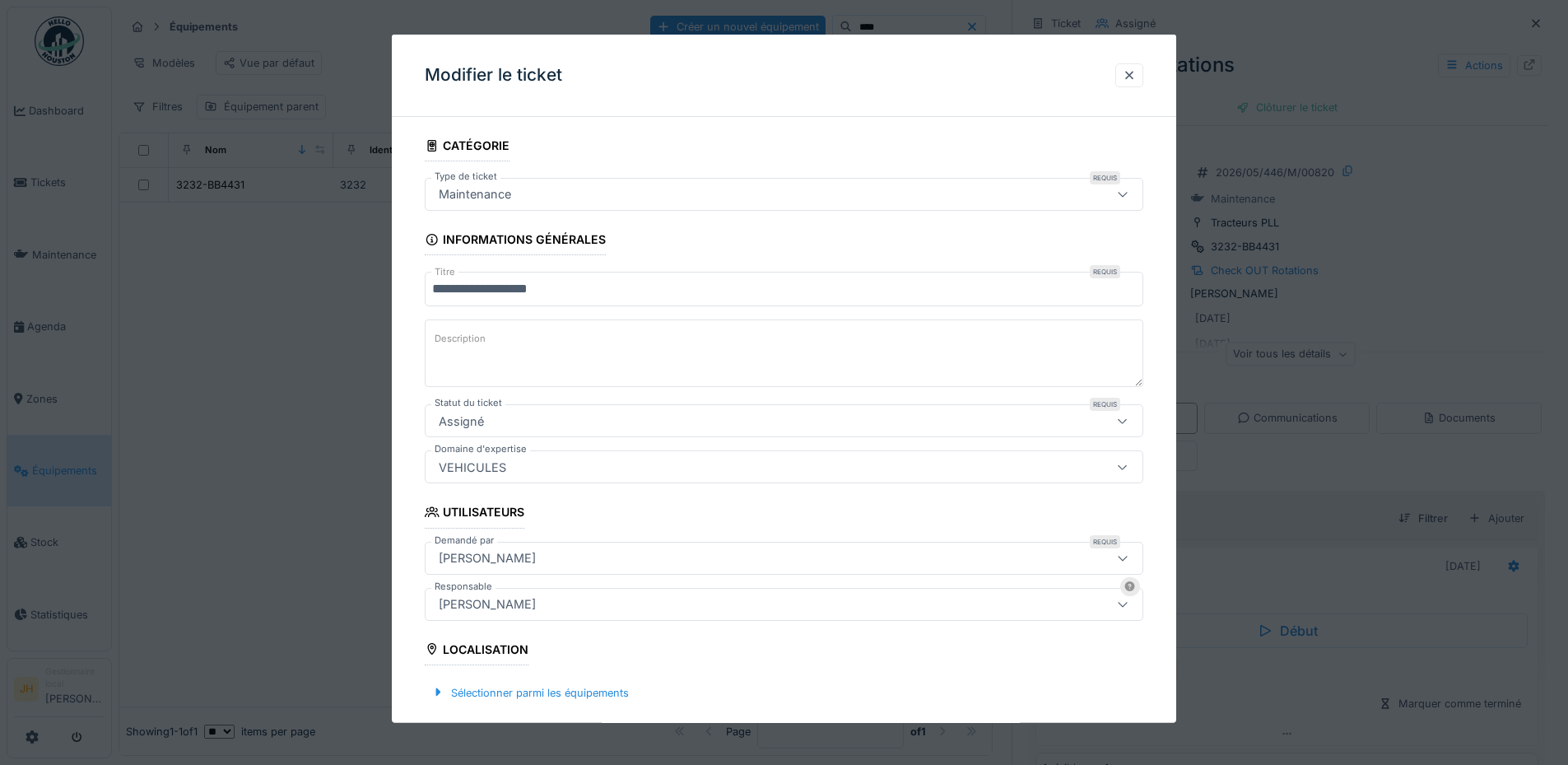
scroll to position [494, 0]
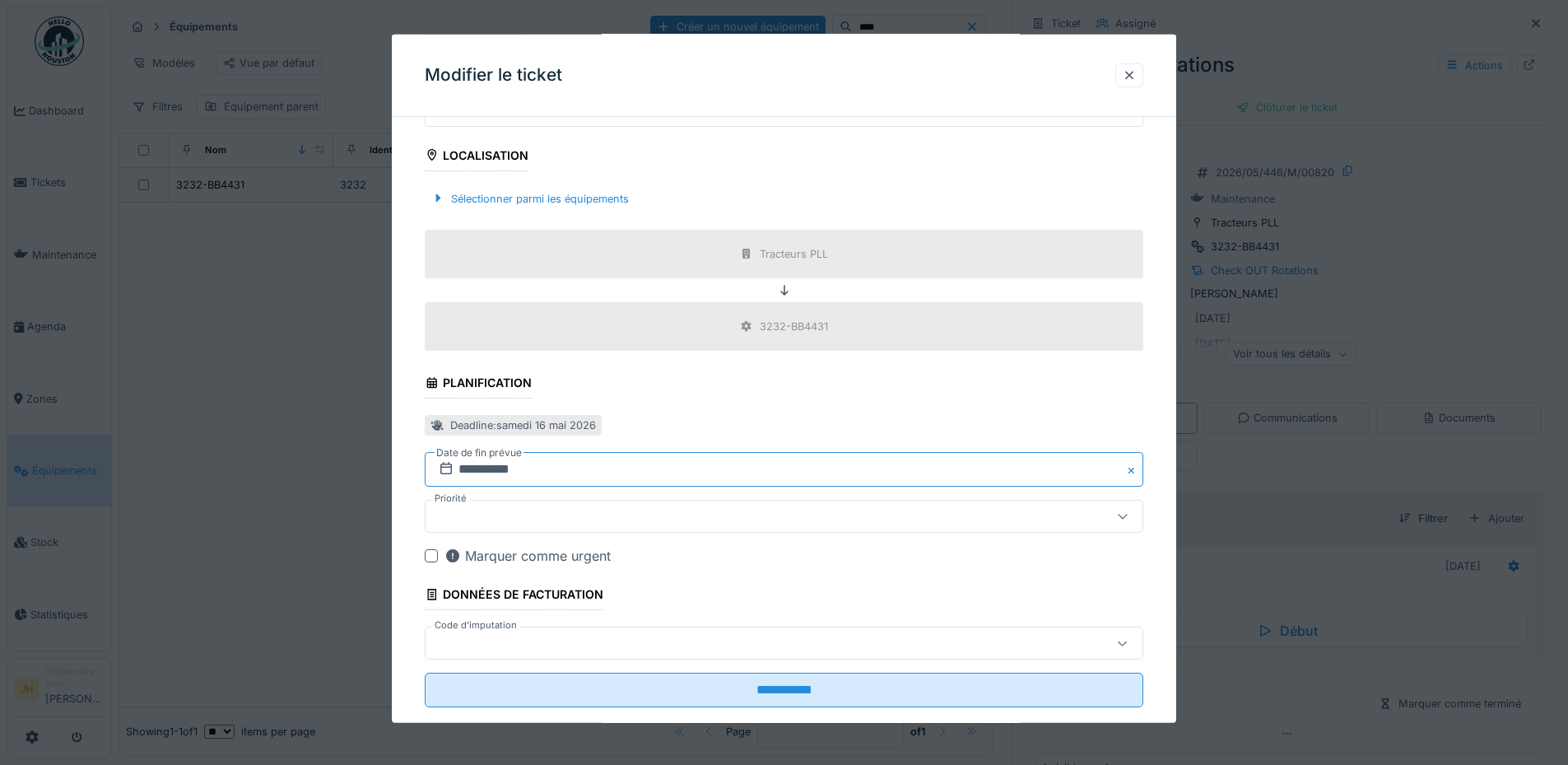
click at [571, 463] on input "**********" at bounding box center [784, 469] width 718 height 35
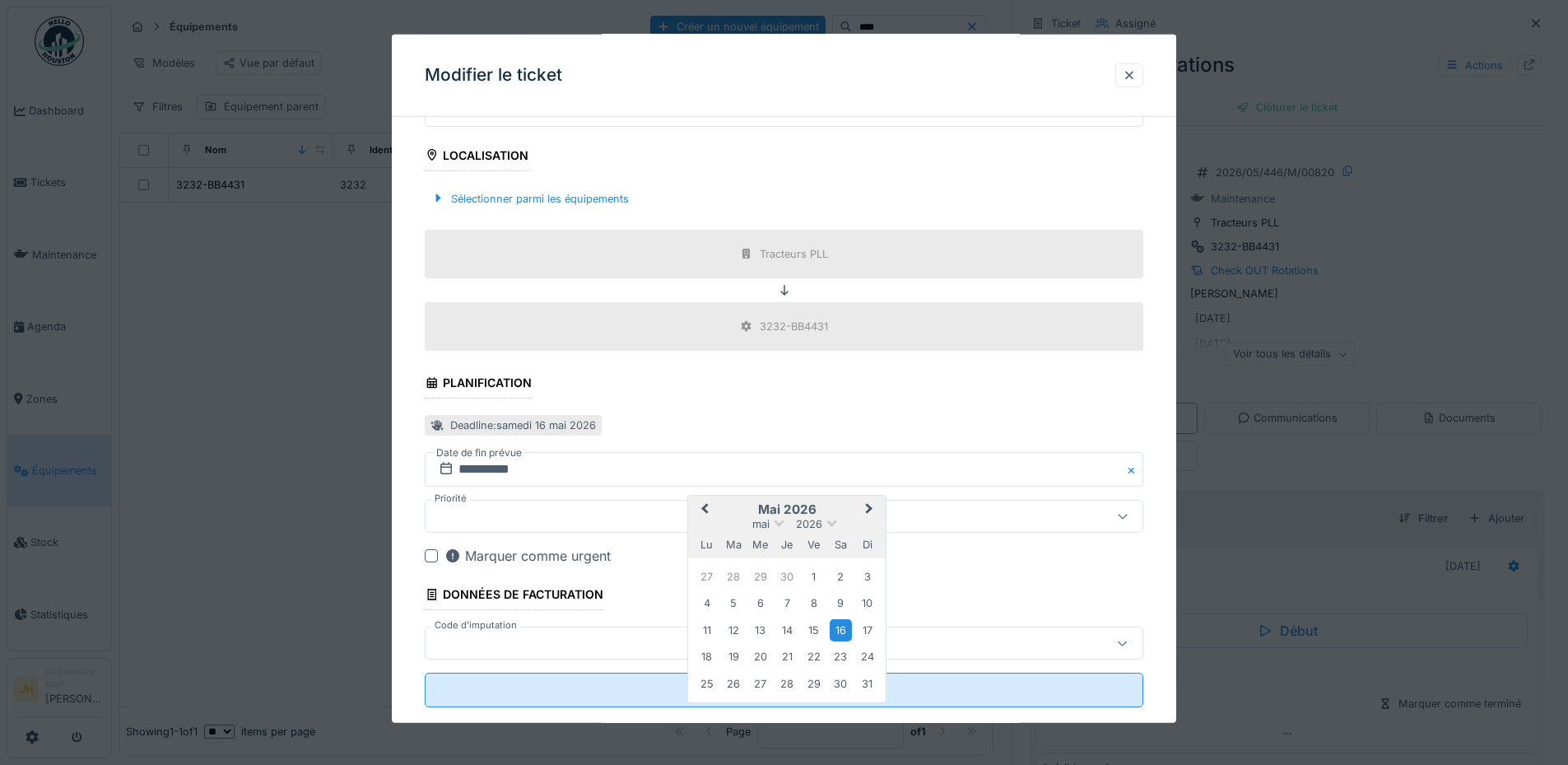
click at [705, 507] on span "Previous Month" at bounding box center [705, 509] width 0 height 20
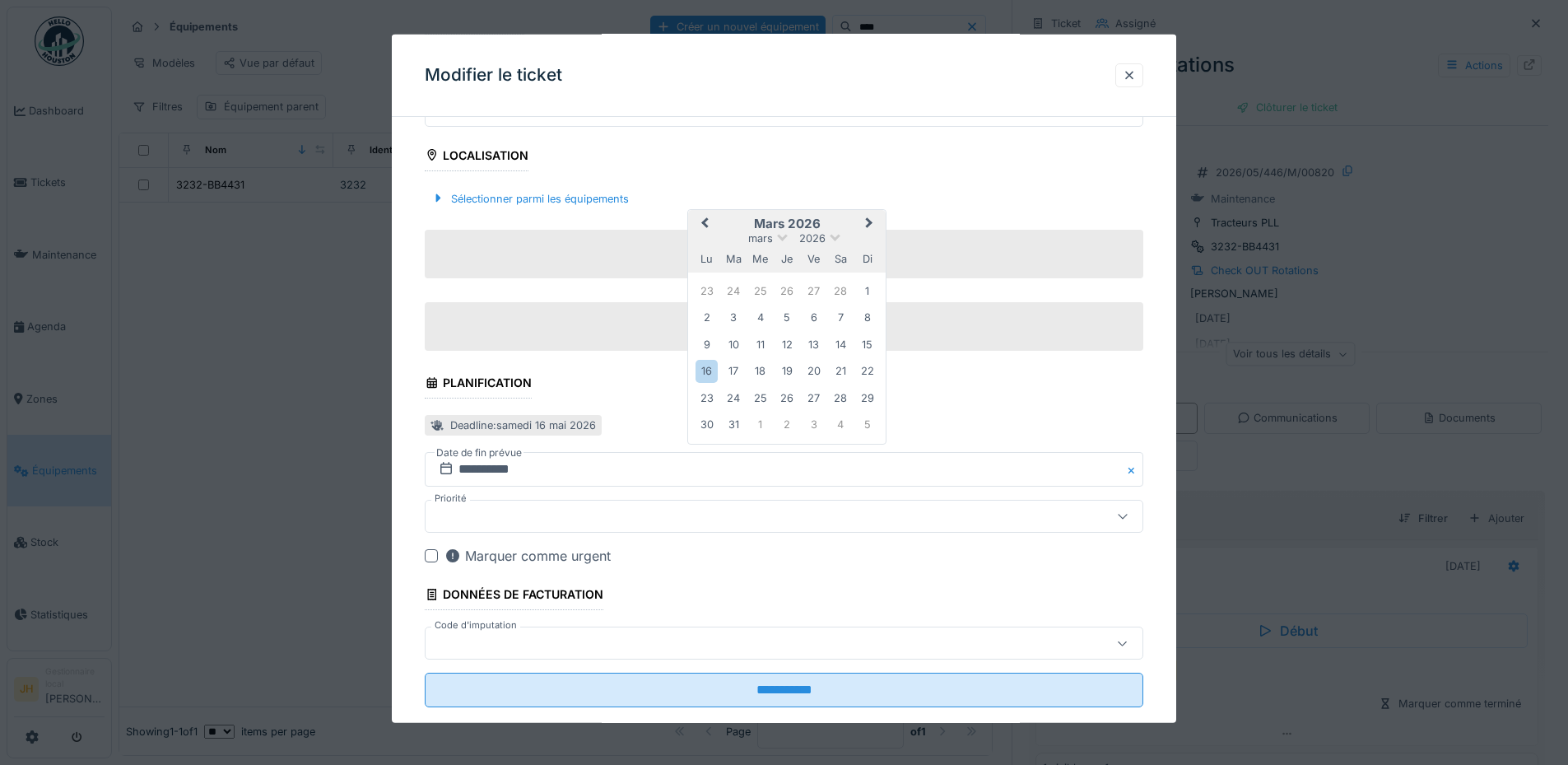
click at [705, 222] on span "Previous Month" at bounding box center [705, 224] width 0 height 20
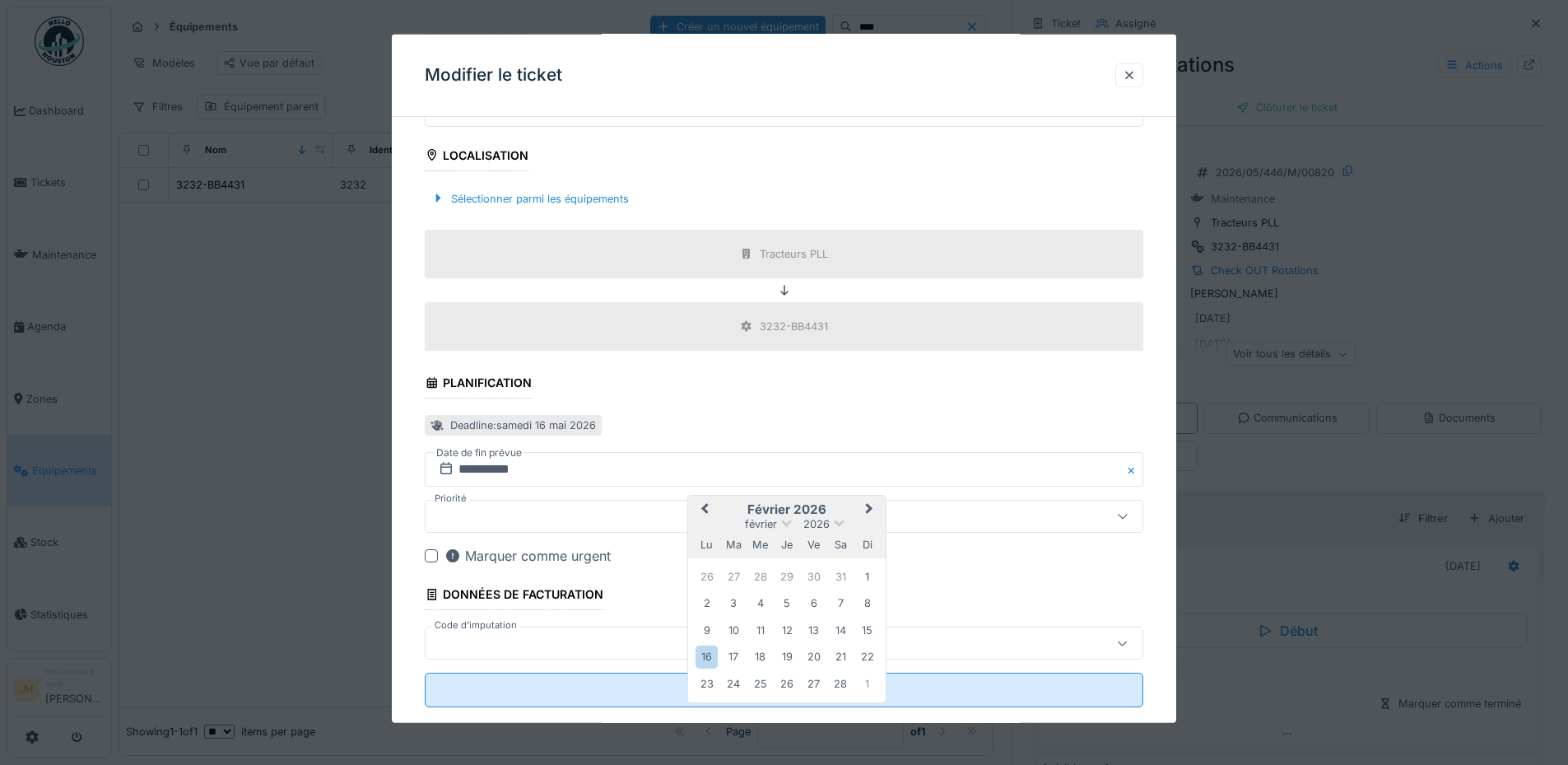
click at [707, 502] on button "Previous Month" at bounding box center [703, 510] width 27 height 27
click at [696, 507] on button "Previous Month" at bounding box center [703, 510] width 27 height 27
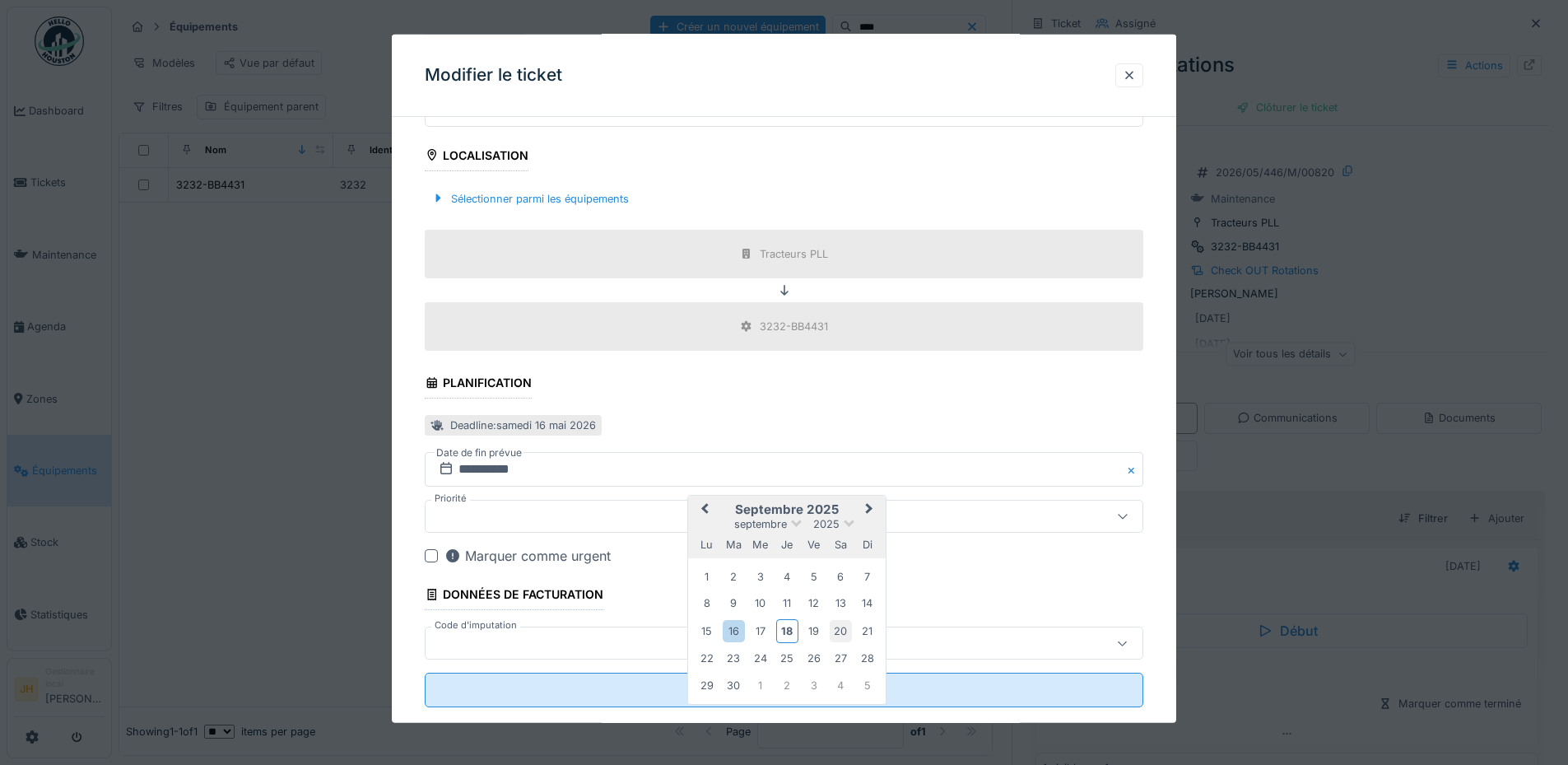
click at [850, 626] on div "20" at bounding box center [841, 631] width 22 height 22
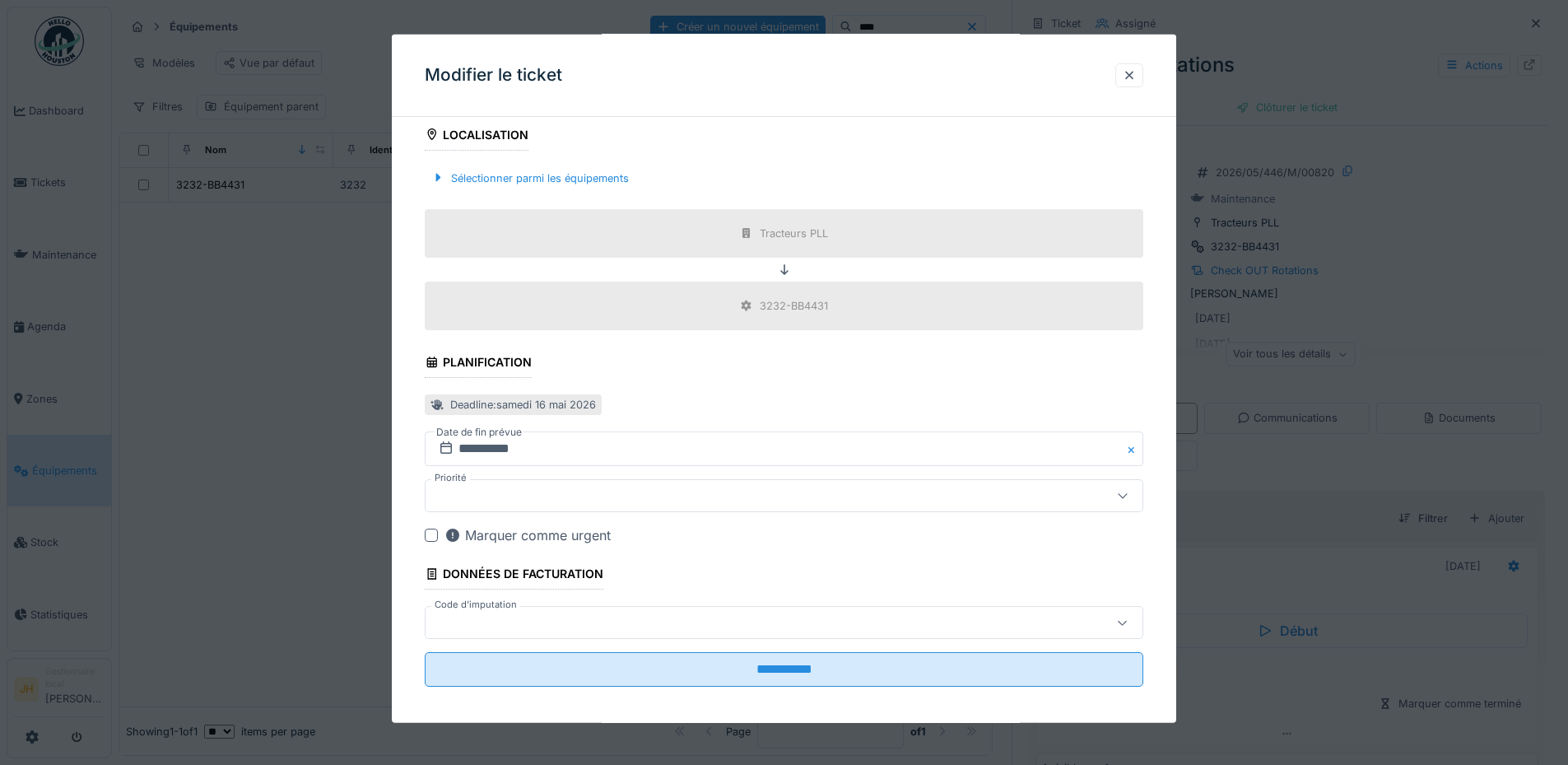
scroll to position [524, 0]
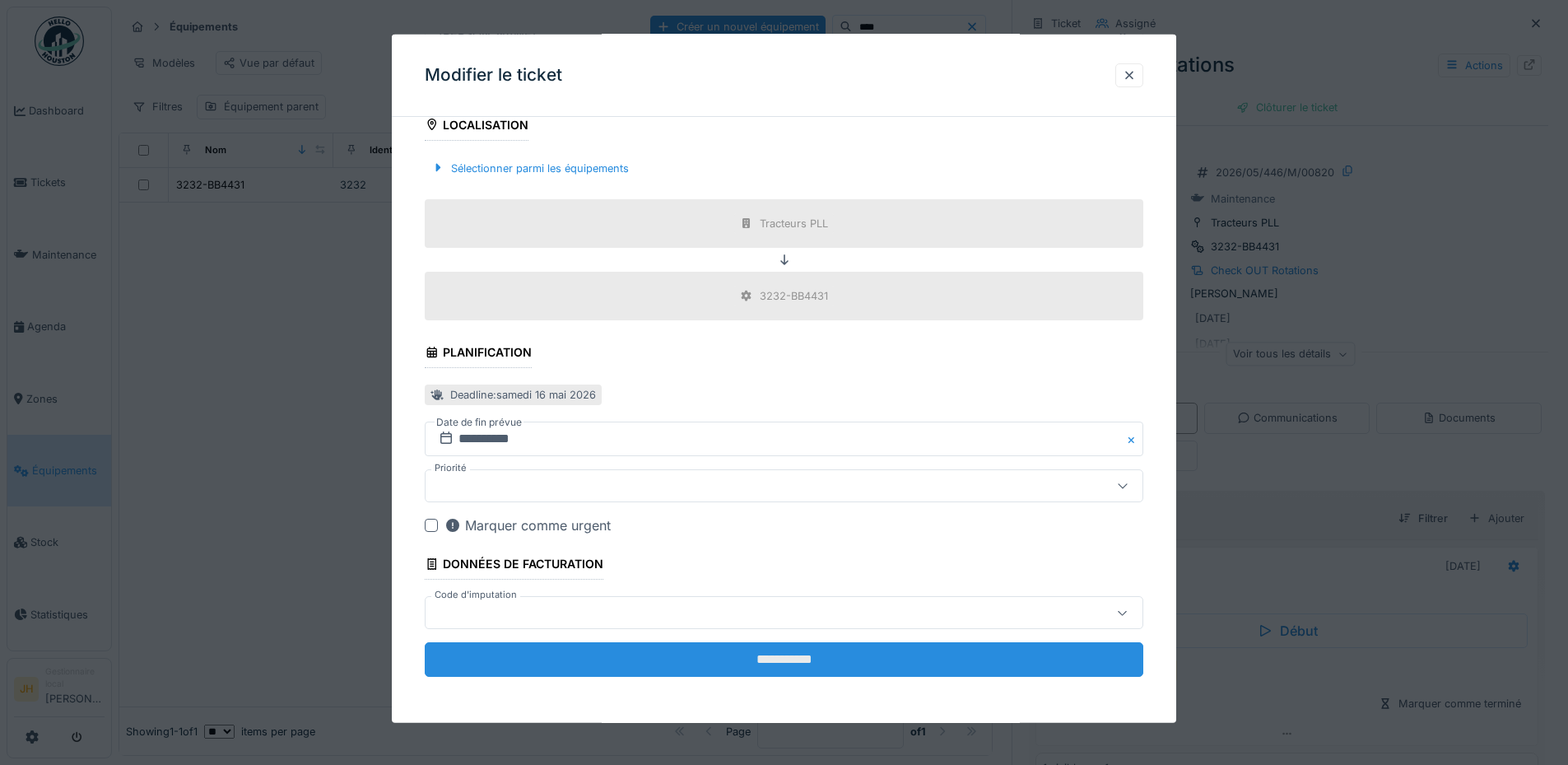
click at [841, 648] on input "**********" at bounding box center [784, 660] width 718 height 35
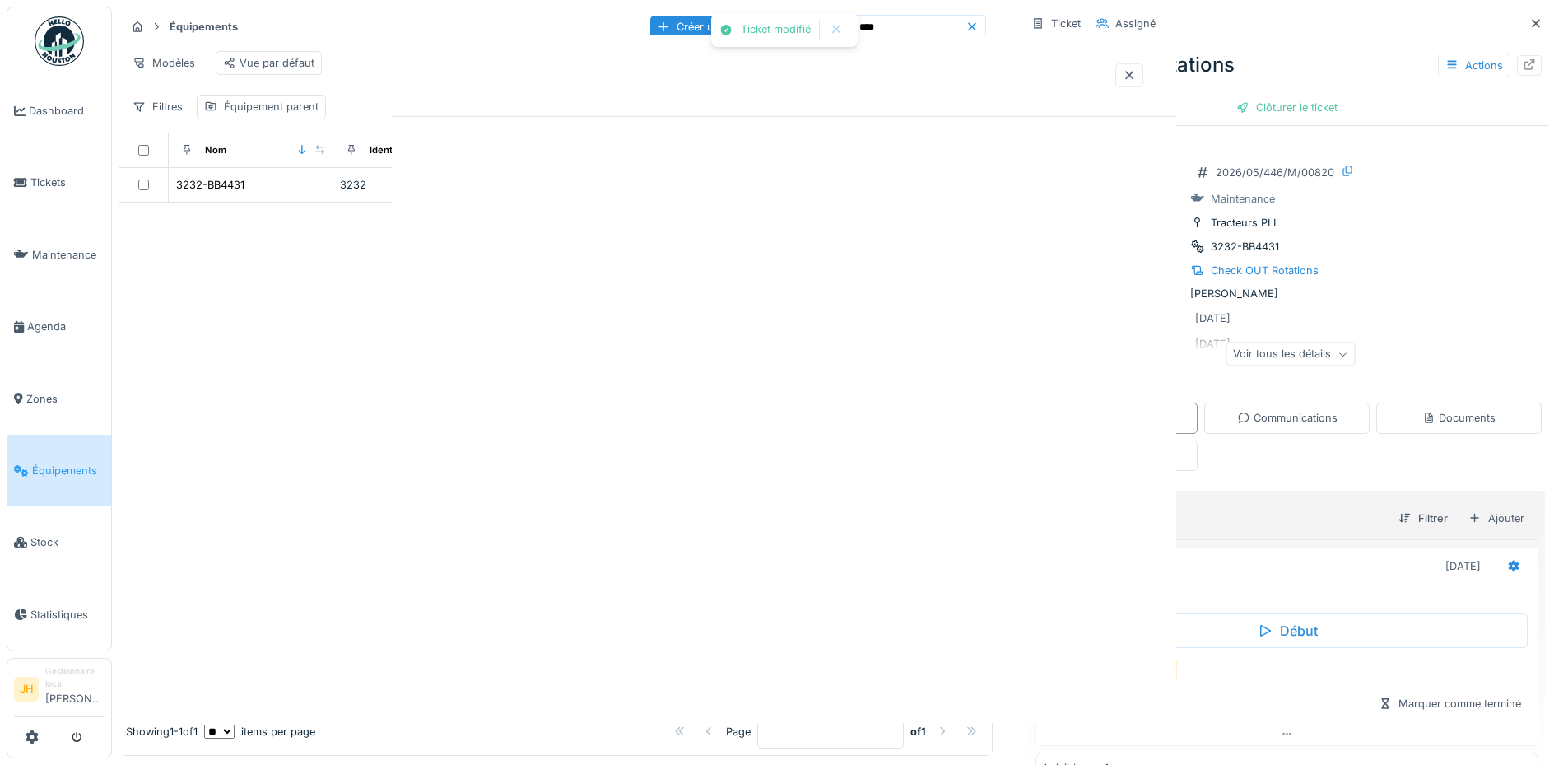
scroll to position [0, 0]
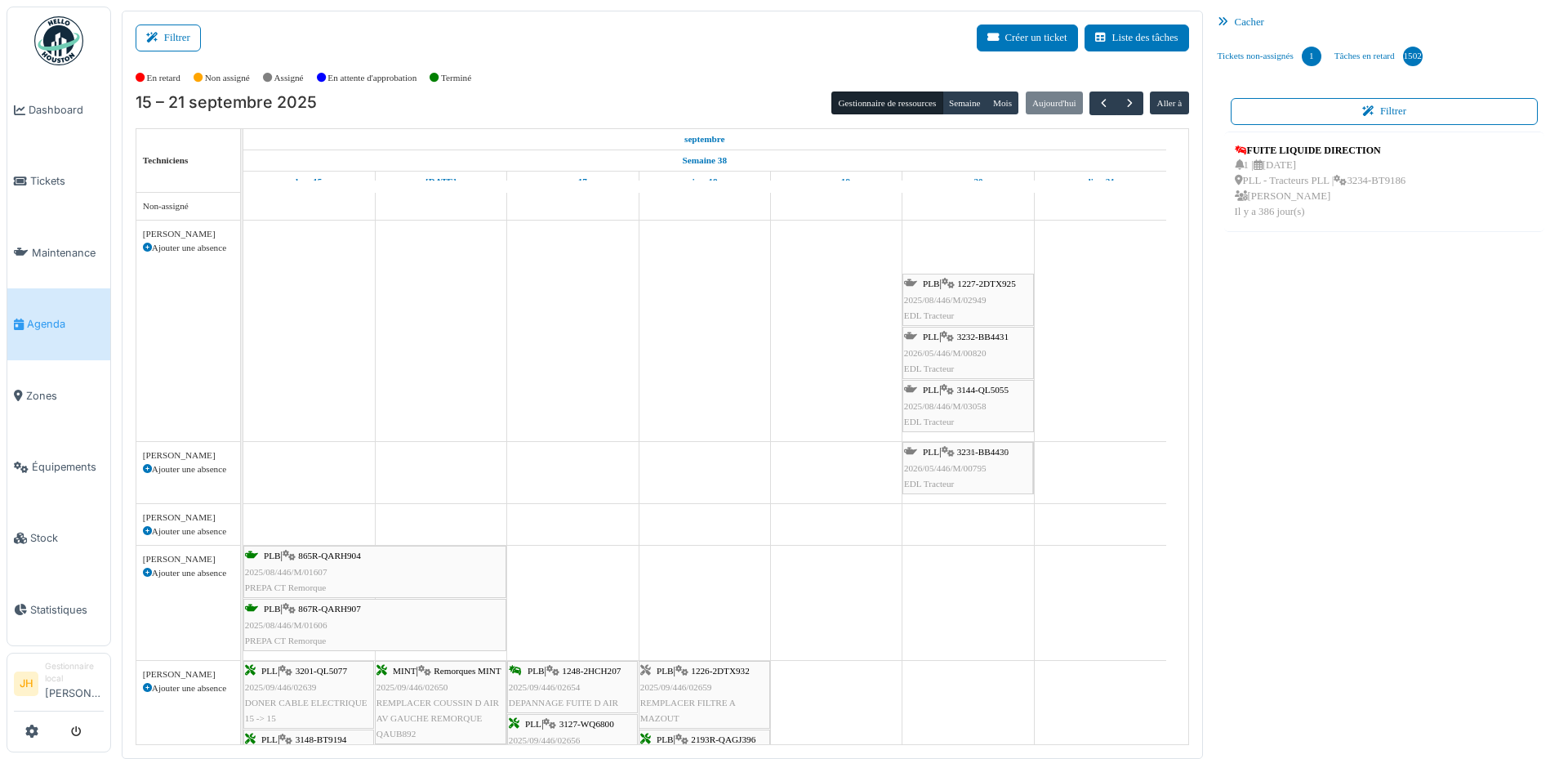
drag, startPoint x: 988, startPoint y: 245, endPoint x: 993, endPoint y: 464, distance: 219.1
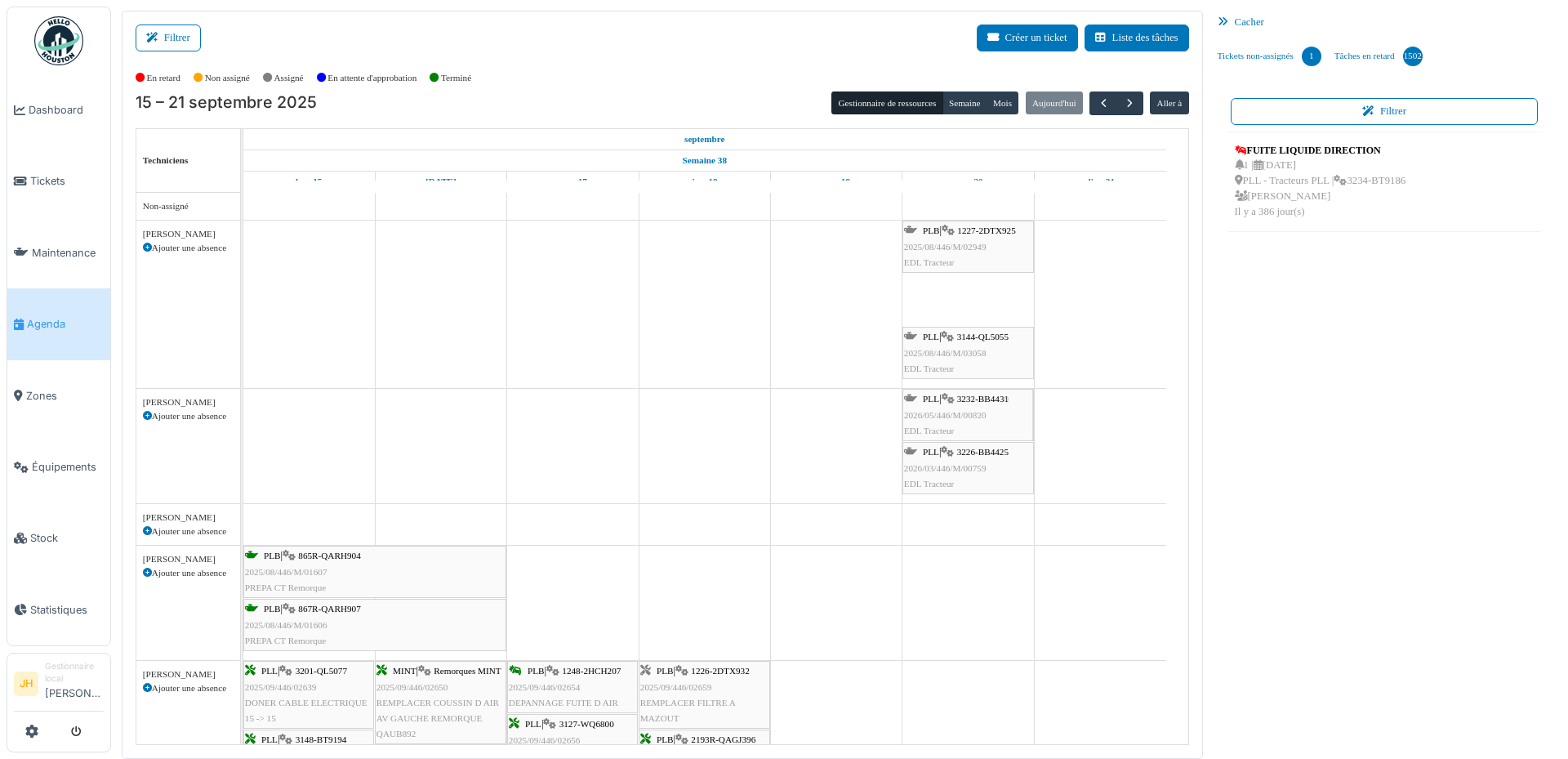
drag, startPoint x: 987, startPoint y: 286, endPoint x: 990, endPoint y: 421, distance: 135.0
click at [70, 463] on span "Équipements" at bounding box center [67, 466] width 72 height 15
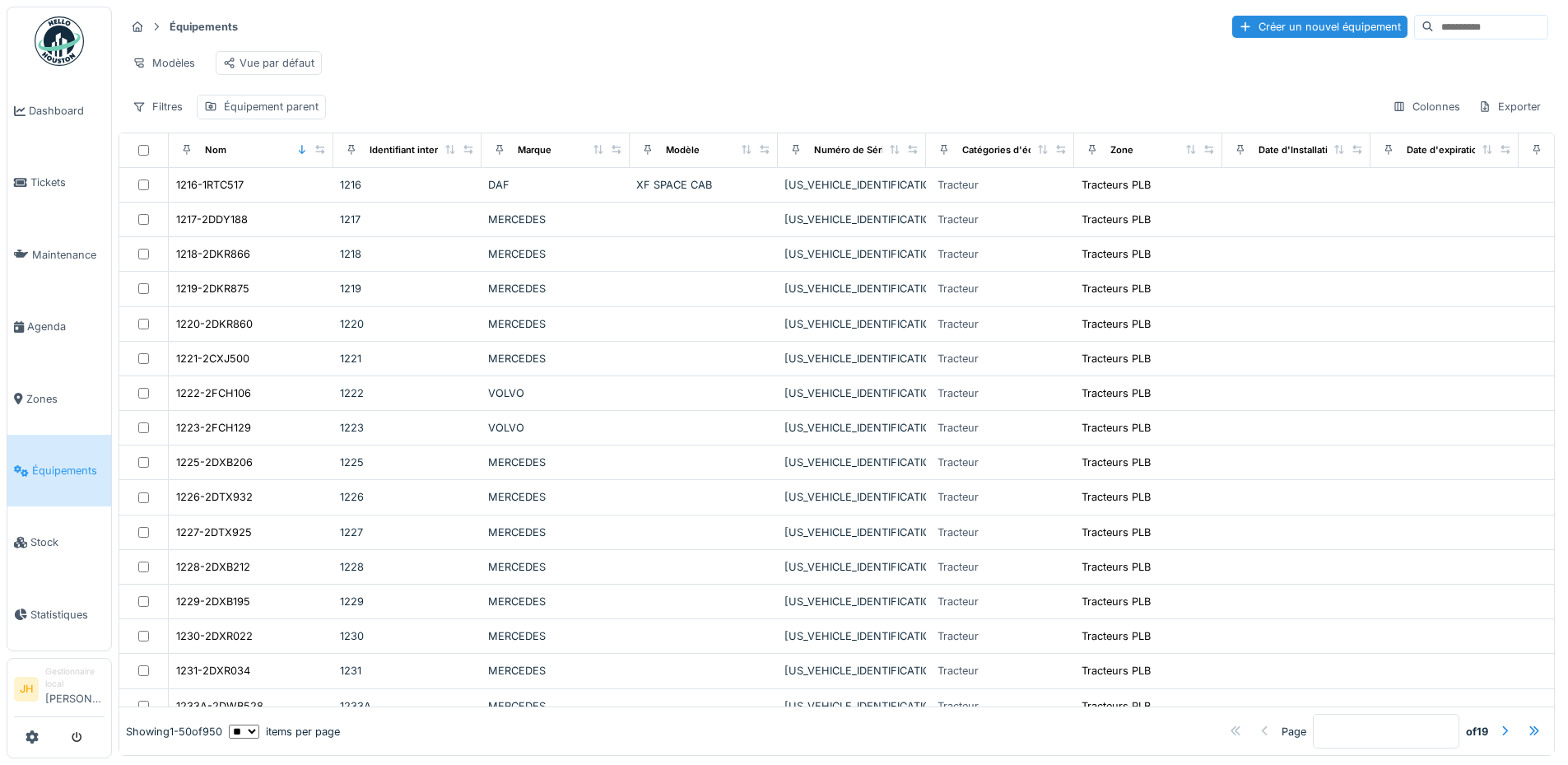
click at [63, 463] on span "Équipements" at bounding box center [68, 470] width 72 height 16
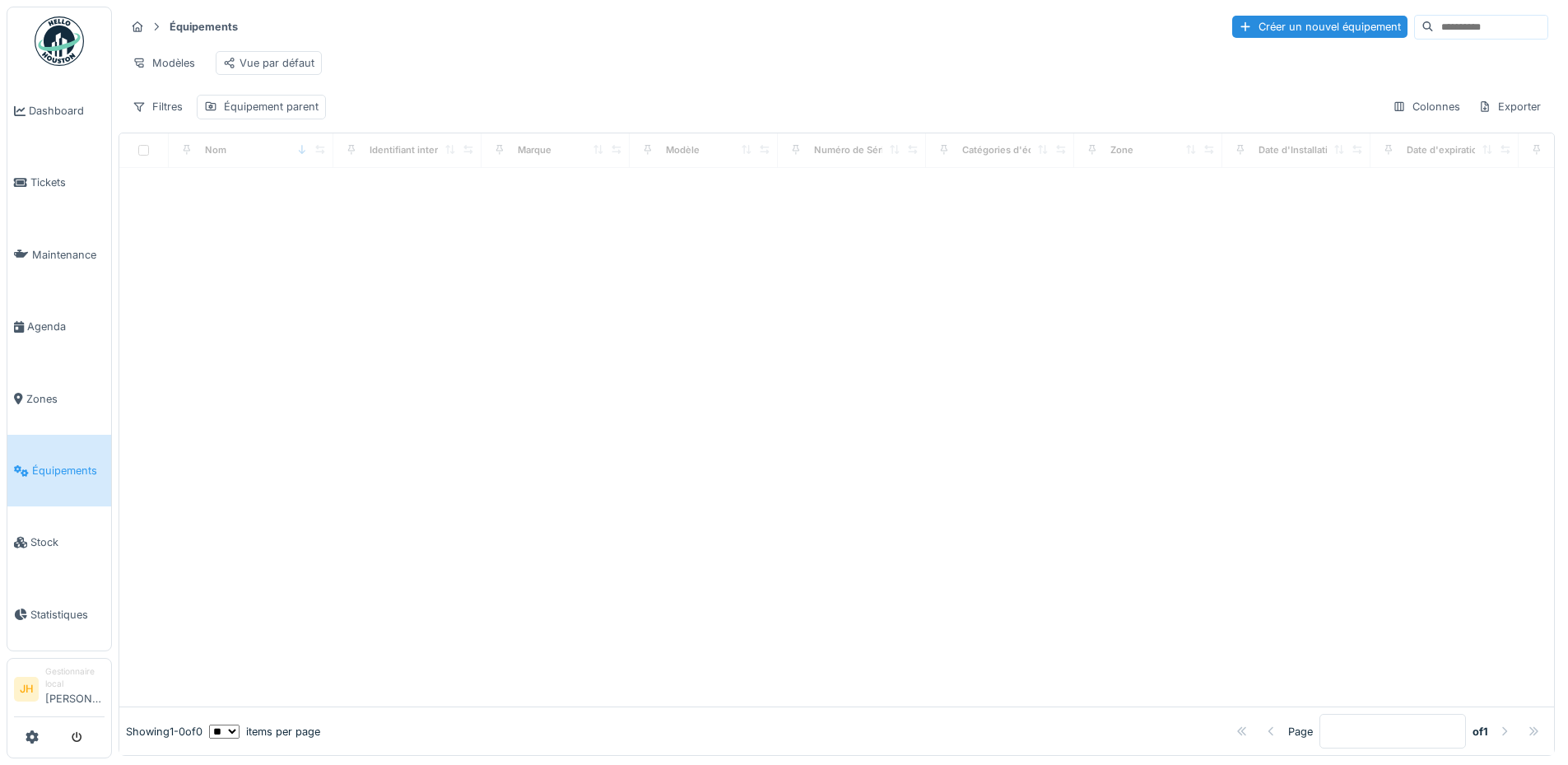
click at [1434, 22] on input at bounding box center [1491, 27] width 114 height 23
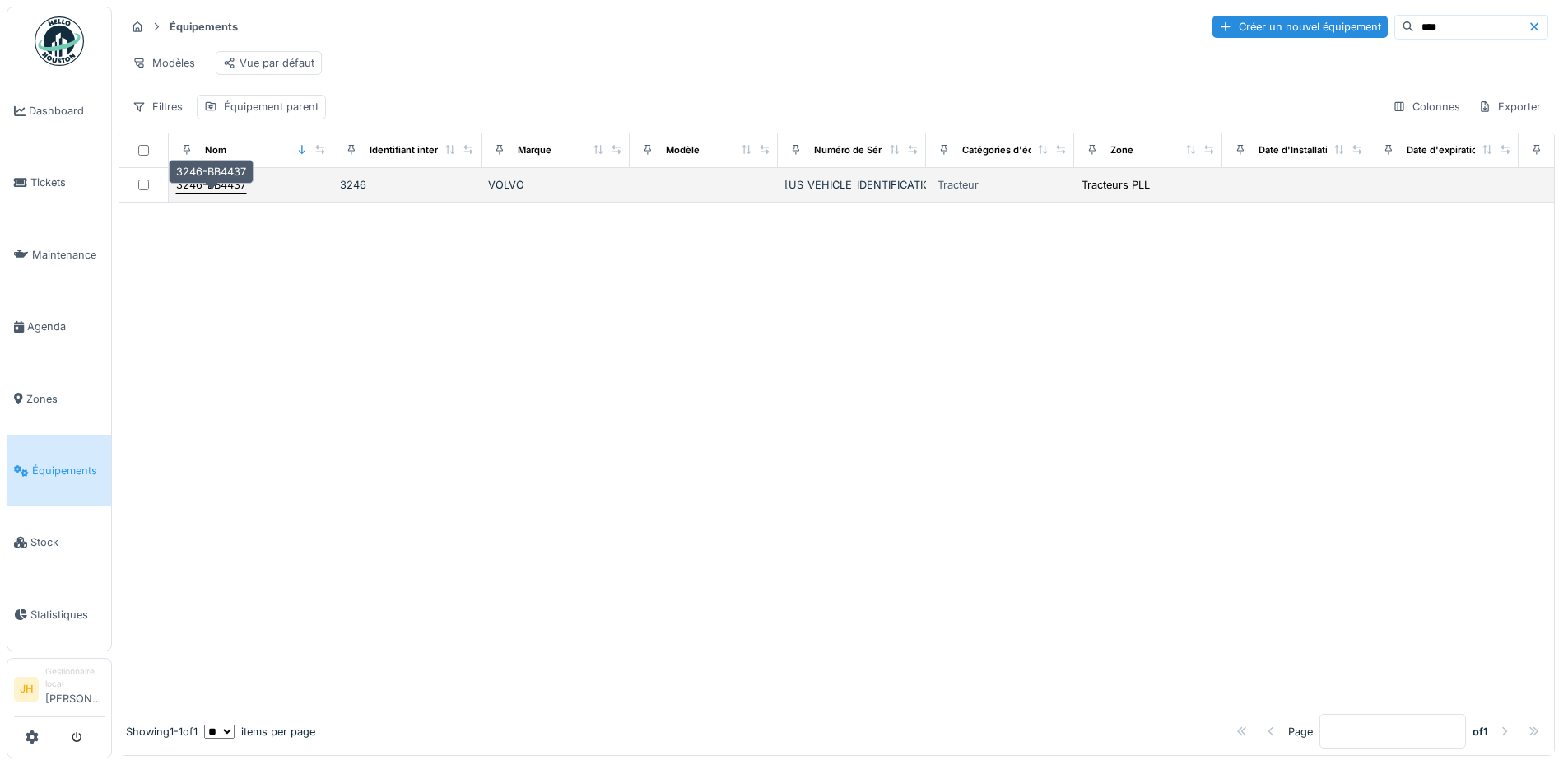
click at [212, 193] on div "3246-BB4437" at bounding box center [211, 184] width 71 height 17
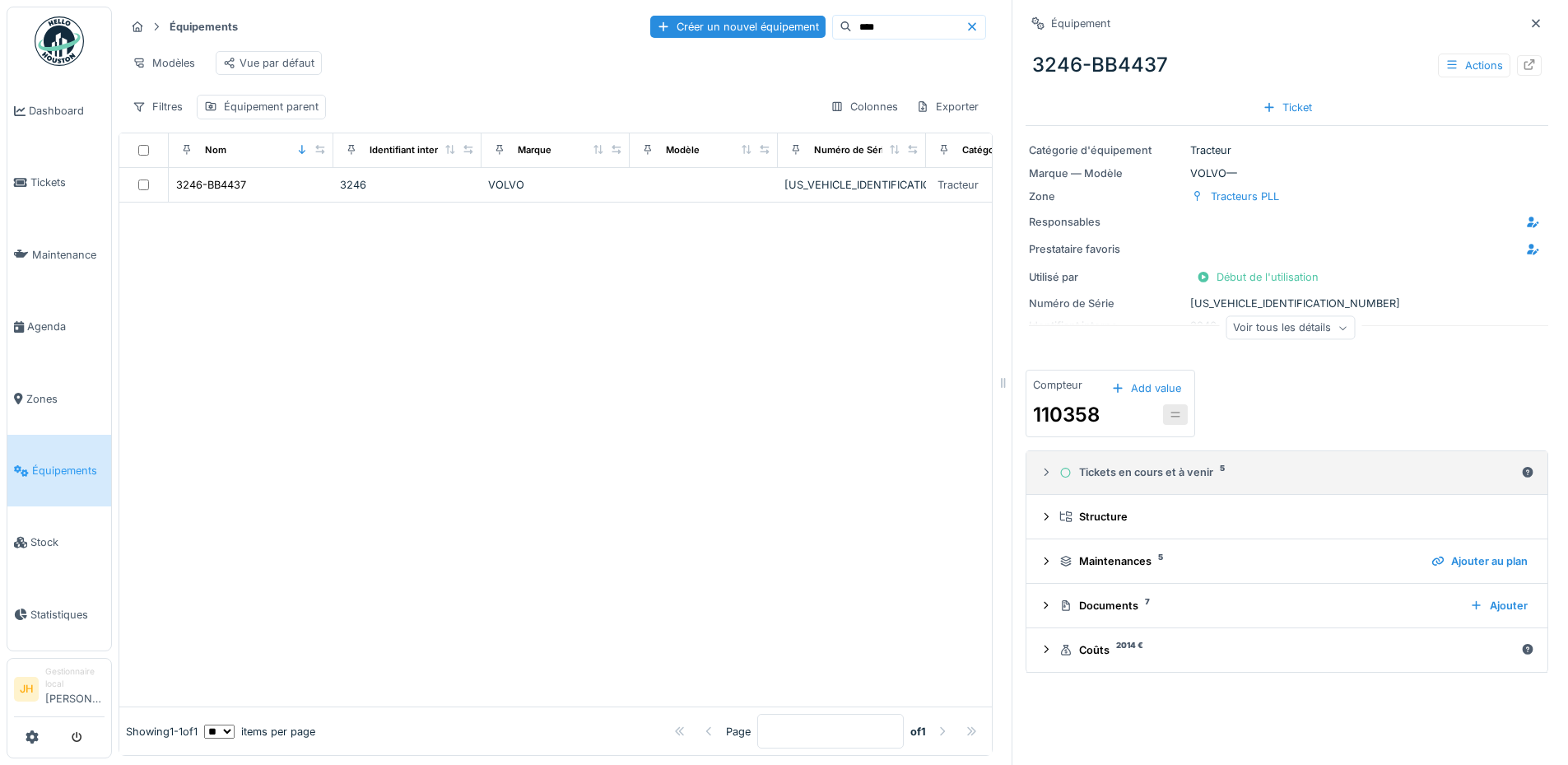
click at [1142, 480] on div "Tickets en cours et à venir 5" at bounding box center [1287, 472] width 455 height 16
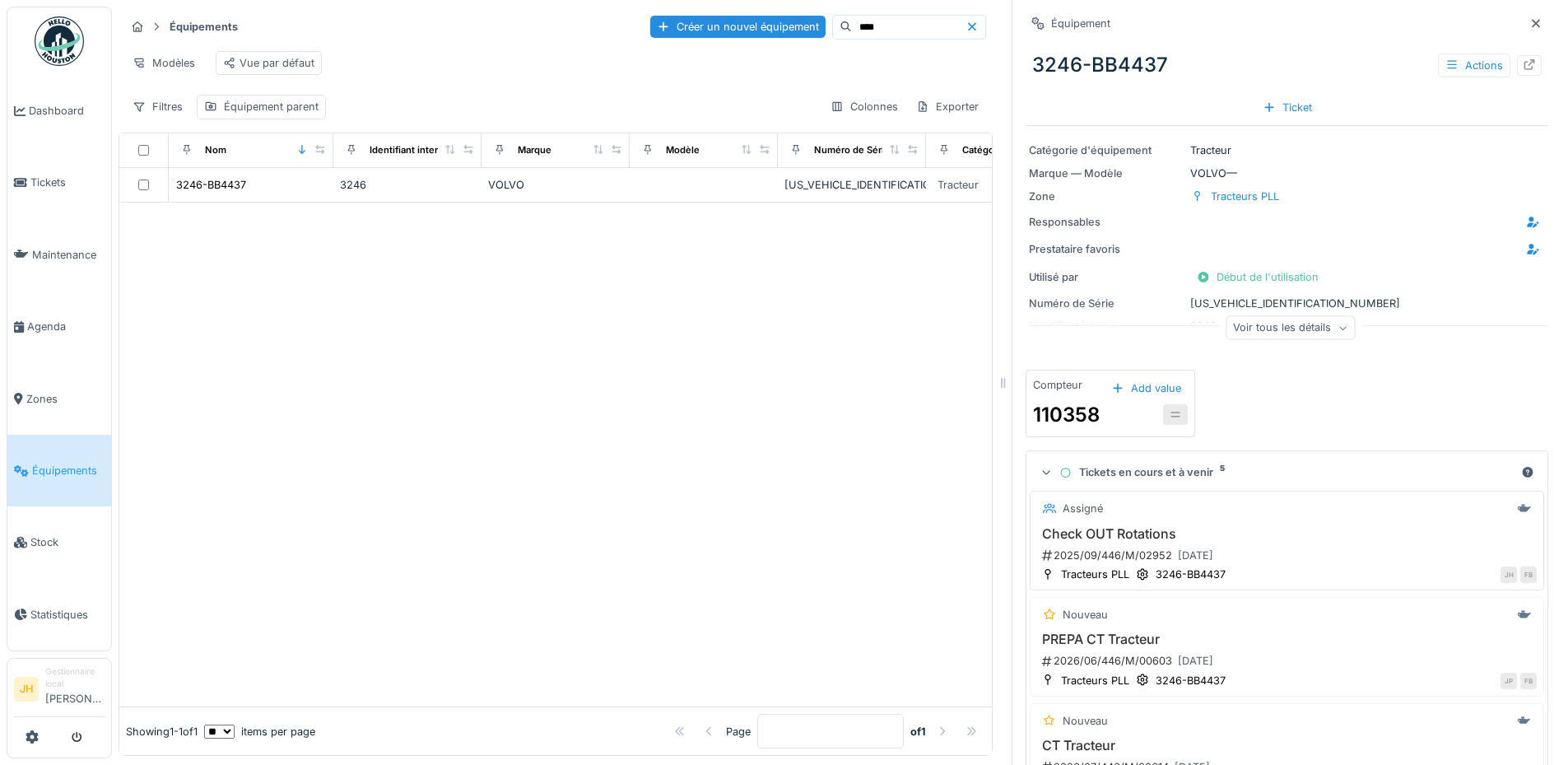
click at [1135, 532] on h3 "Check OUT Rotations" at bounding box center [1287, 533] width 499 height 16
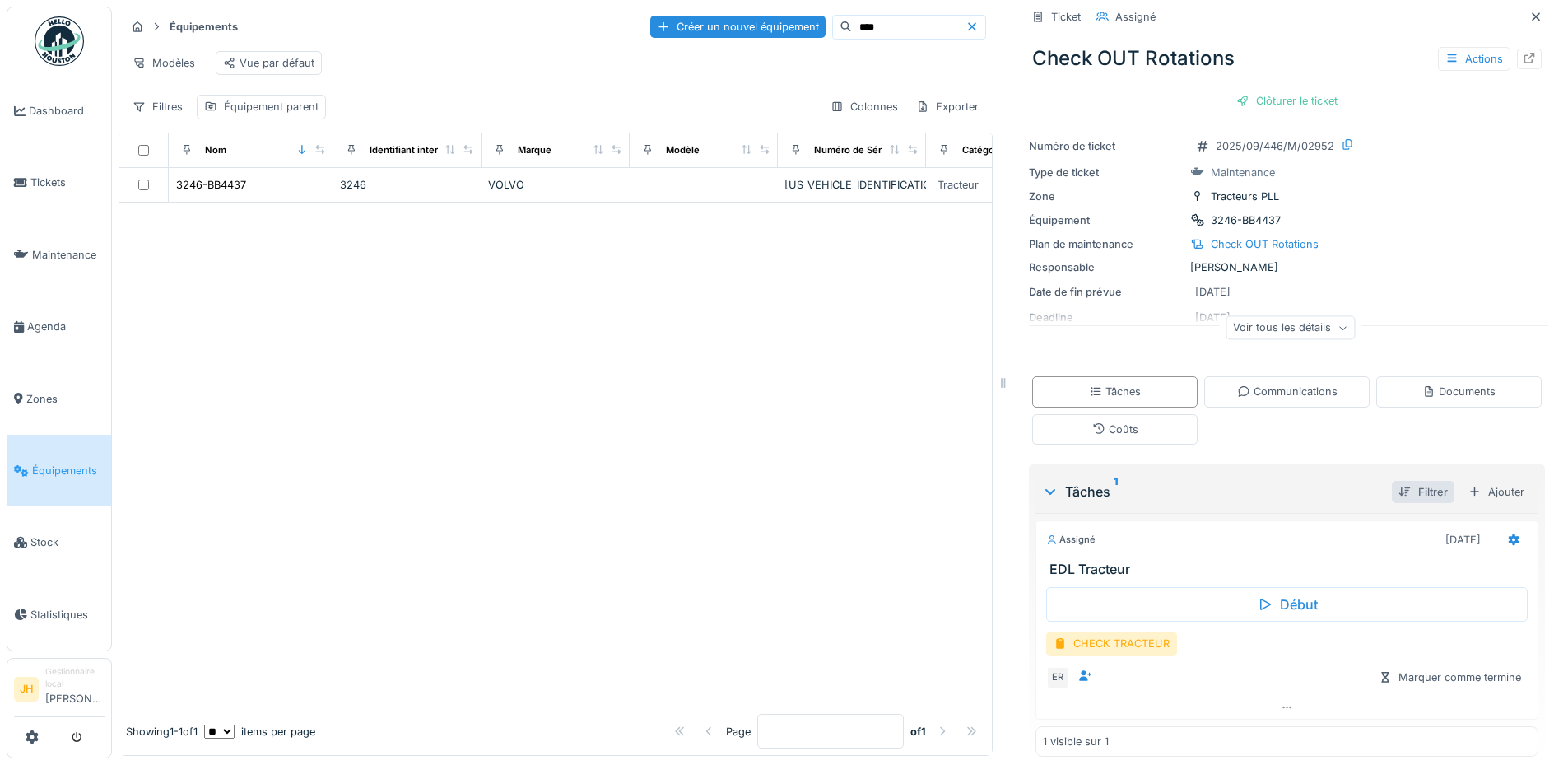
scroll to position [40, 0]
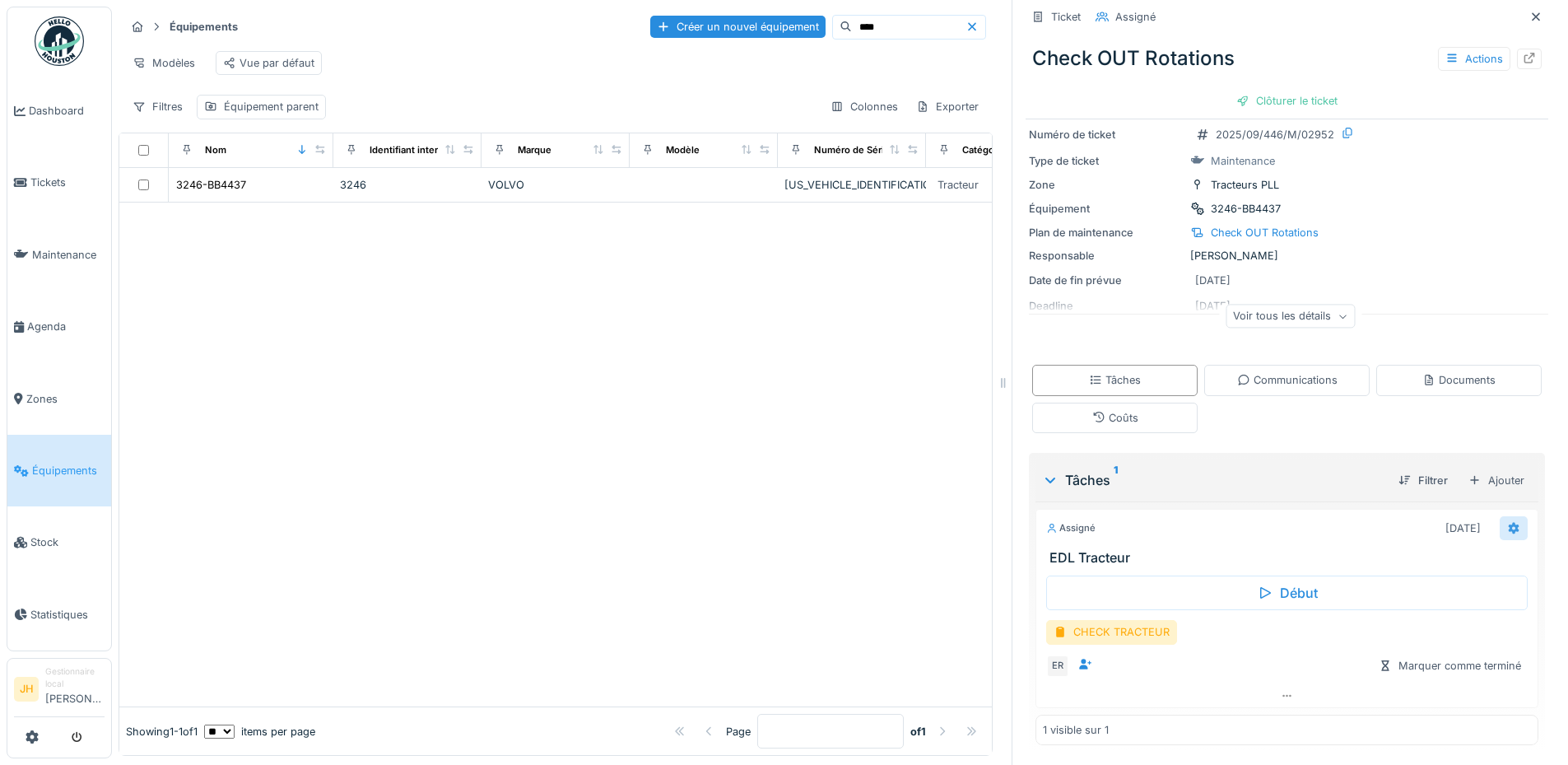
click at [1508, 533] on div at bounding box center [1514, 528] width 13 height 16
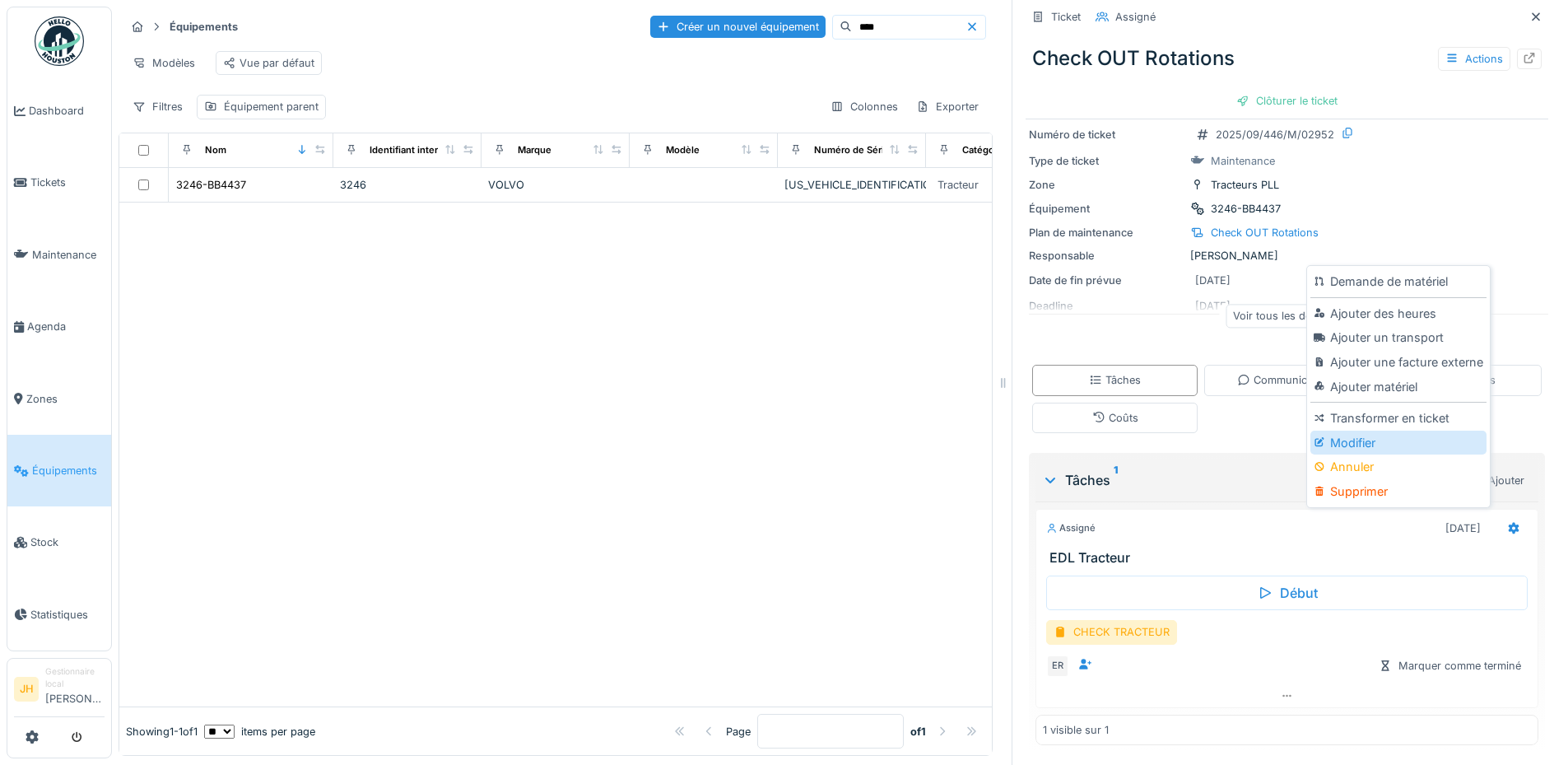
click at [1372, 437] on div "Modifier" at bounding box center [1398, 443] width 175 height 25
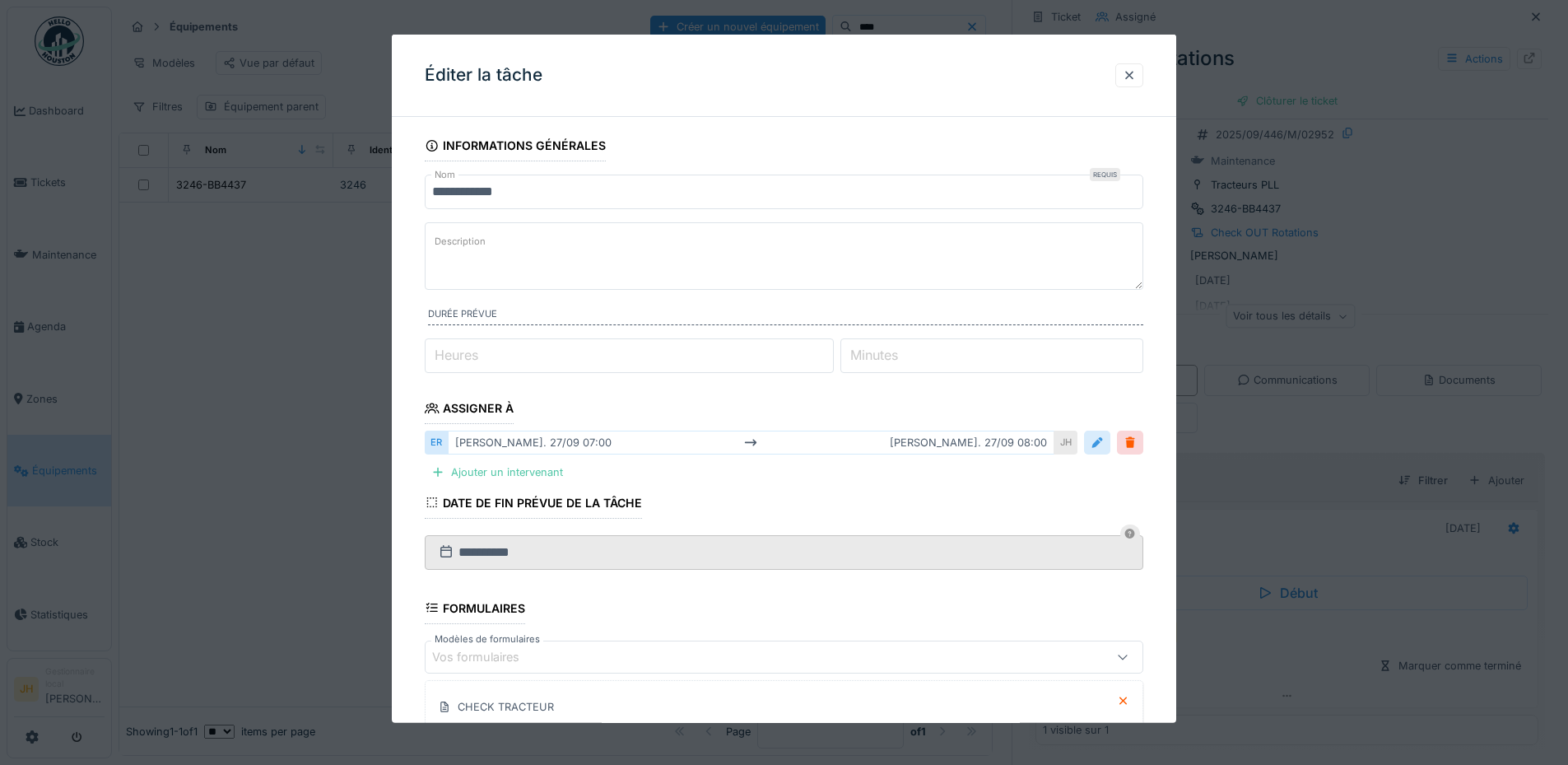
click at [1100, 441] on div at bounding box center [1097, 442] width 13 height 16
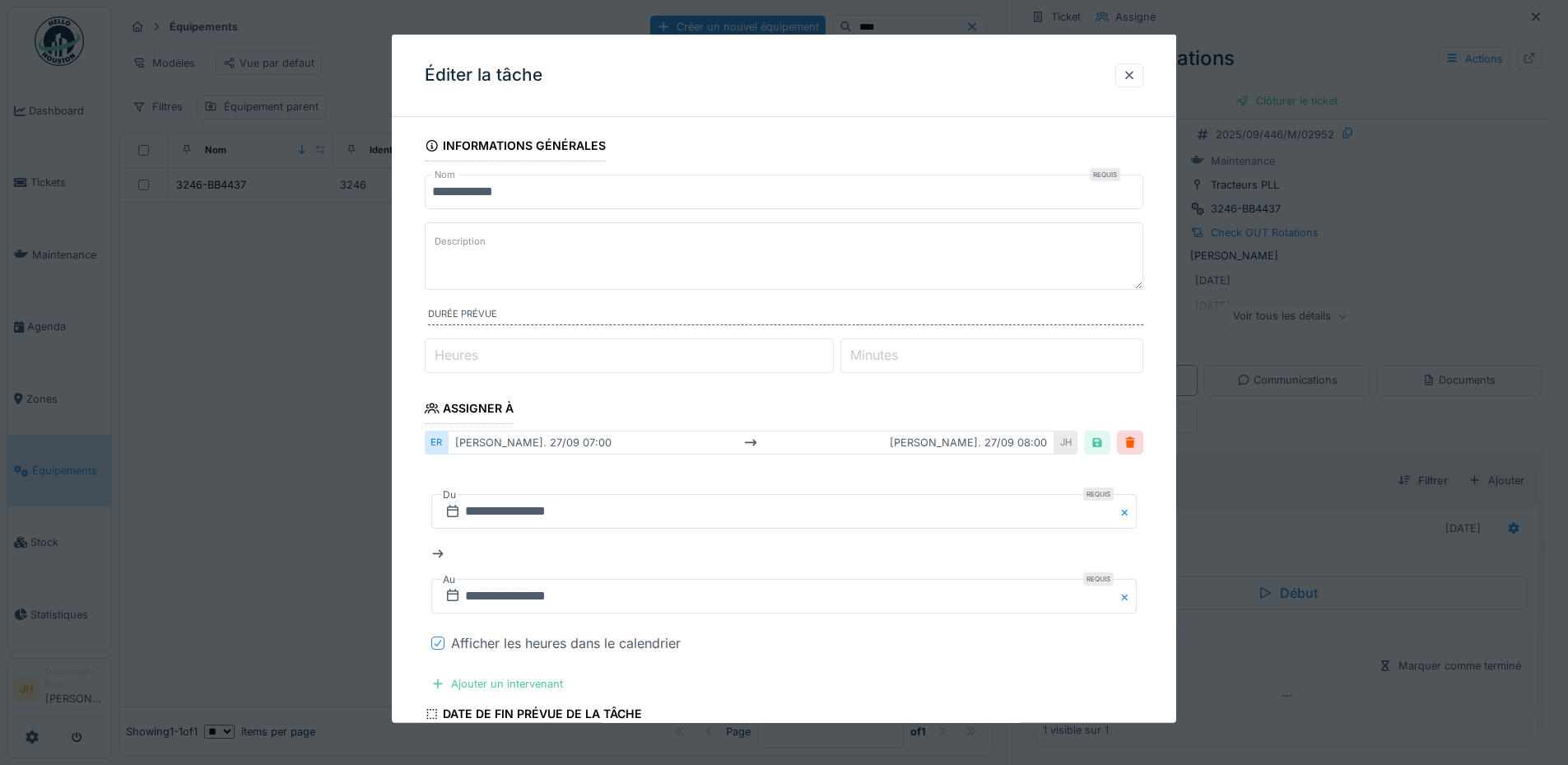
click at [437, 642] on icon at bounding box center [438, 642] width 10 height 8
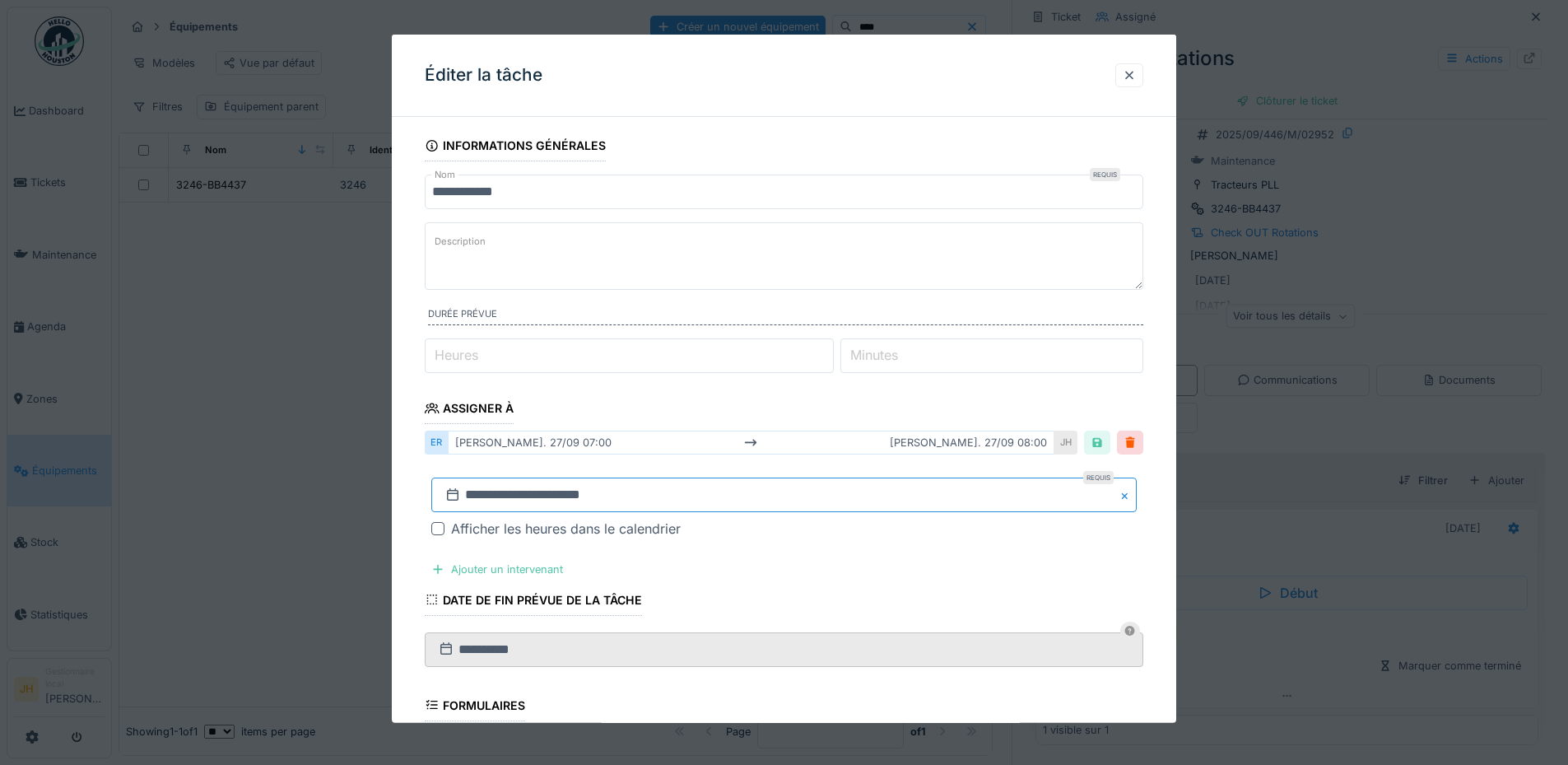
click at [544, 495] on input "**********" at bounding box center [784, 495] width 706 height 35
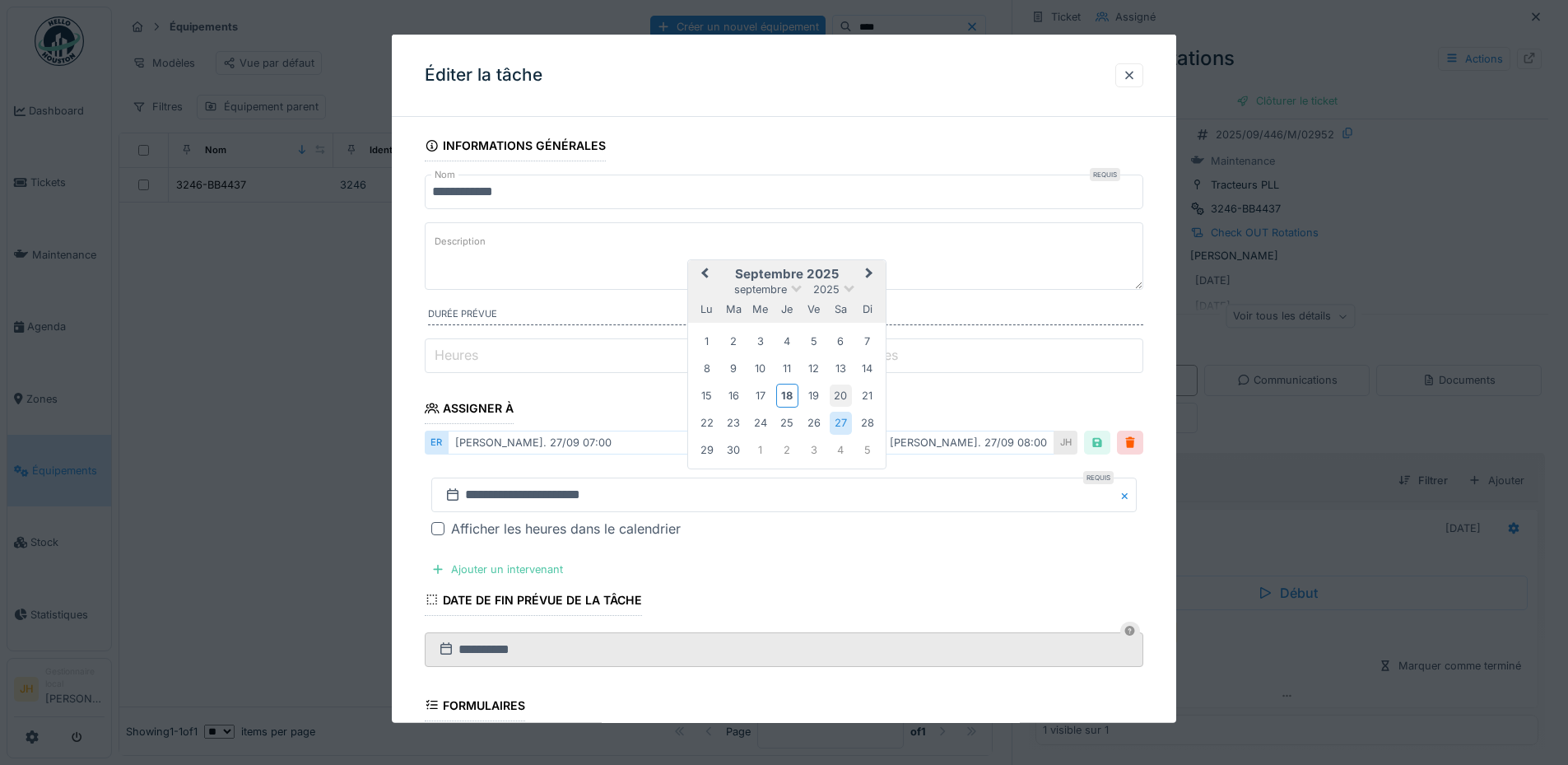
click at [838, 391] on div "20" at bounding box center [841, 396] width 22 height 22
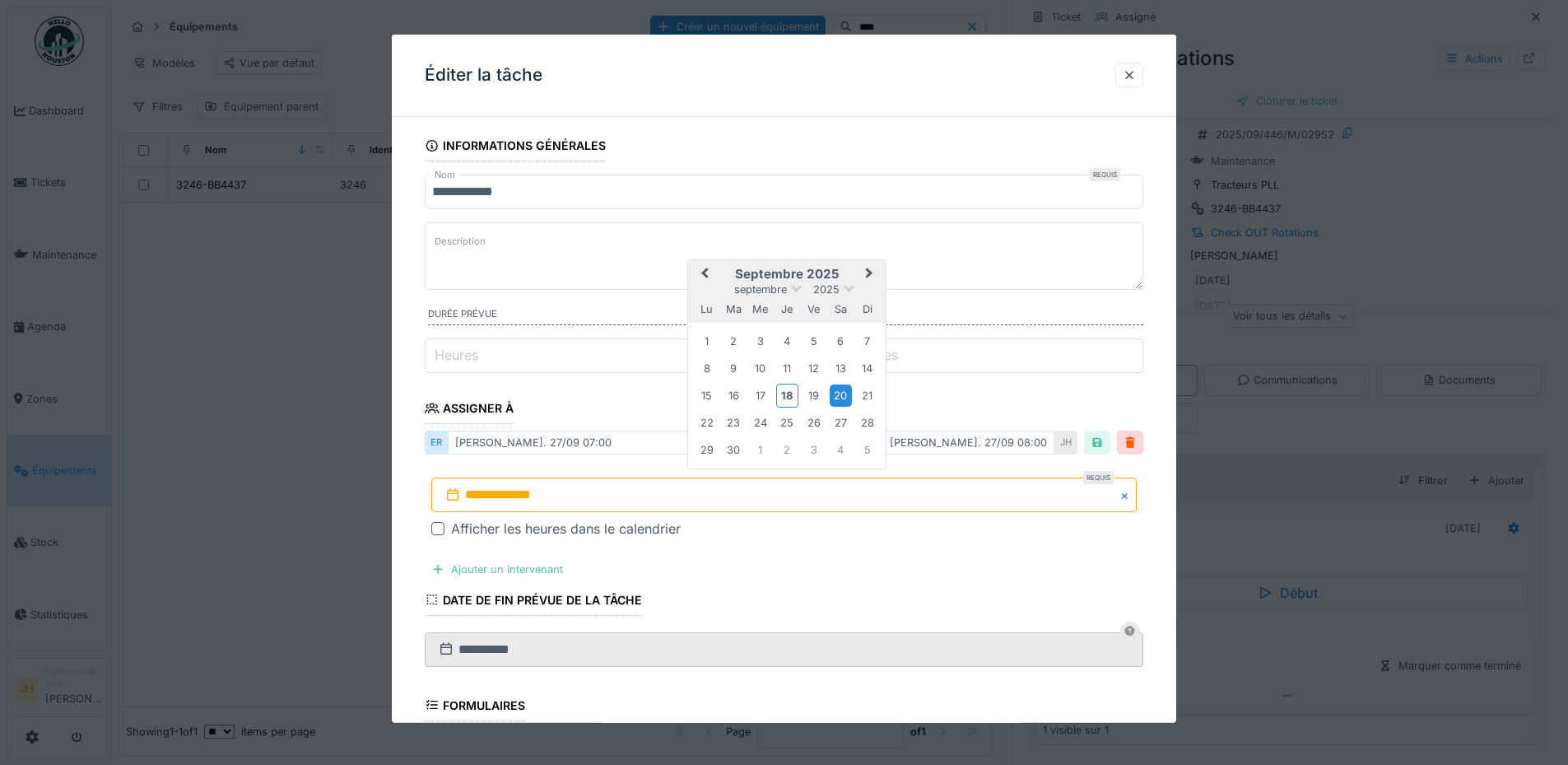
click at [838, 391] on div "20" at bounding box center [841, 396] width 22 height 22
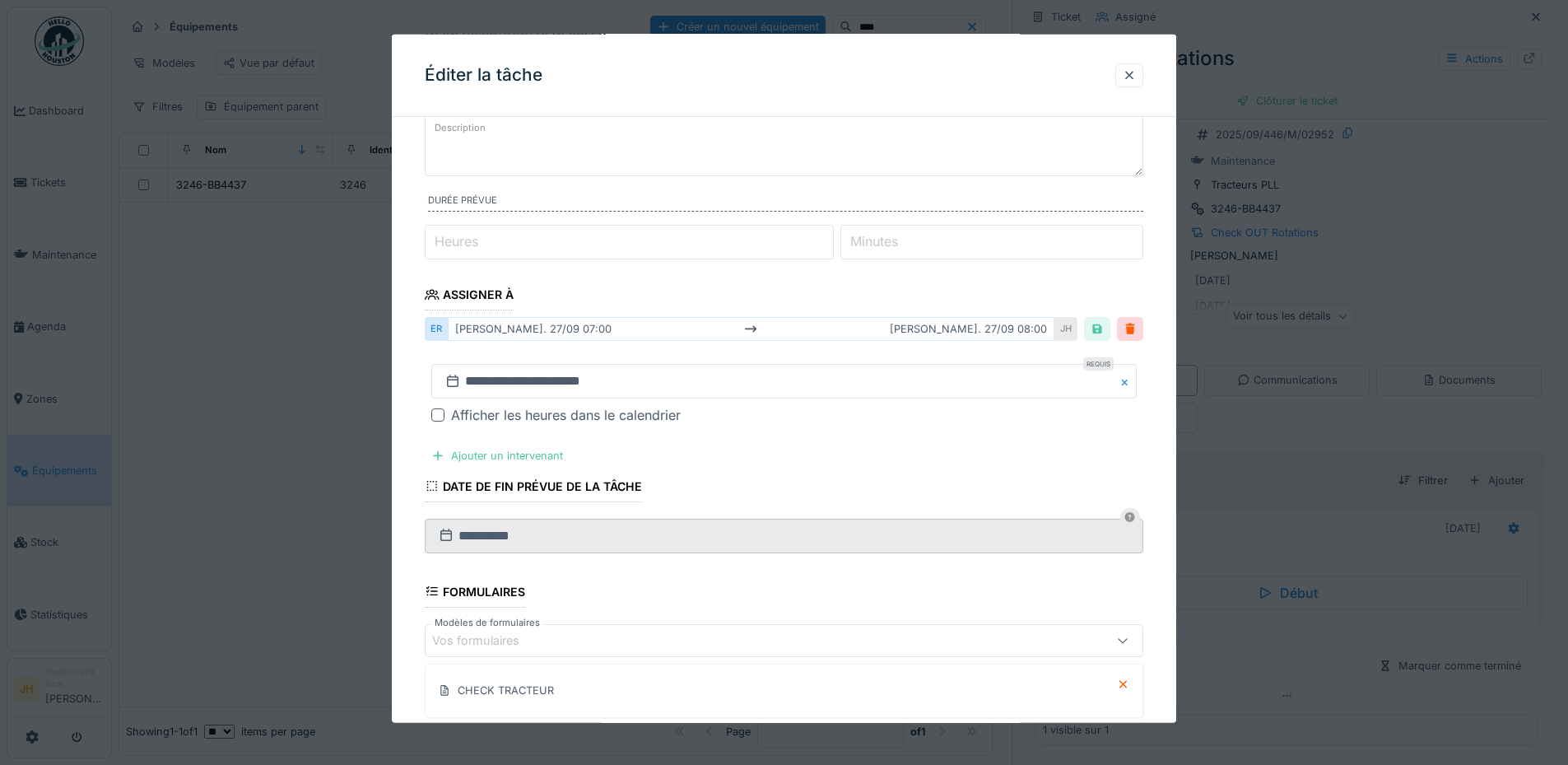
scroll to position [319, 0]
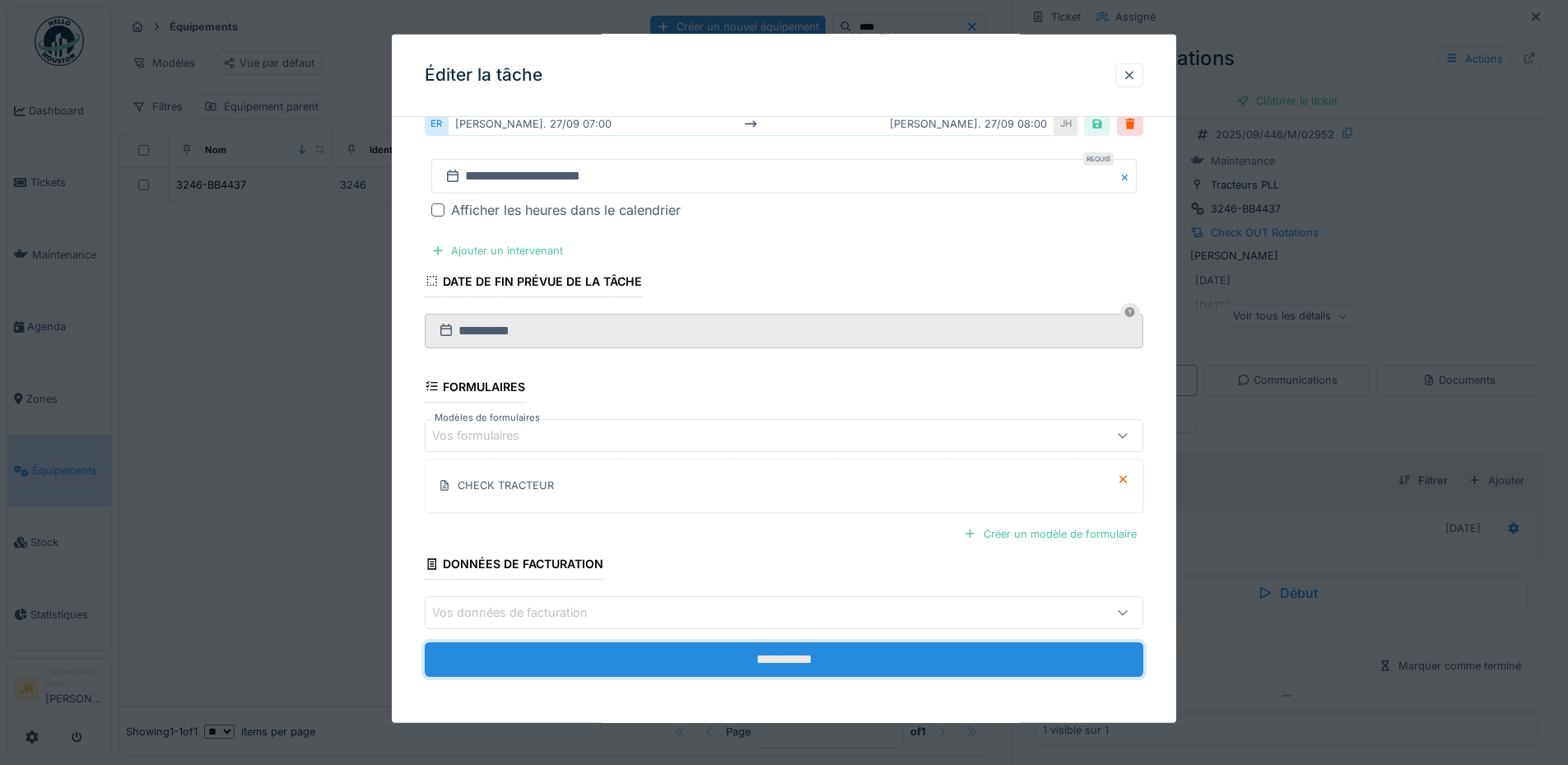
click at [792, 648] on input "**********" at bounding box center [784, 660] width 718 height 35
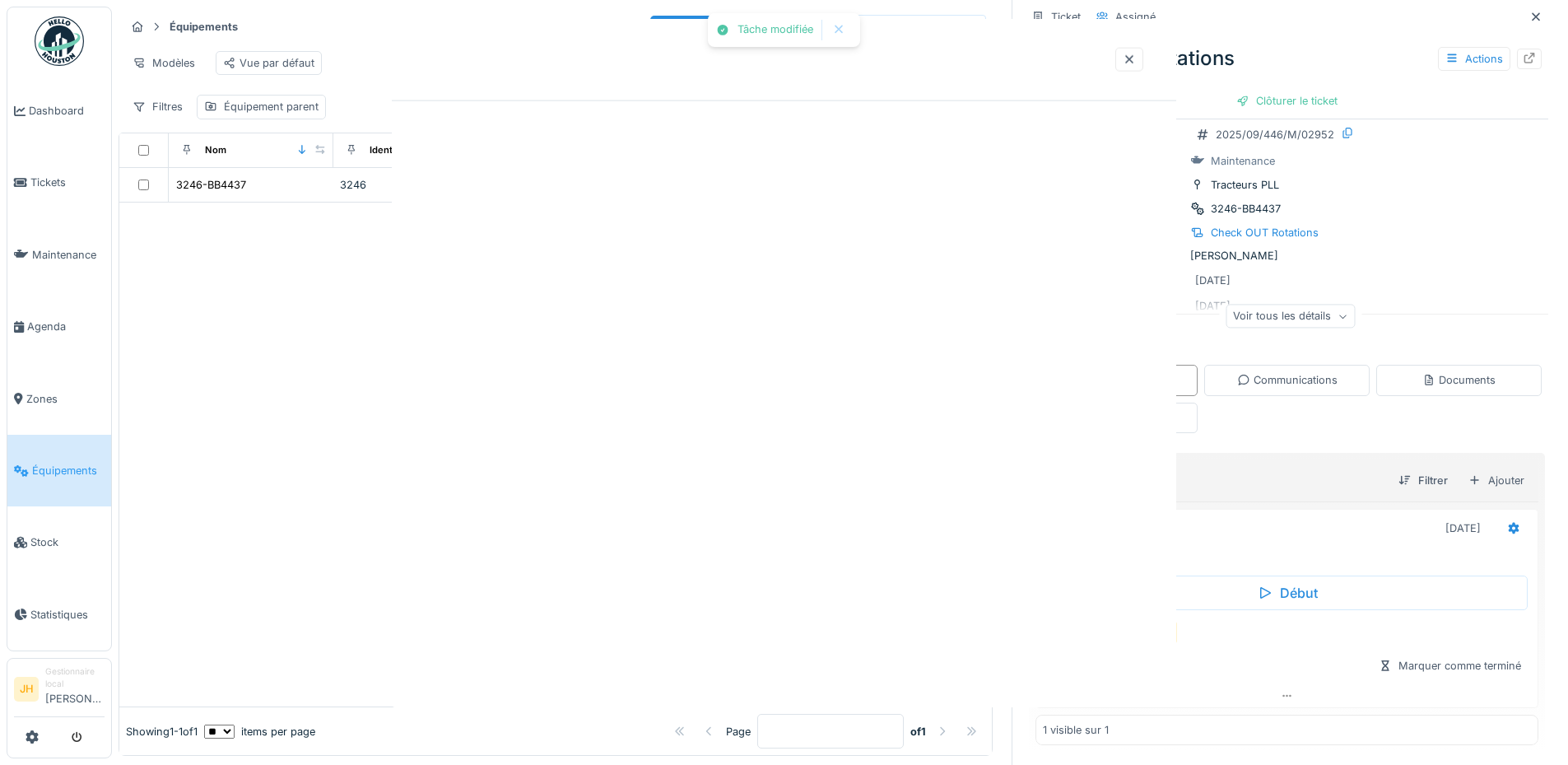
scroll to position [0, 0]
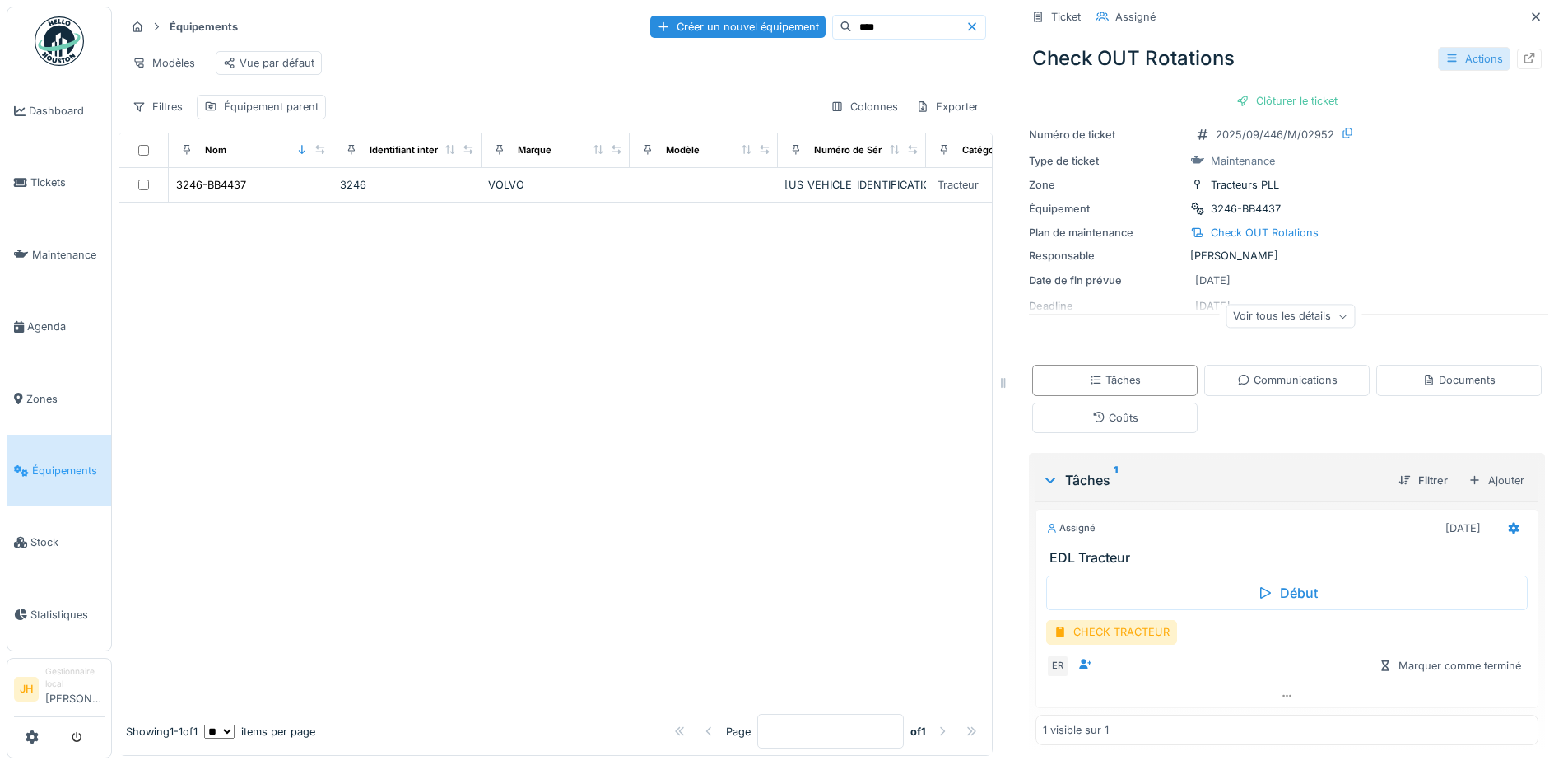
click at [1462, 59] on div "Actions" at bounding box center [1475, 59] width 72 height 24
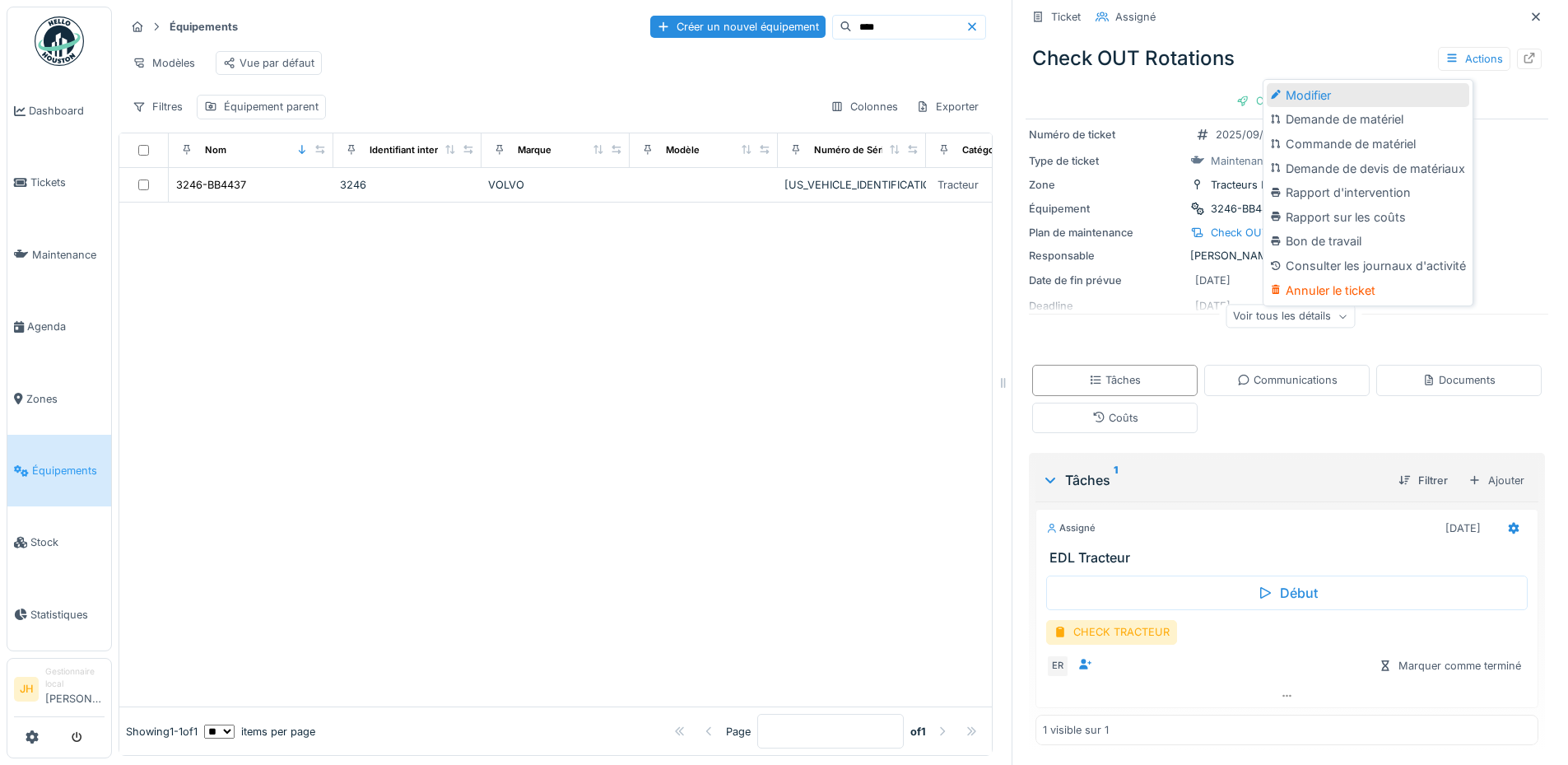
click at [1362, 96] on div "Modifier" at bounding box center [1368, 95] width 203 height 25
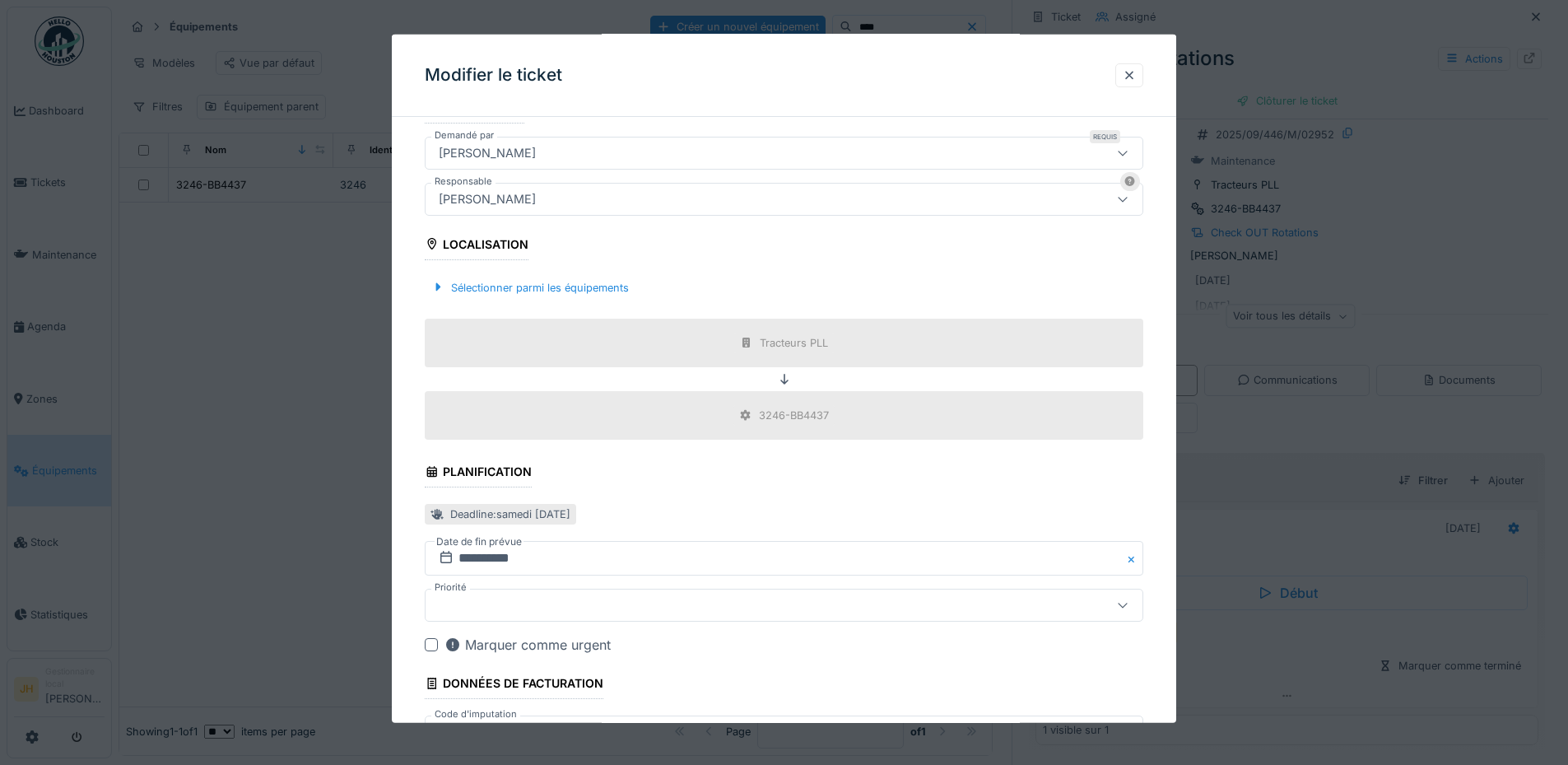
scroll to position [411, 0]
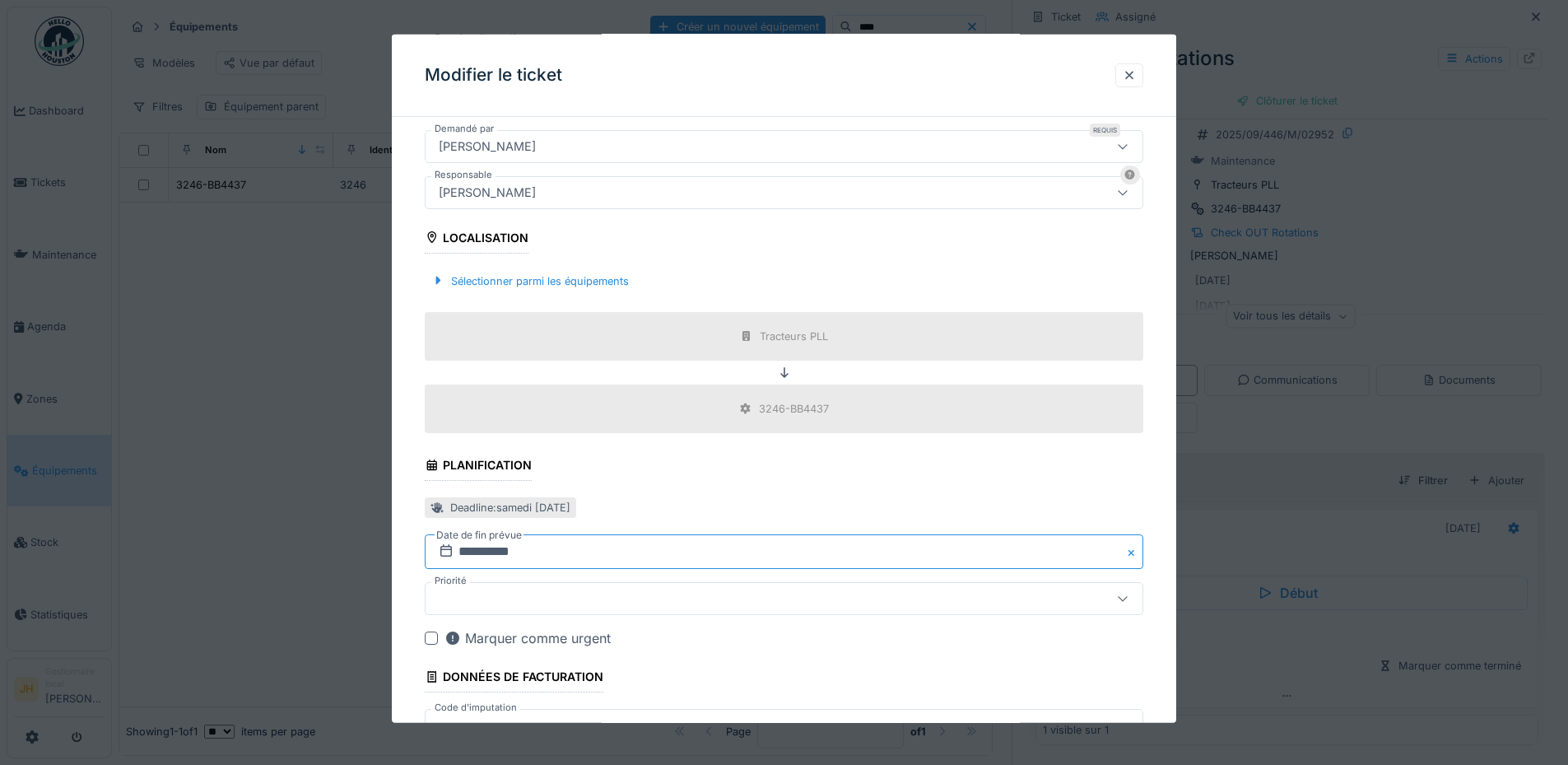
click at [494, 552] on input "**********" at bounding box center [784, 552] width 718 height 35
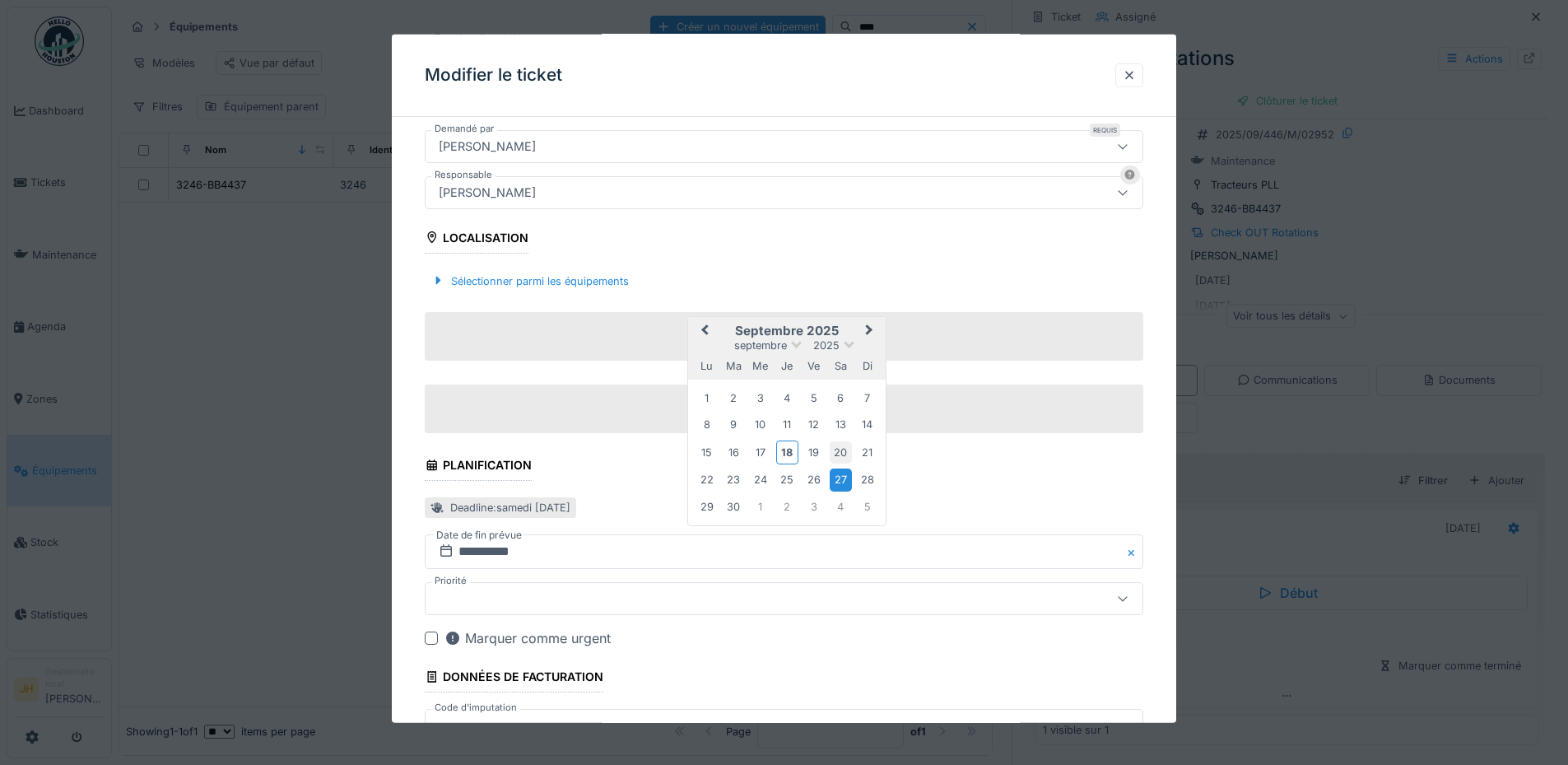
click at [837, 448] on div "20" at bounding box center [841, 453] width 22 height 22
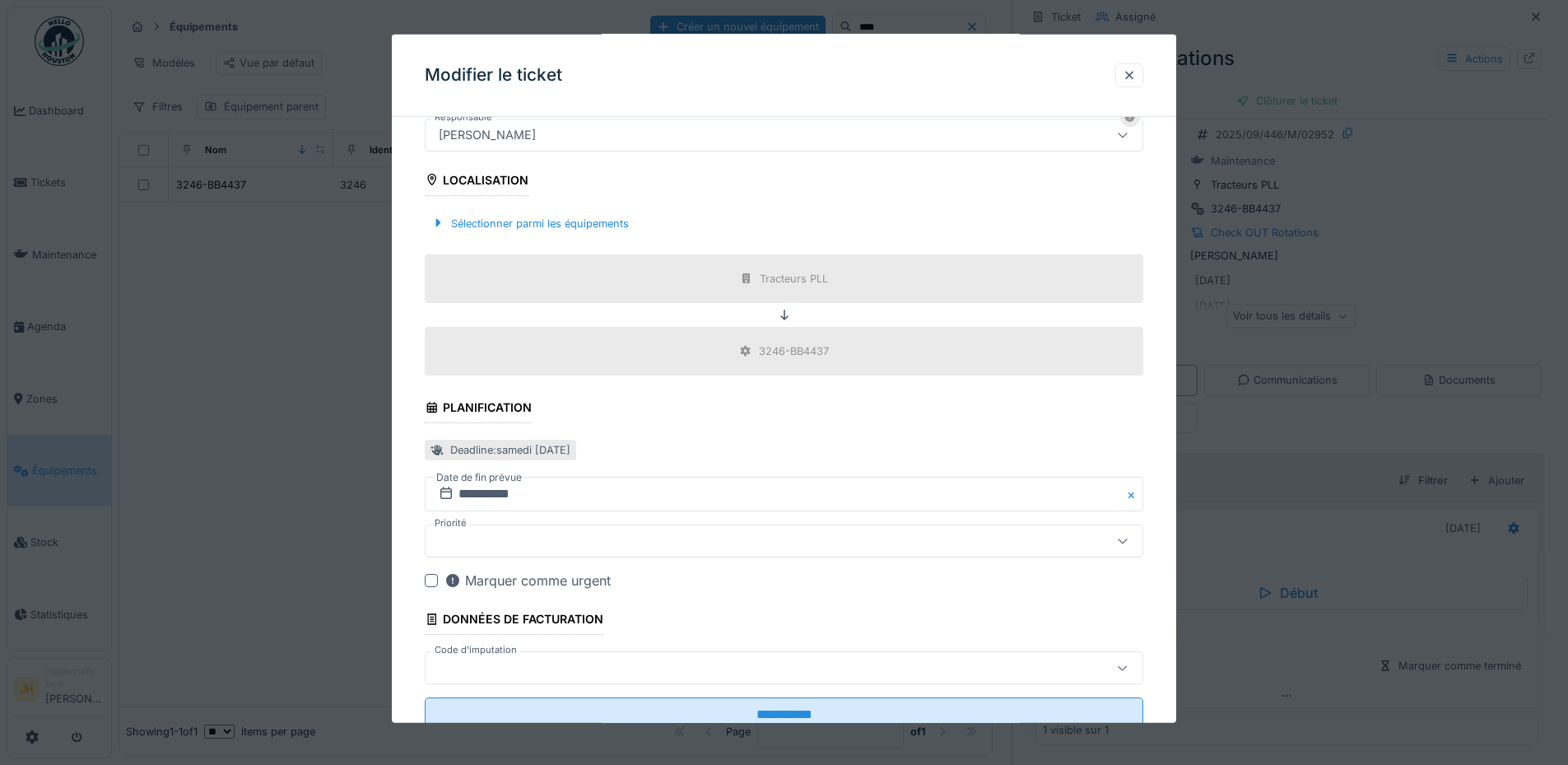
scroll to position [524, 0]
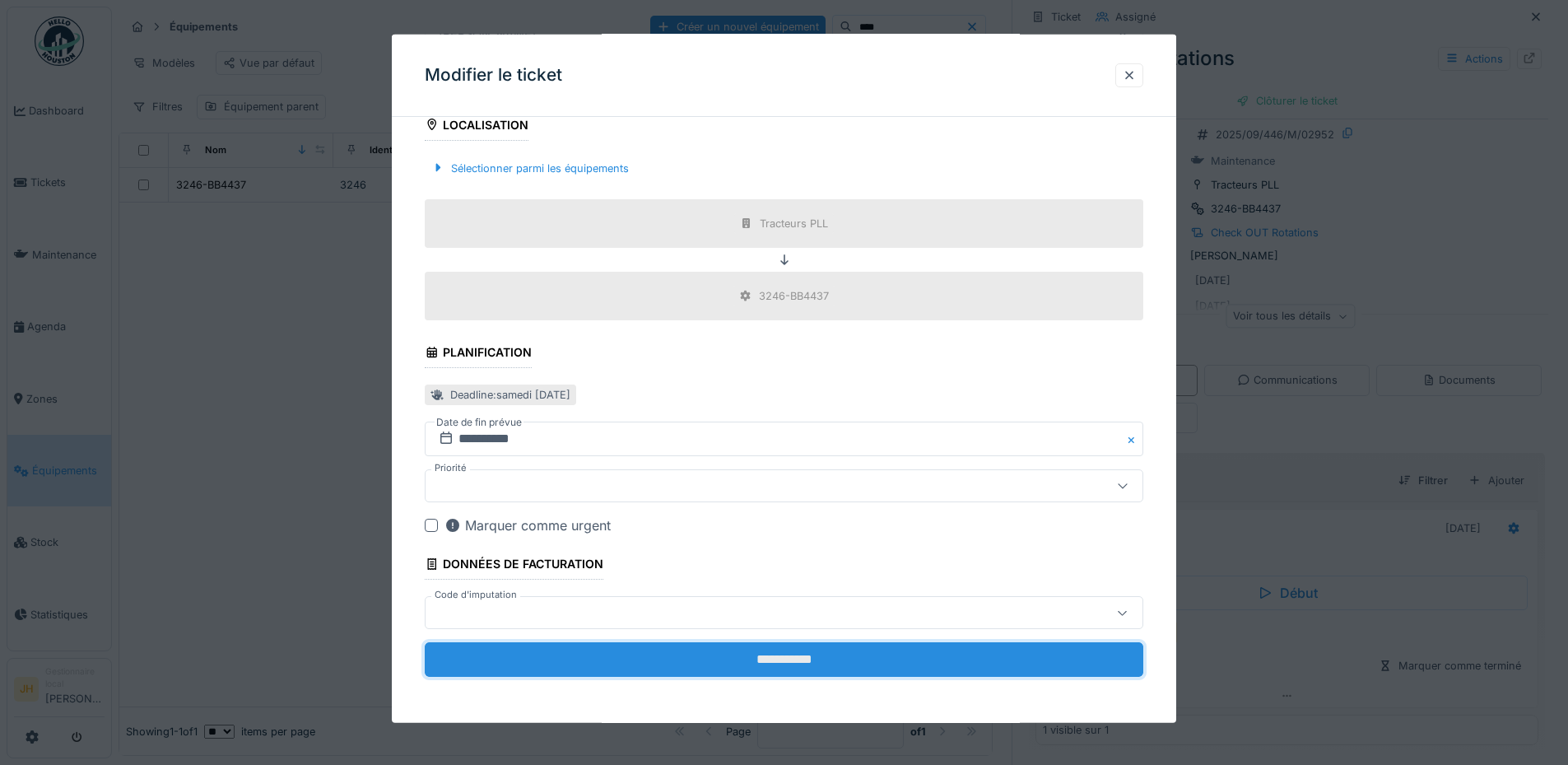
click at [831, 660] on input "**********" at bounding box center [784, 660] width 718 height 35
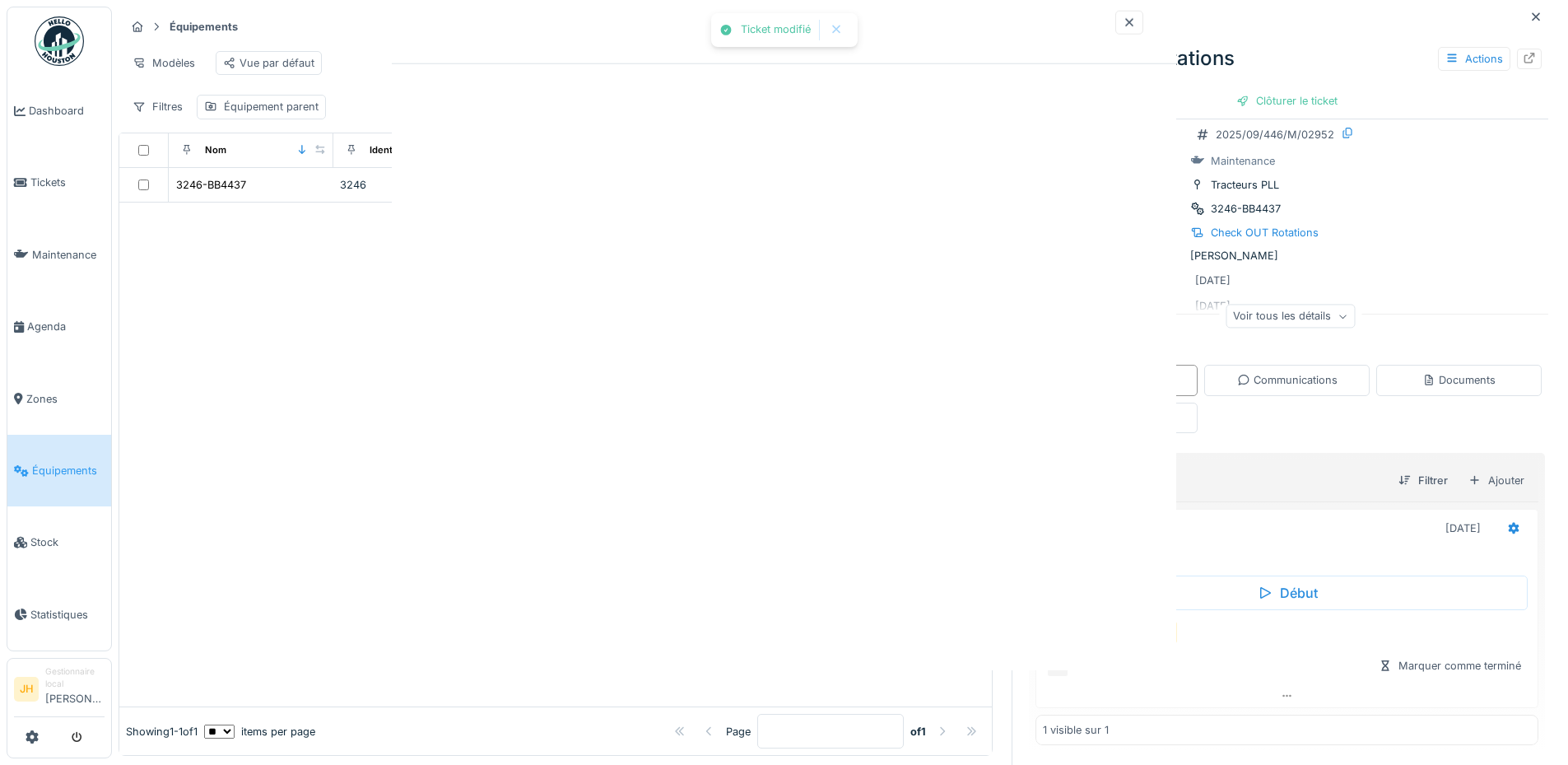
scroll to position [0, 0]
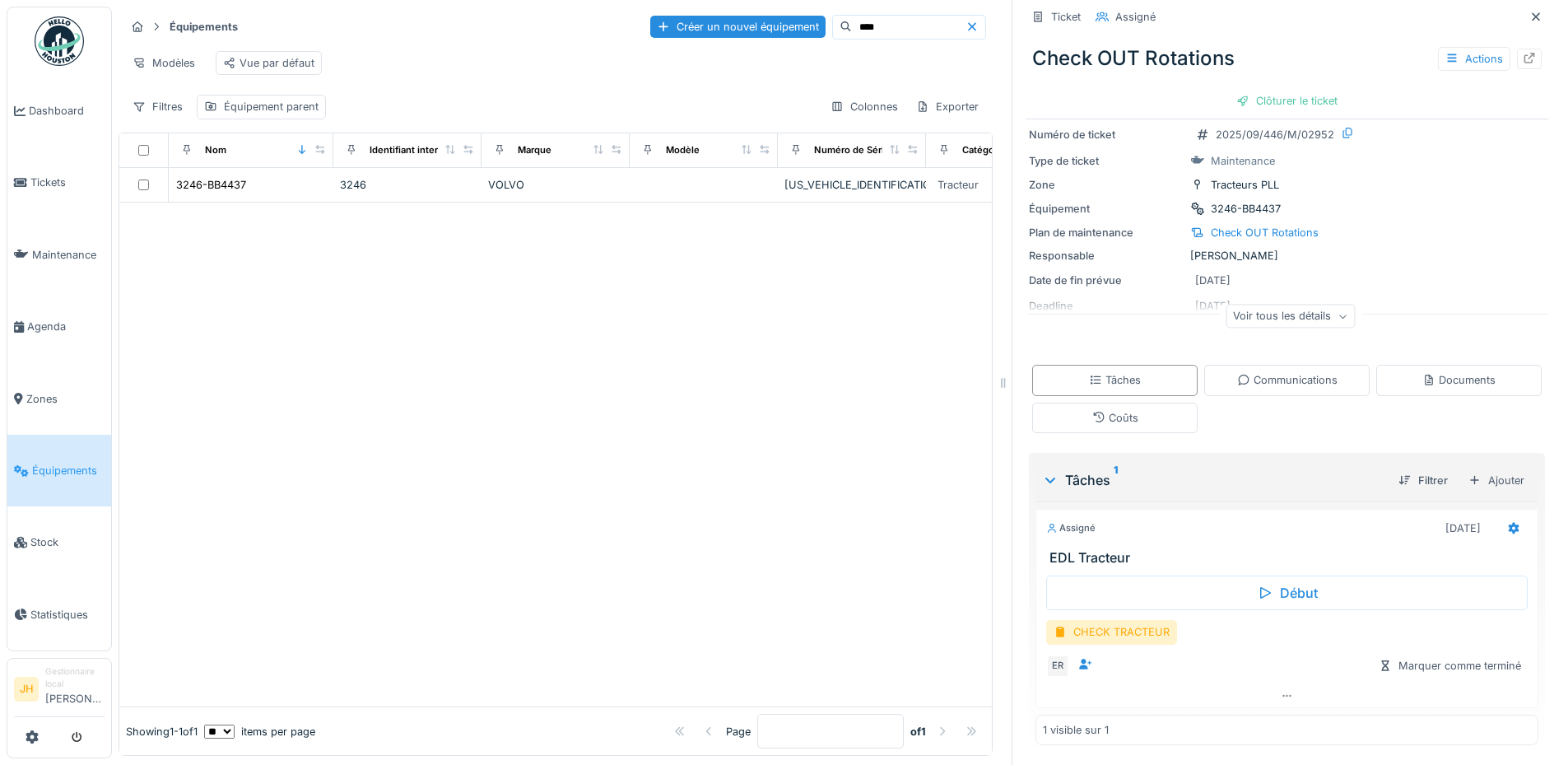
click at [852, 24] on input "****" at bounding box center [909, 27] width 114 height 23
click at [231, 192] on div "3250-JP8620" at bounding box center [210, 184] width 69 height 16
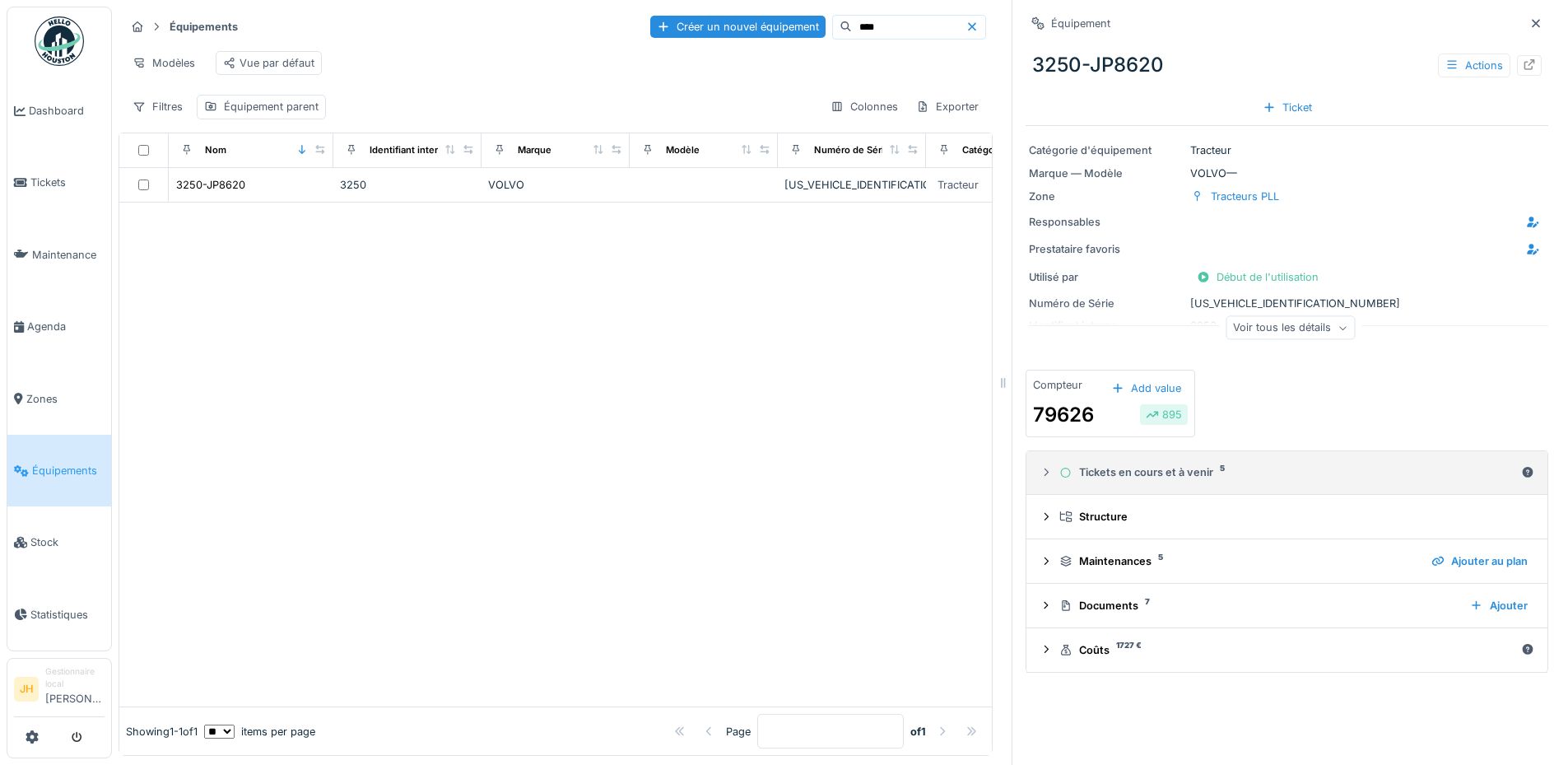
click at [1117, 471] on div "Tickets en cours et à venir 5" at bounding box center [1287, 472] width 455 height 16
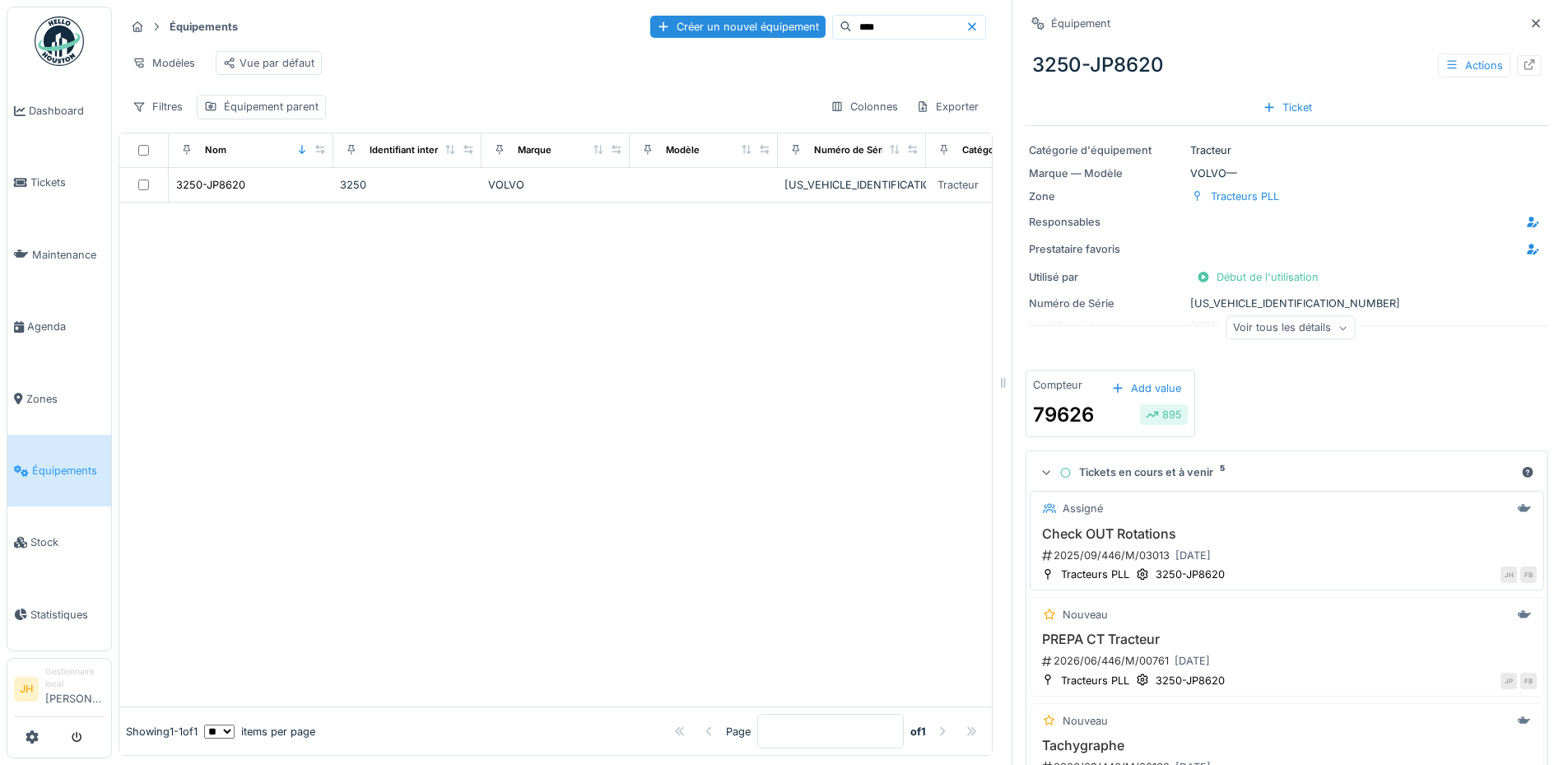
click at [1099, 535] on h3 "Check OUT Rotations" at bounding box center [1287, 533] width 499 height 16
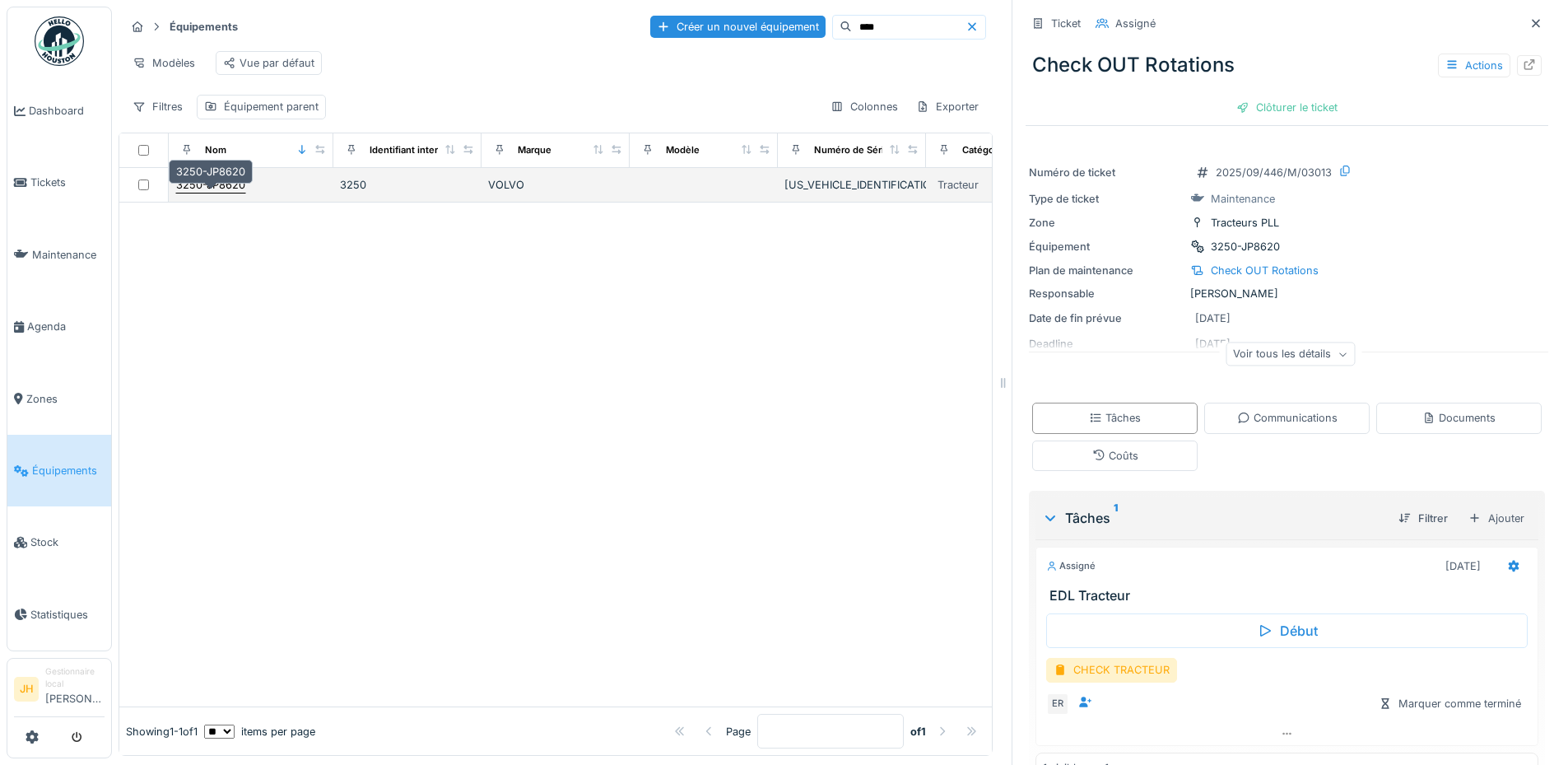
click at [221, 188] on div "3250-JP8620" at bounding box center [210, 184] width 71 height 17
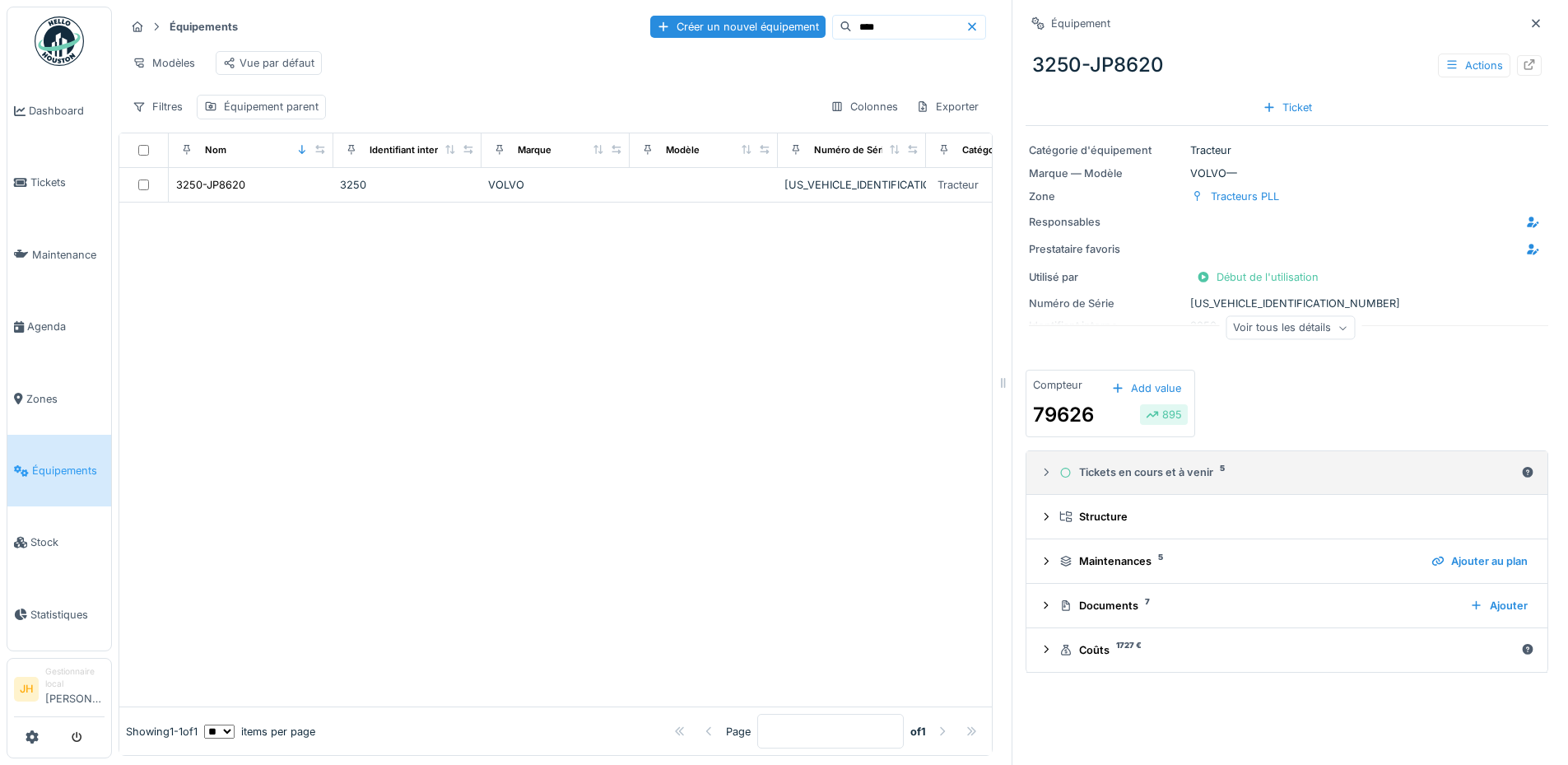
click at [1143, 475] on div "Tickets en cours et à venir 5" at bounding box center [1287, 472] width 455 height 16
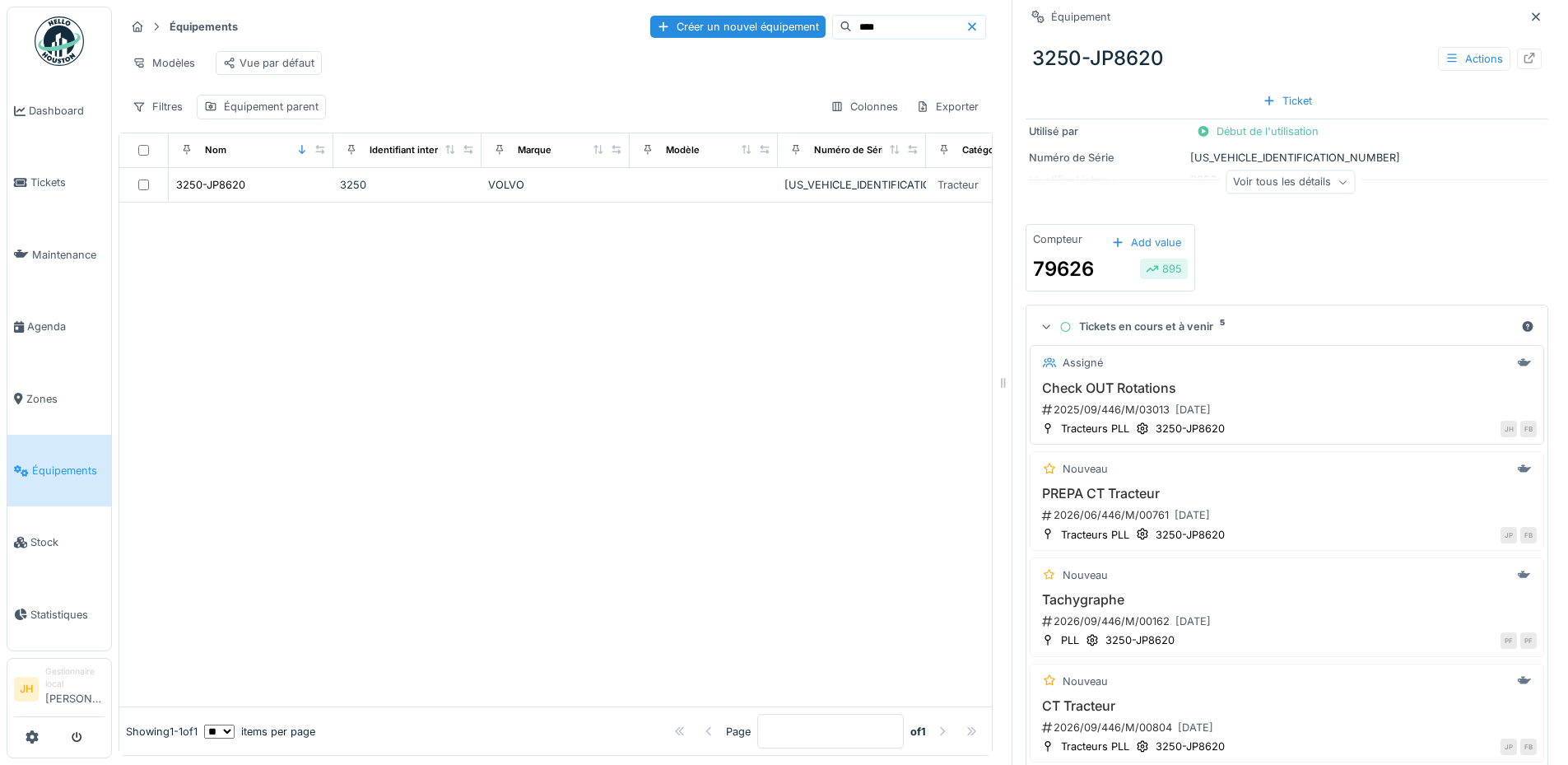
scroll to position [329, 0]
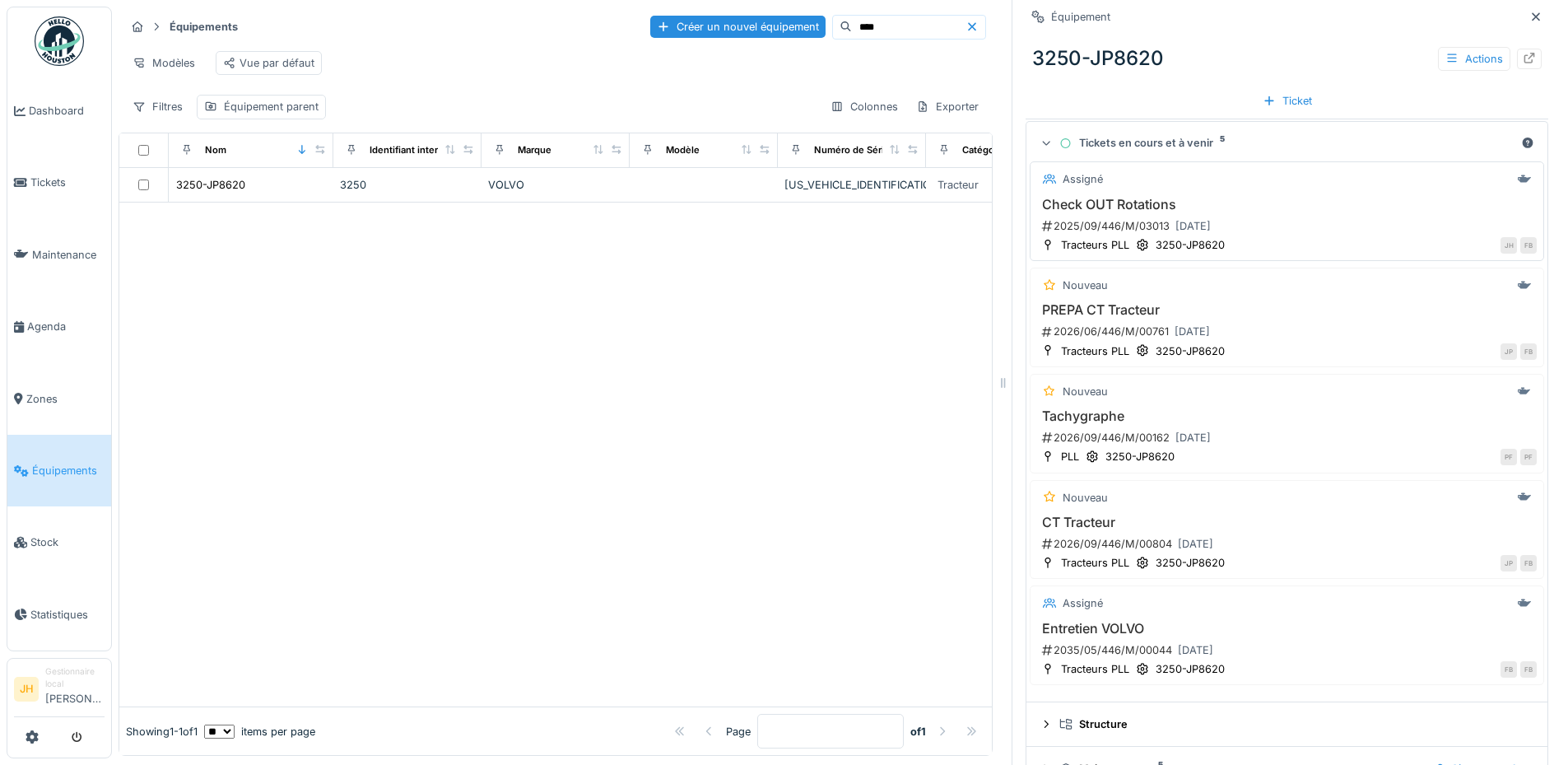
click at [1138, 210] on h3 "Check OUT Rotations" at bounding box center [1287, 204] width 499 height 16
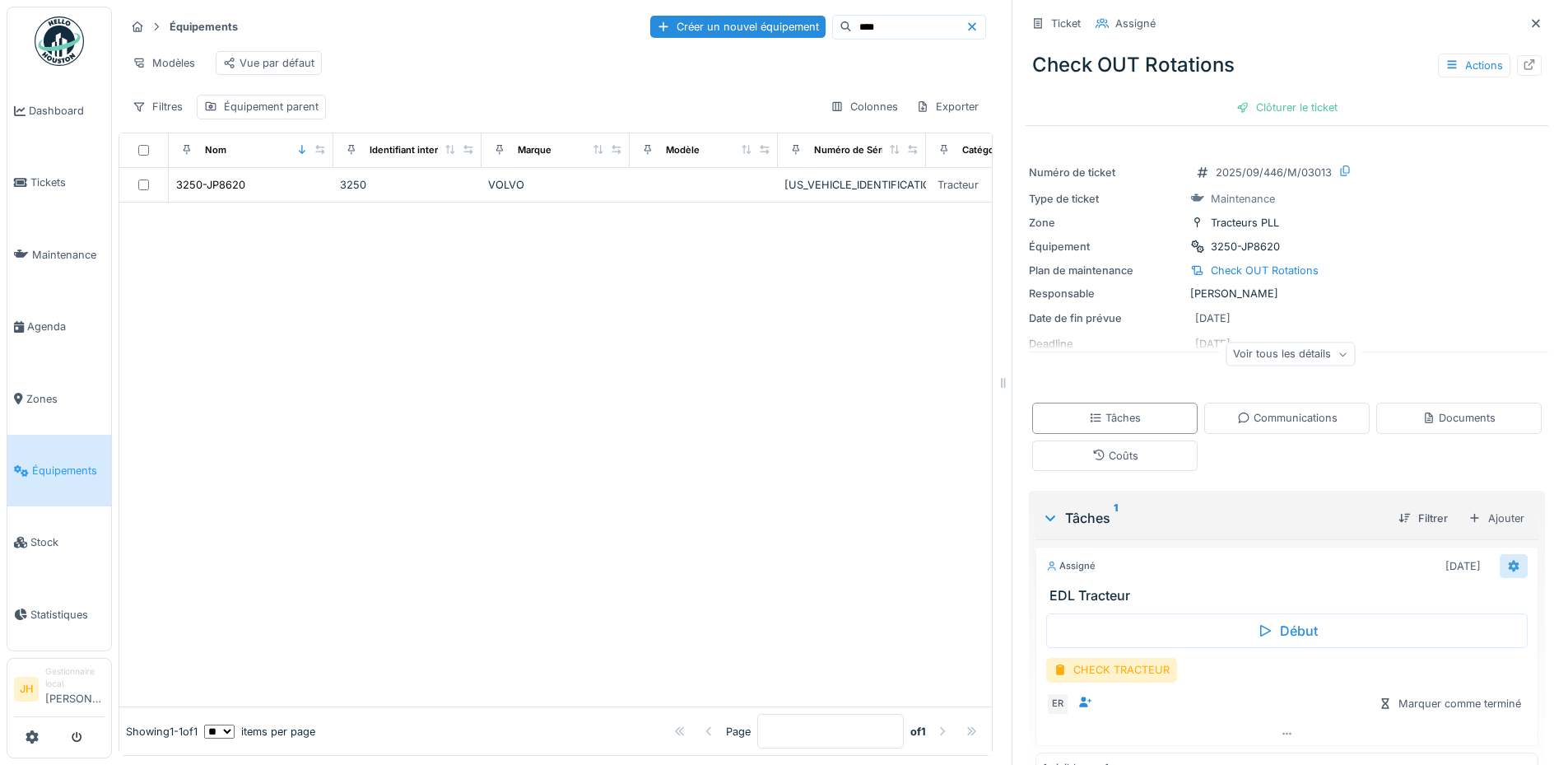
click at [1500, 564] on div at bounding box center [1514, 566] width 28 height 24
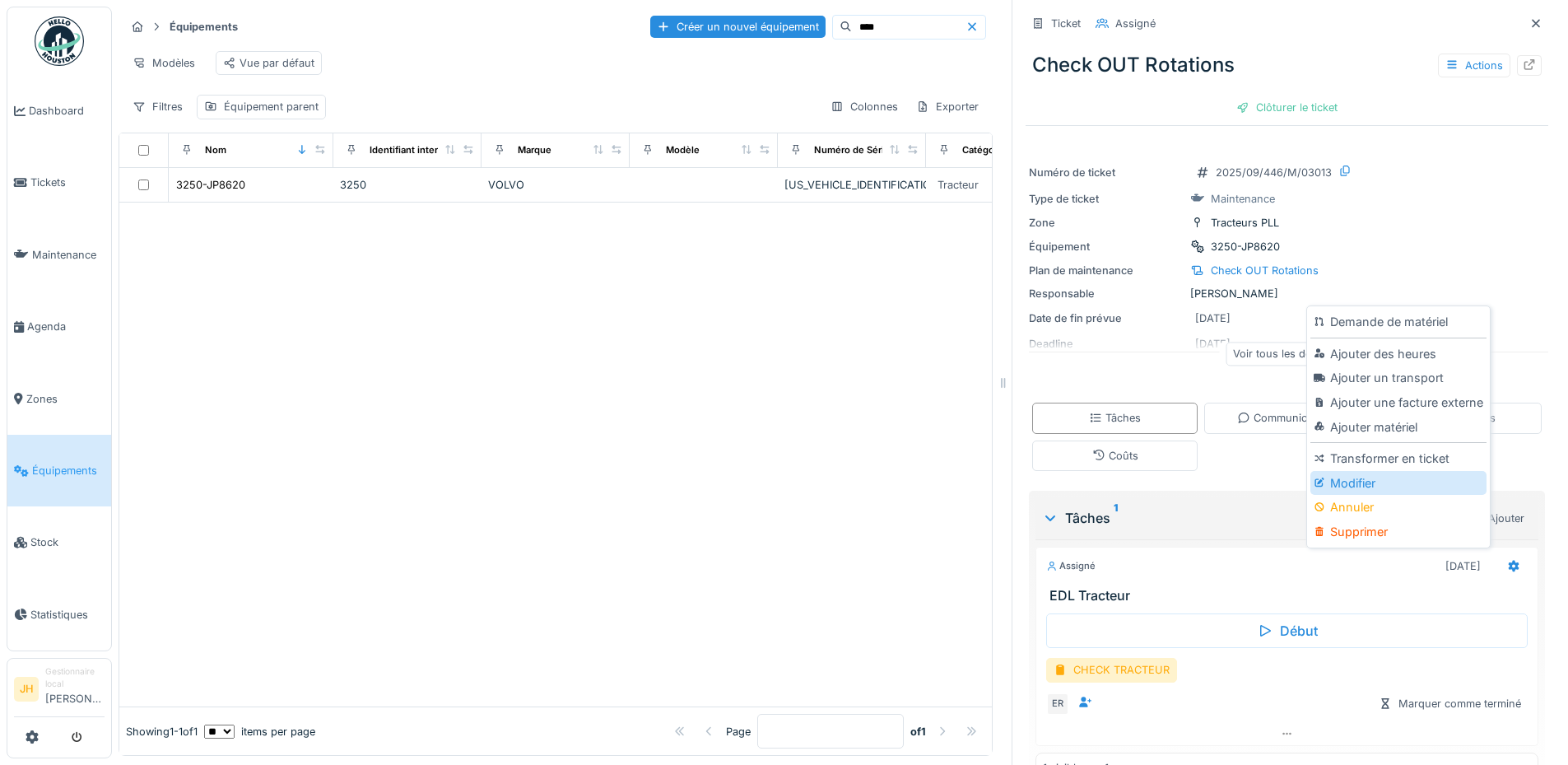
click at [1358, 481] on div "Modifier" at bounding box center [1398, 483] width 175 height 25
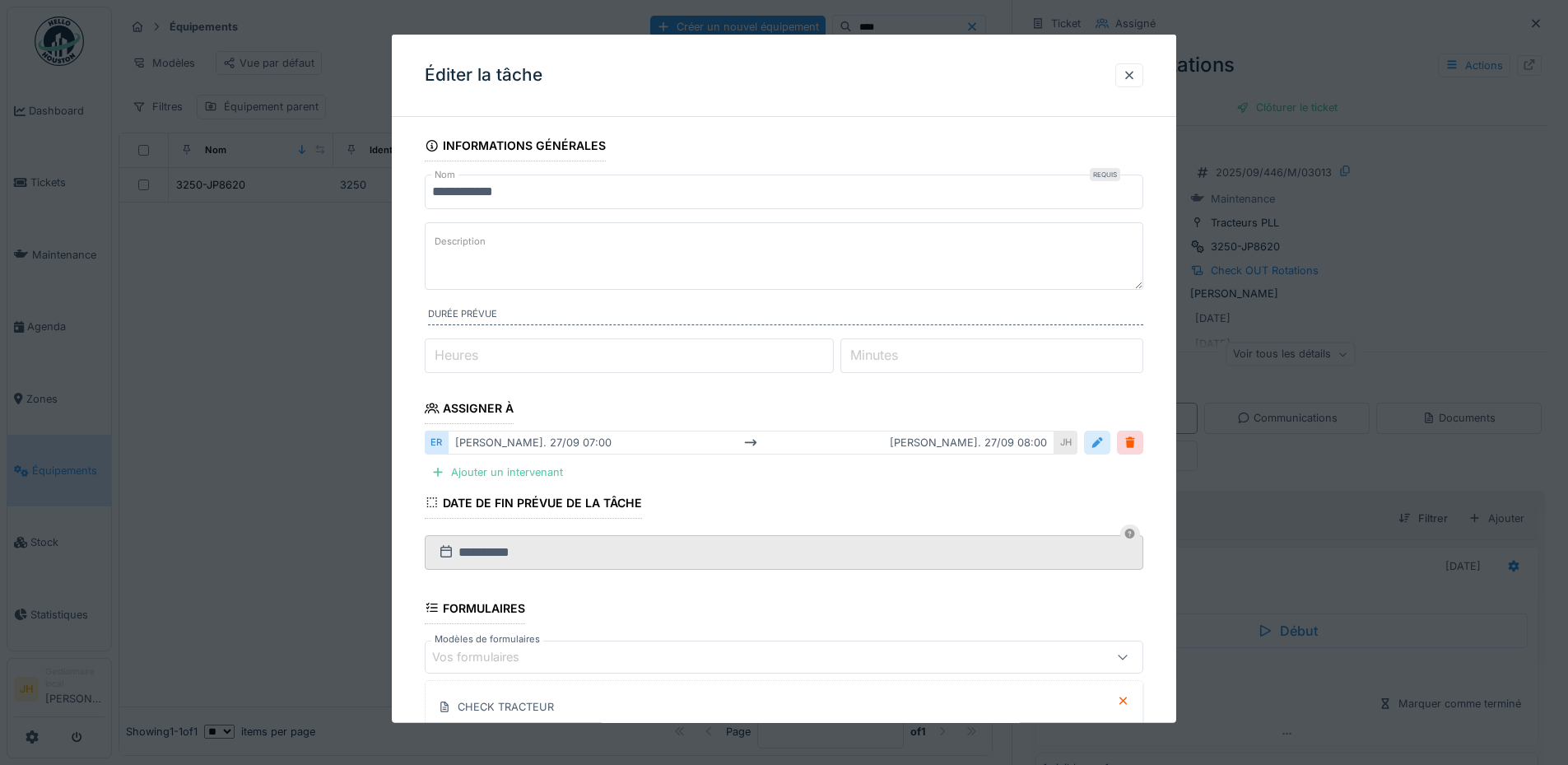
click at [1098, 443] on div at bounding box center [1097, 442] width 13 height 16
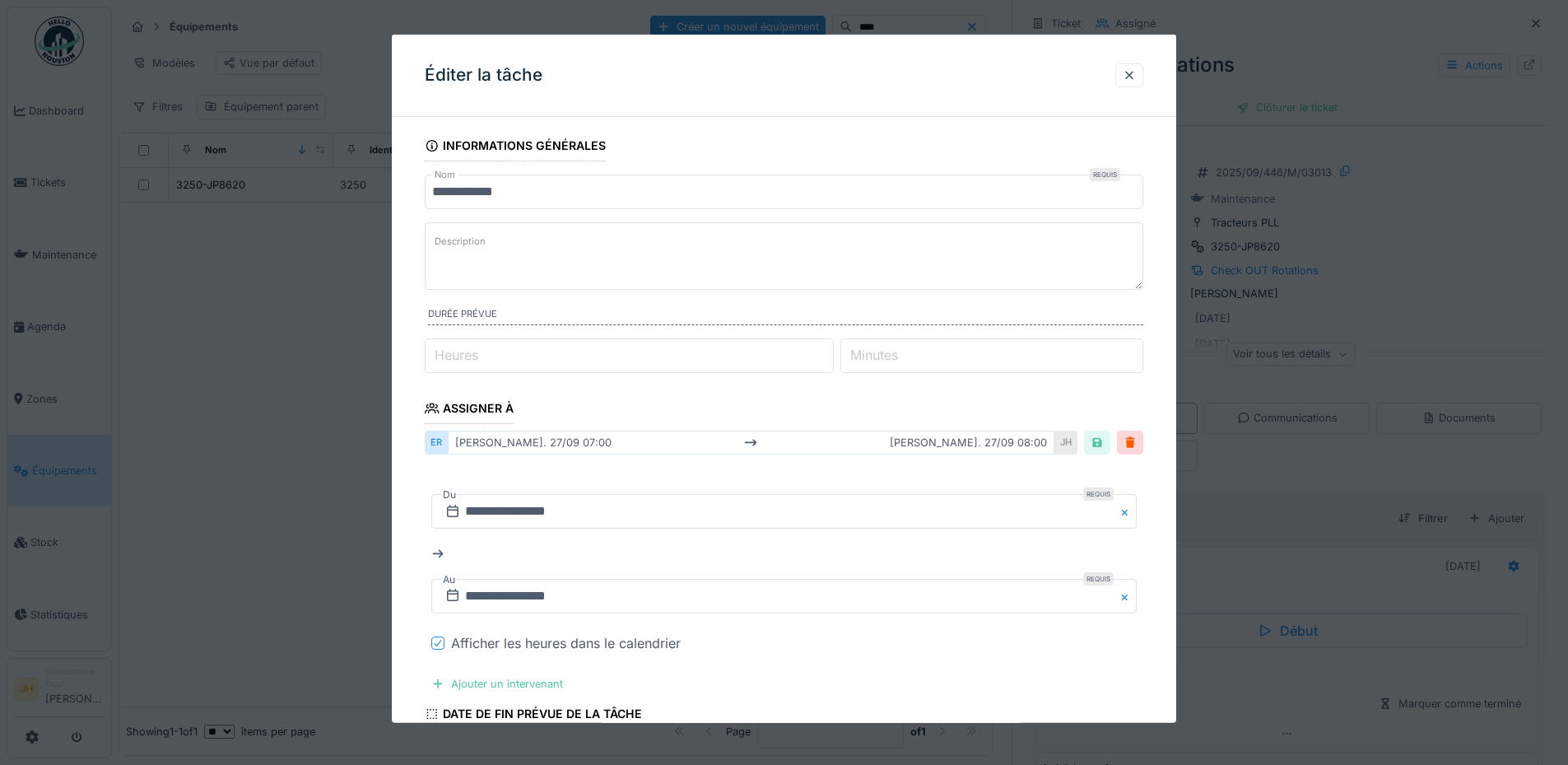
click at [433, 641] on div at bounding box center [438, 642] width 13 height 13
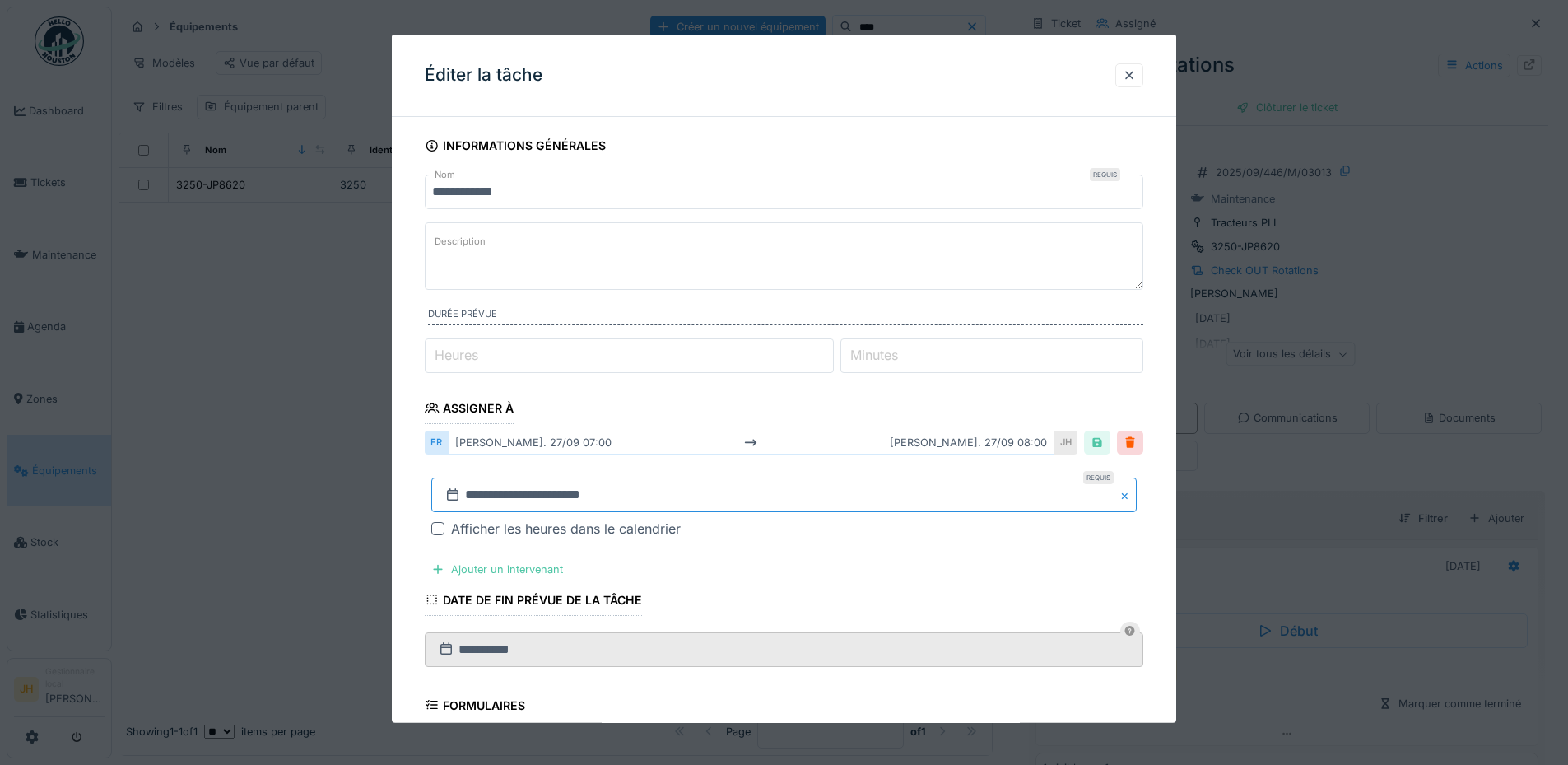
click at [618, 498] on input "**********" at bounding box center [784, 495] width 706 height 35
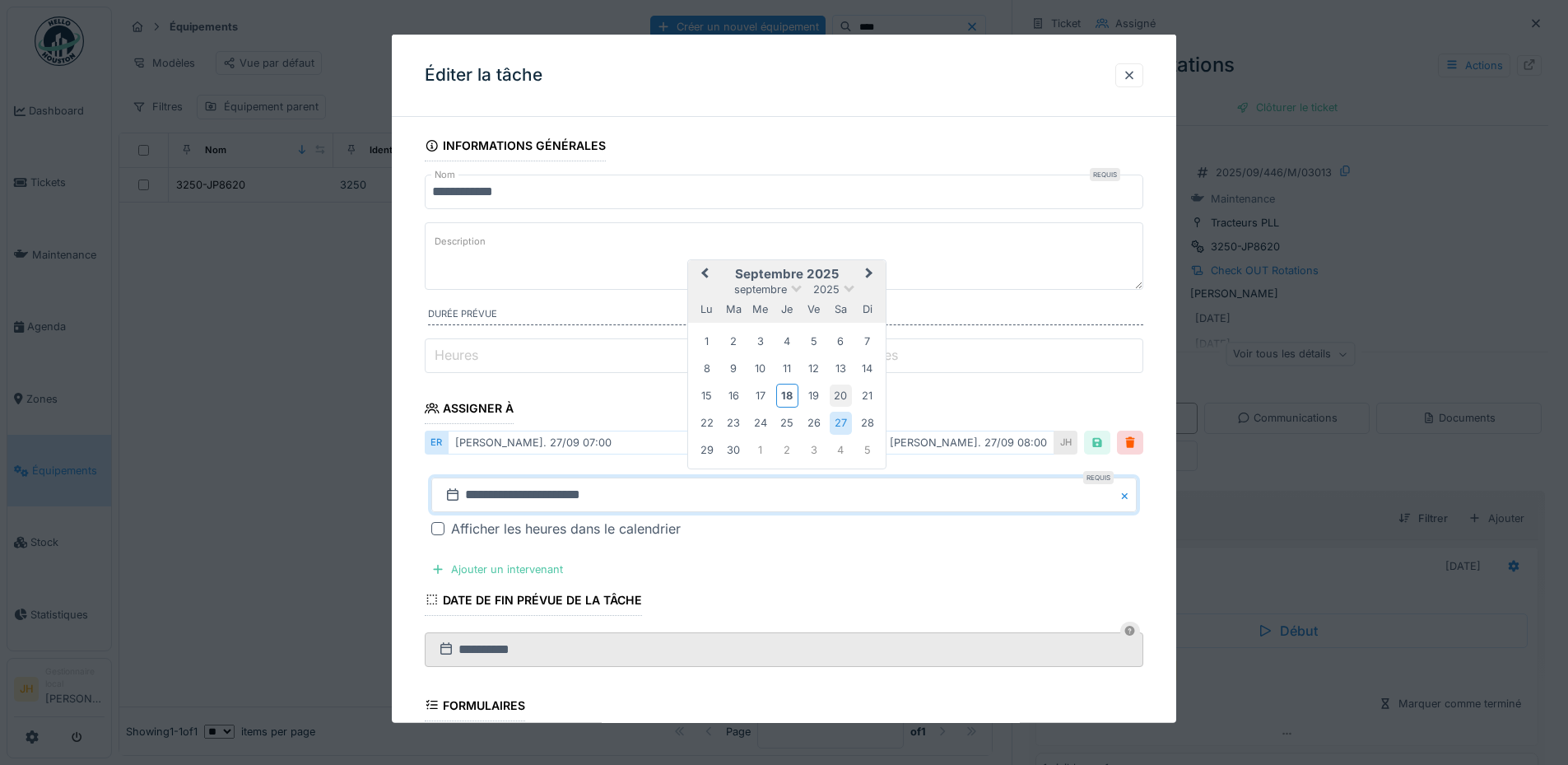
click at [847, 402] on div "20" at bounding box center [841, 396] width 22 height 22
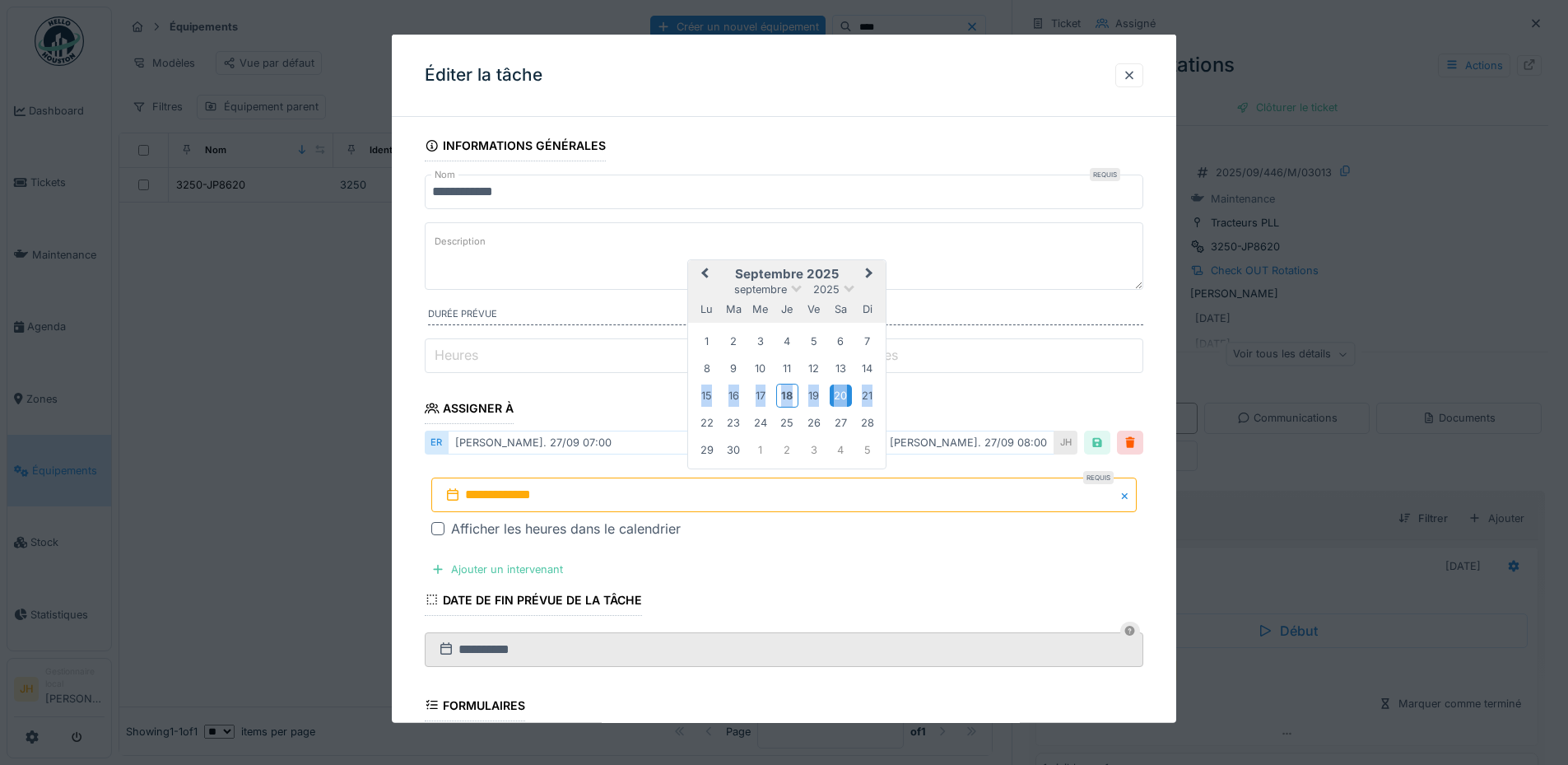
click at [847, 402] on div "20" at bounding box center [841, 396] width 22 height 22
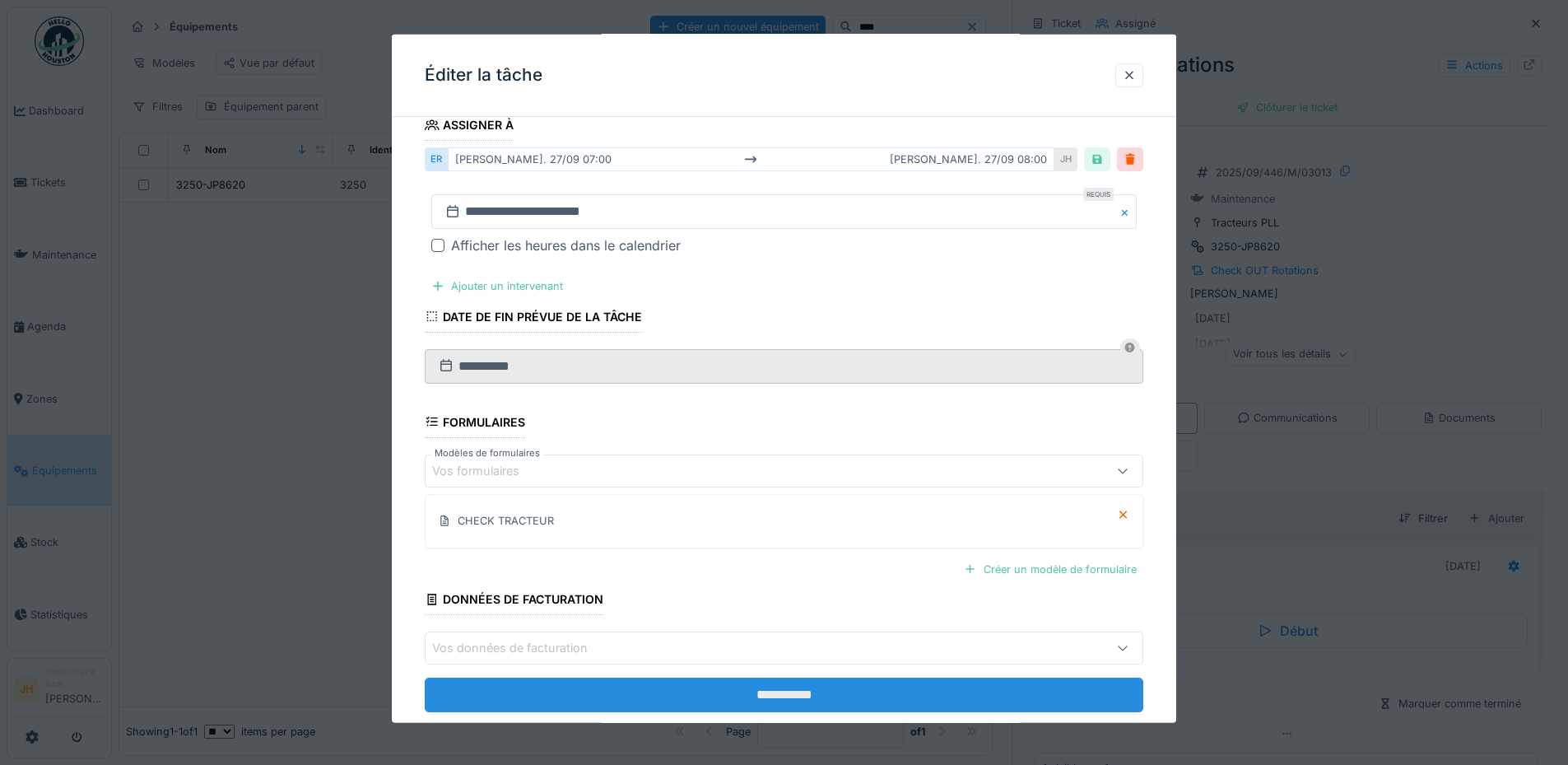
scroll to position [319, 0]
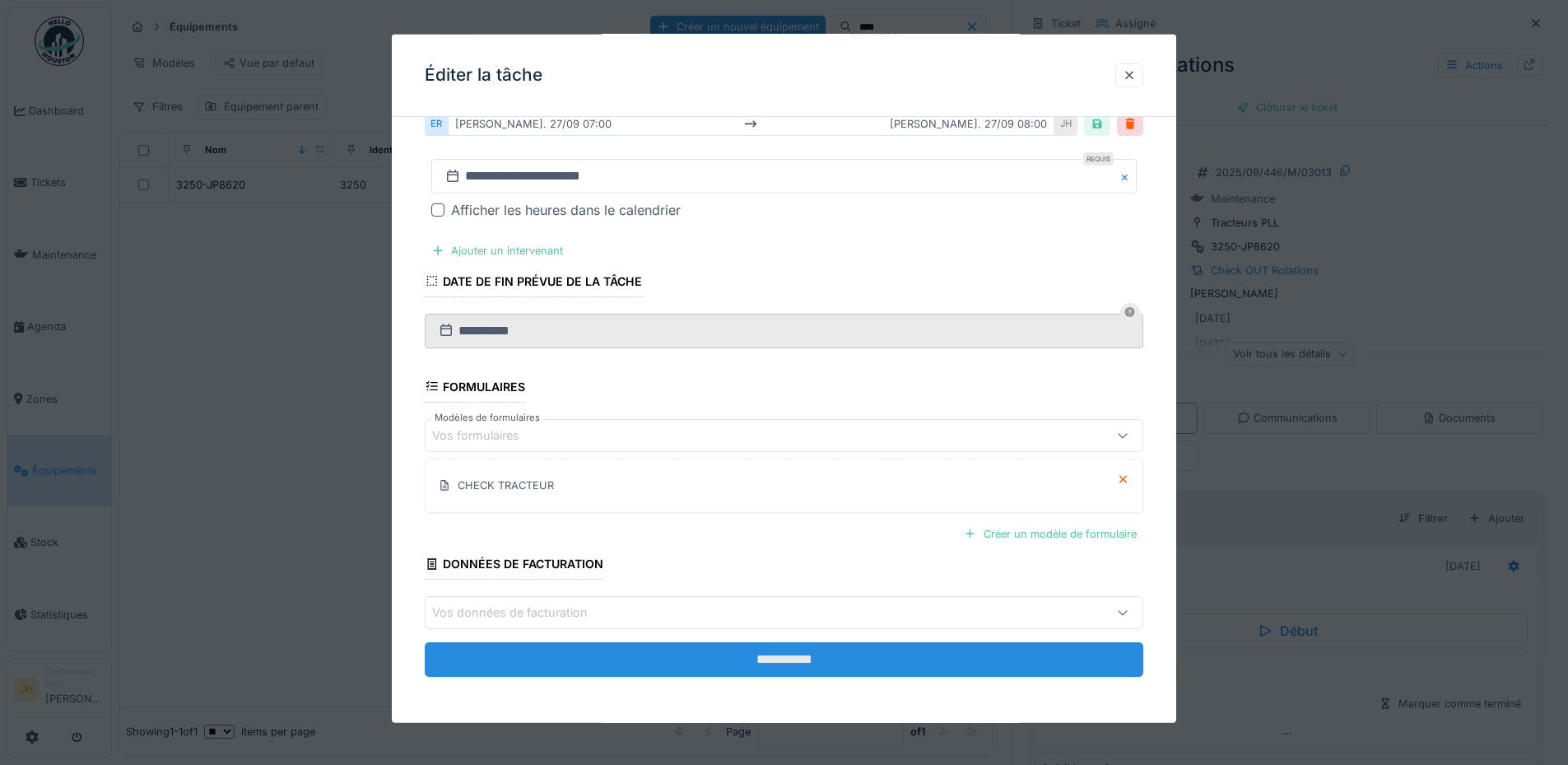
click at [820, 657] on input "**********" at bounding box center [784, 660] width 718 height 35
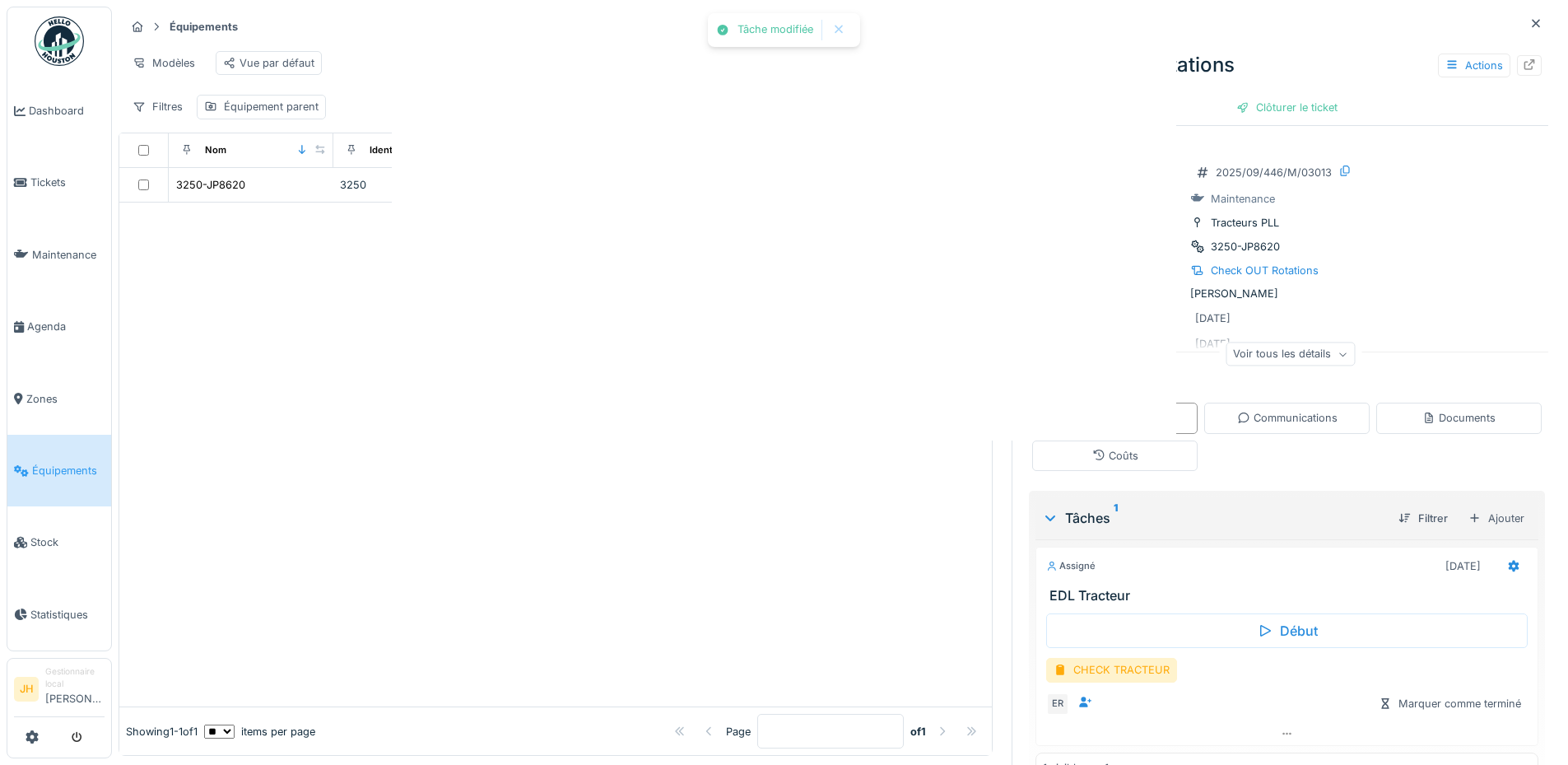
scroll to position [0, 0]
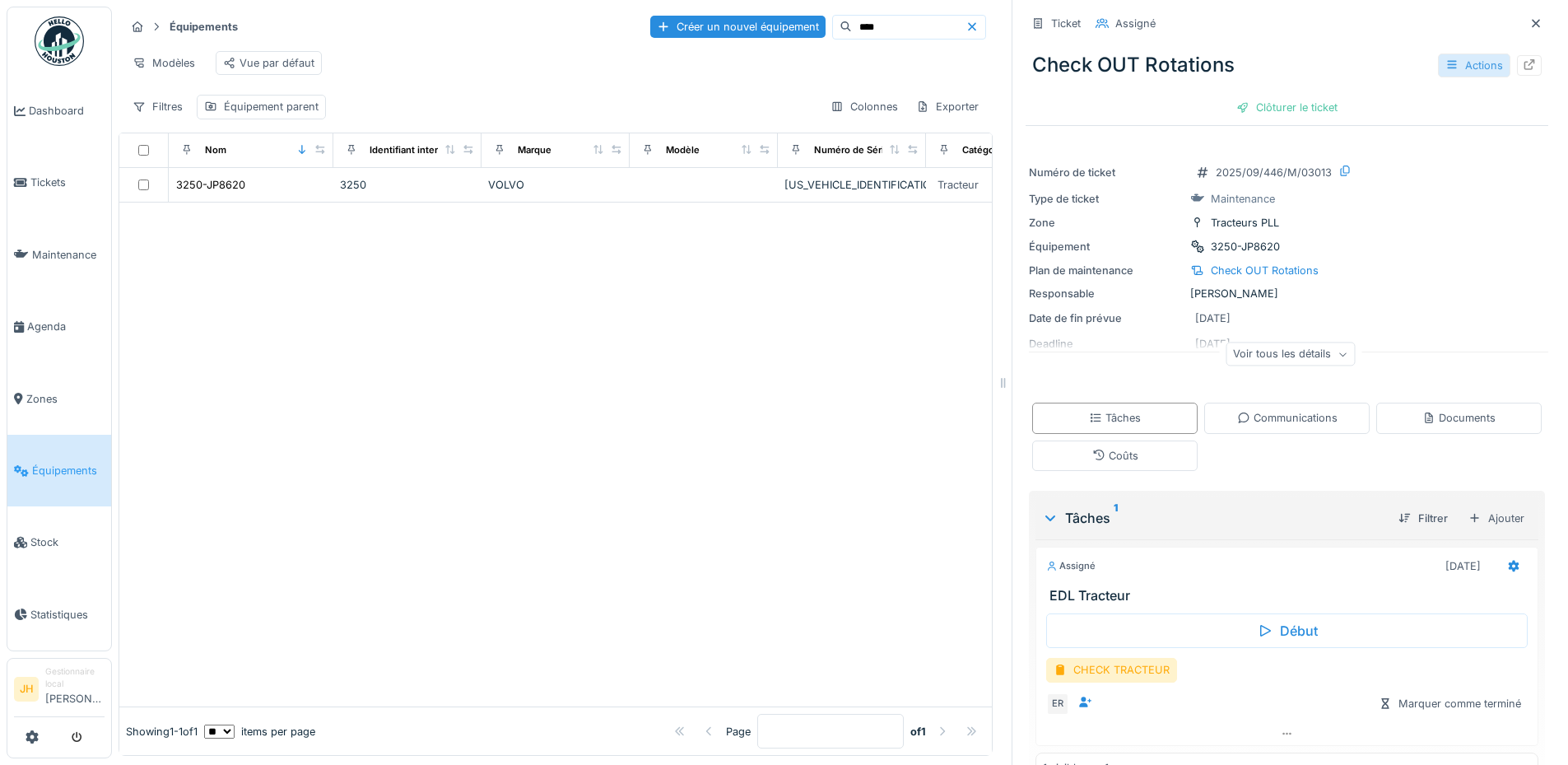
click at [1468, 62] on div "Actions" at bounding box center [1475, 65] width 72 height 24
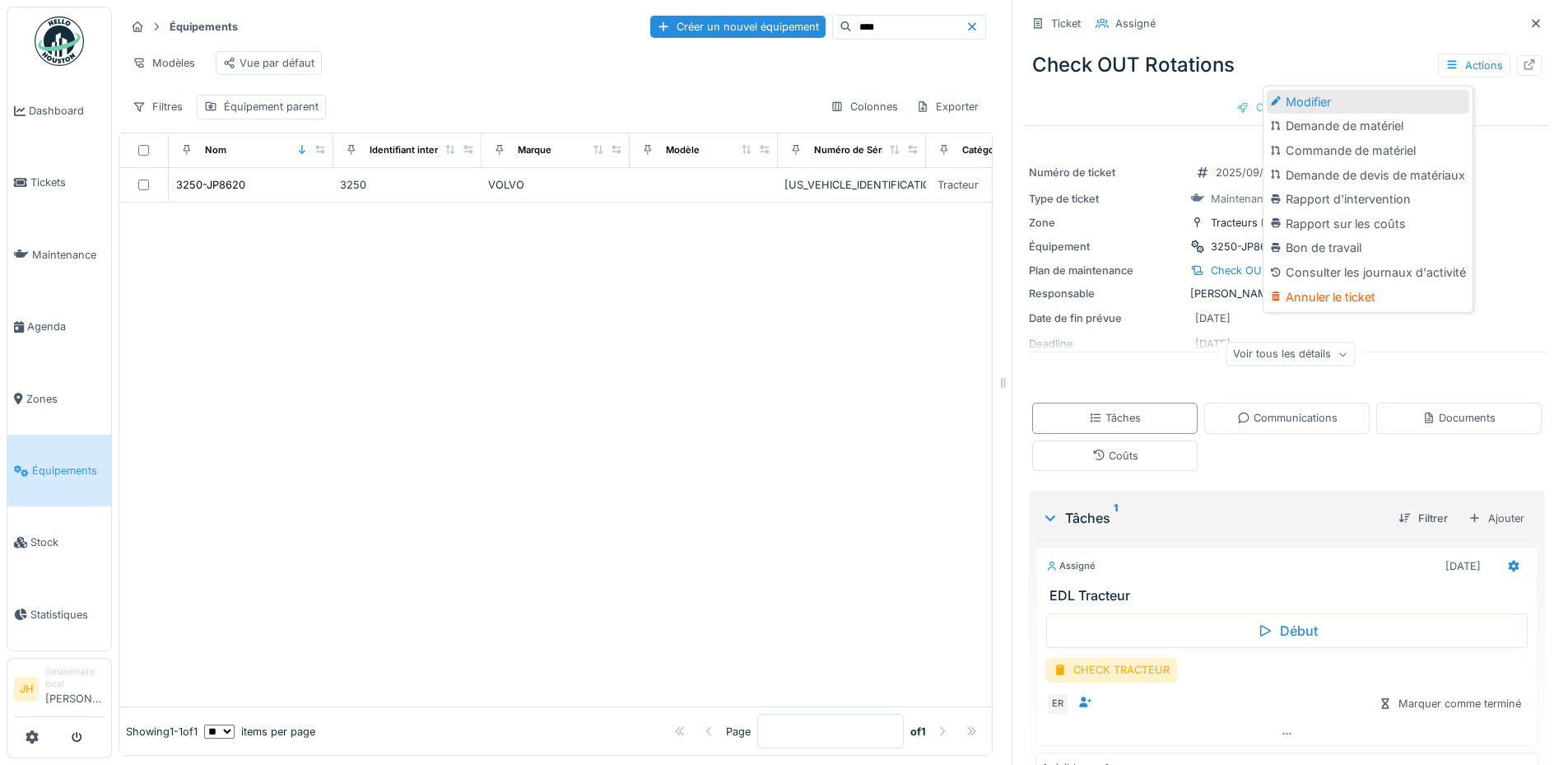
click at [1380, 94] on div "Modifier" at bounding box center [1368, 102] width 203 height 25
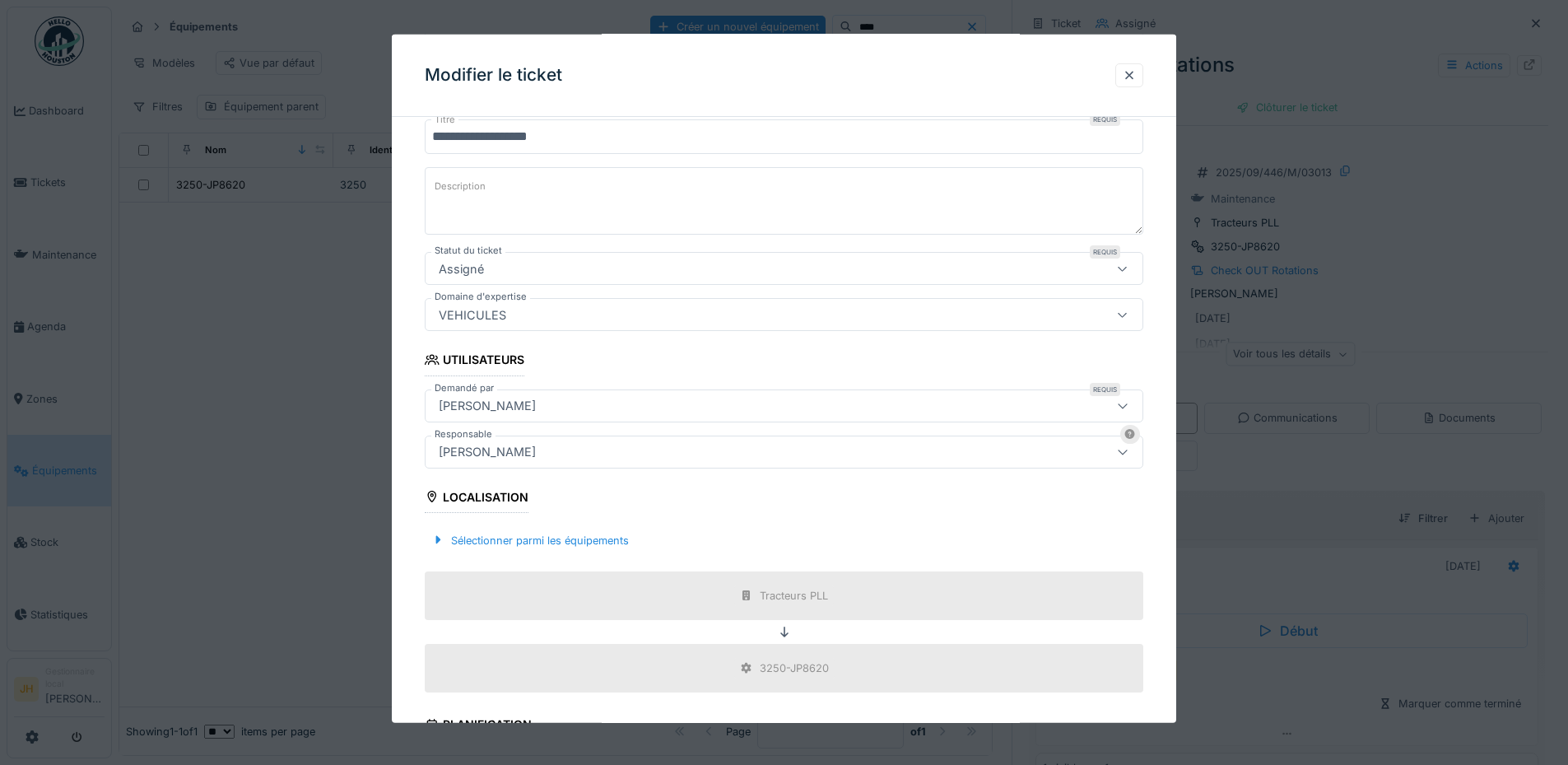
scroll to position [329, 0]
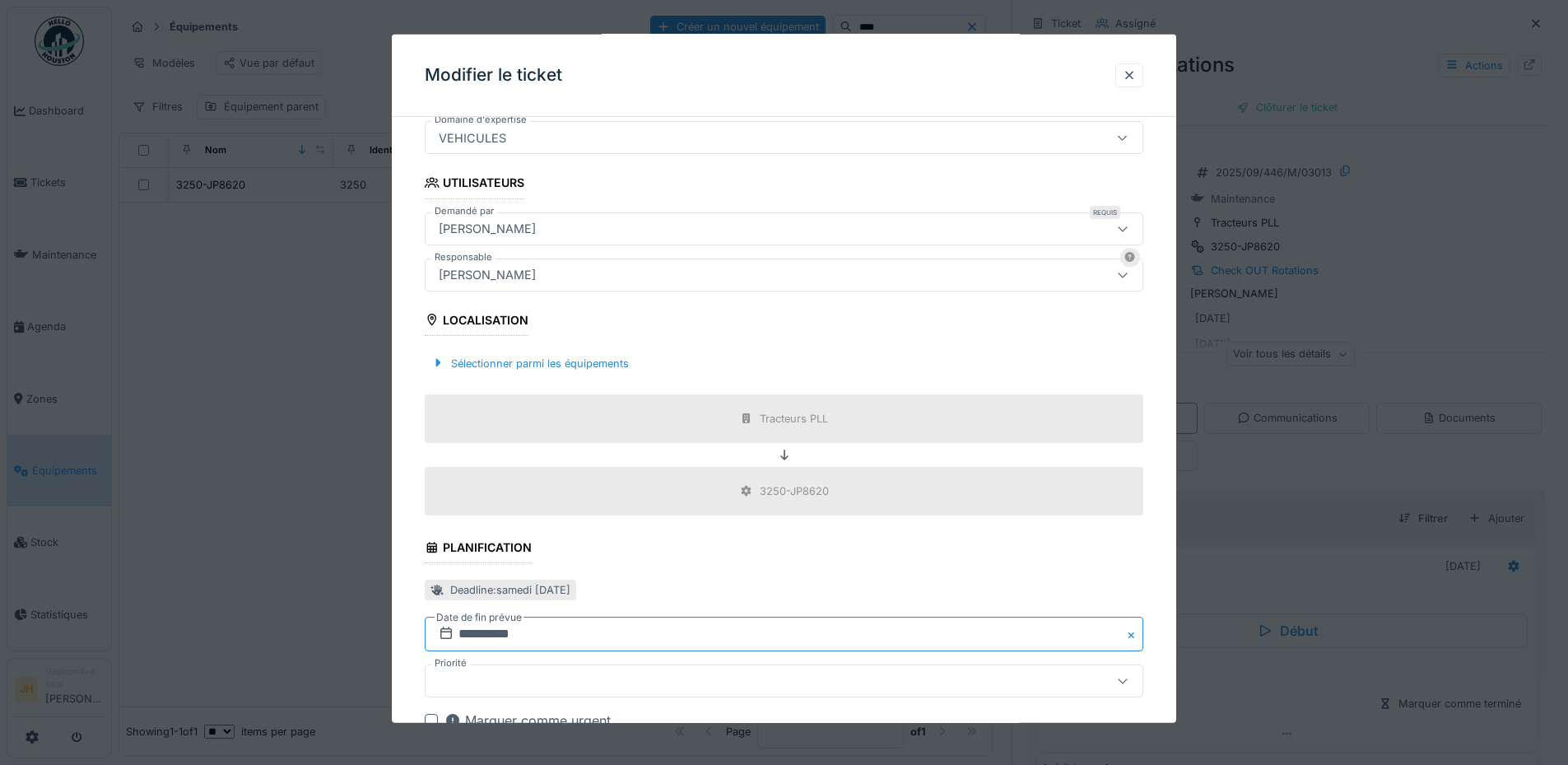
click at [540, 620] on input "**********" at bounding box center [784, 634] width 718 height 35
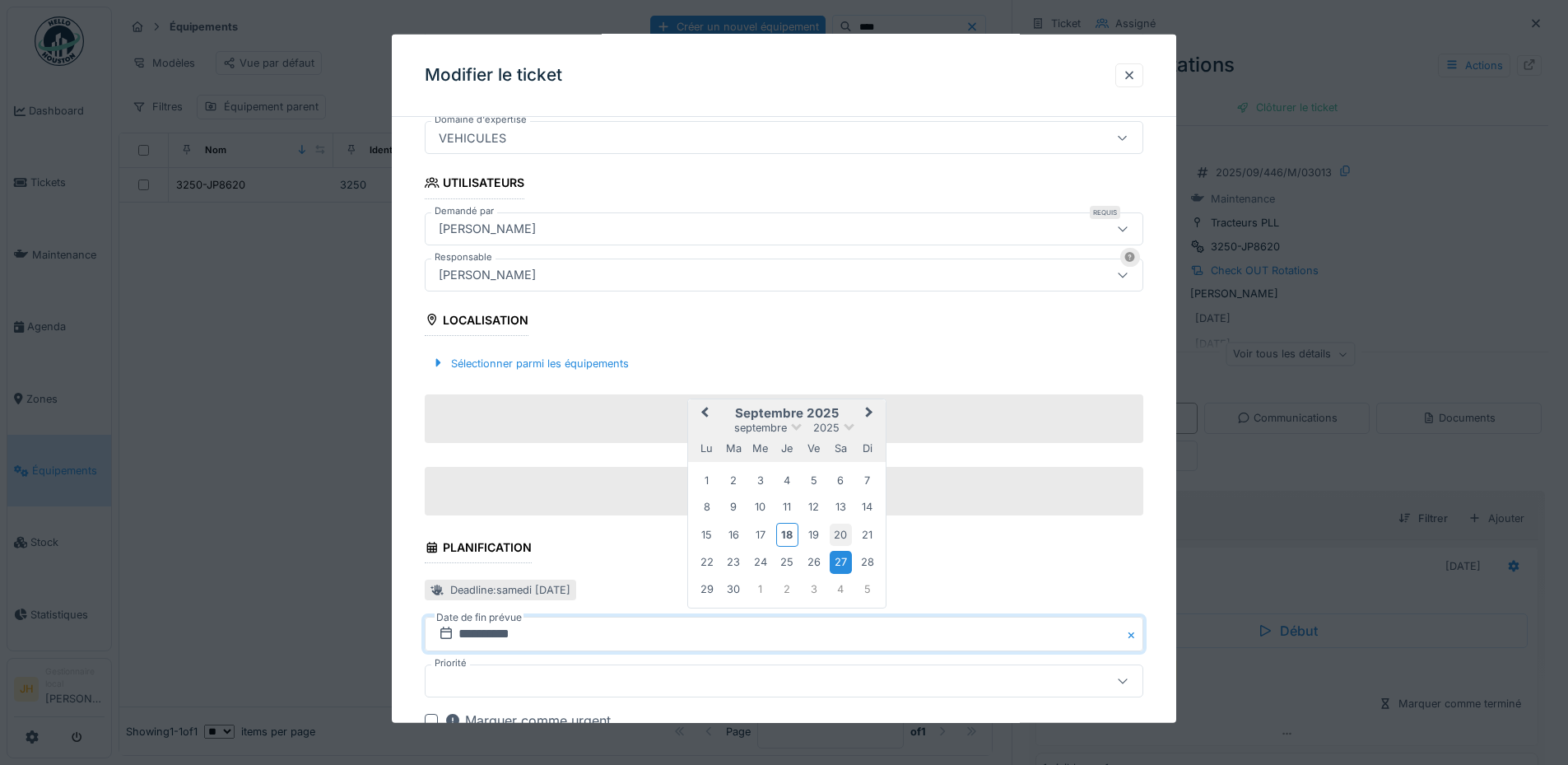
click at [834, 530] on div "20" at bounding box center [841, 534] width 22 height 22
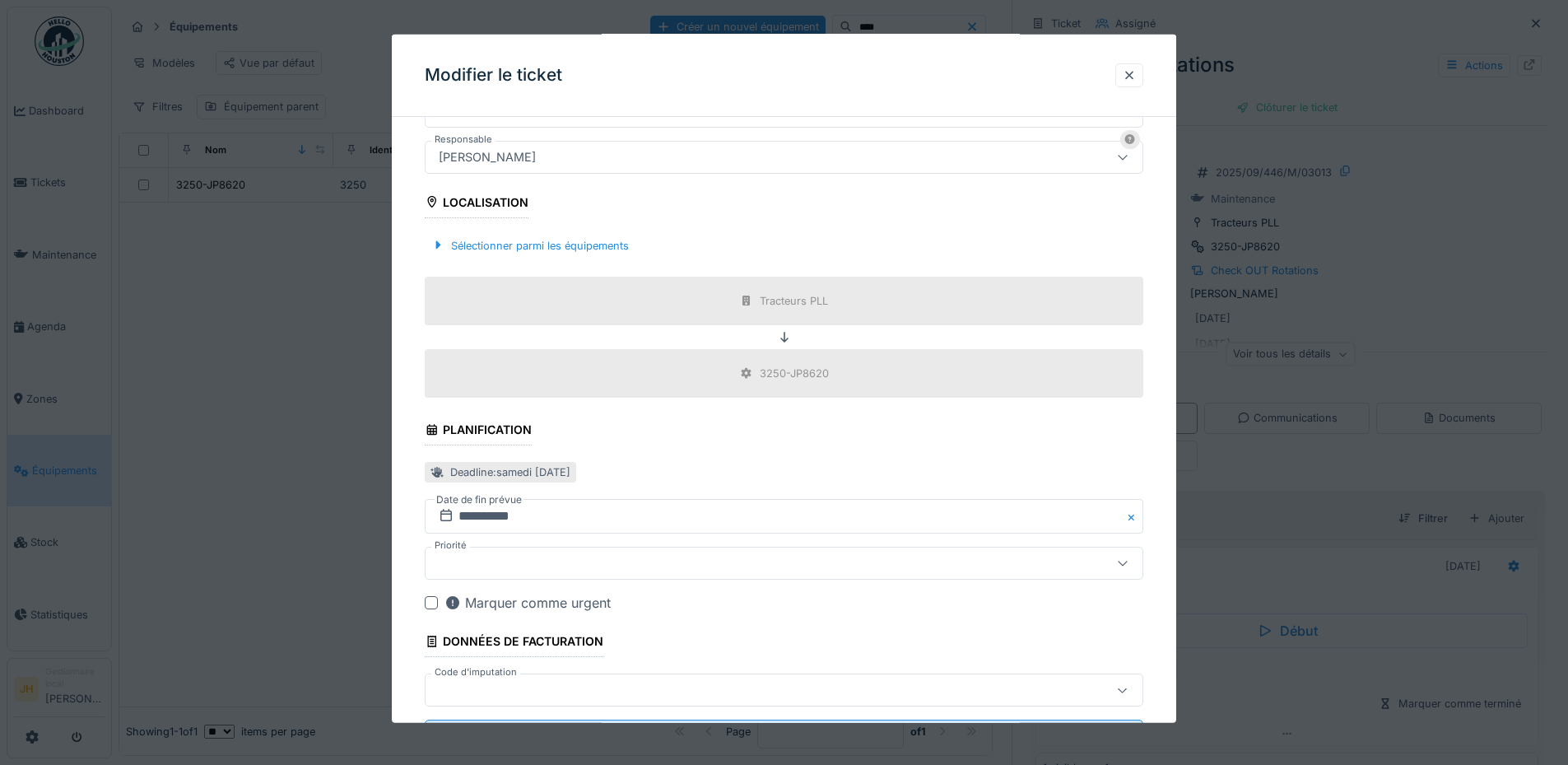
scroll to position [524, 0]
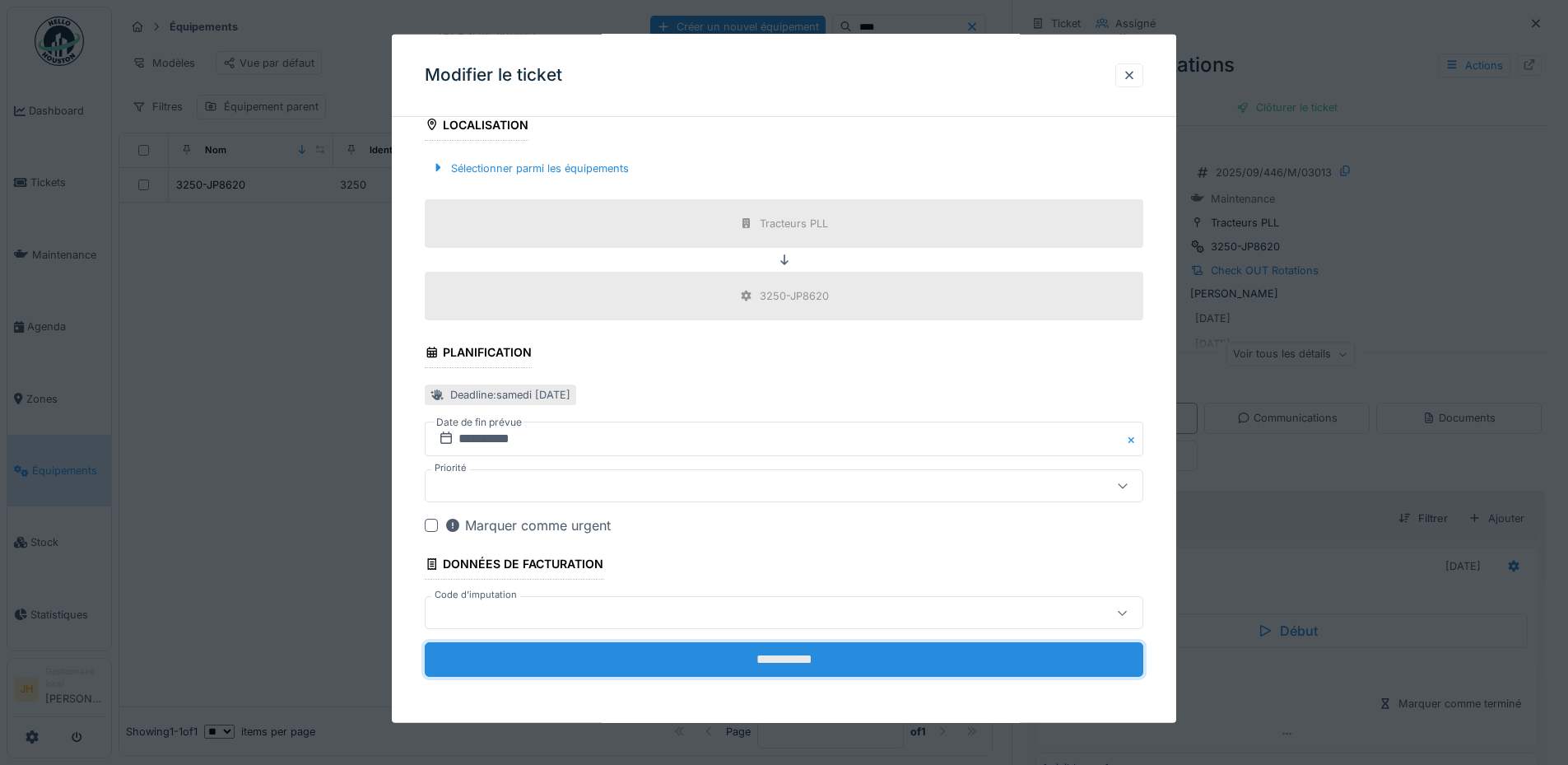
click at [821, 652] on input "**********" at bounding box center [784, 660] width 718 height 35
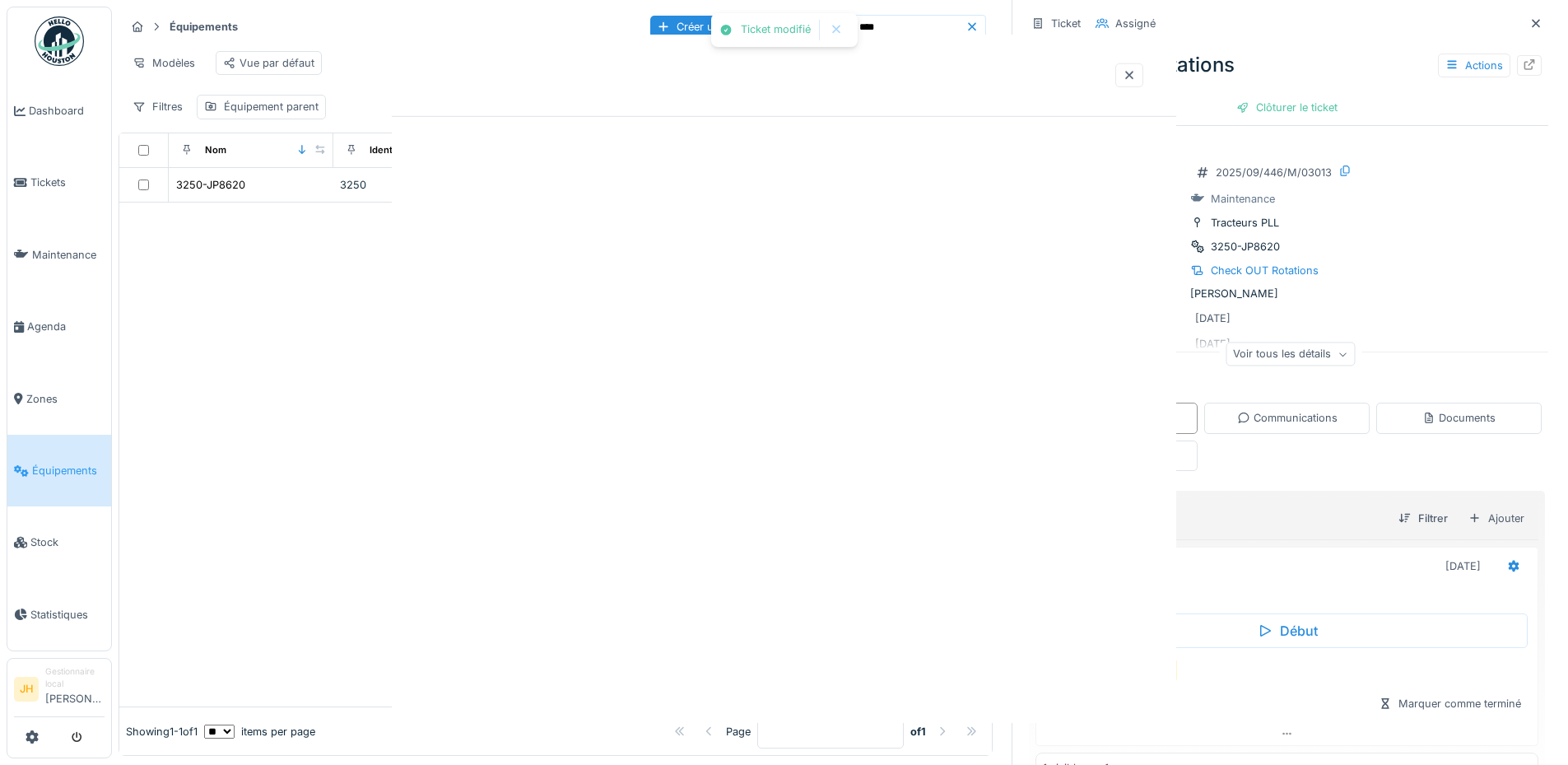
scroll to position [0, 0]
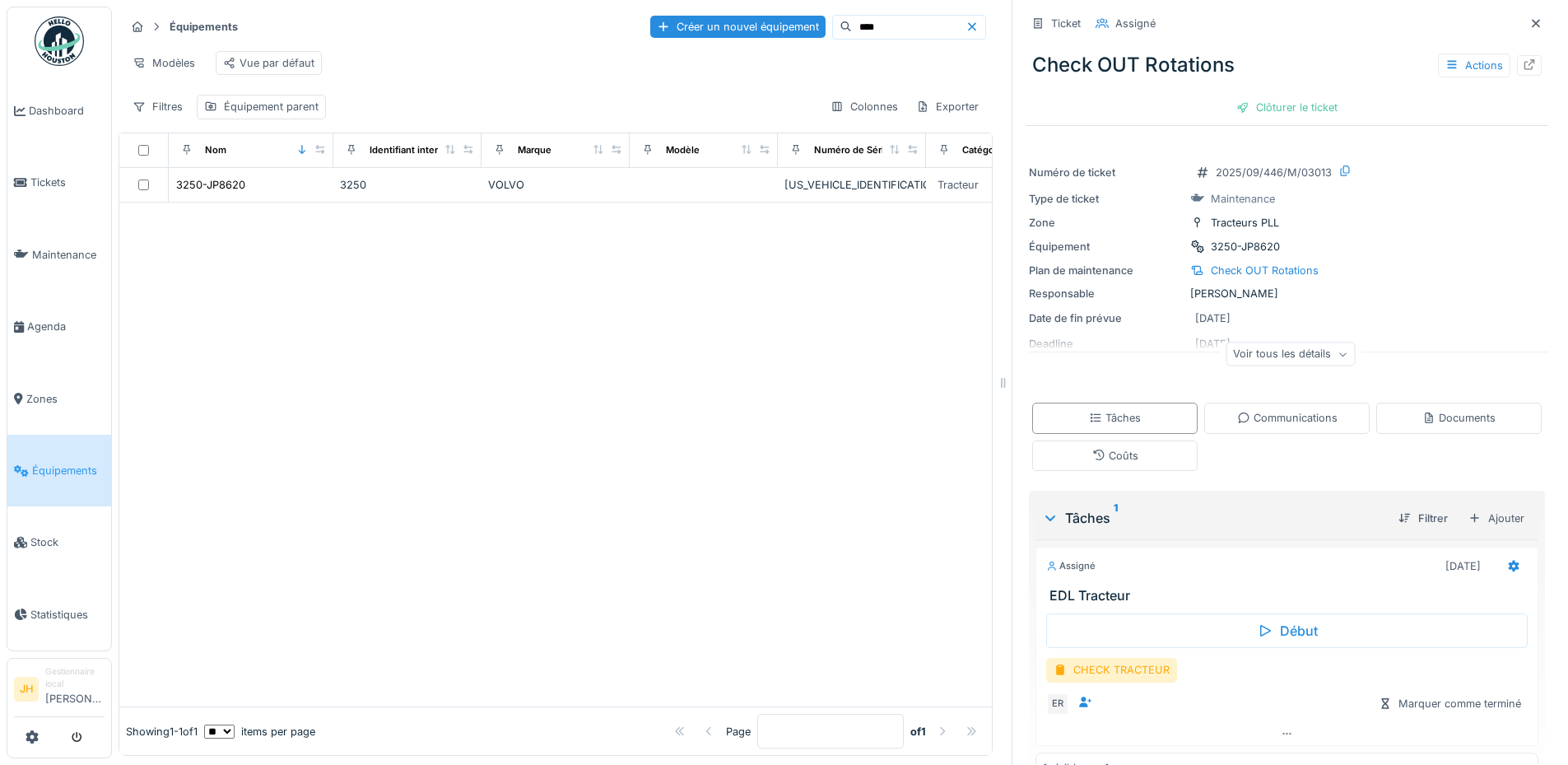
click at [852, 31] on input "****" at bounding box center [909, 27] width 114 height 23
click at [218, 192] on div "3258-JP8629" at bounding box center [210, 184] width 69 height 16
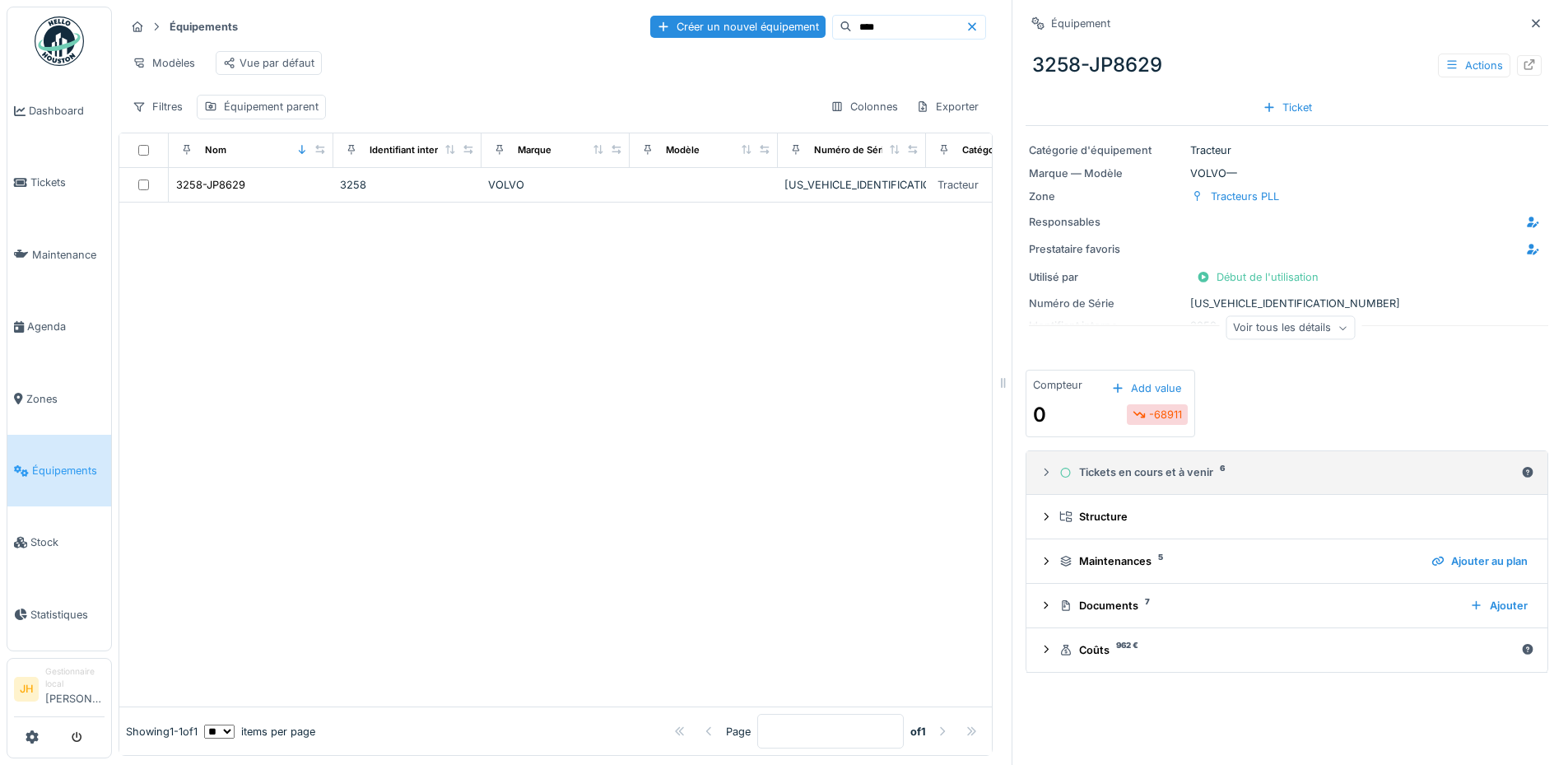
click at [1153, 486] on summary "Tickets en cours et à venir 6" at bounding box center [1288, 473] width 508 height 30
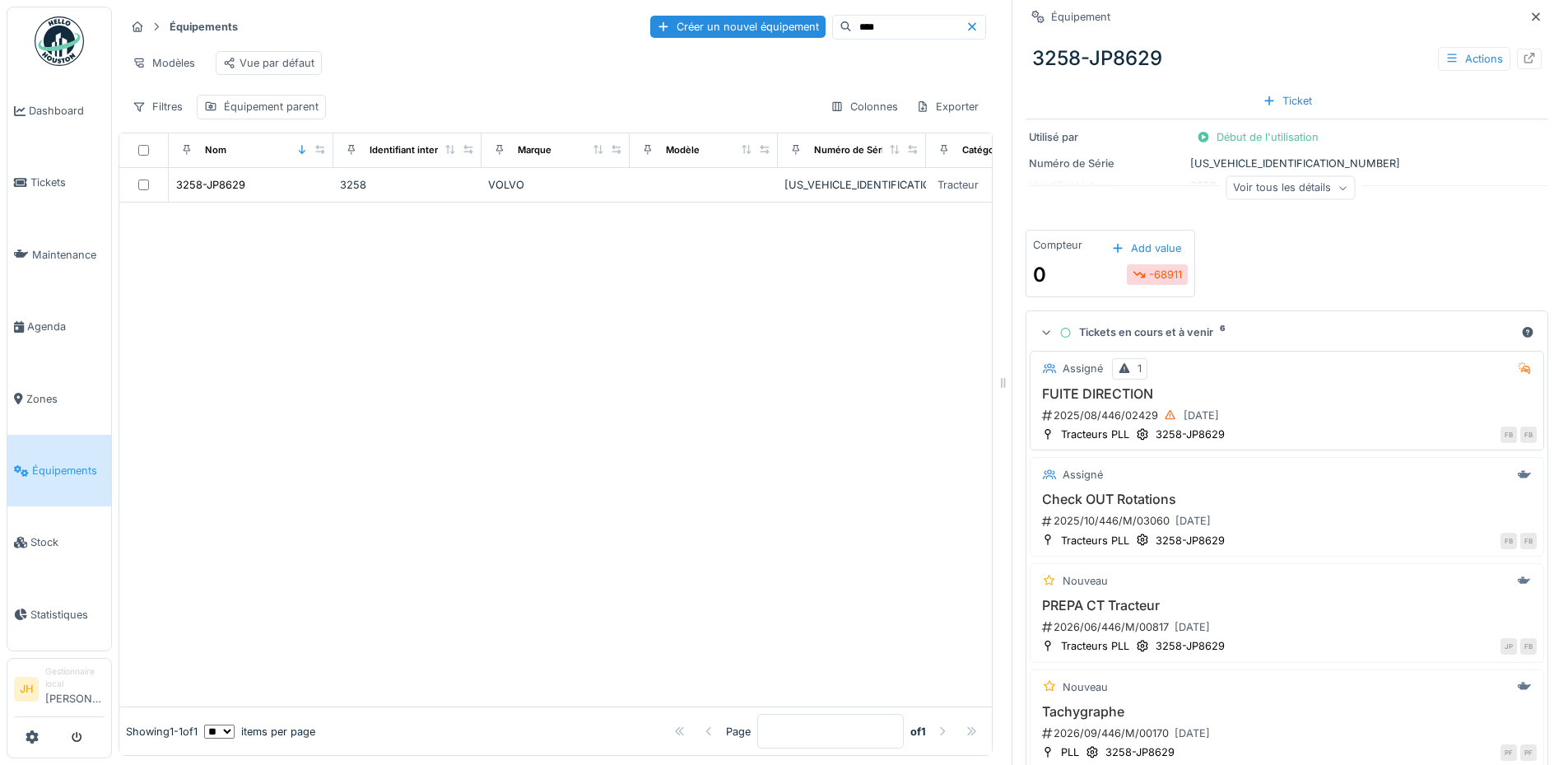
scroll to position [329, 0]
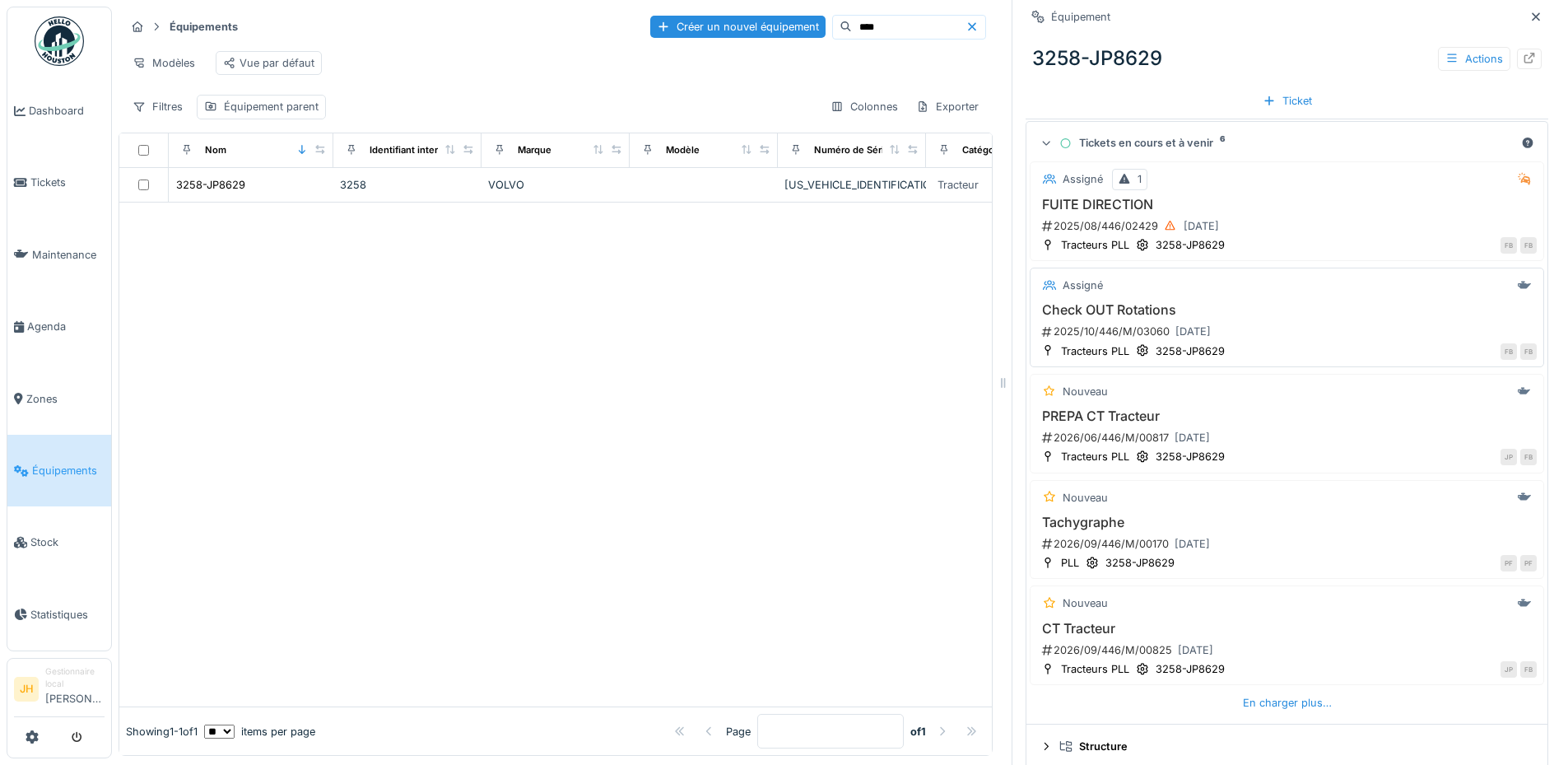
click at [1127, 312] on h3 "Check OUT Rotations" at bounding box center [1287, 310] width 499 height 16
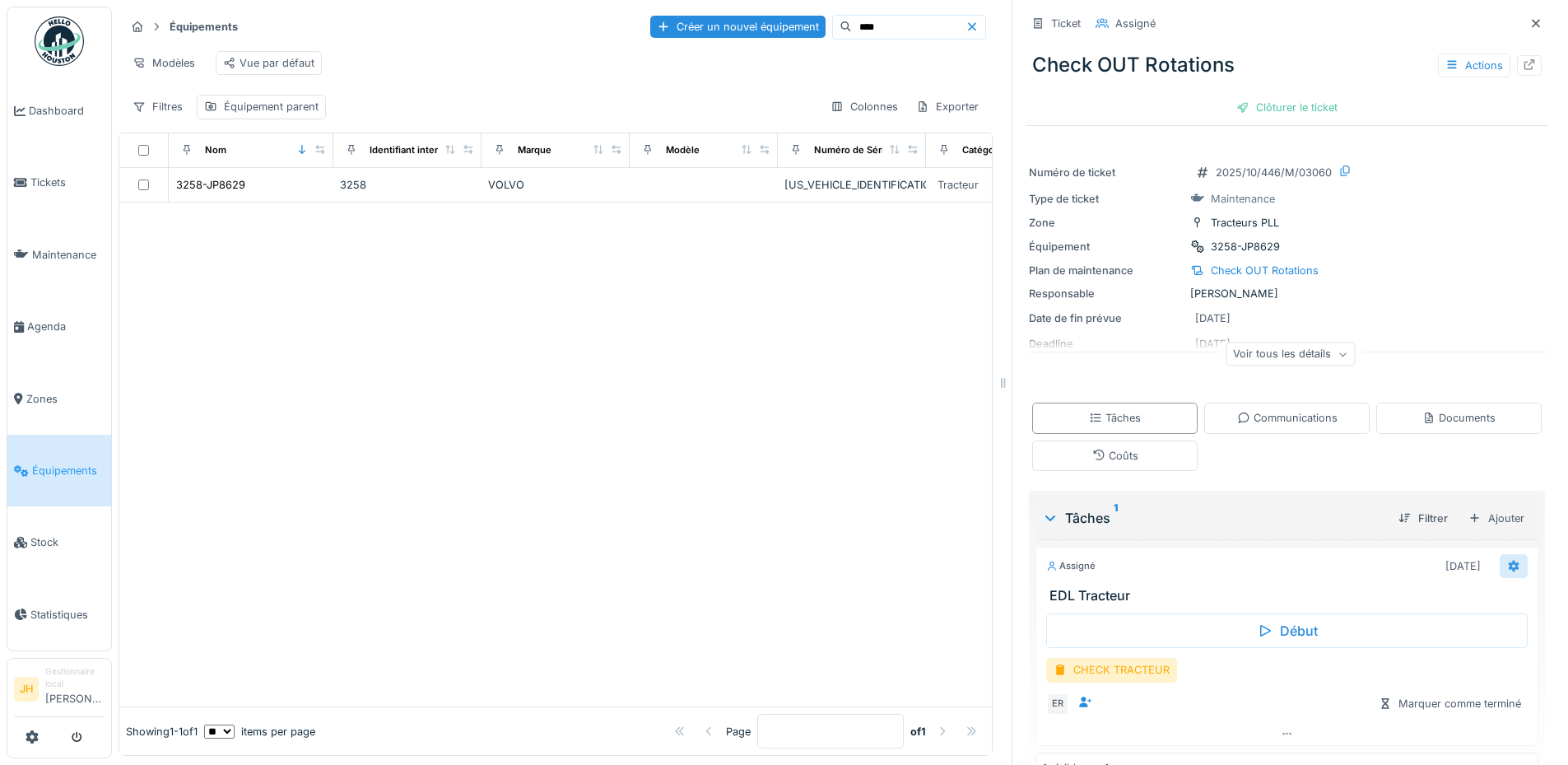
click at [1500, 571] on div at bounding box center [1514, 566] width 28 height 24
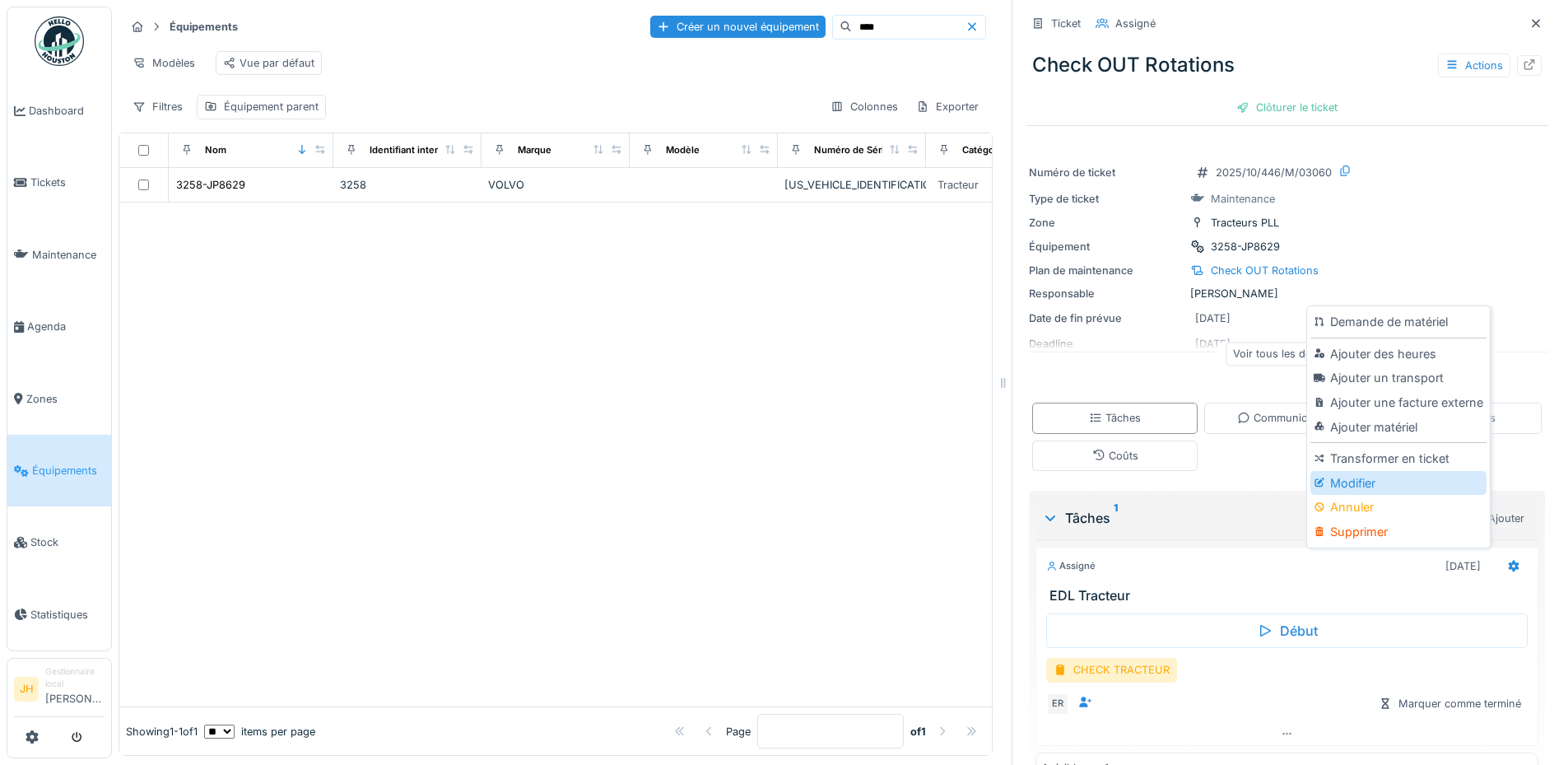
click at [1368, 490] on div "Modifier" at bounding box center [1398, 483] width 175 height 25
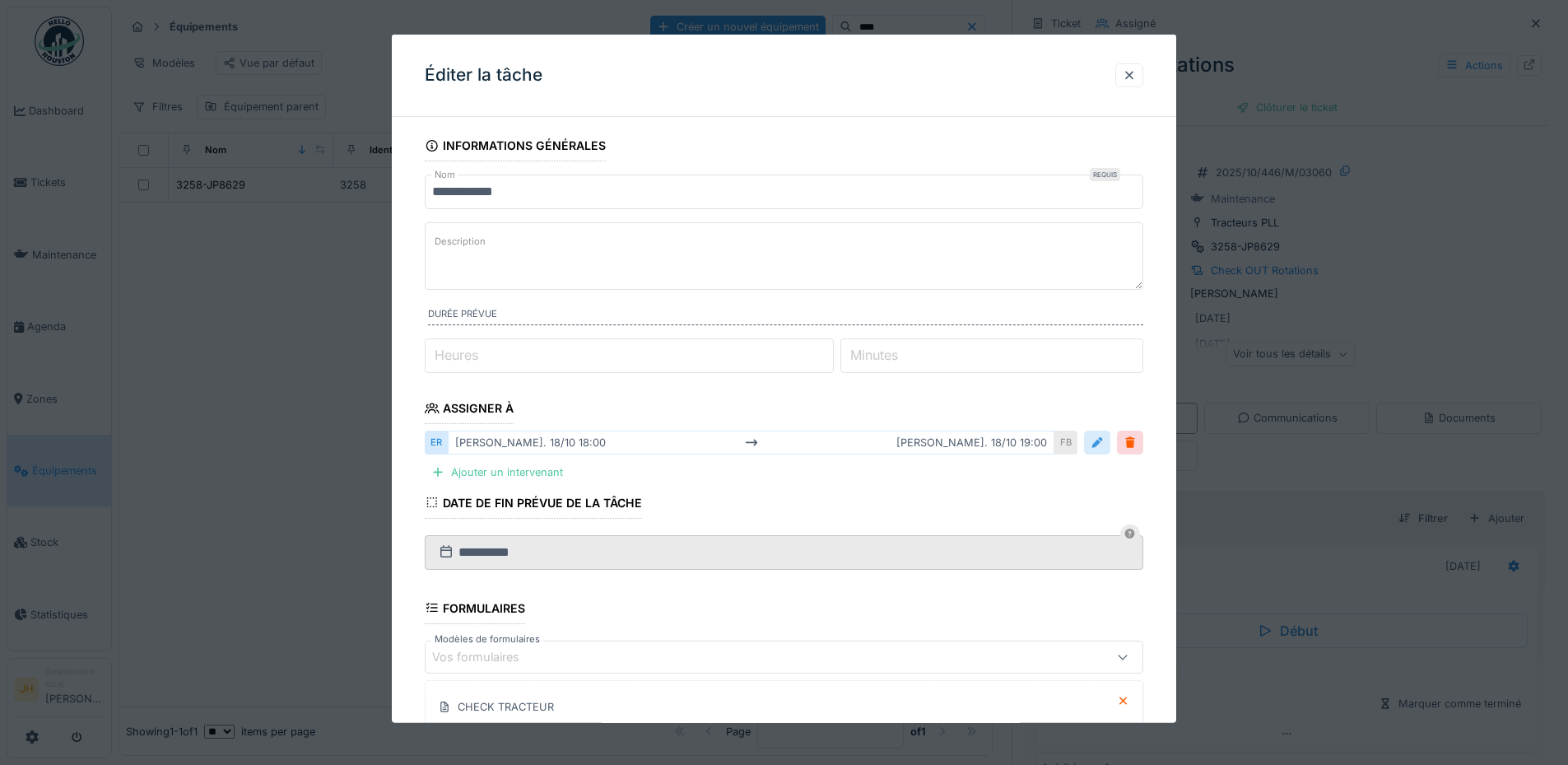
click at [1100, 444] on div at bounding box center [1097, 442] width 13 height 16
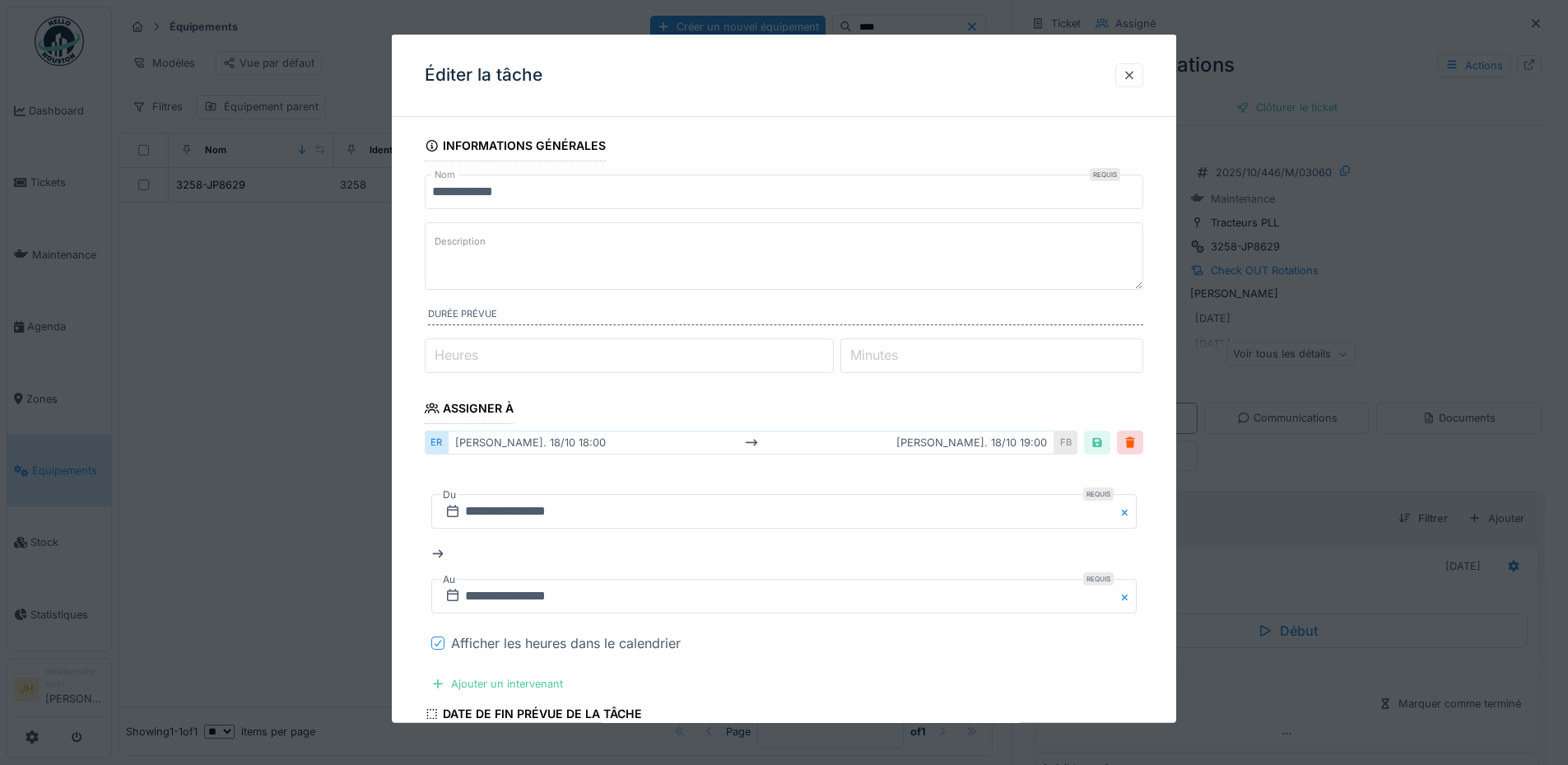
click at [435, 643] on icon at bounding box center [438, 642] width 10 height 8
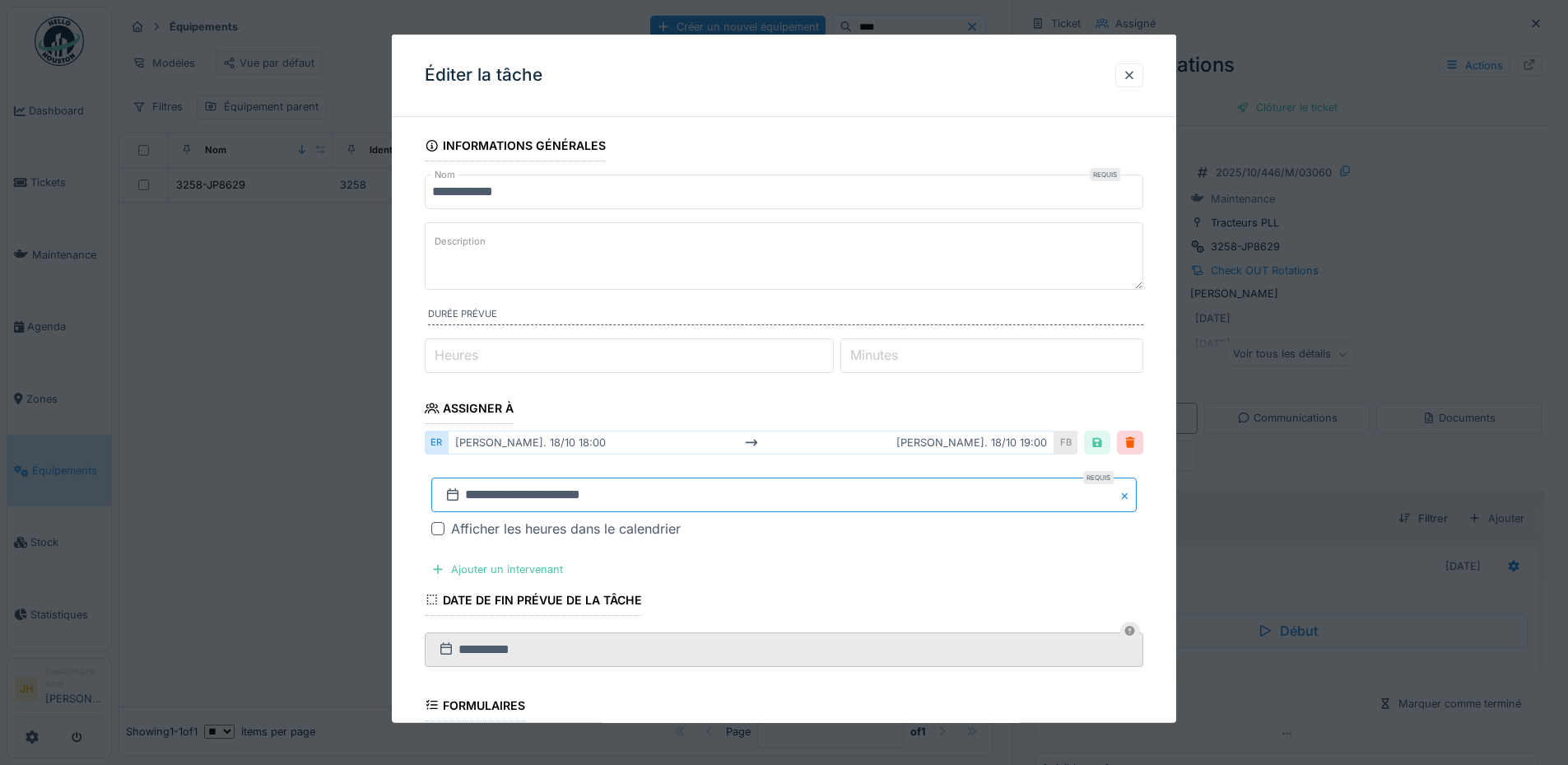
click at [513, 488] on input "**********" at bounding box center [784, 495] width 706 height 35
click at [714, 272] on button "Previous Month" at bounding box center [703, 276] width 27 height 27
click at [831, 392] on div "20" at bounding box center [841, 396] width 22 height 22
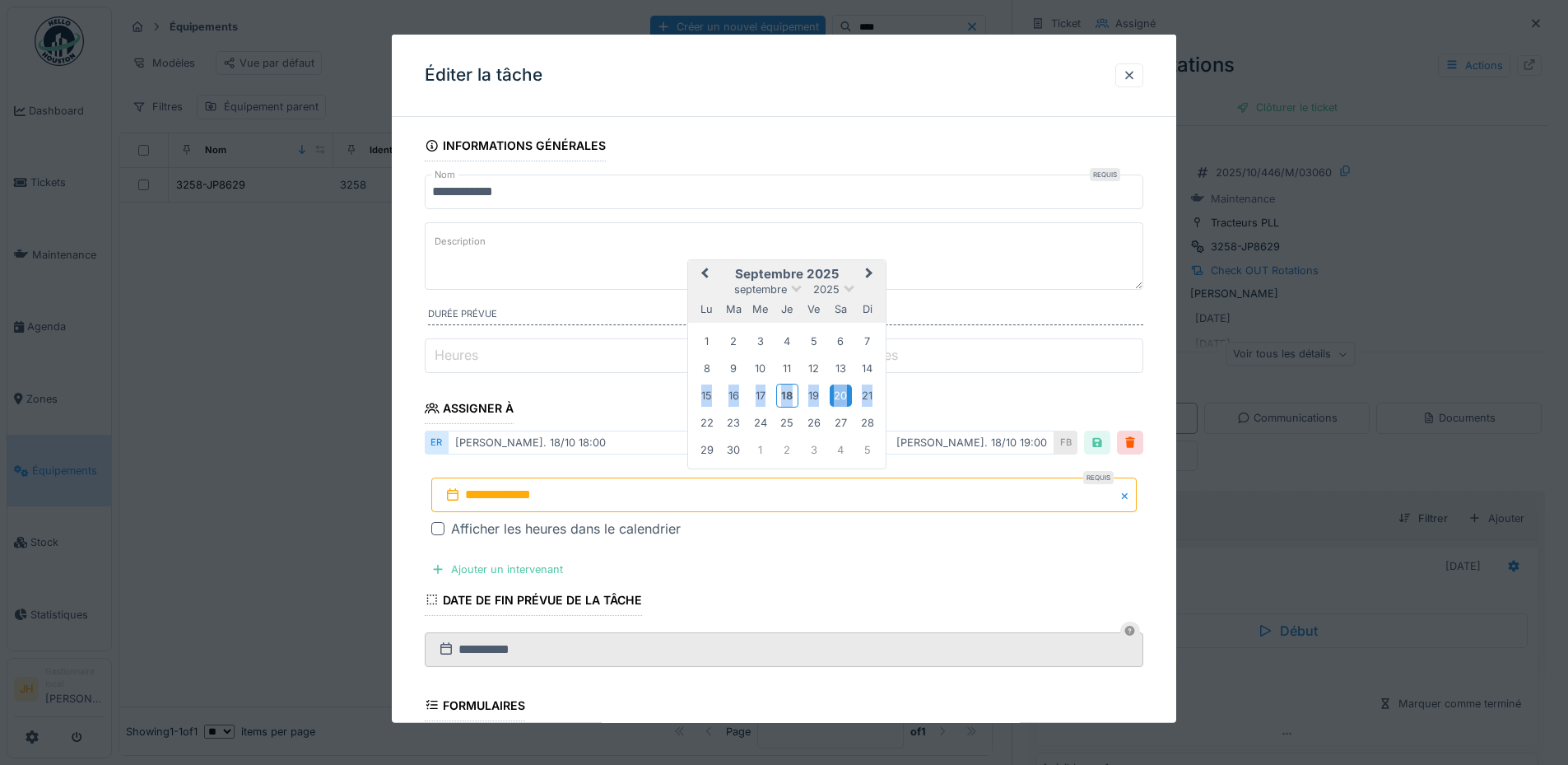
click at [831, 392] on div "20" at bounding box center [841, 396] width 22 height 22
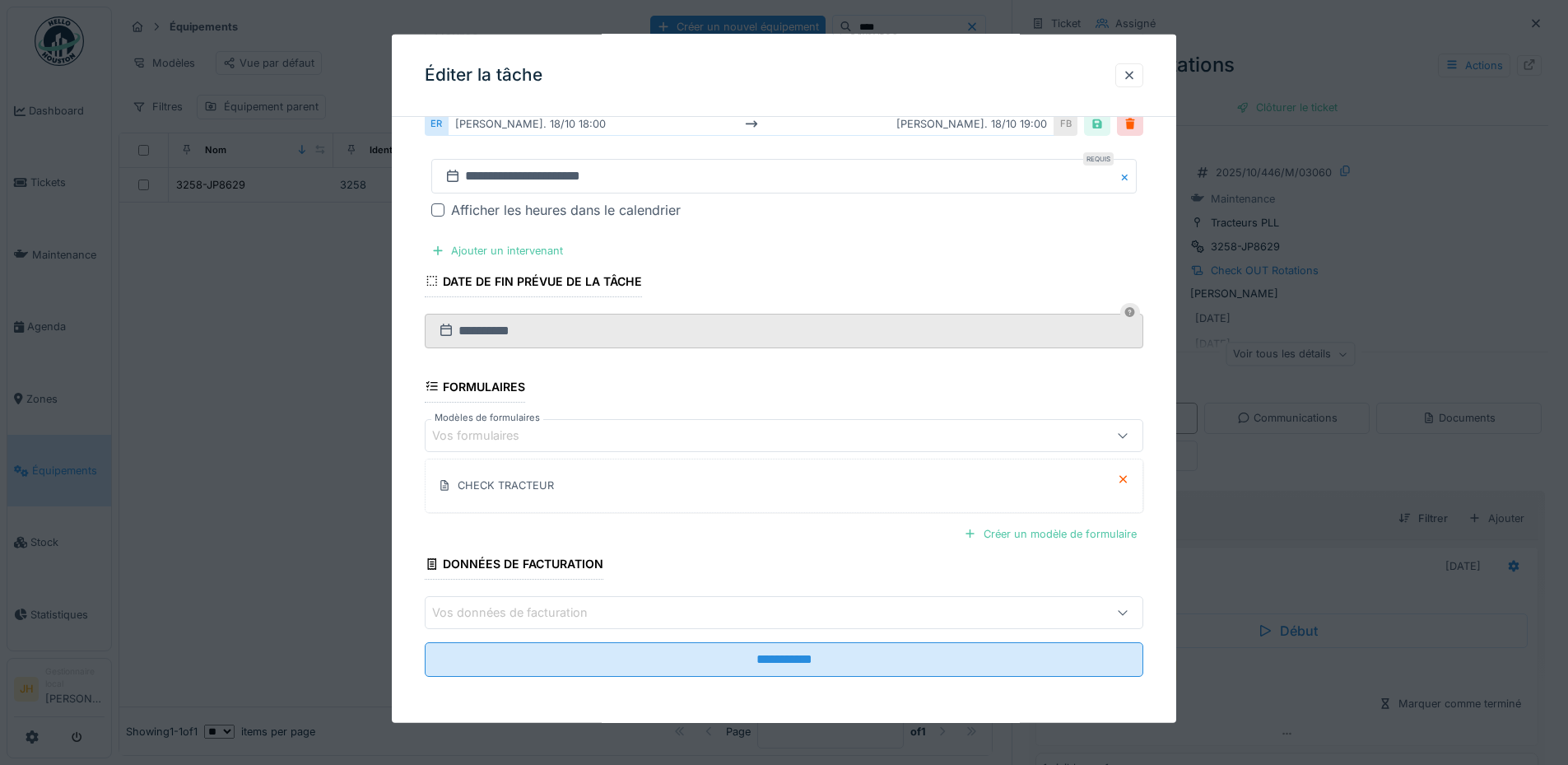
scroll to position [12, 0]
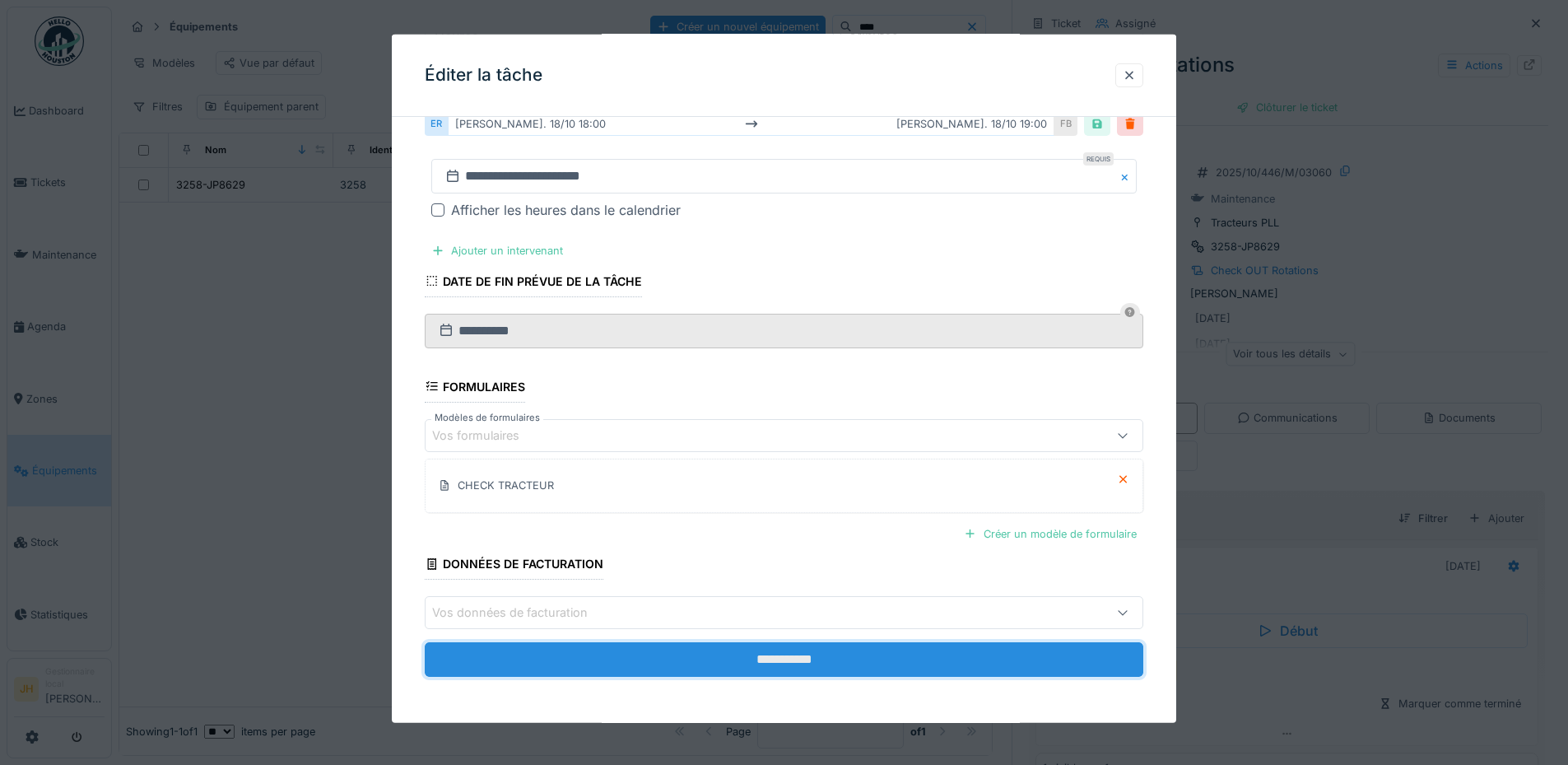
click at [826, 658] on input "**********" at bounding box center [784, 660] width 718 height 35
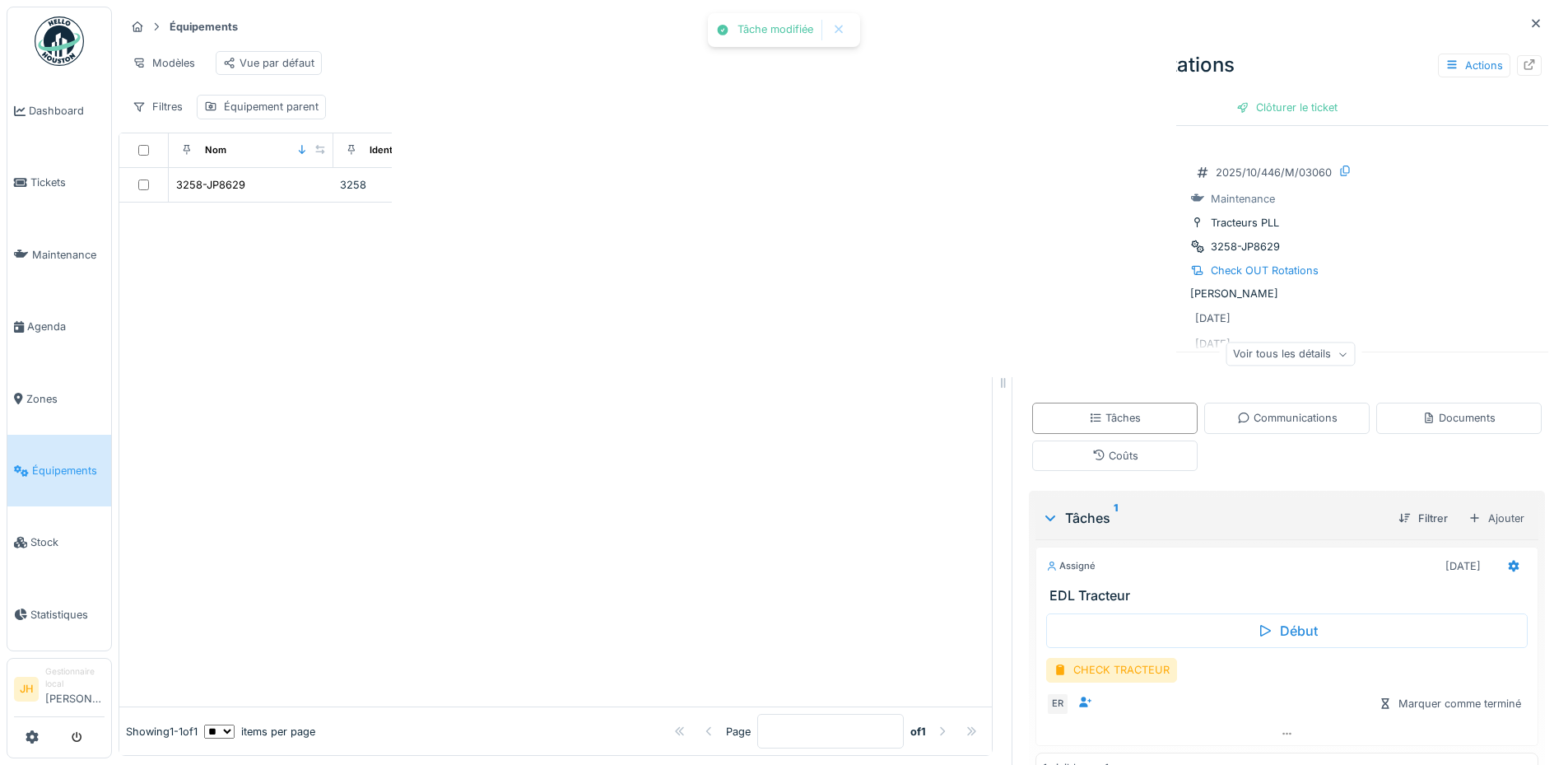
scroll to position [0, 0]
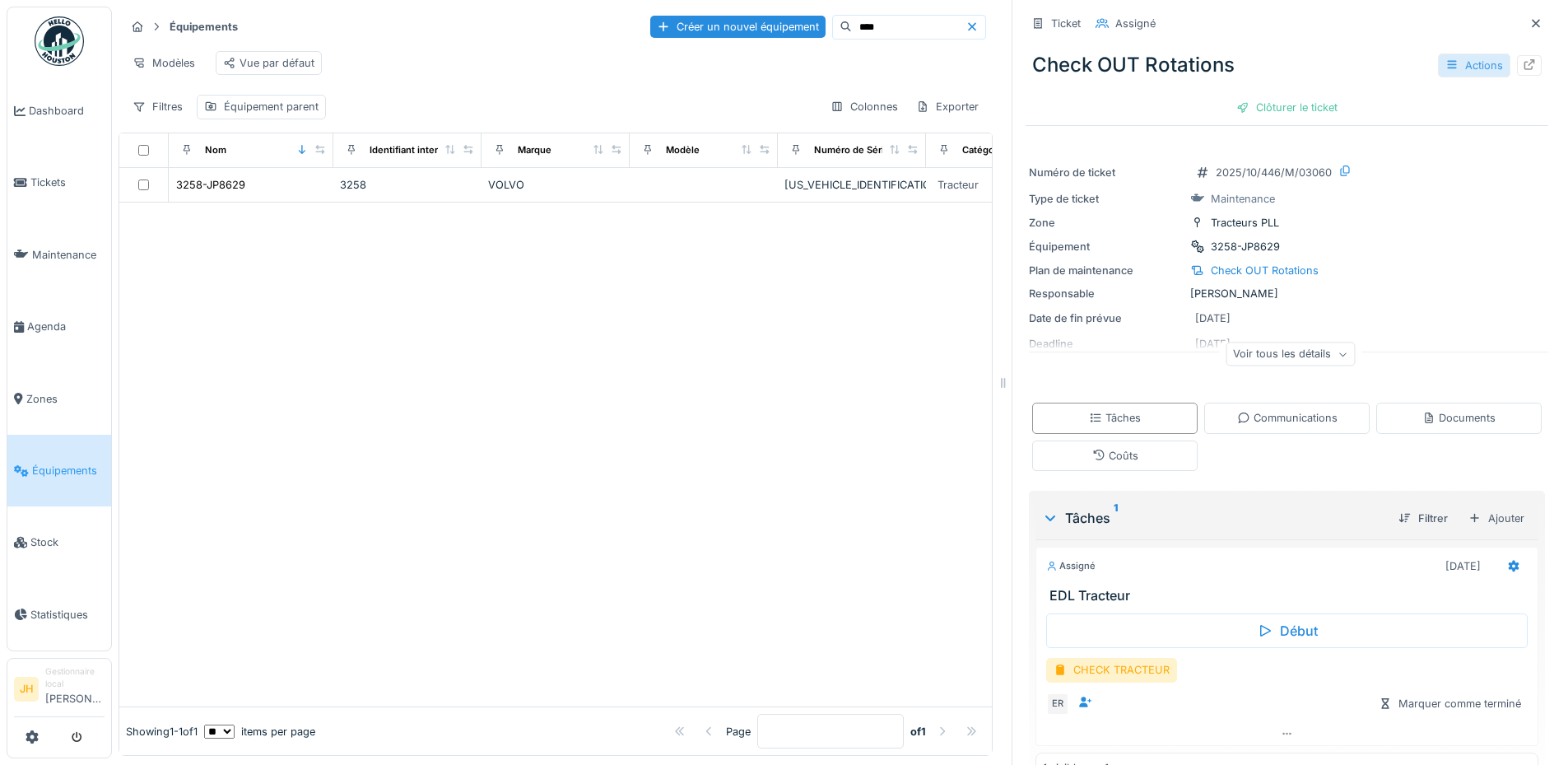
click at [1439, 53] on div "Actions" at bounding box center [1475, 65] width 72 height 24
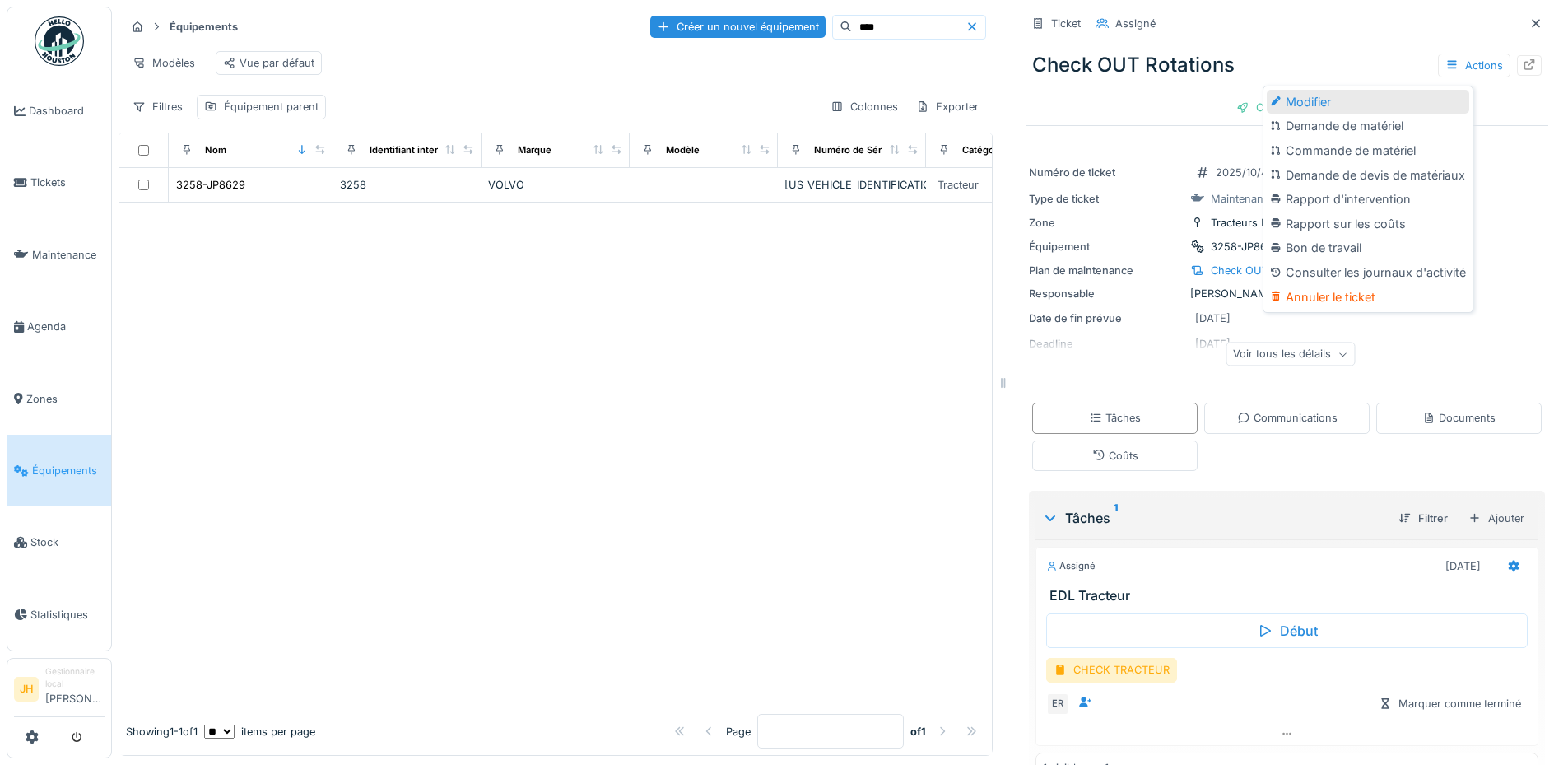
click at [1300, 93] on div "Modifier" at bounding box center [1368, 102] width 203 height 25
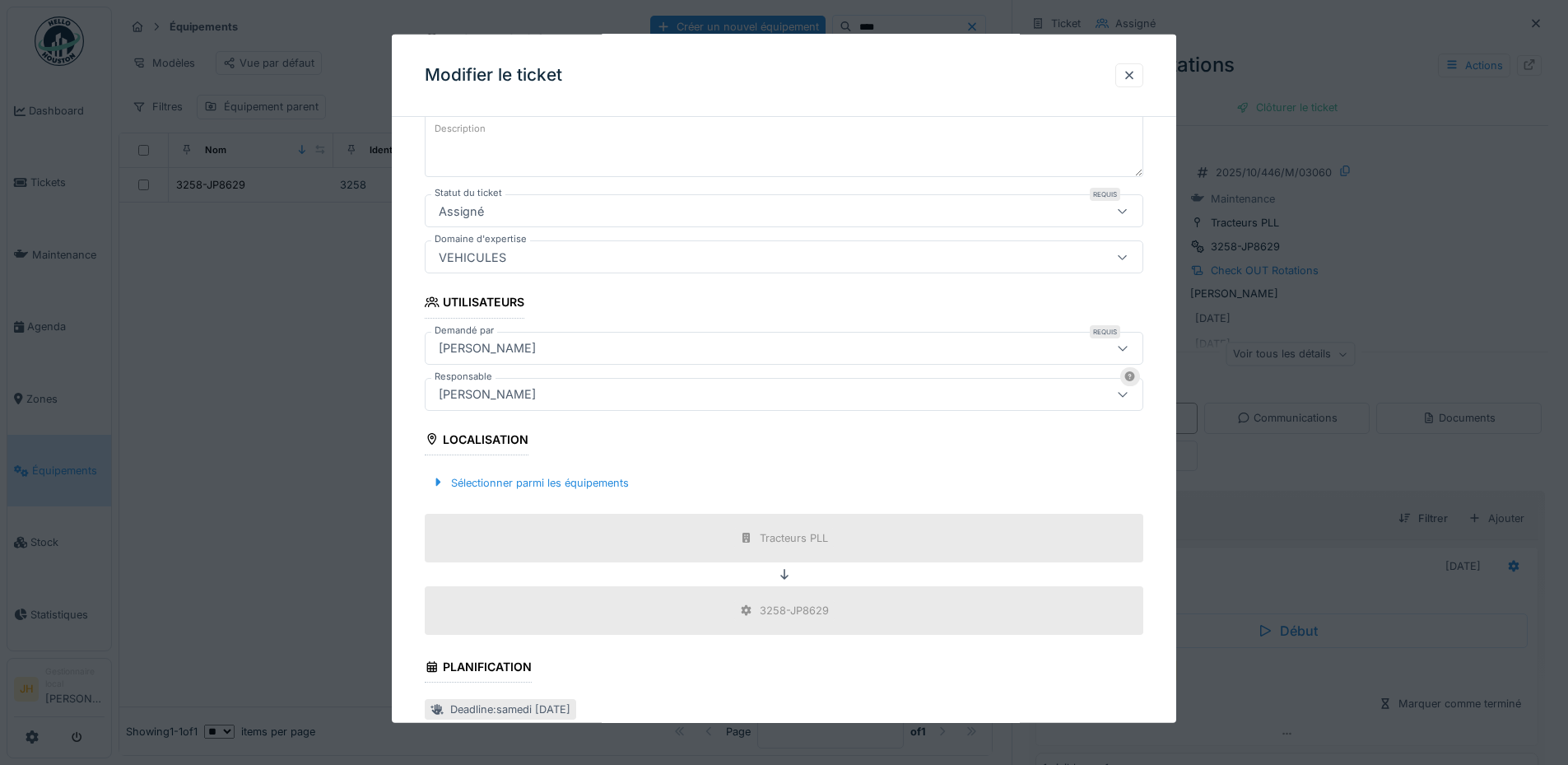
scroll to position [329, 0]
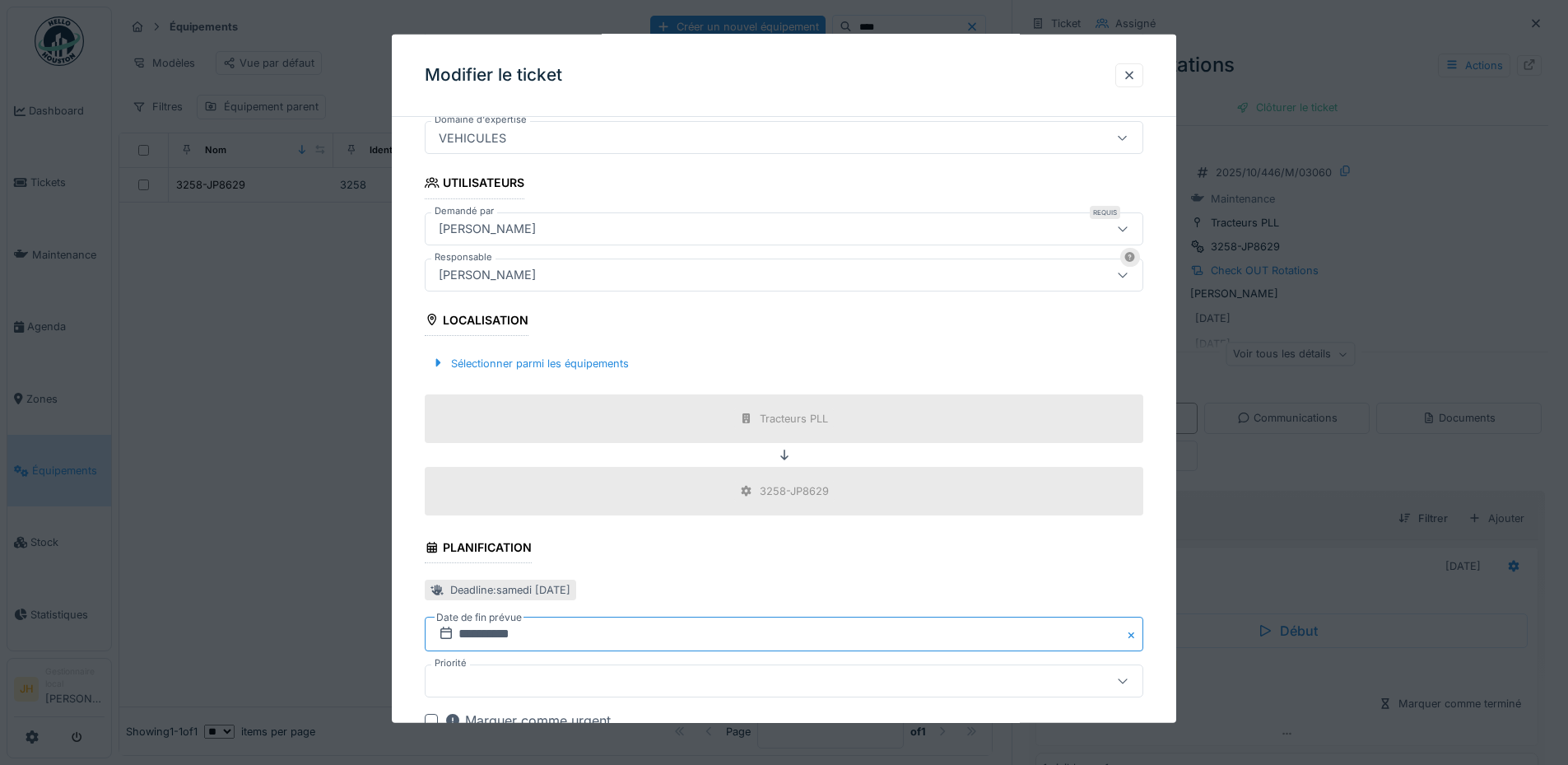
click at [577, 630] on input "**********" at bounding box center [784, 634] width 718 height 35
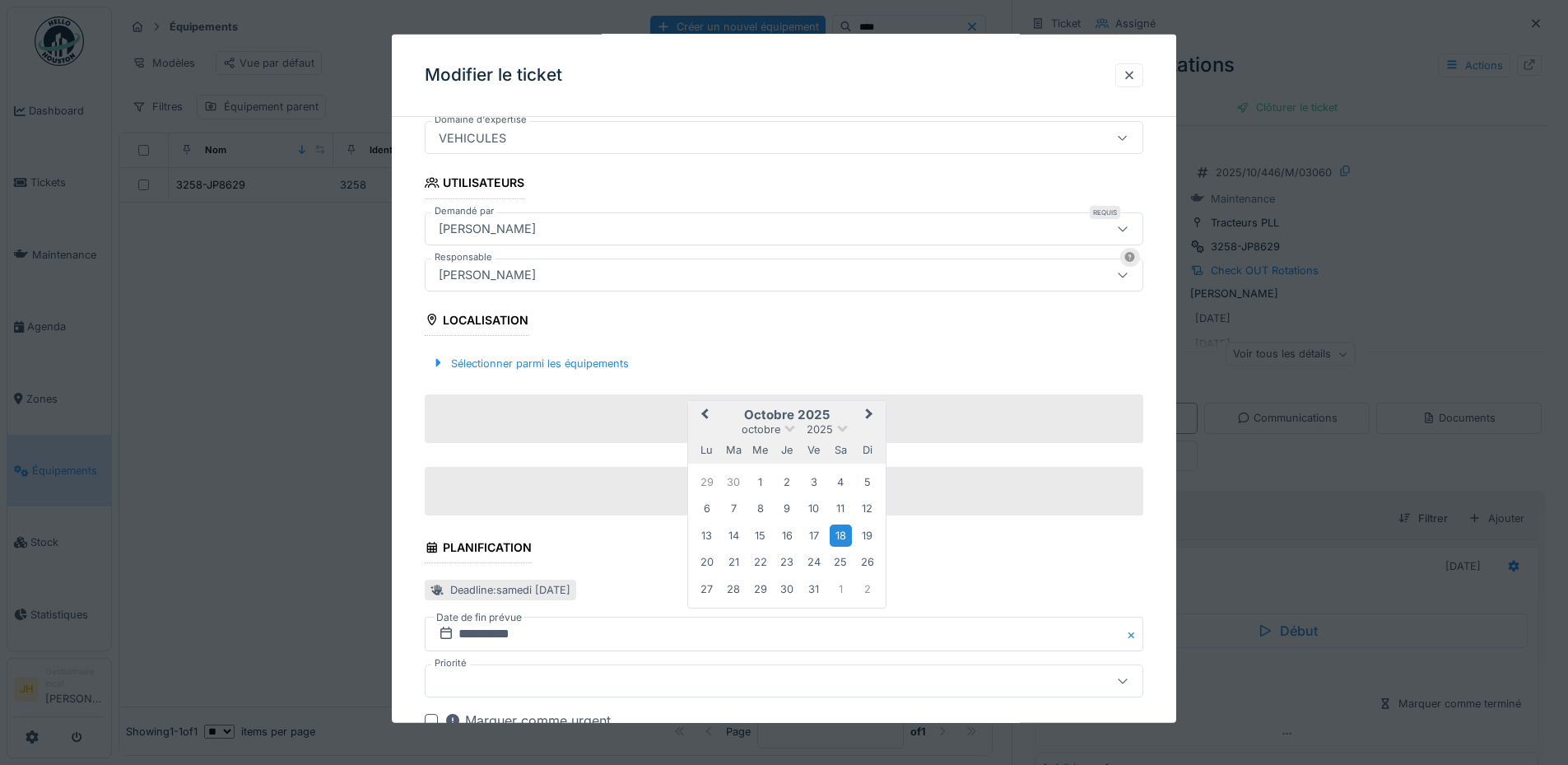
click at [705, 411] on span "Previous Month" at bounding box center [705, 415] width 0 height 20
click at [839, 546] on div "15 16 17 18 19 20 21" at bounding box center [787, 534] width 187 height 28
click at [839, 536] on div "20" at bounding box center [841, 534] width 22 height 22
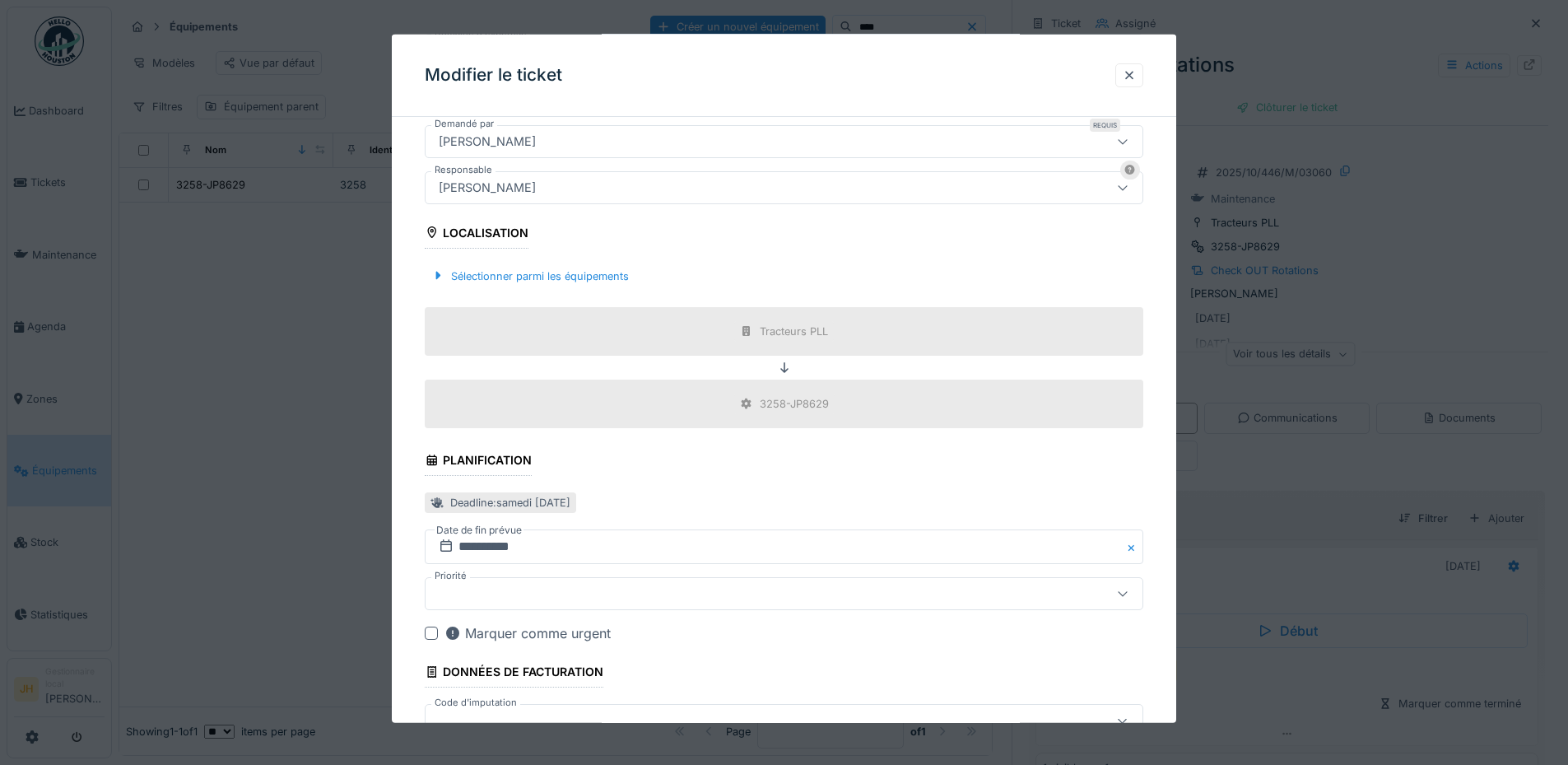
scroll to position [524, 0]
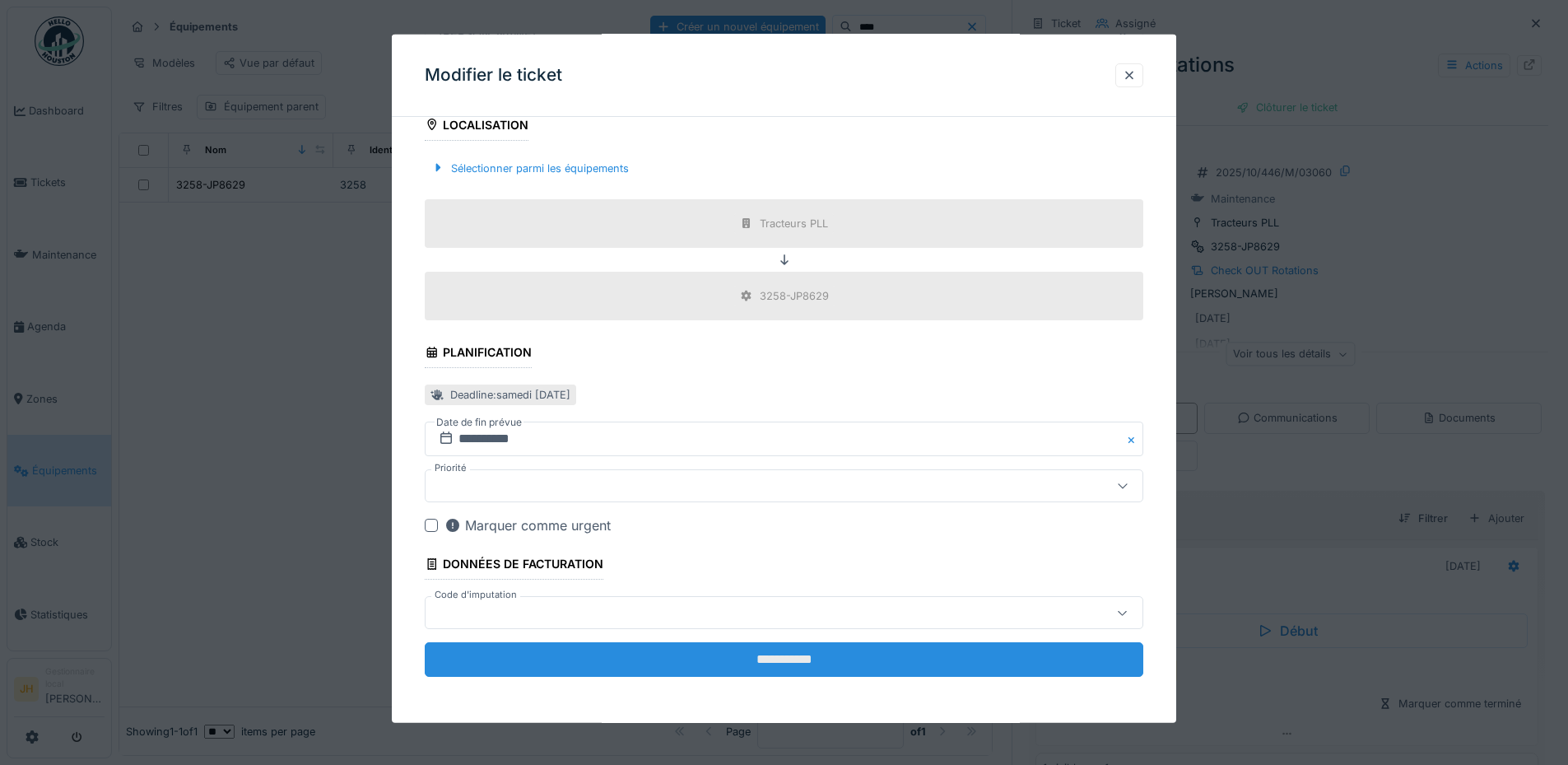
click at [842, 661] on input "**********" at bounding box center [784, 660] width 718 height 35
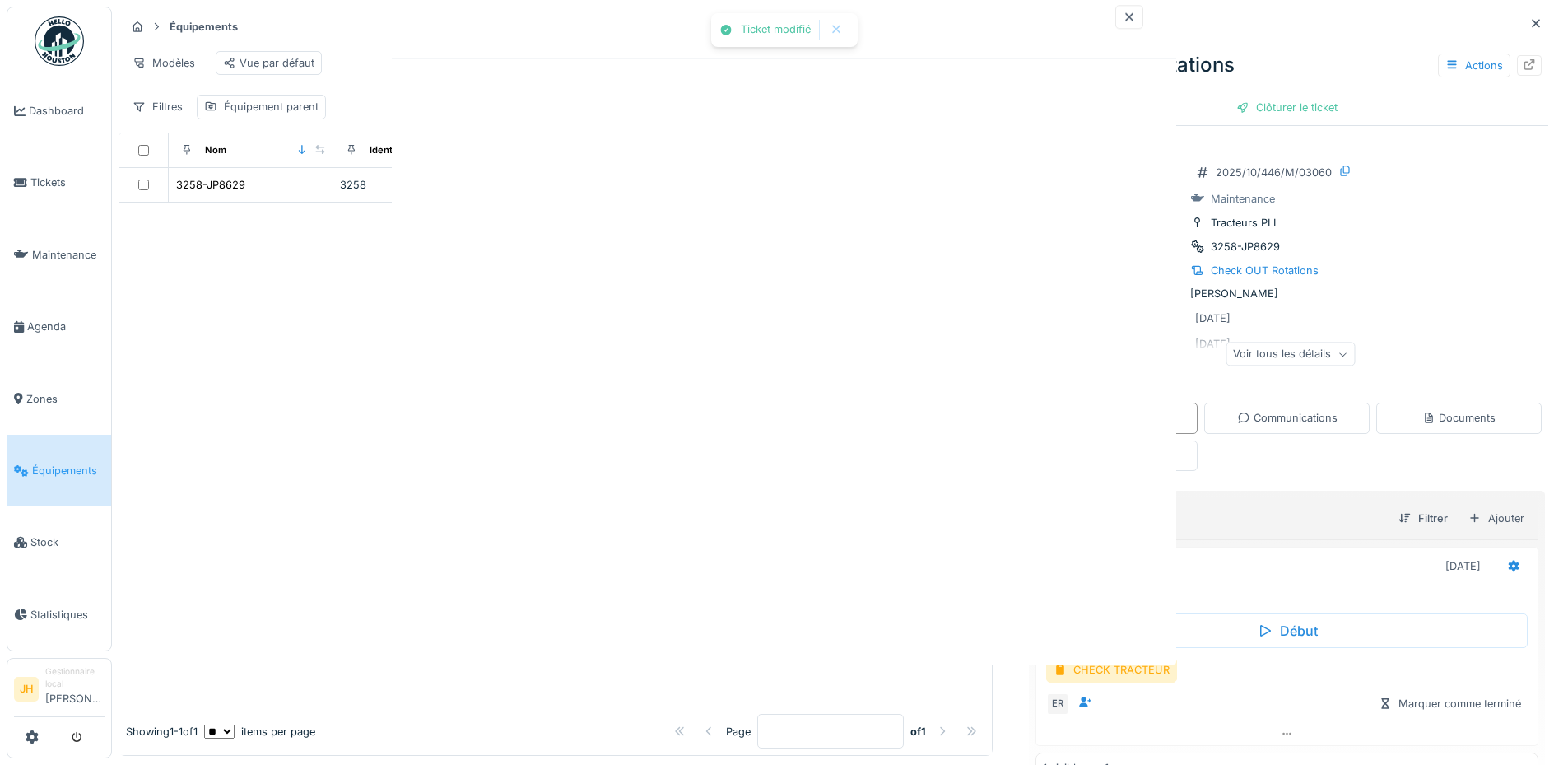
scroll to position [0, 0]
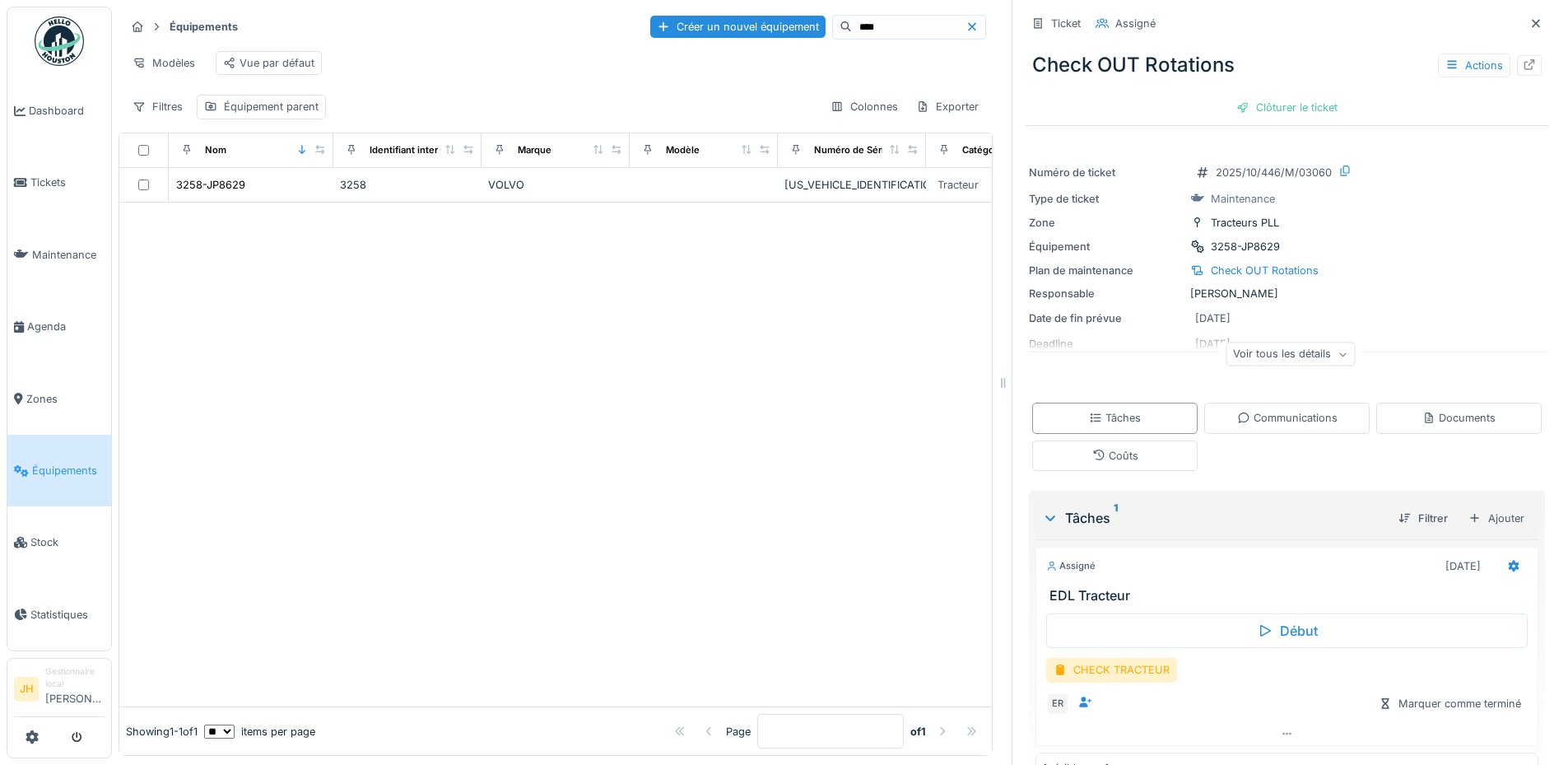
click at [854, 17] on input "****" at bounding box center [909, 27] width 114 height 23
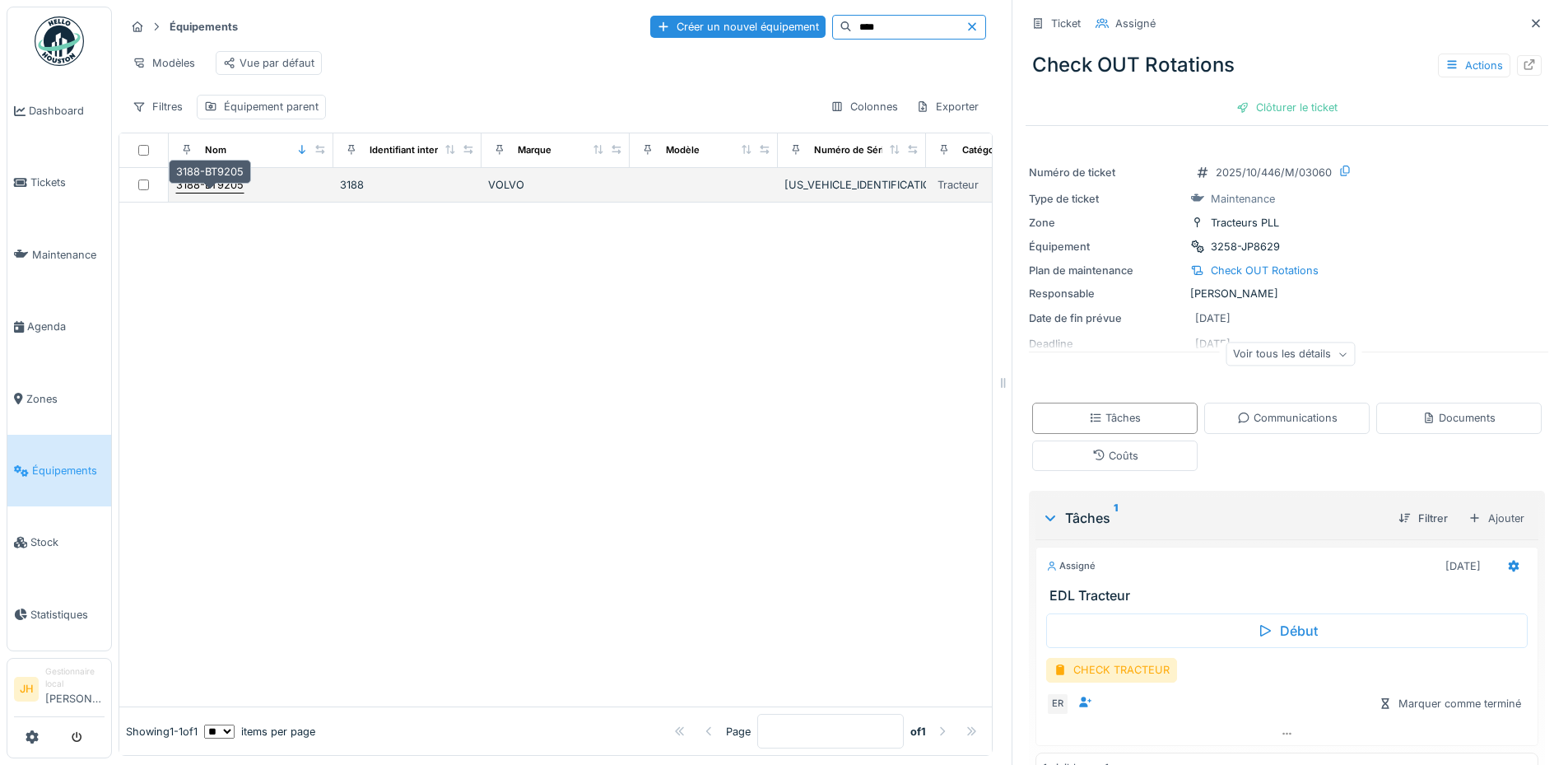
click at [222, 182] on div "3188-BT9205" at bounding box center [210, 184] width 68 height 16
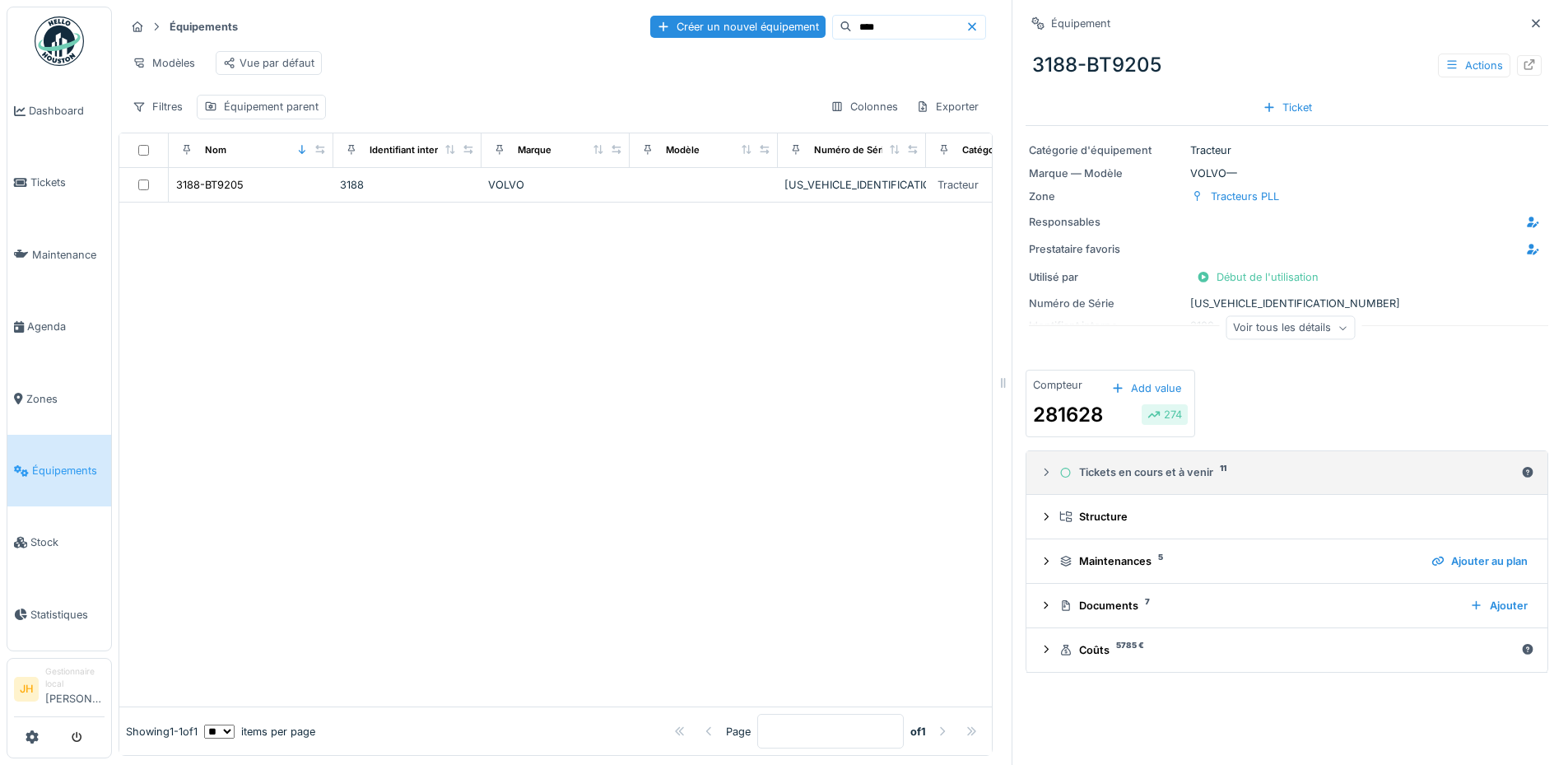
click at [1147, 464] on div "Tickets en cours et à venir 11" at bounding box center [1287, 472] width 455 height 16
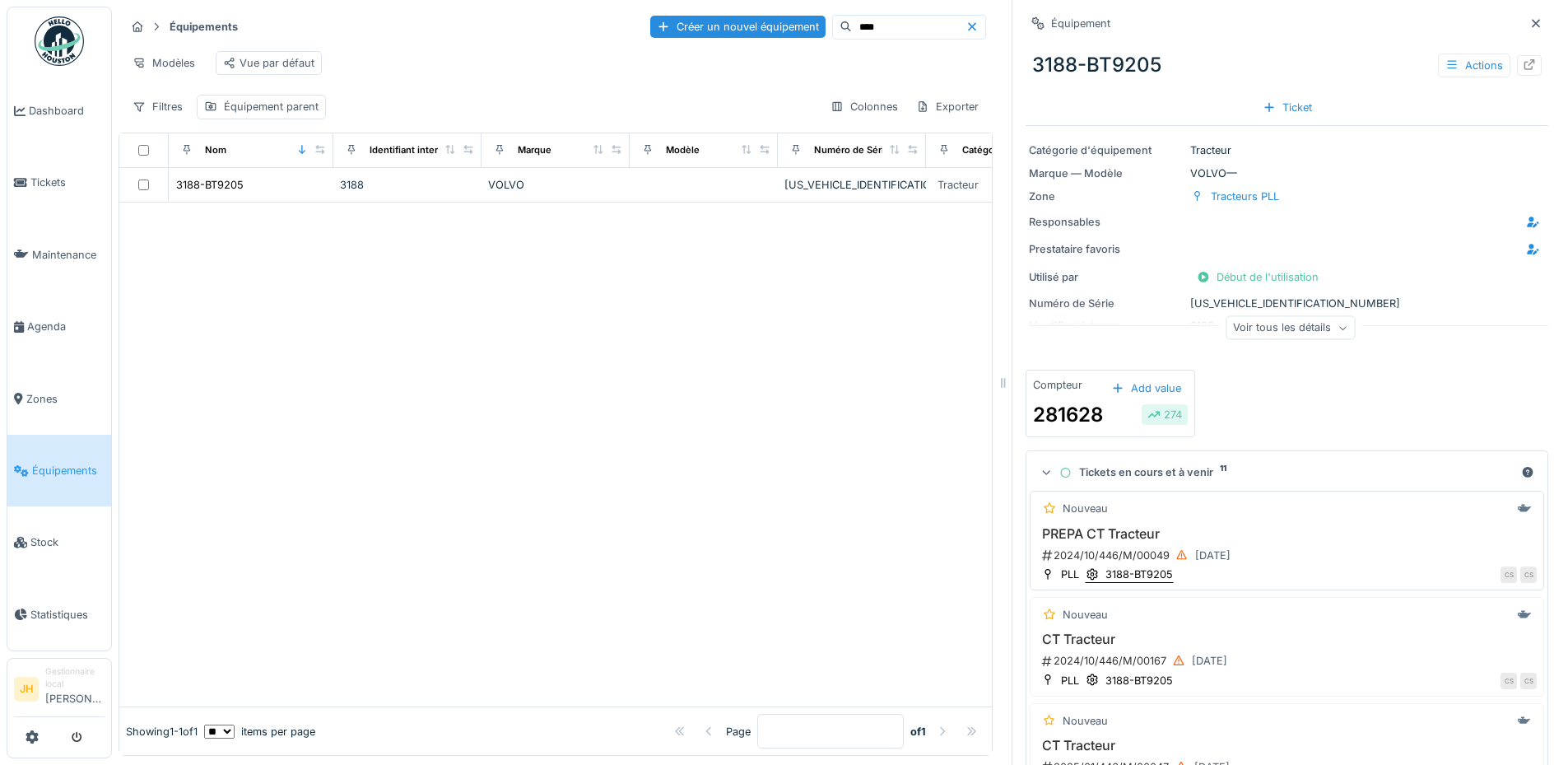
scroll to position [411, 0]
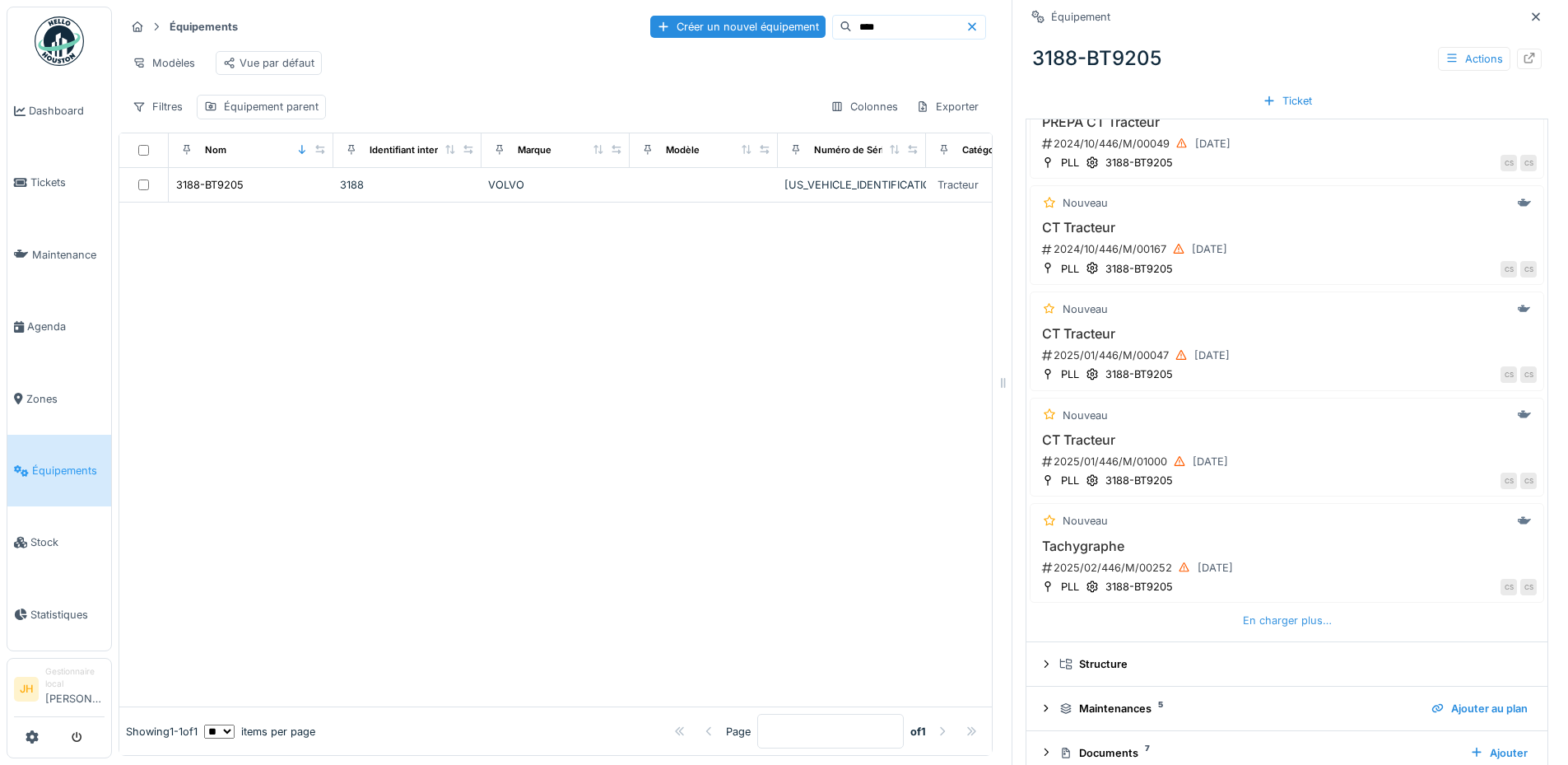
click at [1272, 615] on div "En charger plus…" at bounding box center [1287, 620] width 102 height 22
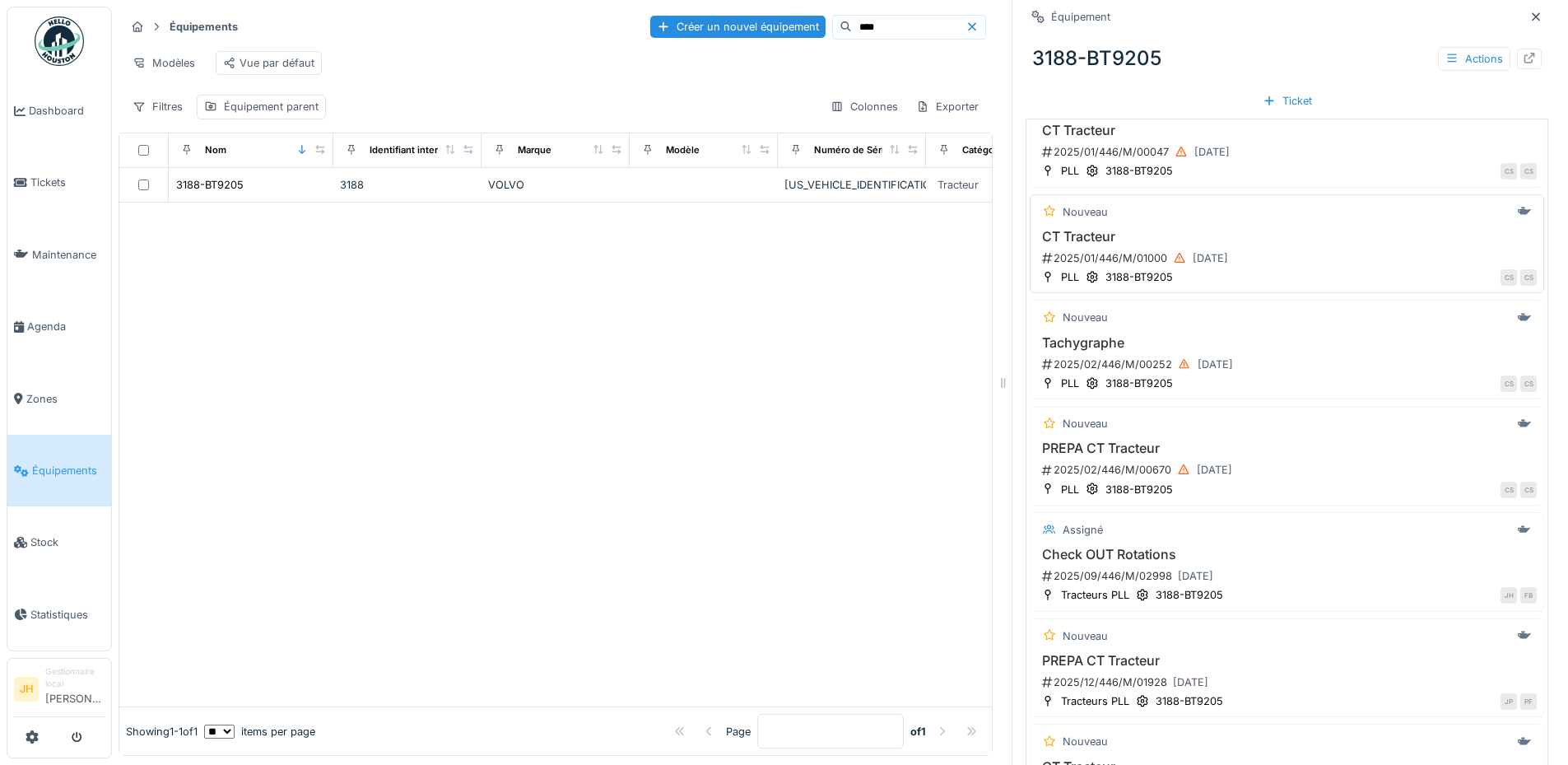
scroll to position [741, 0]
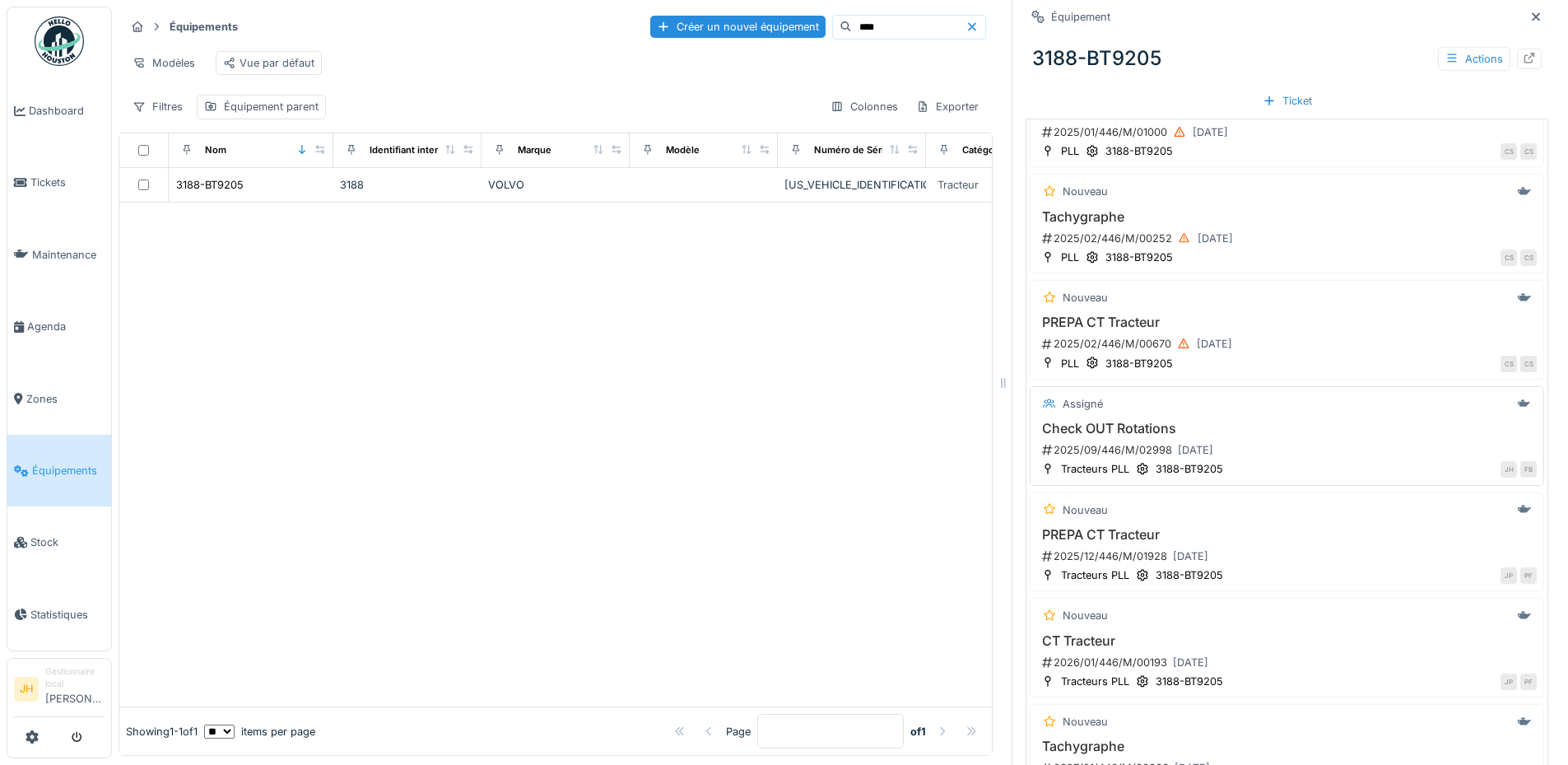
click at [1080, 421] on h3 "Check OUT Rotations" at bounding box center [1287, 428] width 499 height 16
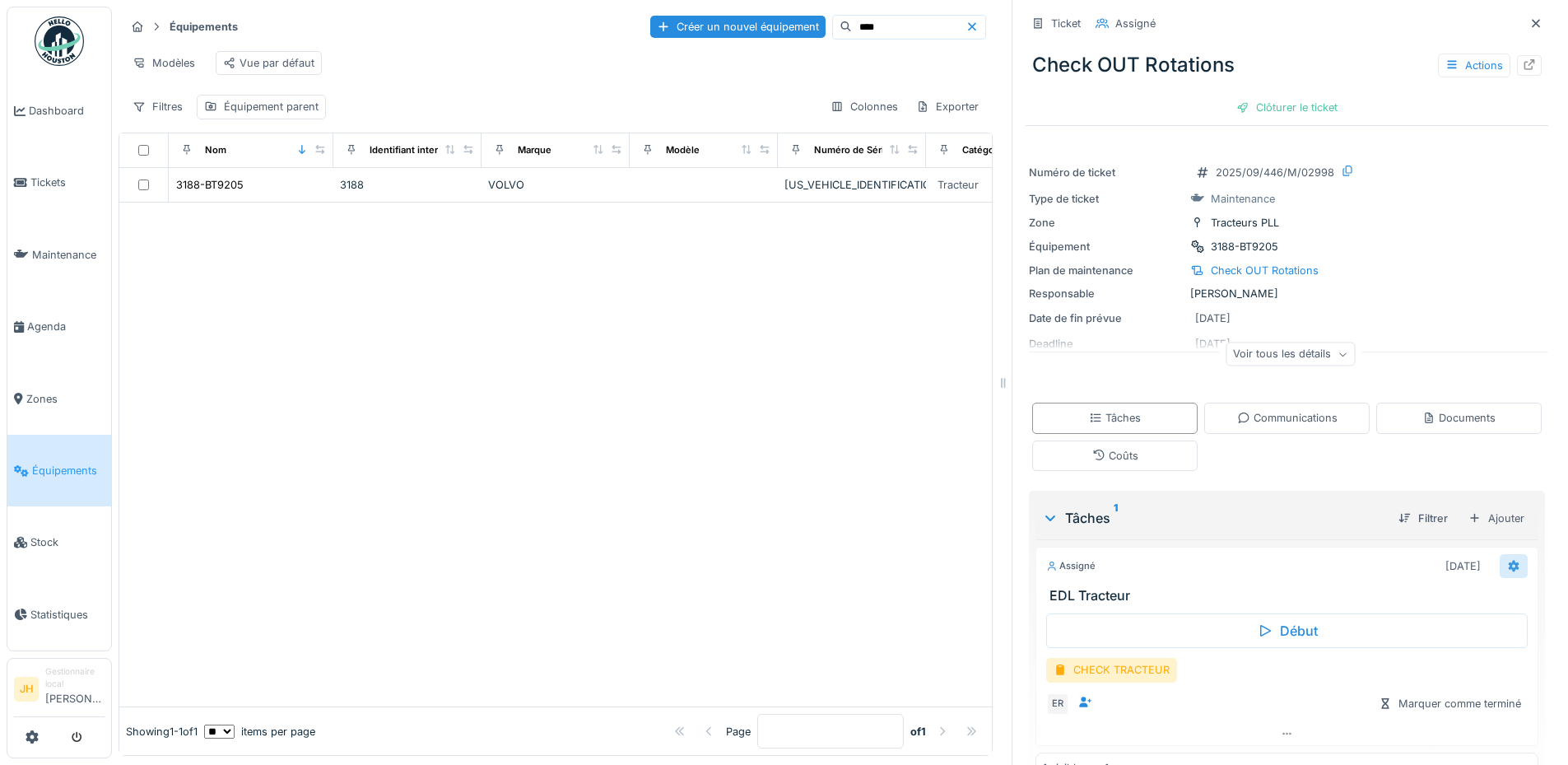
click at [1509, 560] on icon at bounding box center [1515, 565] width 11 height 12
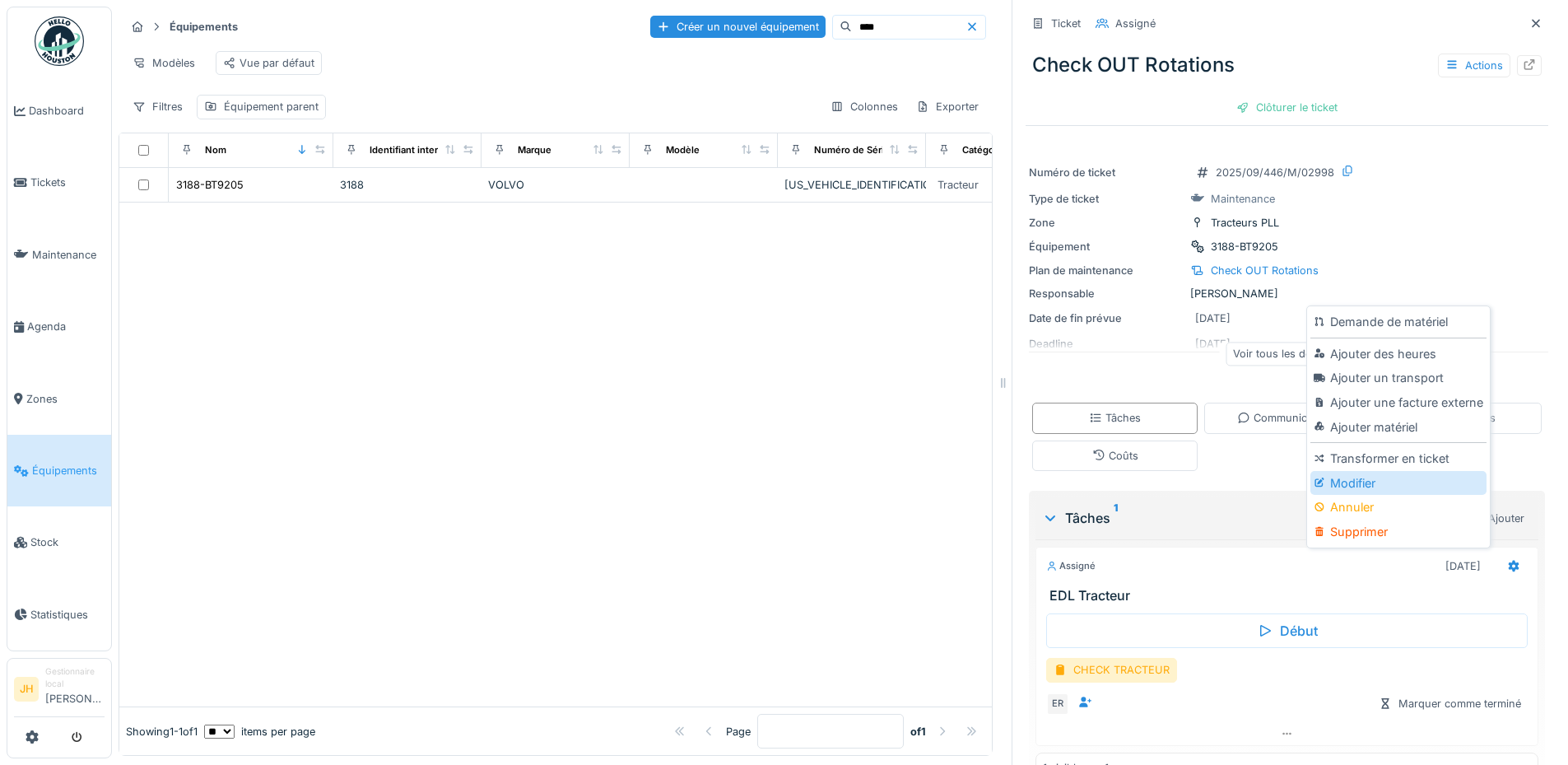
click at [1418, 471] on div "Modifier" at bounding box center [1398, 483] width 175 height 25
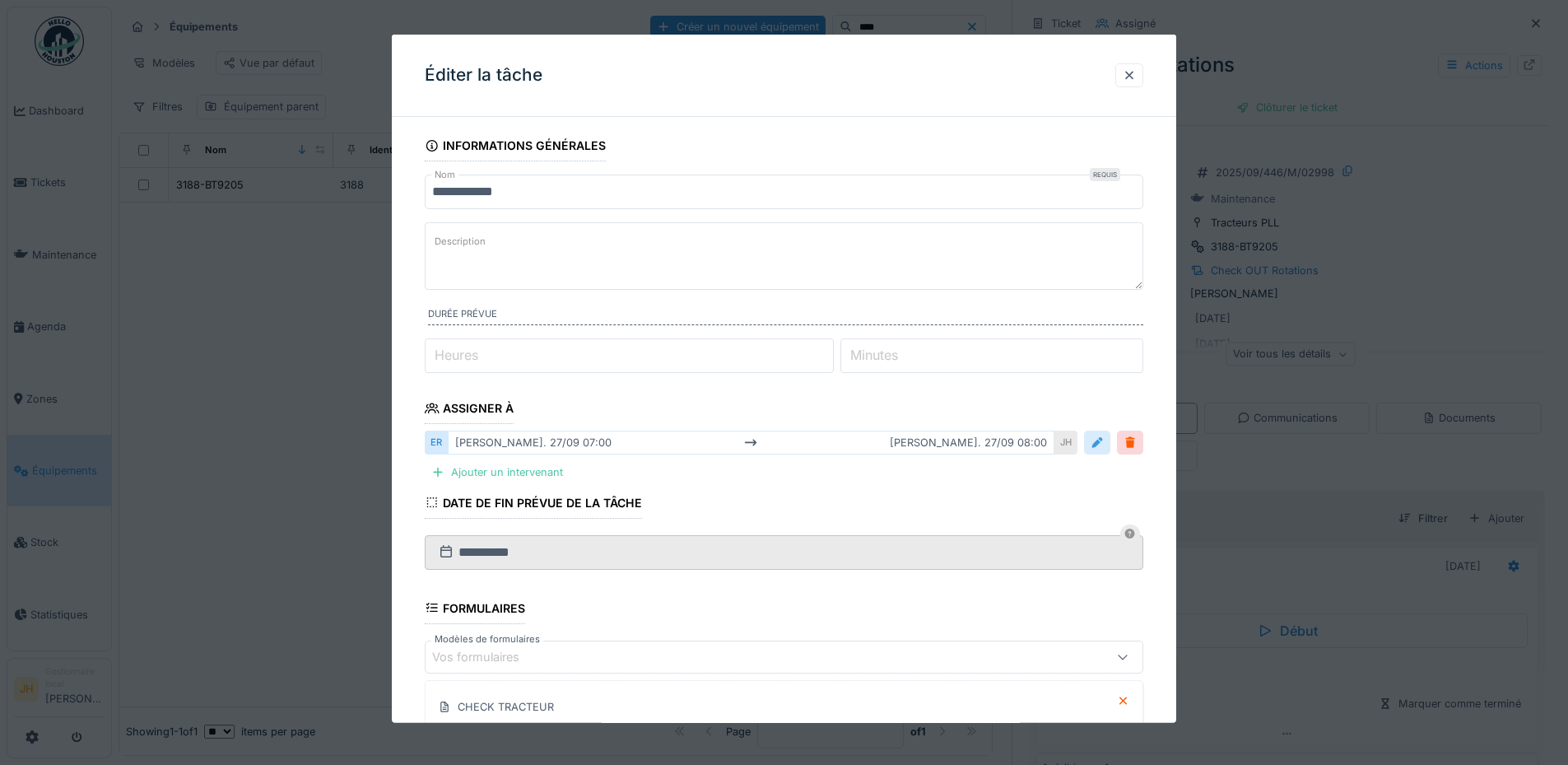
click at [1098, 443] on div at bounding box center [1097, 442] width 13 height 16
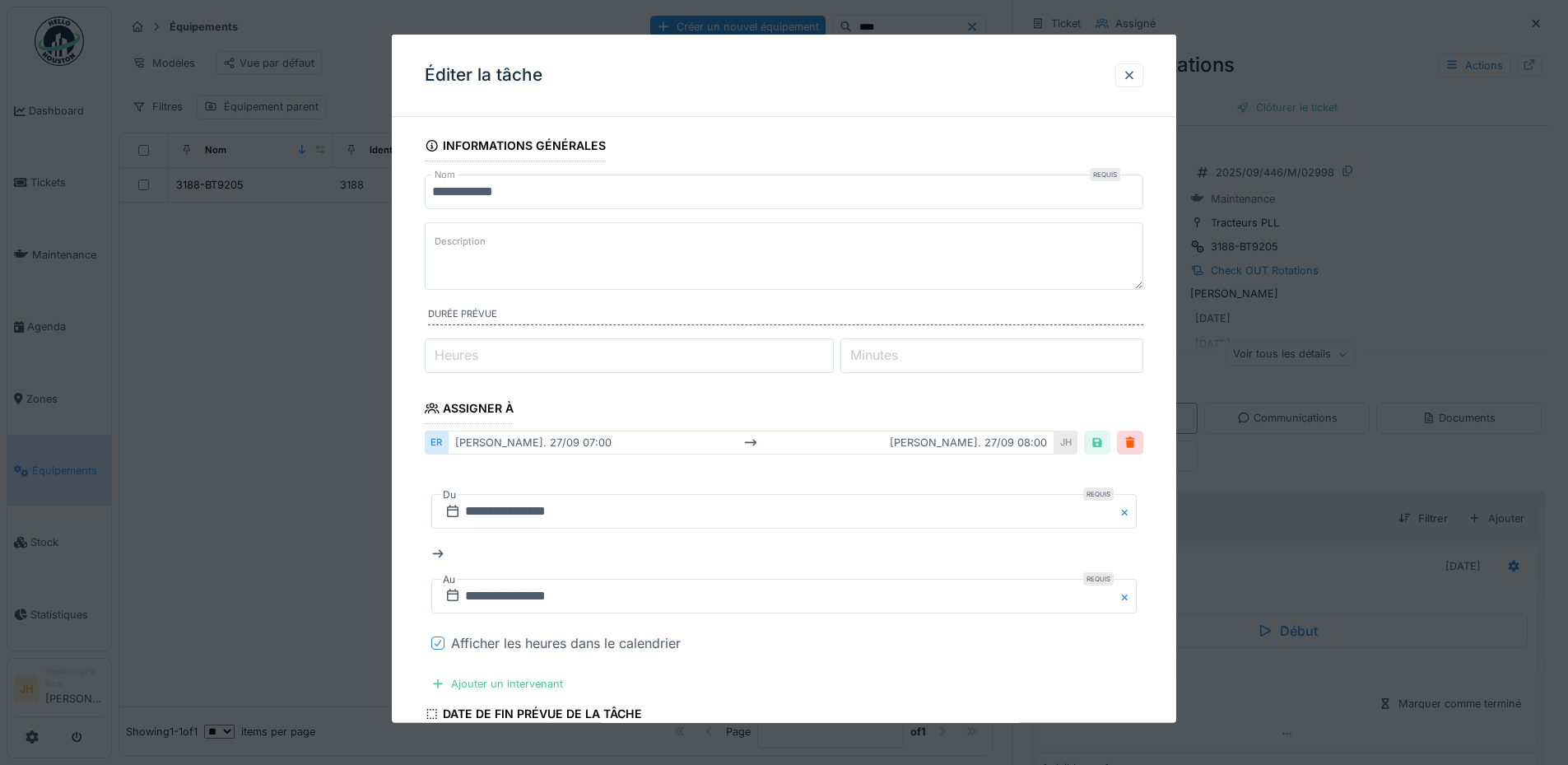
click at [438, 640] on icon at bounding box center [438, 642] width 10 height 8
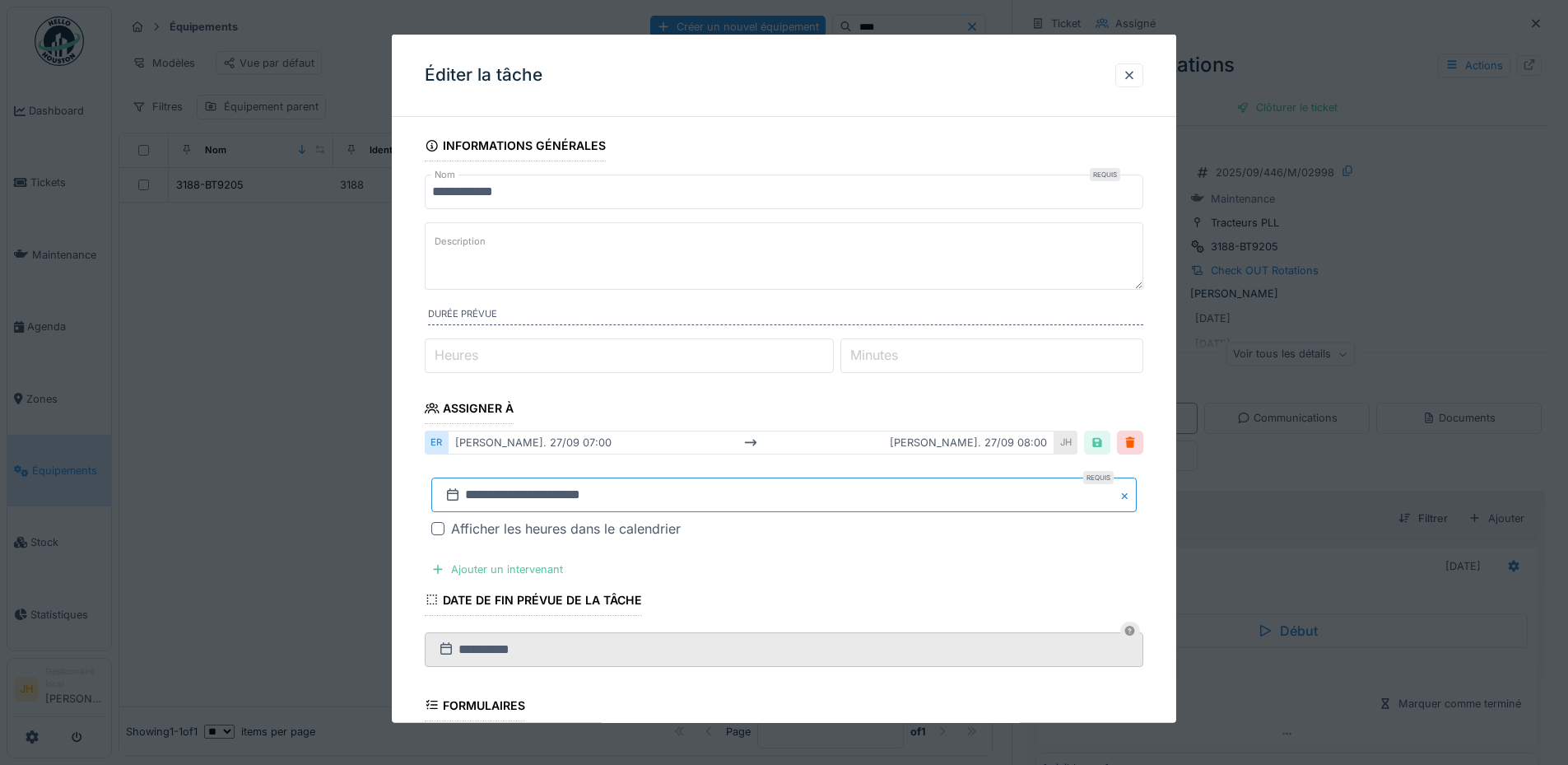
drag, startPoint x: 551, startPoint y: 498, endPoint x: 563, endPoint y: 491, distance: 13.9
click at [553, 498] on input "**********" at bounding box center [784, 495] width 706 height 35
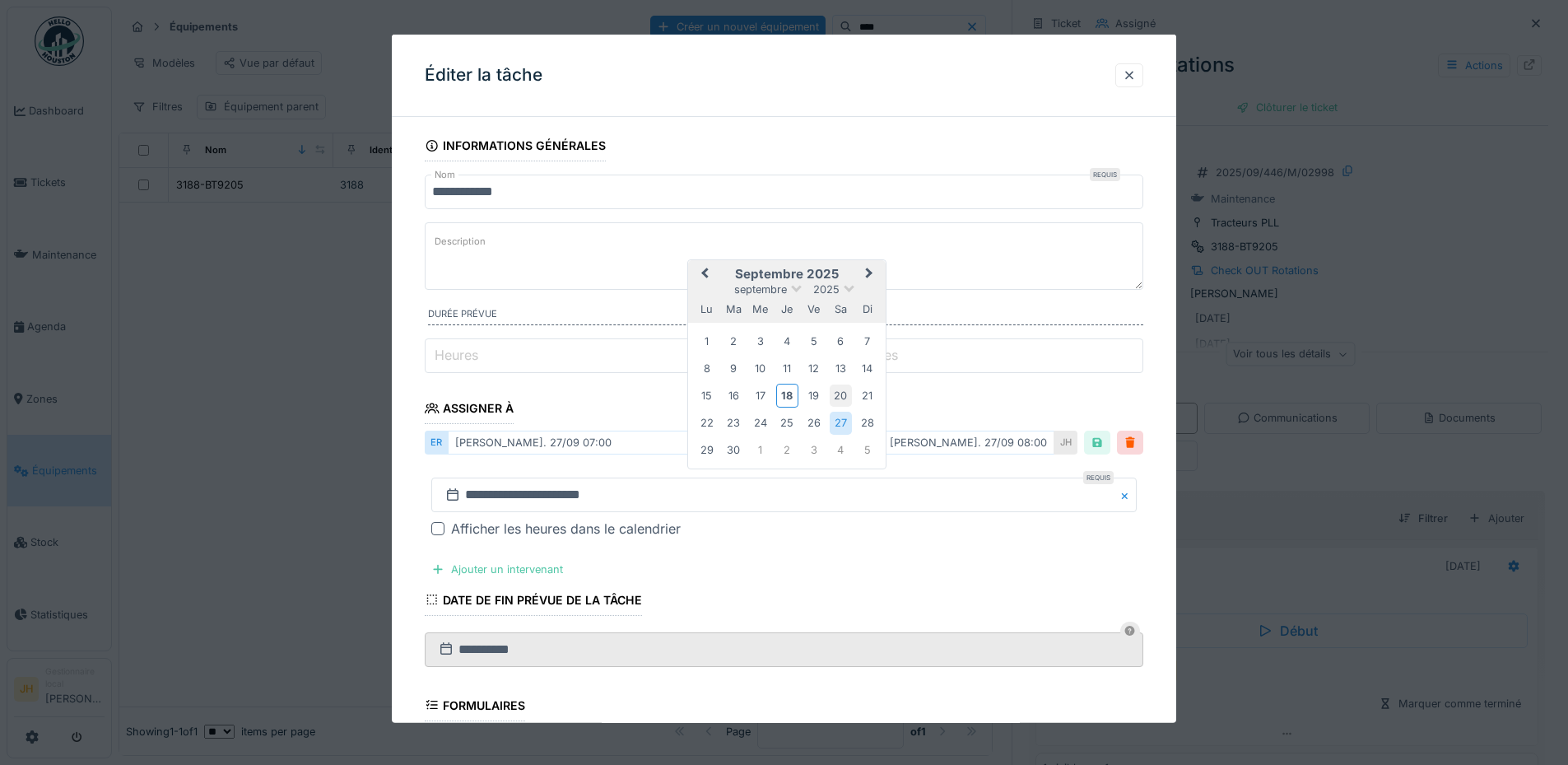
click at [840, 393] on div "20" at bounding box center [841, 396] width 22 height 22
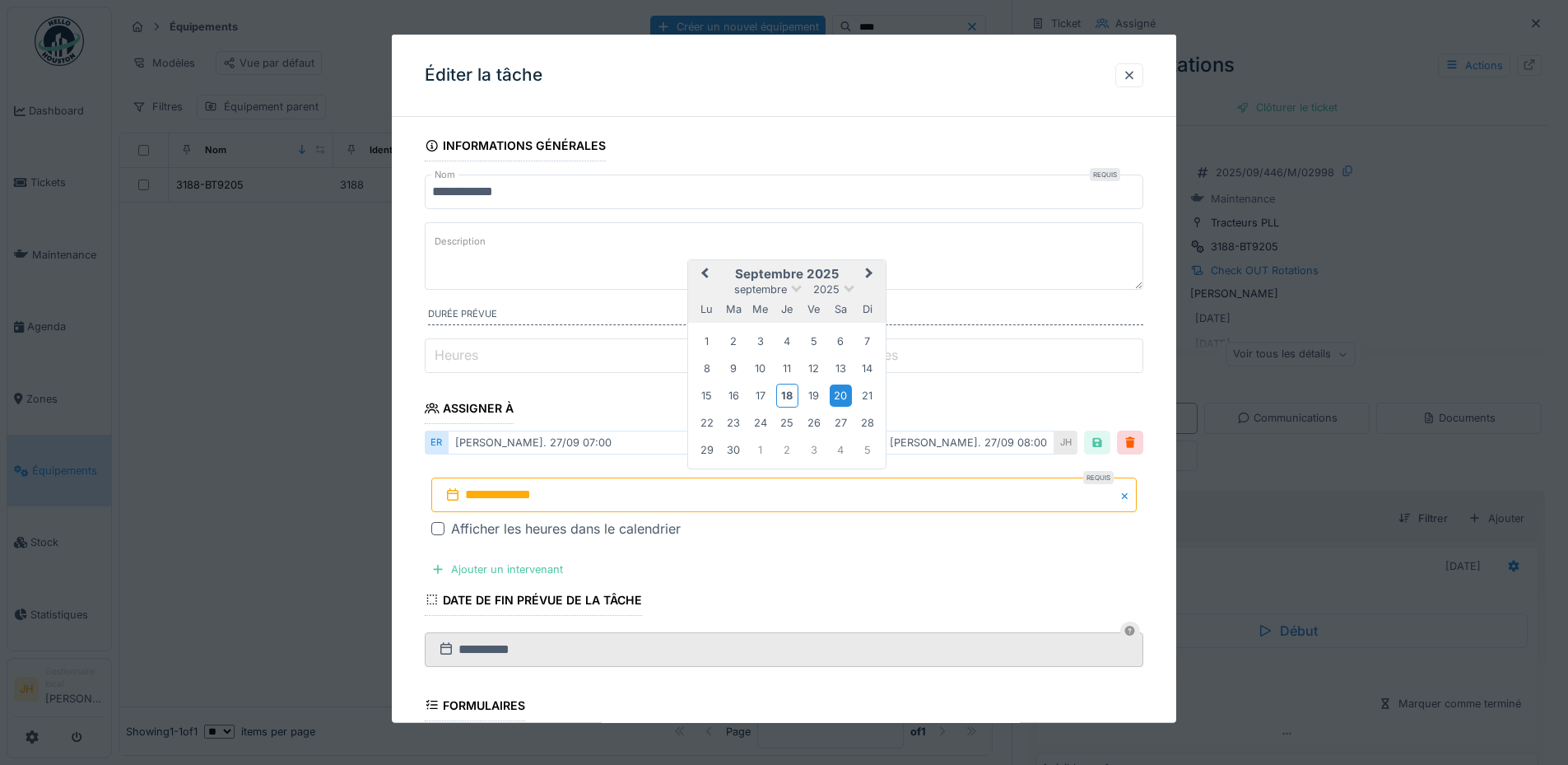
click at [840, 393] on div "20" at bounding box center [841, 396] width 22 height 22
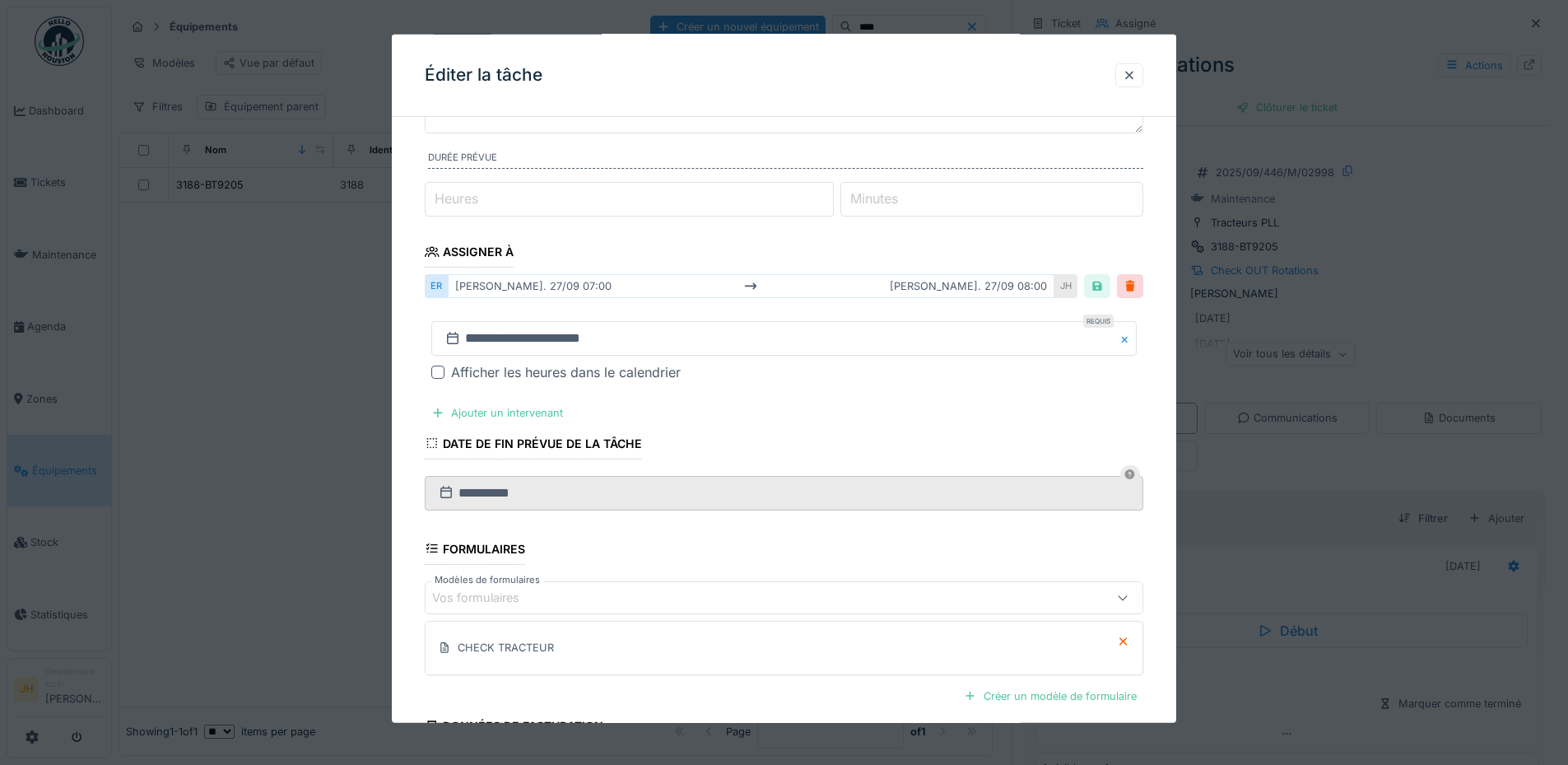
scroll to position [319, 0]
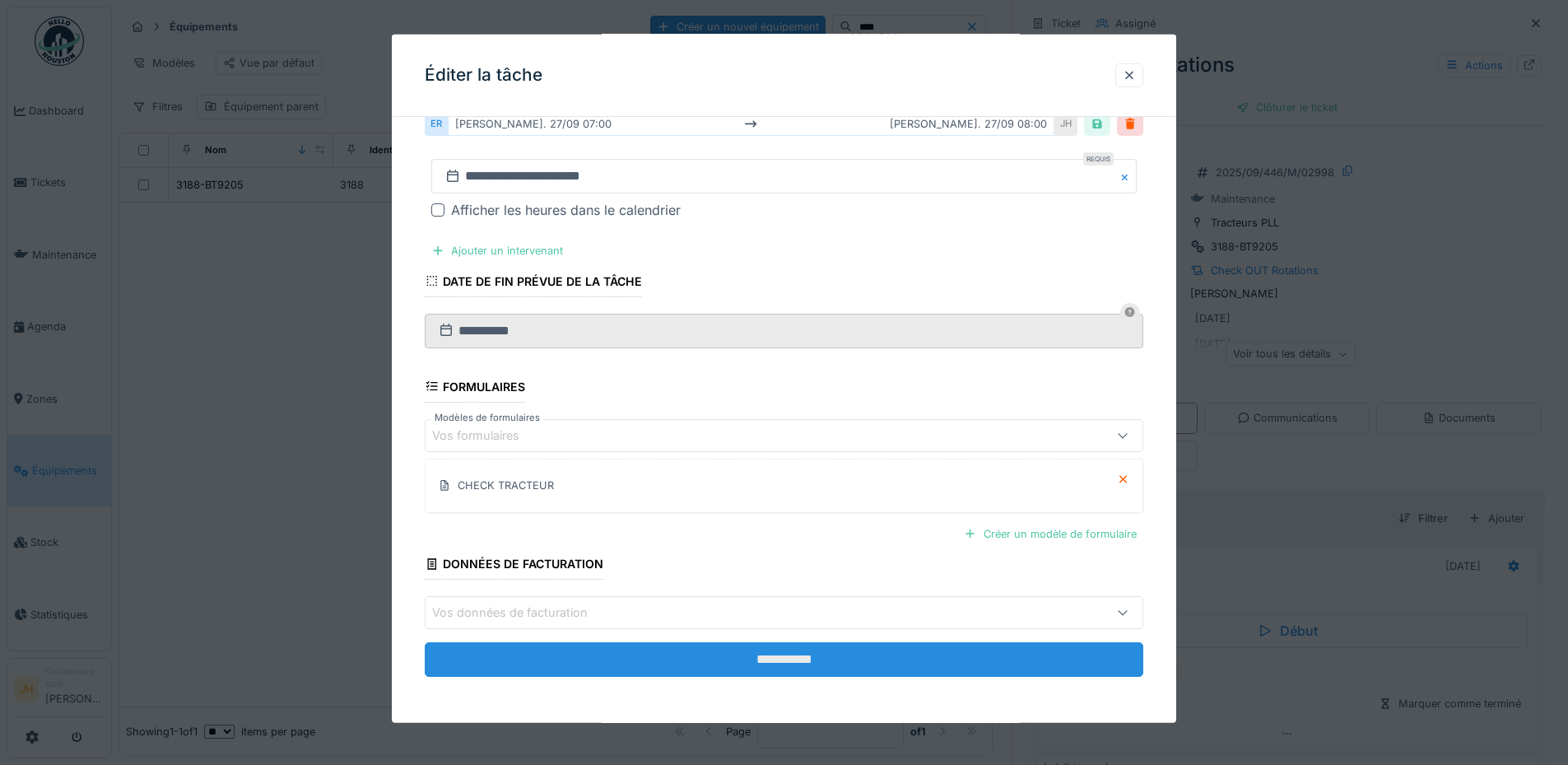
click at [790, 655] on input "**********" at bounding box center [784, 660] width 718 height 35
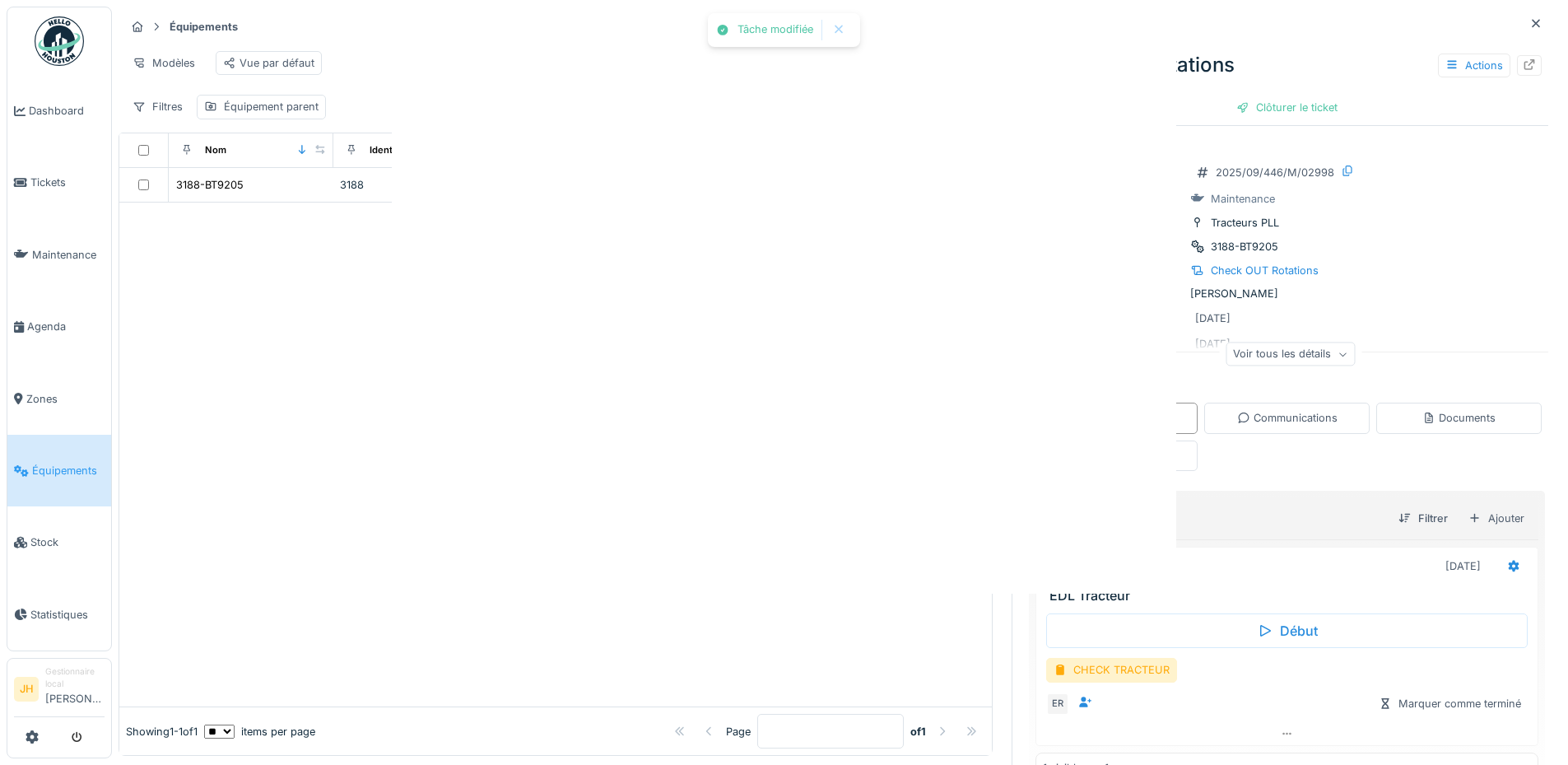
scroll to position [0, 0]
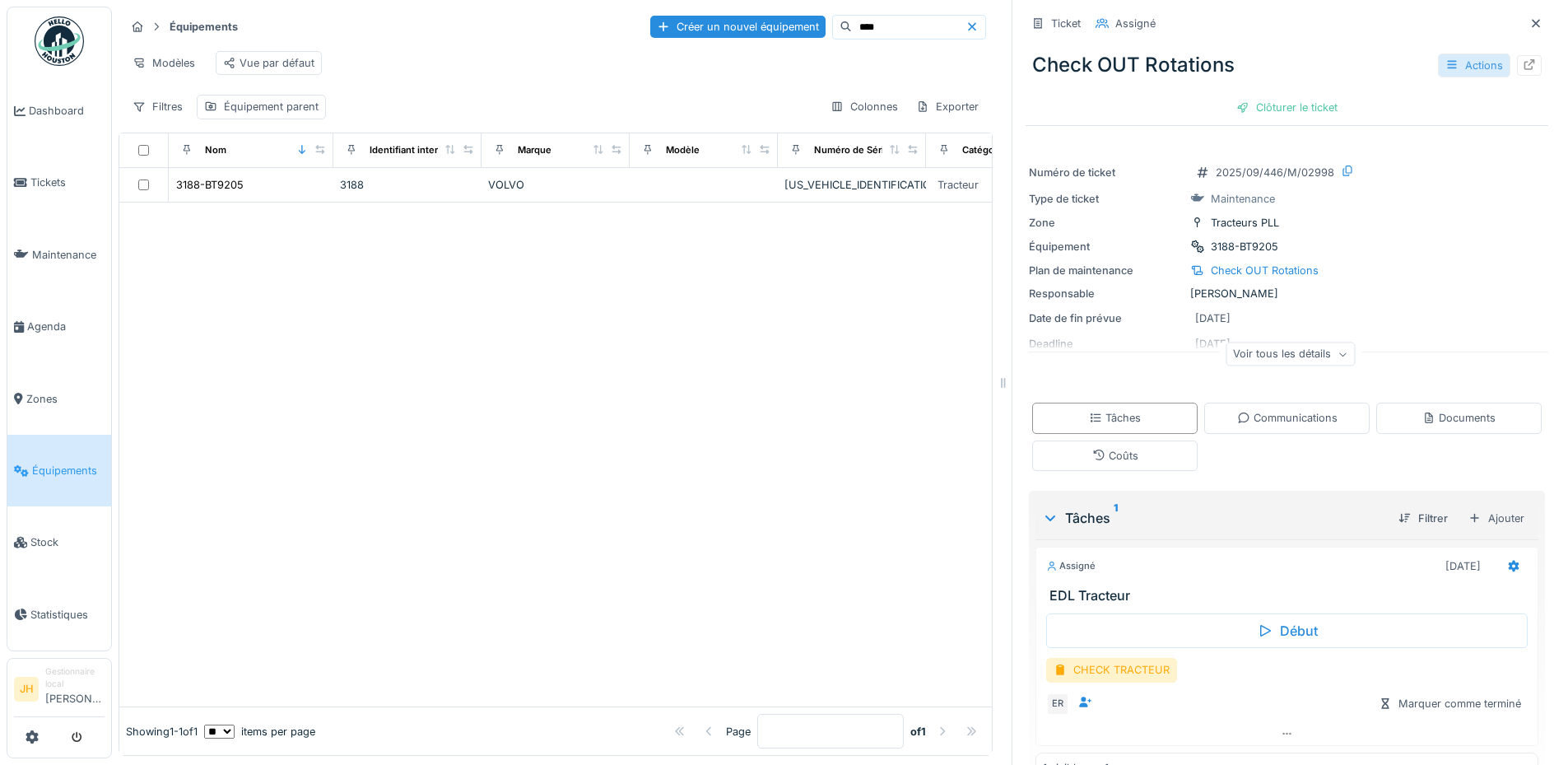
click at [1439, 53] on div "Actions" at bounding box center [1475, 65] width 72 height 24
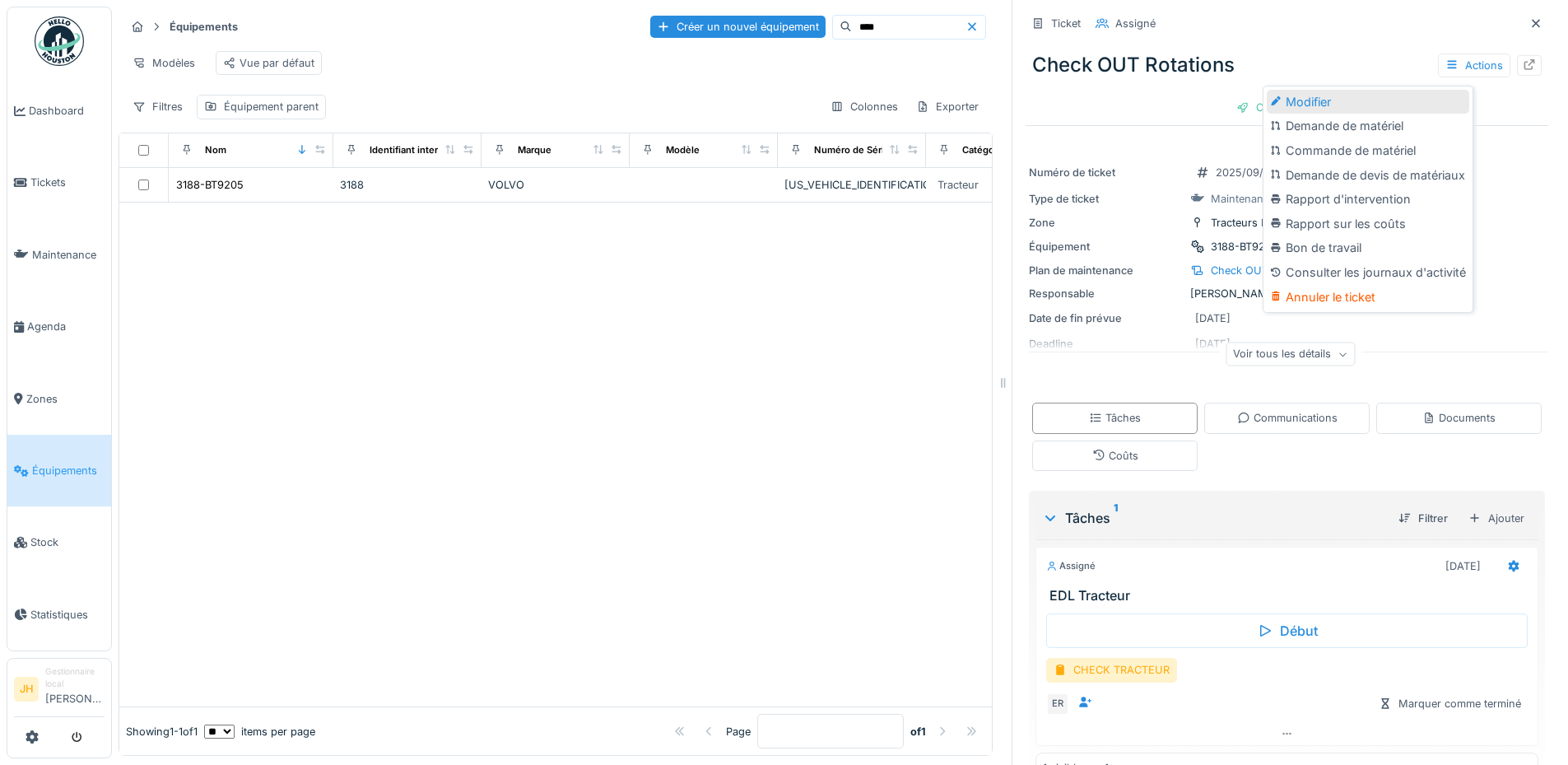
click at [1412, 94] on div "Modifier" at bounding box center [1368, 102] width 203 height 25
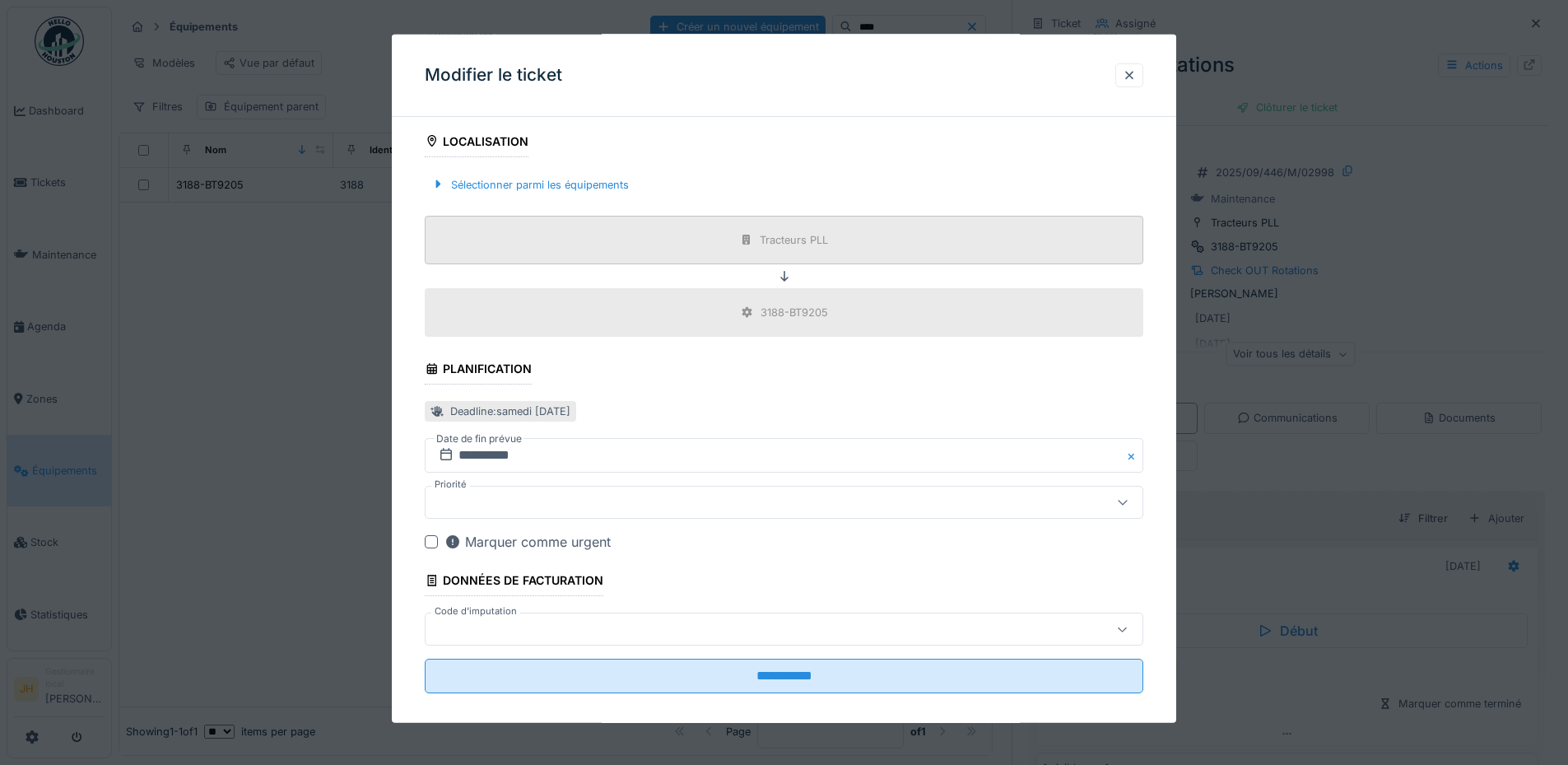
scroll to position [524, 0]
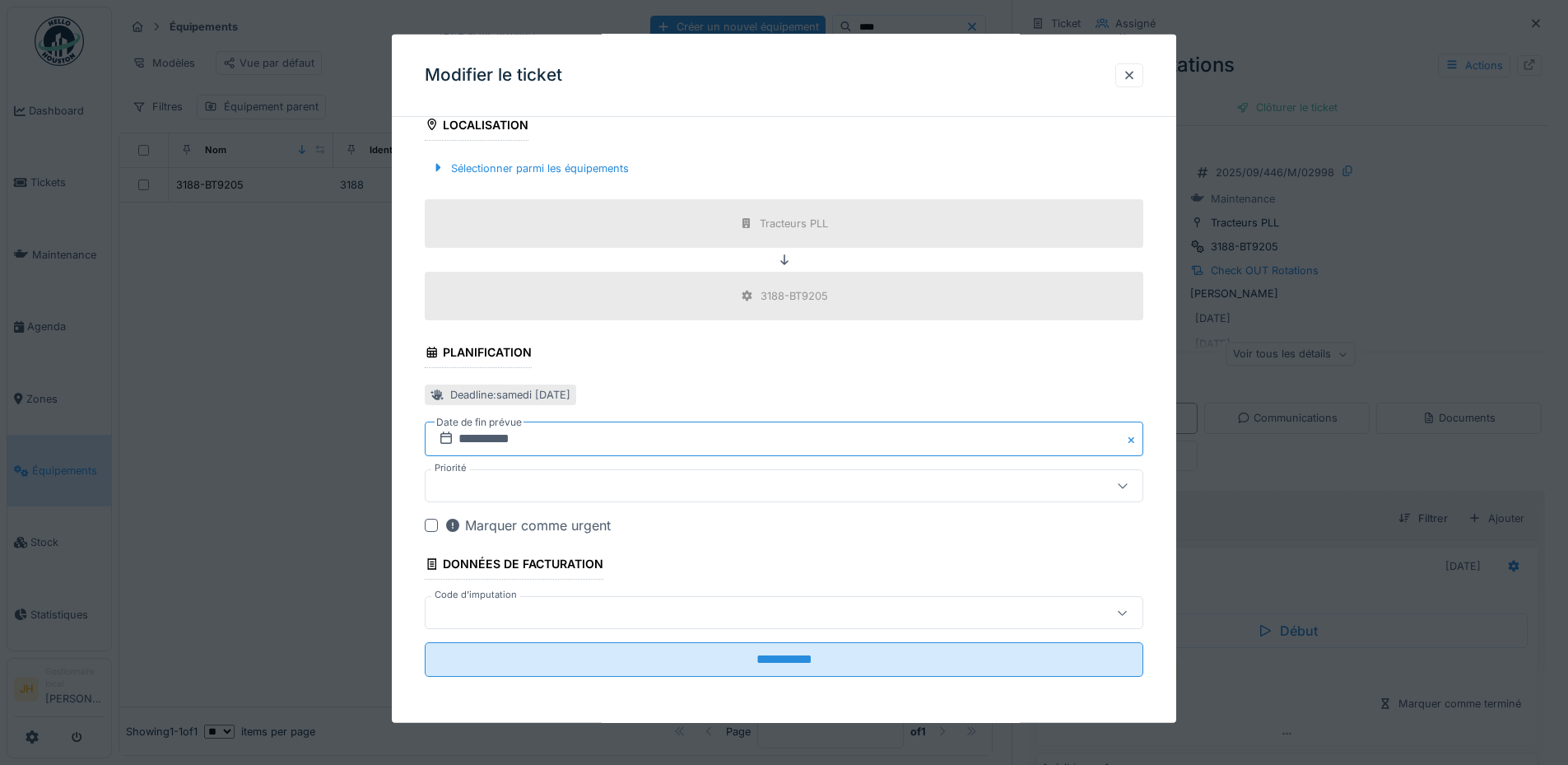
click at [512, 449] on input "**********" at bounding box center [784, 439] width 718 height 35
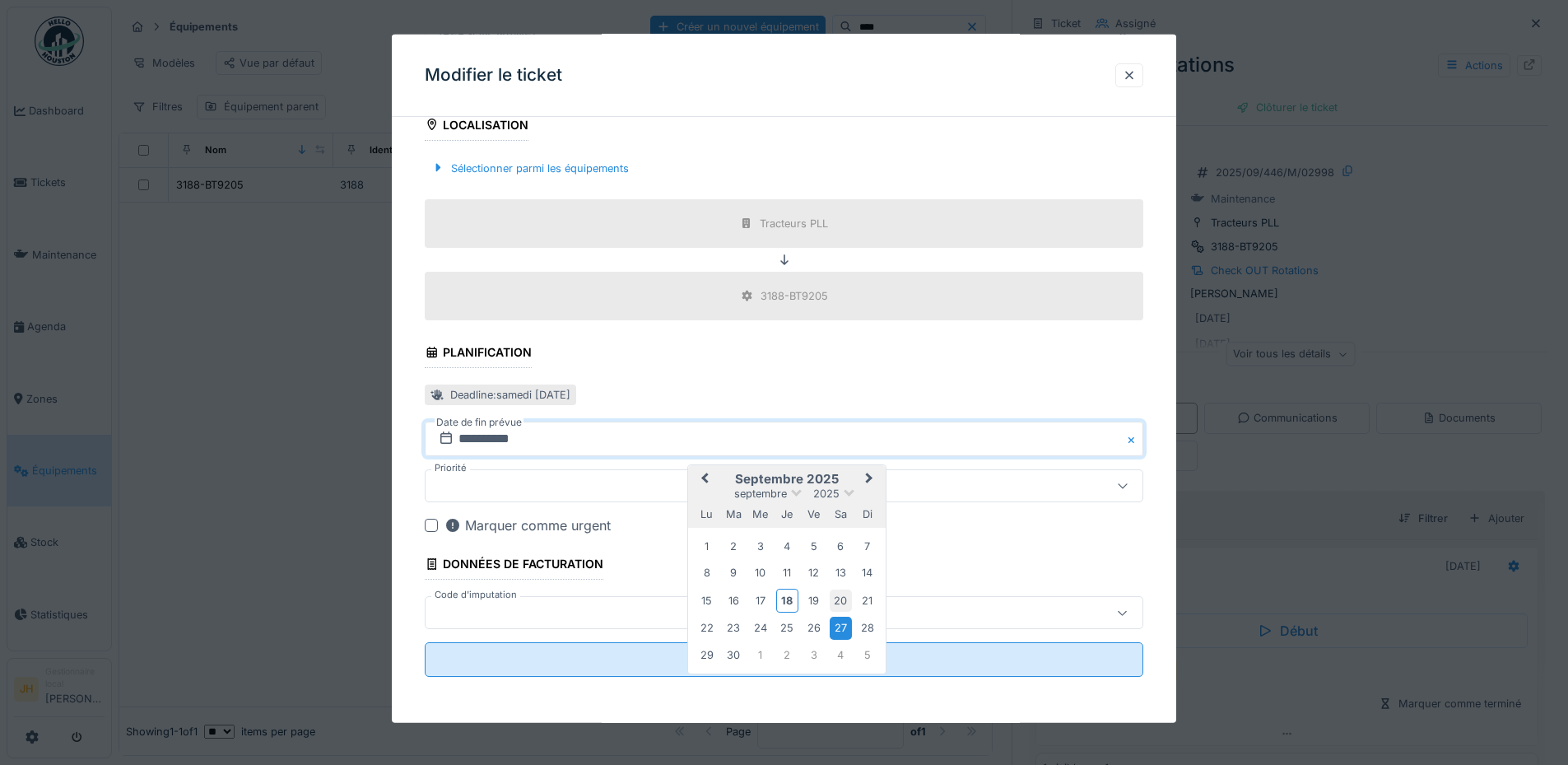
click at [838, 600] on div "20" at bounding box center [841, 600] width 22 height 22
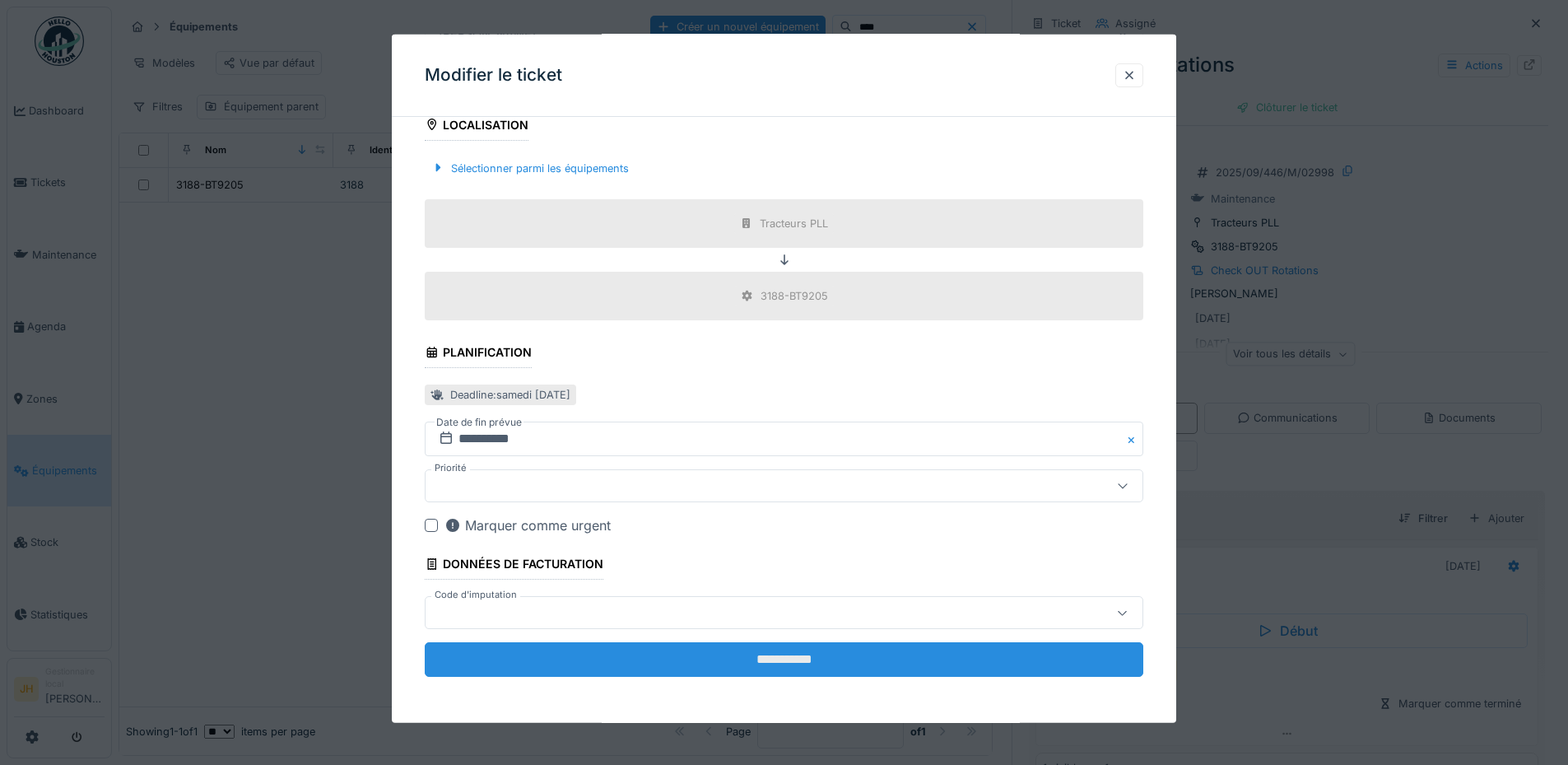
click at [831, 653] on input "**********" at bounding box center [784, 660] width 718 height 35
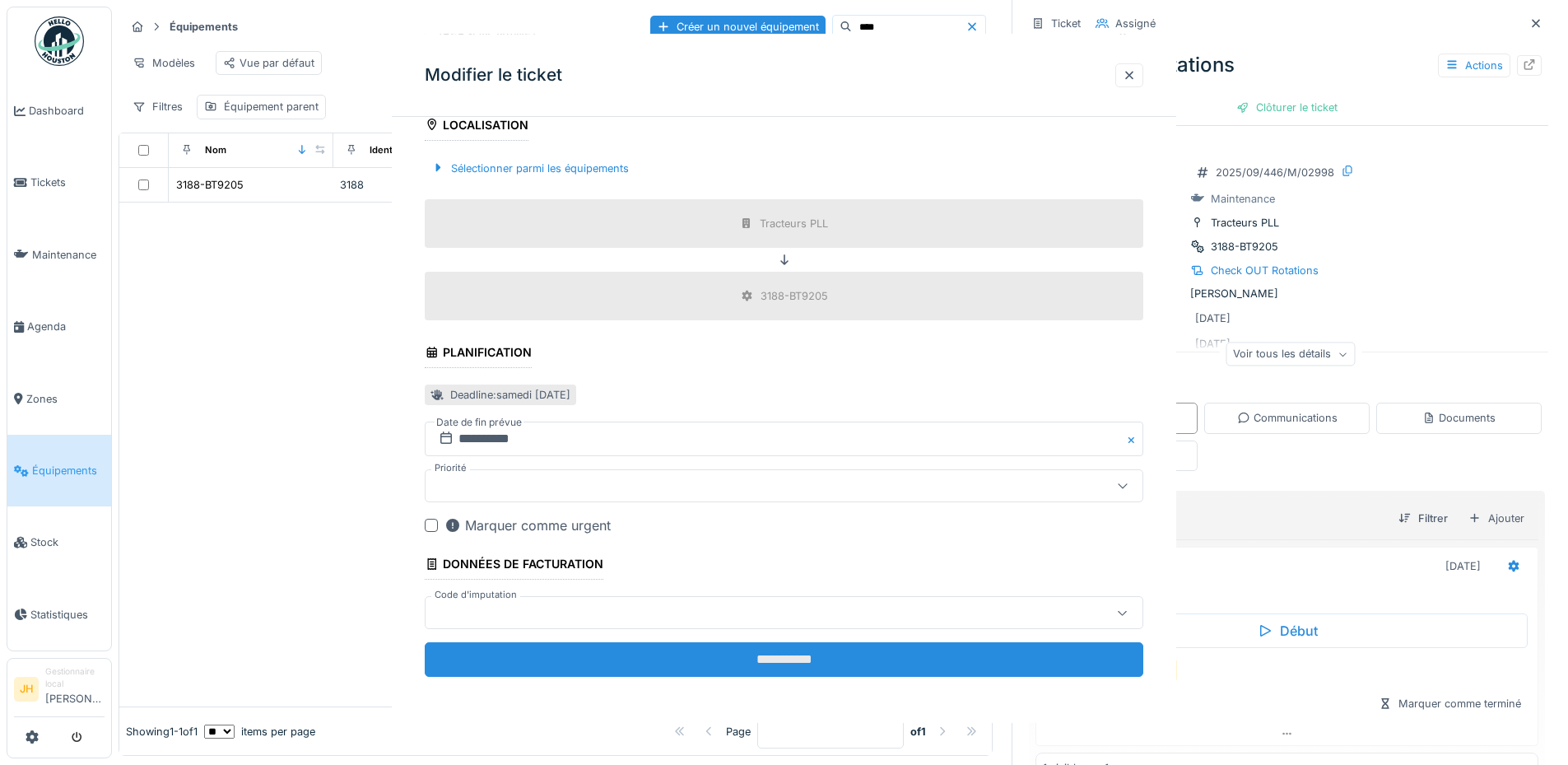
scroll to position [0, 0]
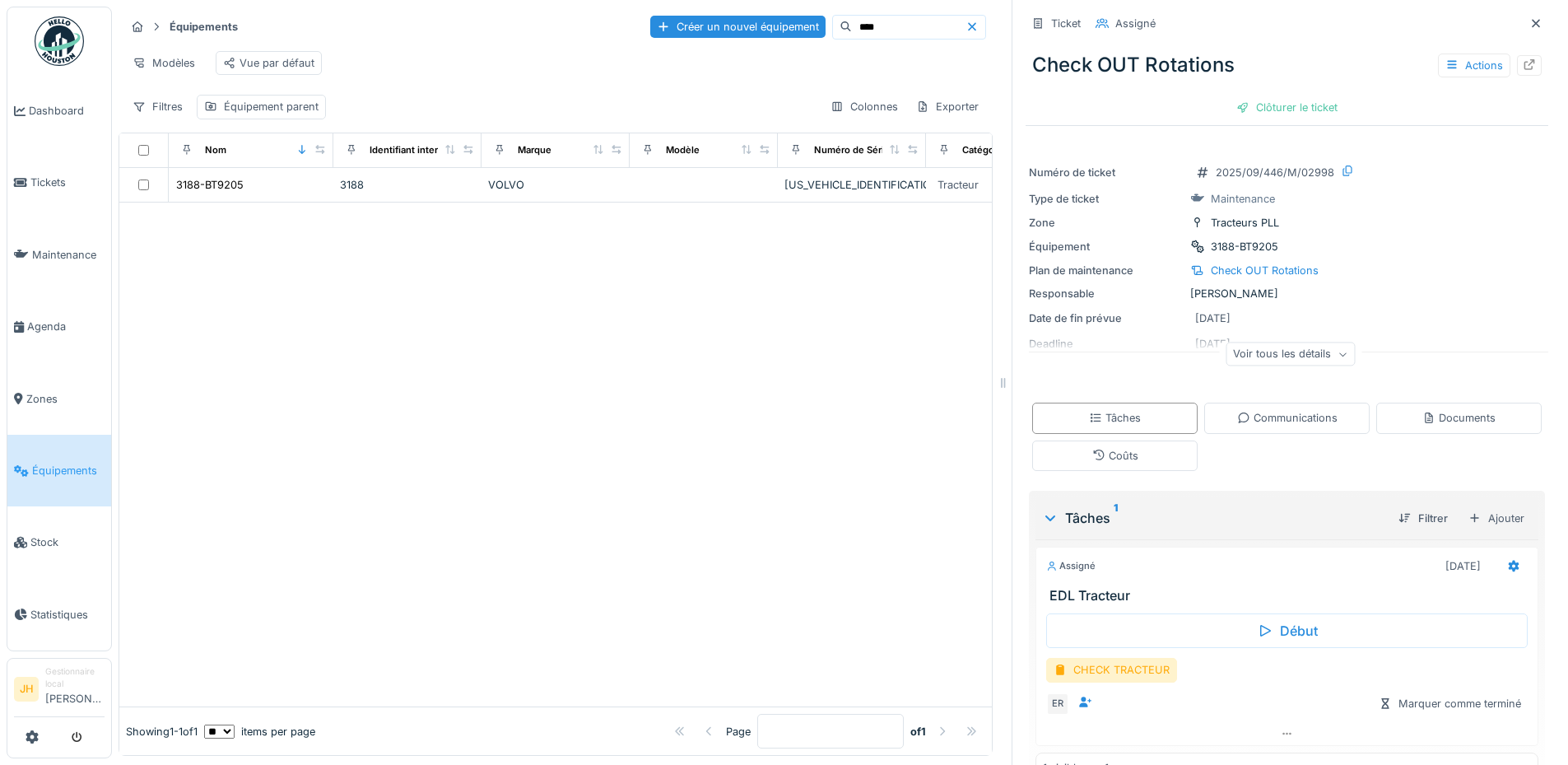
click at [880, 16] on input "****" at bounding box center [909, 27] width 114 height 23
click at [215, 183] on div "3190-BT9207" at bounding box center [209, 184] width 67 height 16
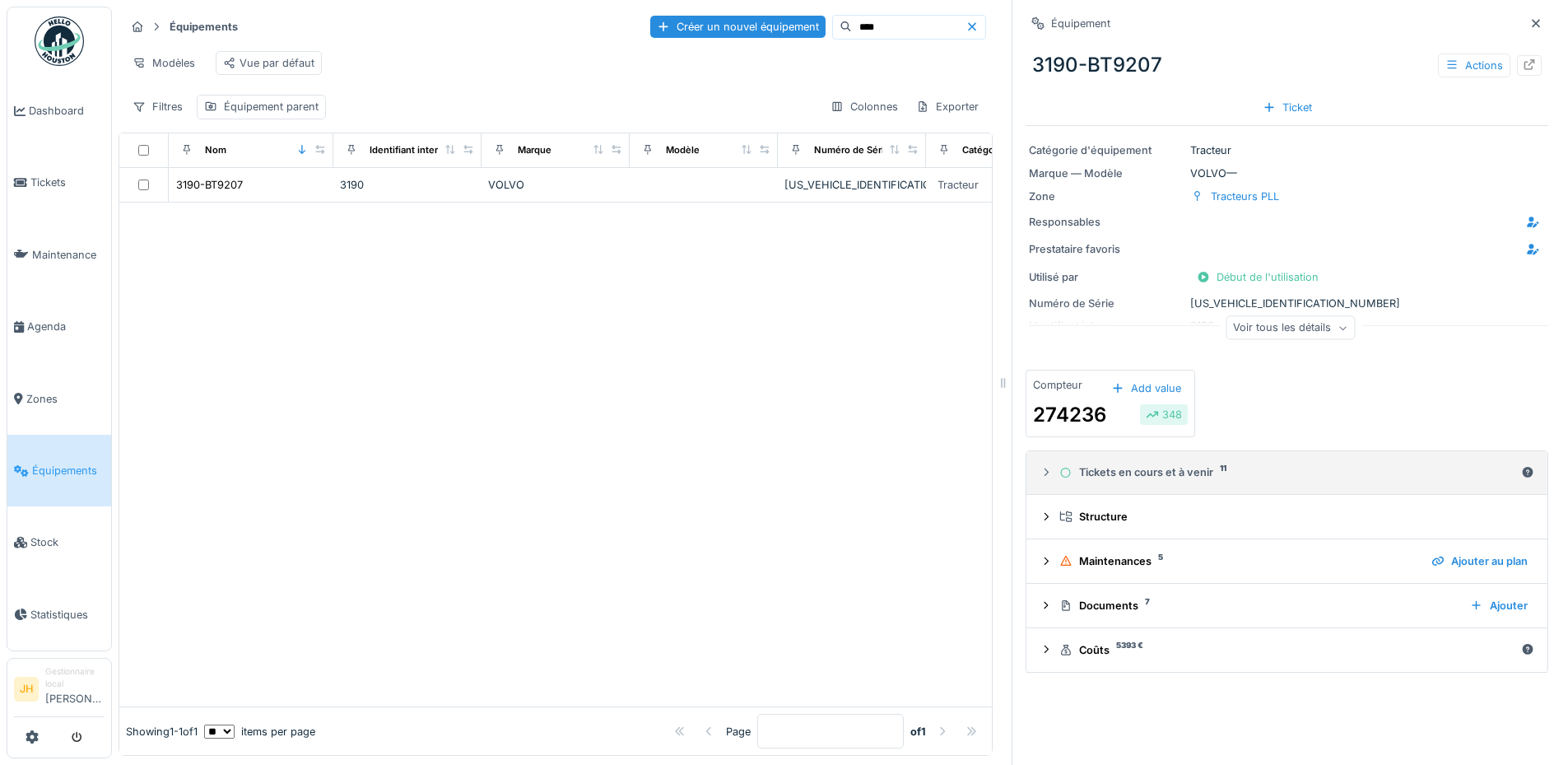
click at [1125, 464] on div "Tickets en cours et à venir 11" at bounding box center [1287, 472] width 455 height 16
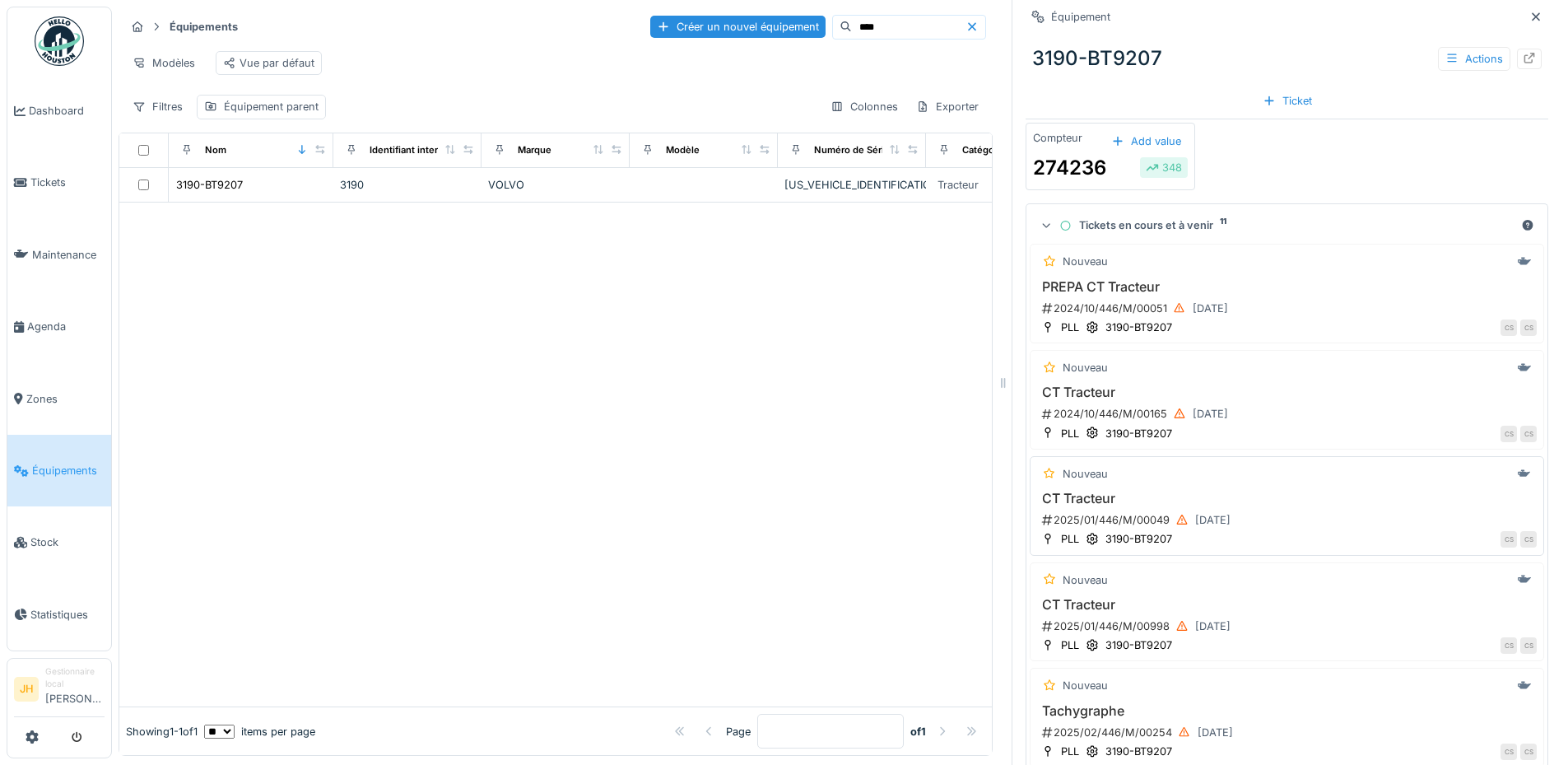
scroll to position [482, 0]
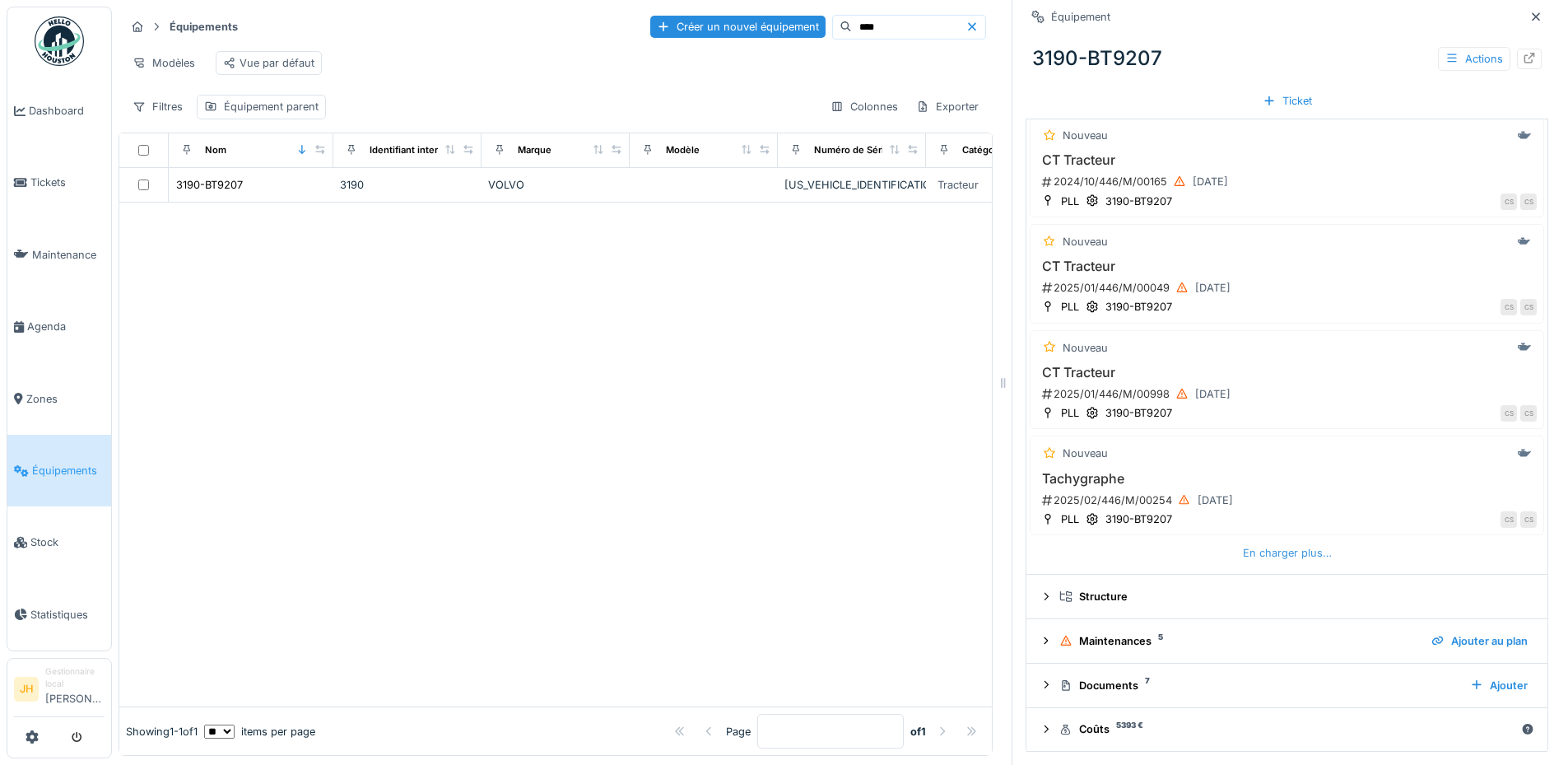
click at [1283, 541] on div "En charger plus…" at bounding box center [1287, 552] width 102 height 22
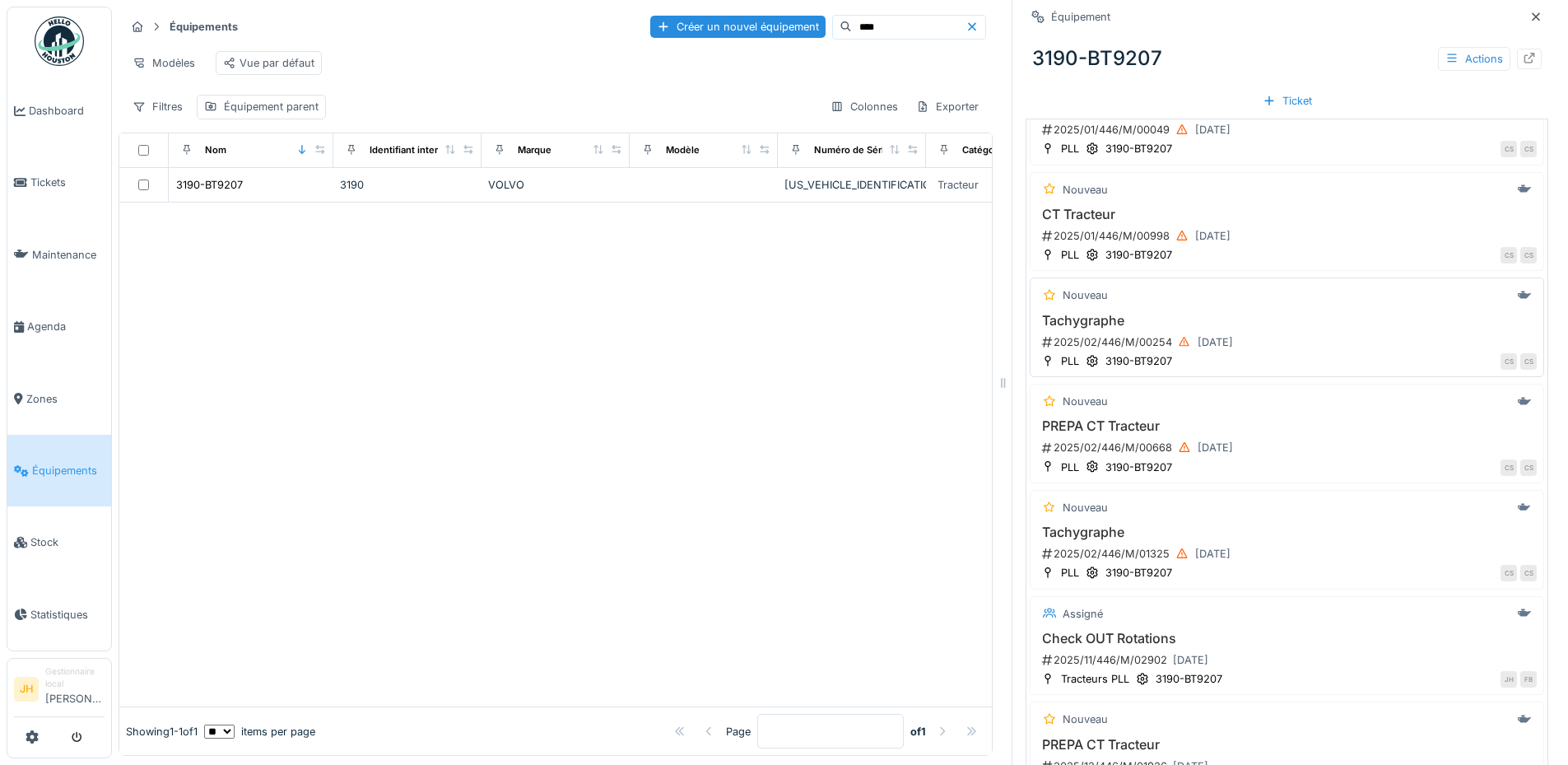
scroll to position [646, 0]
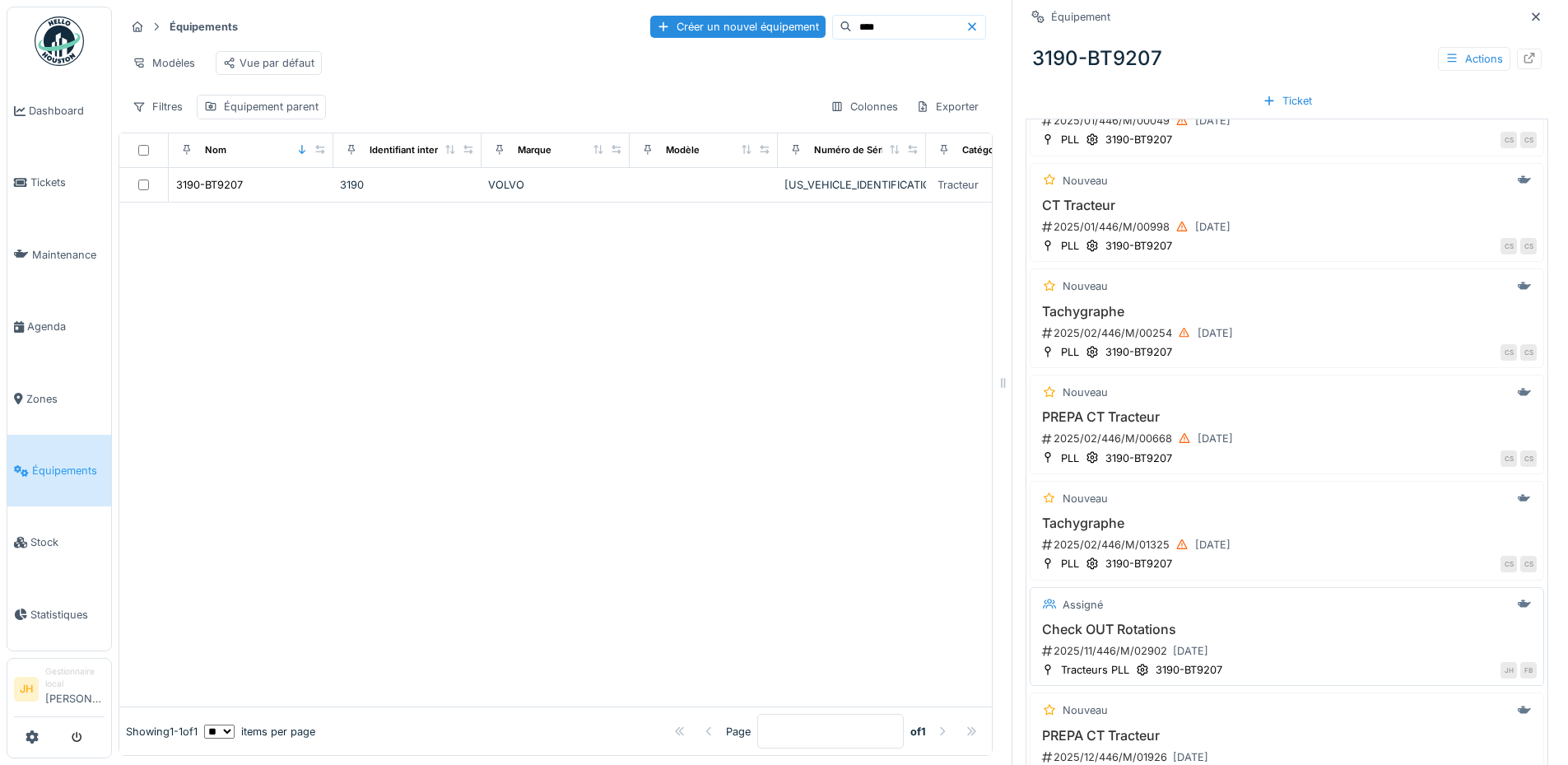
click at [1130, 621] on h3 "Check OUT Rotations" at bounding box center [1287, 628] width 499 height 16
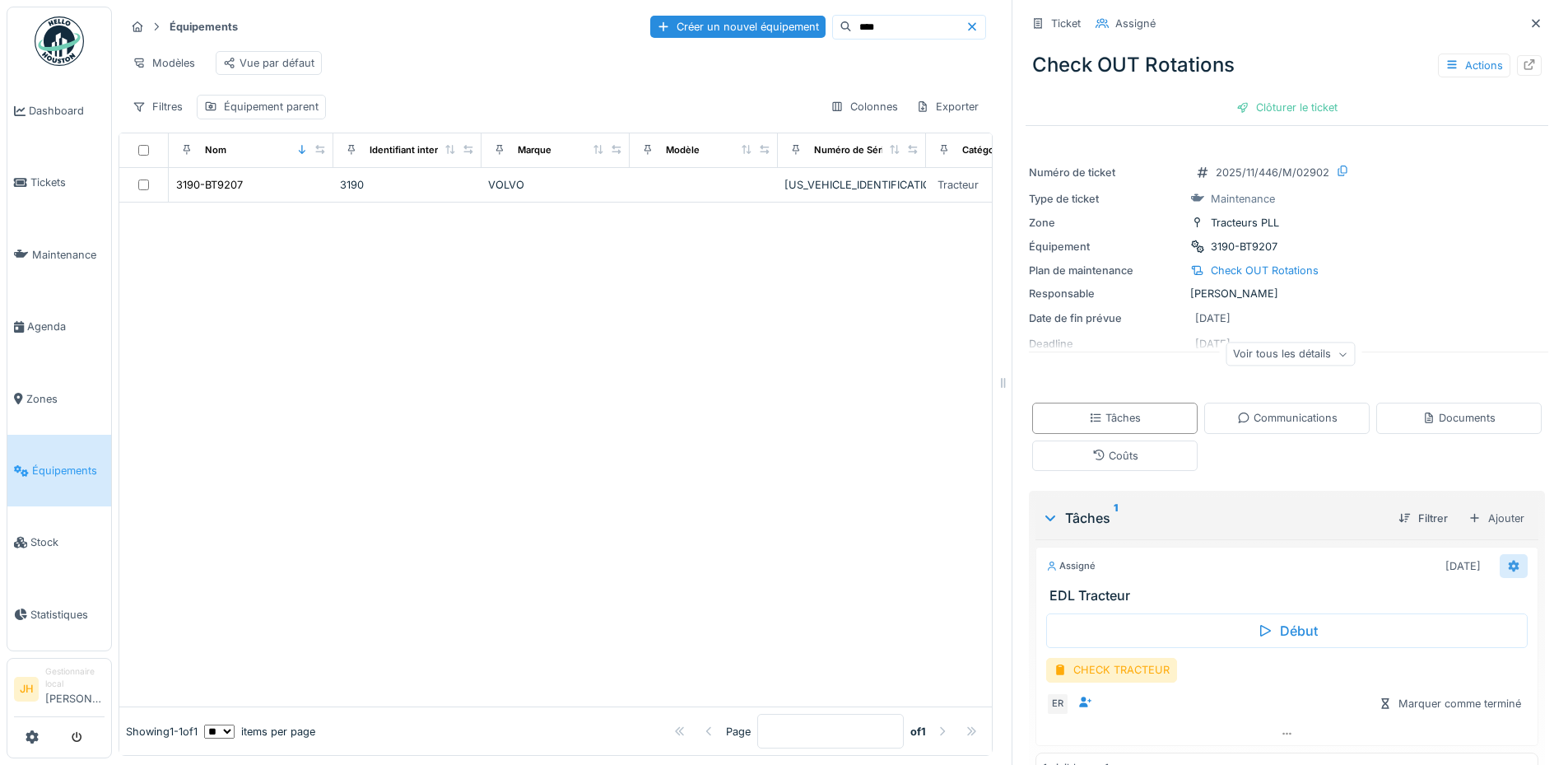
click at [1500, 555] on div at bounding box center [1514, 566] width 28 height 24
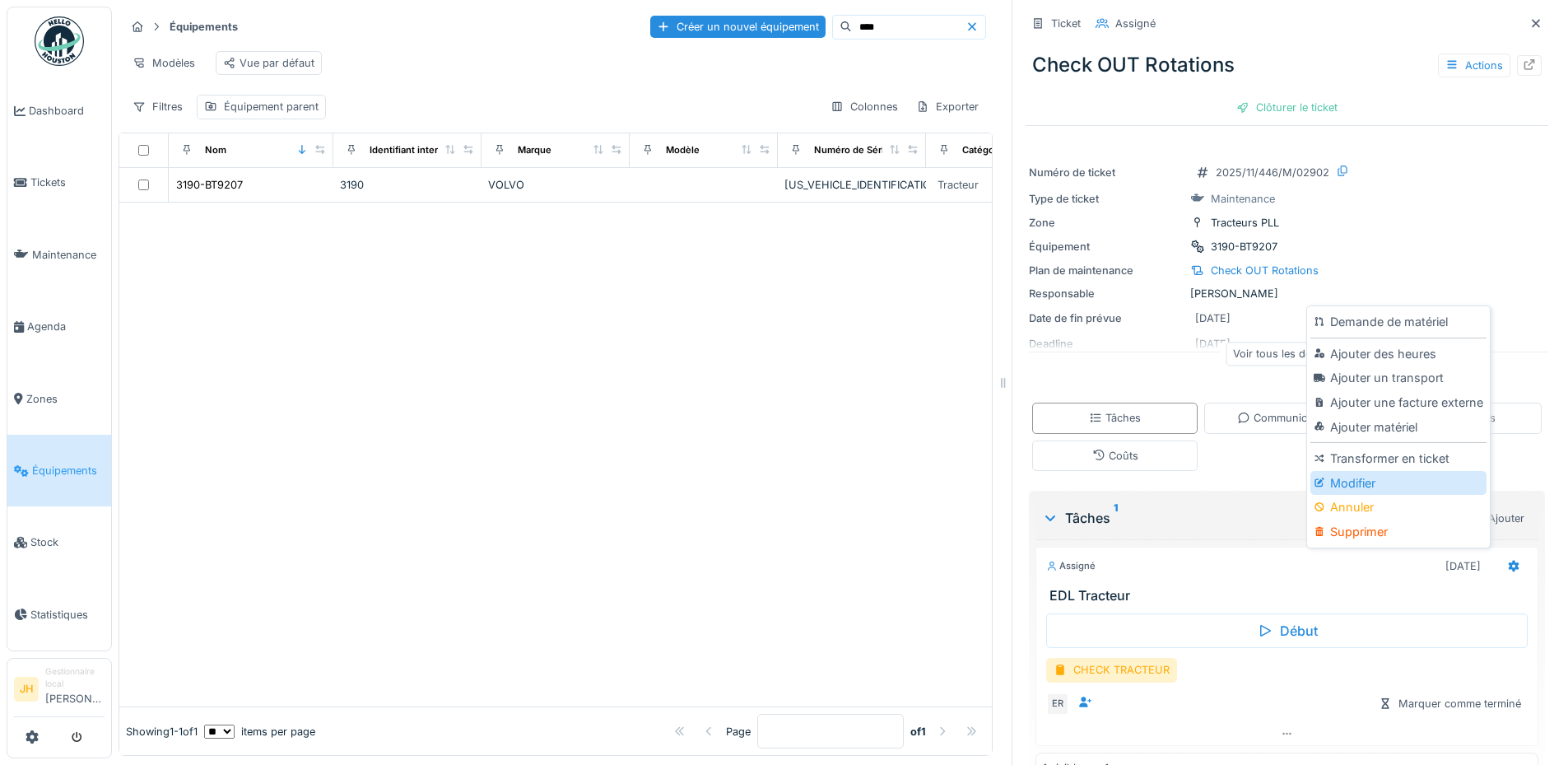
click at [1379, 471] on div "Modifier" at bounding box center [1398, 483] width 175 height 25
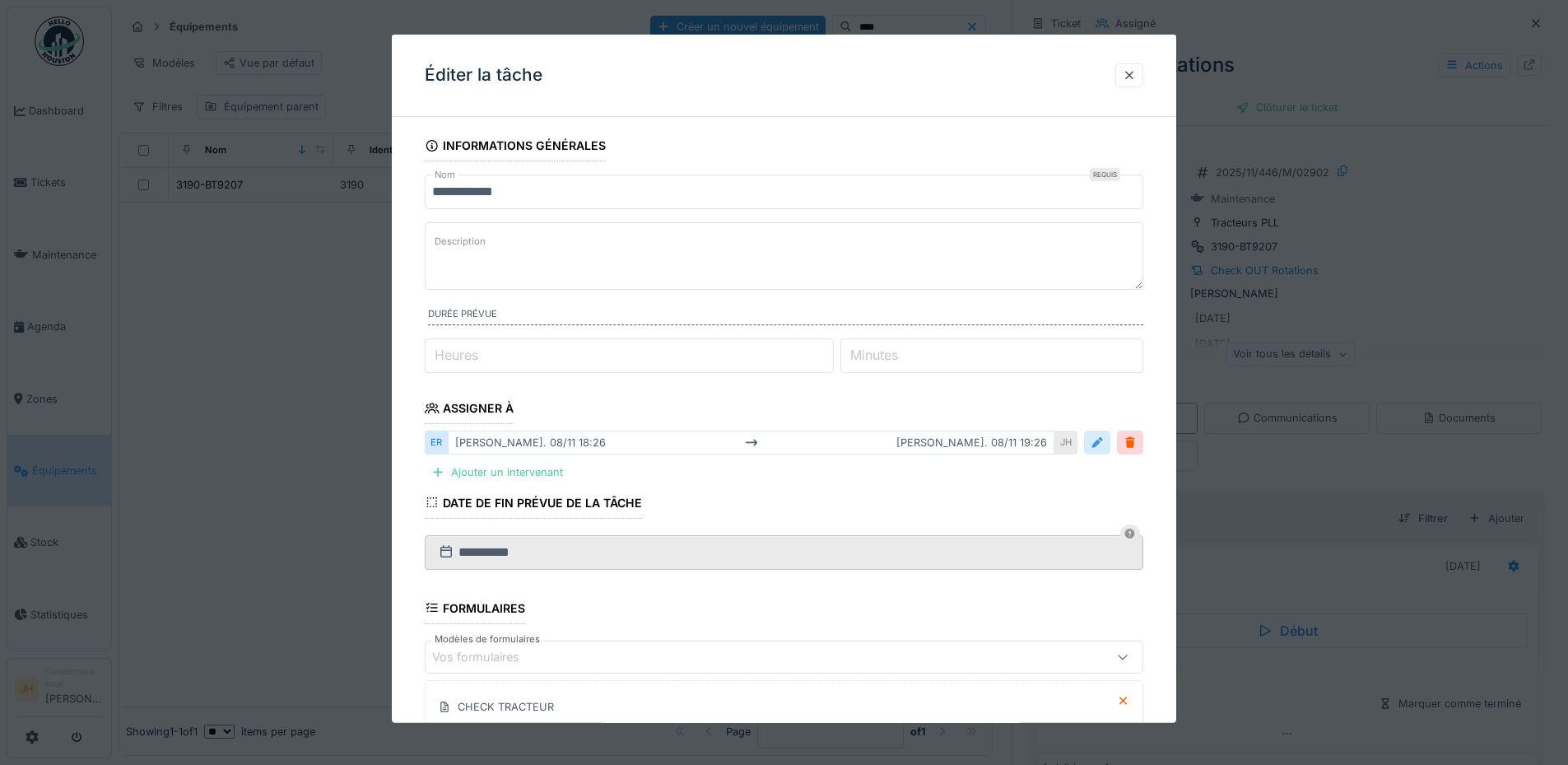
click at [1104, 436] on div at bounding box center [1097, 442] width 13 height 16
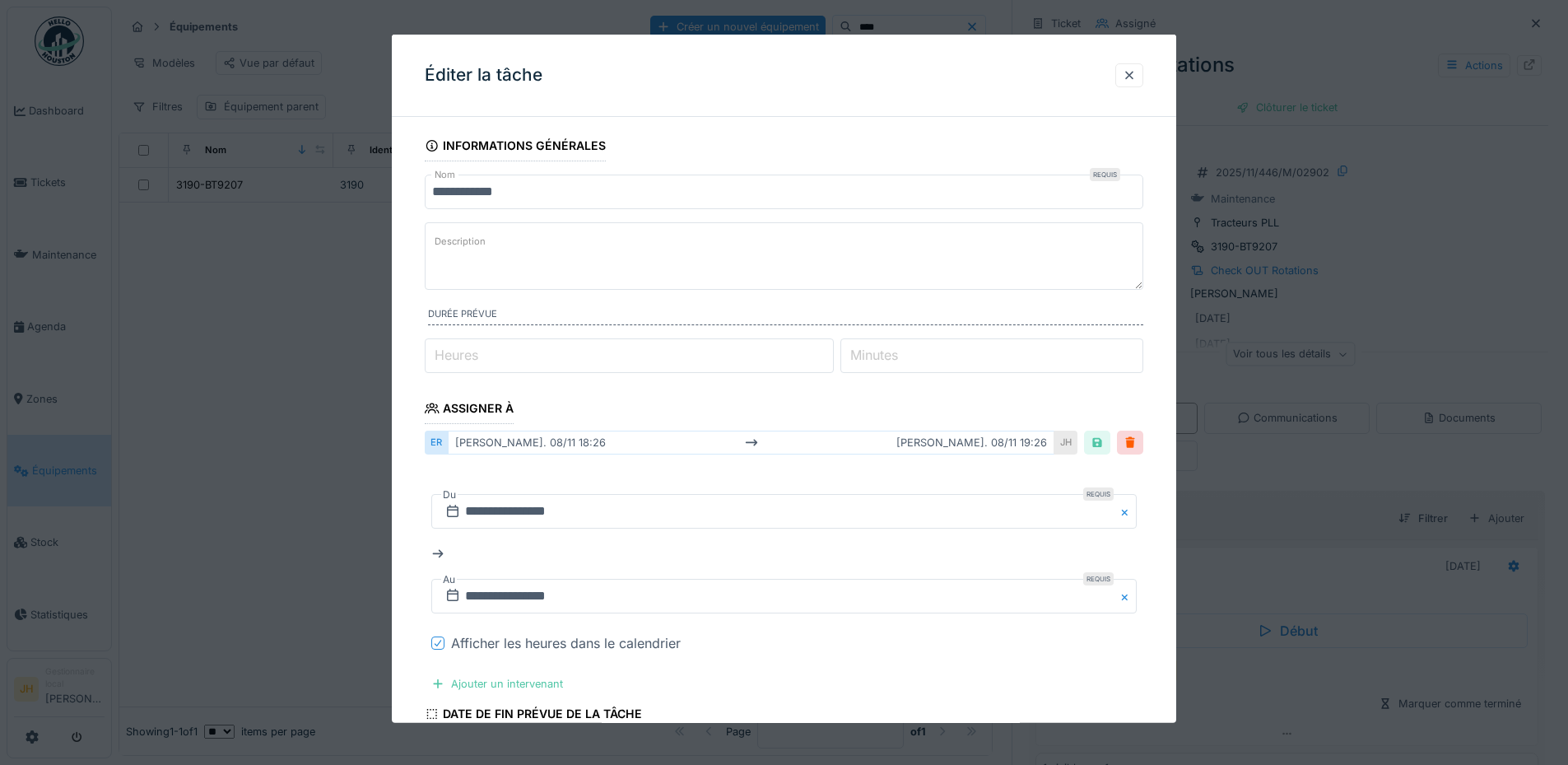
click at [441, 639] on icon at bounding box center [438, 642] width 10 height 8
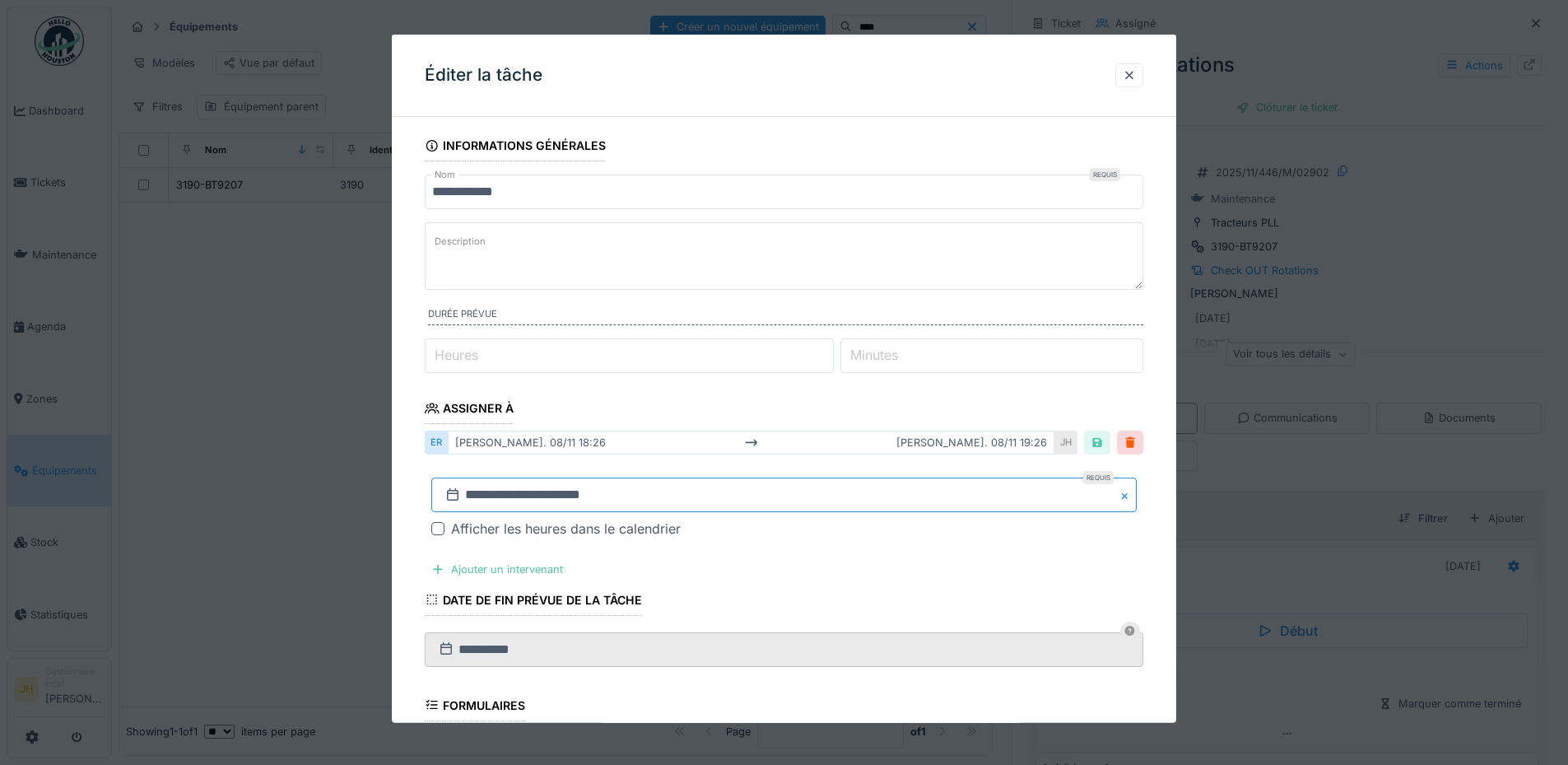
click at [524, 495] on input "**********" at bounding box center [784, 495] width 706 height 35
click at [704, 279] on button "Previous Month" at bounding box center [703, 276] width 27 height 27
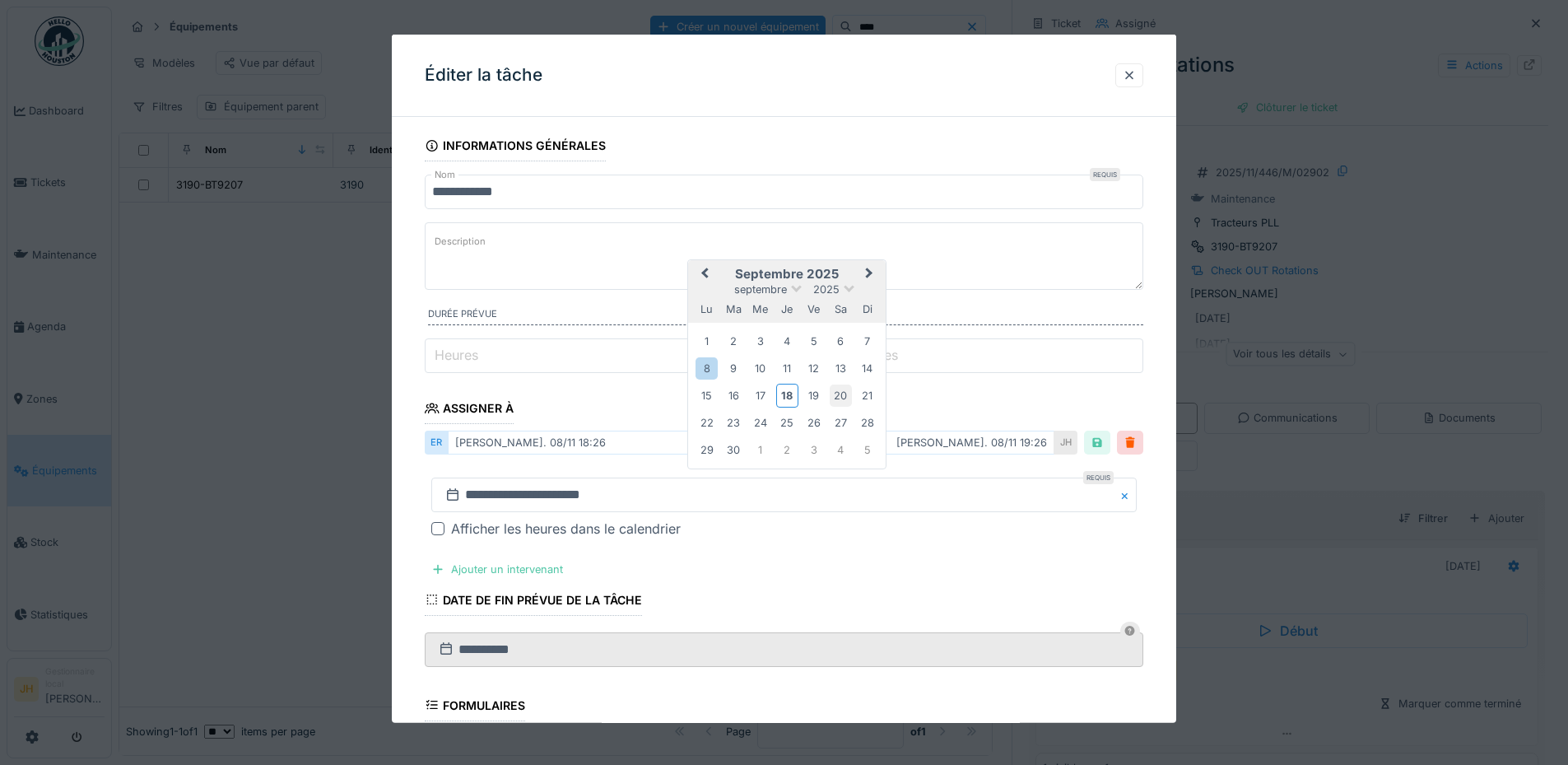
click at [843, 398] on div "20" at bounding box center [841, 396] width 22 height 22
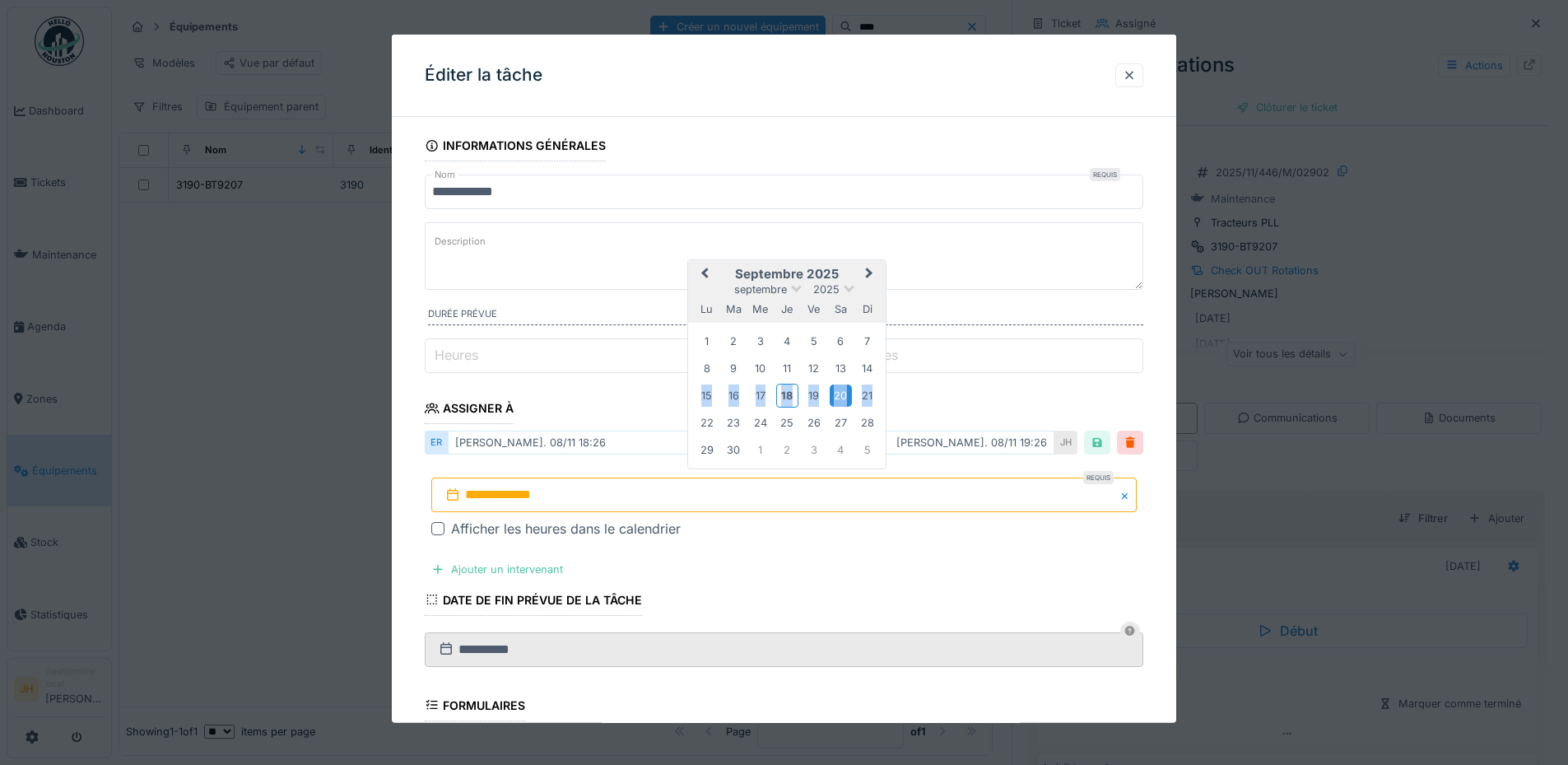
click at [843, 398] on div "20" at bounding box center [841, 396] width 22 height 22
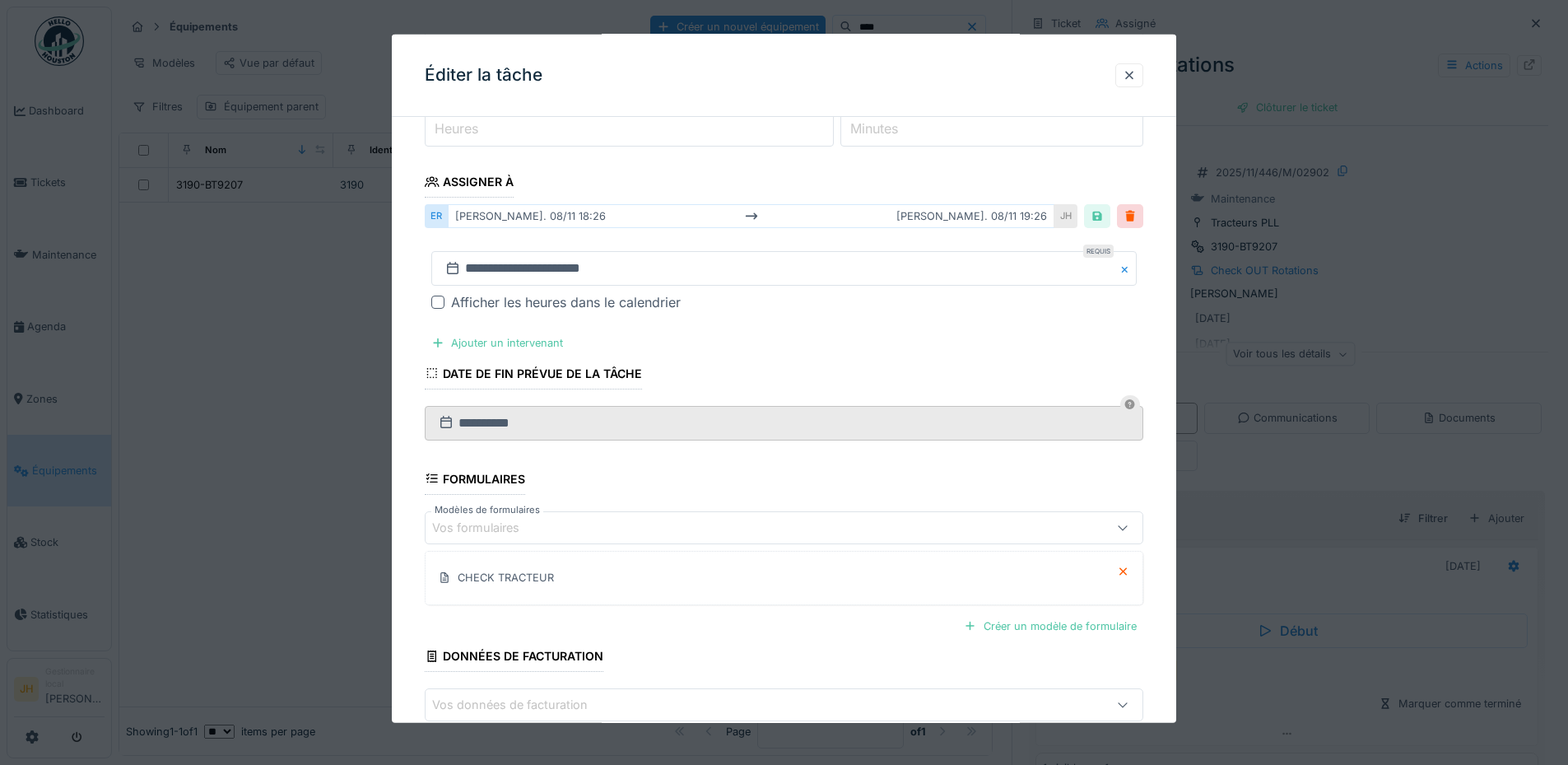
scroll to position [319, 0]
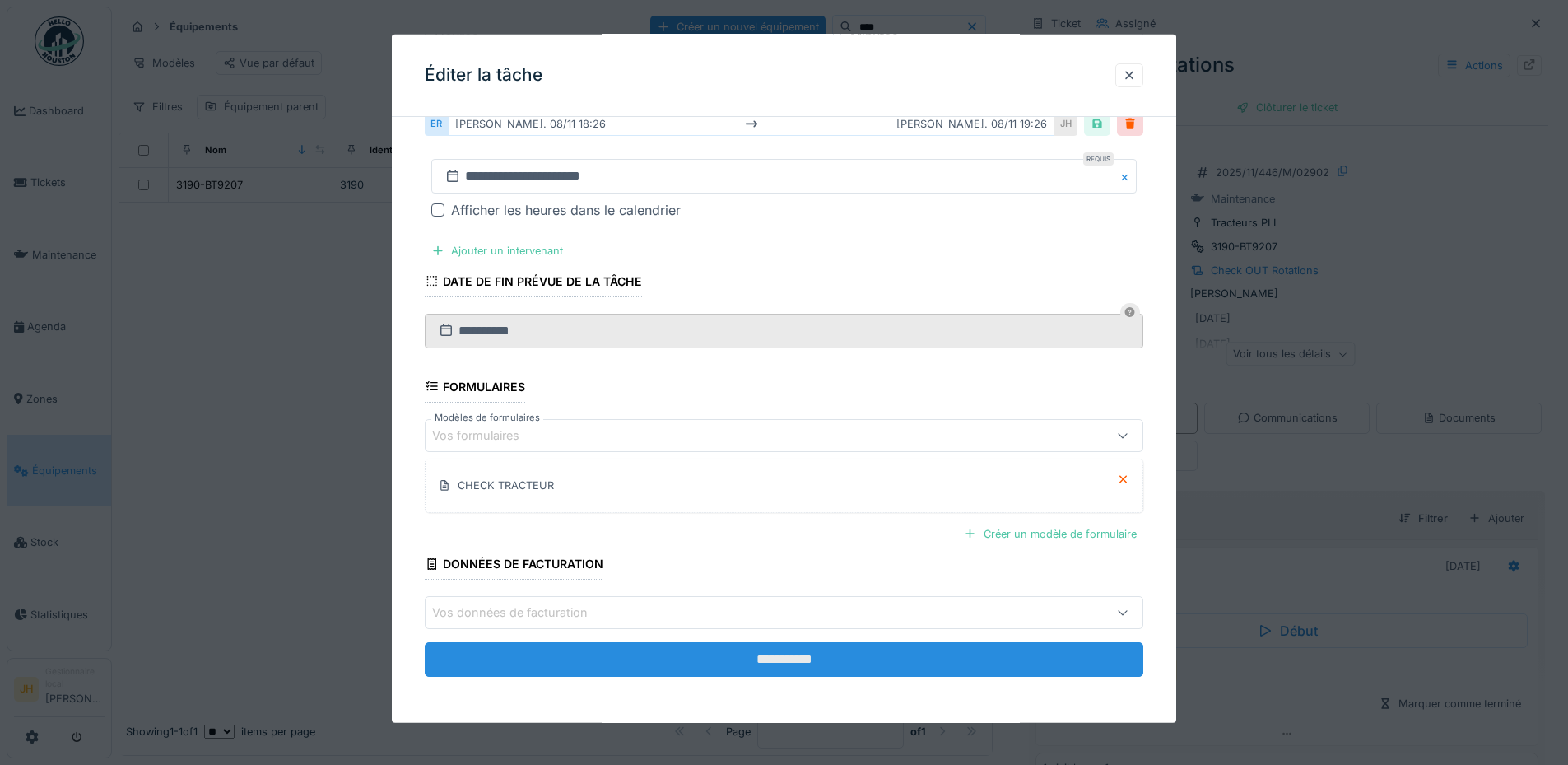
click at [863, 659] on input "**********" at bounding box center [784, 660] width 718 height 35
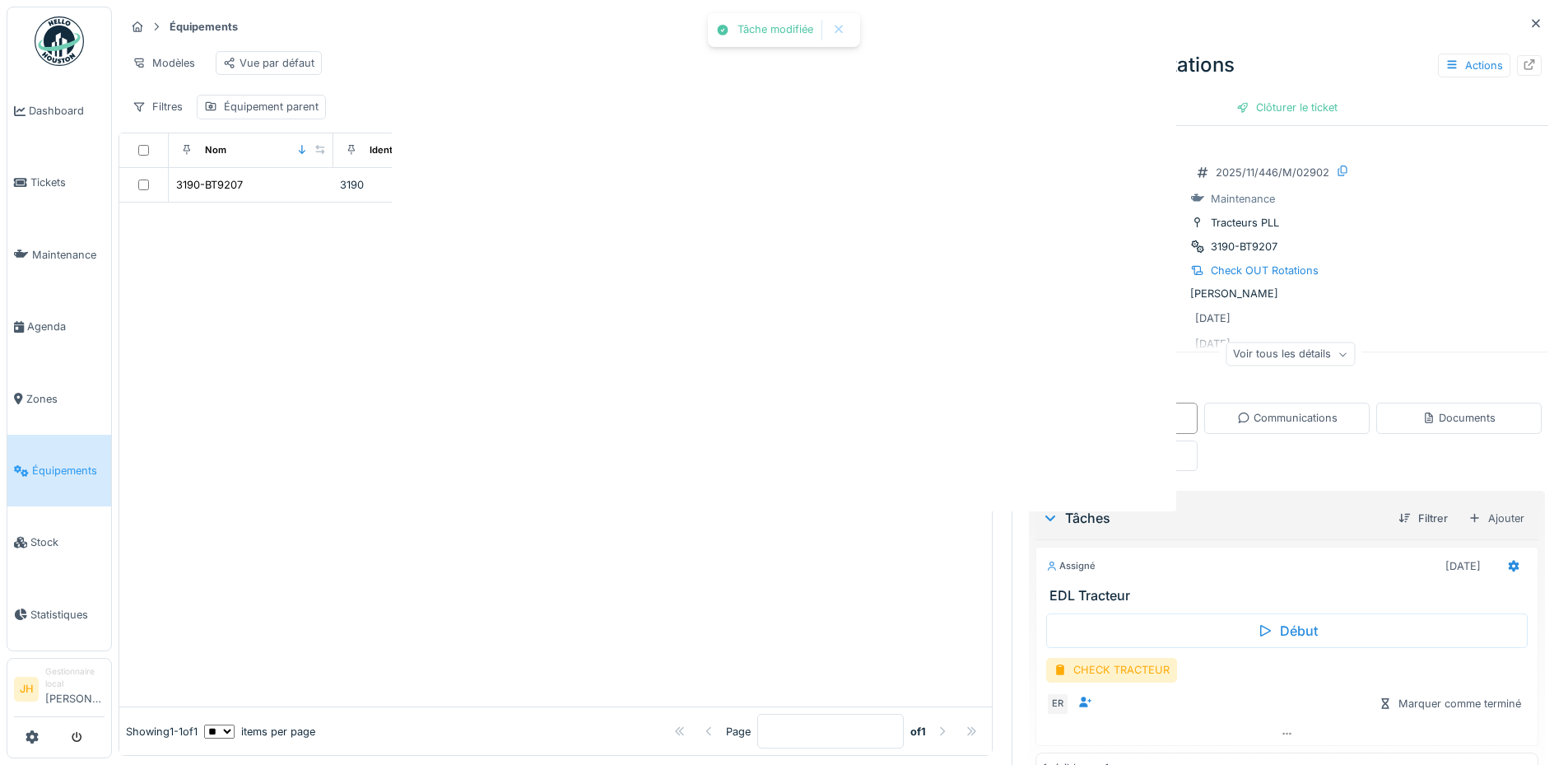
scroll to position [0, 0]
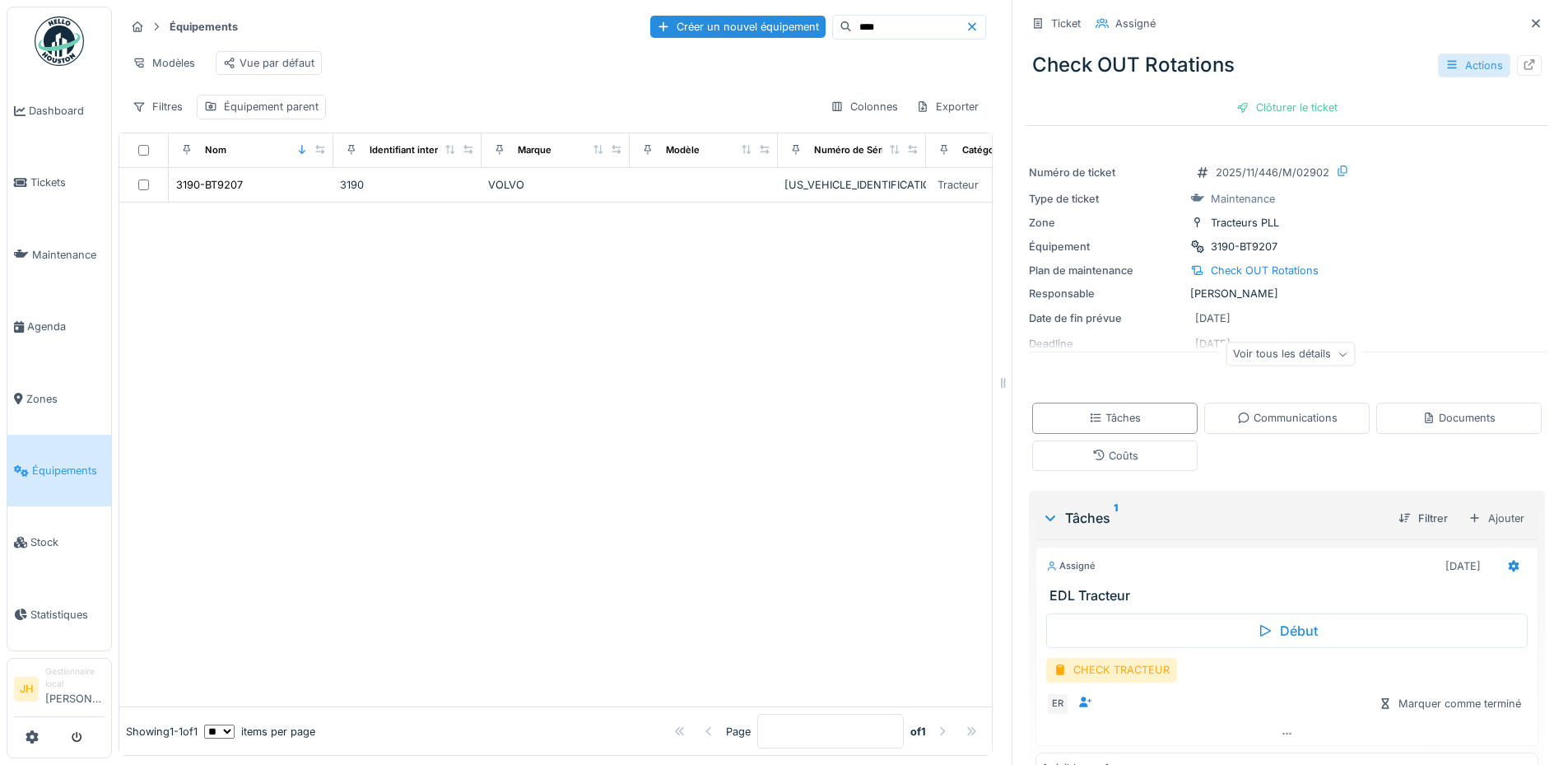
click at [1455, 60] on div "Actions" at bounding box center [1475, 65] width 72 height 24
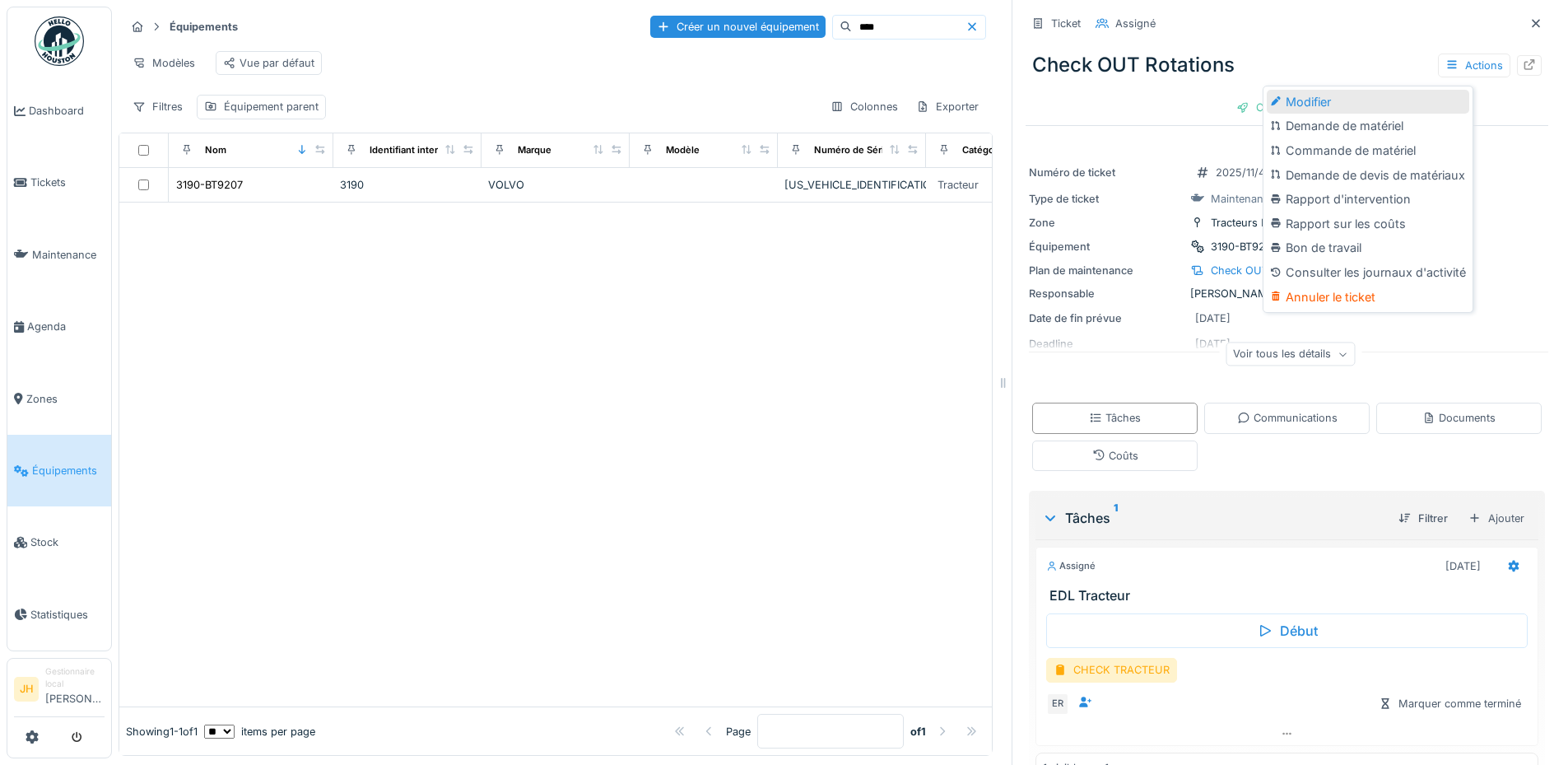
click at [1376, 90] on div "Modifier" at bounding box center [1368, 102] width 203 height 25
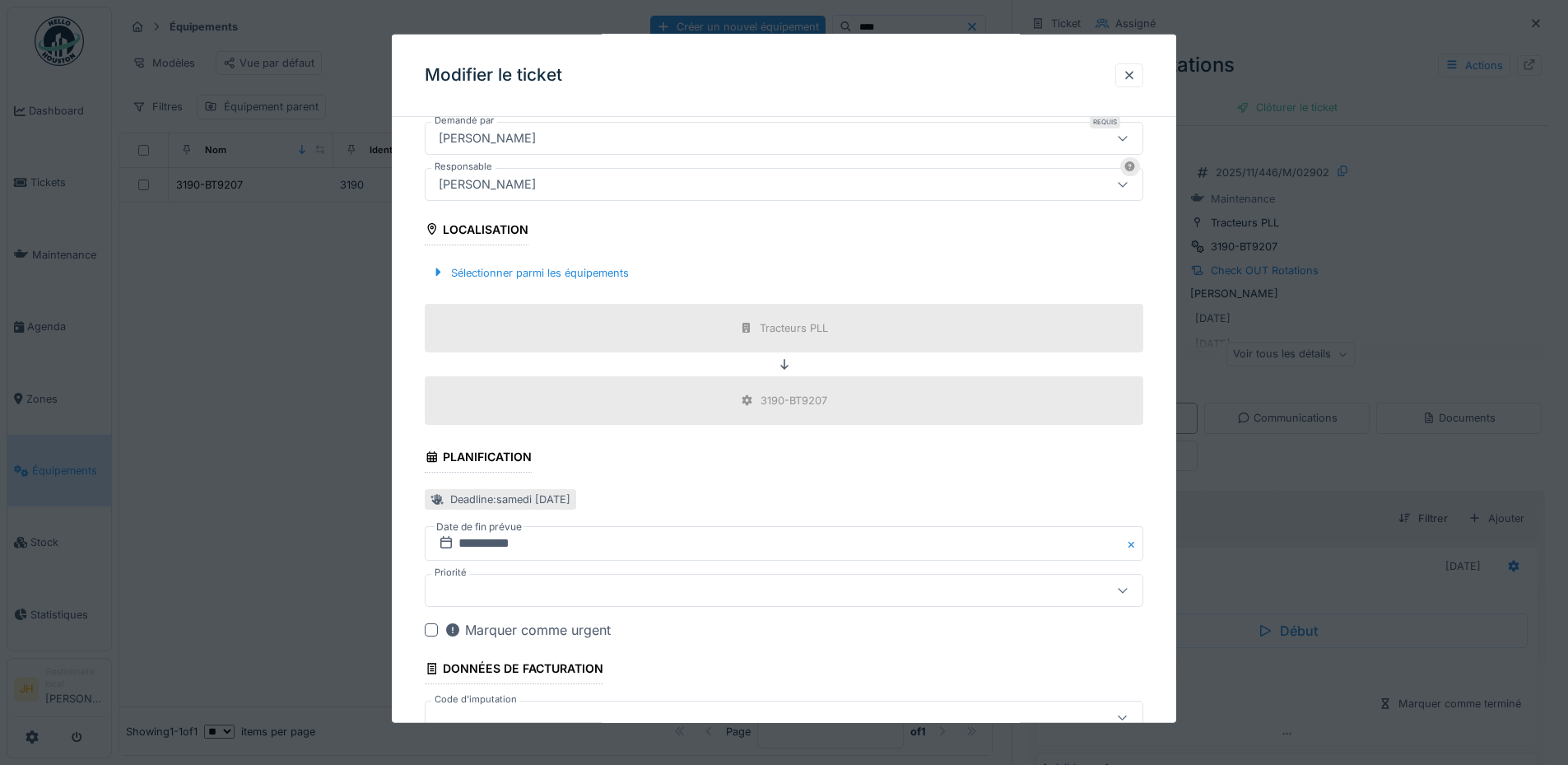
scroll to position [524, 0]
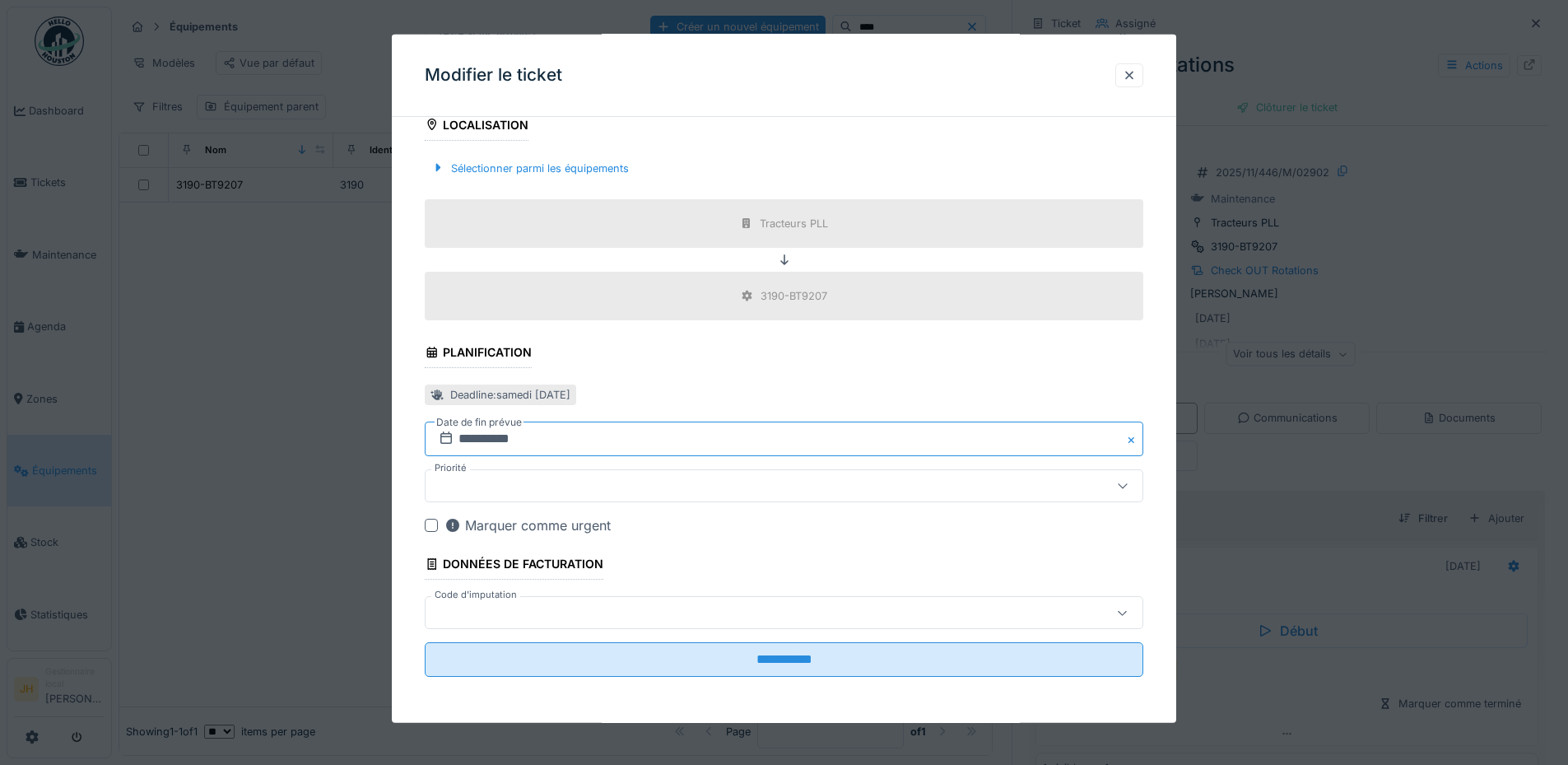
click at [491, 434] on input "**********" at bounding box center [784, 439] width 718 height 35
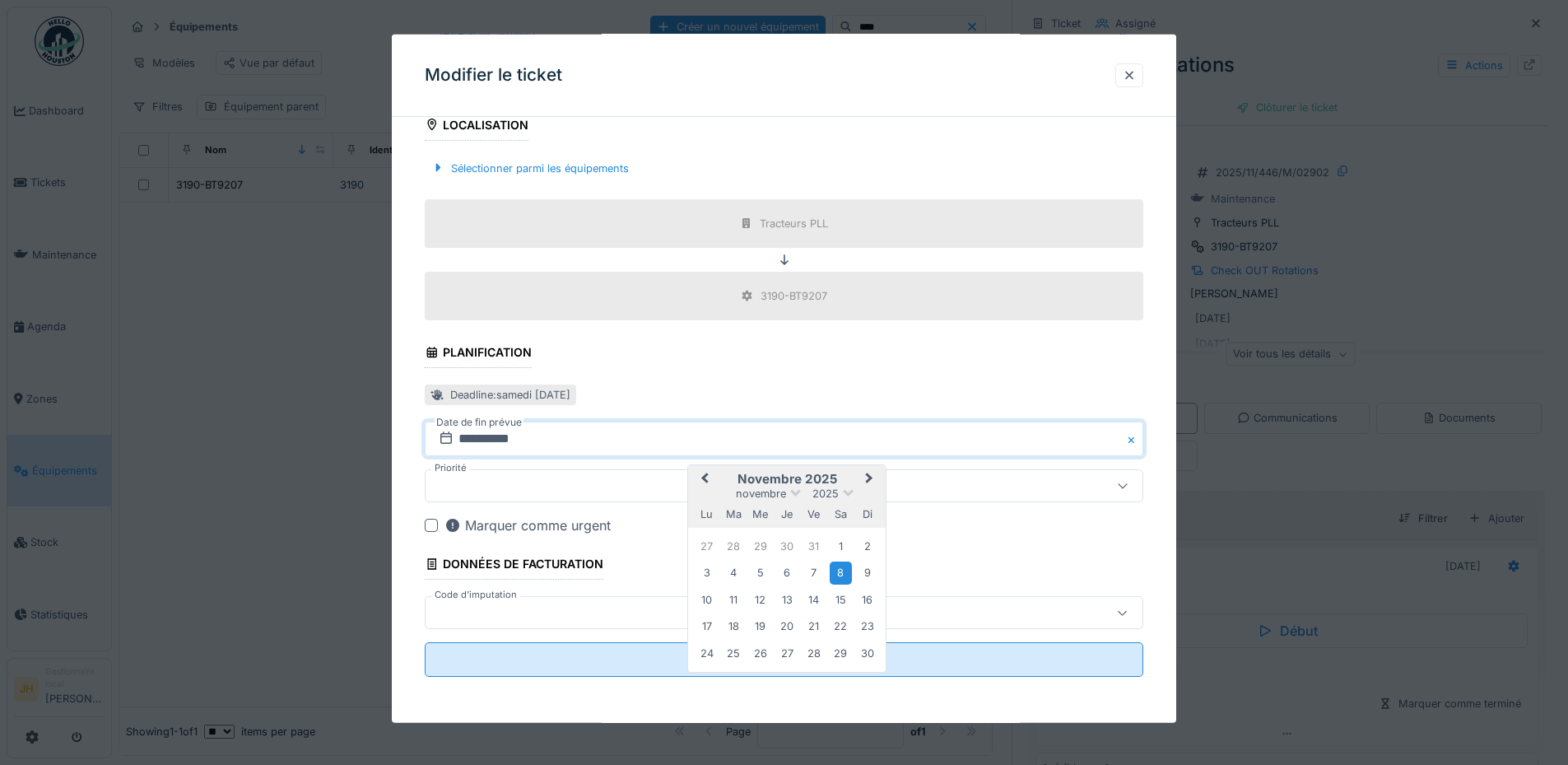
click at [706, 470] on button "Previous Month" at bounding box center [703, 479] width 27 height 27
click at [843, 598] on div "20" at bounding box center [841, 600] width 22 height 22
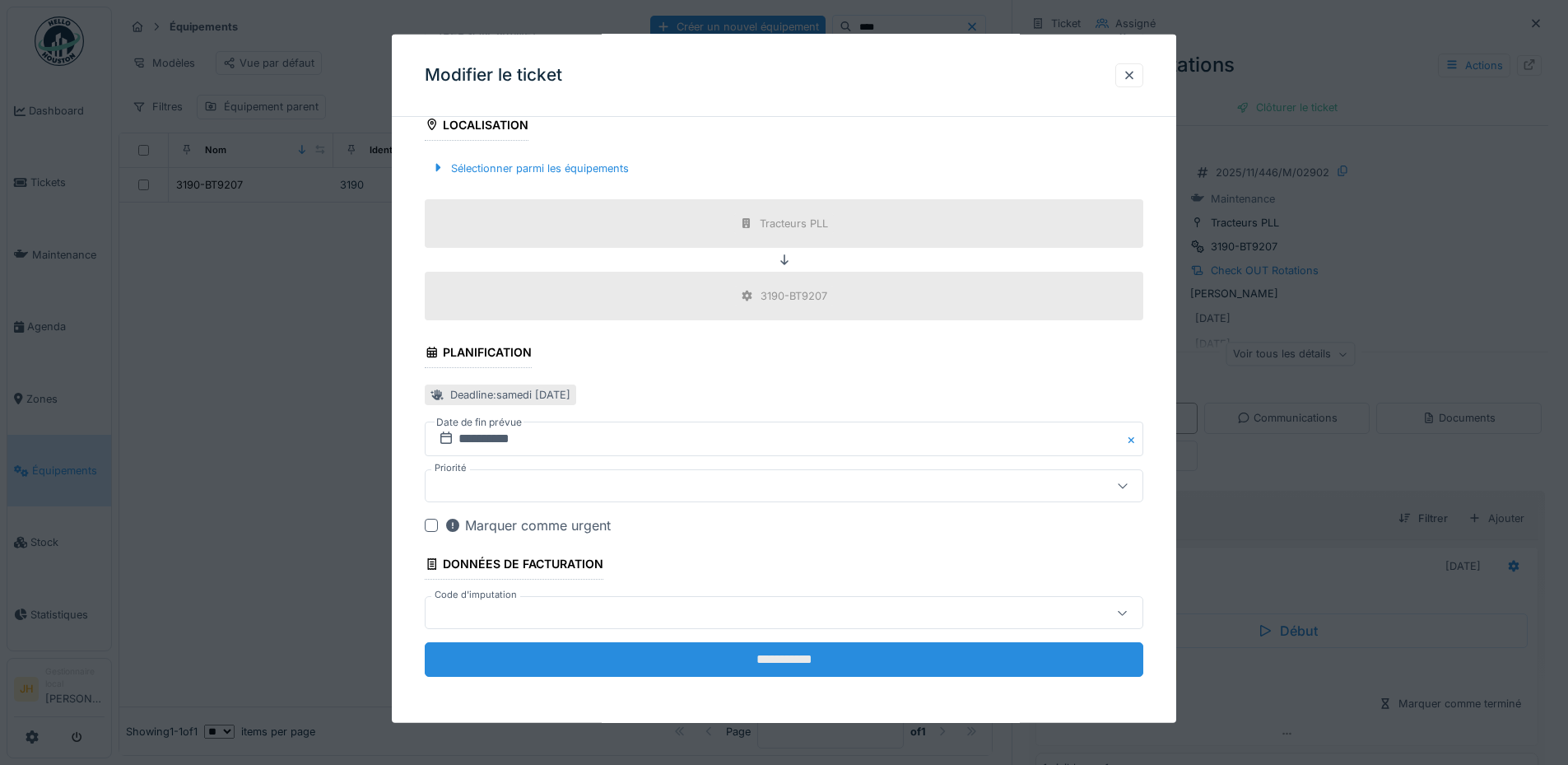
click at [842, 658] on input "**********" at bounding box center [784, 660] width 718 height 35
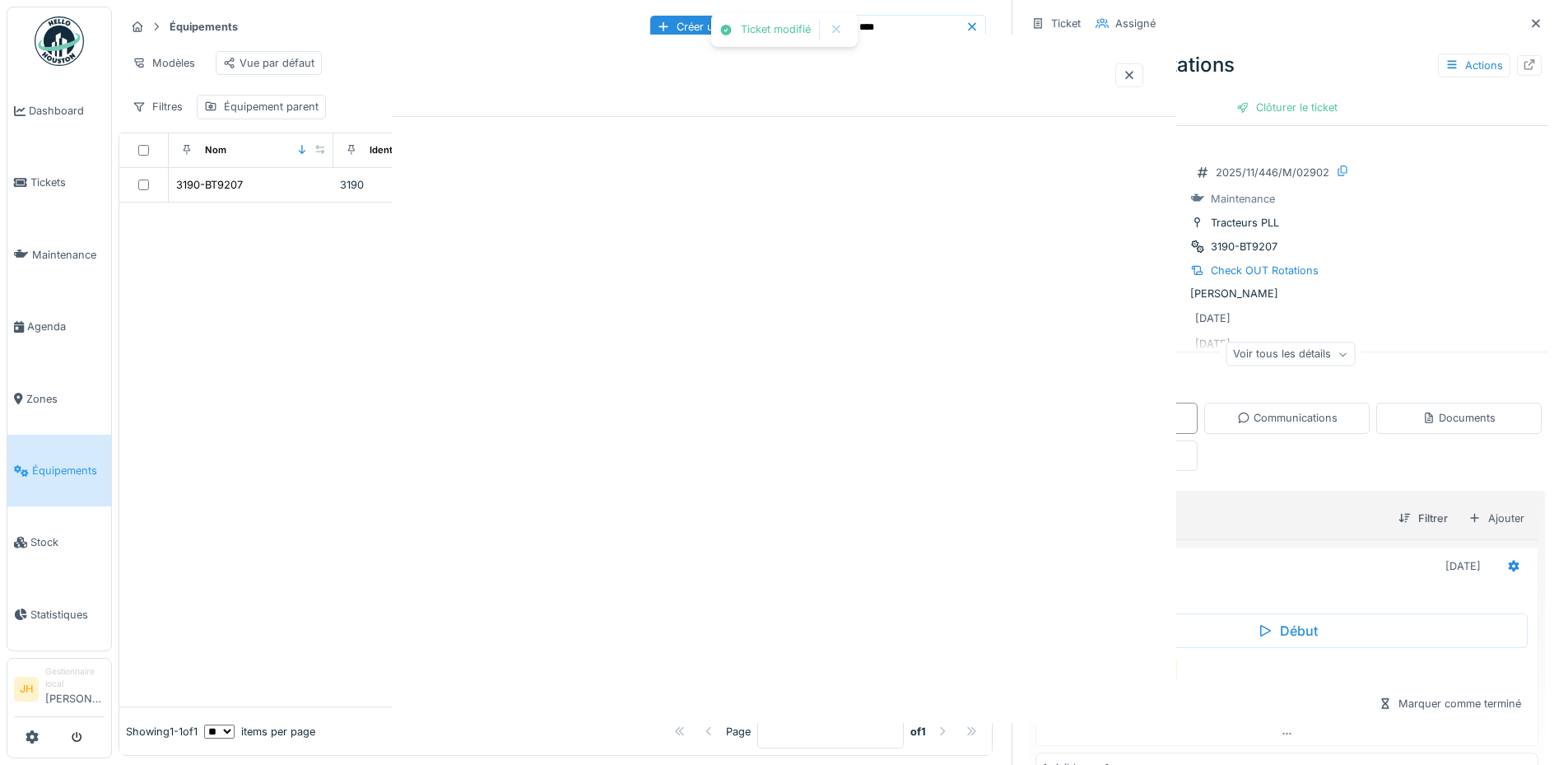
scroll to position [0, 0]
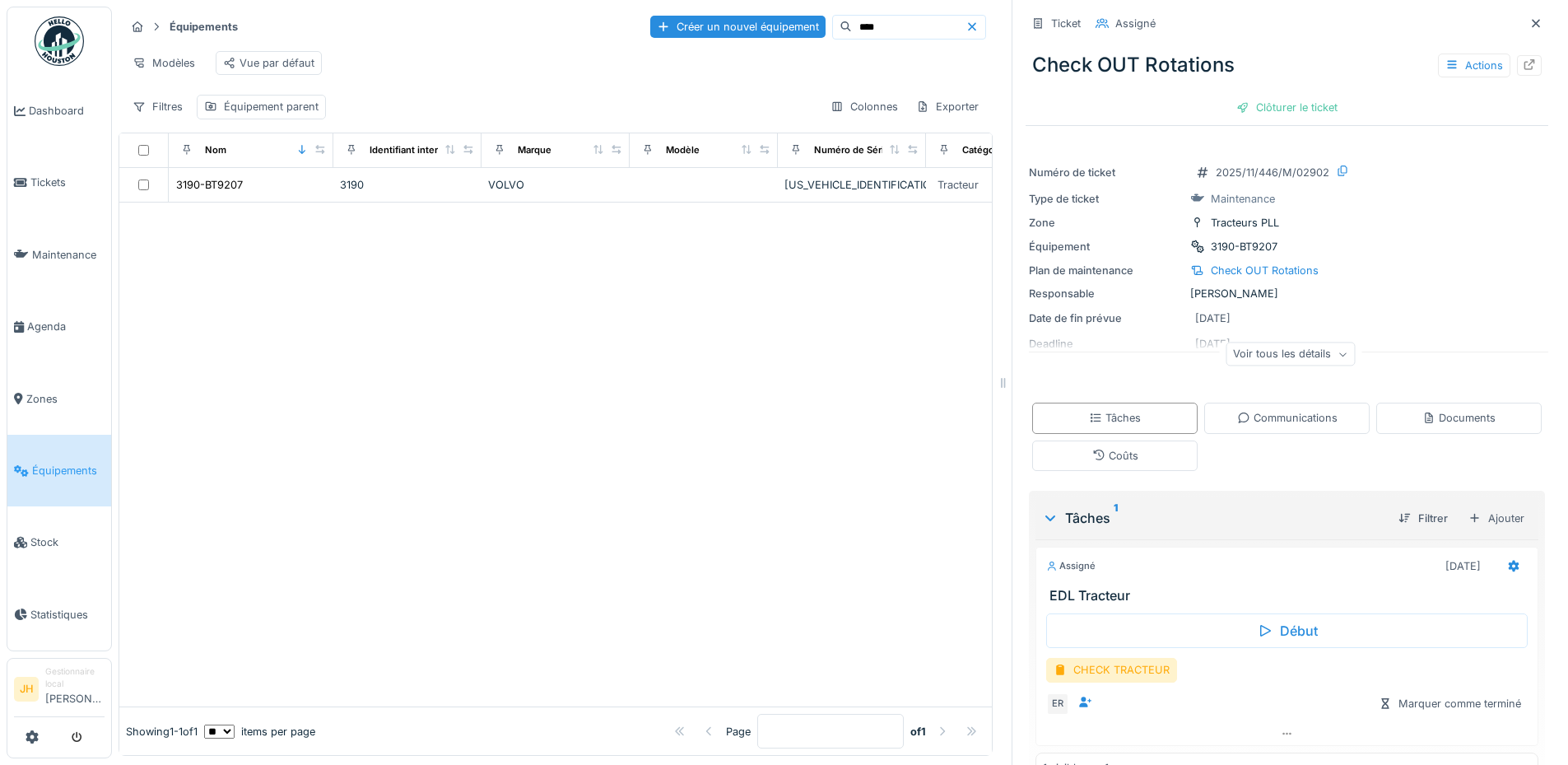
click at [852, 18] on input "****" at bounding box center [909, 27] width 114 height 23
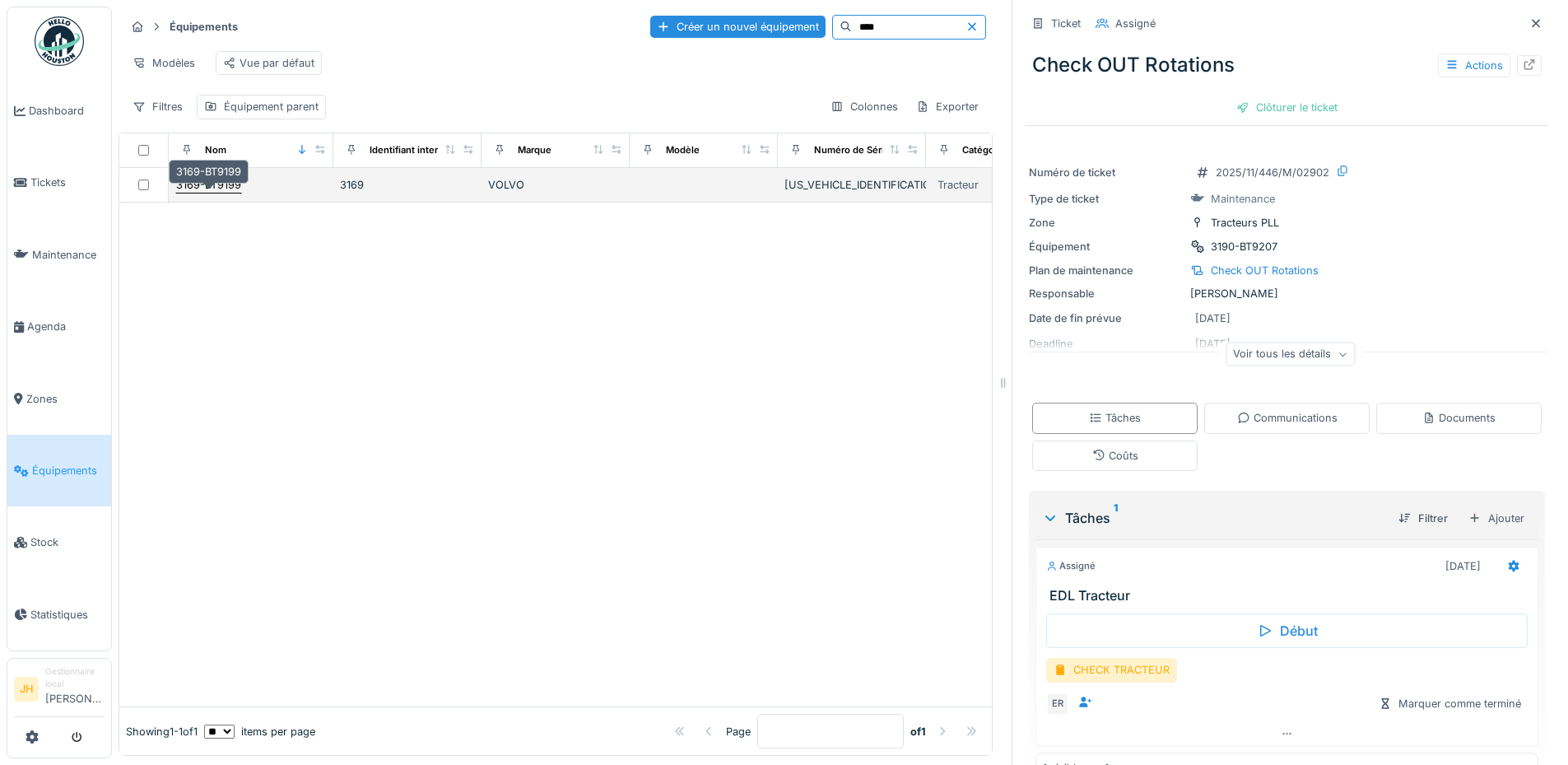
click at [223, 188] on div "3169-BT9199" at bounding box center [208, 184] width 65 height 16
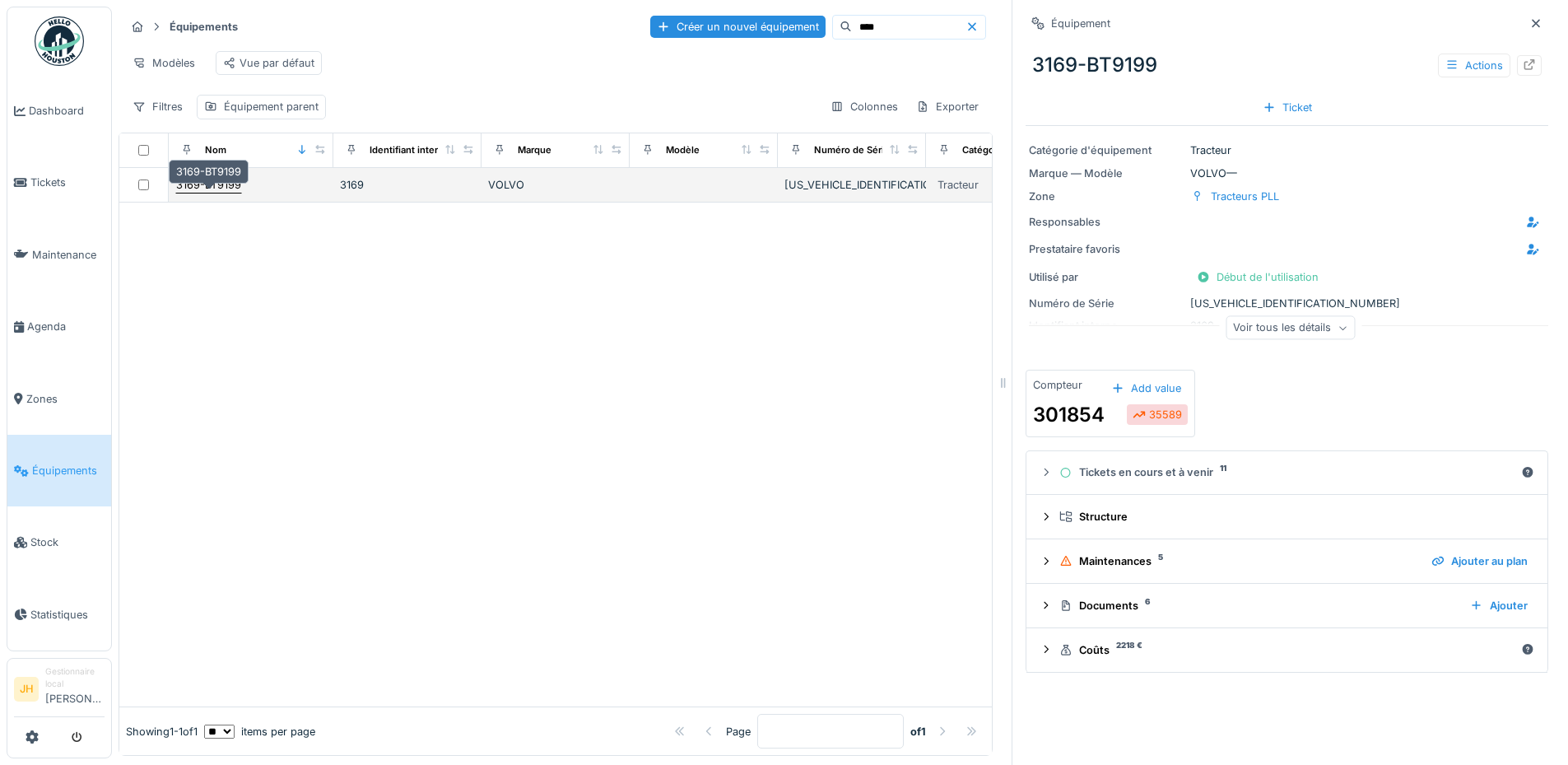
click at [231, 184] on div "3169-BT9199" at bounding box center [208, 184] width 65 height 16
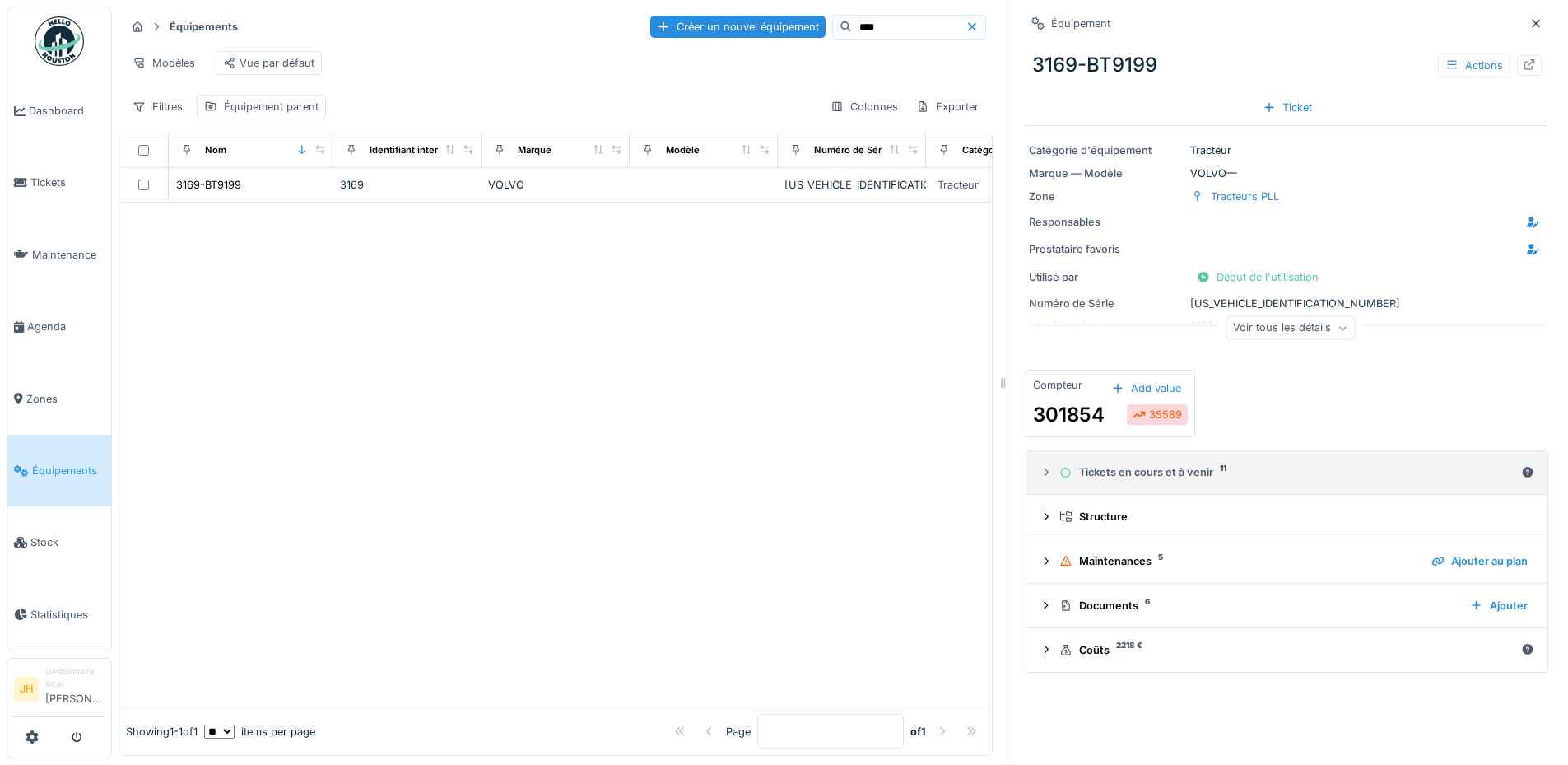
click at [1180, 464] on div "Tickets en cours et à venir 11" at bounding box center [1287, 472] width 455 height 16
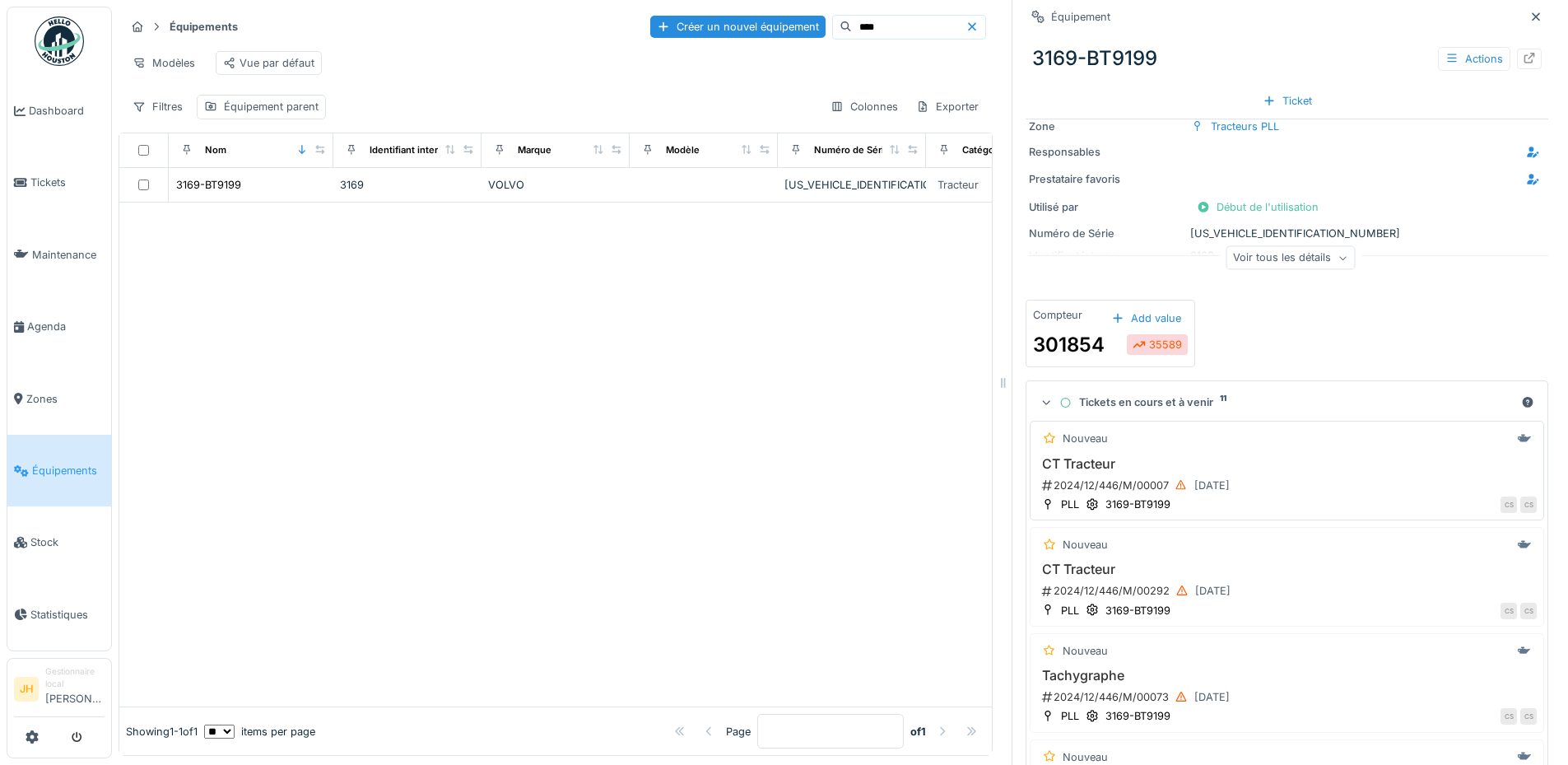
scroll to position [399, 0]
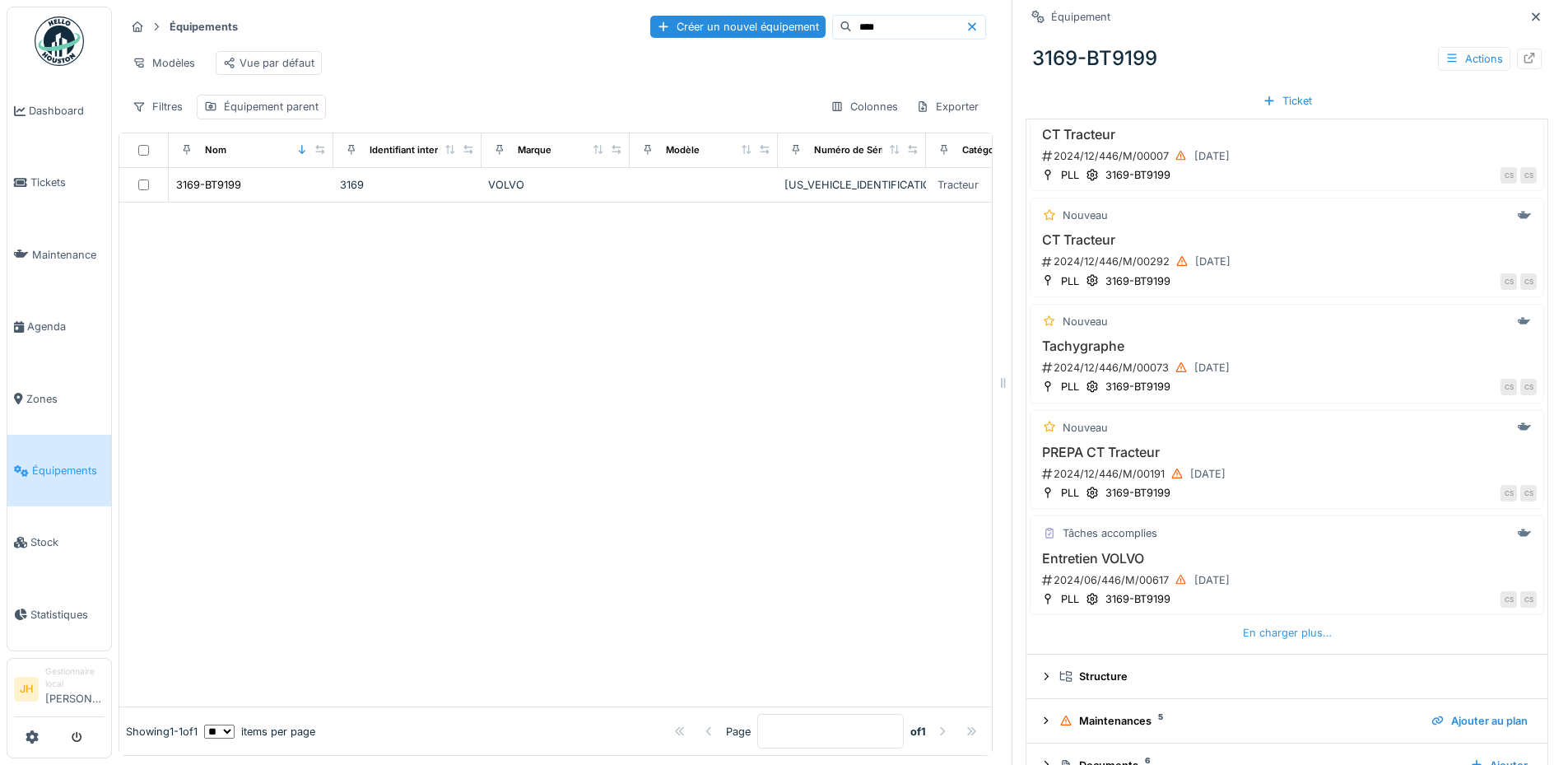
click at [1252, 623] on div "En charger plus…" at bounding box center [1287, 632] width 102 height 22
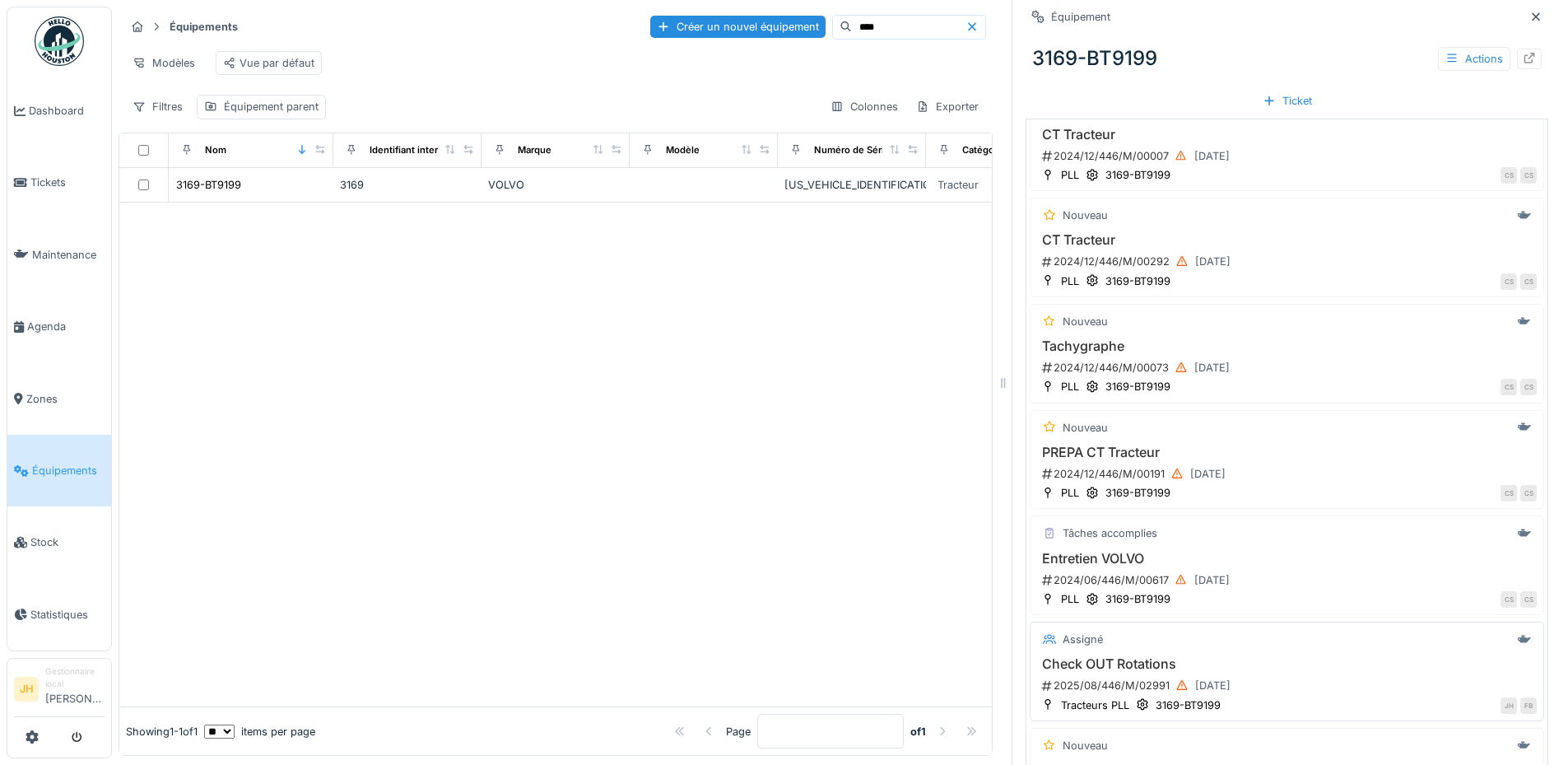
click at [1148, 656] on h3 "Check OUT Rotations" at bounding box center [1287, 663] width 499 height 16
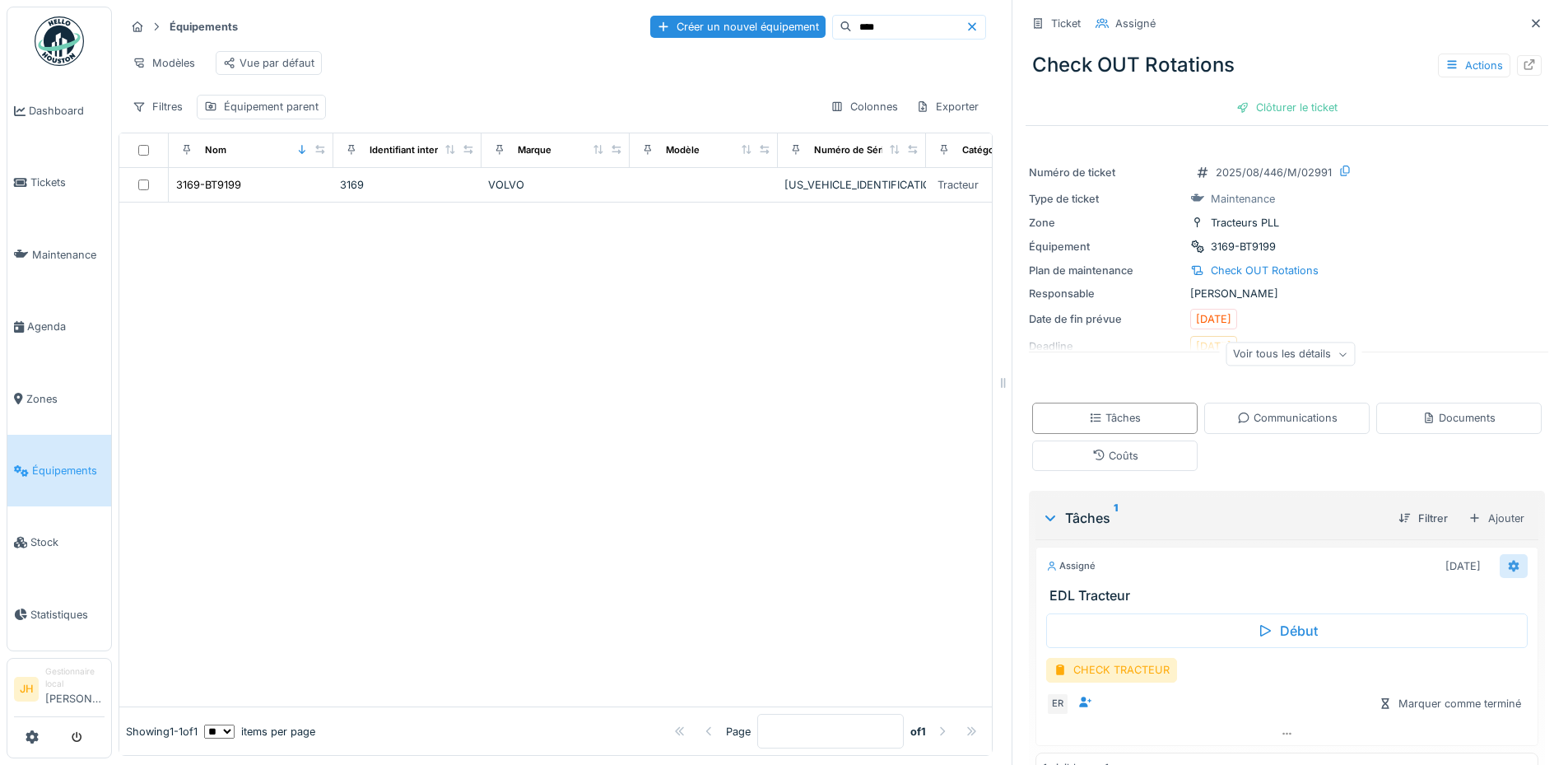
click at [1500, 560] on div at bounding box center [1514, 566] width 28 height 24
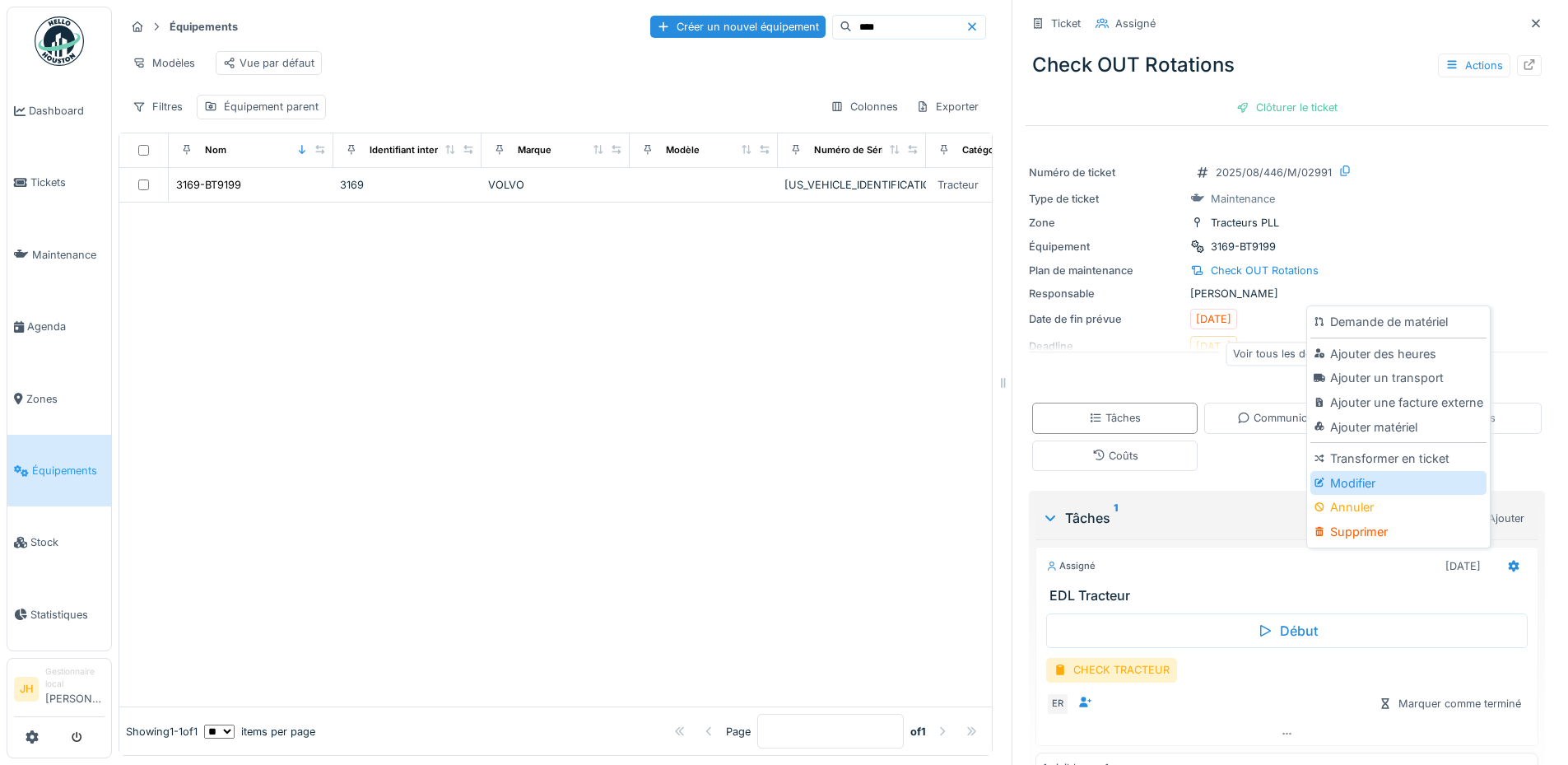
click at [1389, 471] on div "Modifier" at bounding box center [1398, 483] width 175 height 25
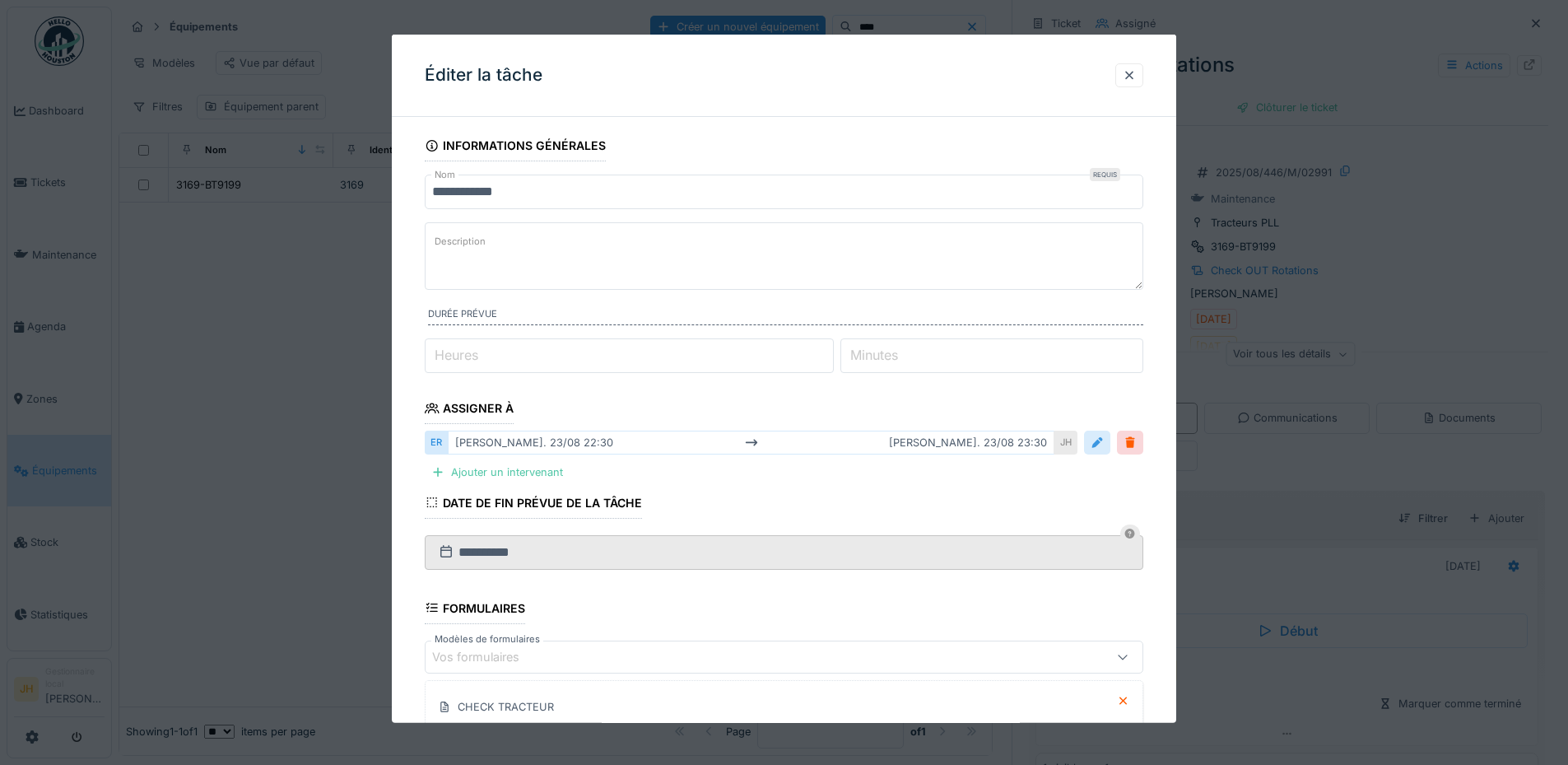
click at [1104, 447] on div at bounding box center [1097, 442] width 13 height 16
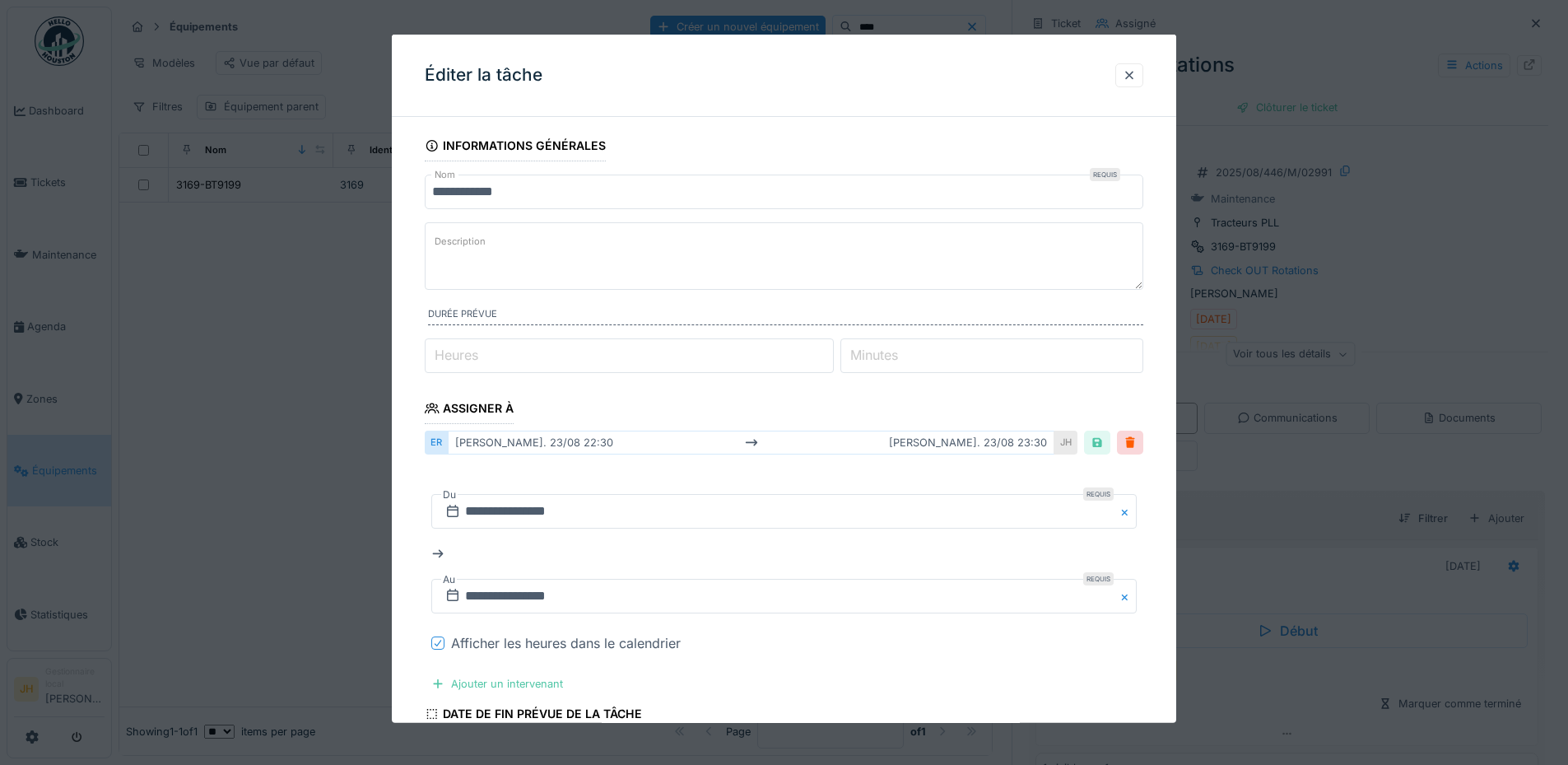
click at [437, 643] on icon at bounding box center [438, 642] width 10 height 8
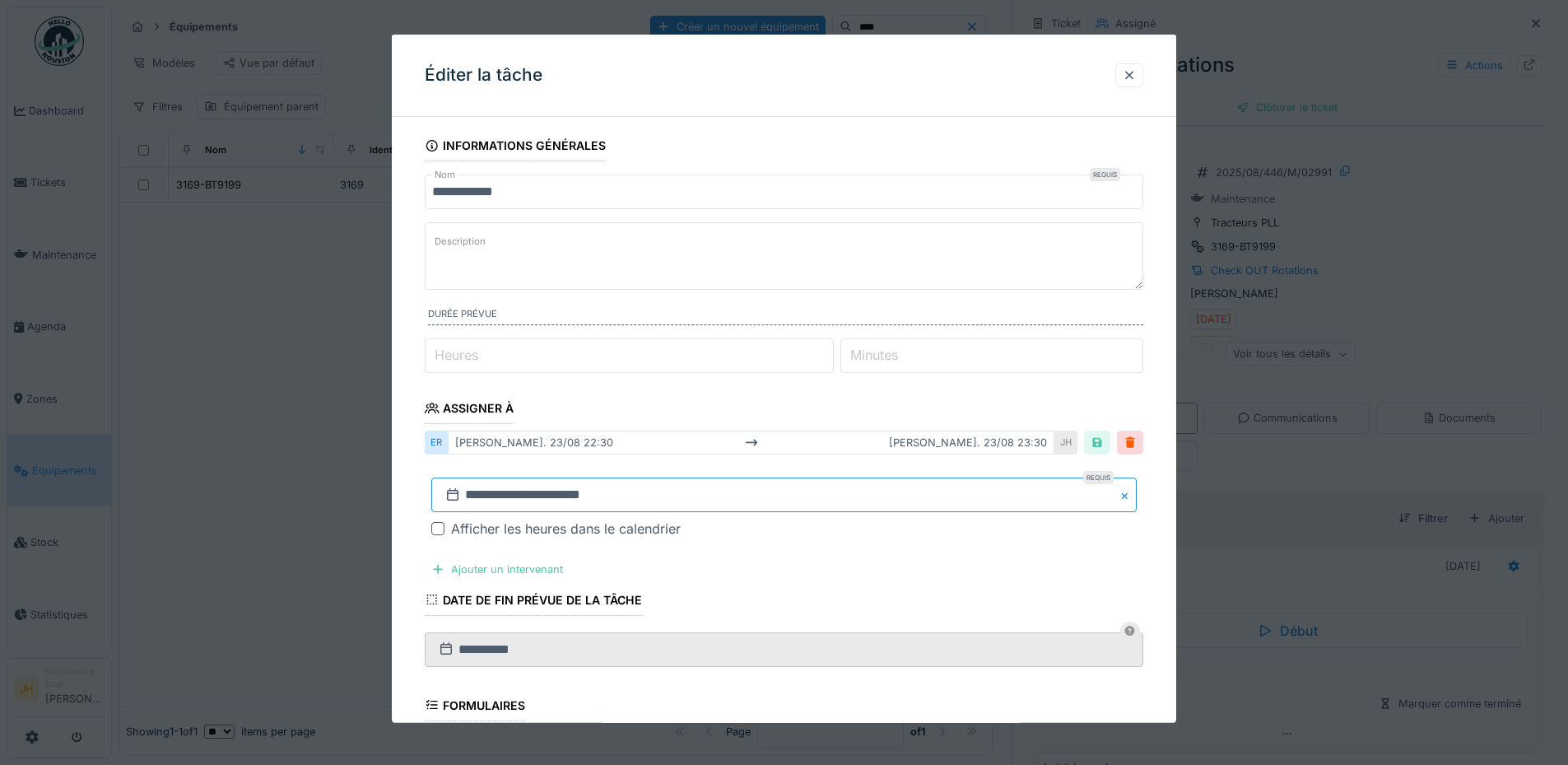
click at [521, 504] on input "**********" at bounding box center [784, 495] width 706 height 35
click at [865, 279] on button "Next Month" at bounding box center [871, 276] width 27 height 27
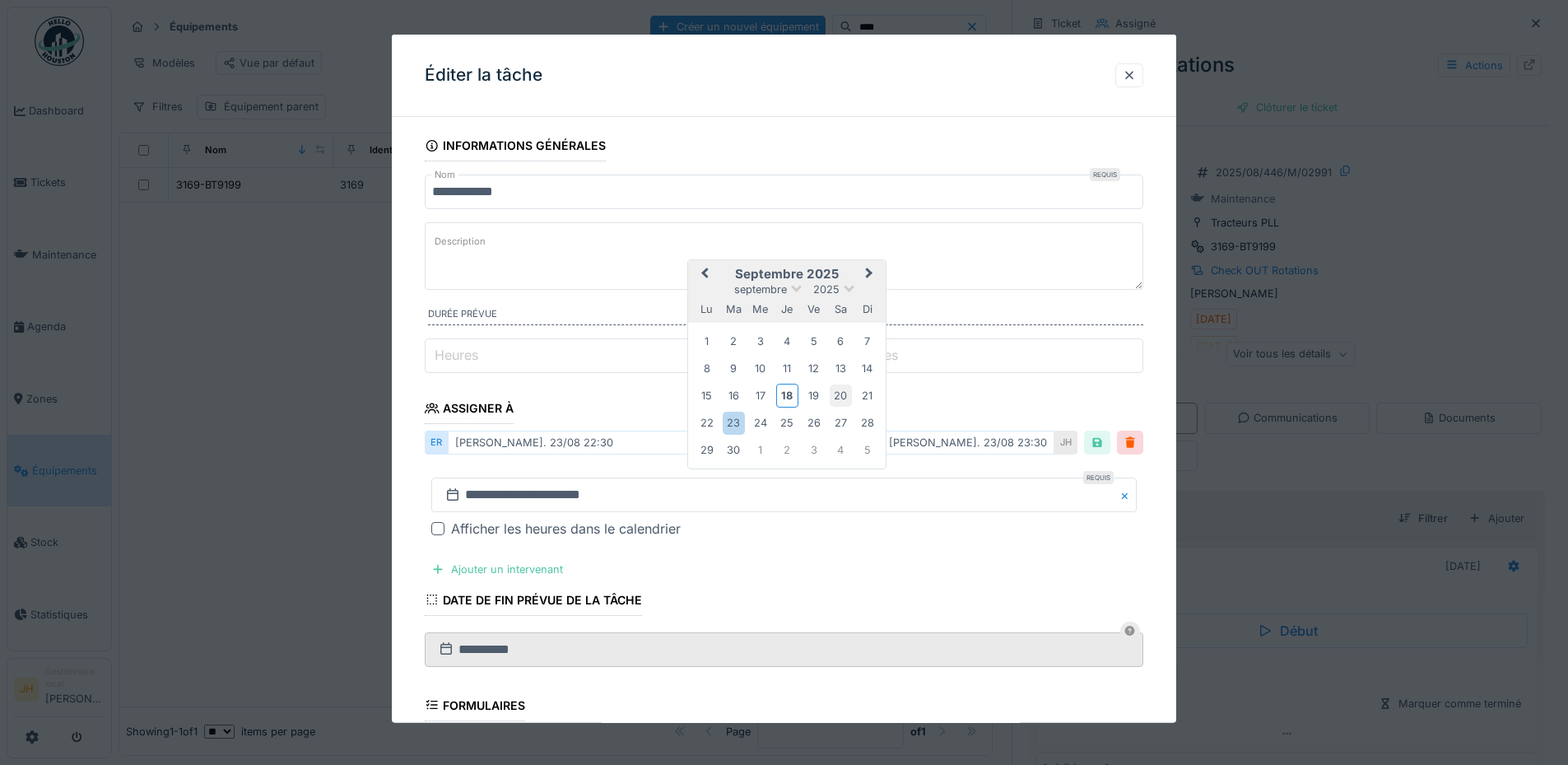
click at [845, 395] on div "20" at bounding box center [841, 396] width 22 height 22
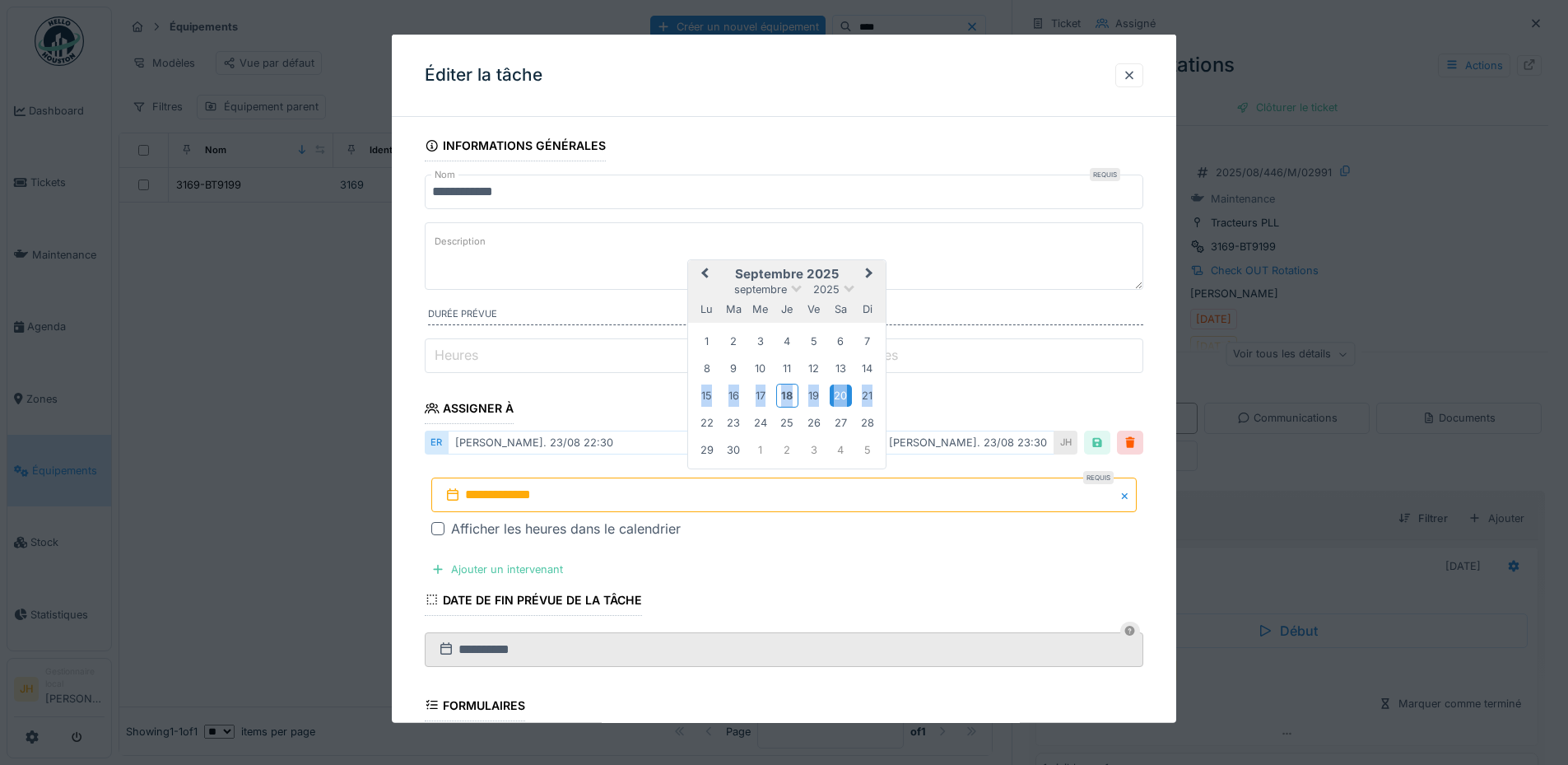
click at [845, 395] on div "20" at bounding box center [841, 396] width 22 height 22
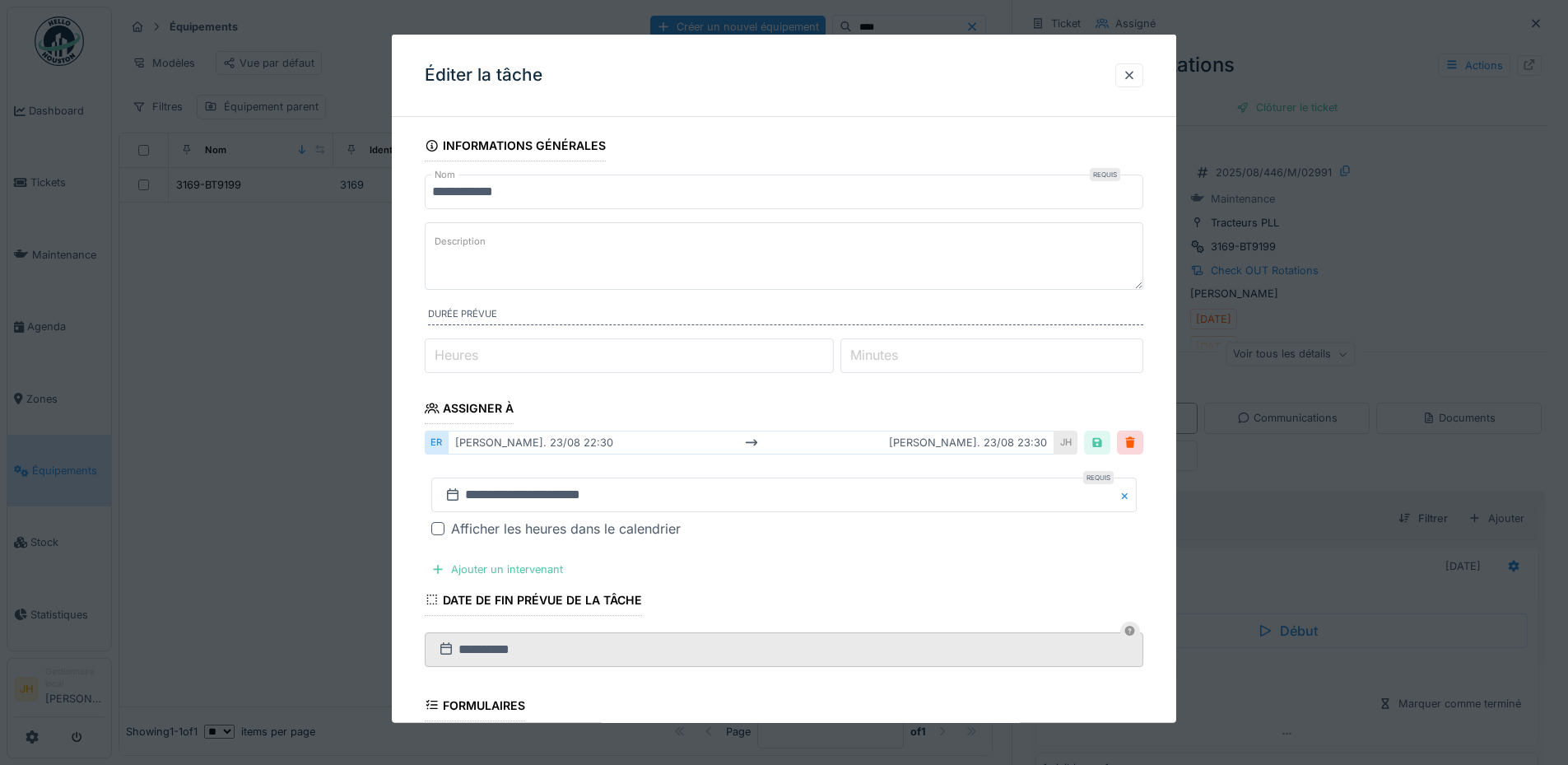
scroll to position [319, 0]
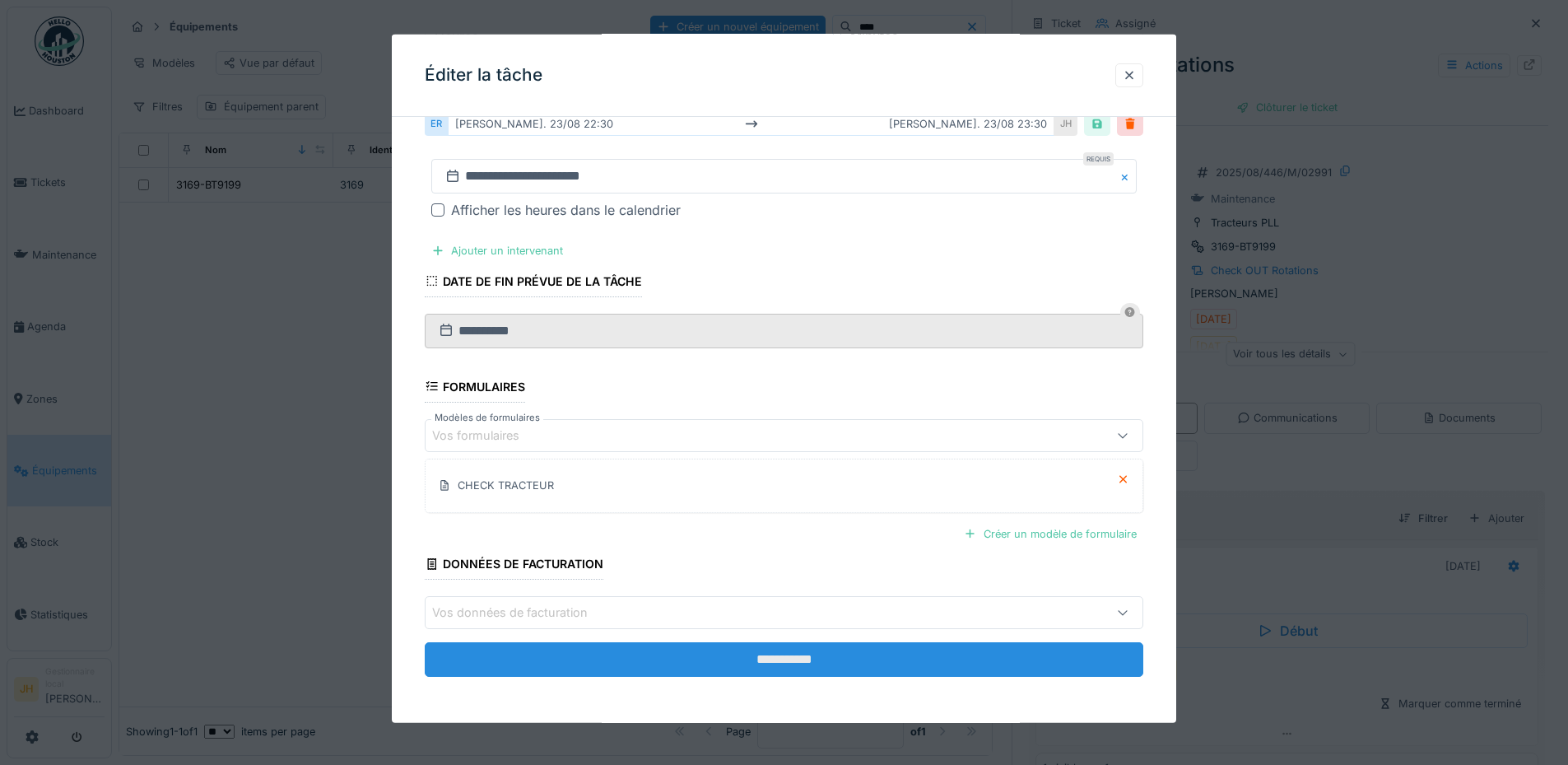
click at [832, 661] on input "**********" at bounding box center [784, 660] width 718 height 35
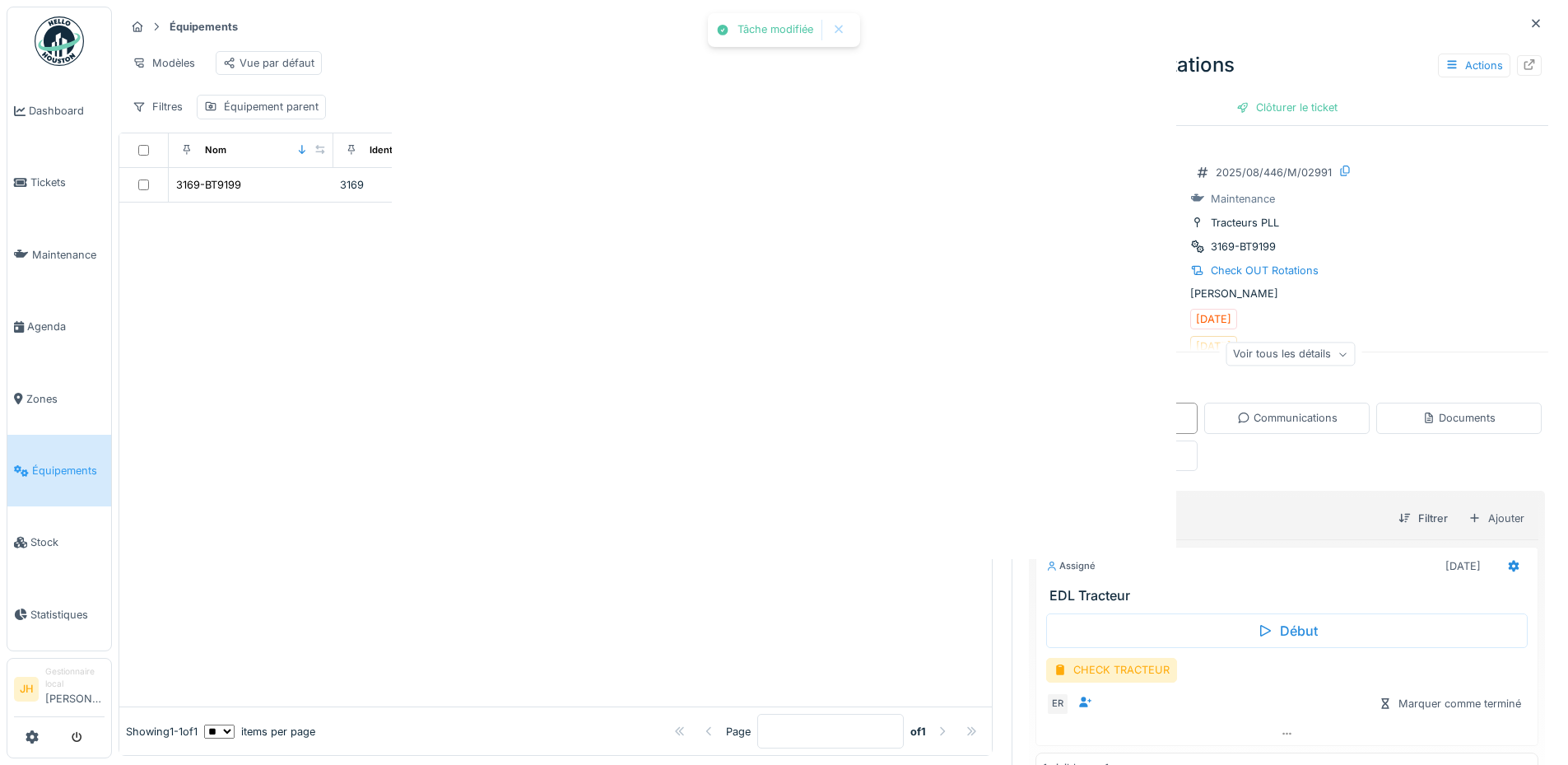
scroll to position [0, 0]
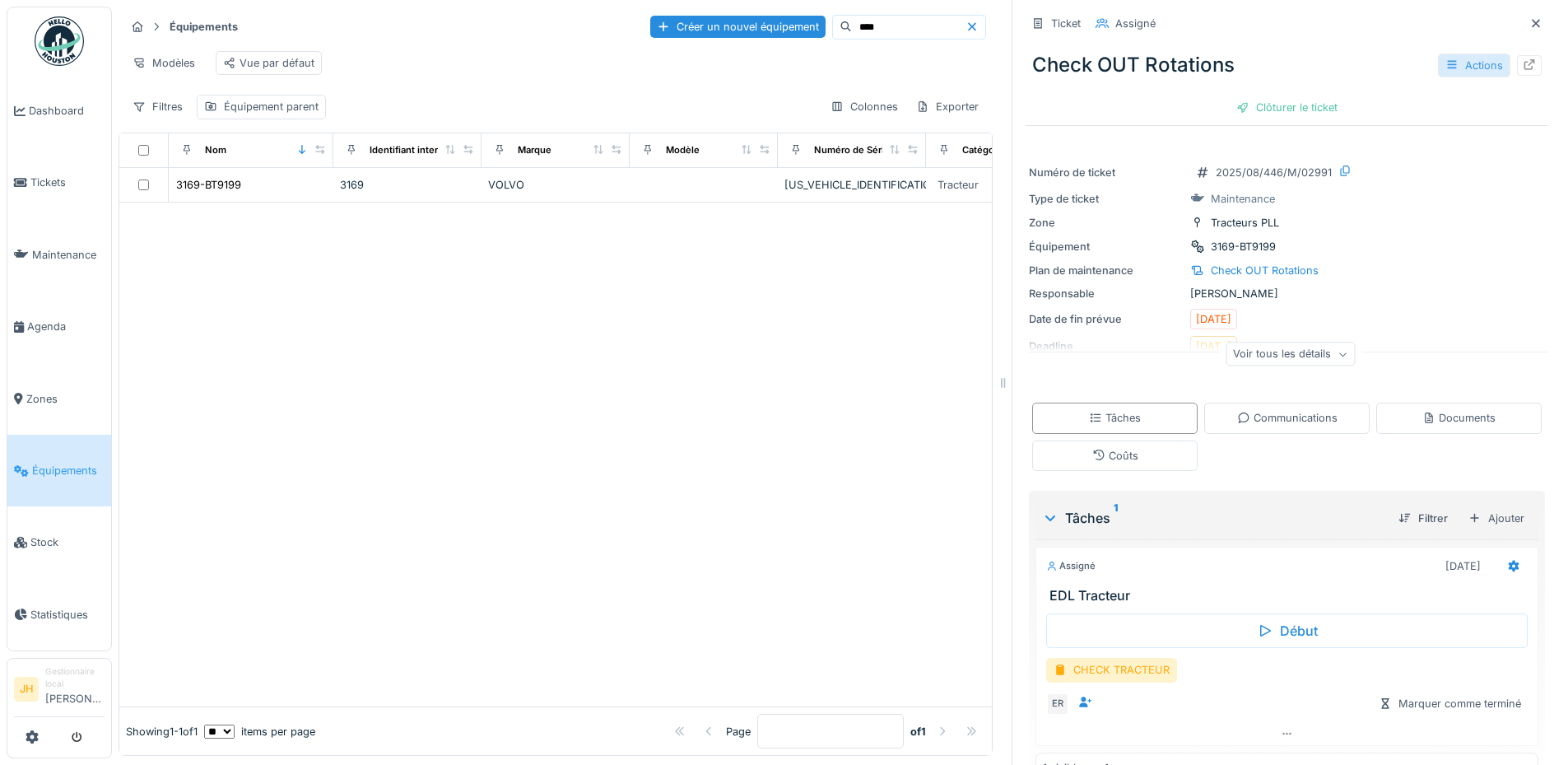
click at [1439, 53] on div "Actions" at bounding box center [1475, 65] width 72 height 24
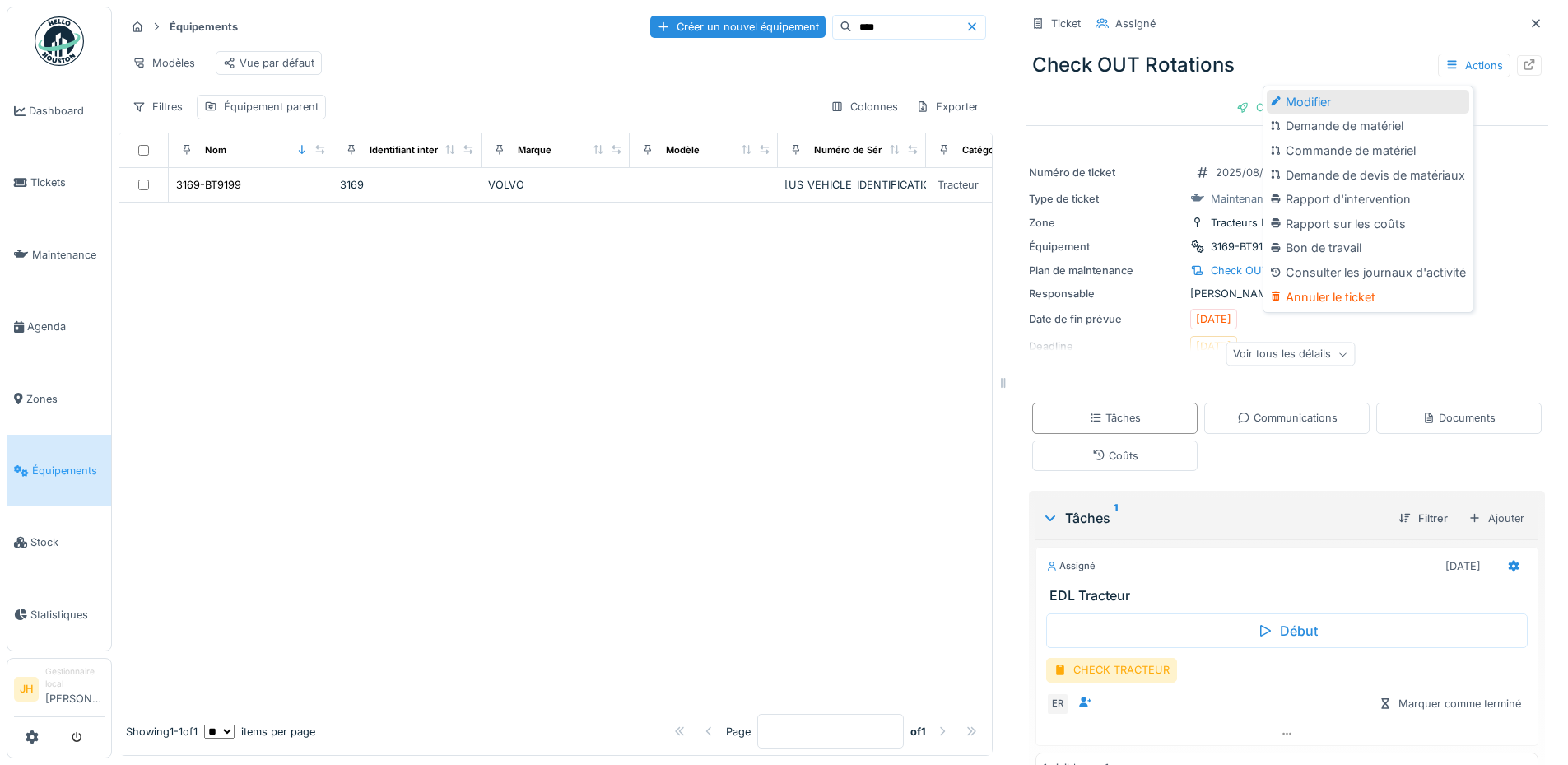
click at [1390, 94] on div "Modifier" at bounding box center [1368, 102] width 203 height 25
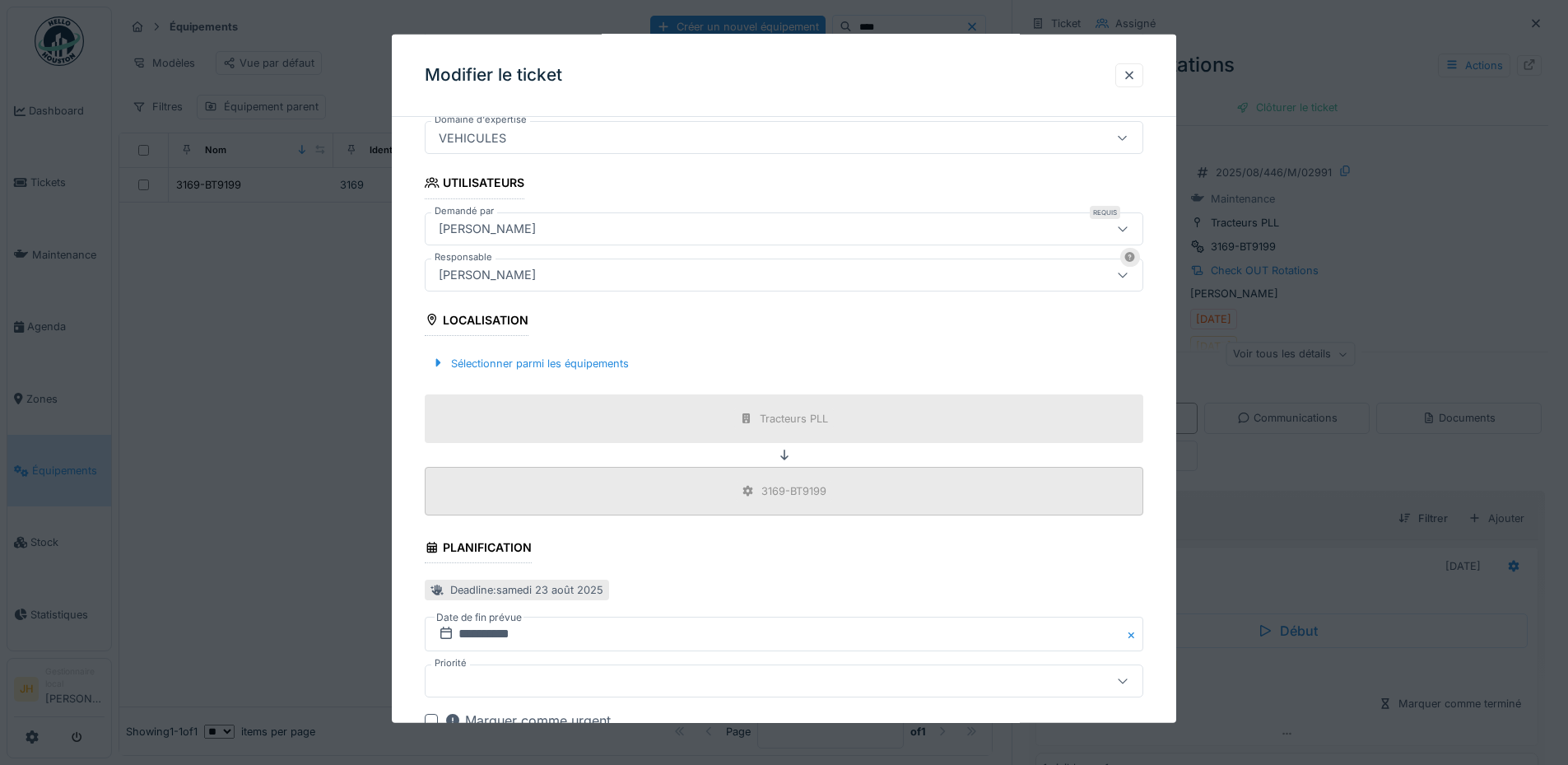
scroll to position [524, 0]
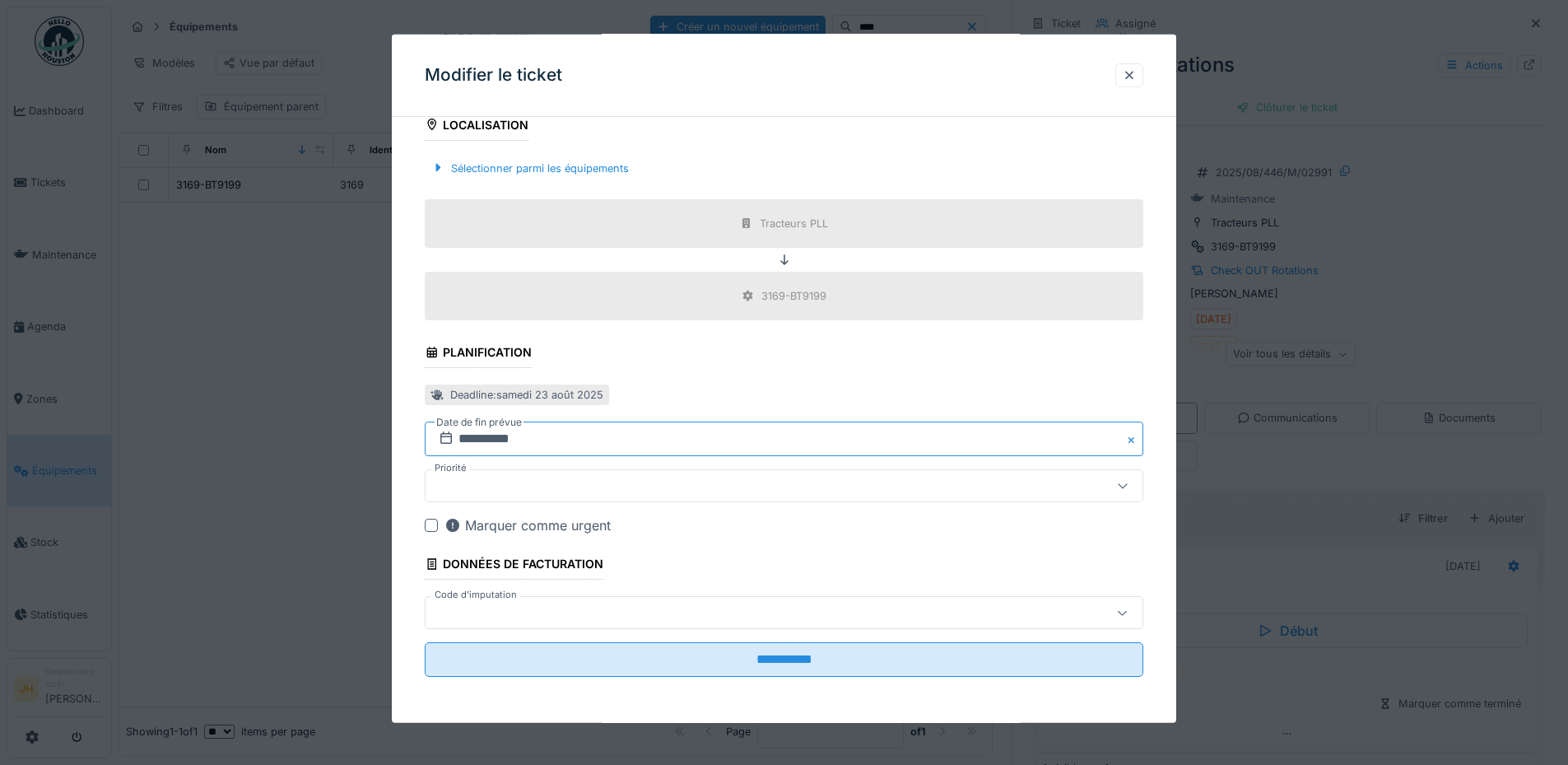
click at [488, 433] on input "**********" at bounding box center [784, 439] width 718 height 35
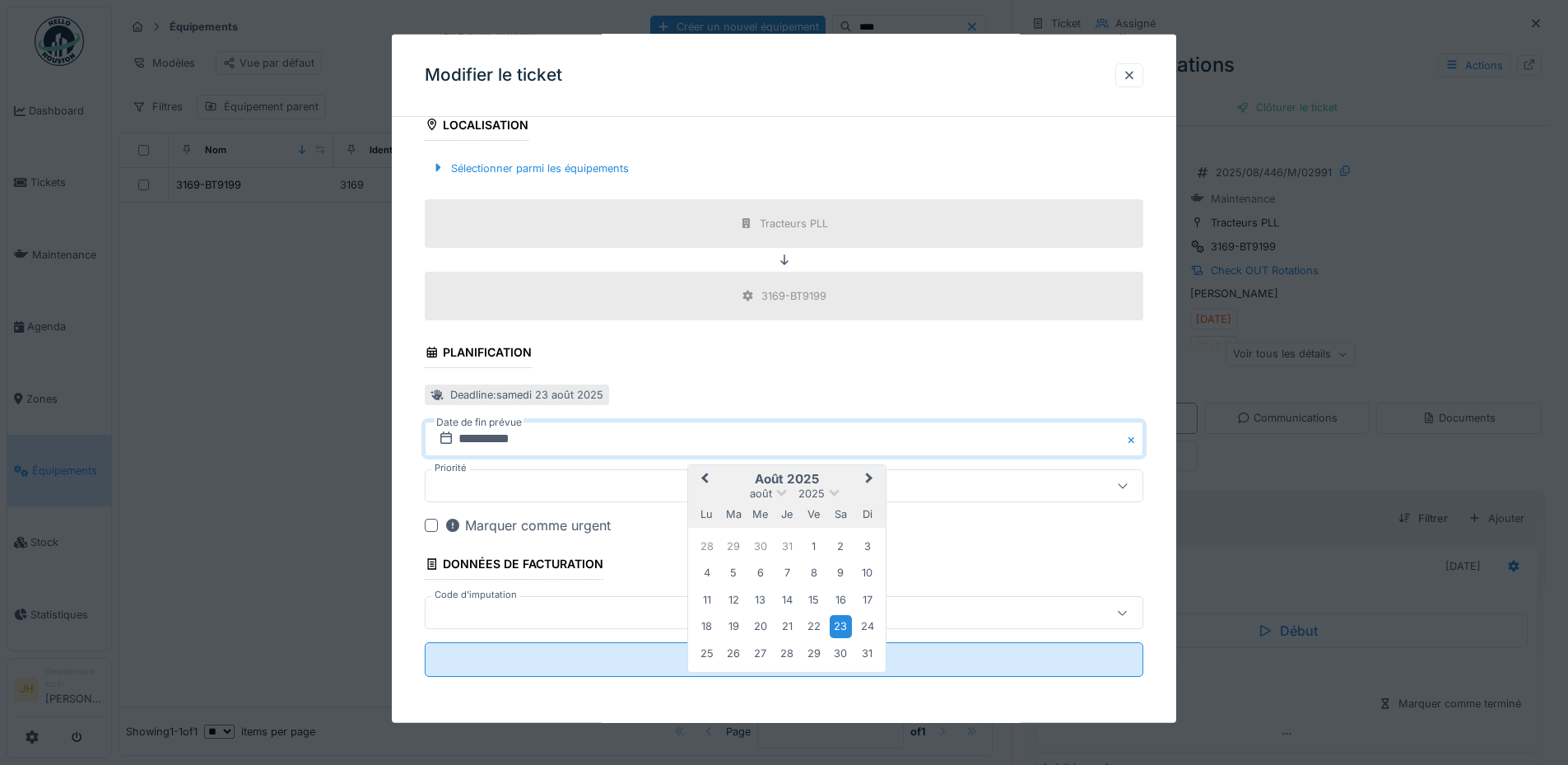
click at [874, 476] on button "Next Month" at bounding box center [871, 479] width 27 height 27
click at [842, 600] on div "20" at bounding box center [841, 600] width 22 height 22
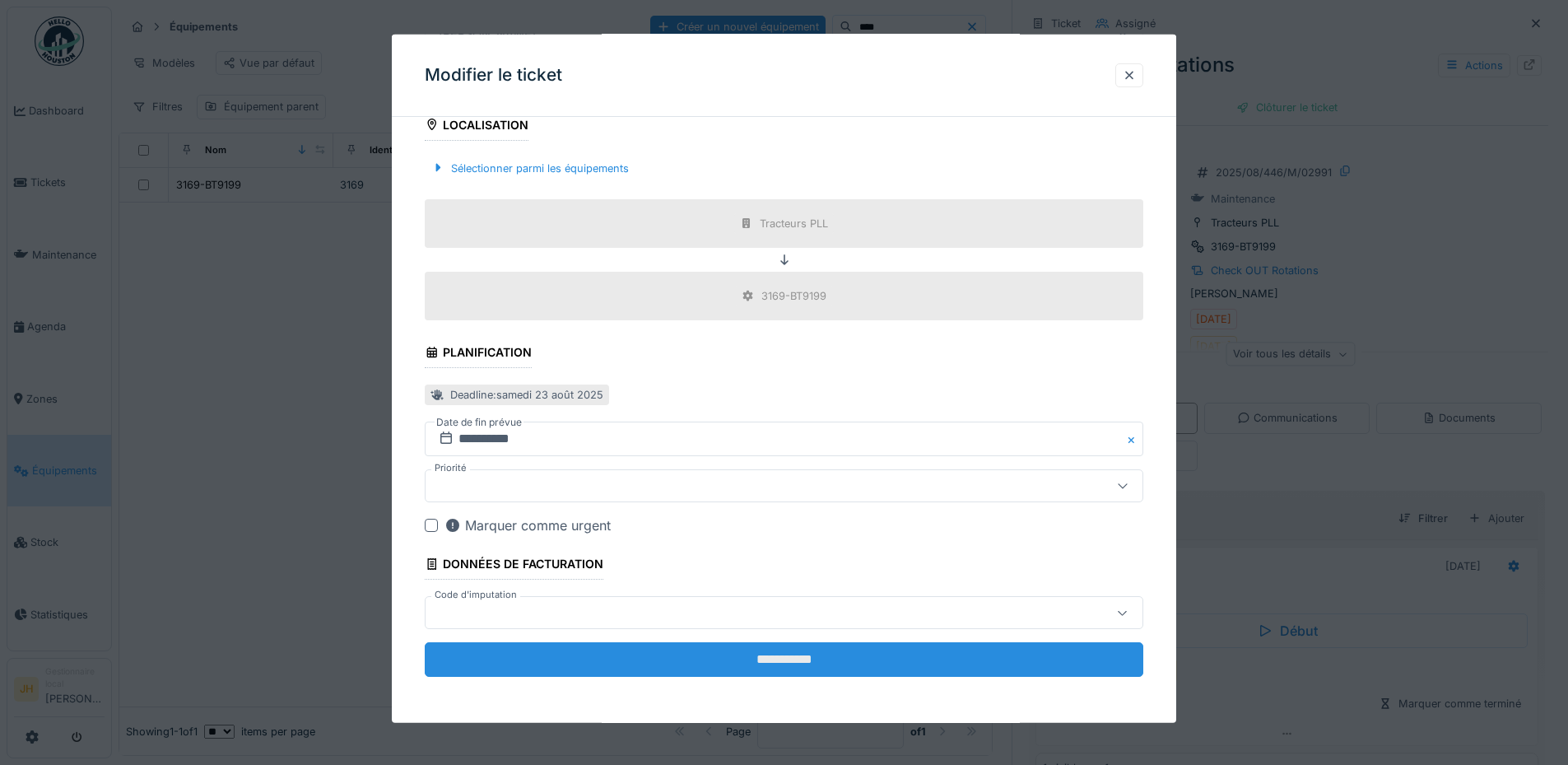
click at [851, 655] on input "**********" at bounding box center [784, 660] width 718 height 35
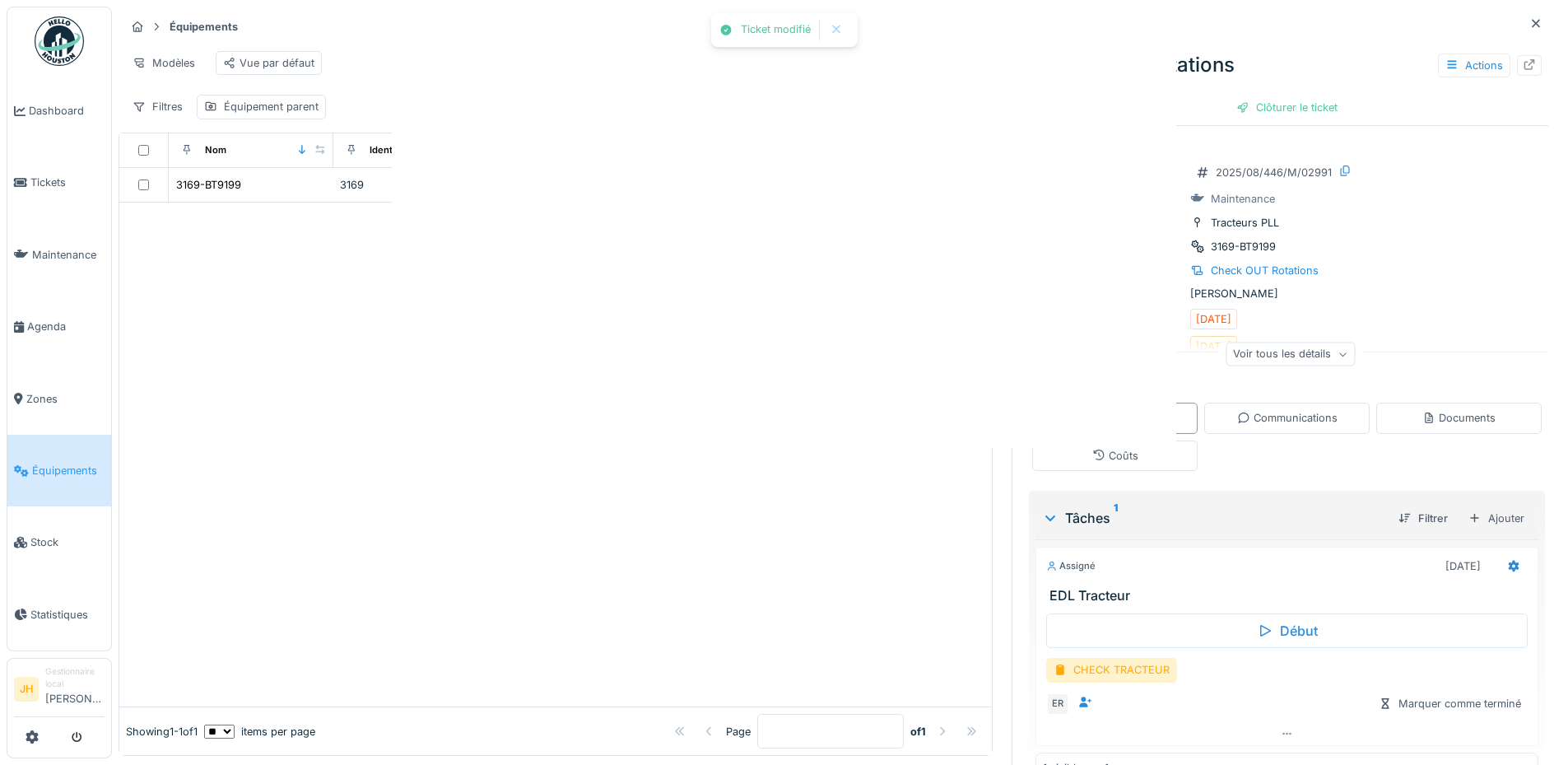
scroll to position [0, 0]
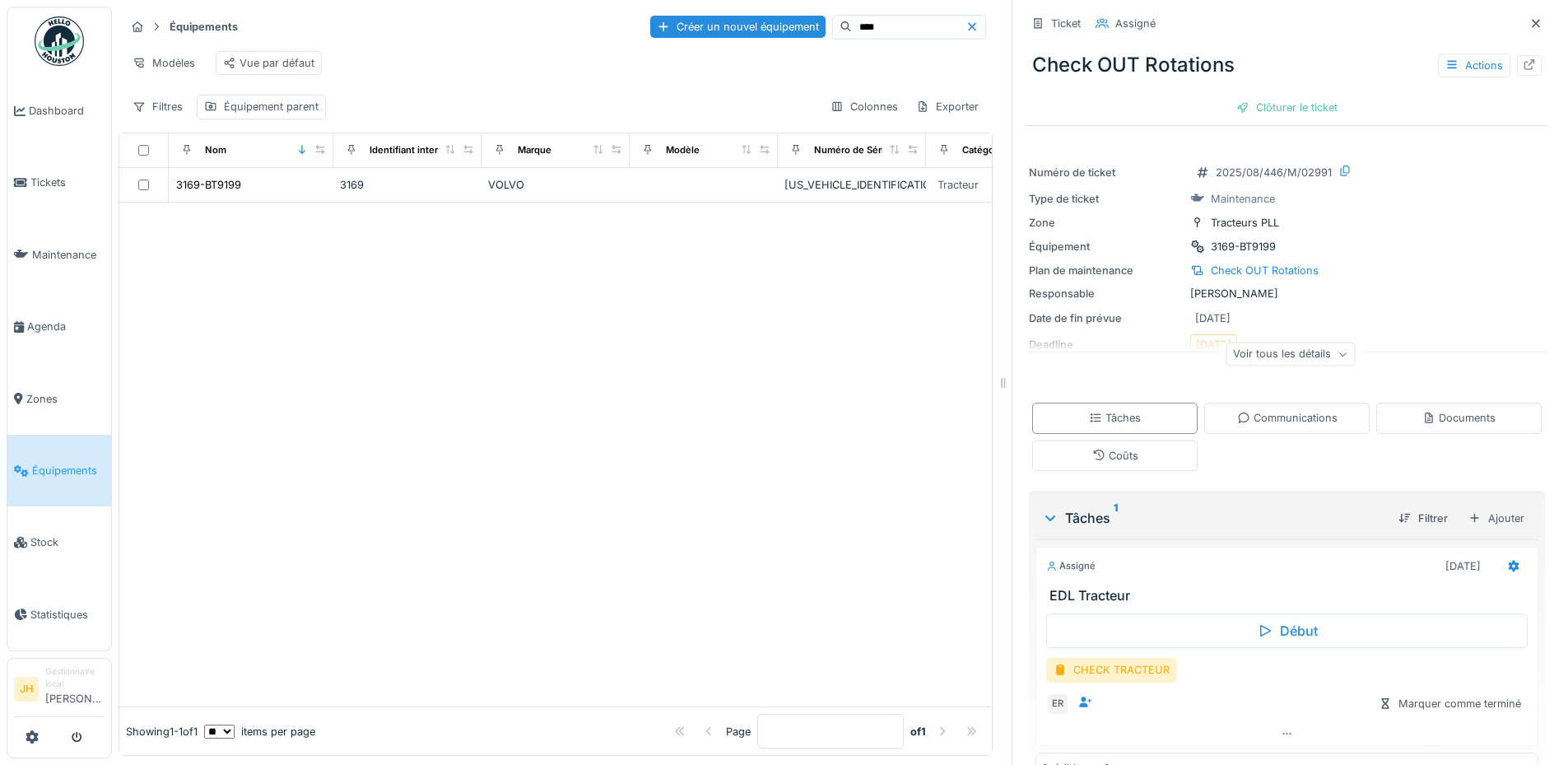
click at [871, 16] on input "****" at bounding box center [909, 27] width 114 height 23
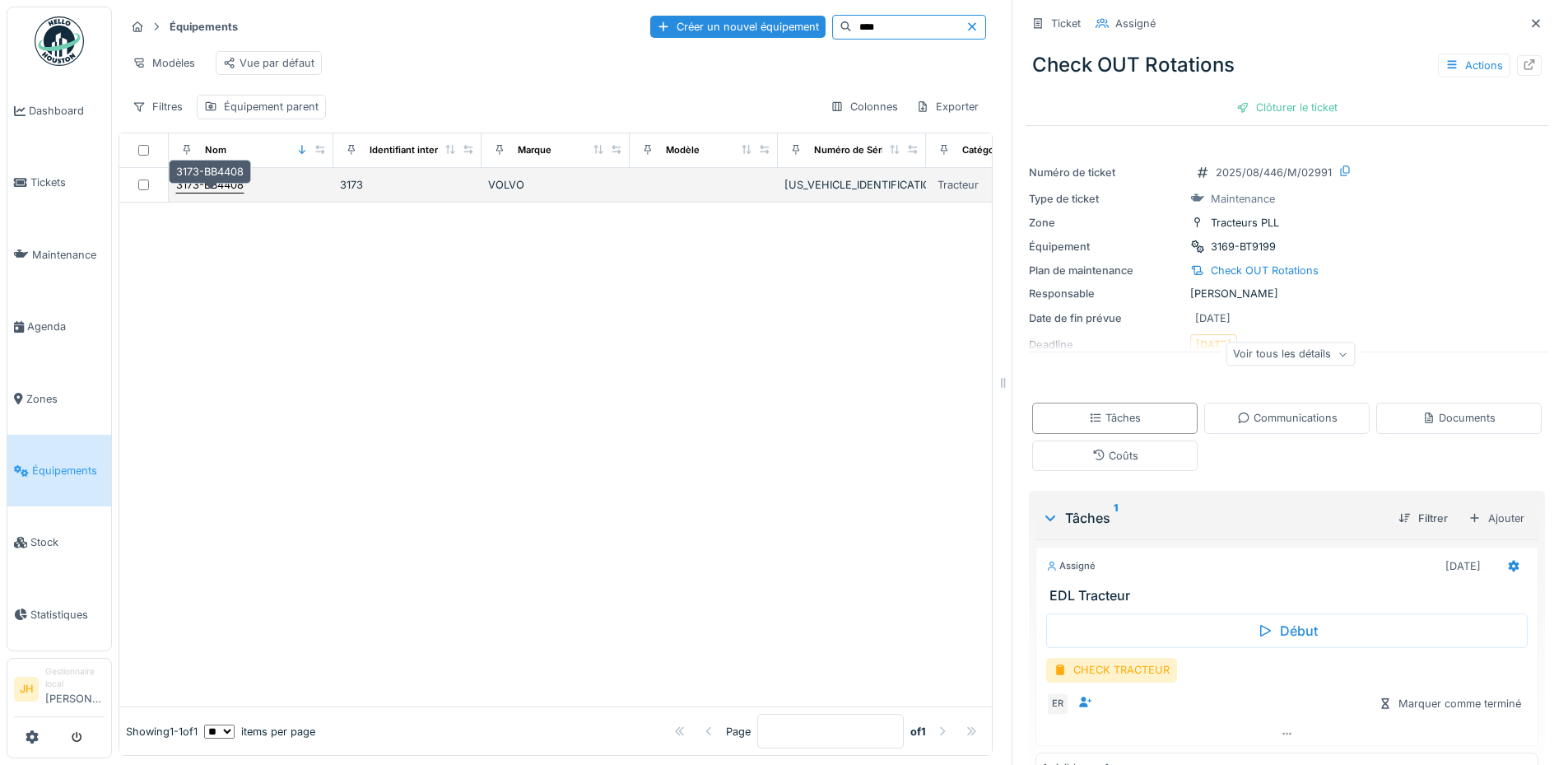
type input "****"
click at [234, 186] on div "3173-BB4408" at bounding box center [210, 184] width 68 height 16
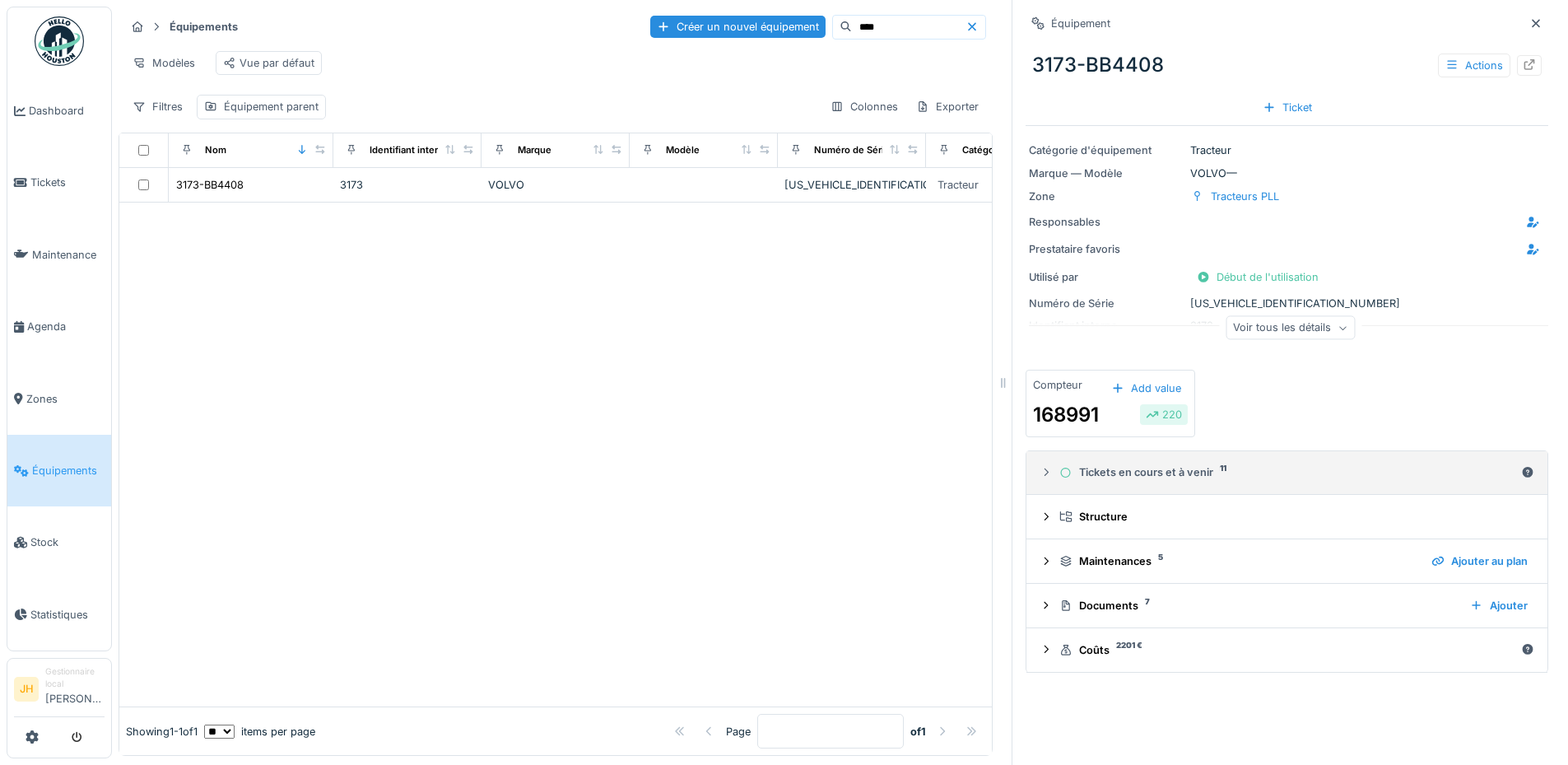
click at [1154, 467] on div "Tickets en cours et à venir 11" at bounding box center [1287, 472] width 455 height 16
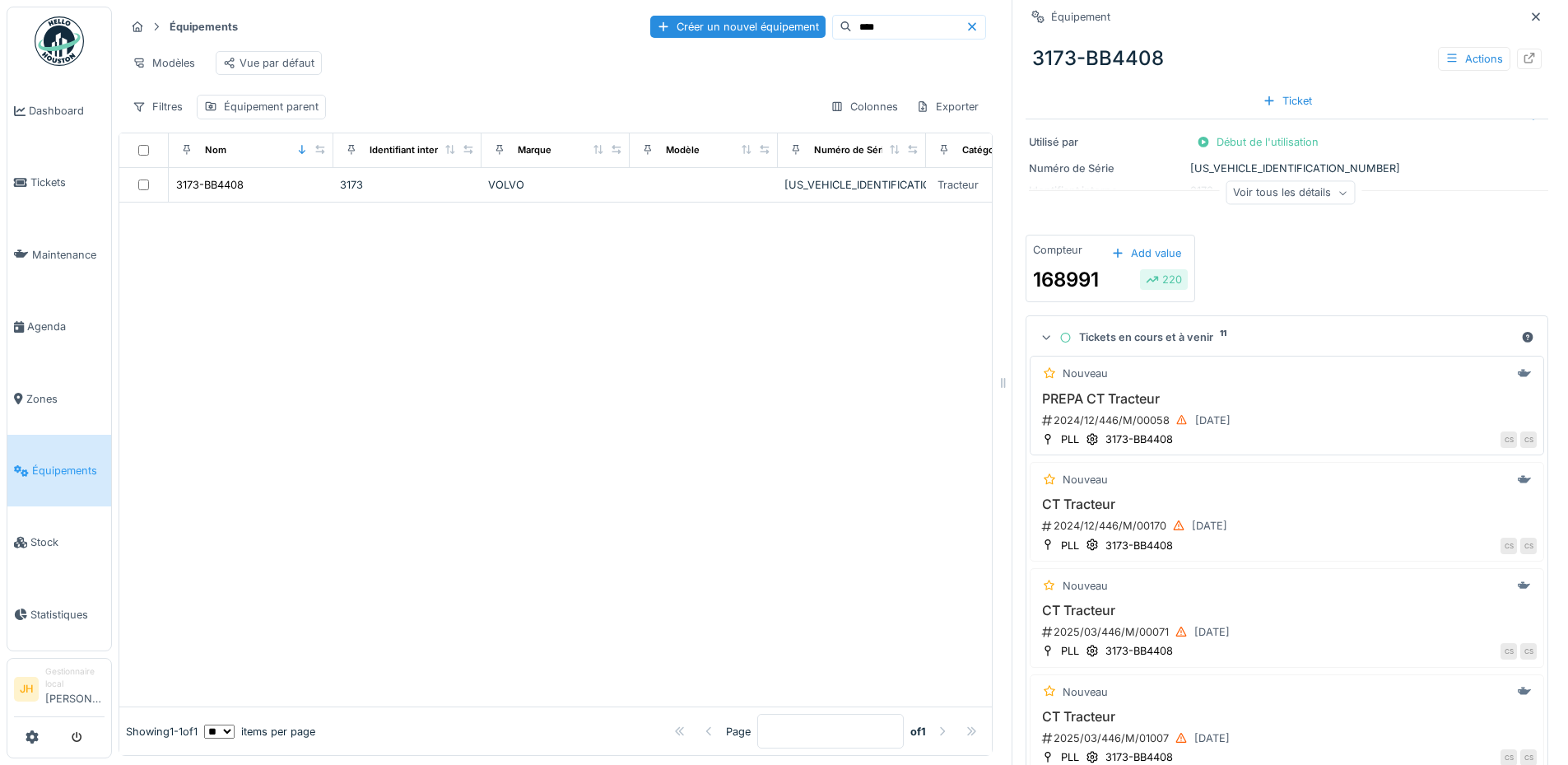
scroll to position [329, 0]
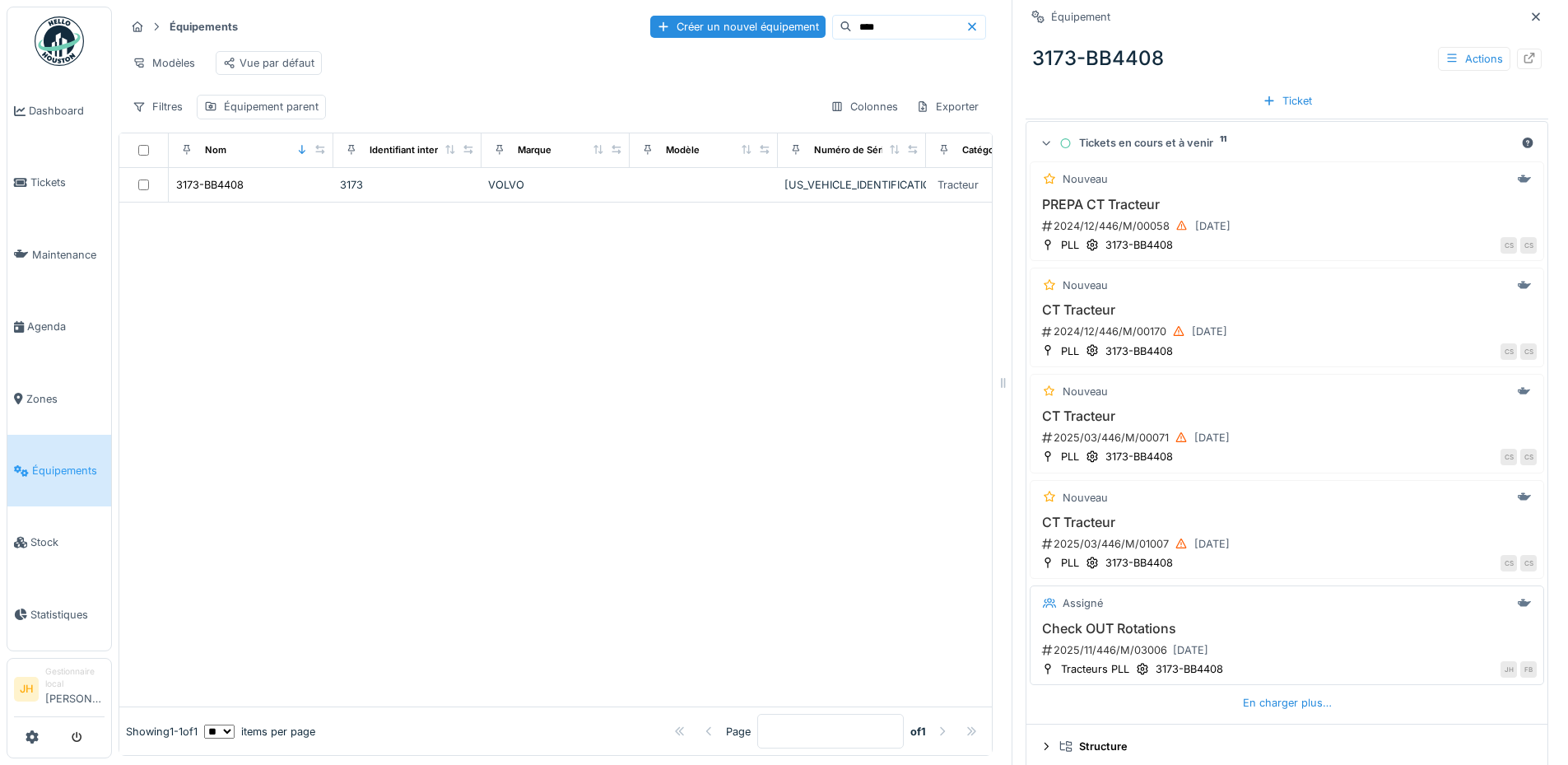
click at [1125, 620] on h3 "Check OUT Rotations" at bounding box center [1287, 628] width 499 height 16
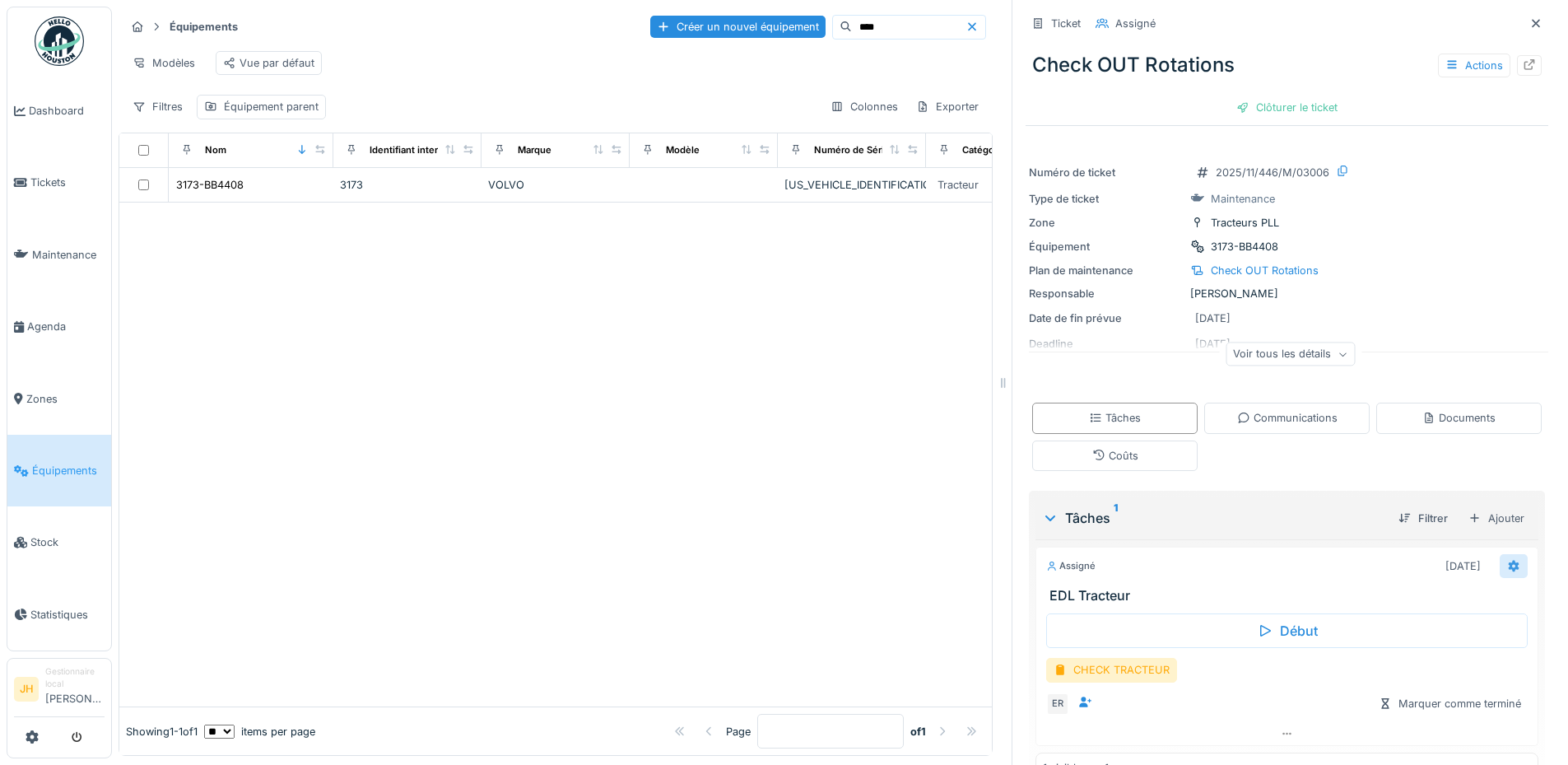
click at [1509, 560] on icon at bounding box center [1515, 565] width 11 height 12
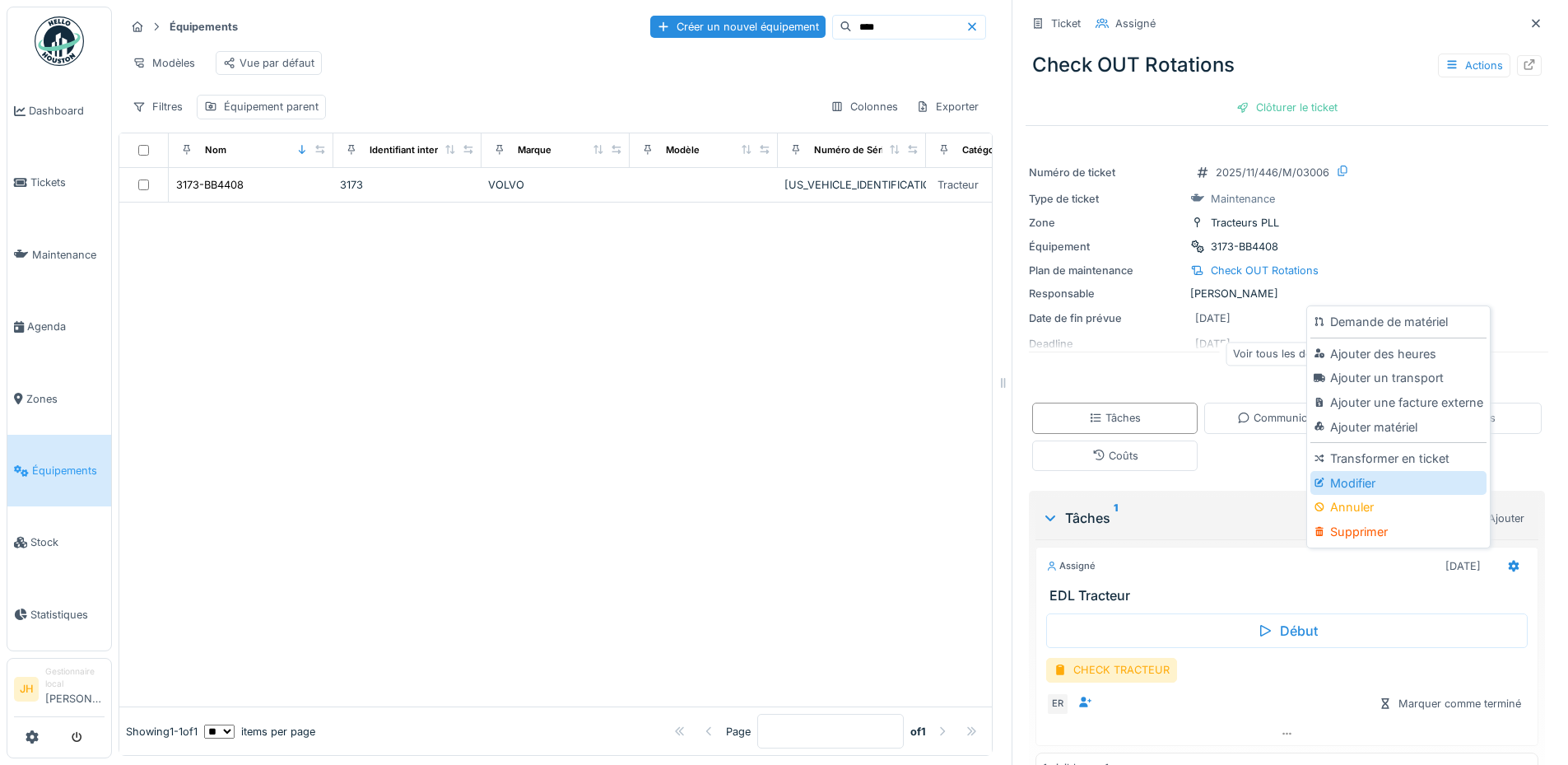
click at [1347, 471] on div "Modifier" at bounding box center [1398, 483] width 175 height 25
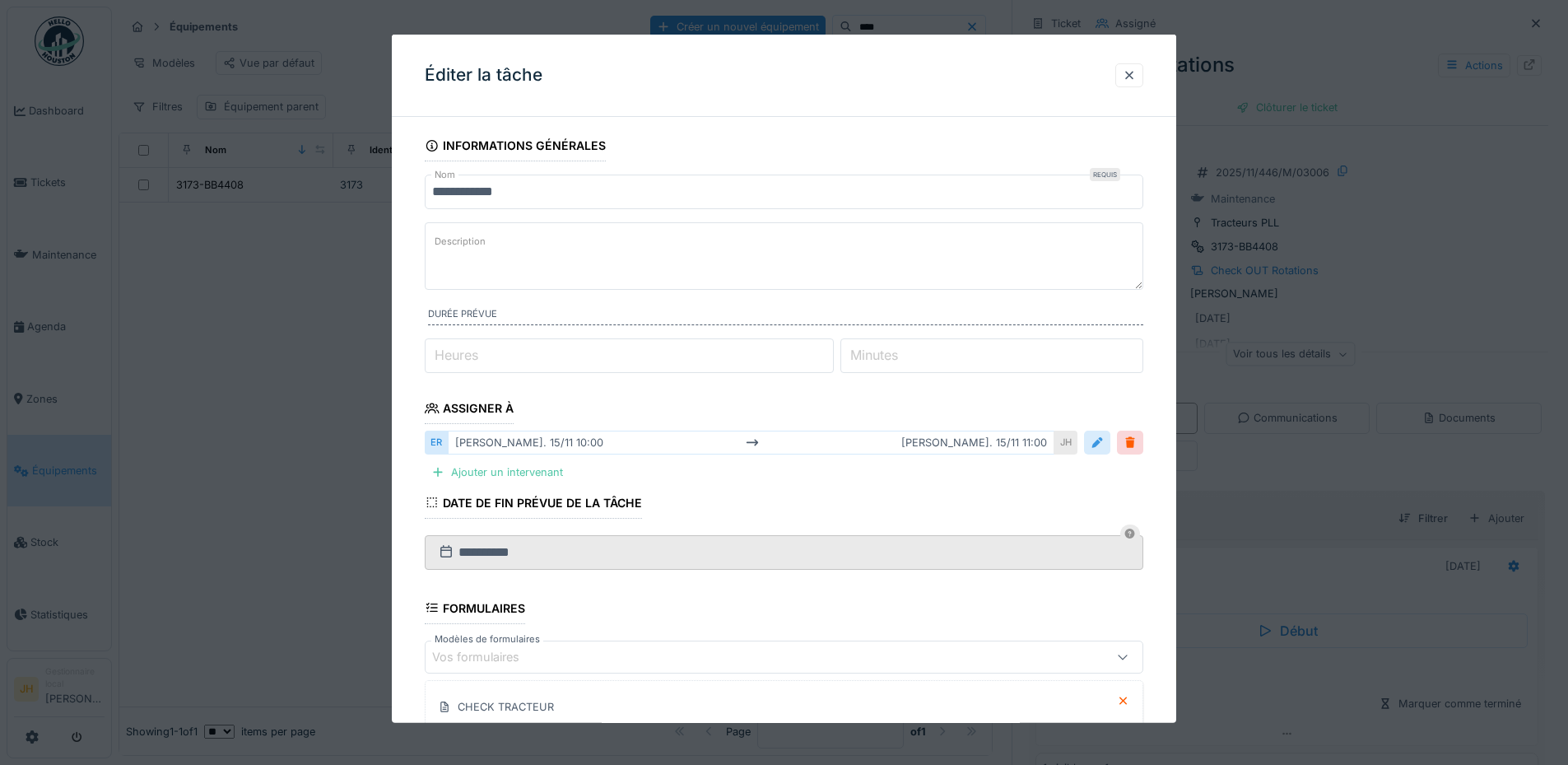
click at [1104, 435] on div at bounding box center [1097, 442] width 13 height 16
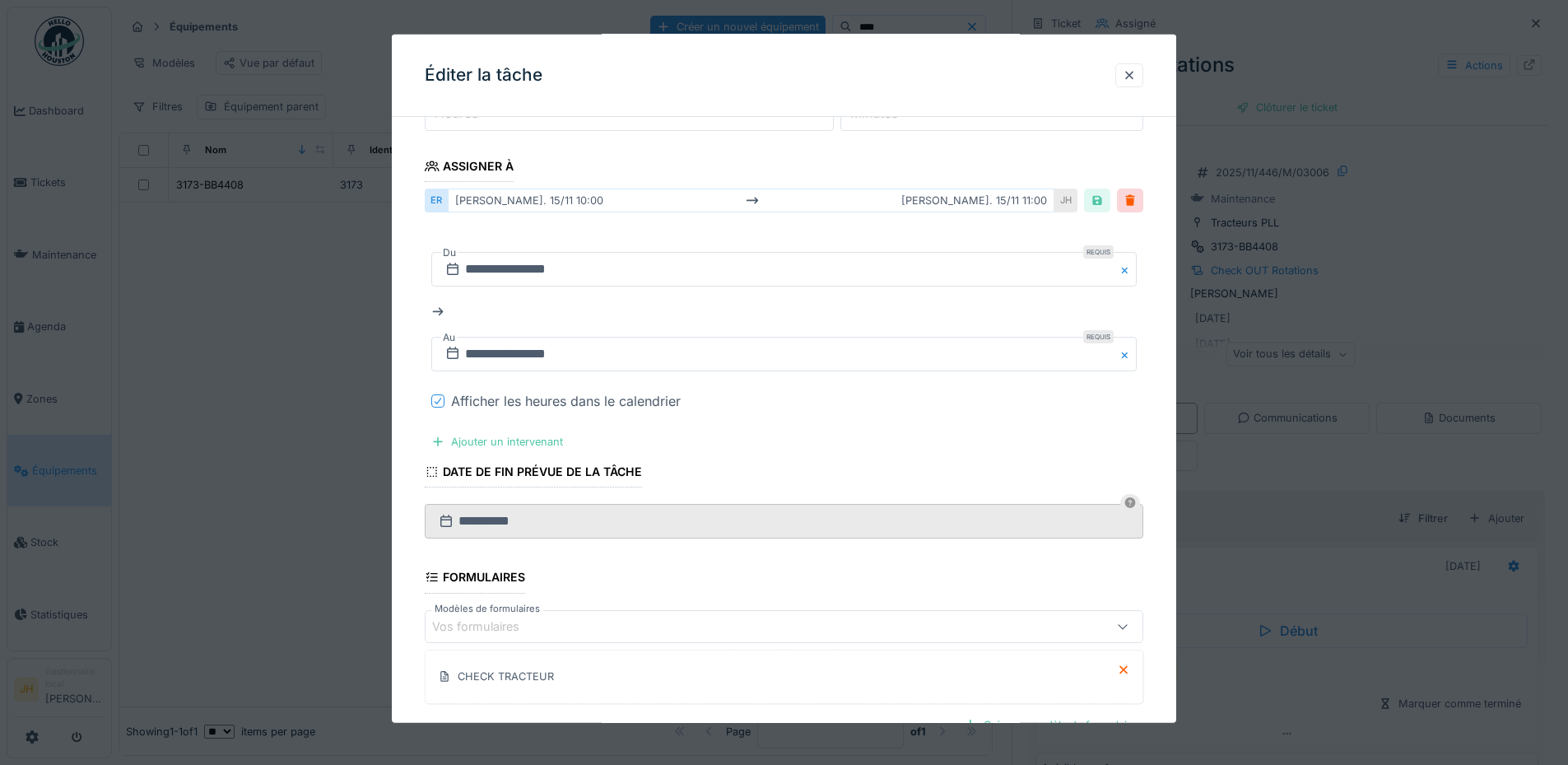
scroll to position [247, 0]
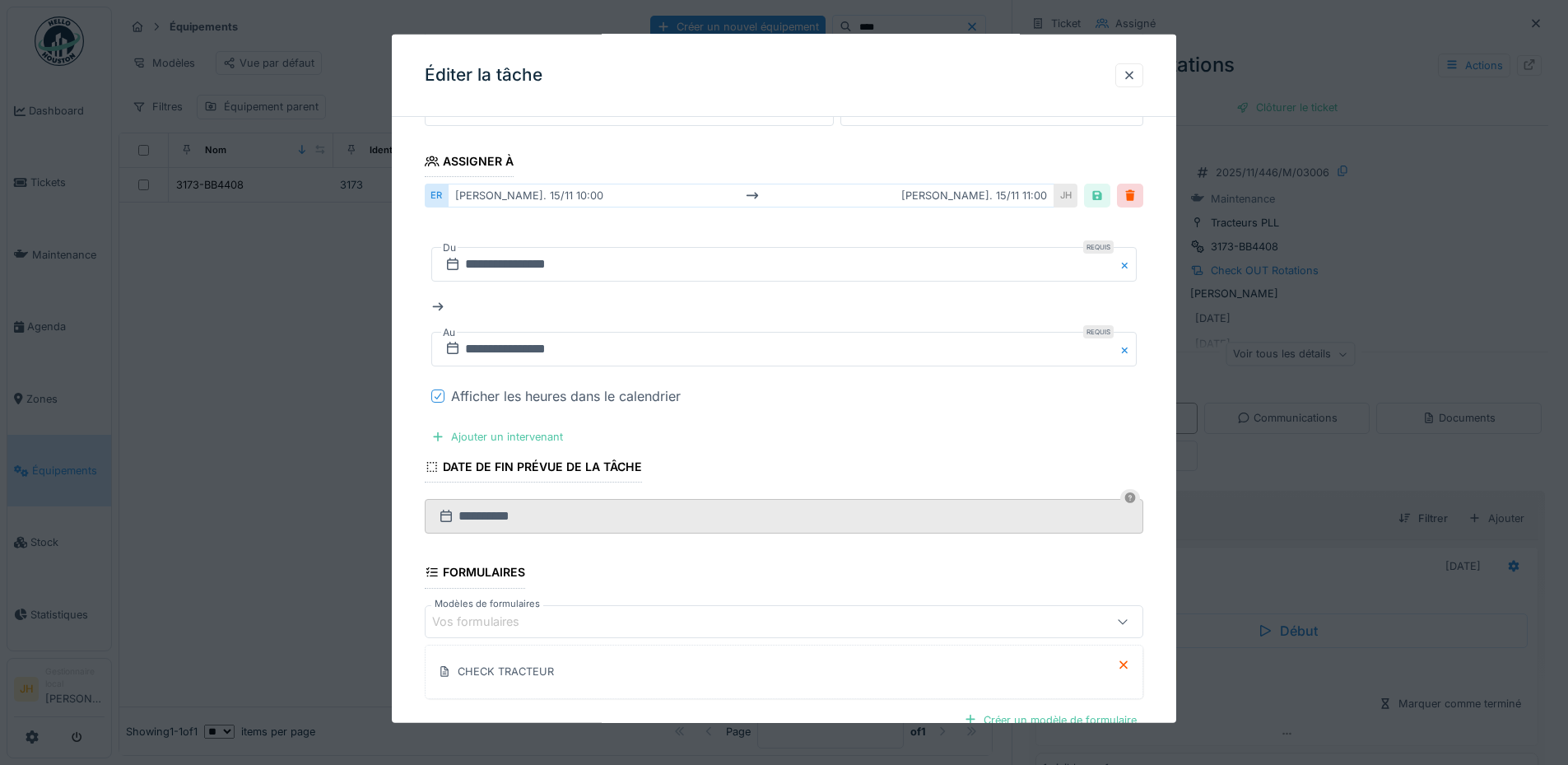
click at [433, 390] on div at bounding box center [438, 396] width 13 height 13
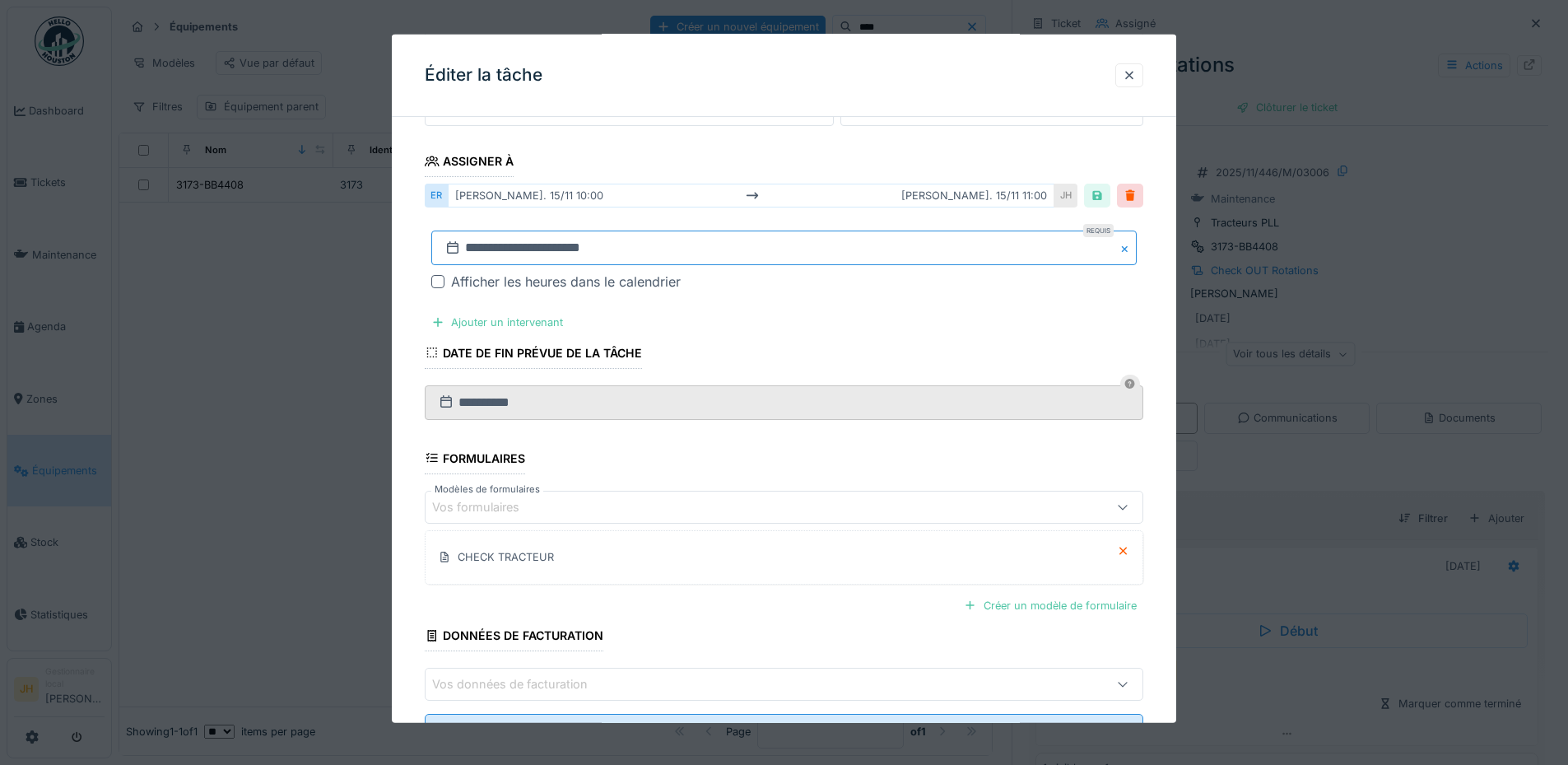
click at [607, 247] on input "**********" at bounding box center [784, 248] width 706 height 35
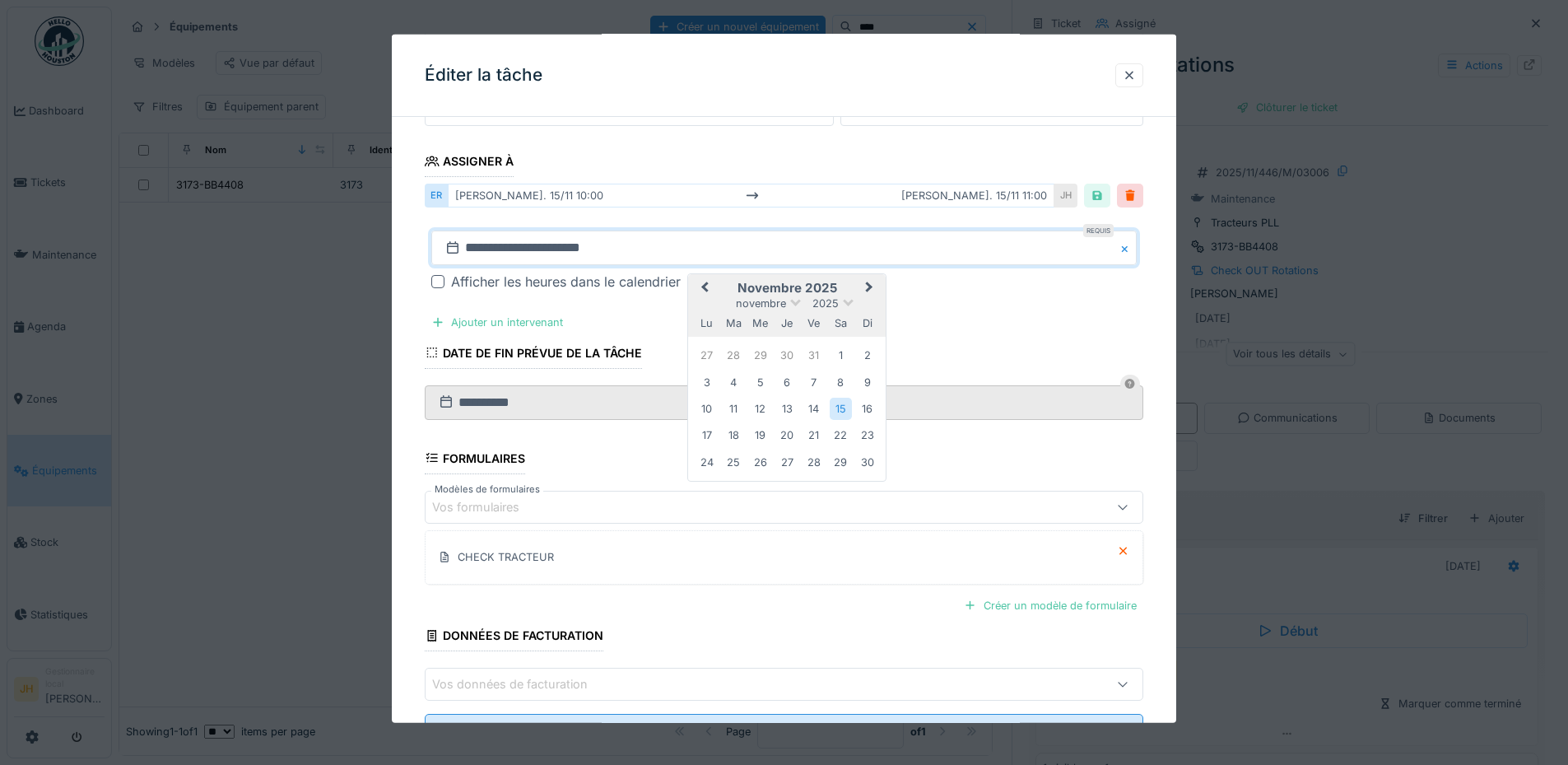
click at [705, 284] on span "Previous Month" at bounding box center [705, 289] width 0 height 20
click at [846, 410] on div "20" at bounding box center [841, 410] width 22 height 22
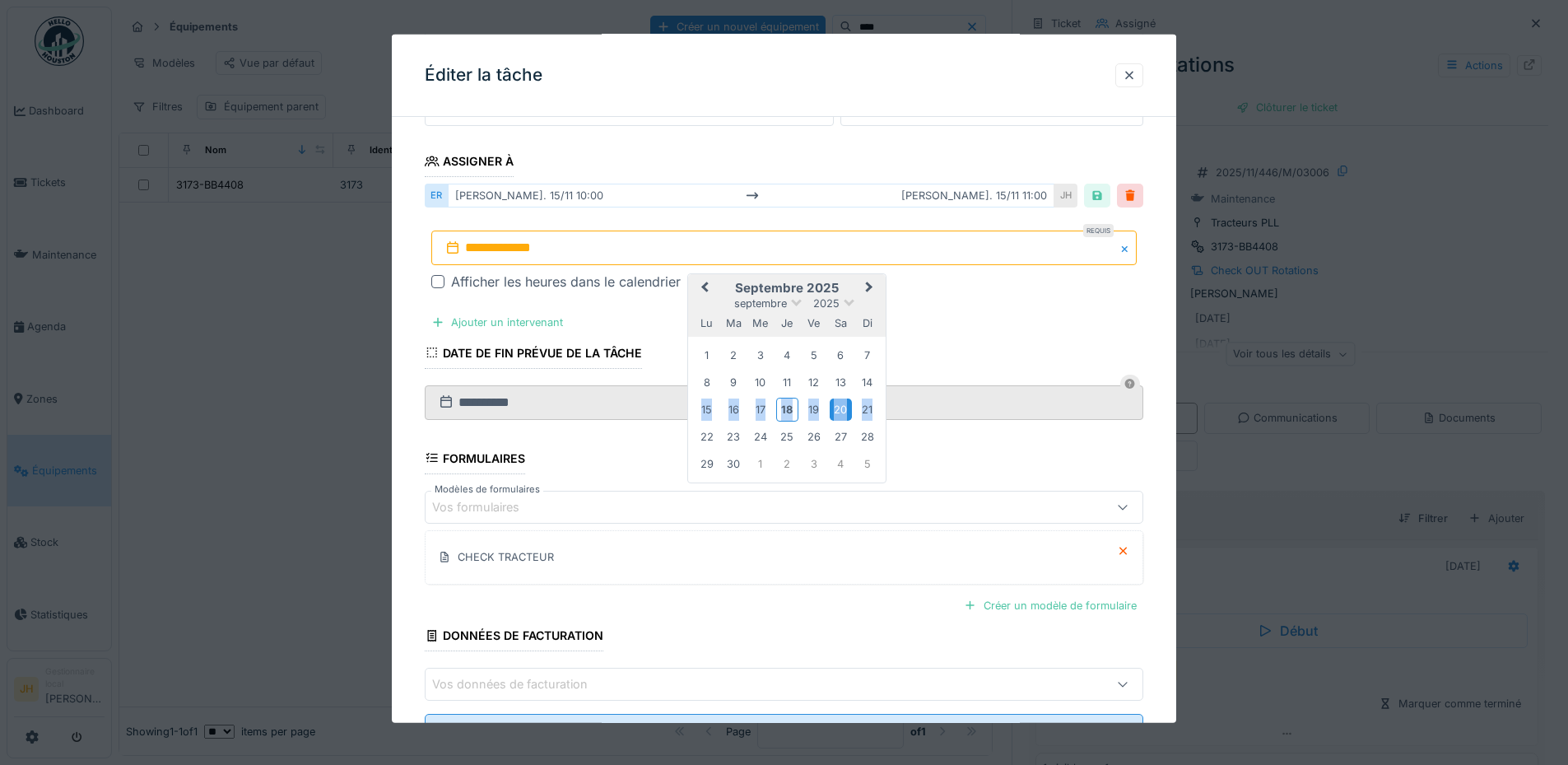
click at [846, 410] on div "20" at bounding box center [841, 410] width 22 height 22
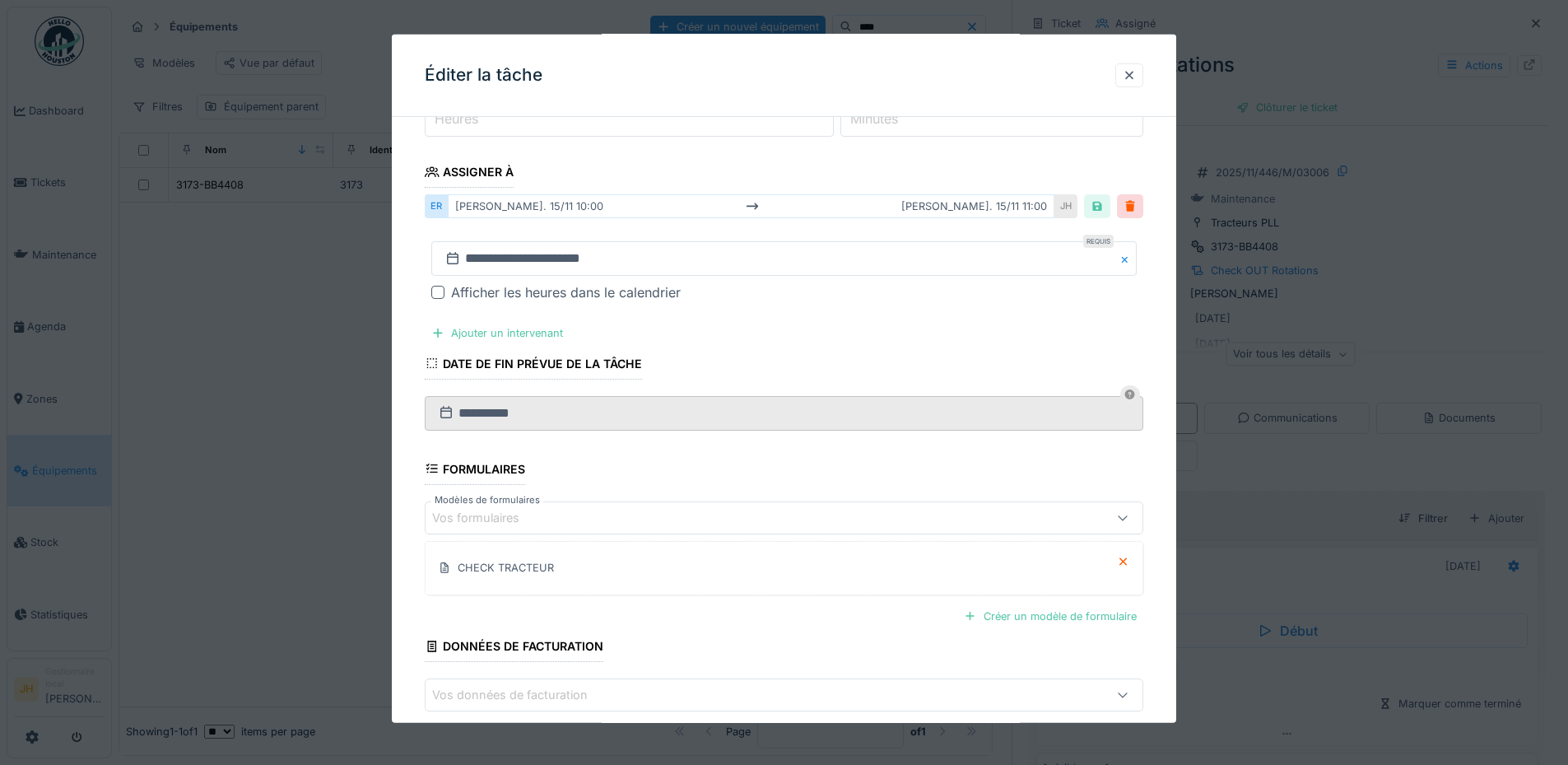
scroll to position [319, 0]
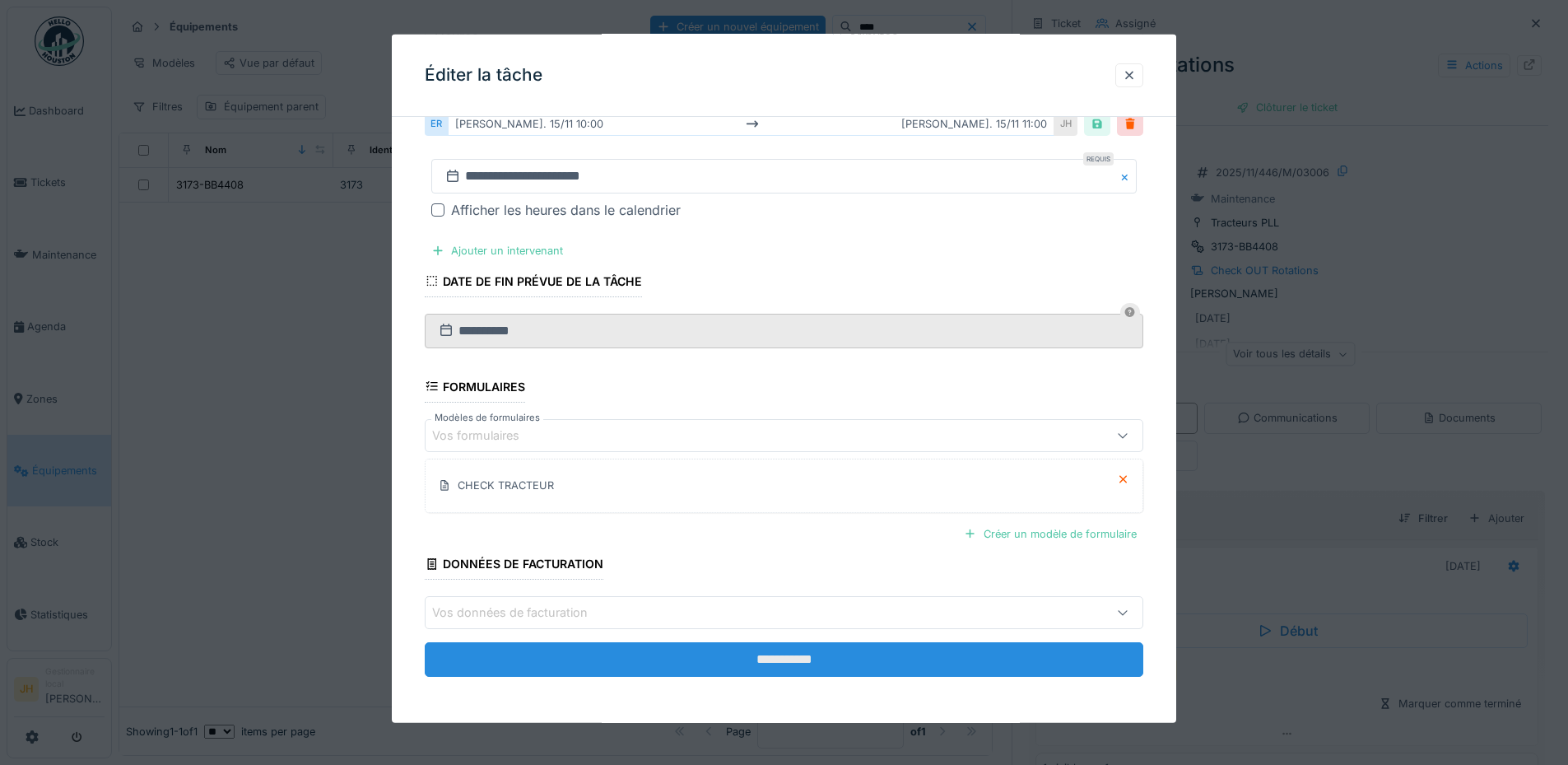
click at [769, 646] on input "**********" at bounding box center [784, 660] width 718 height 35
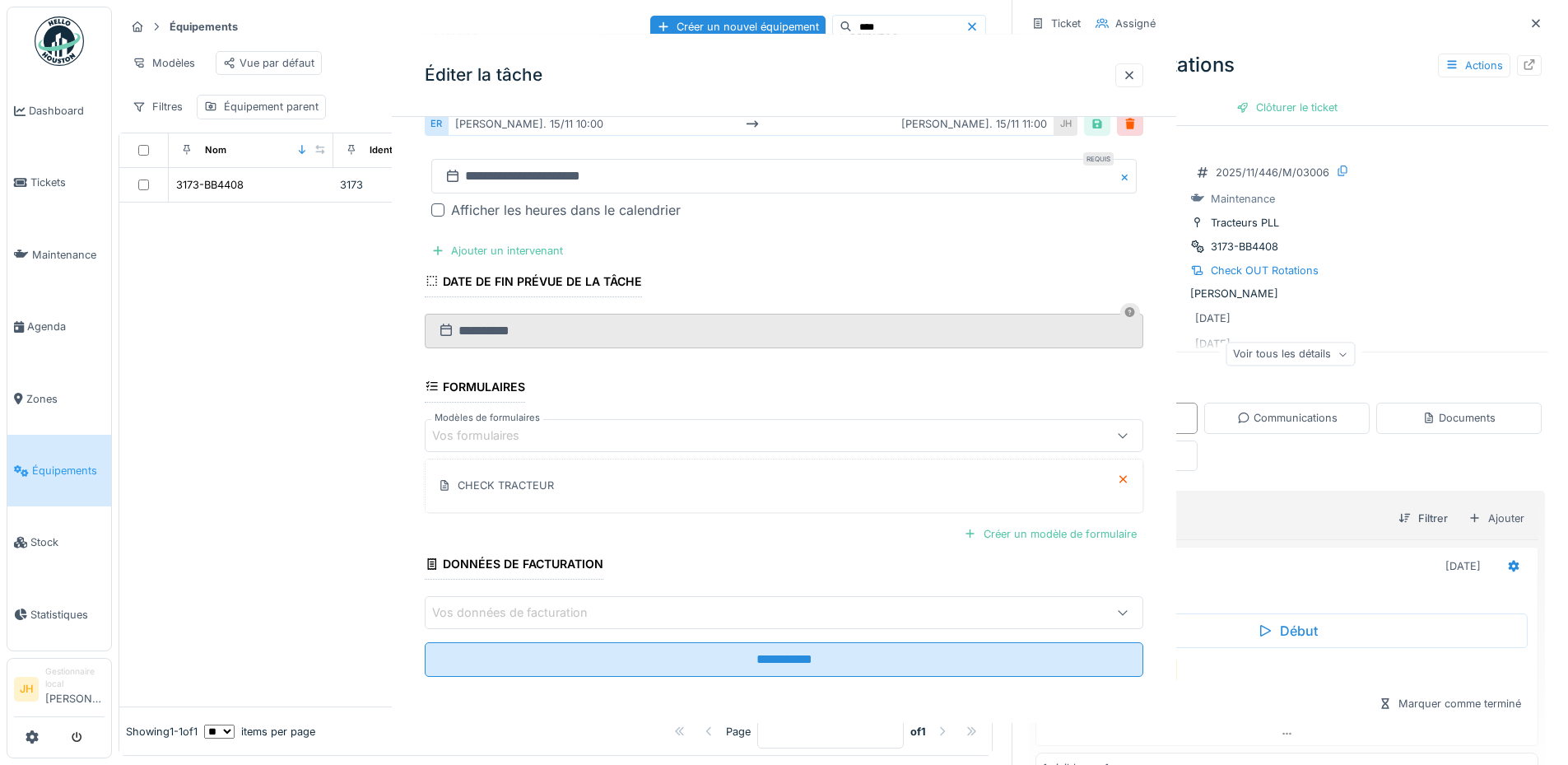
scroll to position [0, 0]
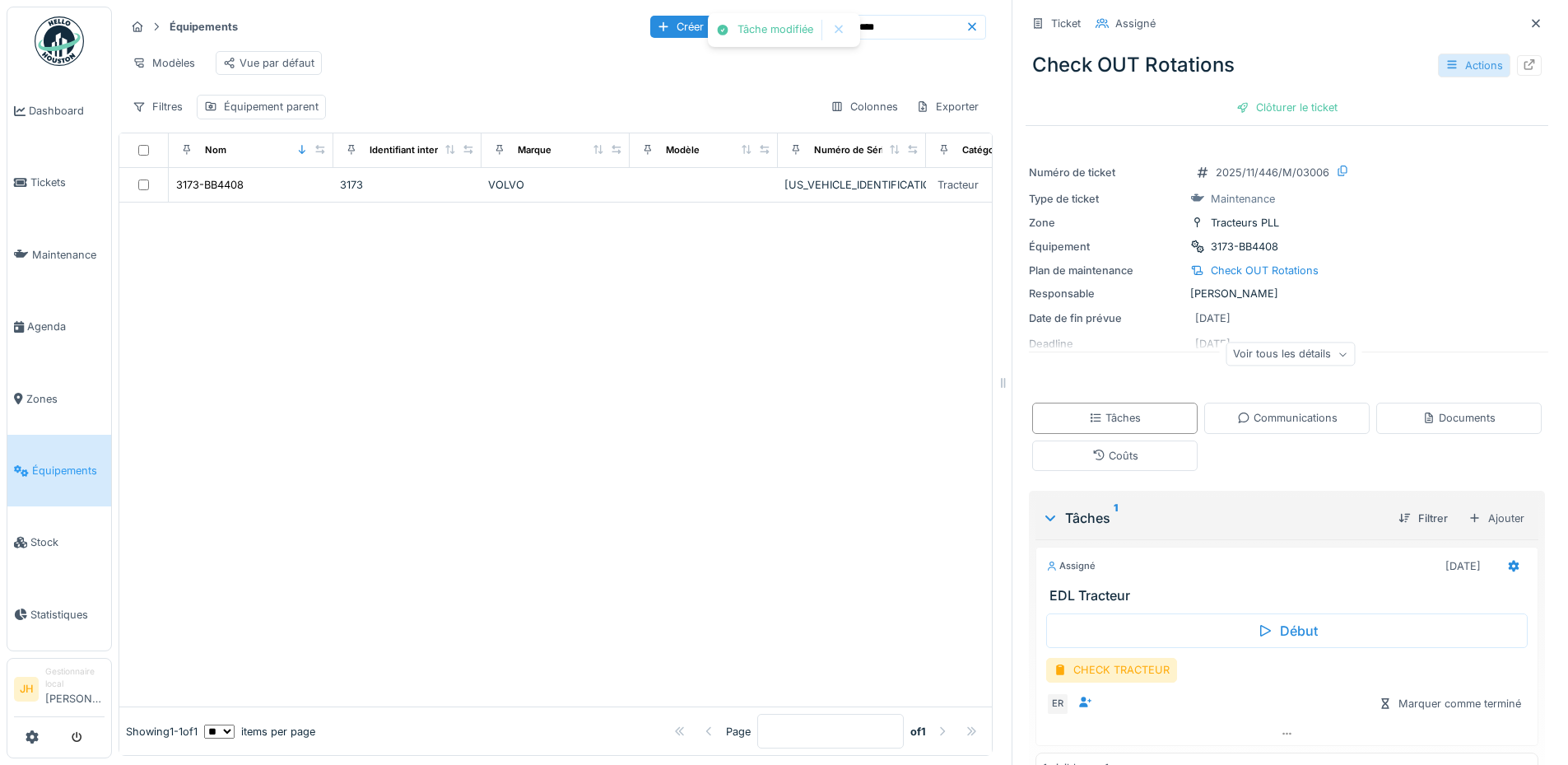
click at [1463, 54] on div "Actions" at bounding box center [1475, 65] width 72 height 24
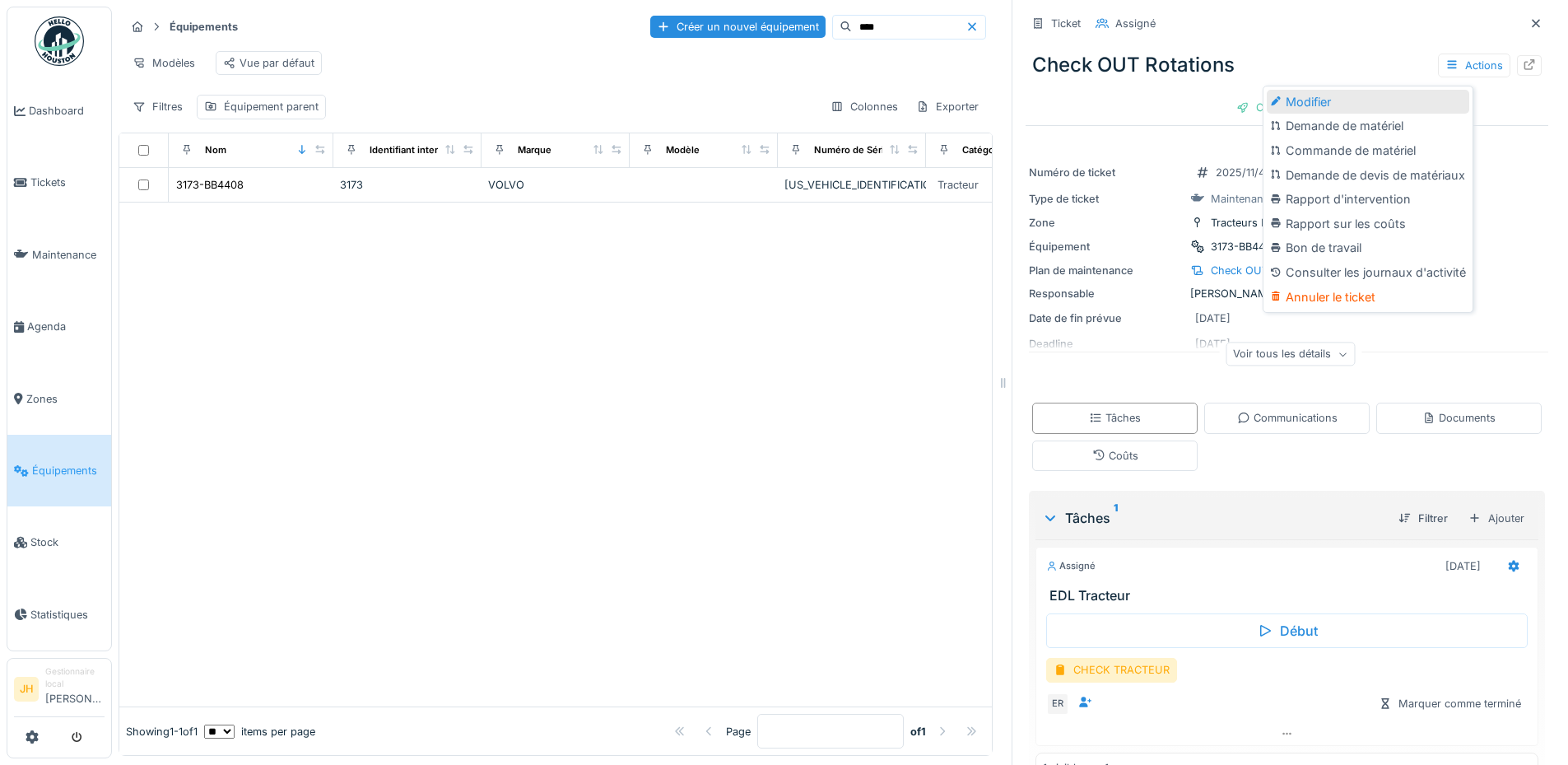
click at [1381, 90] on div "Modifier" at bounding box center [1368, 102] width 203 height 25
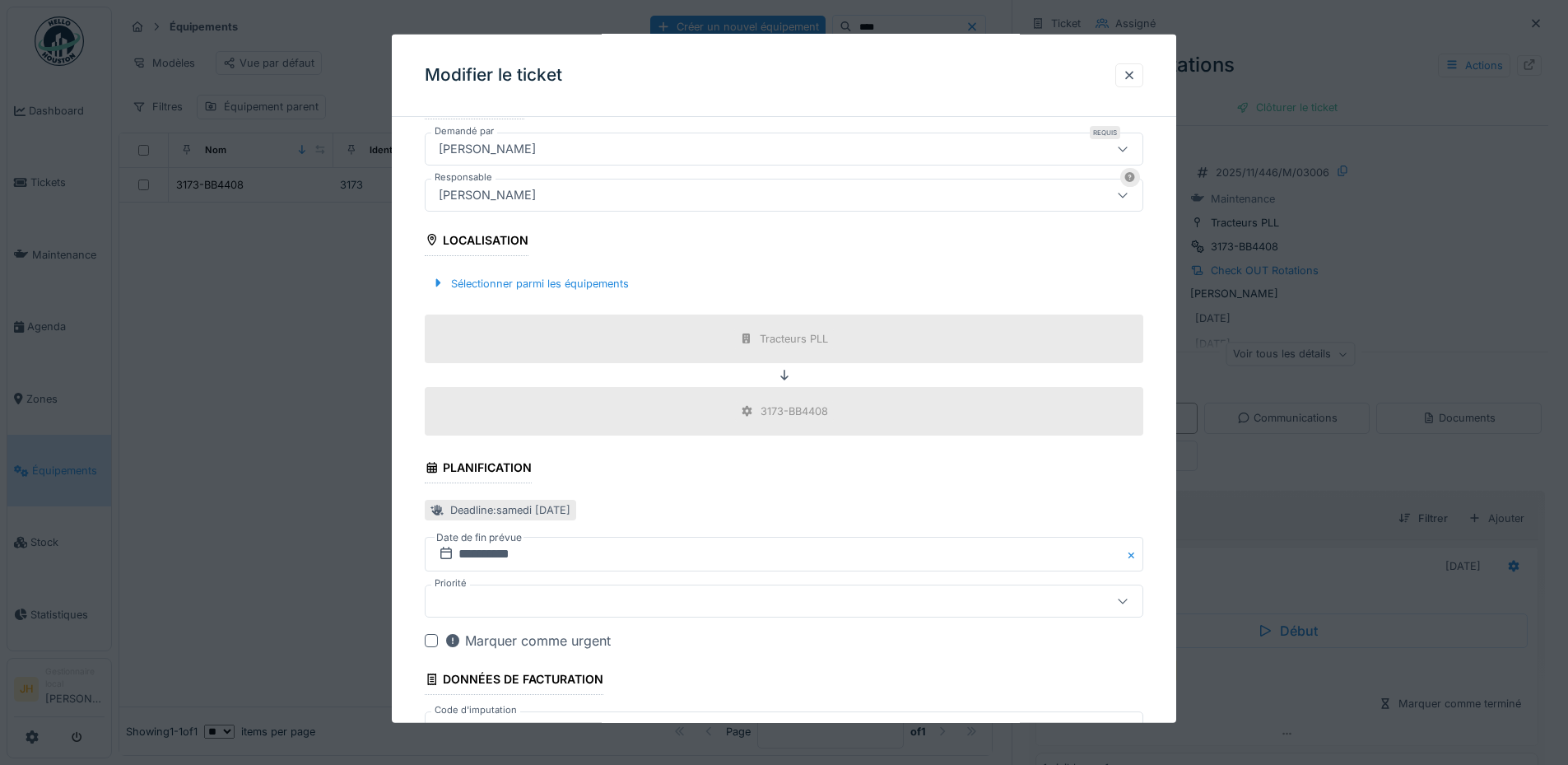
scroll to position [411, 0]
click at [510, 552] on input "**********" at bounding box center [784, 552] width 718 height 35
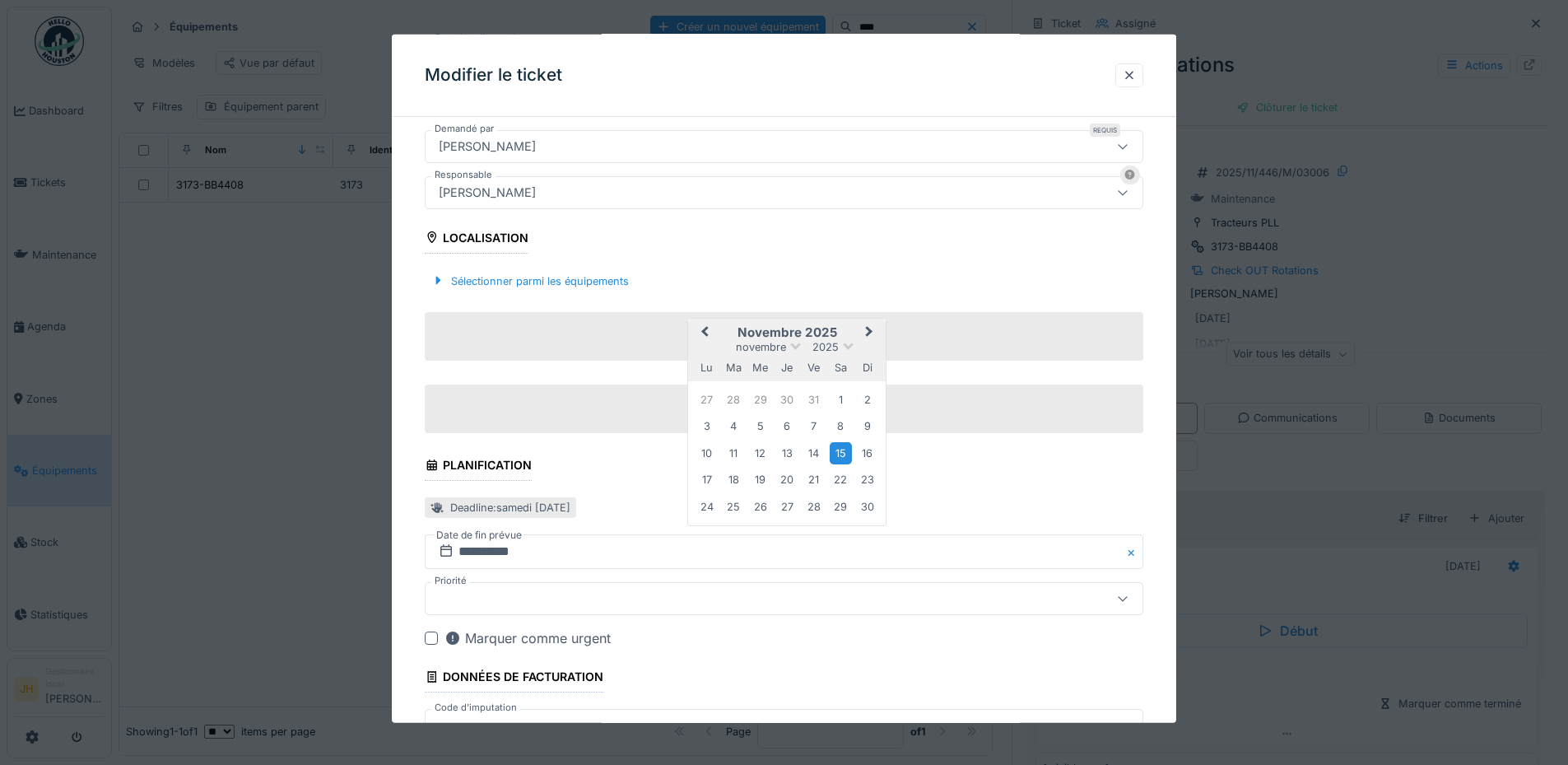
click at [713, 333] on button "Previous Month" at bounding box center [703, 333] width 27 height 27
click at [844, 450] on div "20" at bounding box center [841, 453] width 22 height 22
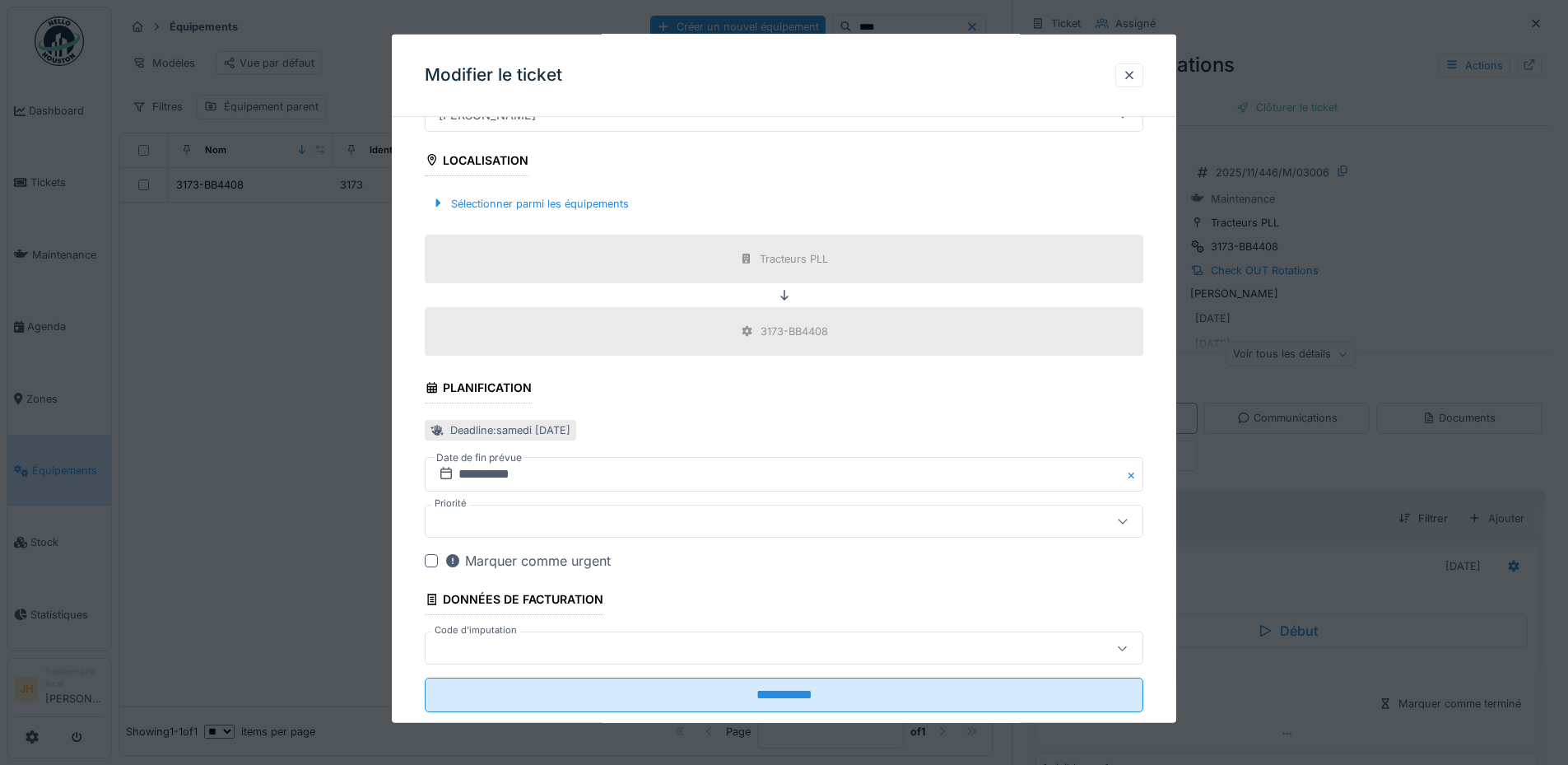
scroll to position [524, 0]
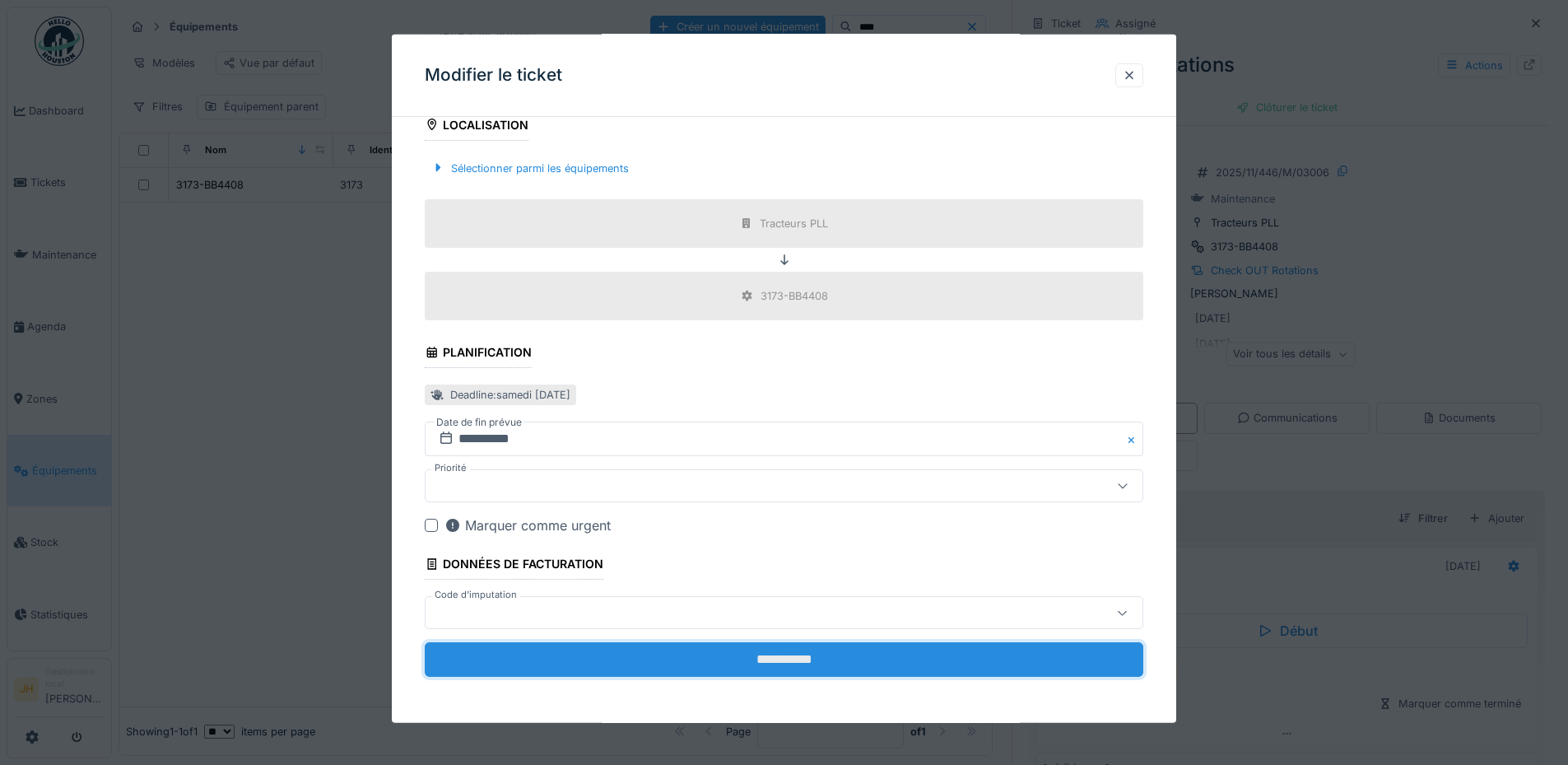
click at [822, 646] on input "**********" at bounding box center [784, 660] width 718 height 35
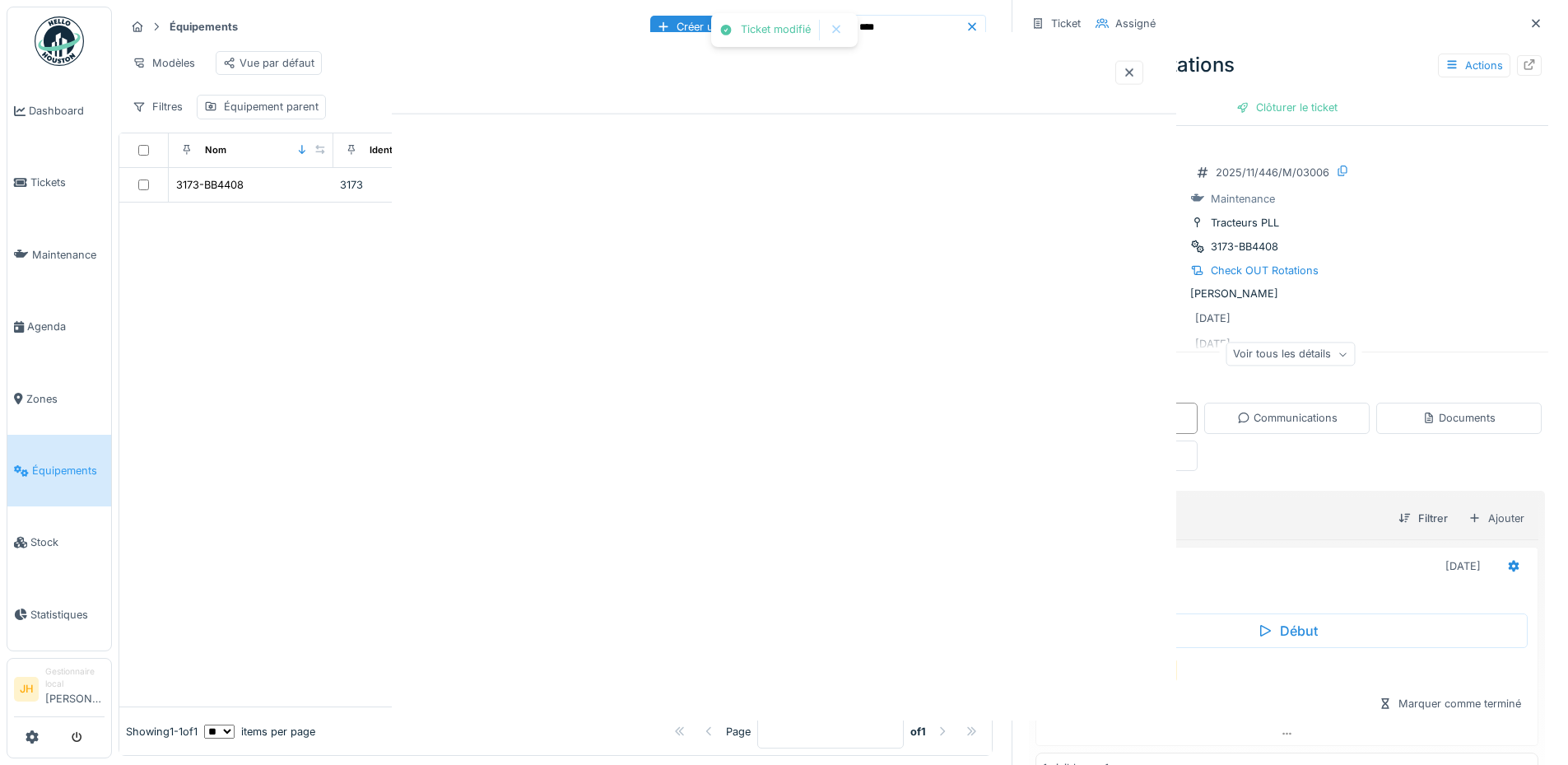
scroll to position [0, 0]
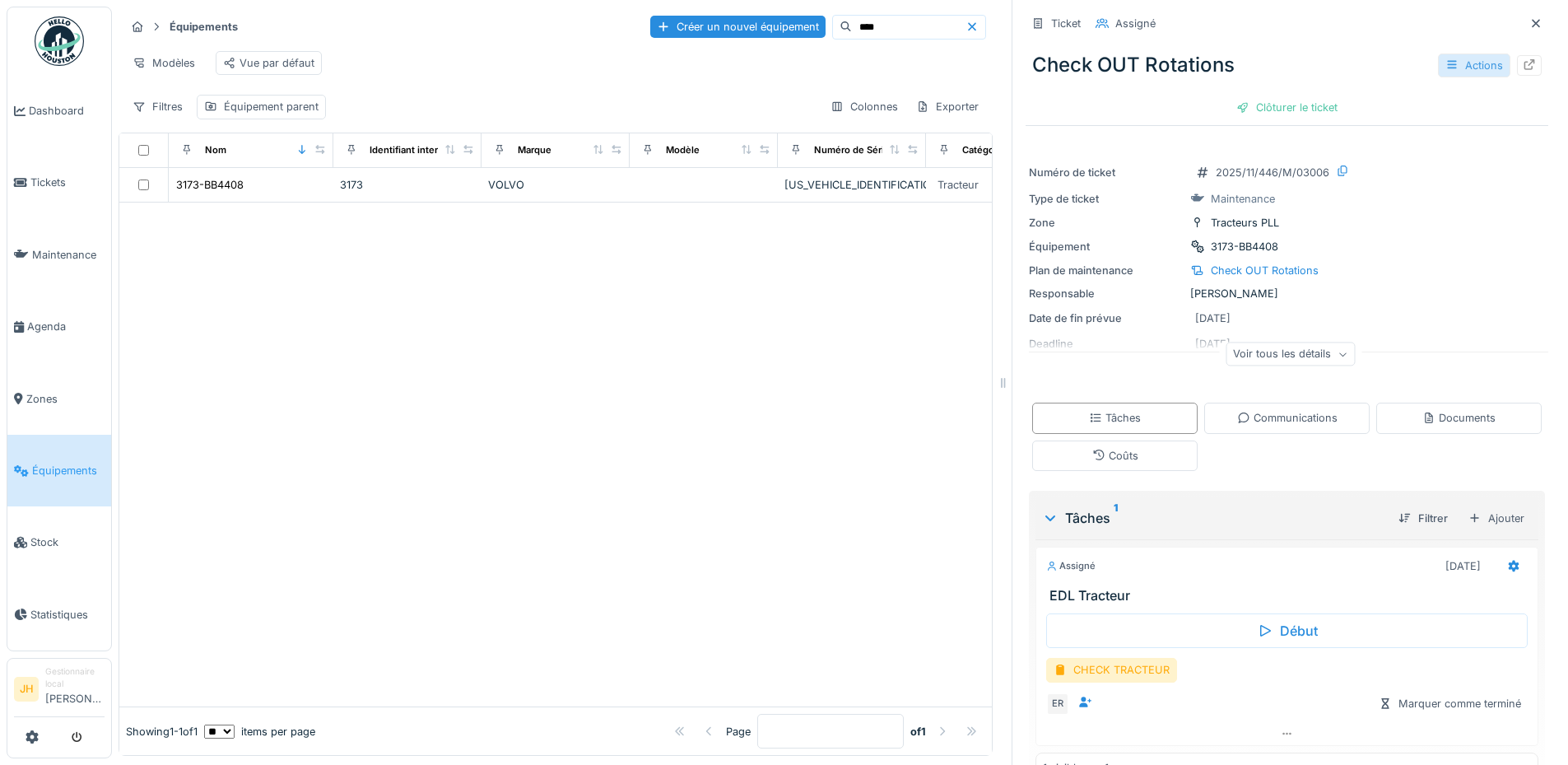
click at [1439, 53] on div "Actions" at bounding box center [1475, 65] width 72 height 24
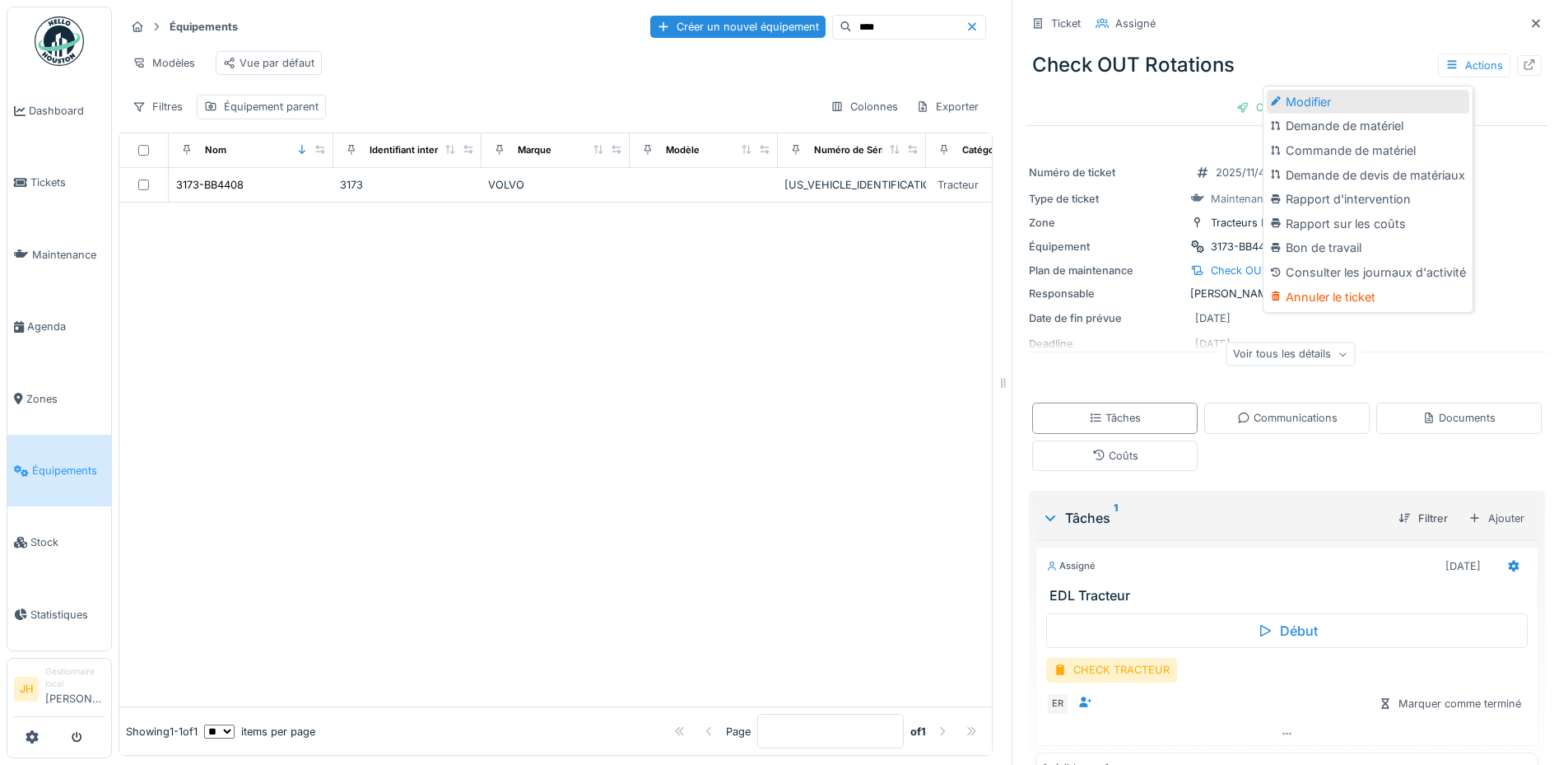
click at [1376, 90] on div "Modifier" at bounding box center [1368, 102] width 203 height 25
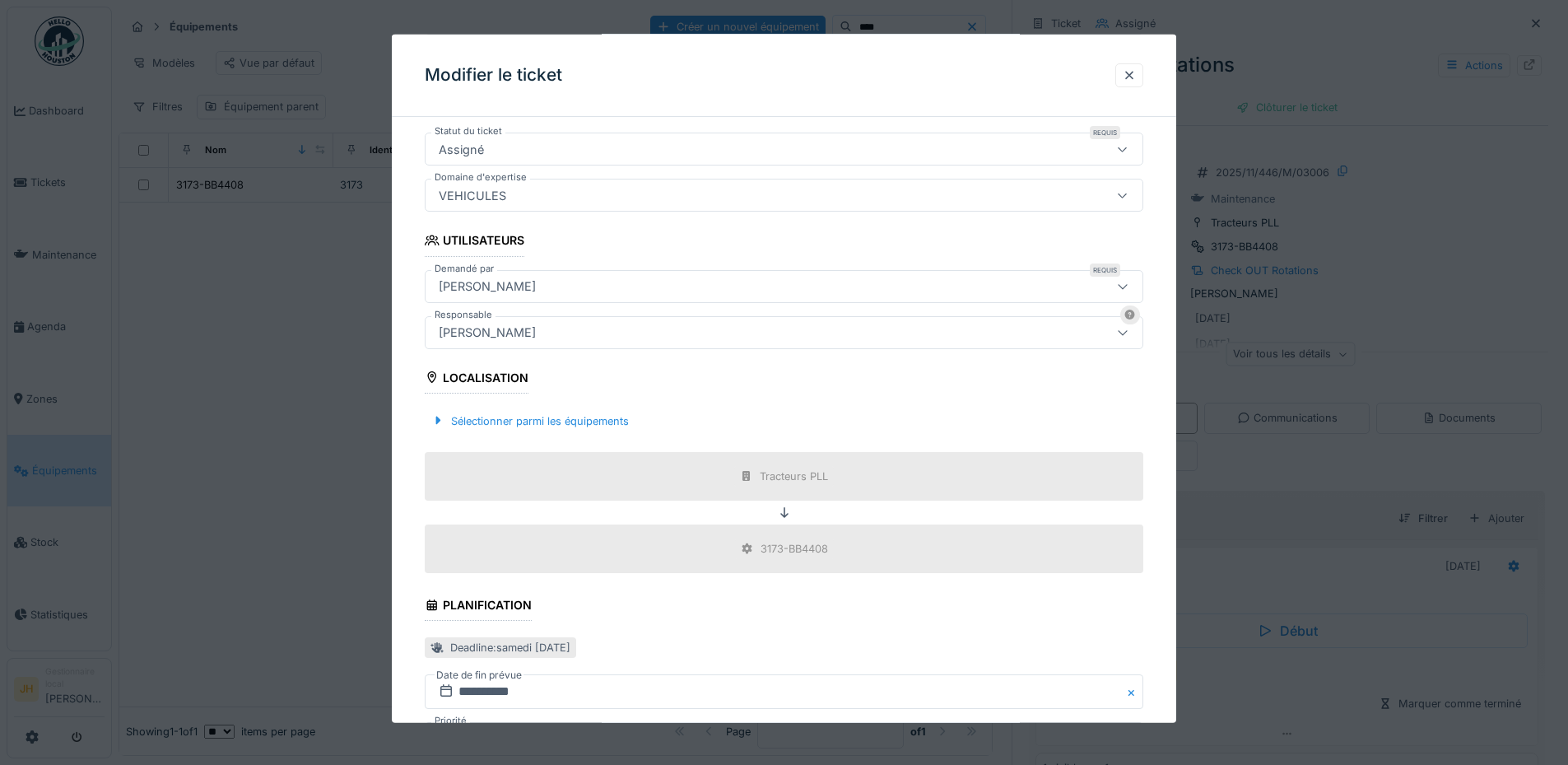
scroll to position [494, 0]
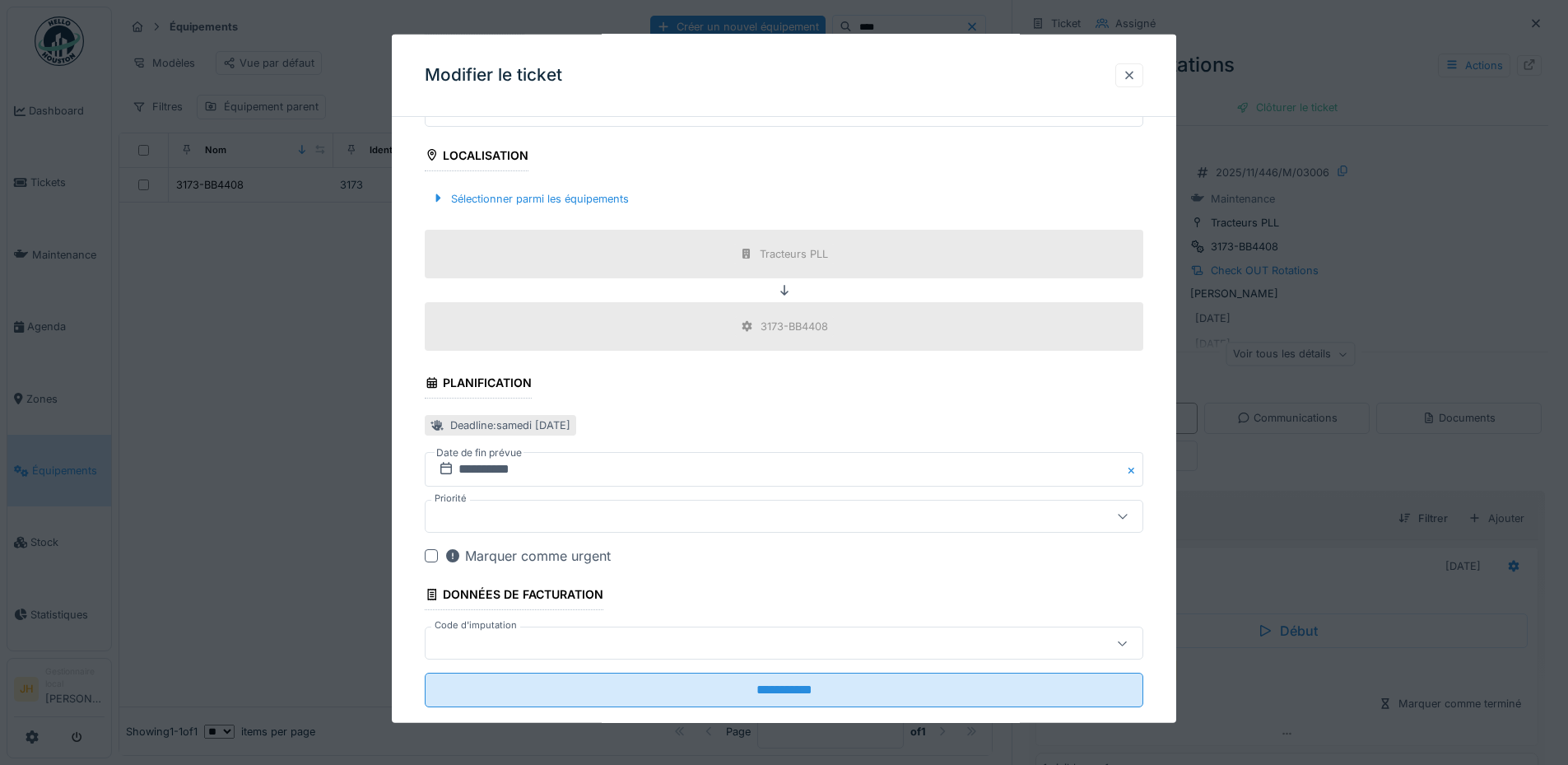
click at [1130, 69] on div at bounding box center [1129, 75] width 13 height 16
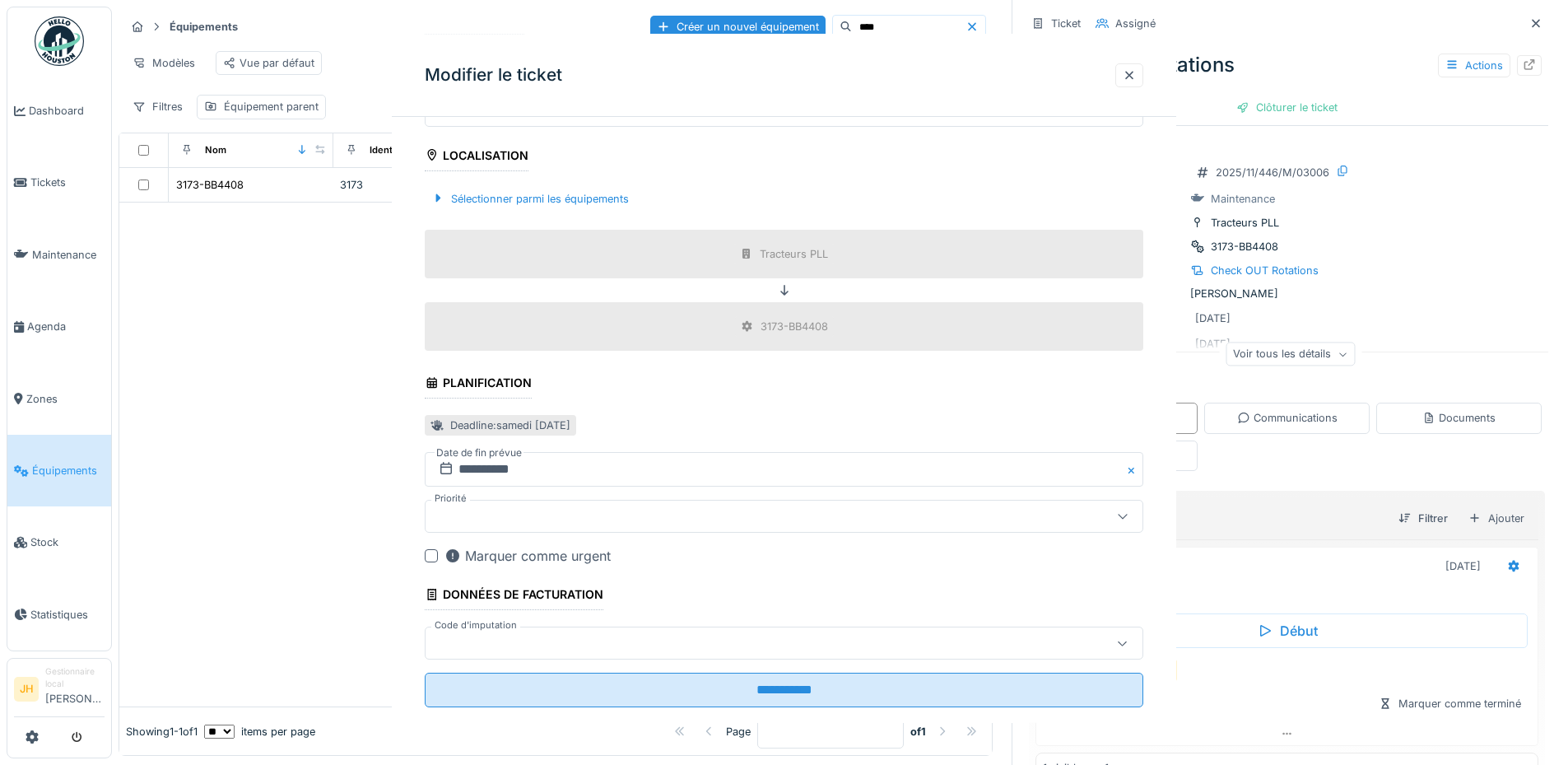
scroll to position [0, 0]
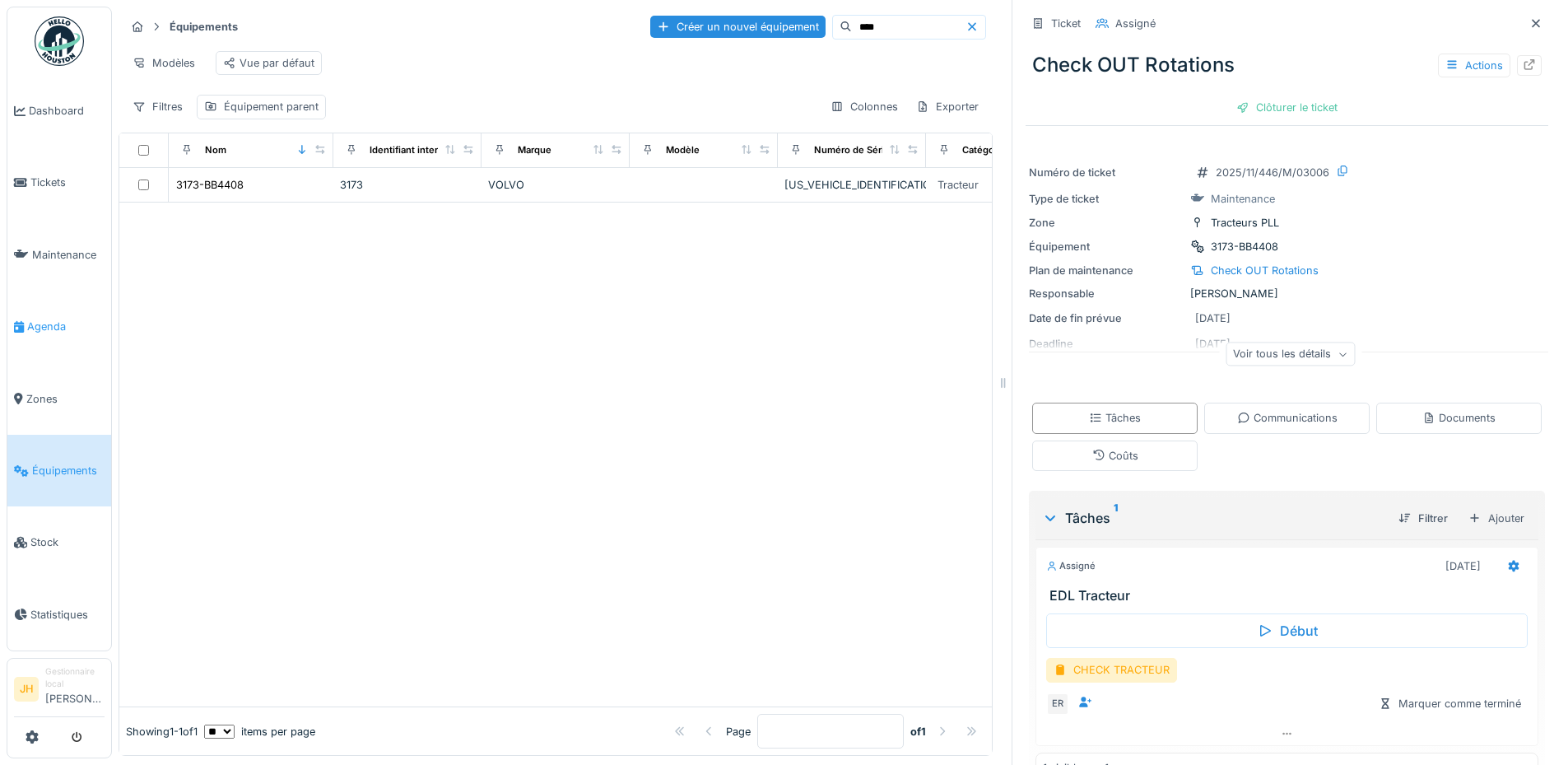
click at [48, 319] on span "Agenda" at bounding box center [66, 326] width 77 height 16
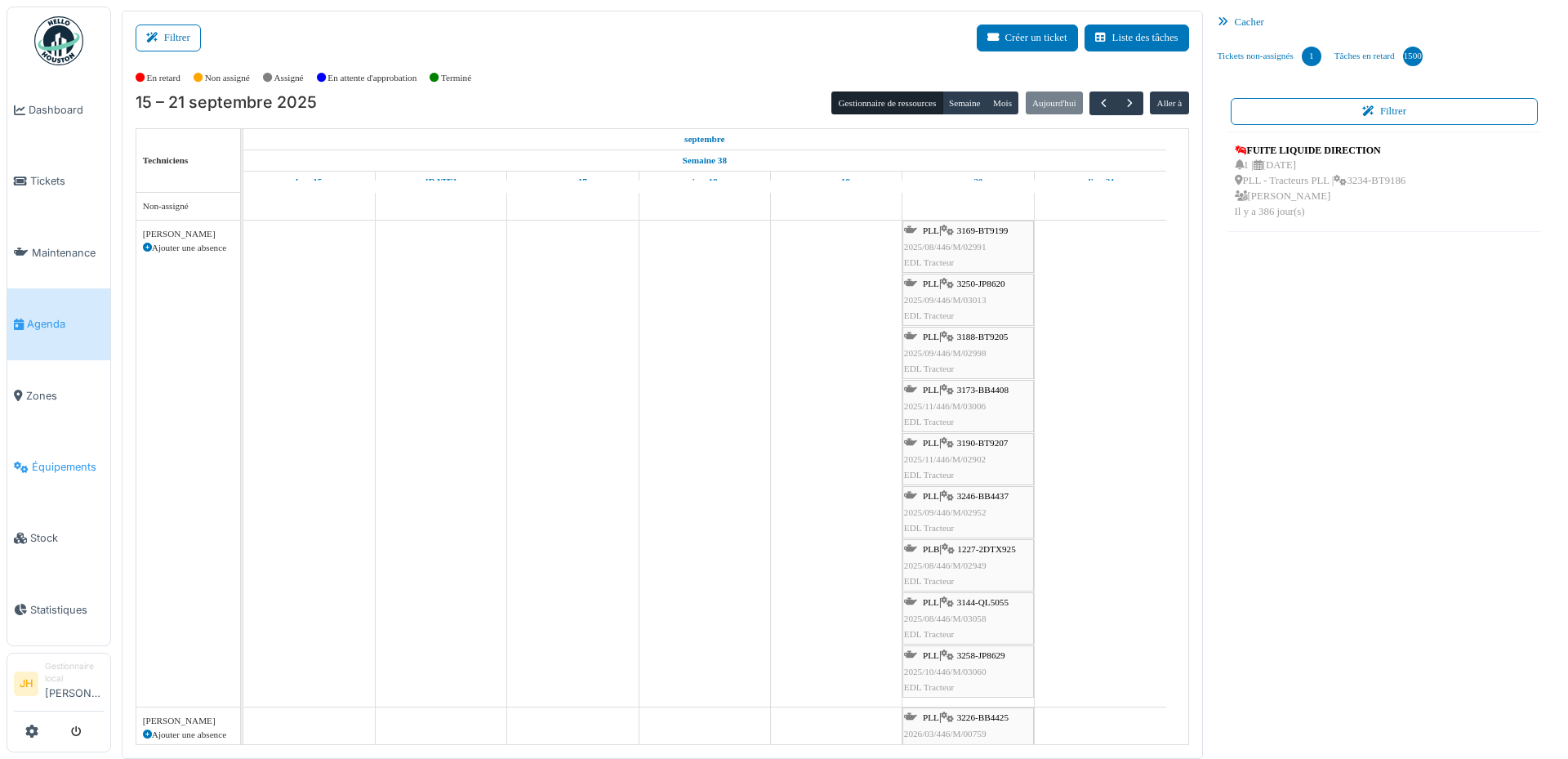
click at [64, 465] on link "Équipements" at bounding box center [58, 466] width 103 height 71
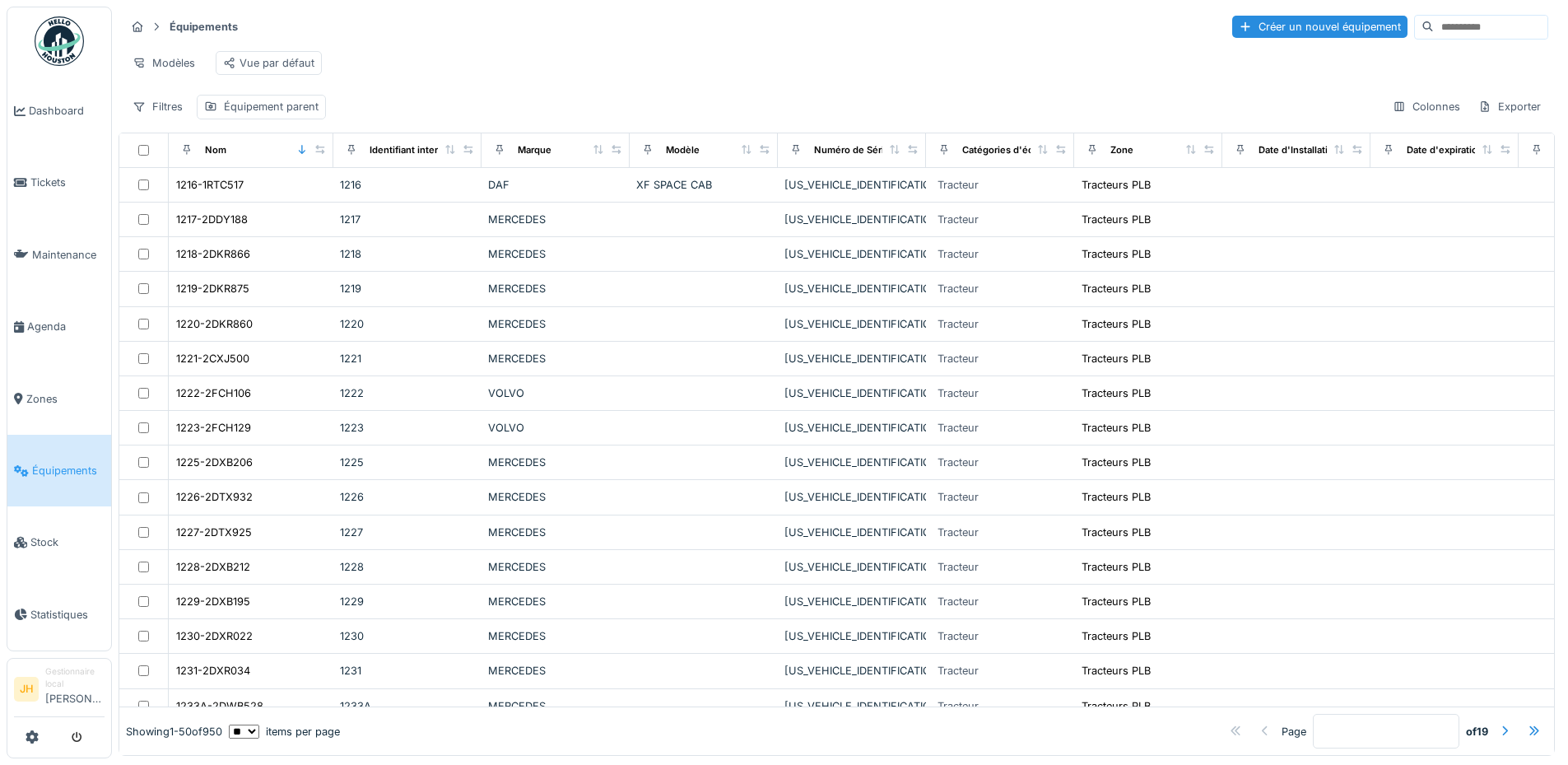
click at [1434, 26] on input at bounding box center [1491, 27] width 114 height 23
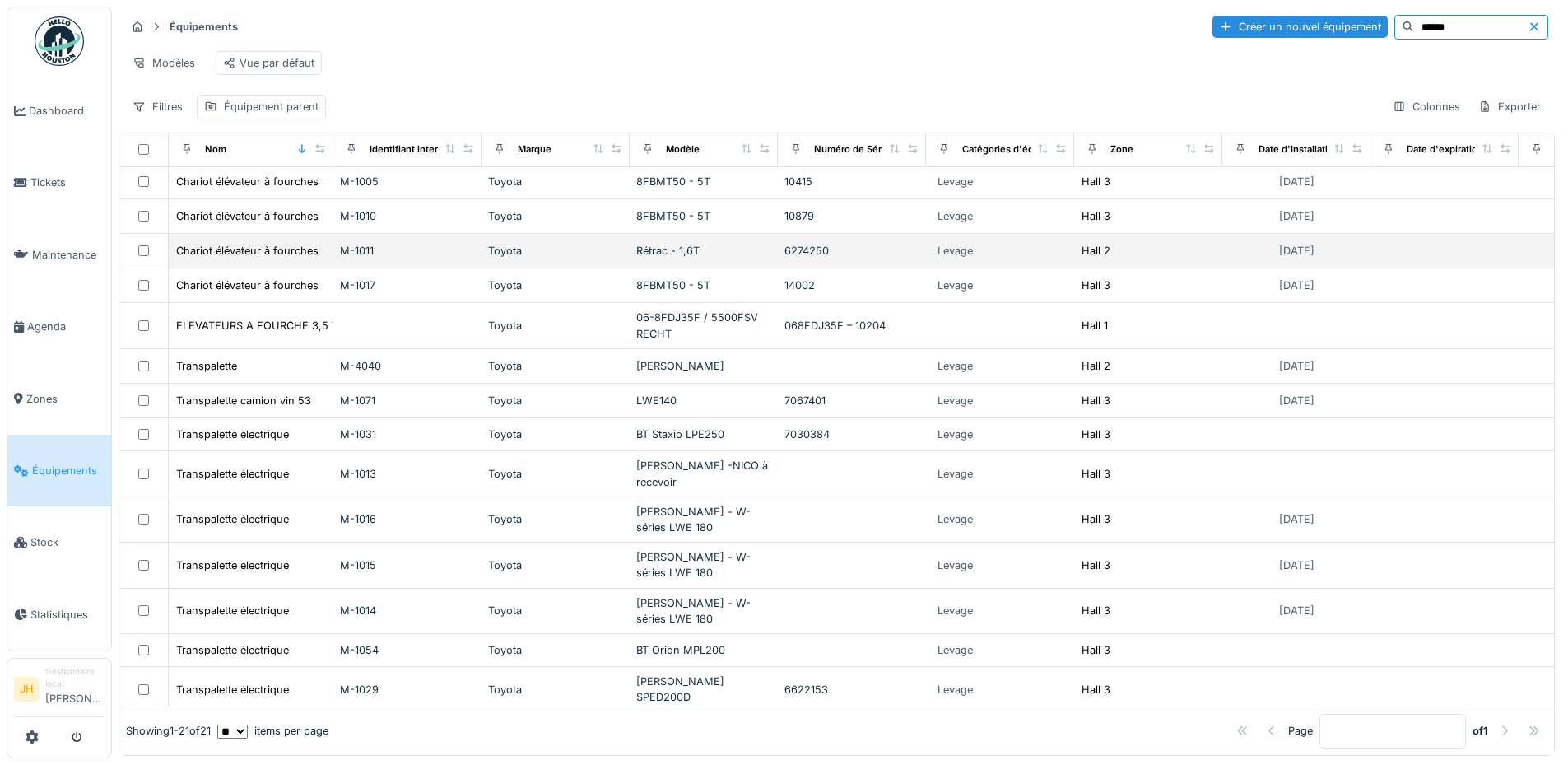
scroll to position [268, 0]
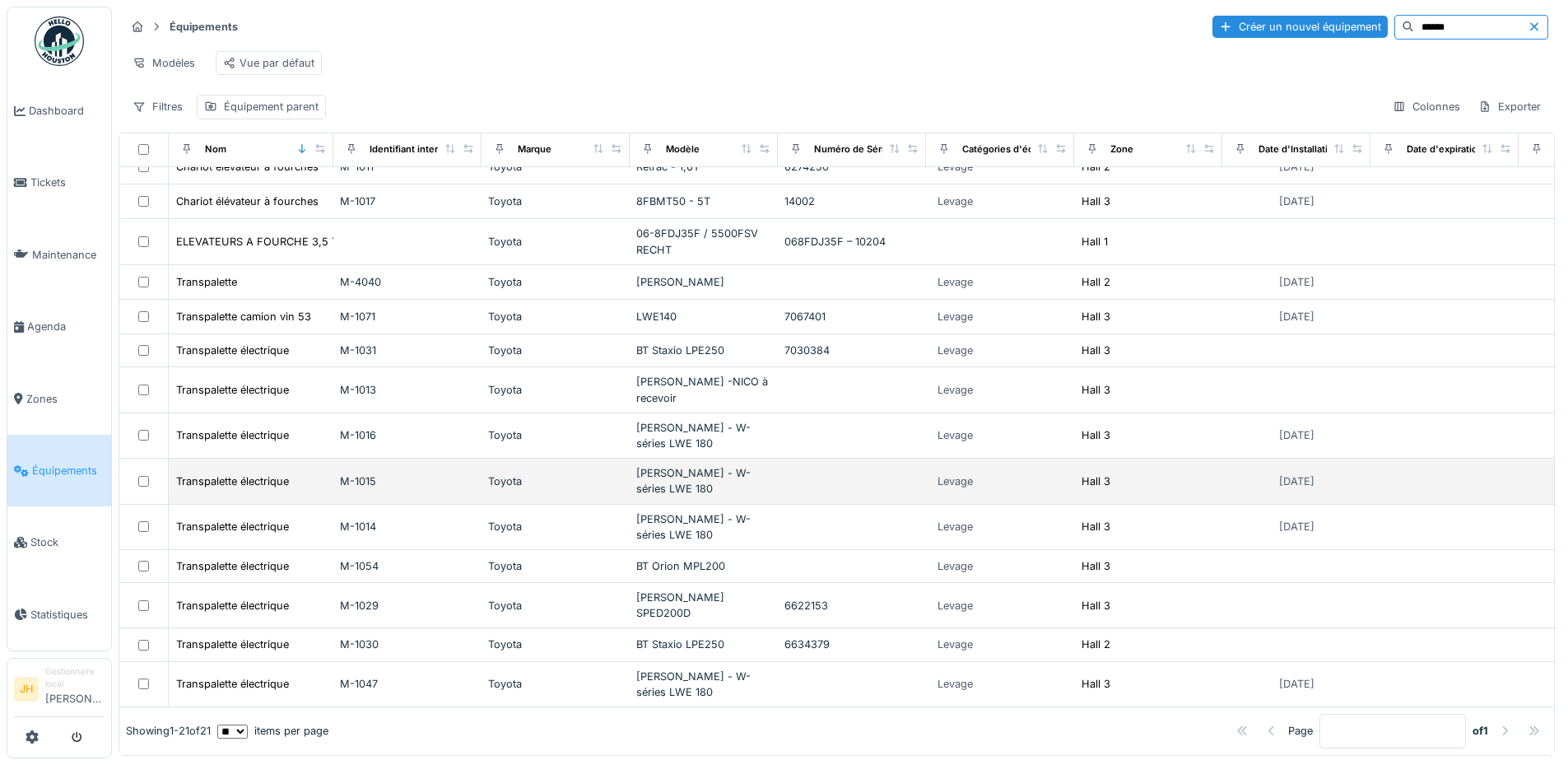
type input "******"
click at [741, 465] on div "[PERSON_NAME] - W-séries LWE 180" at bounding box center [703, 481] width 135 height 31
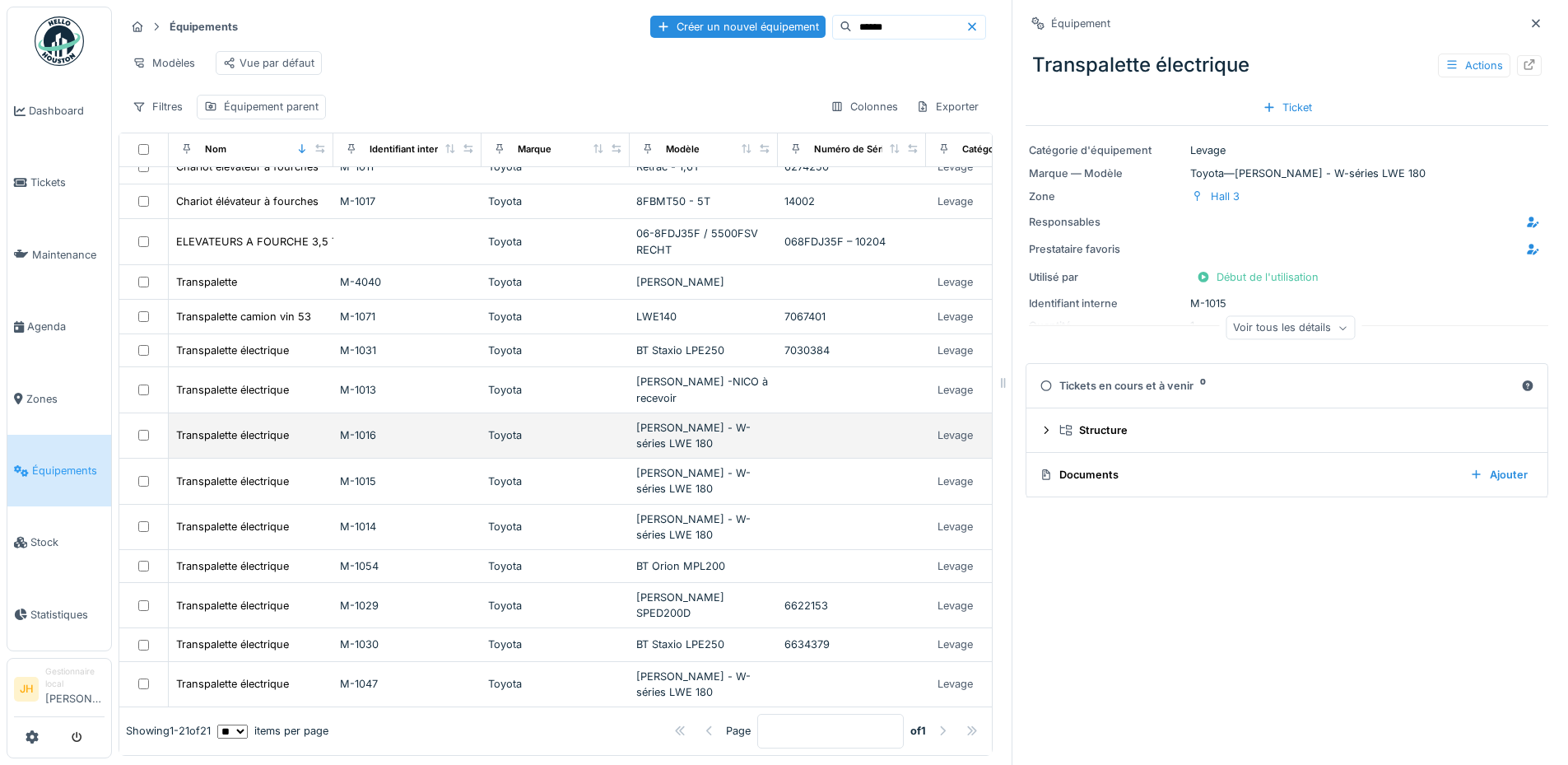
click at [716, 420] on div "[PERSON_NAME] - W-séries LWE 180" at bounding box center [703, 435] width 135 height 31
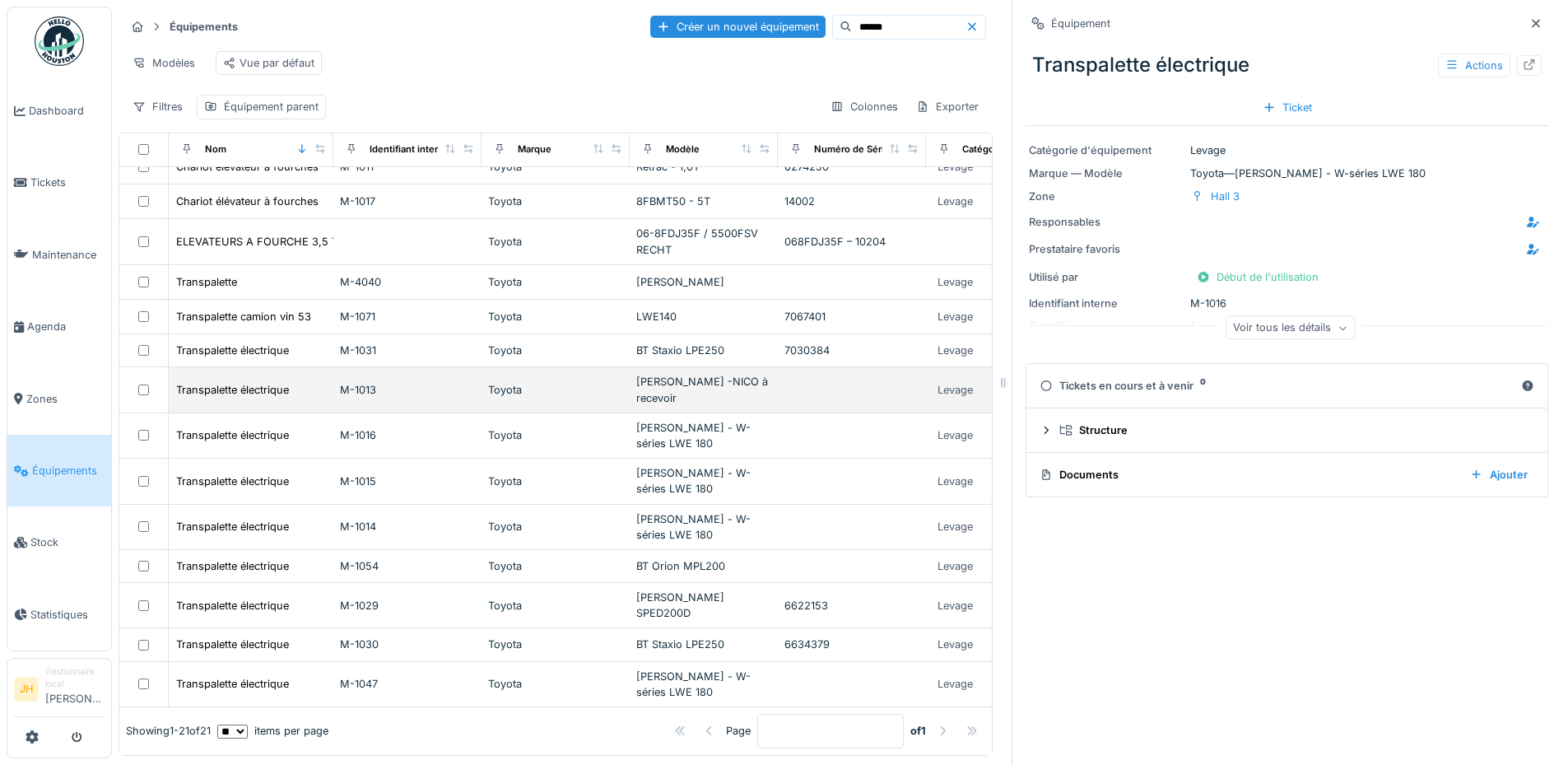
click at [716, 384] on div "[PERSON_NAME] -NICO à recevoir" at bounding box center [703, 389] width 135 height 31
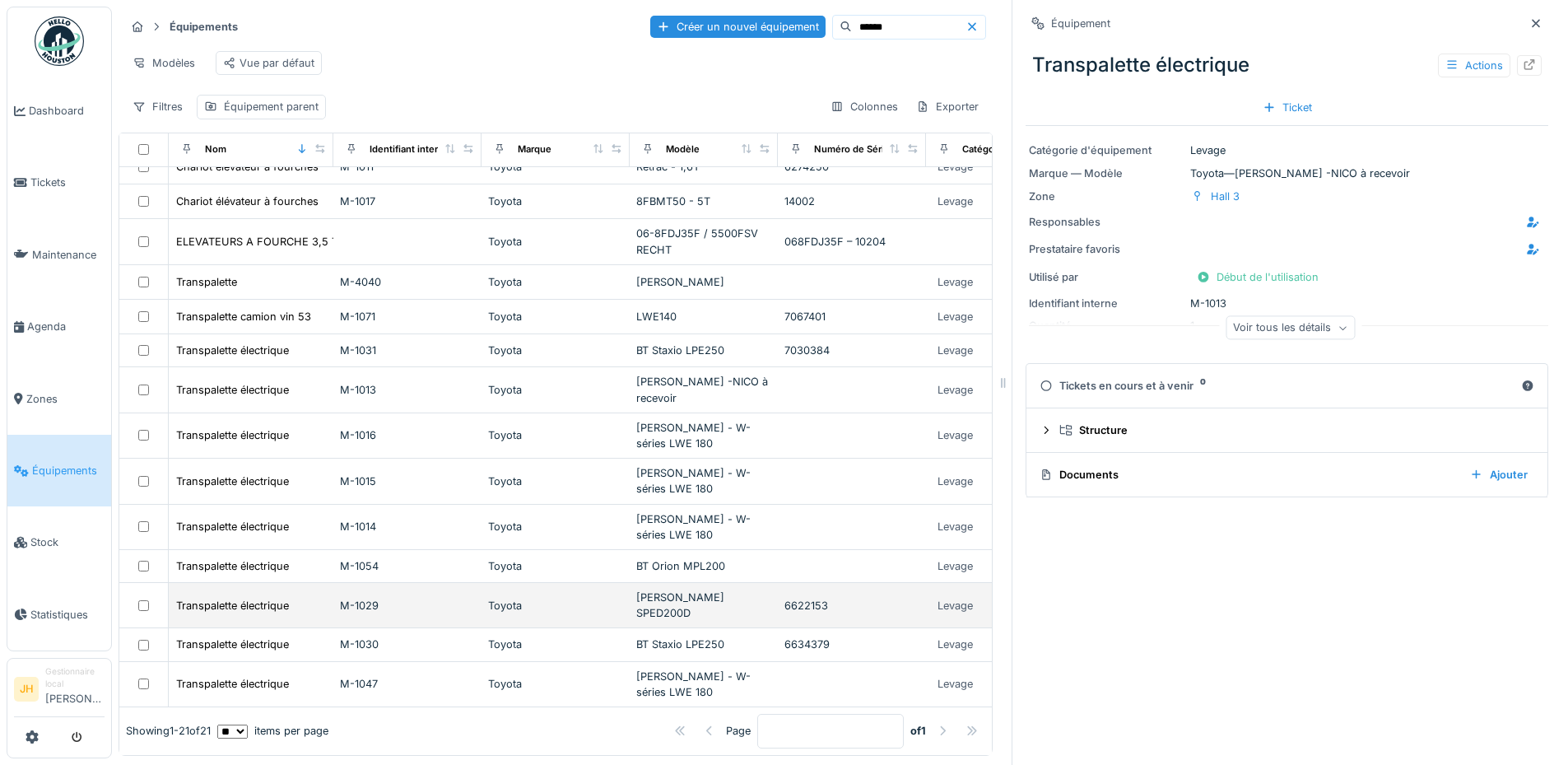
click at [699, 593] on div "[PERSON_NAME] SPED200D" at bounding box center [703, 605] width 135 height 31
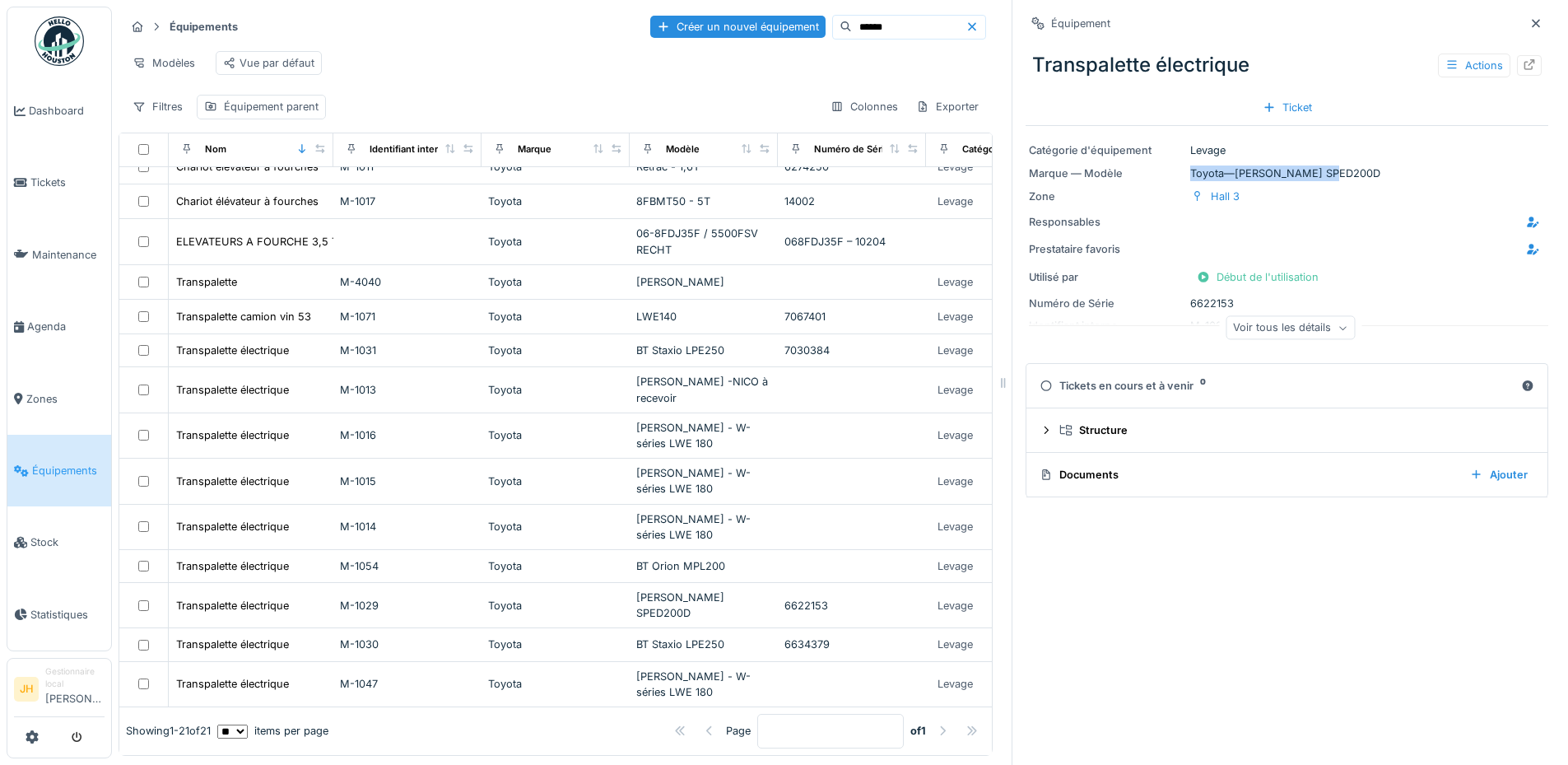
drag, startPoint x: 1329, startPoint y: 174, endPoint x: 1319, endPoint y: 170, distance: 10.8
click at [1319, 170] on div "Marque — Modèle Toyota — [PERSON_NAME] SPED200D" at bounding box center [1287, 173] width 516 height 16
click at [1340, 170] on div "Marque — Modèle Toyota — [PERSON_NAME] SPED200D" at bounding box center [1287, 173] width 516 height 16
click at [1329, 171] on div "Marque — Modèle Toyota — [PERSON_NAME] SPED200D" at bounding box center [1287, 173] width 516 height 16
click at [1328, 175] on div "Marque — Modèle Toyota — [PERSON_NAME] SPED200D" at bounding box center [1287, 173] width 516 height 16
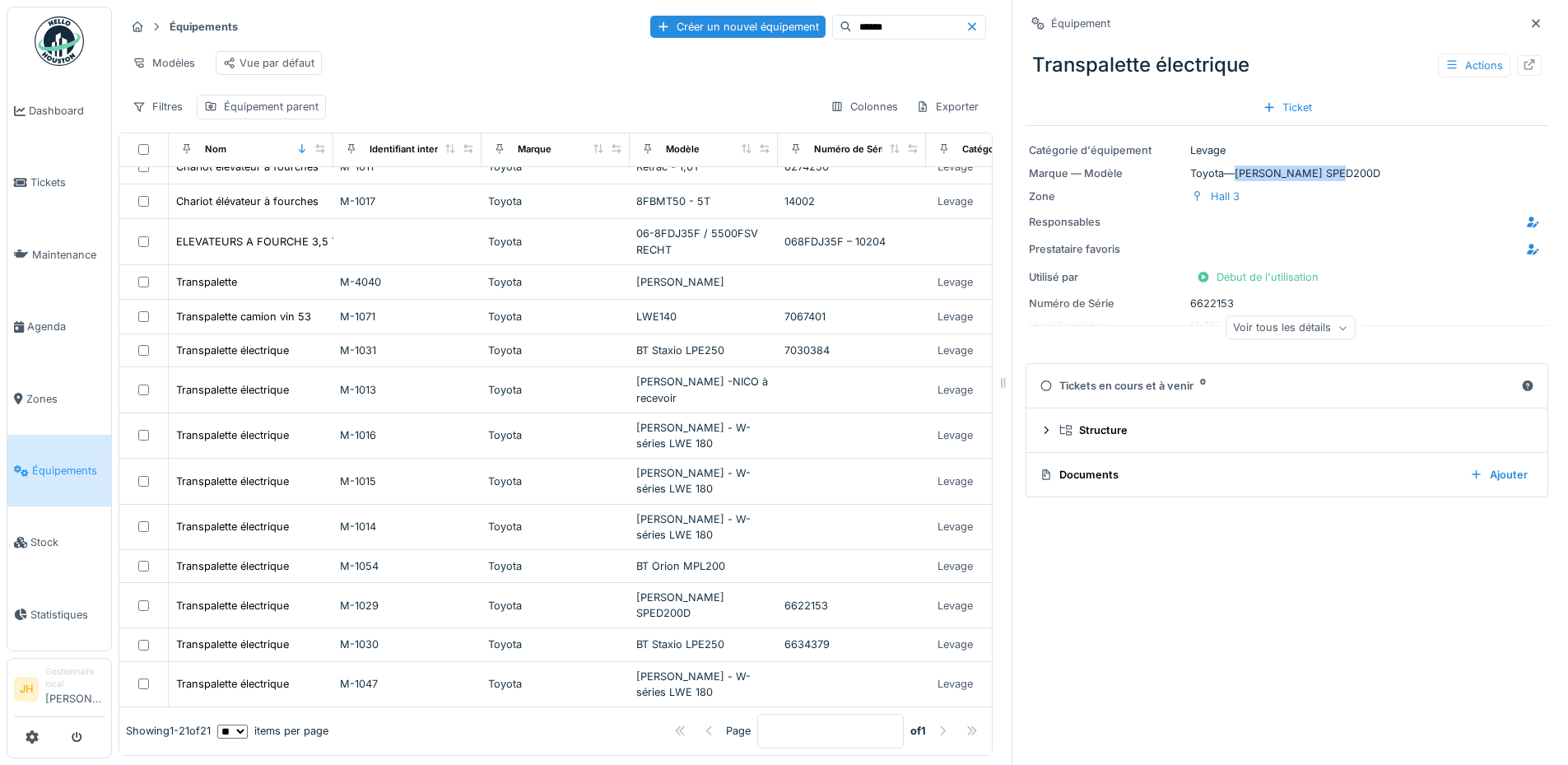
drag, startPoint x: 1324, startPoint y: 173, endPoint x: 1227, endPoint y: 173, distance: 97.0
click at [1226, 173] on div "Marque — Modèle Toyota — [PERSON_NAME] SPED200D" at bounding box center [1287, 173] width 516 height 16
copy div "[PERSON_NAME] SPED200D"
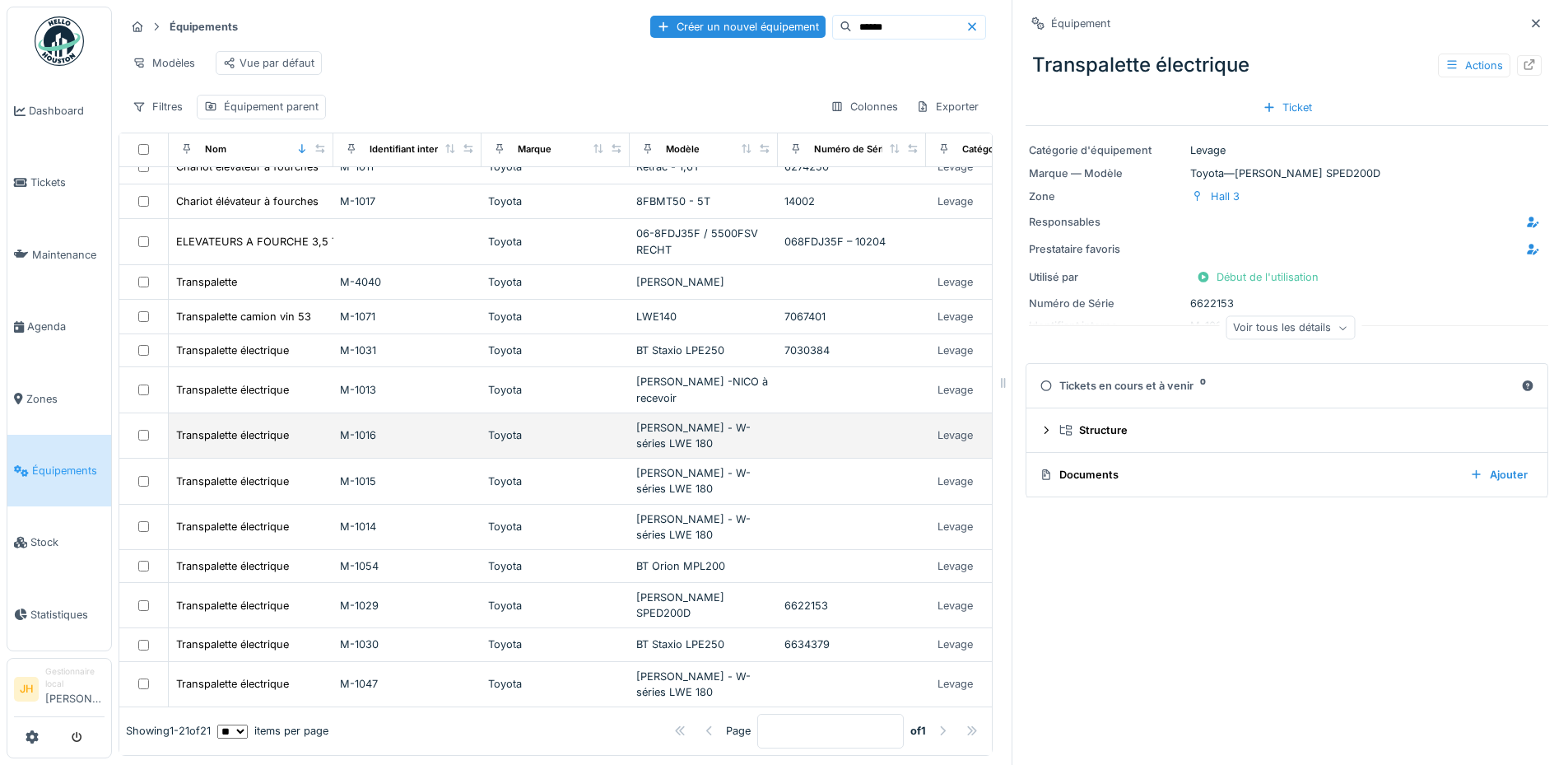
click at [718, 420] on div "[PERSON_NAME] - W-séries LWE 180" at bounding box center [703, 435] width 135 height 31
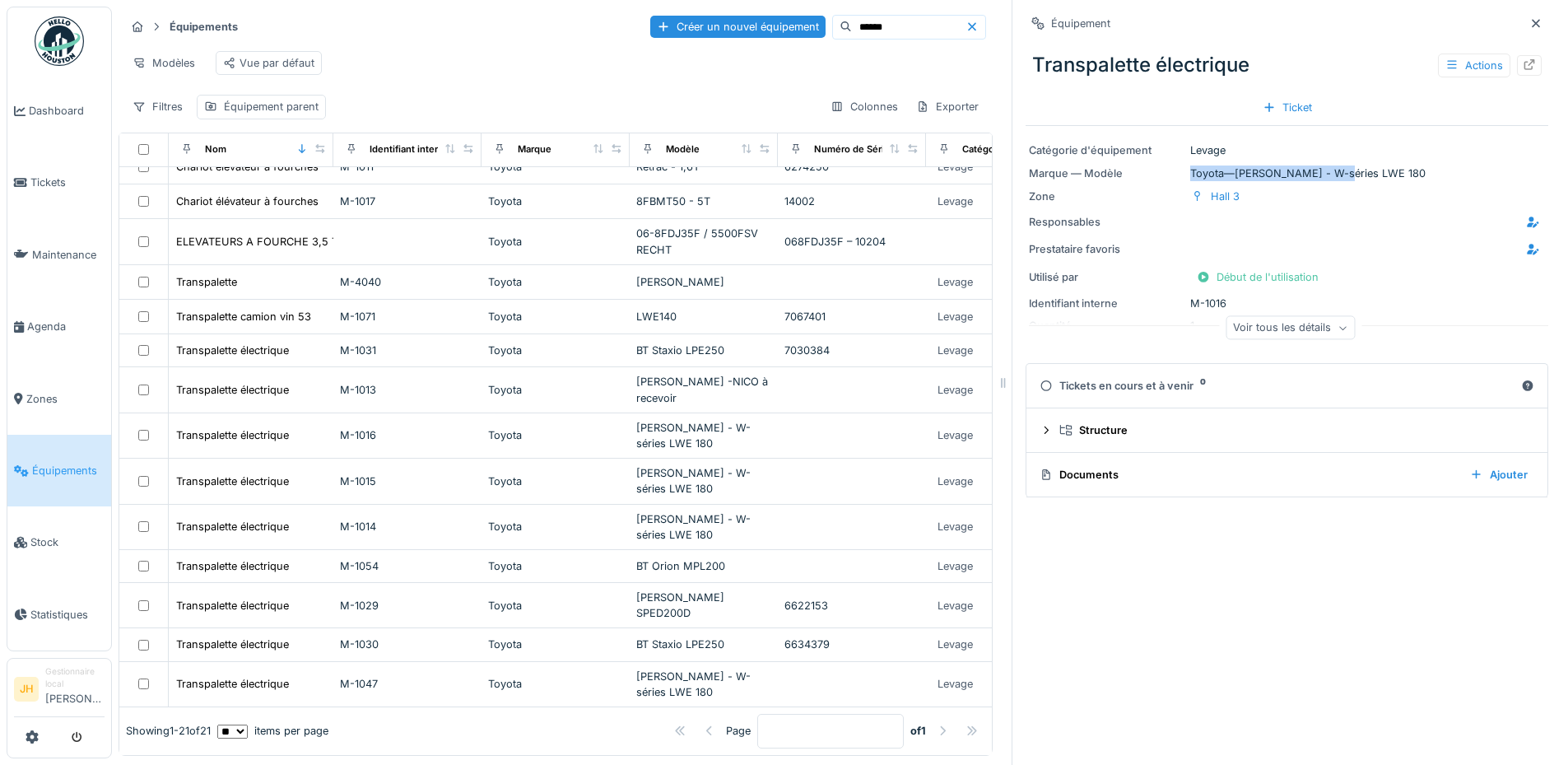
drag, startPoint x: 1369, startPoint y: 172, endPoint x: 1324, endPoint y: 174, distance: 45.0
click at [1324, 174] on div "Marque — Modèle Toyota — [PERSON_NAME] - W-séries LWE 180" at bounding box center [1287, 173] width 516 height 16
drag, startPoint x: 1366, startPoint y: 168, endPoint x: 1228, endPoint y: 169, distance: 138.0
click at [1228, 169] on div "Marque — Modèle Toyota — [PERSON_NAME] - W-séries LWE 180" at bounding box center [1287, 173] width 516 height 16
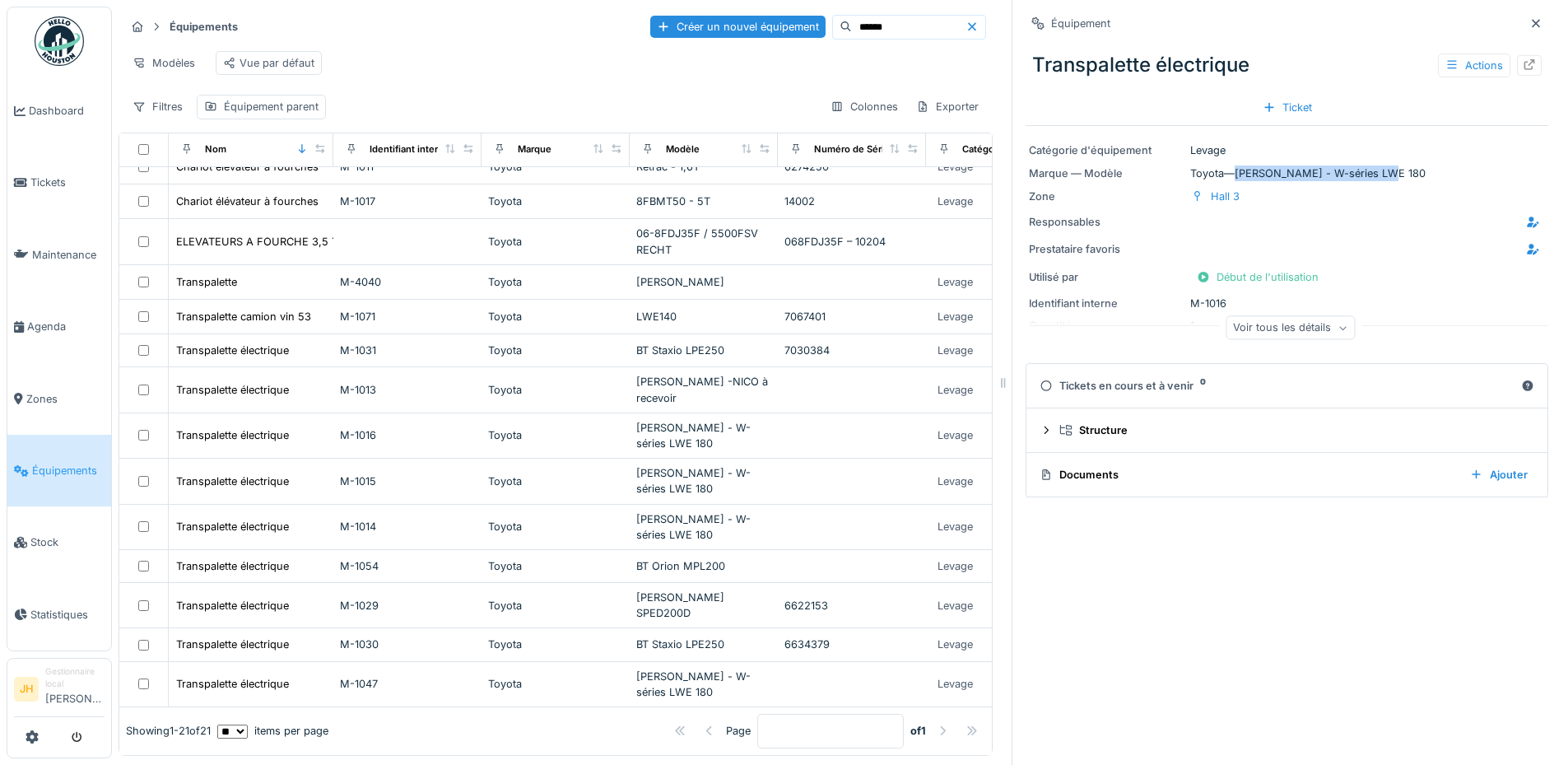
copy div "[PERSON_NAME] - W-séries LWE 180"
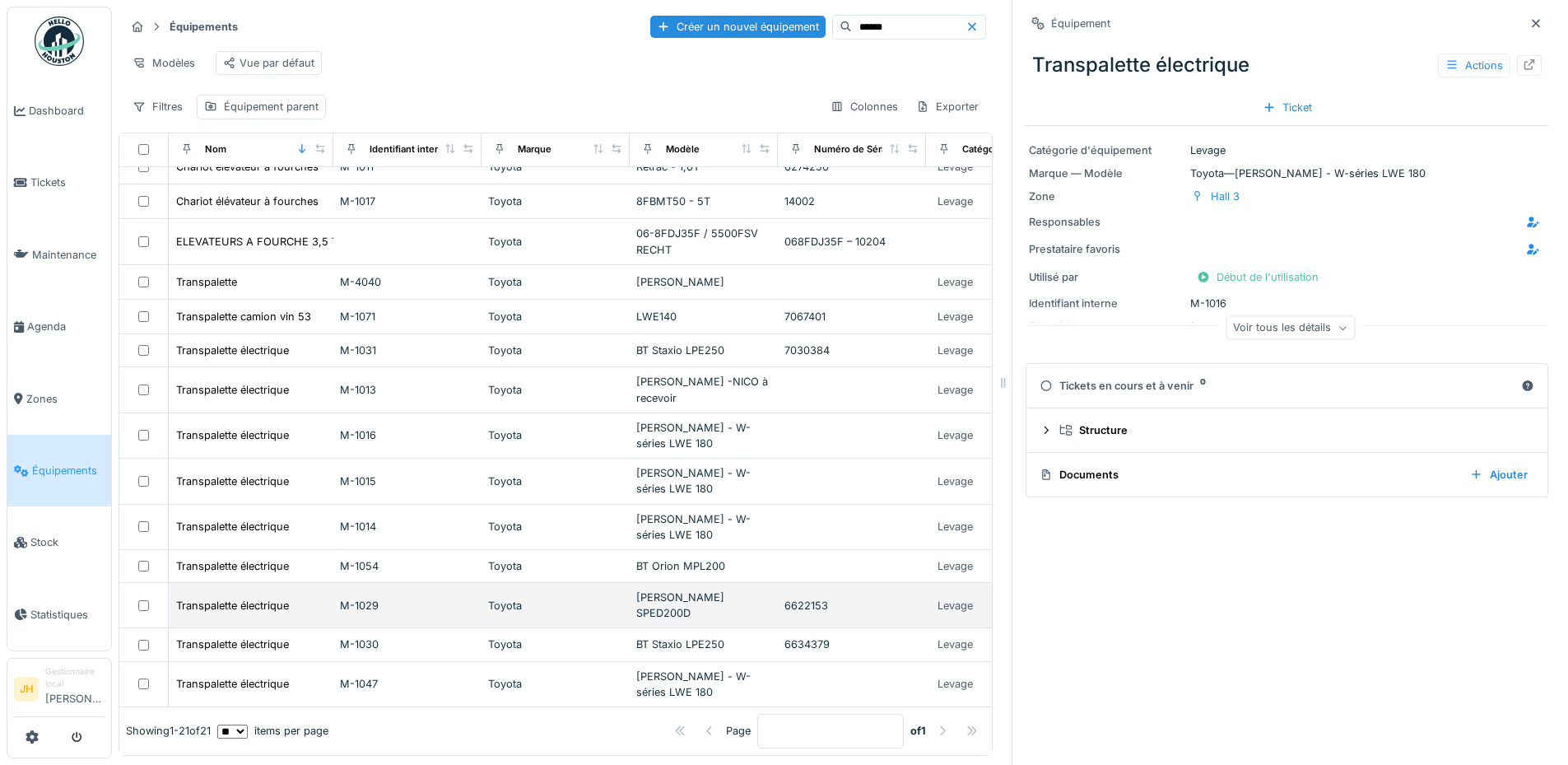
click at [744, 589] on div "[PERSON_NAME] SPED200D" at bounding box center [703, 605] width 135 height 31
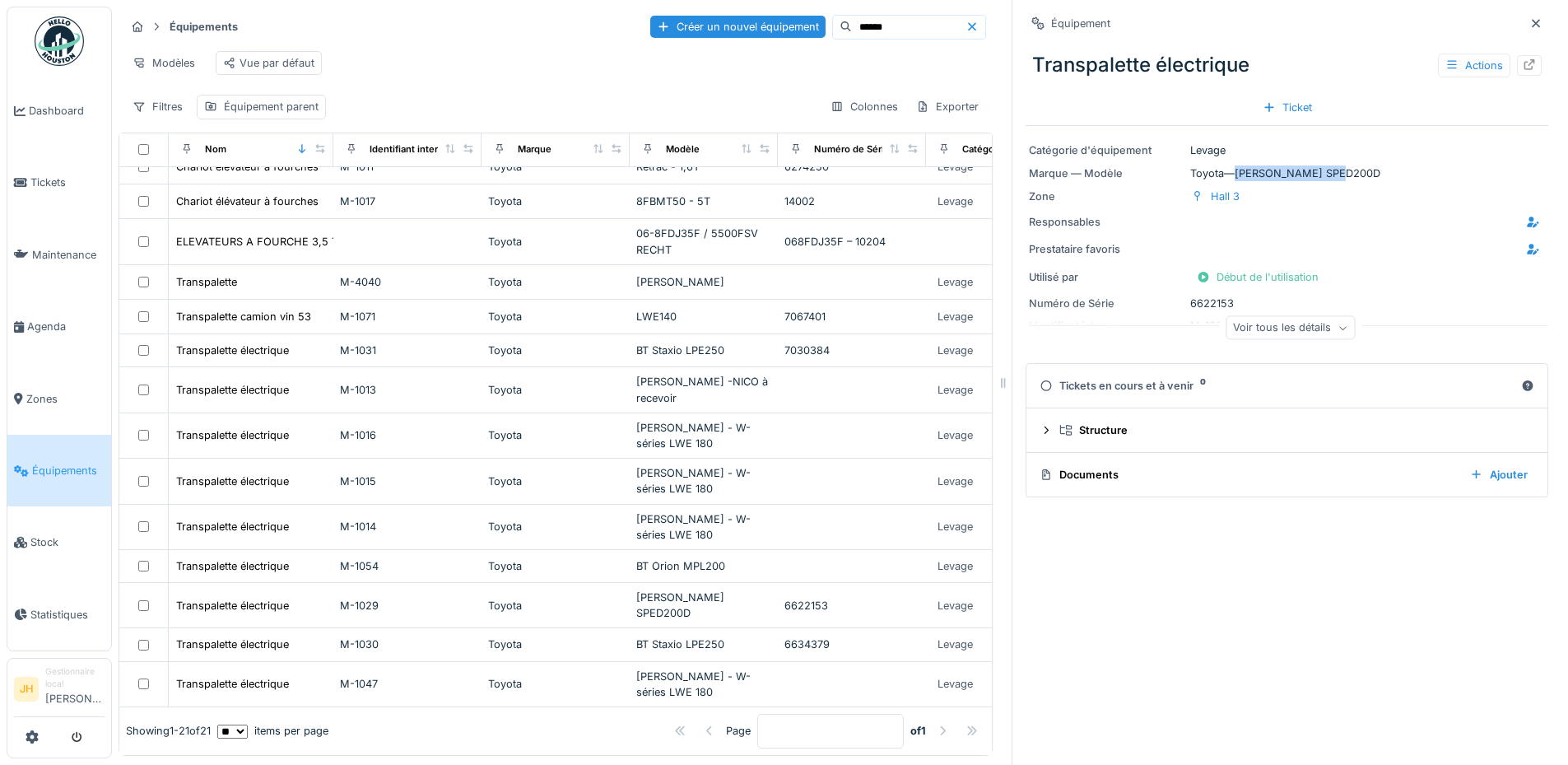
drag, startPoint x: 1321, startPoint y: 172, endPoint x: 1224, endPoint y: 171, distance: 97.0
click at [1224, 171] on div "Marque — Modèle Toyota — [PERSON_NAME] SPED200D" at bounding box center [1287, 173] width 516 height 16
copy div "[PERSON_NAME] SPED200D"
click at [743, 558] on div "BT Orion MPL200" at bounding box center [703, 565] width 135 height 16
click at [740, 636] on div "BT Staxio LPE250" at bounding box center [703, 643] width 135 height 16
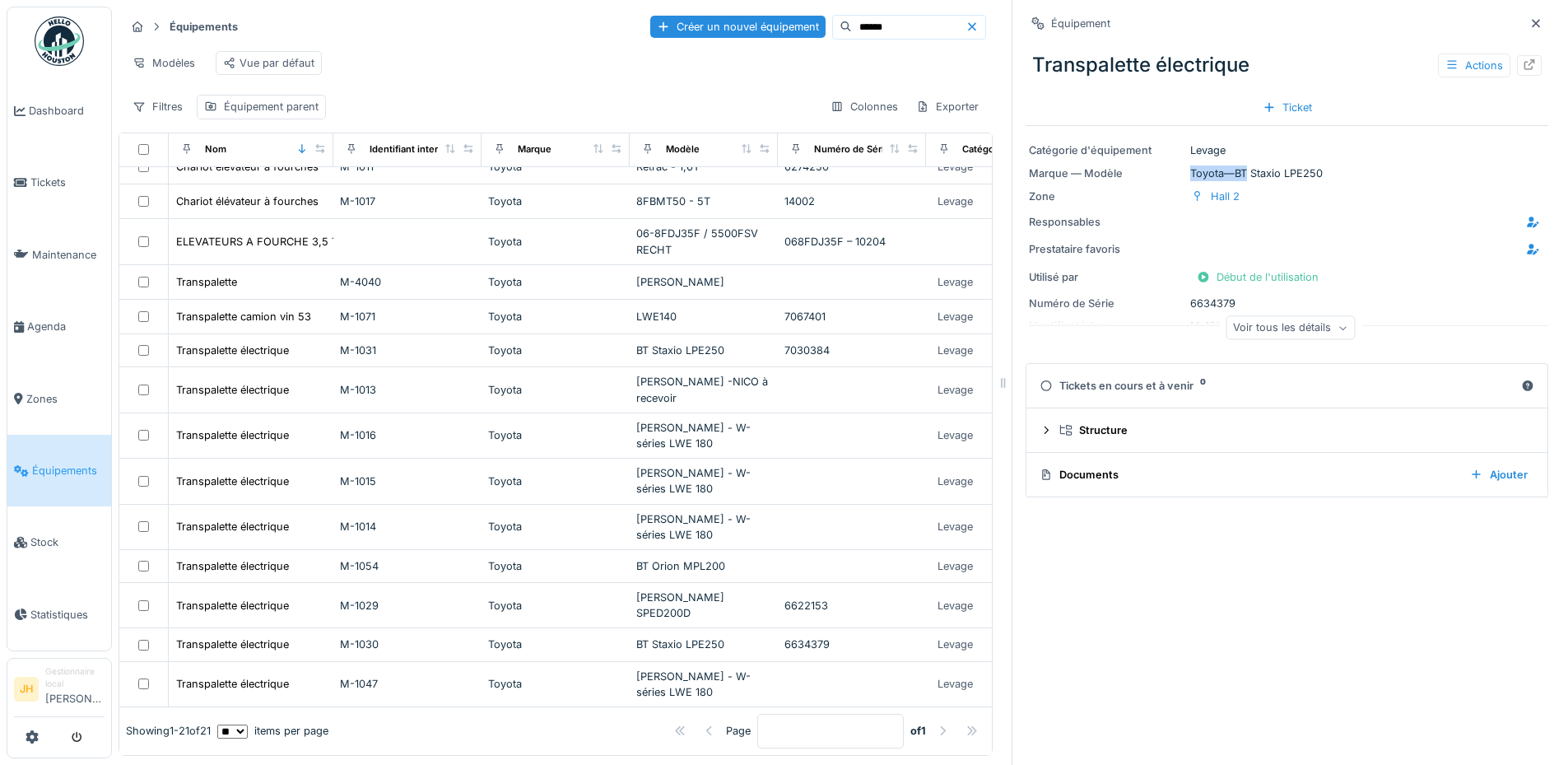
drag, startPoint x: 1312, startPoint y: 173, endPoint x: 1242, endPoint y: 176, distance: 70.1
click at [1241, 176] on div "Marque — Modèle Toyota — BT Staxio LPE250" at bounding box center [1287, 173] width 516 height 16
click at [1245, 175] on div "Marque — Modèle Toyota — BT Staxio LPE250" at bounding box center [1287, 173] width 516 height 16
click at [1311, 174] on div "Marque — Modèle Toyota — BT Staxio LPE250" at bounding box center [1287, 173] width 516 height 16
copy div "Marque — Modèle Toyota — BT Staxio LPE250"
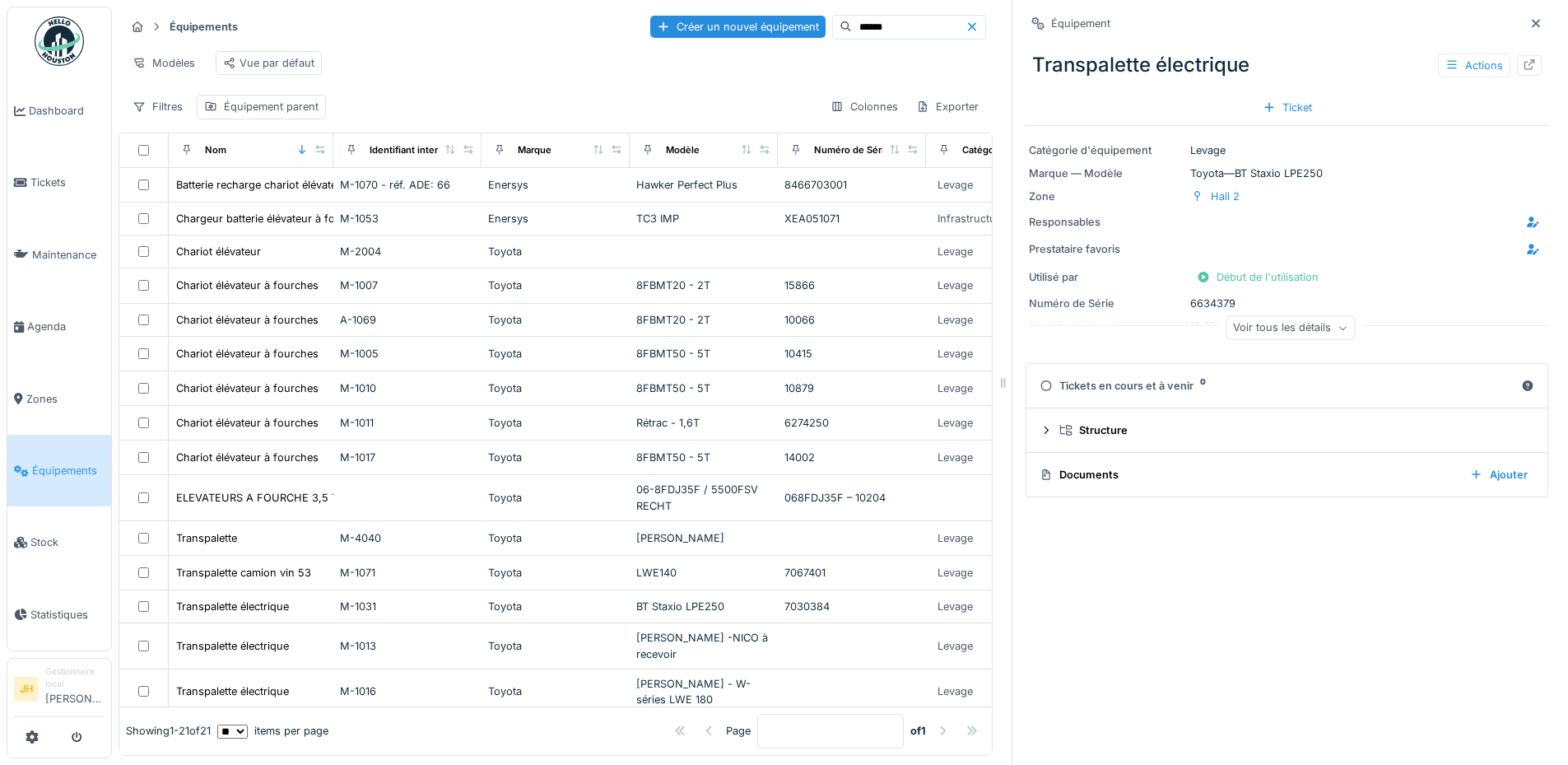
click at [852, 27] on input "******" at bounding box center [909, 27] width 114 height 23
